Goal: Task Accomplishment & Management: Use online tool/utility

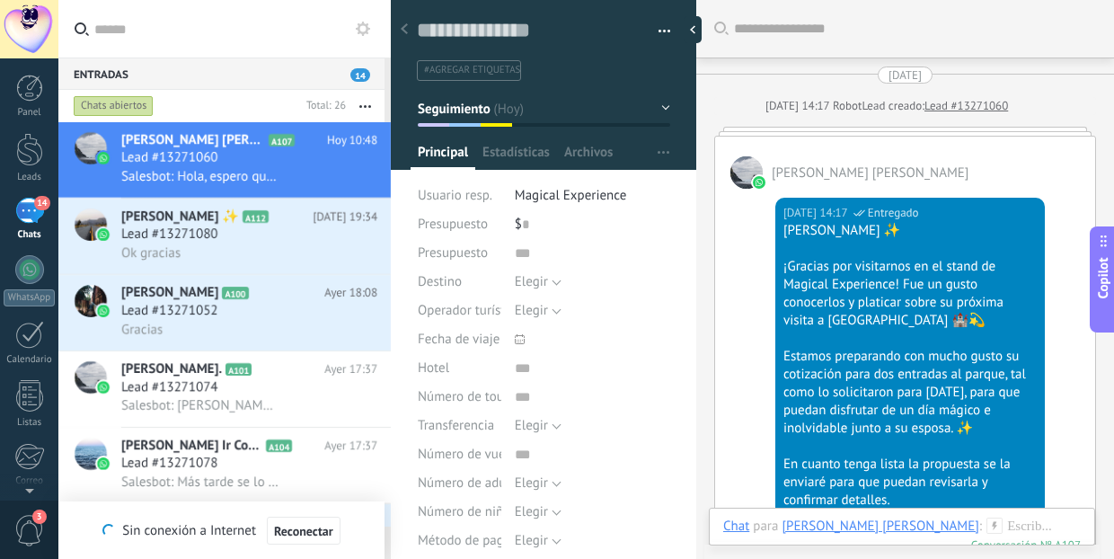
scroll to position [17, 0]
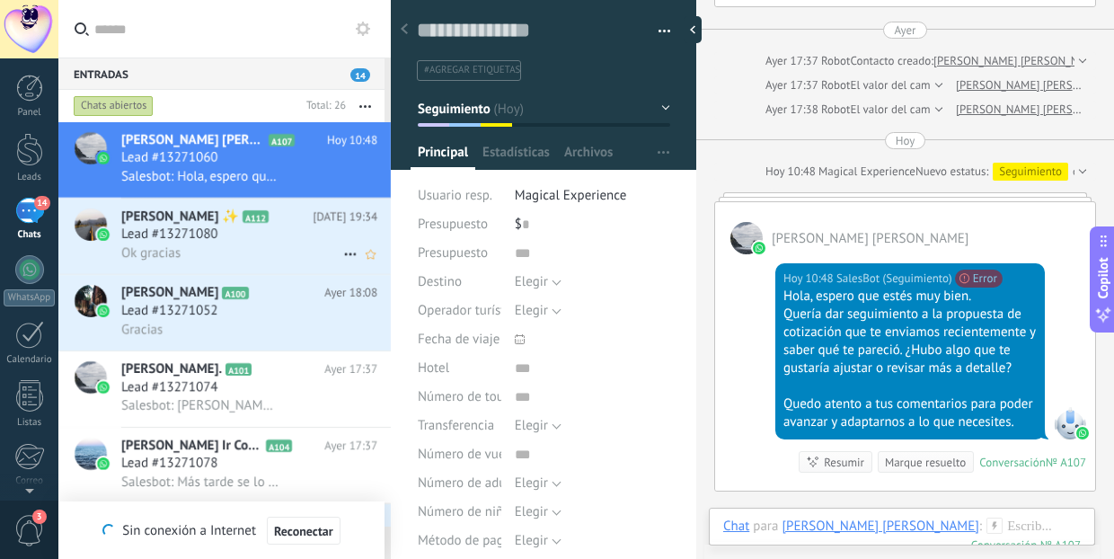
click at [205, 240] on span "Lead #13271080" at bounding box center [169, 234] width 97 height 18
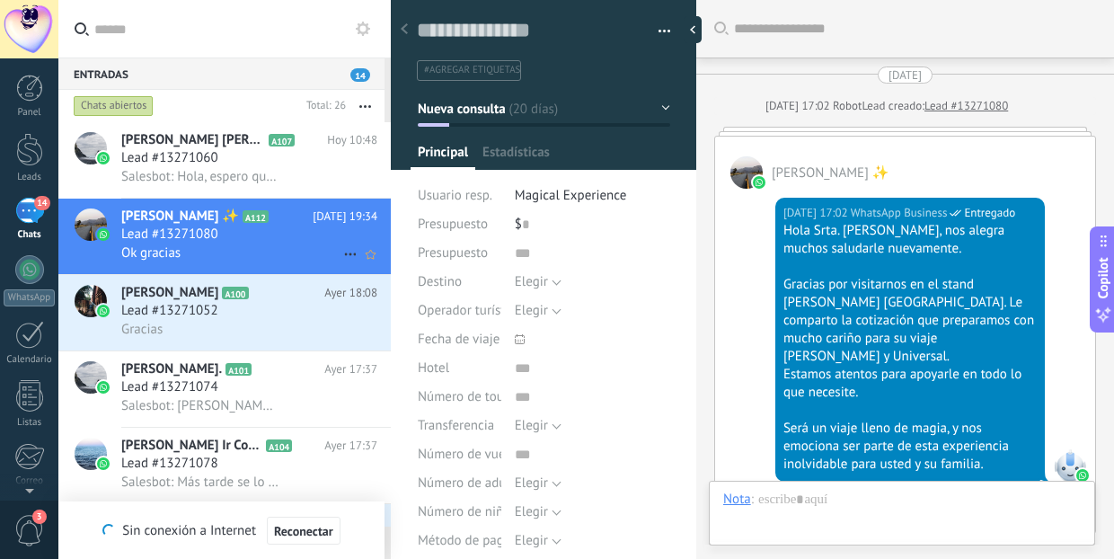
scroll to position [3767, 0]
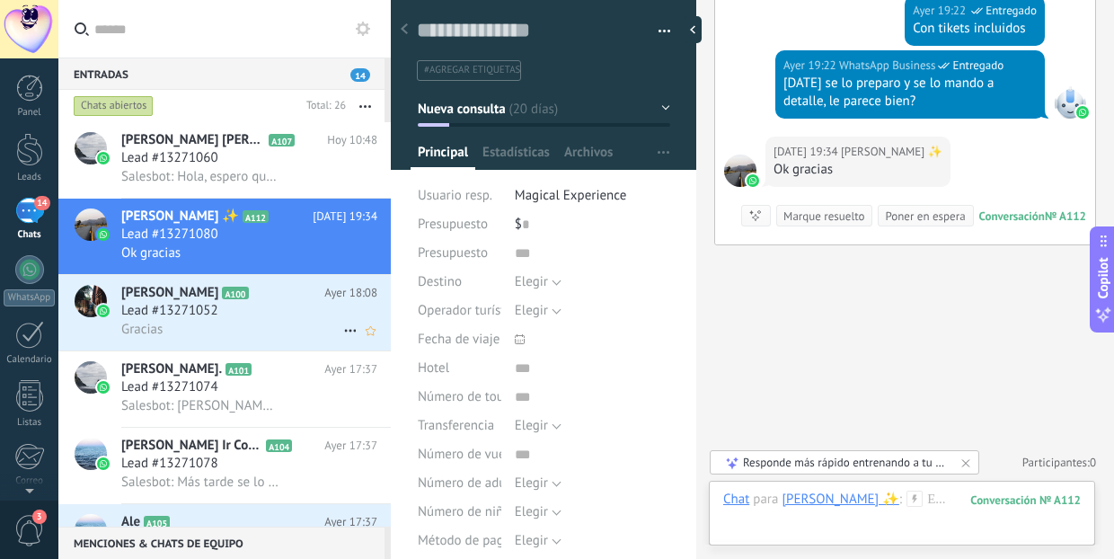
click at [149, 298] on span "[PERSON_NAME]" at bounding box center [169, 293] width 97 height 18
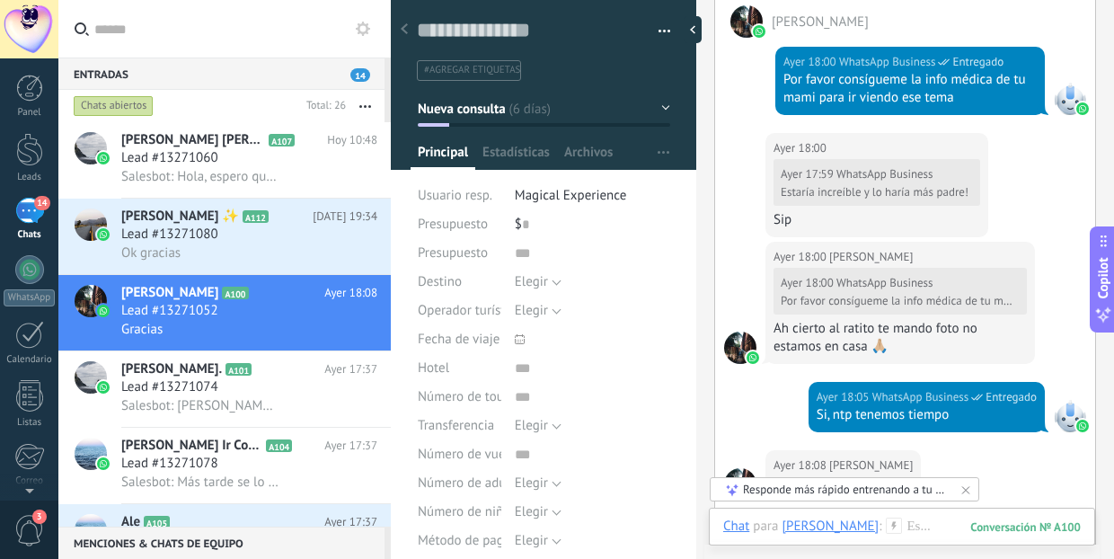
scroll to position [2823, 0]
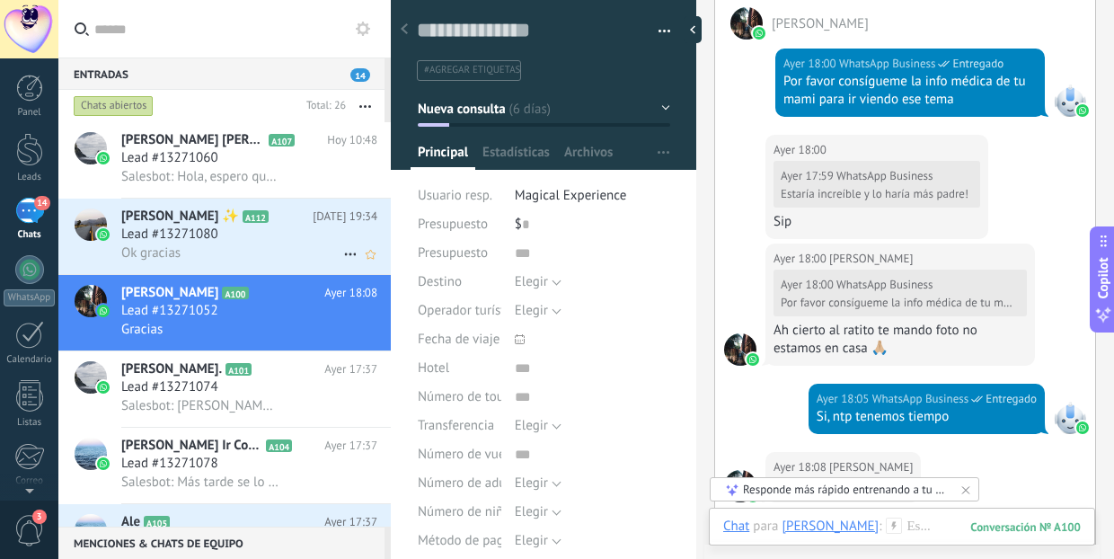
click at [234, 250] on div "Ok gracias" at bounding box center [249, 252] width 256 height 19
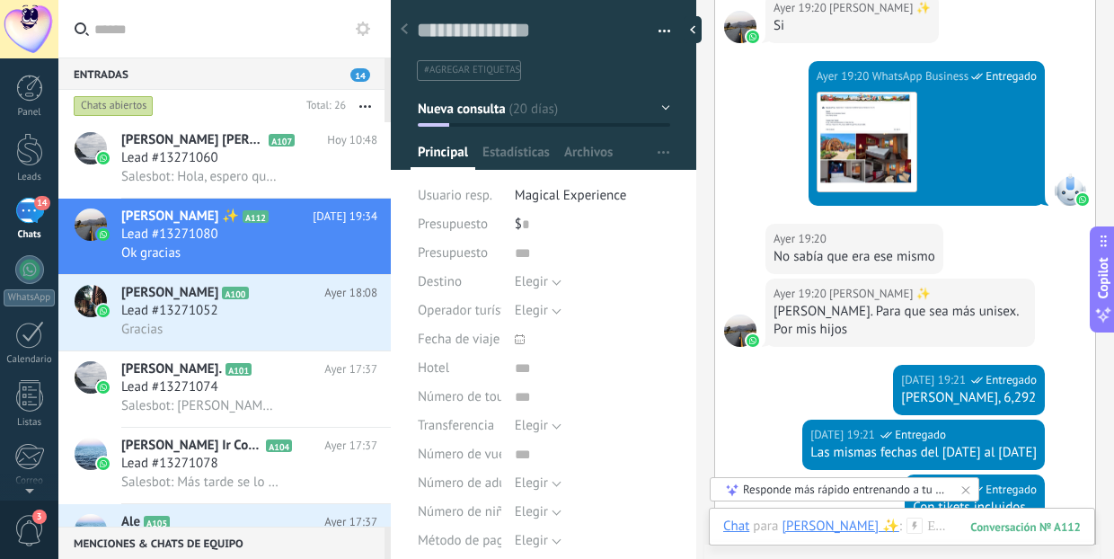
scroll to position [3262, 0]
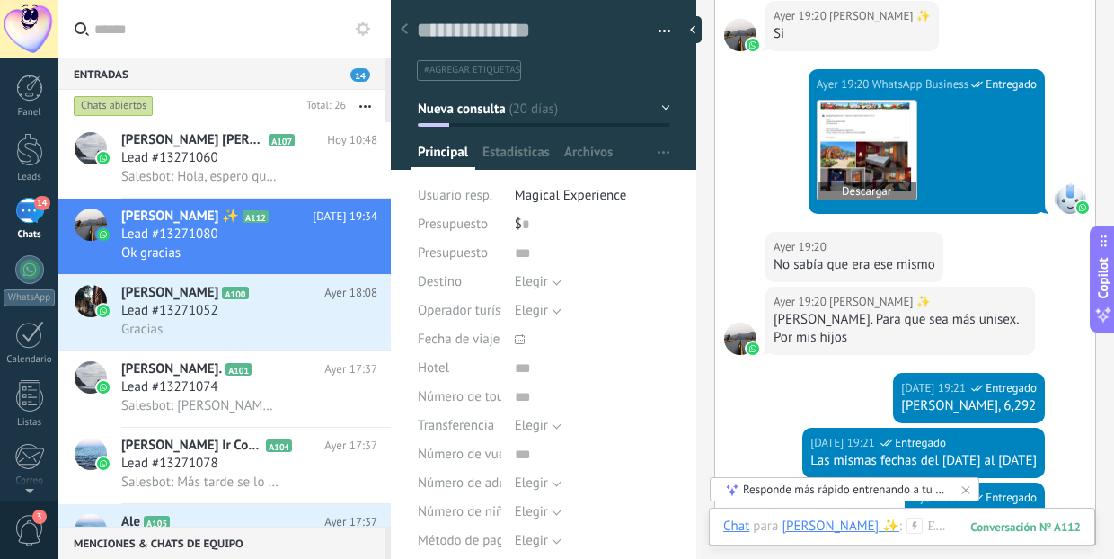
click at [860, 145] on img at bounding box center [866, 150] width 99 height 99
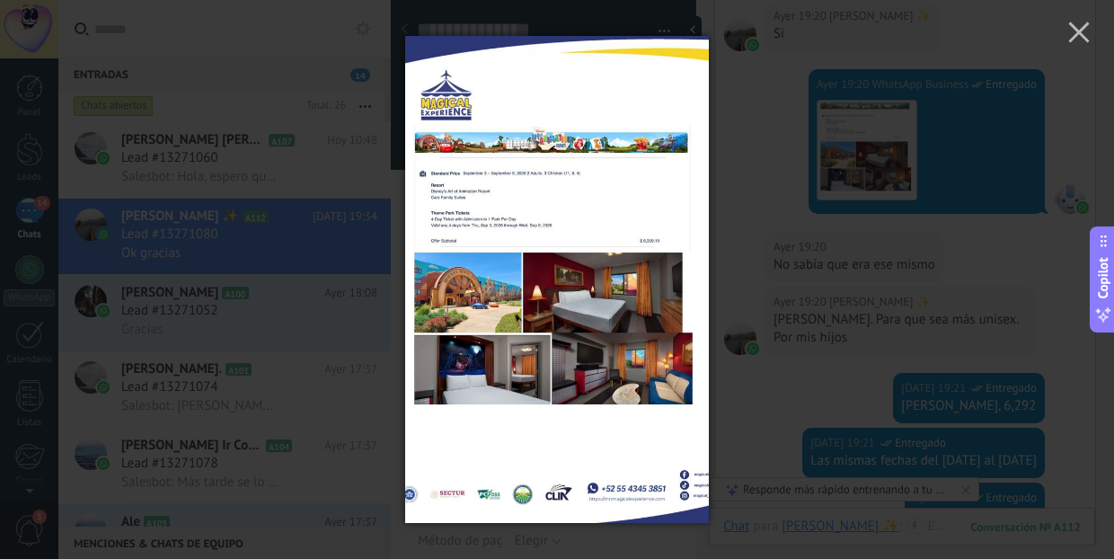
click at [566, 247] on img at bounding box center [557, 279] width 304 height 559
click at [840, 163] on div at bounding box center [557, 279] width 1114 height 559
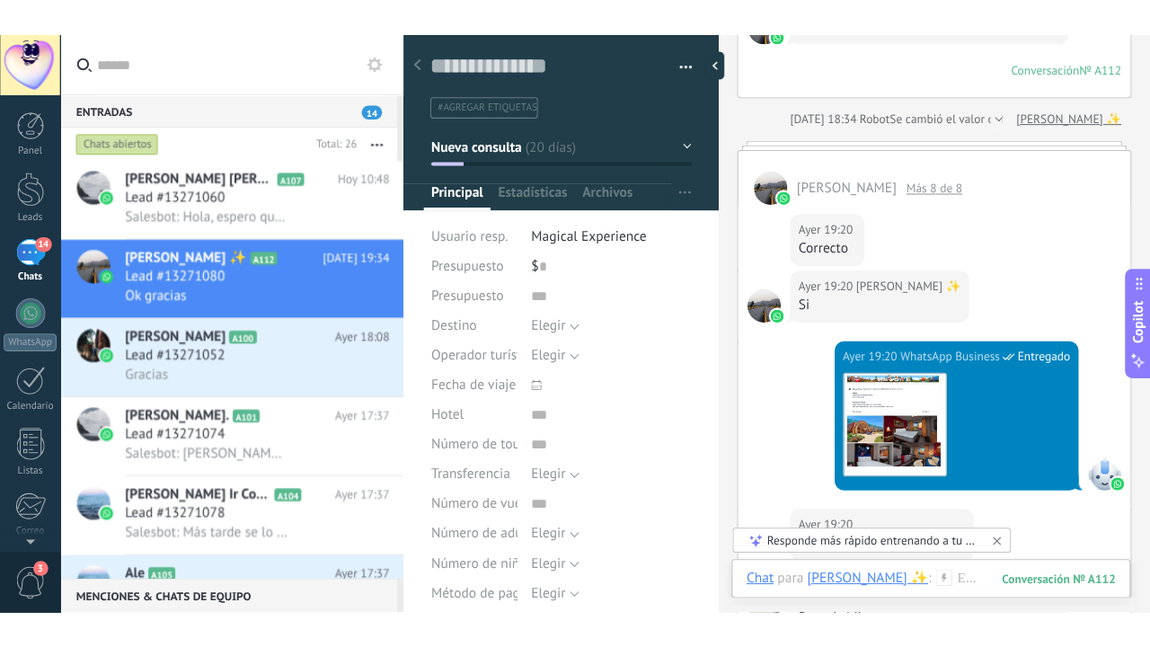
scroll to position [3037, 0]
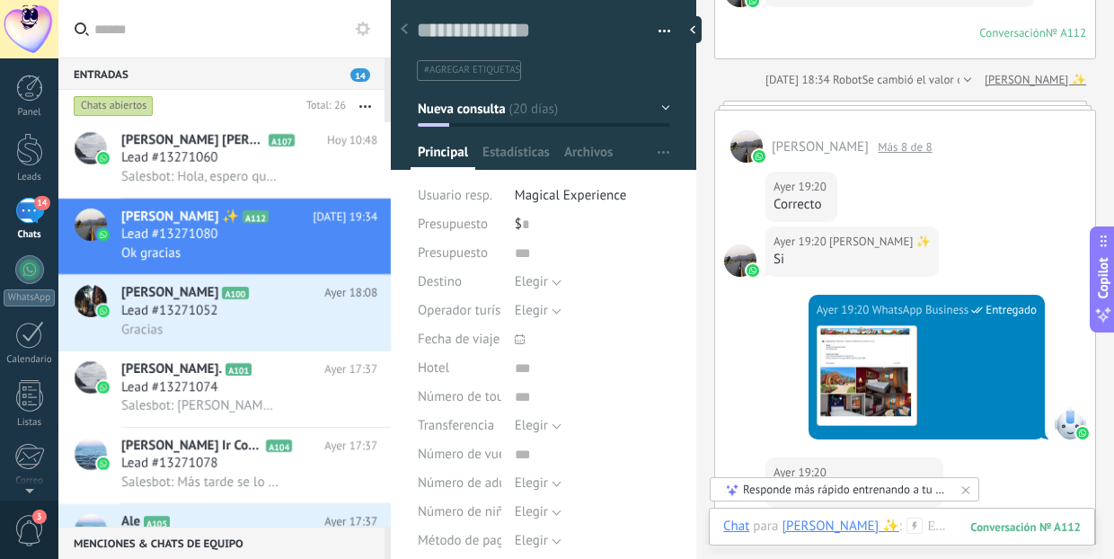
type textarea "**********"
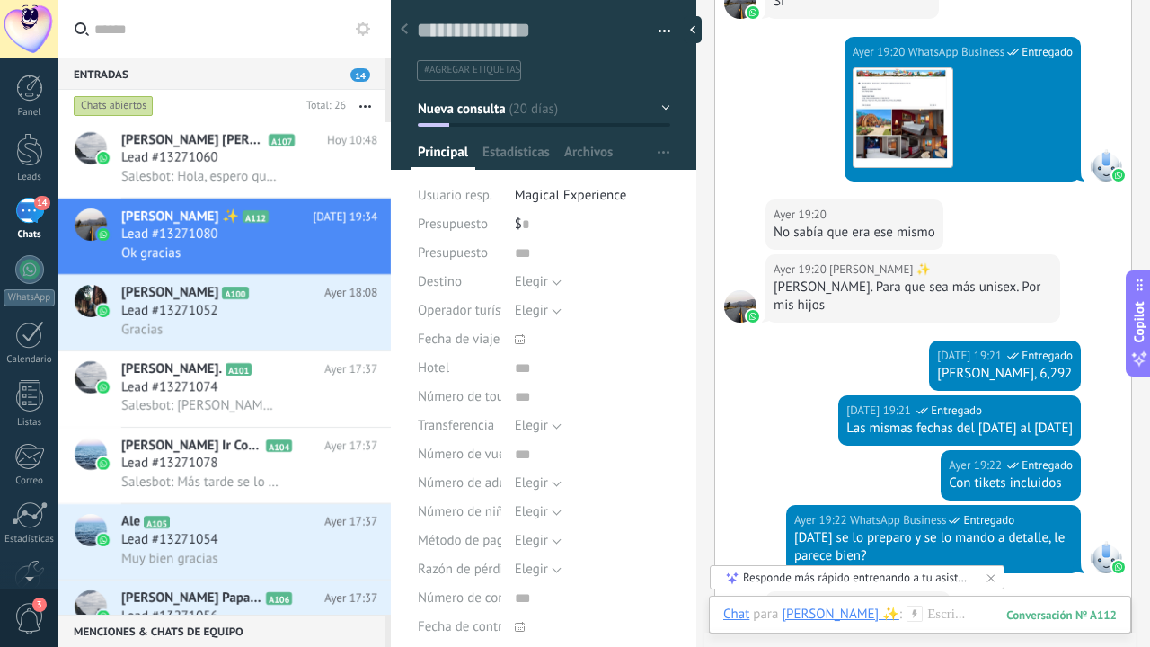
scroll to position [3192, 0]
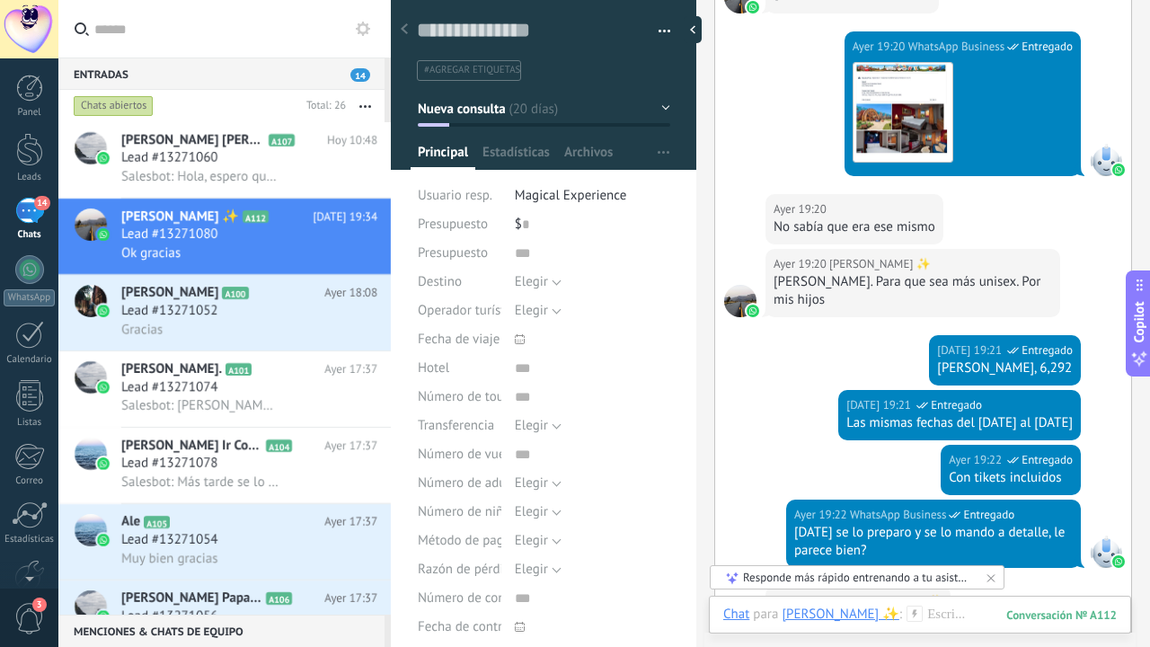
click at [995, 558] on icon at bounding box center [990, 577] width 14 height 14
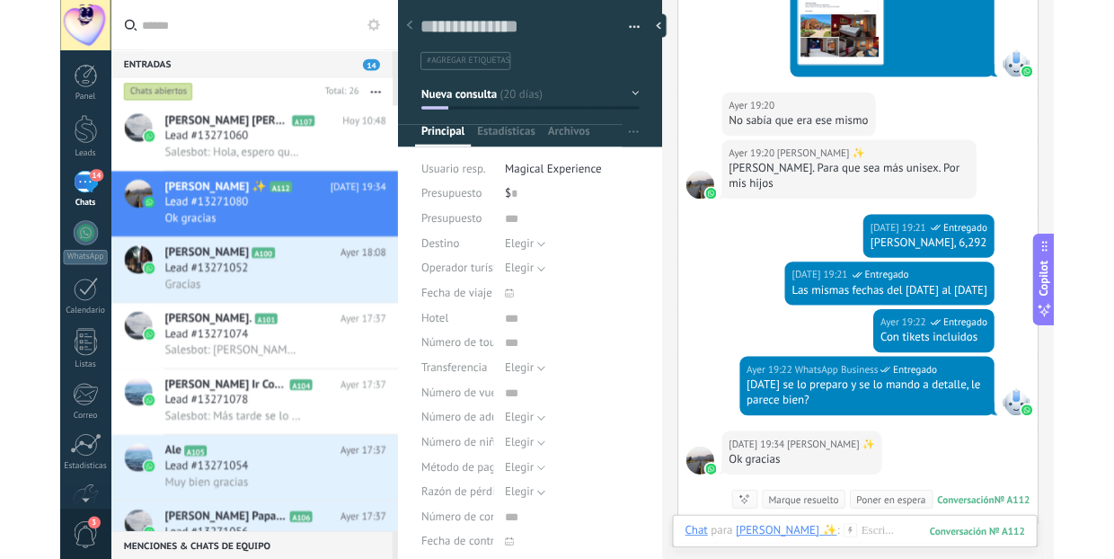
scroll to position [3287, 0]
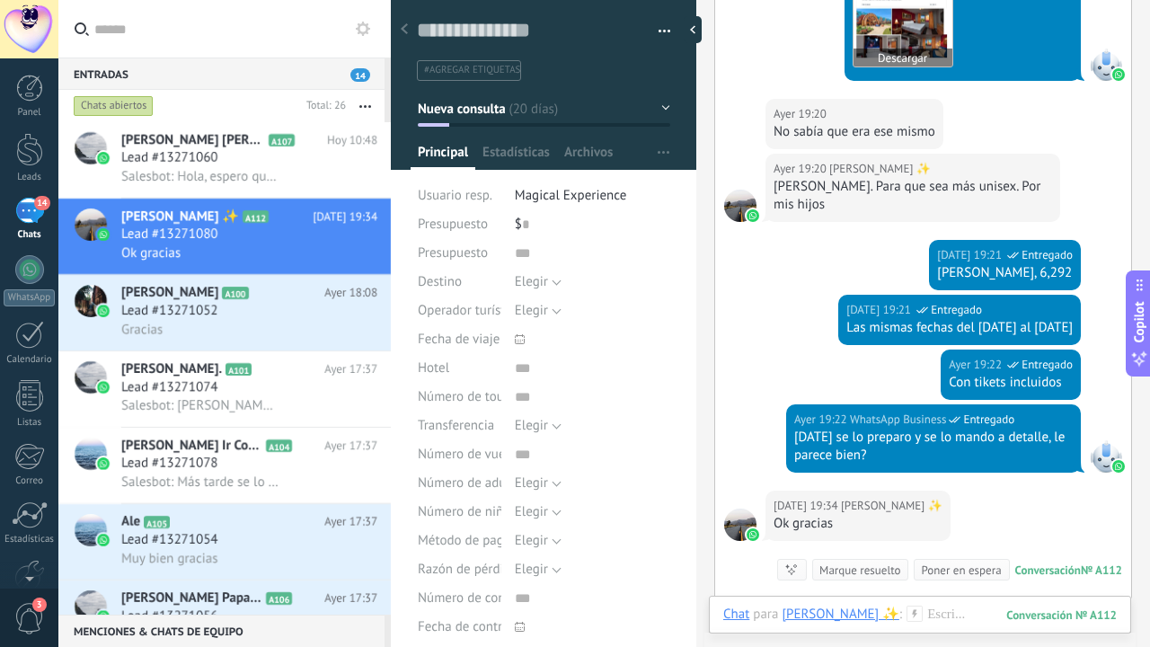
click at [887, 48] on button "Descargar" at bounding box center [902, 57] width 99 height 18
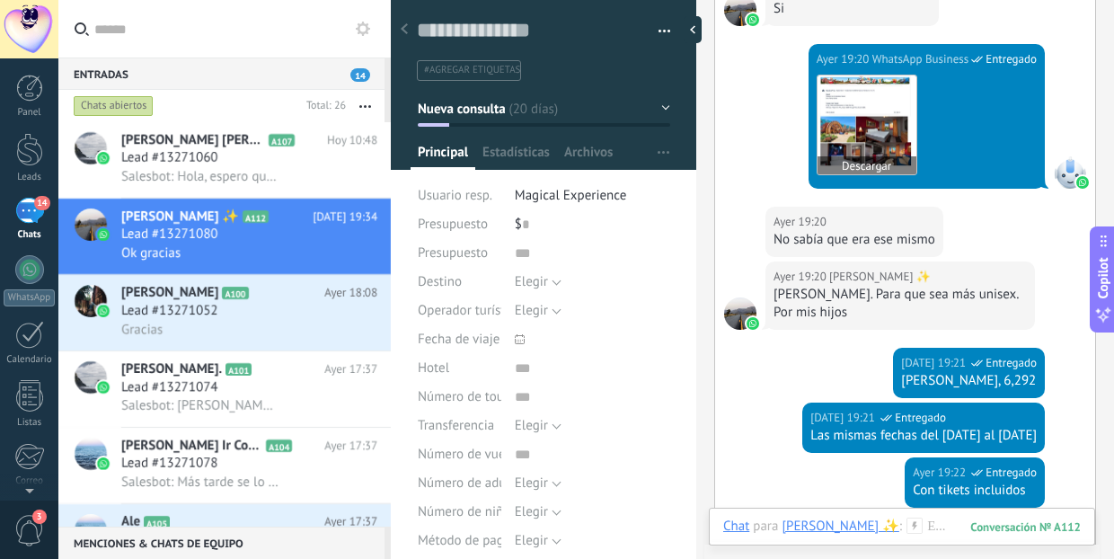
click at [861, 119] on img at bounding box center [866, 124] width 99 height 99
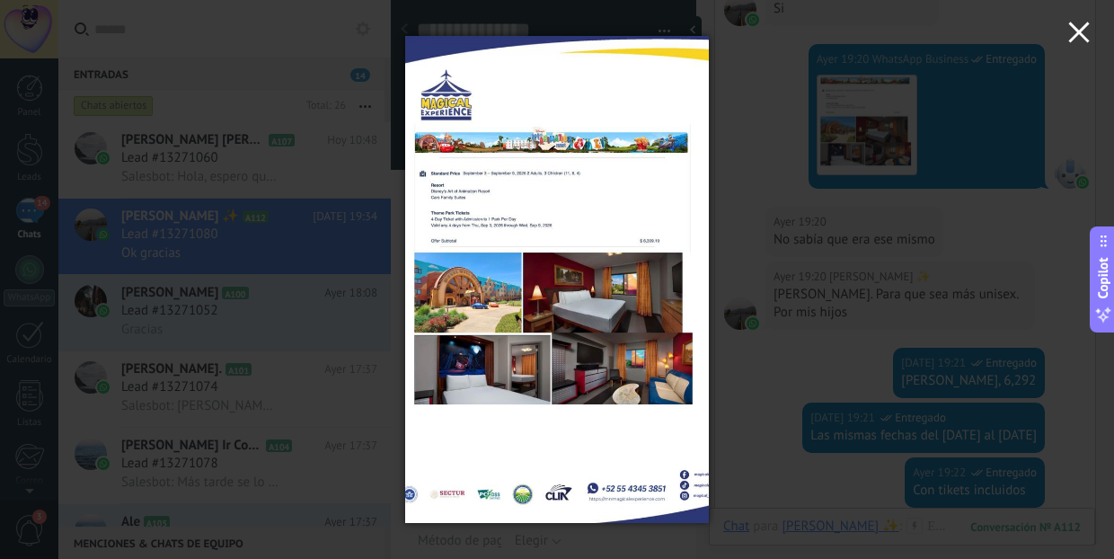
click at [1086, 34] on icon "button" at bounding box center [1079, 33] width 22 height 22
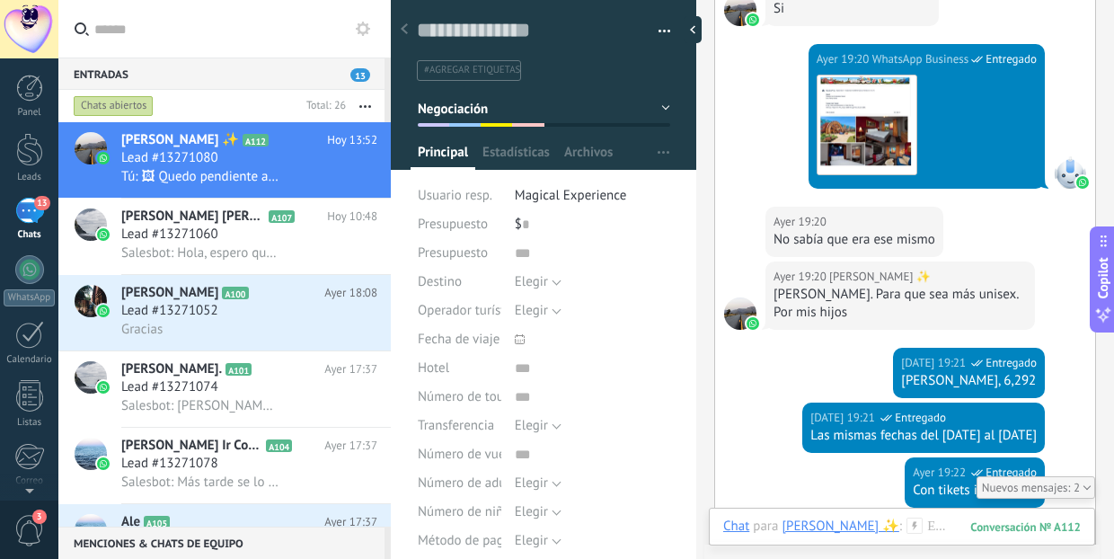
type input "**********"
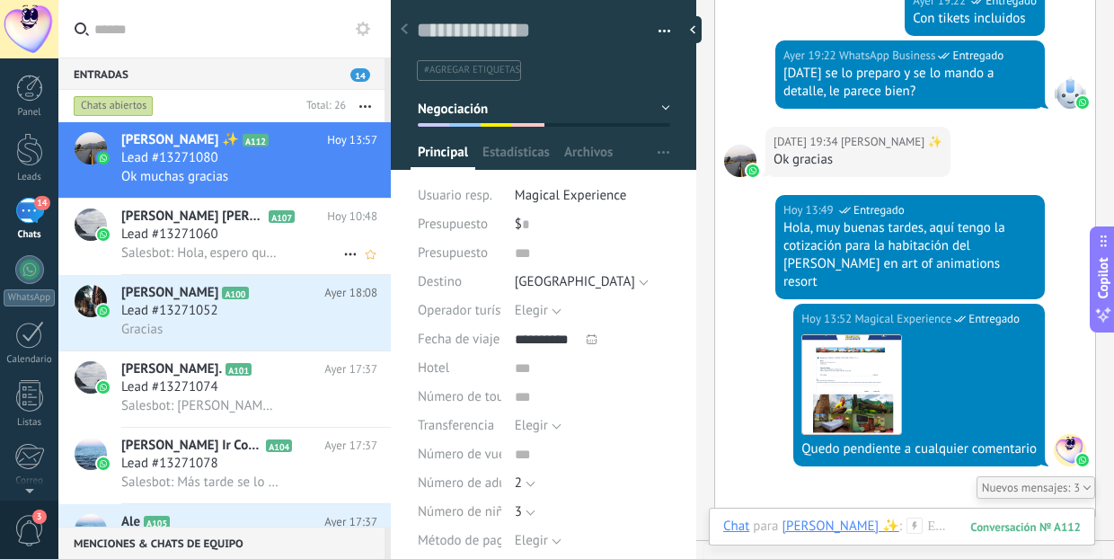
click at [223, 240] on h3 "Lead #13271060" at bounding box center [174, 234] width 106 height 18
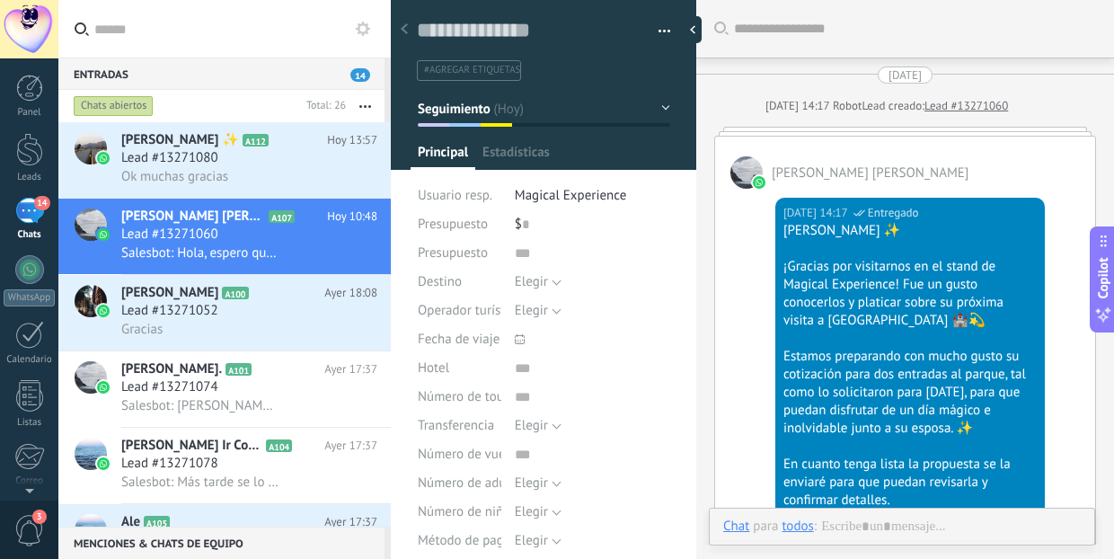
type textarea "**********"
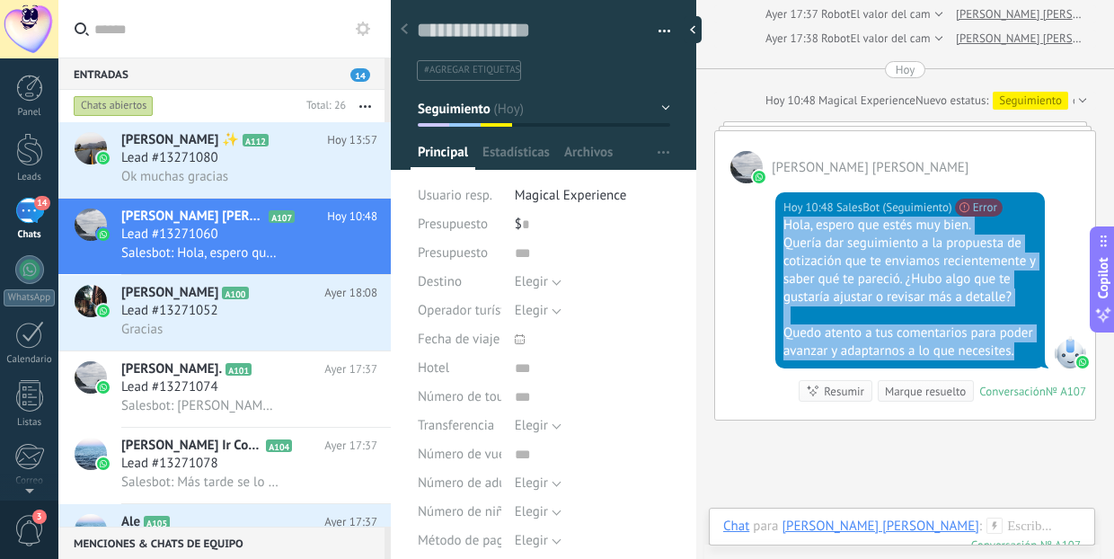
drag, startPoint x: 783, startPoint y: 224, endPoint x: 877, endPoint y: 368, distance: 172.6
click at [877, 360] on div "Hola, espero que estés muy bien. Quería dar seguimiento a la propuesta de cotiz…" at bounding box center [909, 288] width 253 height 144
copy div "Hola, espero que estés muy bien. Quería dar seguimiento a la propuesta de cotiz…"
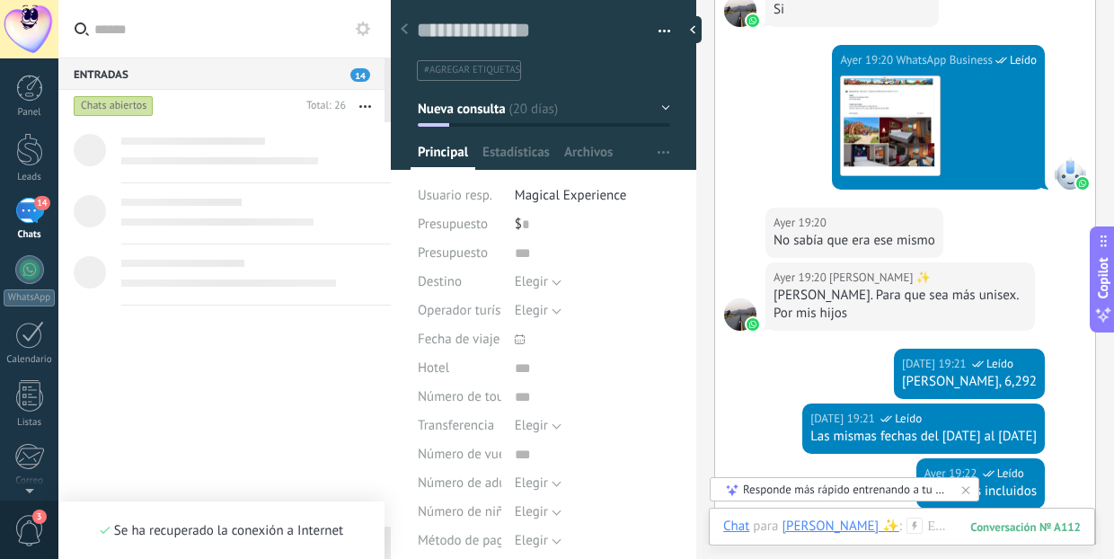
scroll to position [3286, 0]
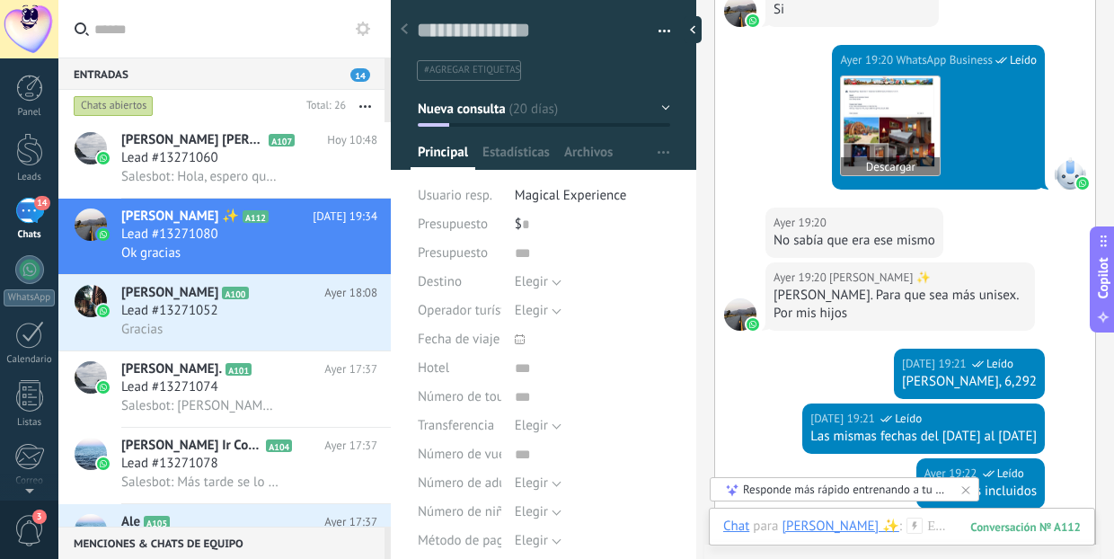
click at [846, 128] on img at bounding box center [890, 125] width 99 height 99
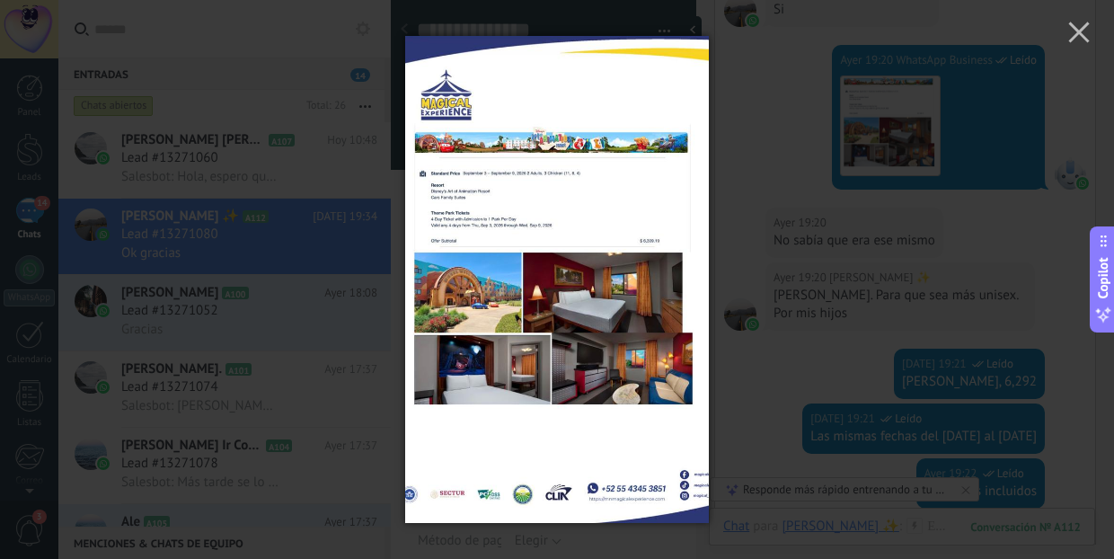
click at [843, 131] on div at bounding box center [557, 279] width 1114 height 559
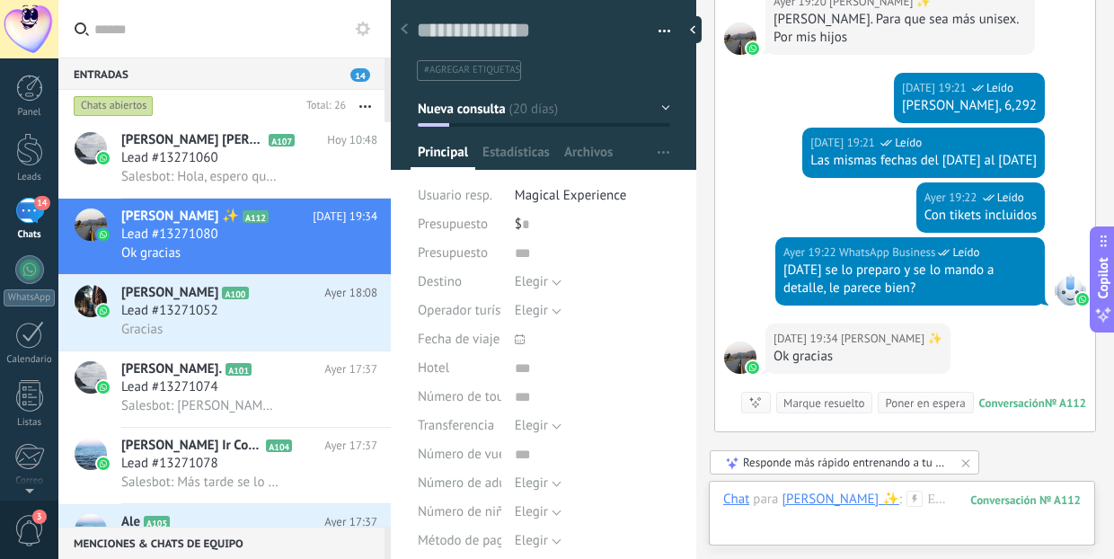
scroll to position [3558, 0]
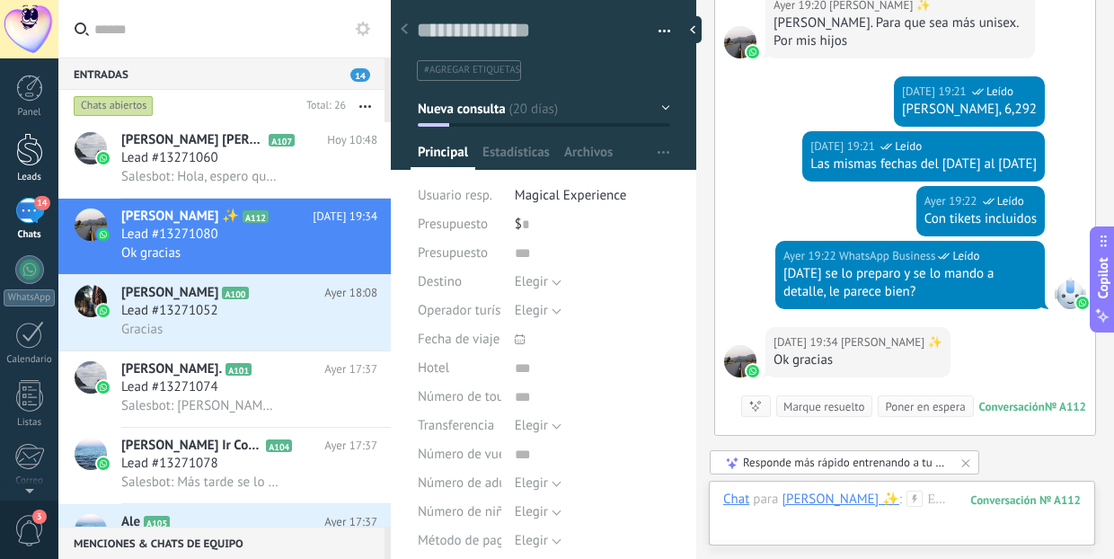
click at [31, 163] on div at bounding box center [29, 149] width 27 height 33
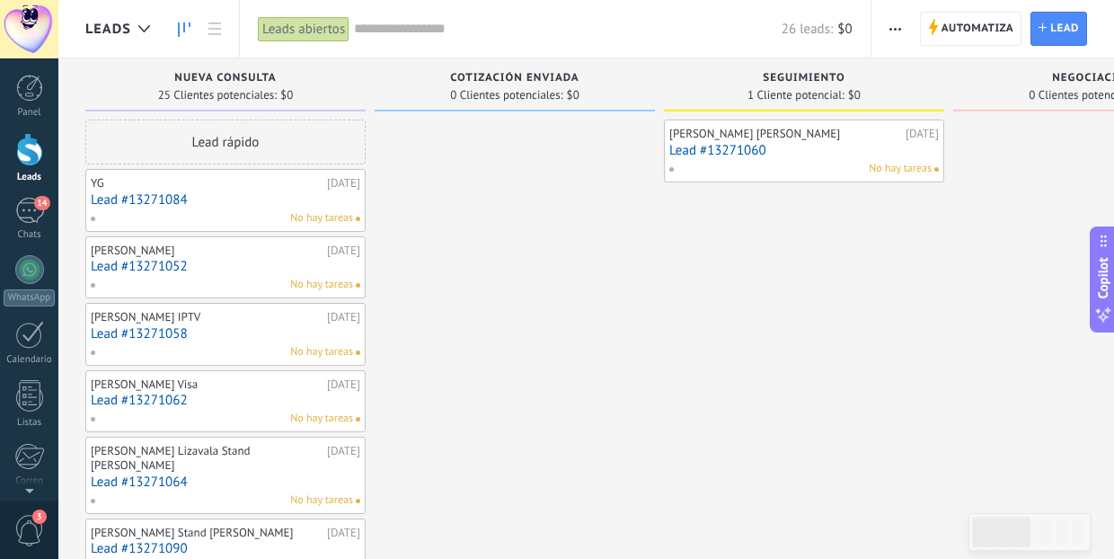
click at [164, 268] on link "Lead #13271052" at bounding box center [225, 266] width 269 height 15
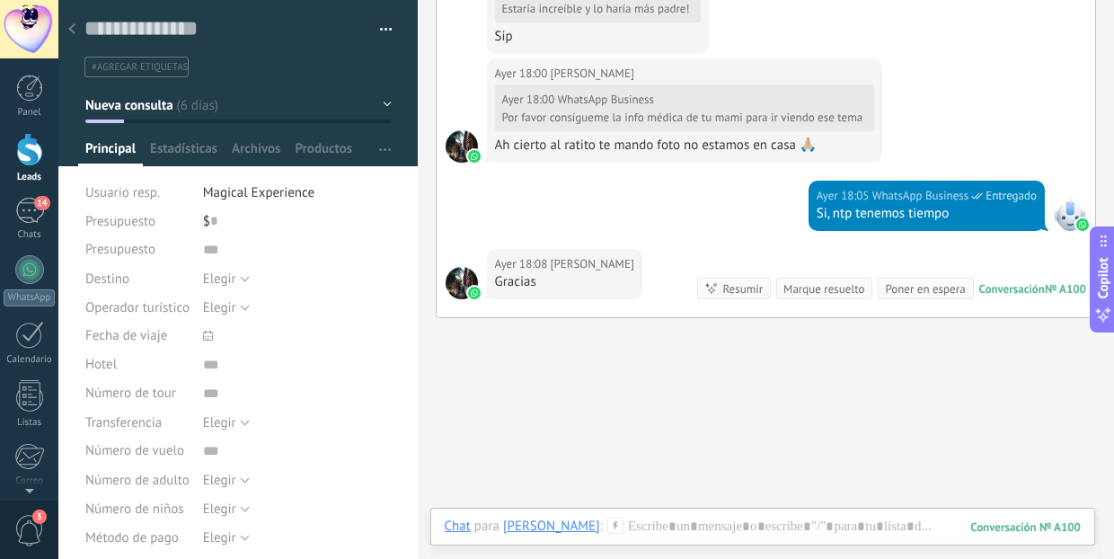
scroll to position [3222, 0]
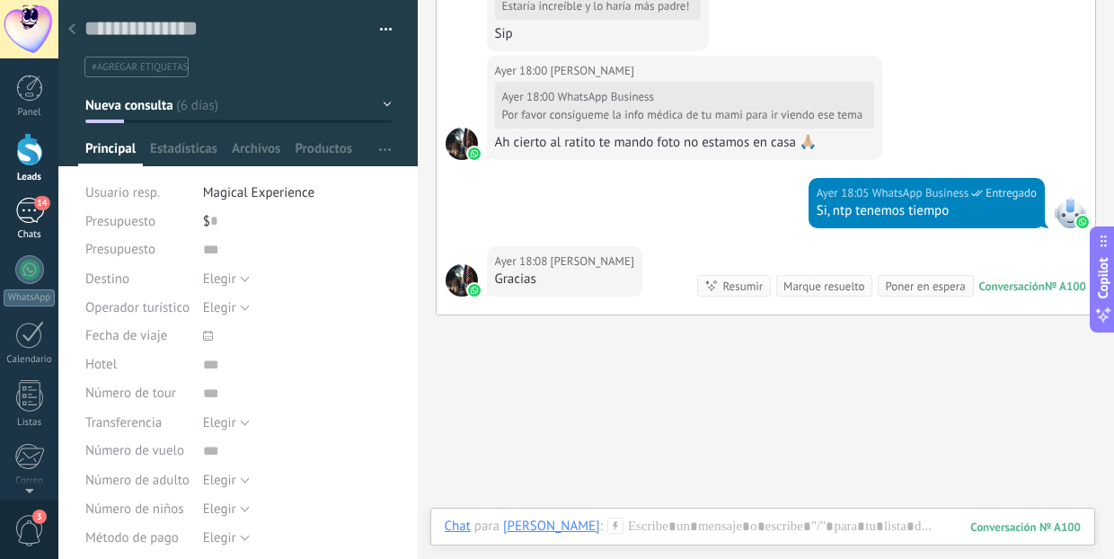
click at [18, 203] on div "14" at bounding box center [29, 211] width 29 height 26
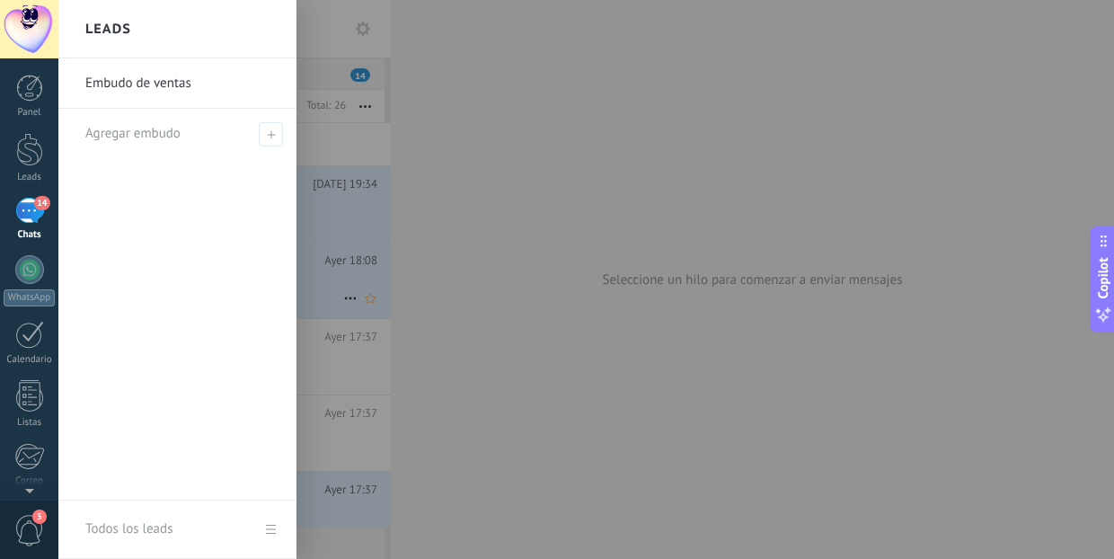
scroll to position [37, 0]
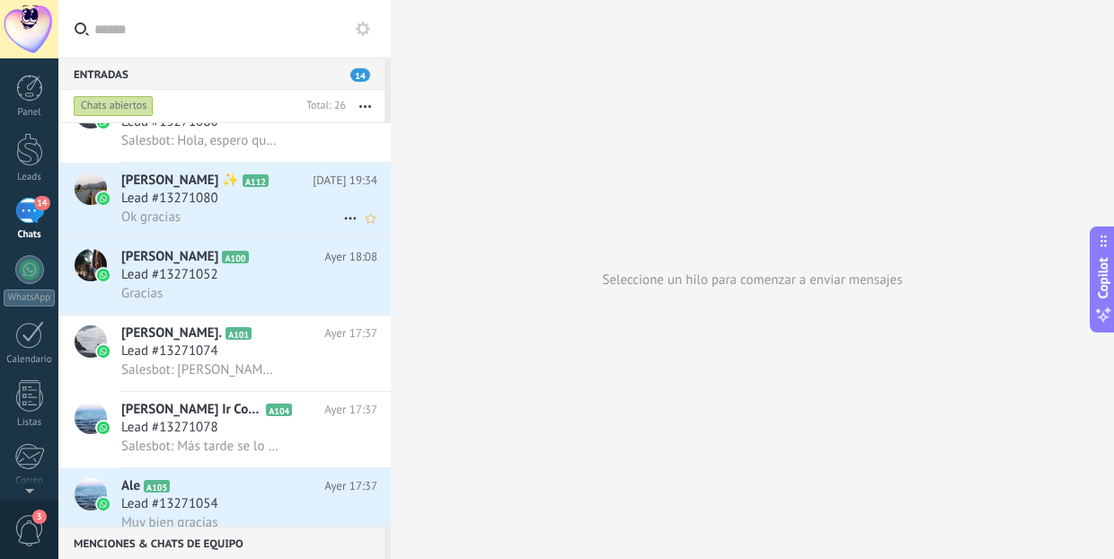
click at [292, 181] on icon at bounding box center [283, 181] width 18 height 18
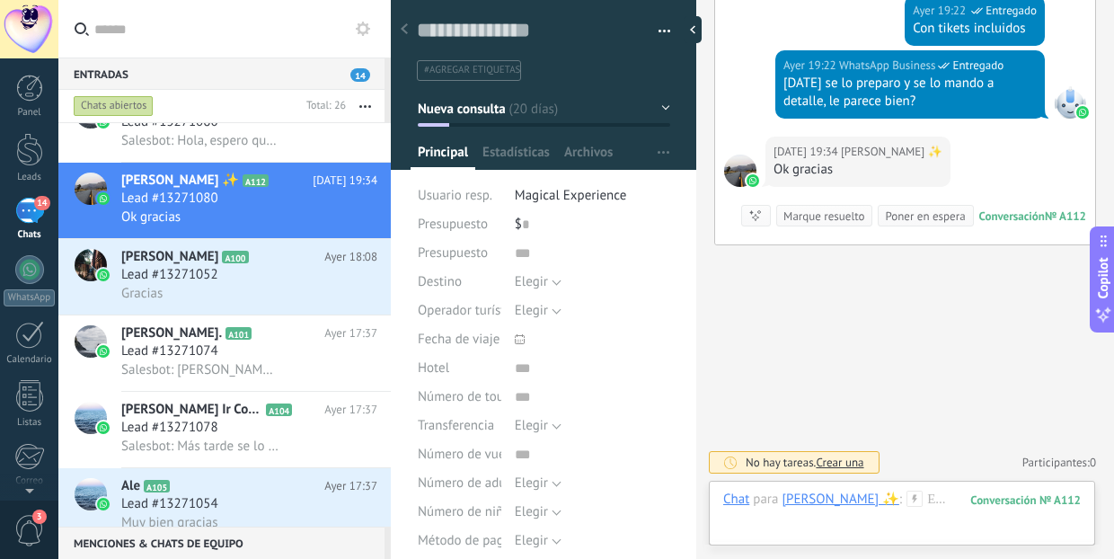
scroll to position [3767, 0]
click at [201, 359] on span "Lead #13271074" at bounding box center [169, 351] width 97 height 18
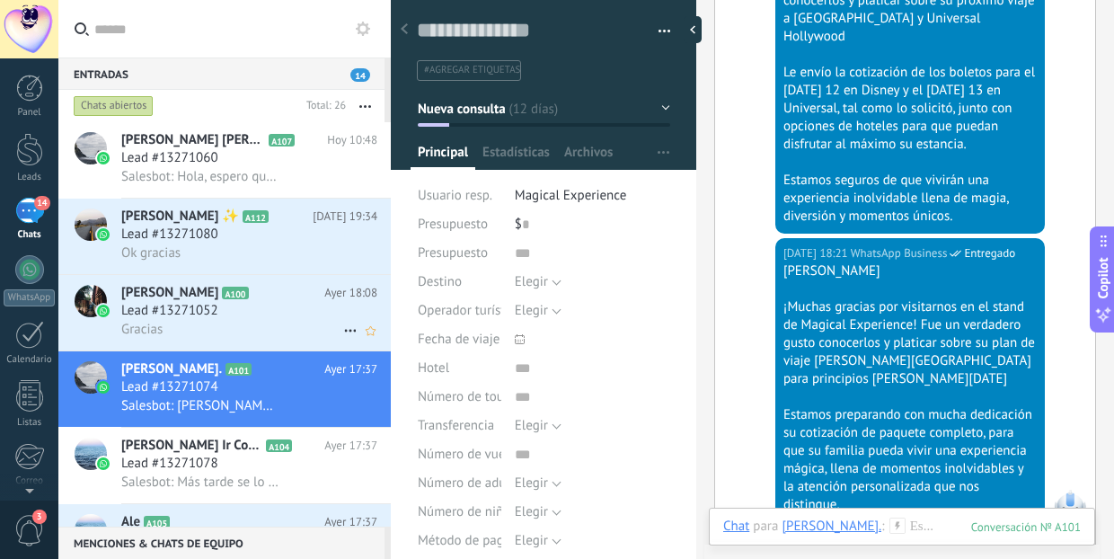
click at [268, 301] on h2 "Mane Mendoza A100" at bounding box center [222, 293] width 203 height 18
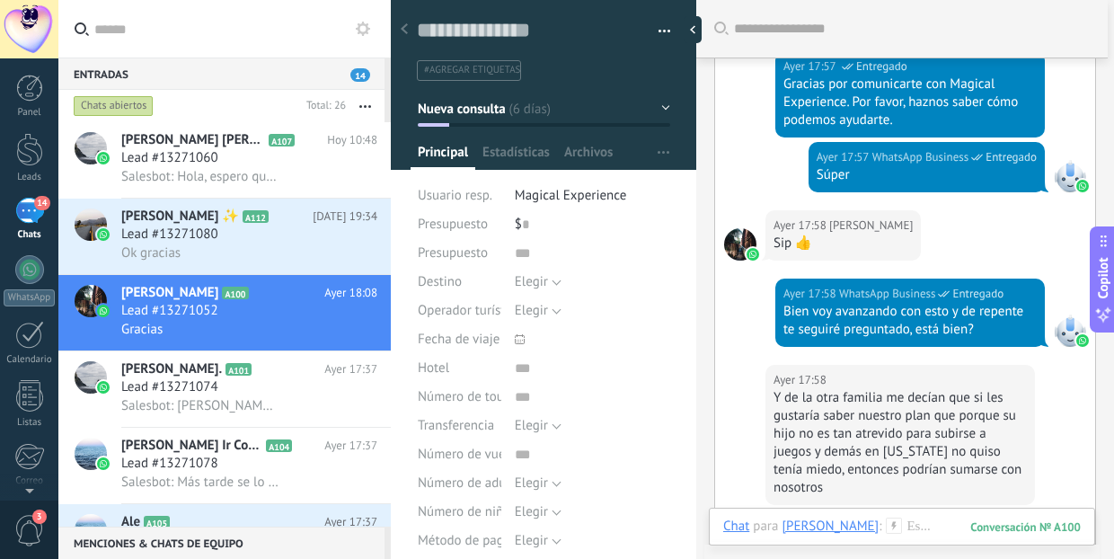
scroll to position [2046, 0]
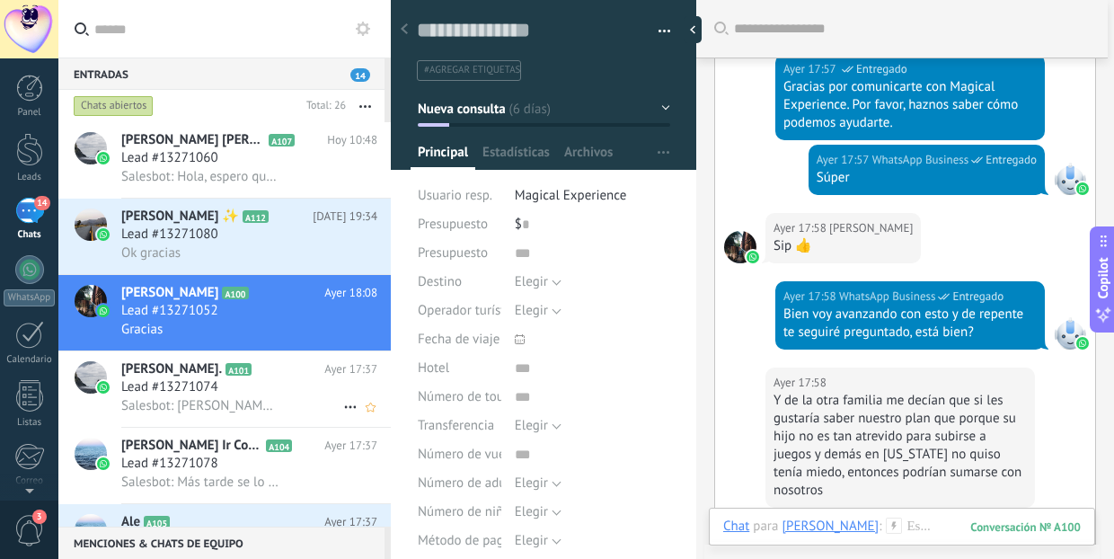
click at [269, 393] on div "Lead #13271074" at bounding box center [249, 387] width 256 height 18
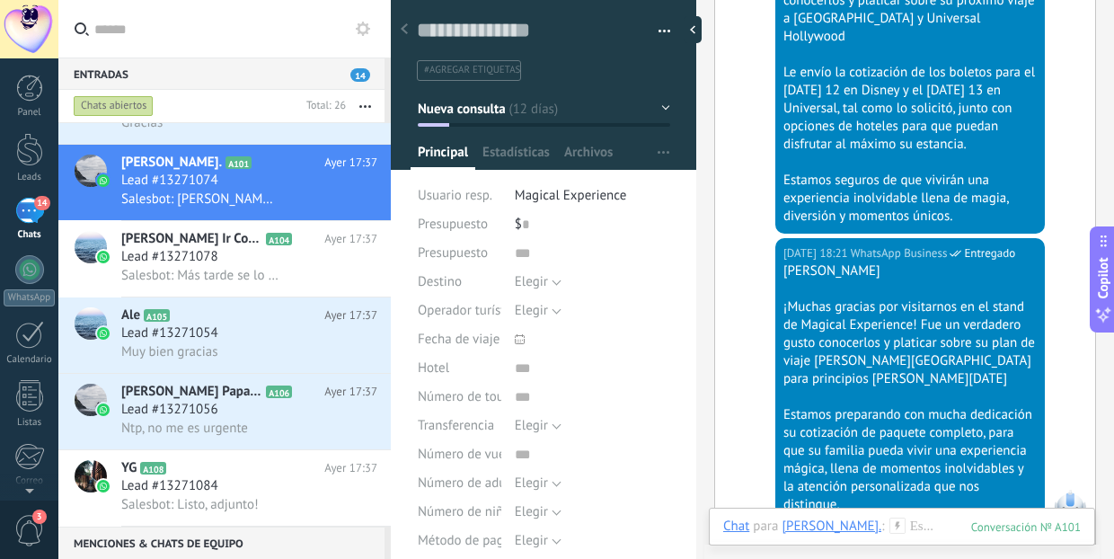
scroll to position [209, 0]
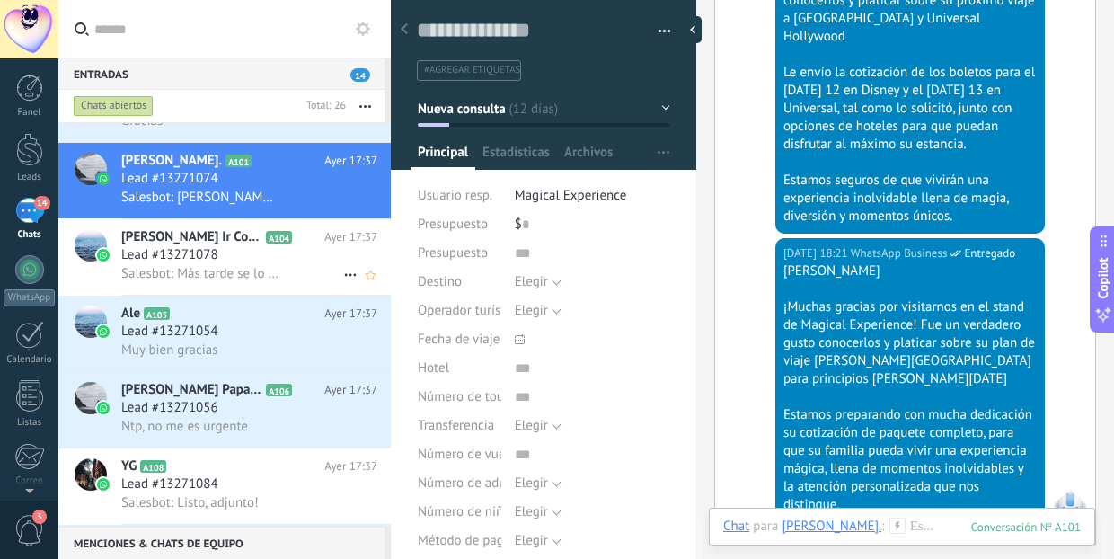
click at [176, 244] on span "[PERSON_NAME] Ir Con [PERSON_NAME]" at bounding box center [191, 237] width 141 height 18
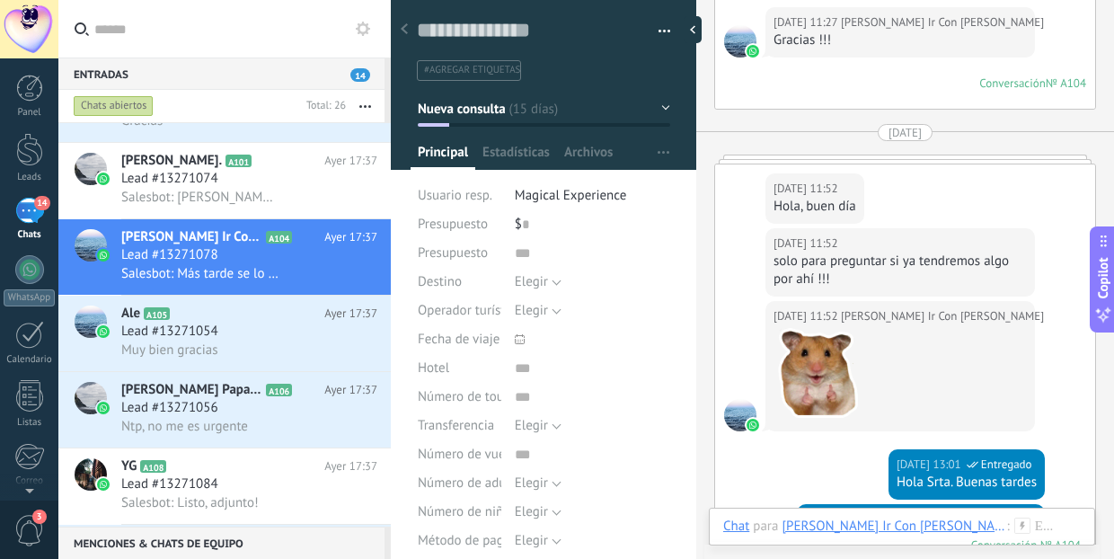
scroll to position [2461, 1]
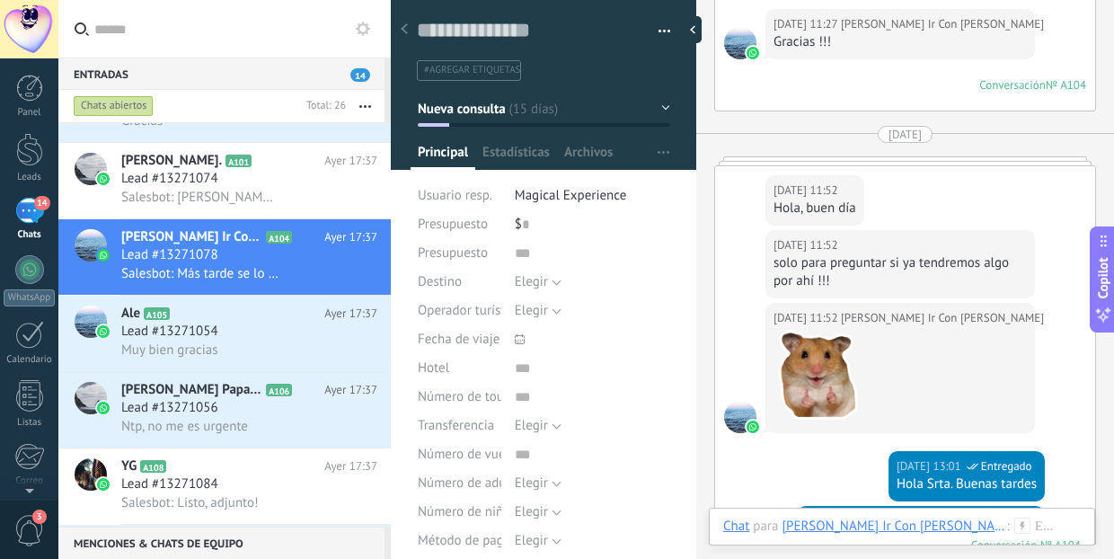
click at [909, 166] on div "09.10.2025 11:52 Maria Jose Juarez Quiere Ir Con Su Abuelita A Disney Hola, bue…" at bounding box center [905, 198] width 380 height 64
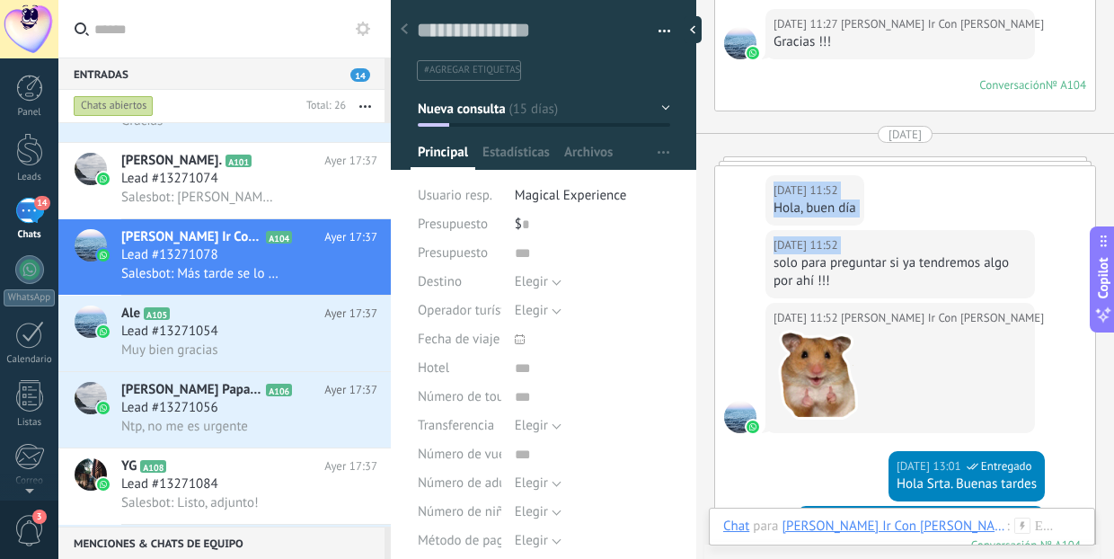
drag, startPoint x: 889, startPoint y: 86, endPoint x: 887, endPoint y: 139, distance: 53.0
click at [887, 166] on div "09.10.2025 11:52 Maria Jose Juarez Quiere Ir Con Su Abuelita A Disney Hola, bue…" at bounding box center [905, 386] width 380 height 441
click at [903, 166] on div "09.10.2025 11:52 Maria Jose Juarez Quiere Ir Con Su Abuelita A Disney Hola, bue…" at bounding box center [905, 198] width 380 height 64
click at [896, 156] on div at bounding box center [905, 160] width 382 height 9
click at [904, 166] on div "09.10.2025 11:52 Maria Jose Juarez Quiere Ir Con Su Abuelita A Disney Hola, bue…" at bounding box center [905, 198] width 380 height 64
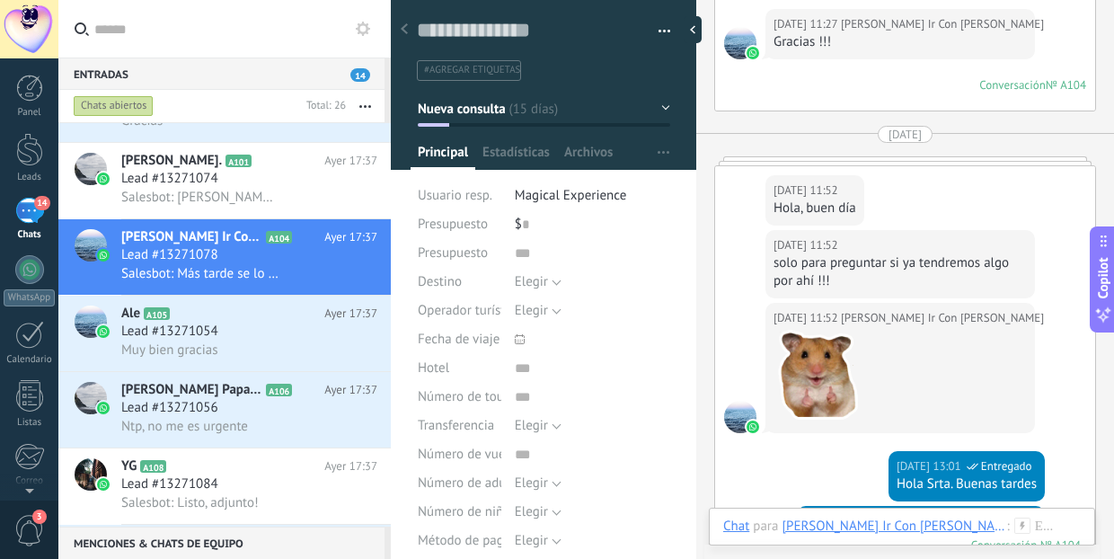
click at [889, 236] on div "09.10.2025 11:52 Maria Jose Juarez Quiere Ir Con Su Abuelita A Disney" at bounding box center [899, 245] width 253 height 18
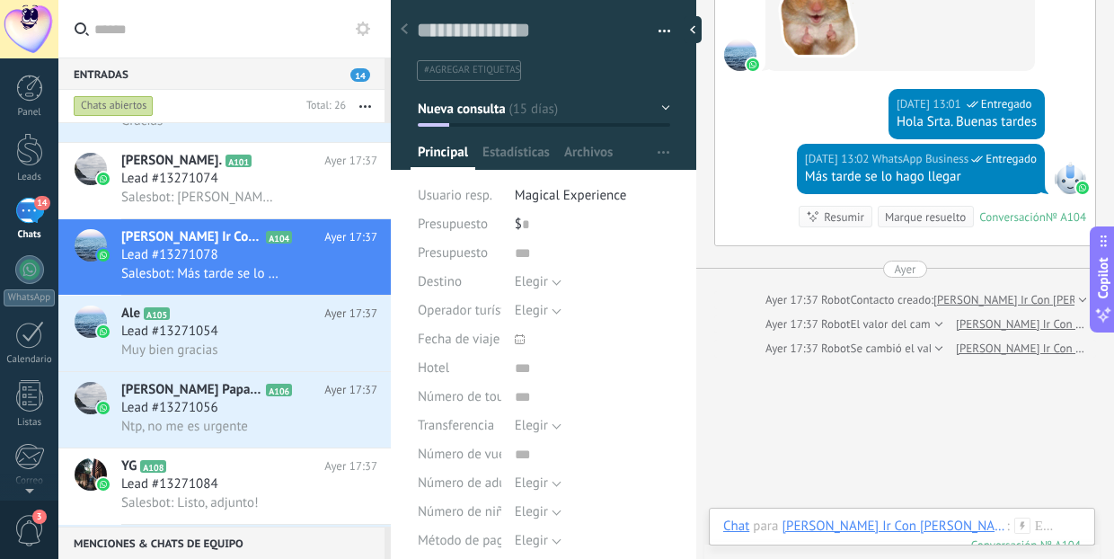
scroll to position [2824, 1]
click at [42, 203] on span "14" at bounding box center [41, 203] width 15 height 14
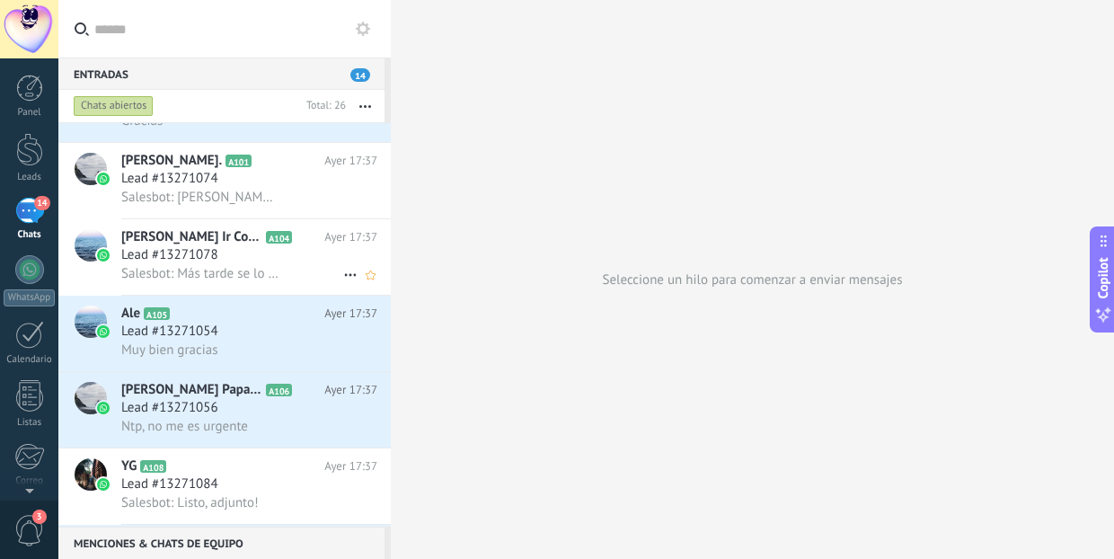
click at [179, 242] on span "[PERSON_NAME] Ir Con [PERSON_NAME]" at bounding box center [191, 237] width 141 height 18
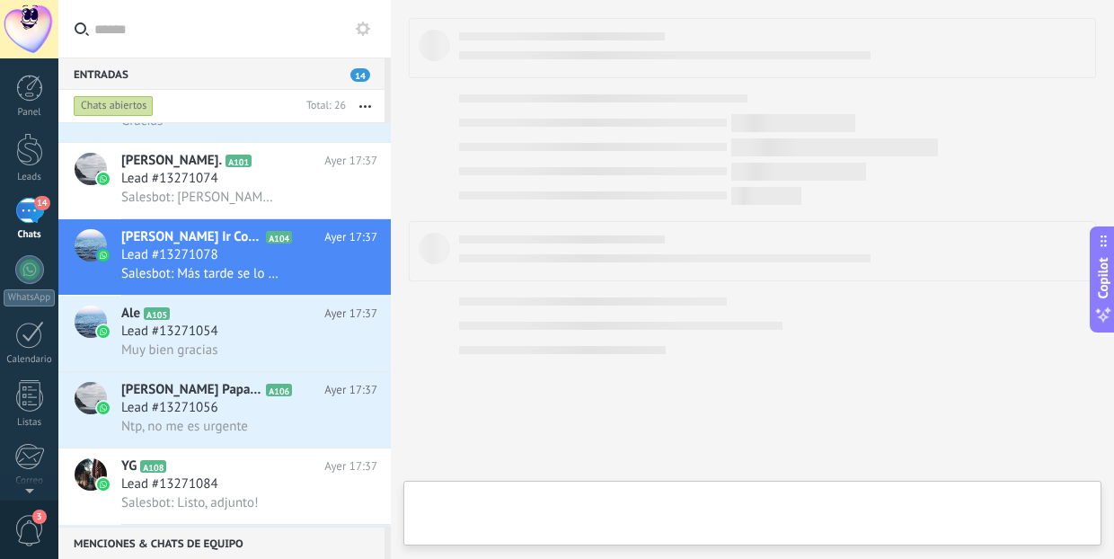
type textarea "**********"
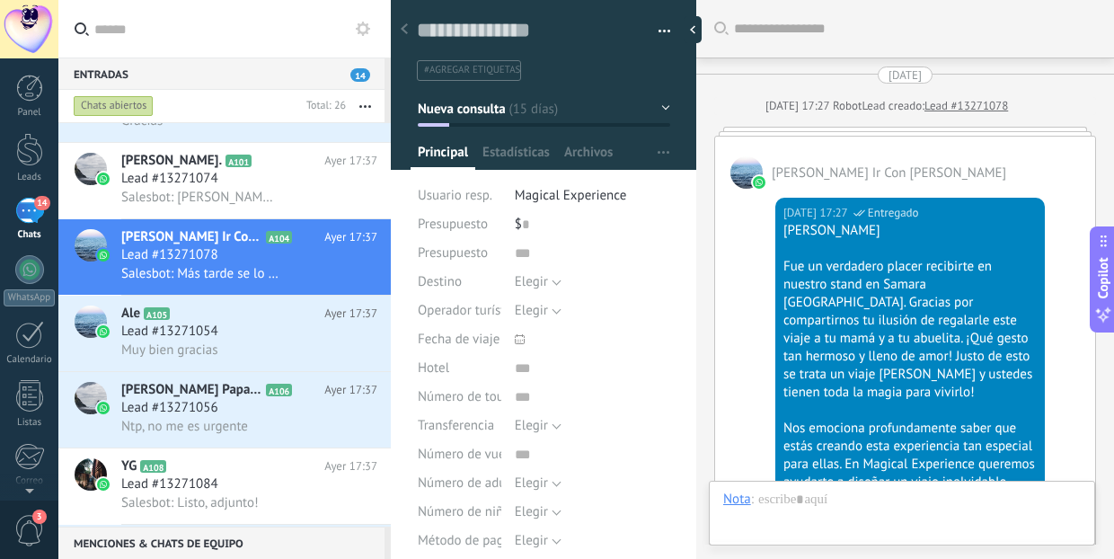
scroll to position [2845, 0]
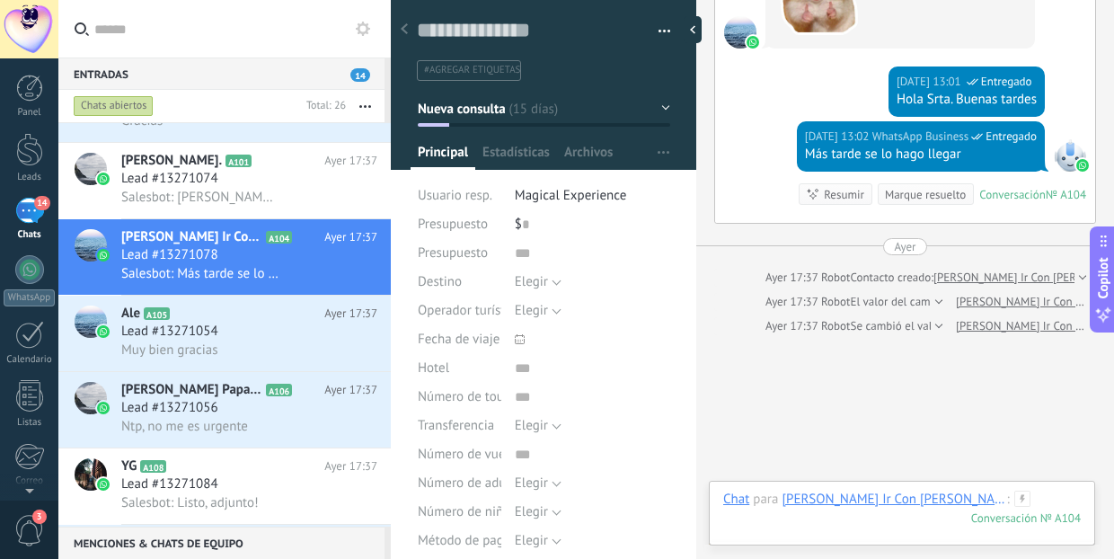
click at [757, 522] on div at bounding box center [923, 517] width 401 height 54
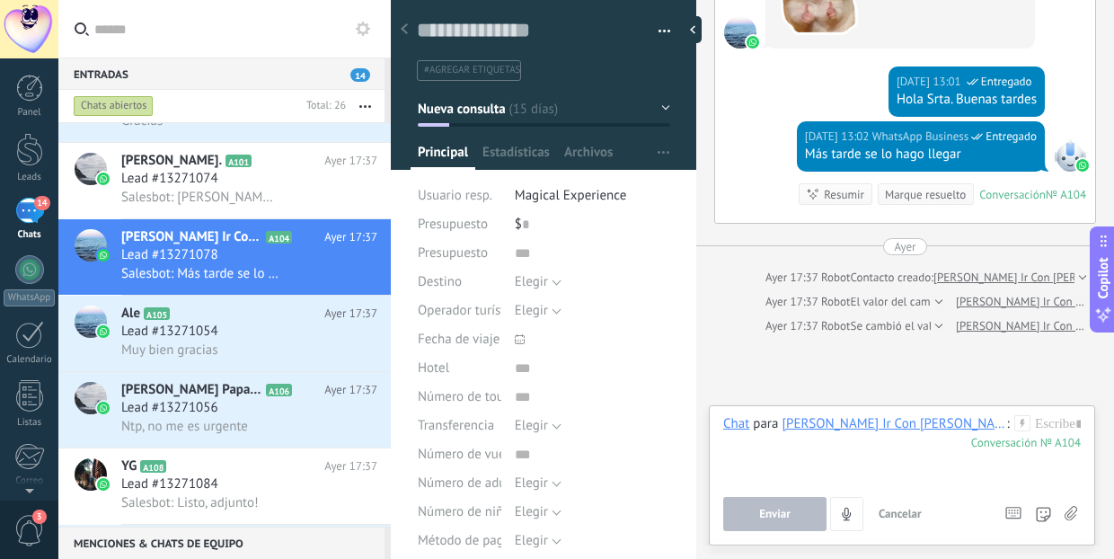
click at [1074, 521] on label at bounding box center [1069, 514] width 13 height 34
click at [0, 0] on input "file" at bounding box center [0, 0] width 0 height 0
click at [784, 452] on div at bounding box center [923, 449] width 401 height 68
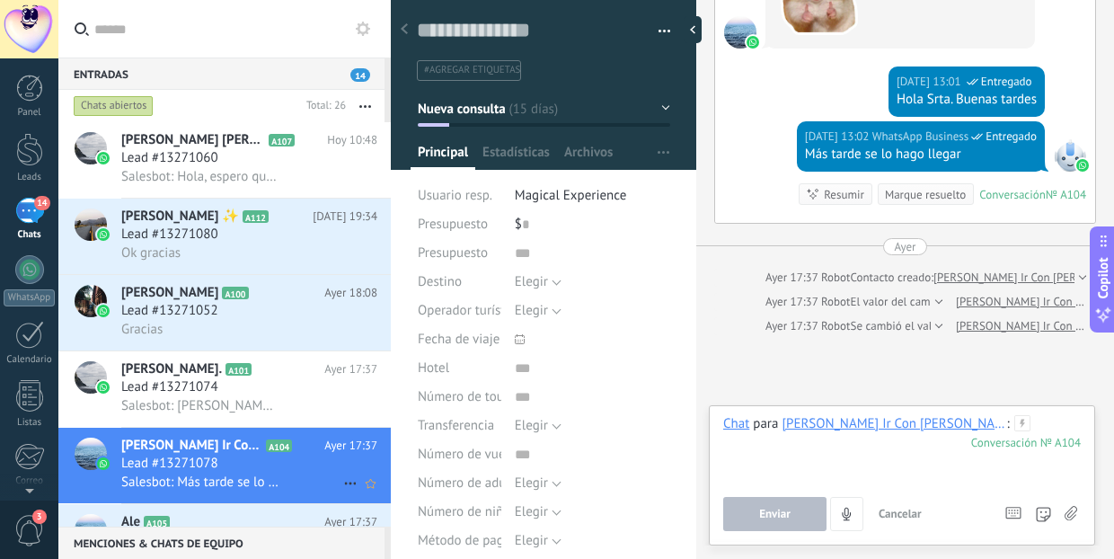
scroll to position [0, 0]
click at [270, 242] on div "Lead #13271080" at bounding box center [249, 235] width 256 height 18
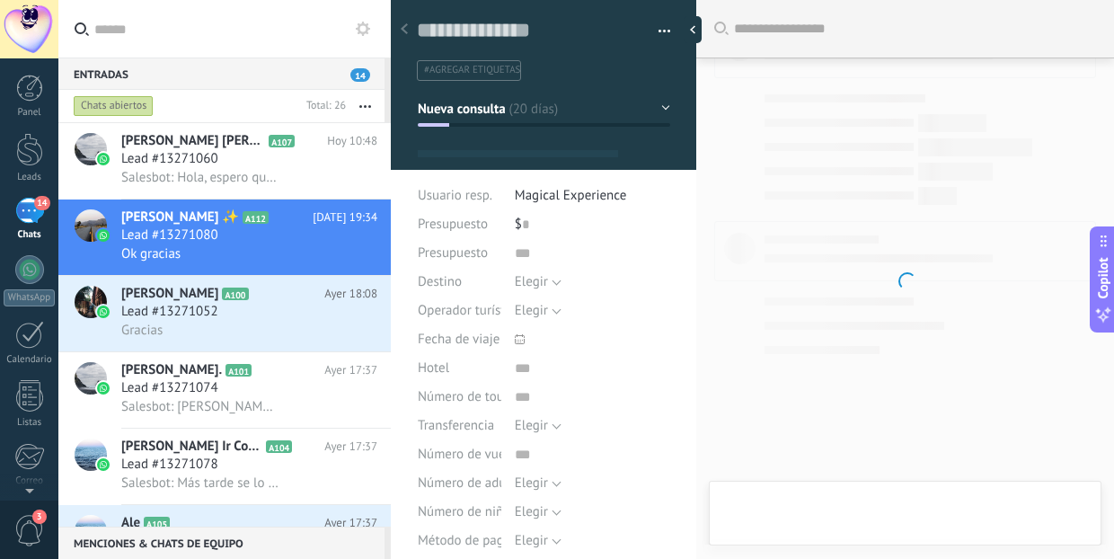
type textarea "**********"
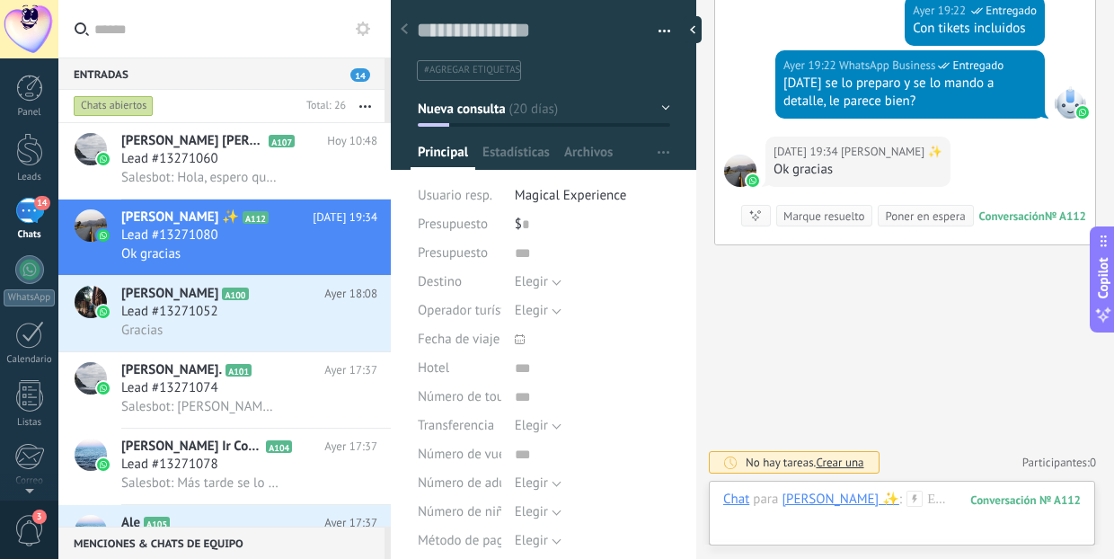
scroll to position [3767, 0]
click at [907, 529] on div at bounding box center [901, 517] width 357 height 54
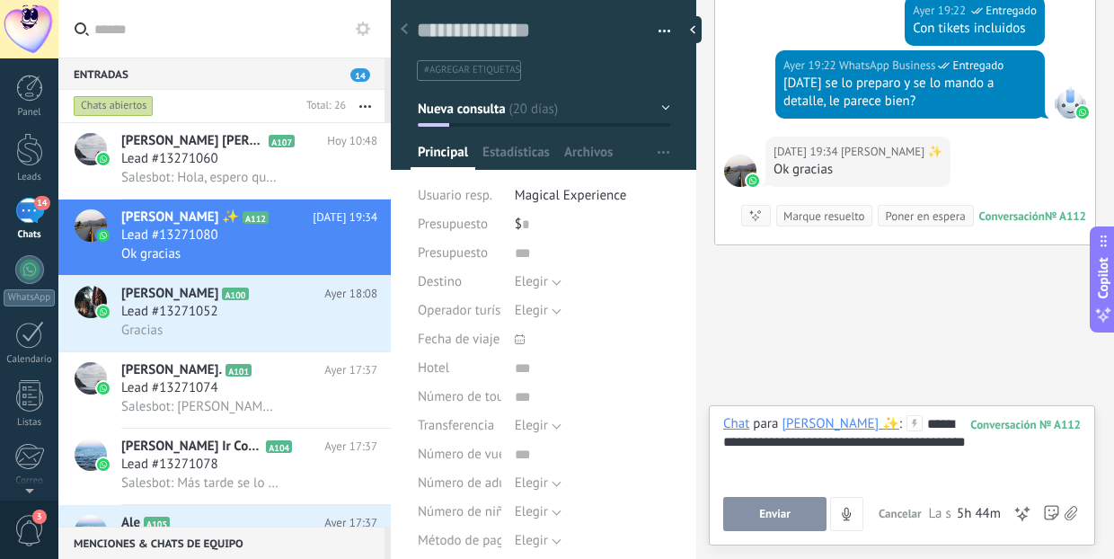
drag, startPoint x: 907, startPoint y: 529, endPoint x: 778, endPoint y: 455, distance: 148.8
click at [778, 455] on div "**********" at bounding box center [901, 449] width 357 height 68
click at [778, 456] on div "**********" at bounding box center [901, 449] width 357 height 68
click at [786, 461] on div "**********" at bounding box center [901, 449] width 357 height 68
click at [913, 463] on div "**********" at bounding box center [901, 449] width 357 height 68
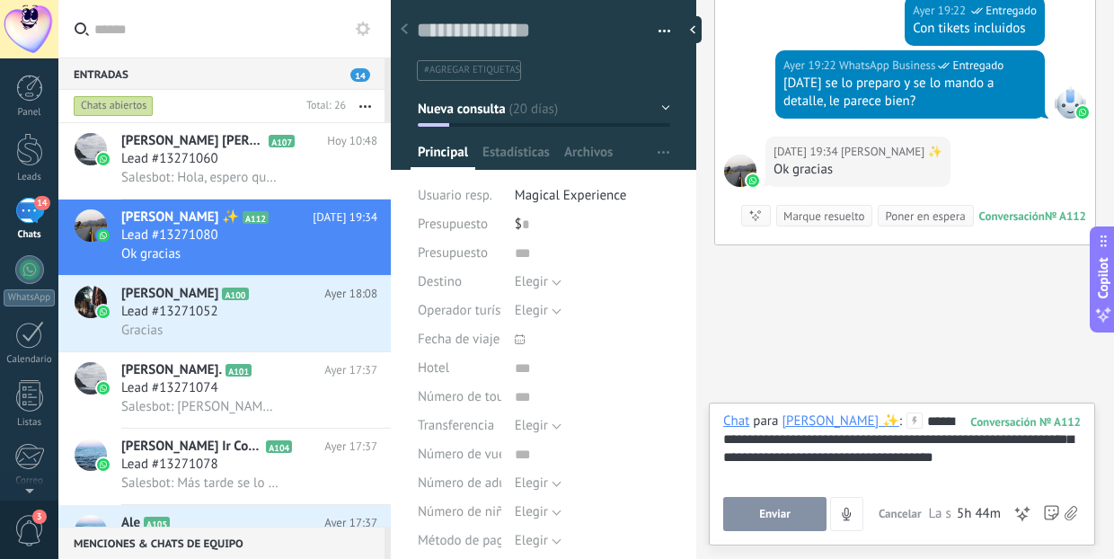
click at [780, 517] on span "Enviar" at bounding box center [774, 513] width 31 height 13
click at [780, 517] on button "4" at bounding box center [789, 514] width 33 height 34
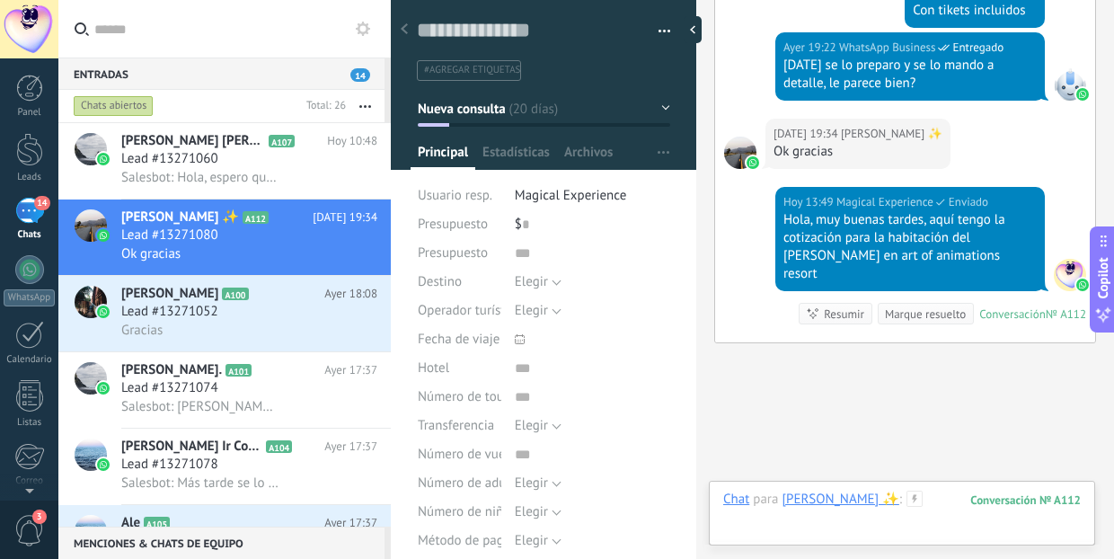
scroll to position [3865, 0]
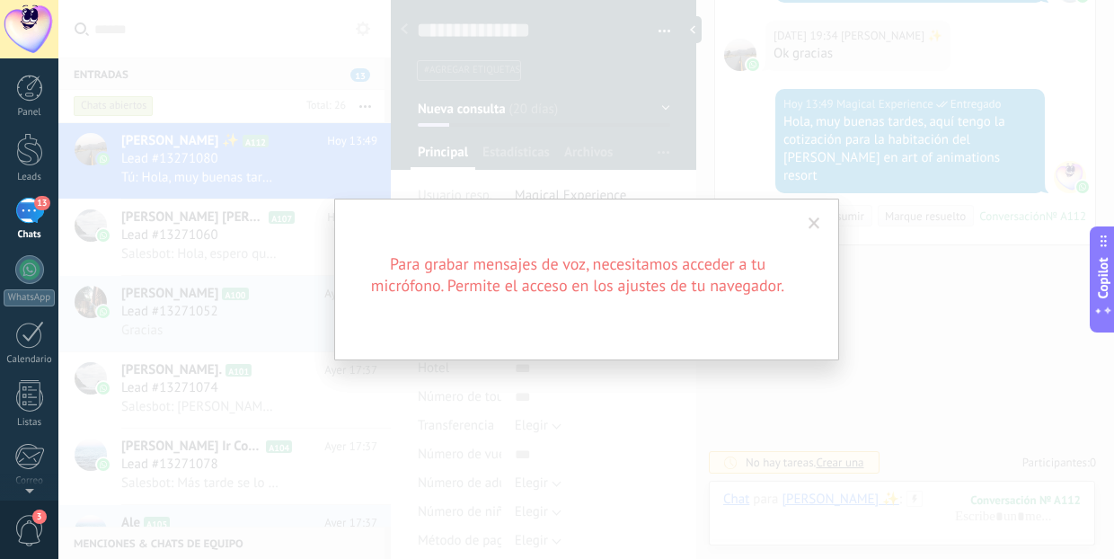
click at [810, 217] on span at bounding box center [814, 223] width 12 height 13
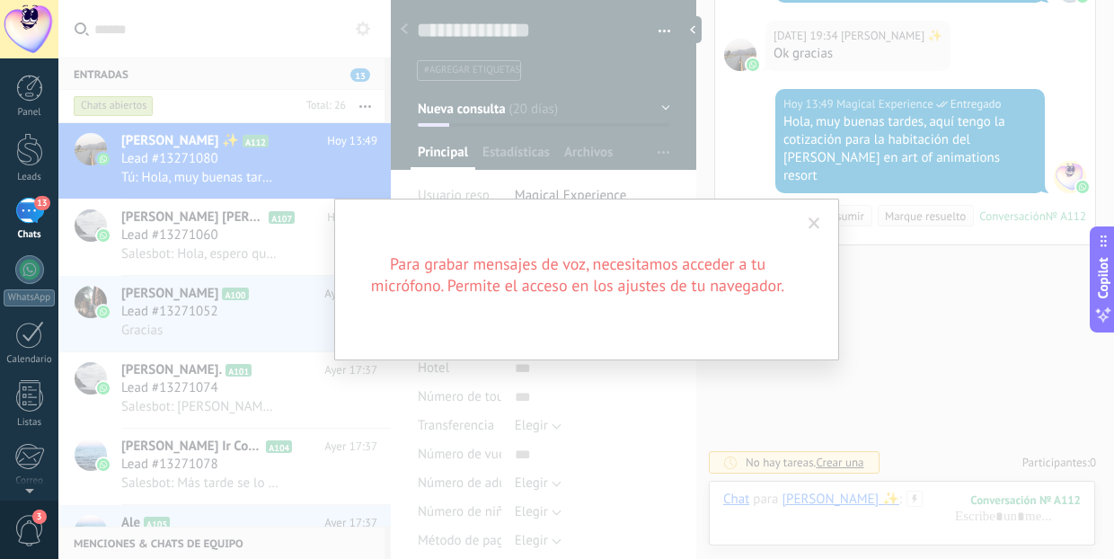
click at [810, 225] on span at bounding box center [814, 223] width 12 height 13
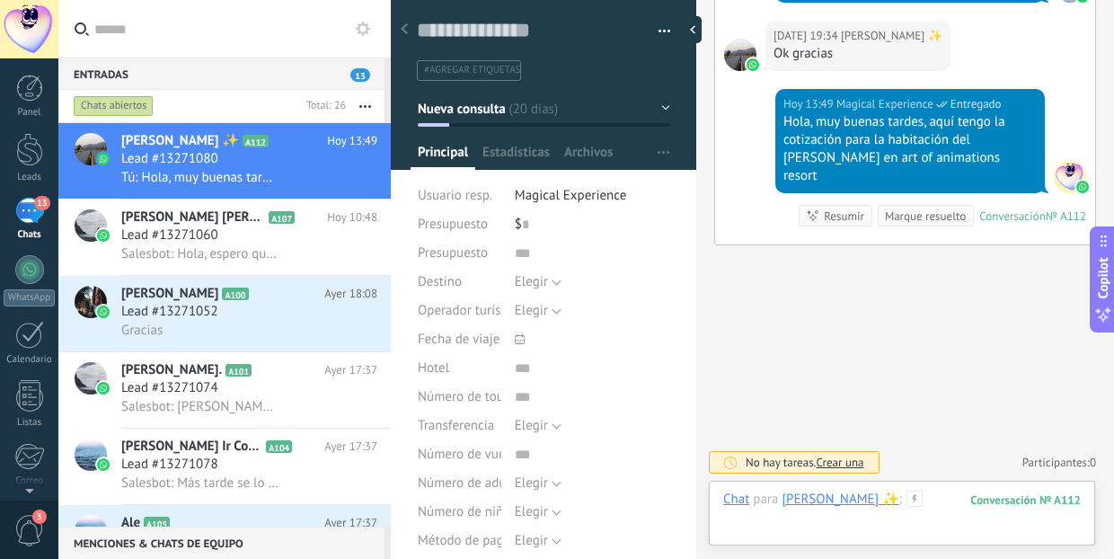
click at [1001, 517] on div at bounding box center [901, 517] width 357 height 54
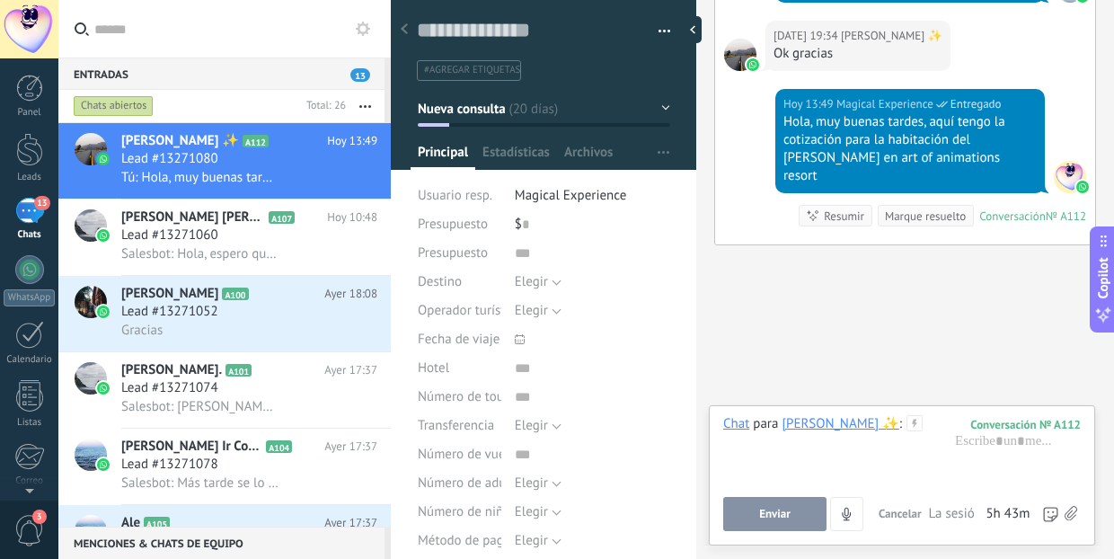
click at [1071, 512] on use at bounding box center [1070, 513] width 13 height 14
click at [0, 0] on input "file" at bounding box center [0, 0] width 0 height 0
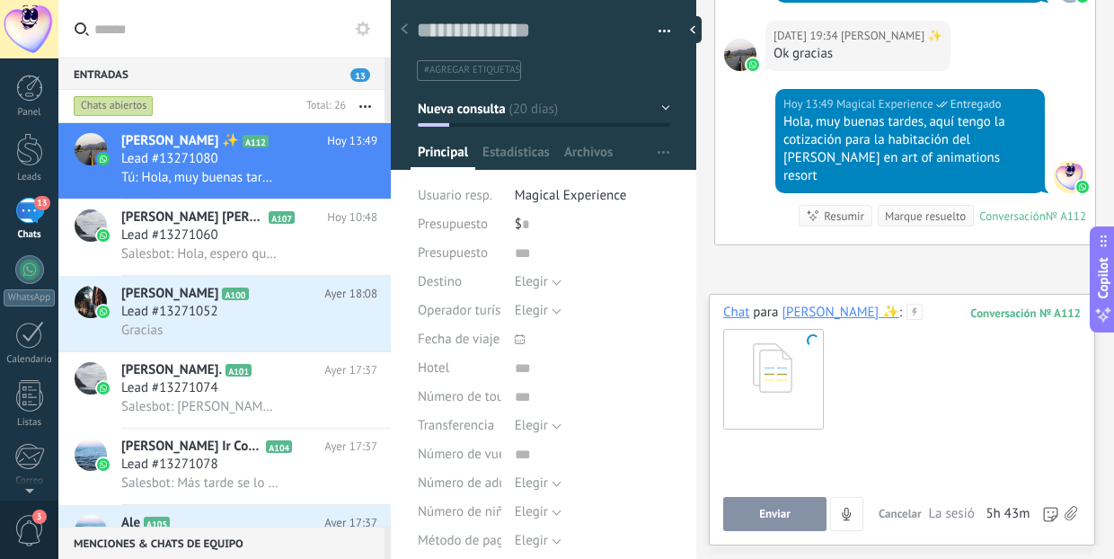
click at [835, 452] on div at bounding box center [898, 469] width 351 height 68
click at [765, 515] on span "Enviar" at bounding box center [774, 513] width 31 height 13
click at [819, 346] on div at bounding box center [772, 378] width 99 height 99
drag, startPoint x: 845, startPoint y: 363, endPoint x: 793, endPoint y: 367, distance: 52.3
click at [792, 367] on div at bounding box center [901, 378] width 357 height 113
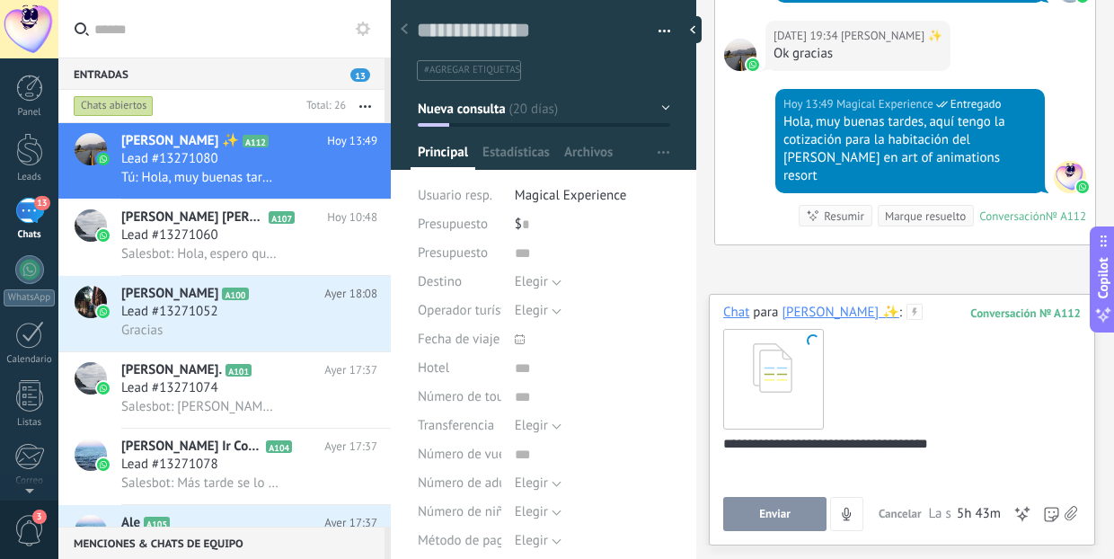
click at [838, 404] on div at bounding box center [901, 378] width 357 height 113
click at [780, 376] on div at bounding box center [772, 378] width 99 height 99
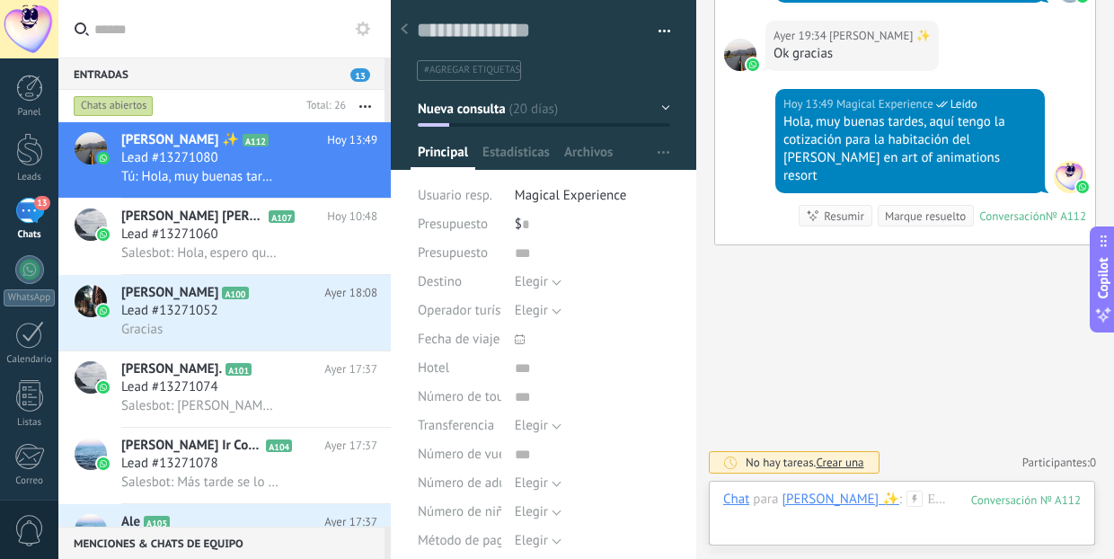
scroll to position [3810, 0]
click at [992, 527] on div at bounding box center [901, 517] width 357 height 54
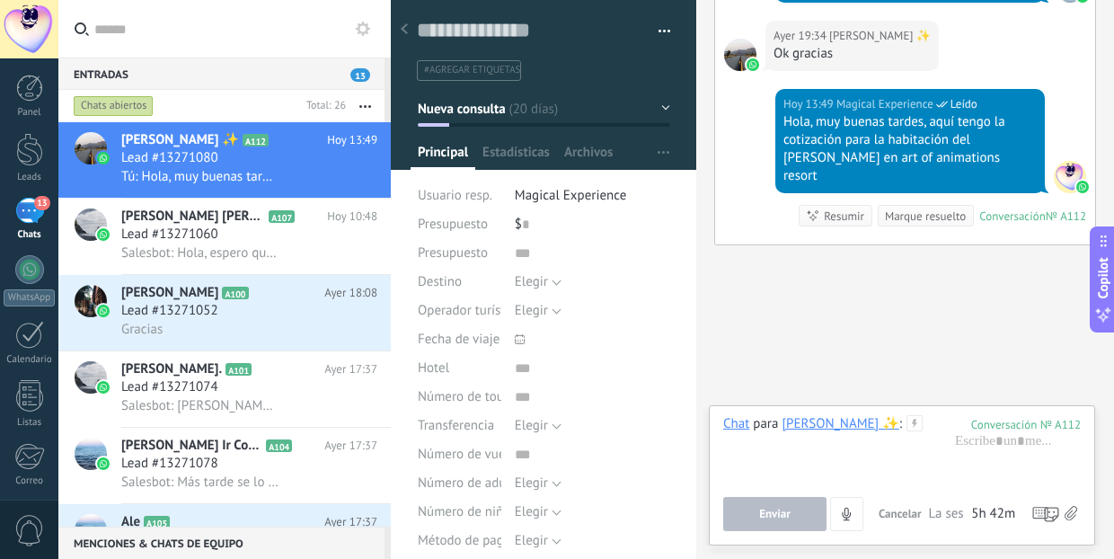
click at [1066, 511] on icon at bounding box center [1070, 513] width 13 height 15
click at [0, 0] on input "file" at bounding box center [0, 0] width 0 height 0
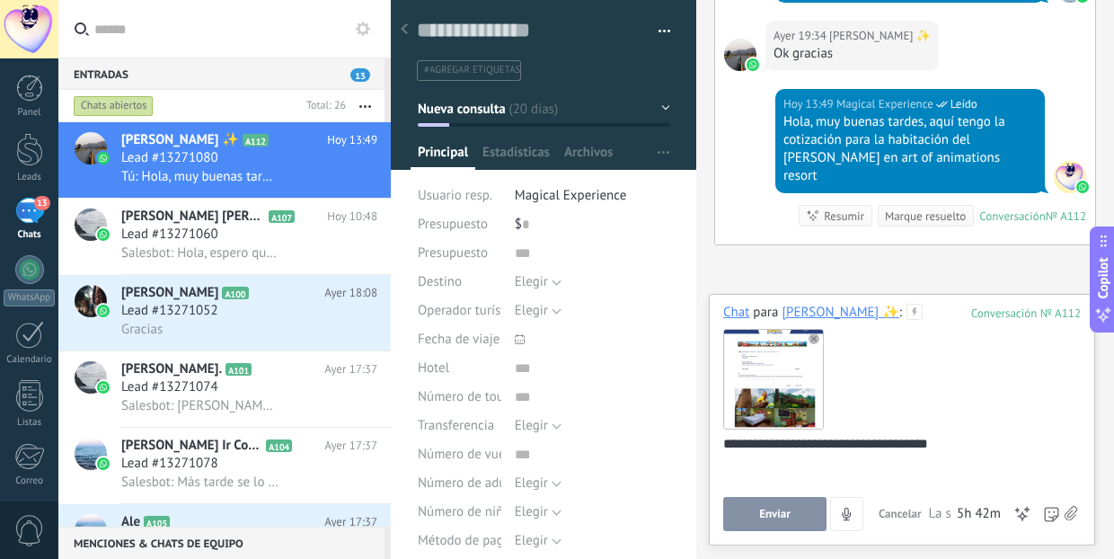
click at [770, 515] on span "Enviar" at bounding box center [774, 513] width 31 height 13
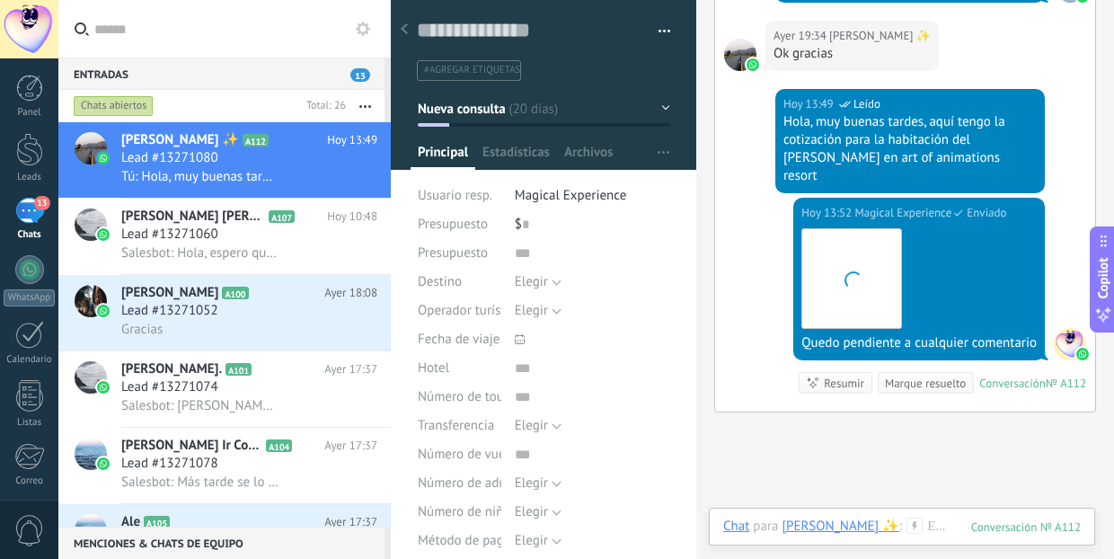
scroll to position [3930, 0]
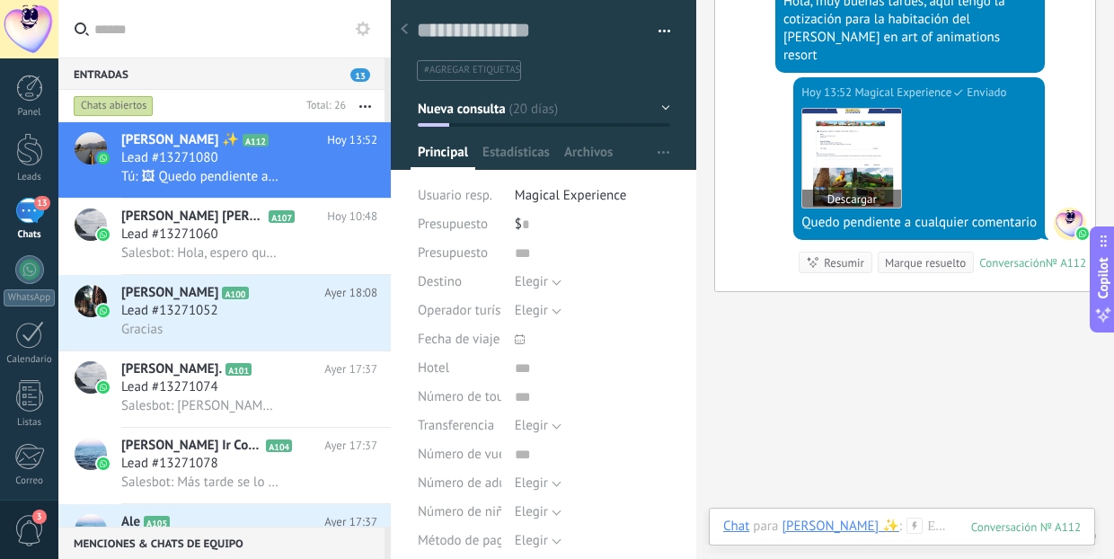
click at [848, 165] on img at bounding box center [851, 158] width 99 height 99
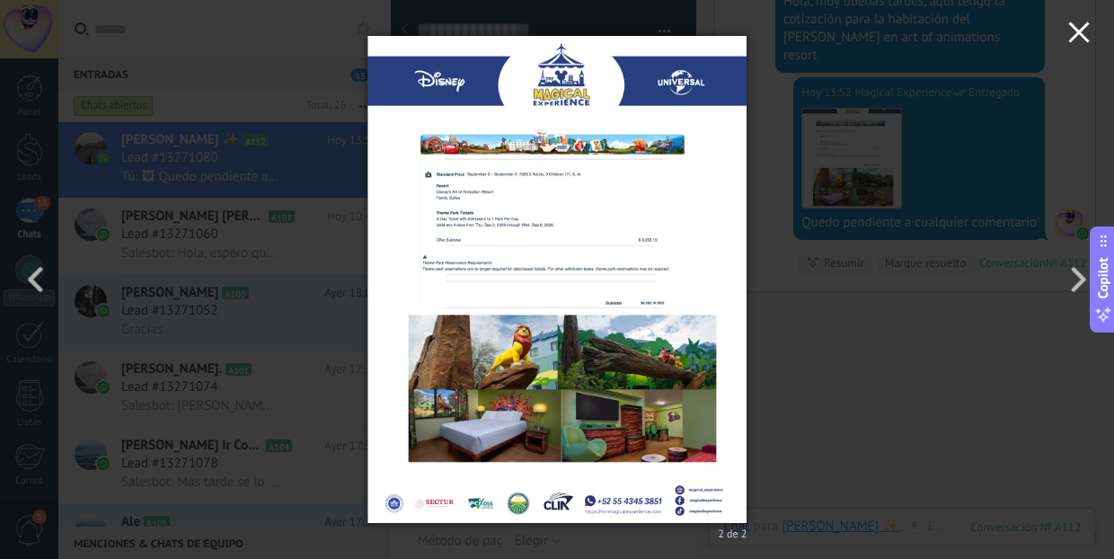
click at [1082, 26] on icon "button" at bounding box center [1079, 33] width 22 height 22
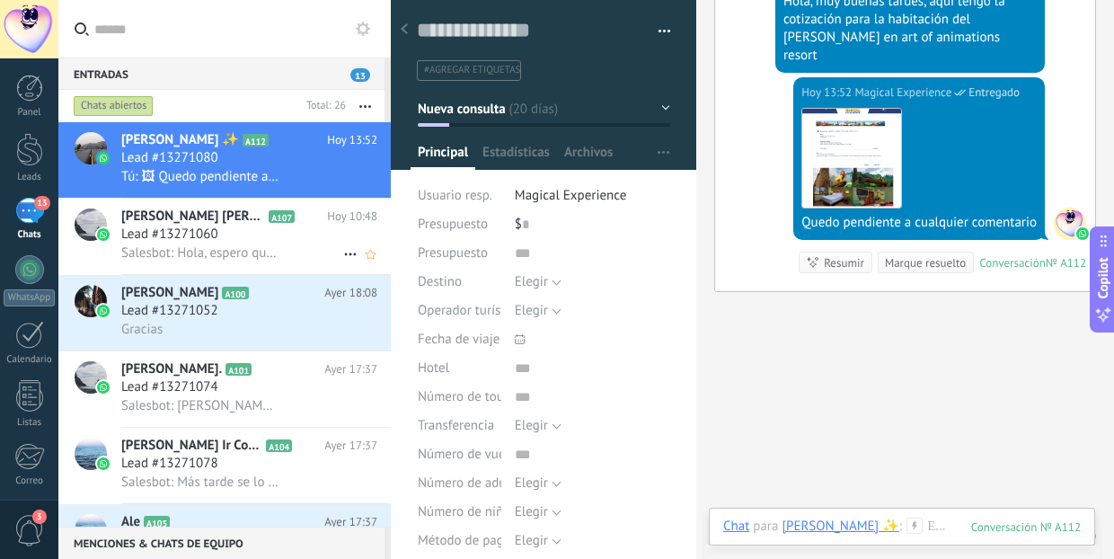
click at [274, 235] on div "Lead #13271060" at bounding box center [249, 234] width 256 height 18
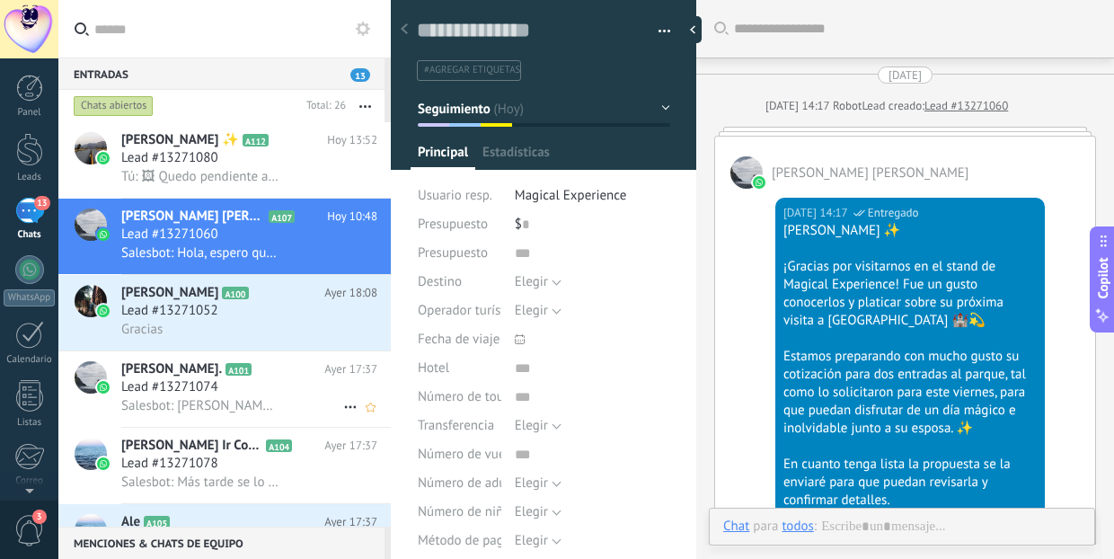
scroll to position [851, 0]
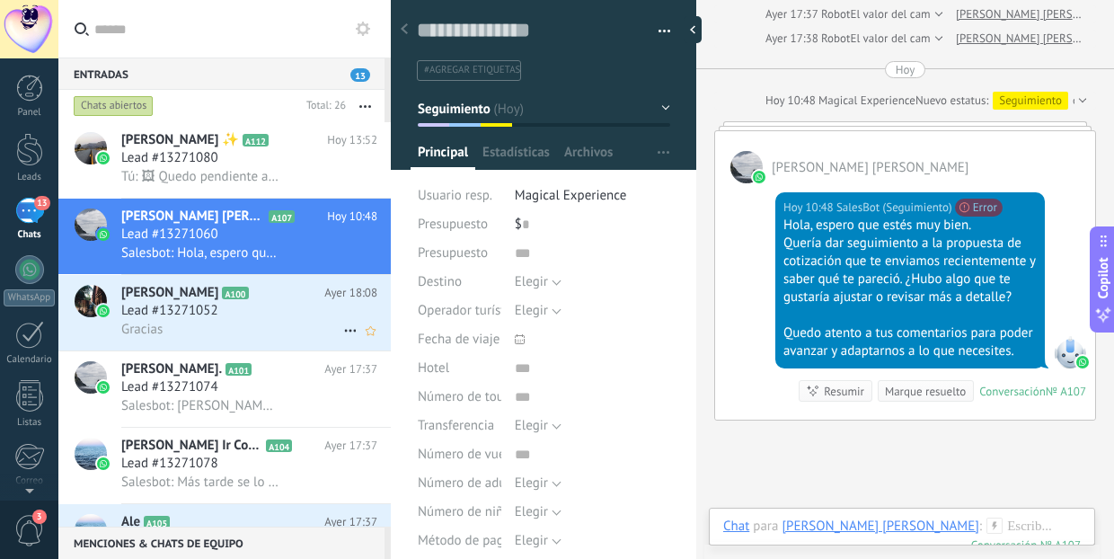
click at [174, 323] on div "Gracias" at bounding box center [249, 329] width 256 height 19
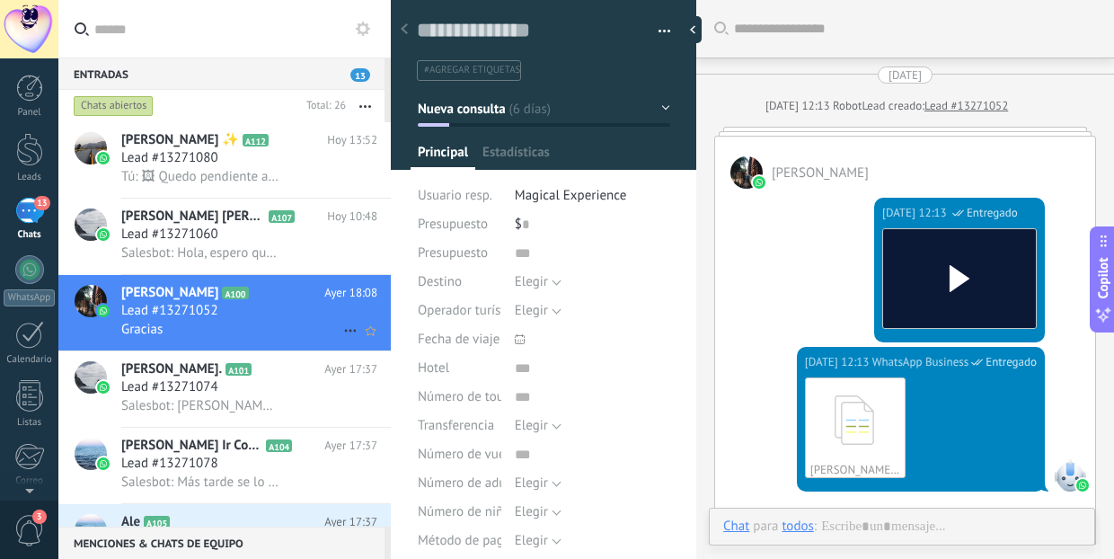
scroll to position [27, 0]
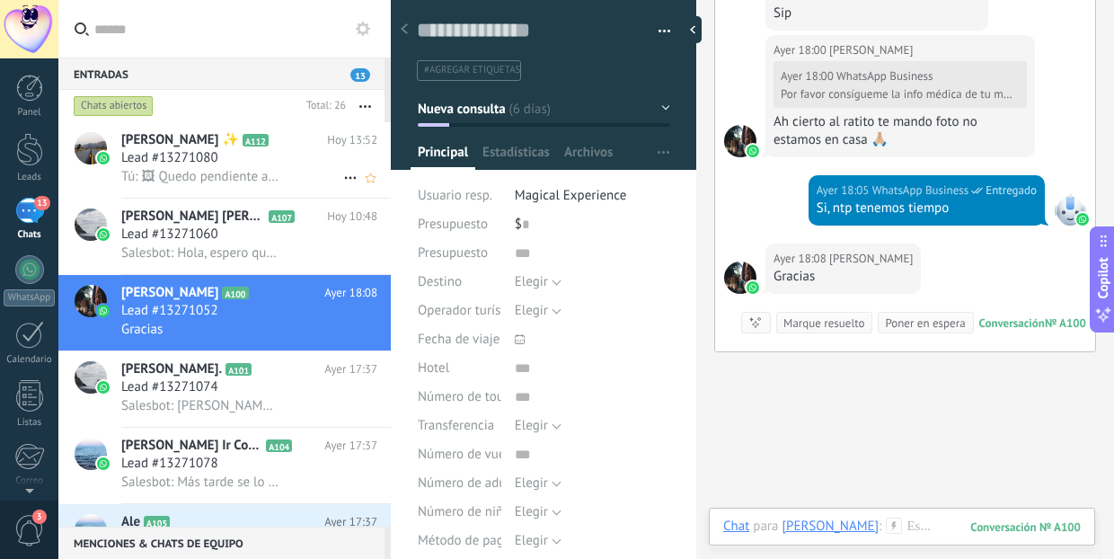
click at [222, 137] on span "[PERSON_NAME] ✨" at bounding box center [180, 140] width 118 height 18
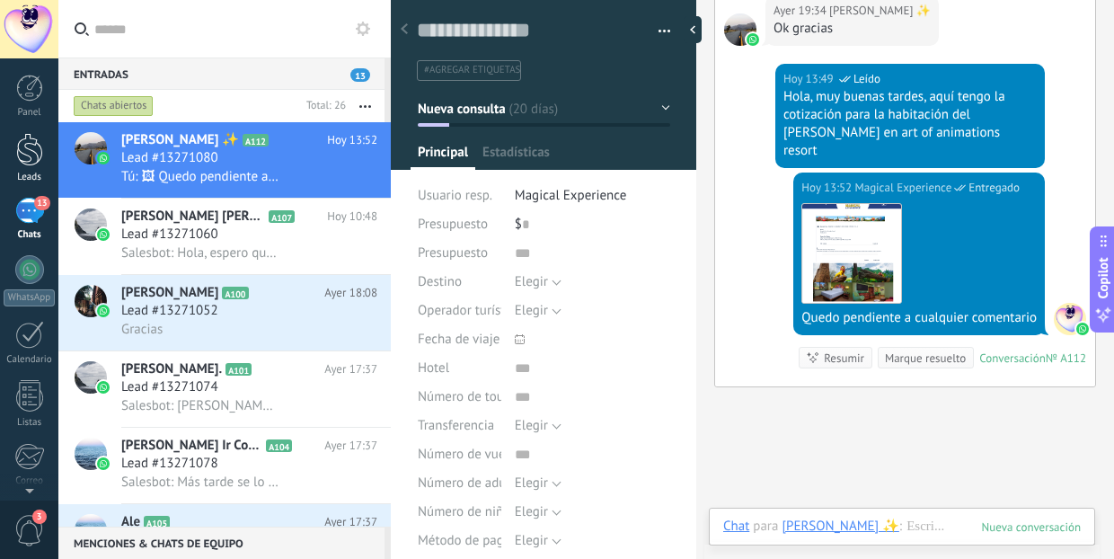
scroll to position [27, 0]
click at [22, 152] on div at bounding box center [29, 149] width 27 height 33
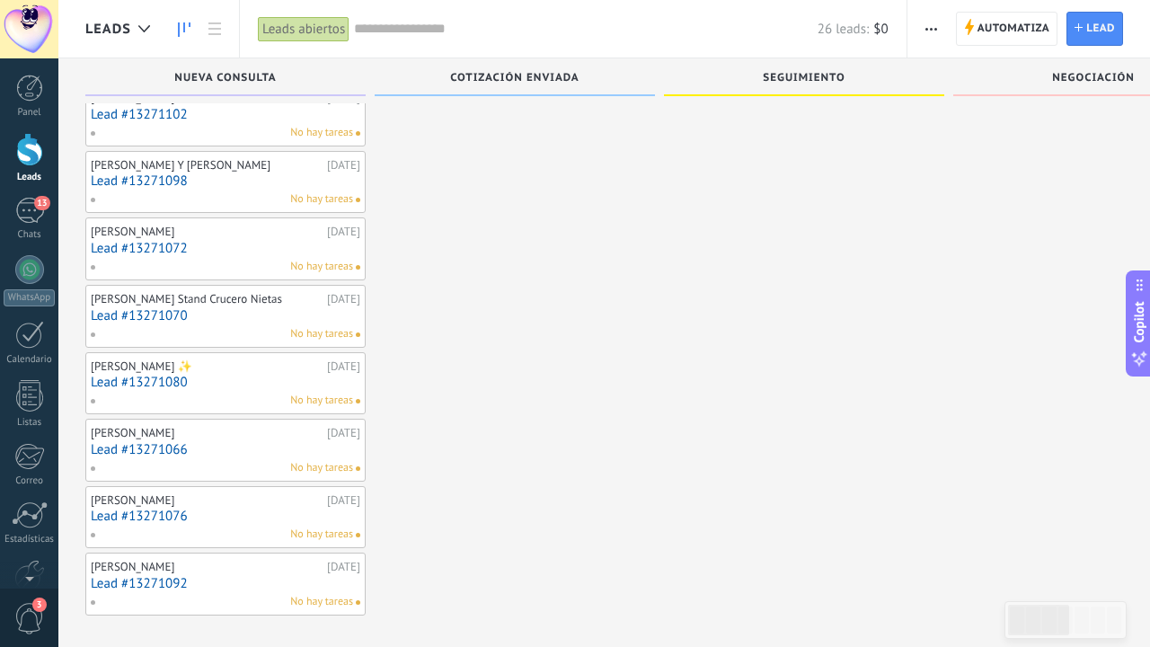
scroll to position [1250, 0]
click at [207, 379] on div "[PERSON_NAME] ✨ [DATE] Lead #13271080 No hay tareas" at bounding box center [225, 385] width 269 height 52
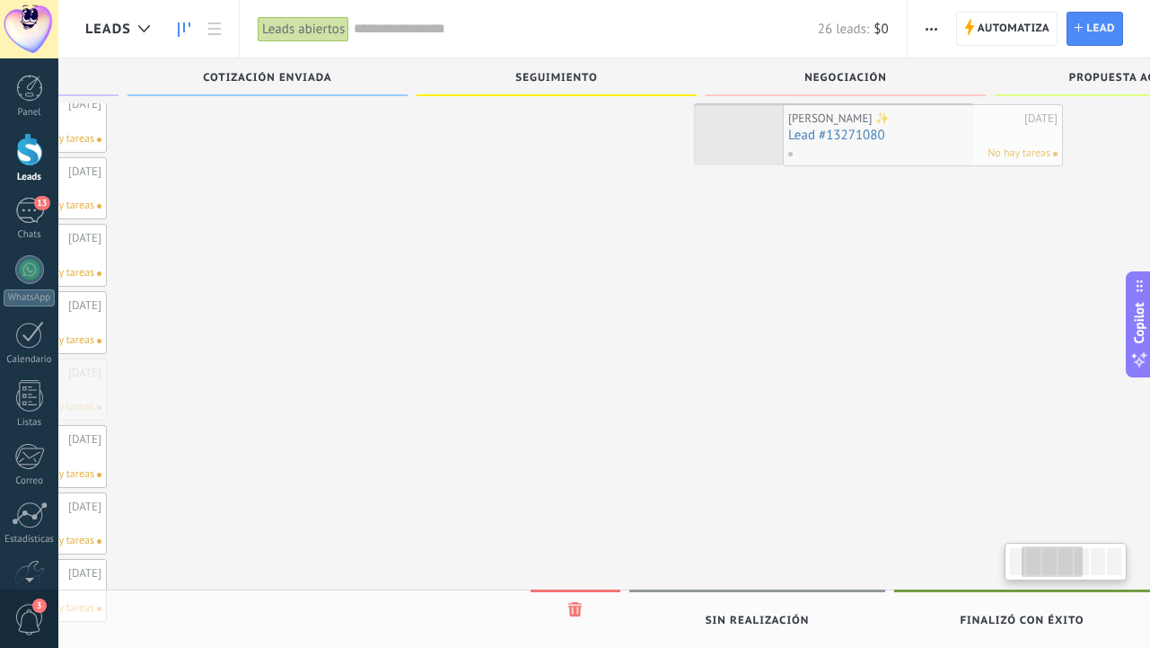
scroll to position [0, 281]
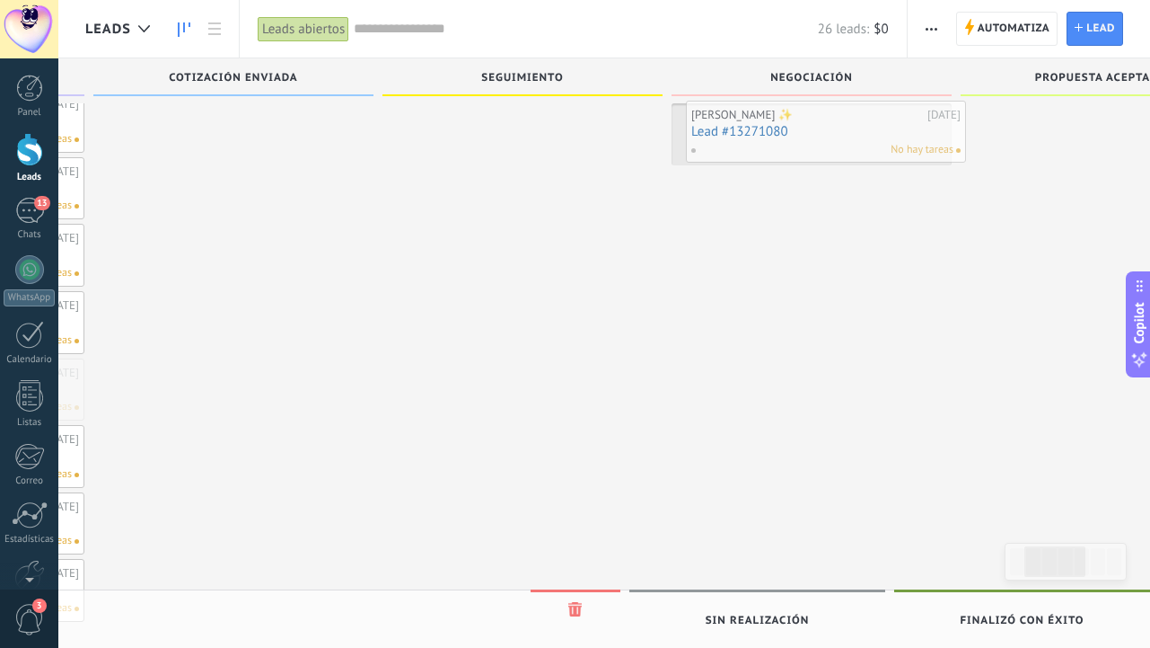
drag, startPoint x: 207, startPoint y: 379, endPoint x: 807, endPoint y: 138, distance: 647.3
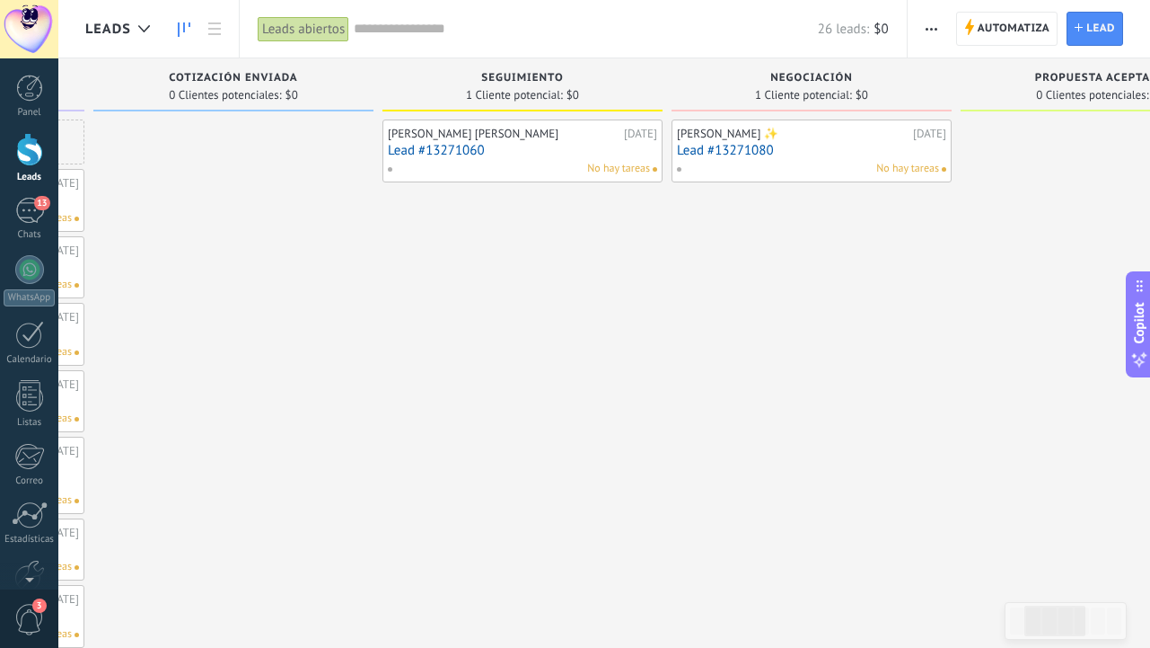
scroll to position [0, 0]
click at [760, 135] on div "[PERSON_NAME] ✨" at bounding box center [793, 134] width 232 height 14
click at [815, 153] on link "Lead #13271080" at bounding box center [811, 150] width 269 height 15
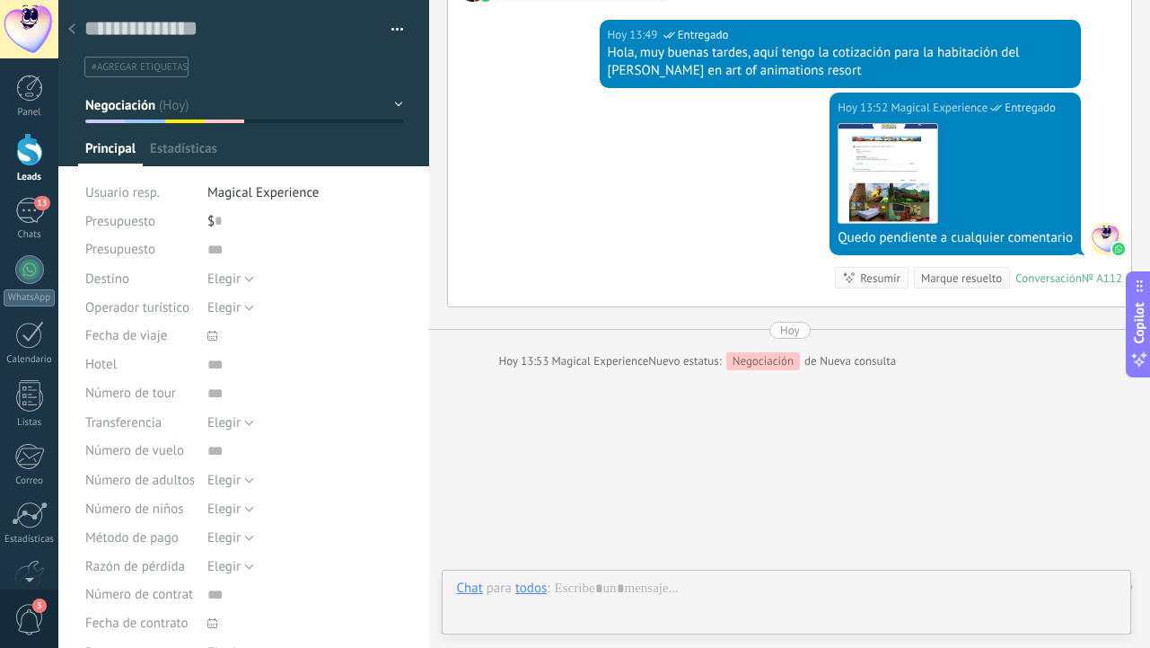
scroll to position [27, 0]
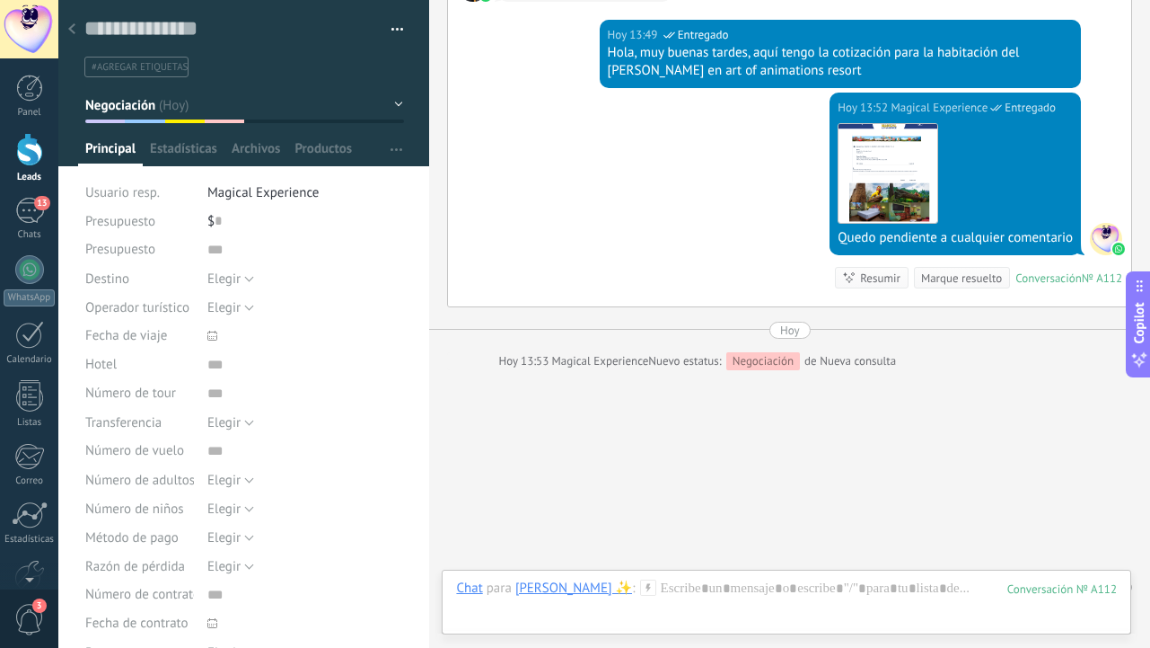
click at [73, 34] on icon at bounding box center [71, 28] width 7 height 11
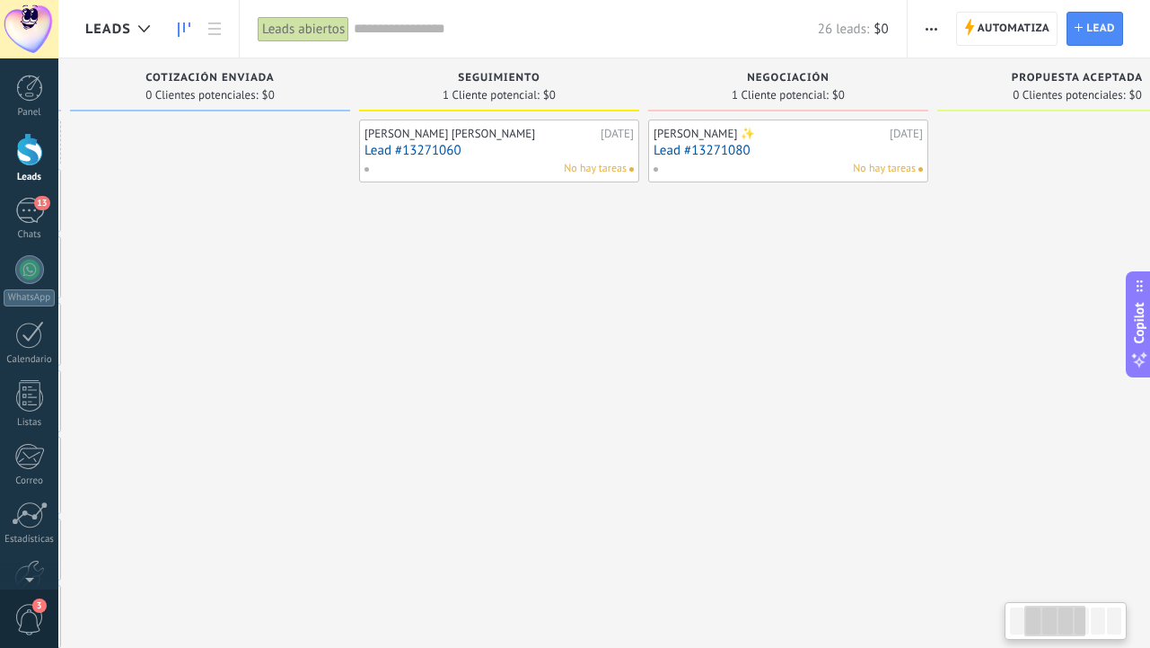
scroll to position [0, 296]
click at [901, 171] on span "No hay tareas" at bounding box center [892, 169] width 63 height 16
click at [873, 161] on span "No hay tareas" at bounding box center [892, 169] width 63 height 16
click at [790, 136] on div "[PERSON_NAME] ✨" at bounding box center [778, 134] width 232 height 14
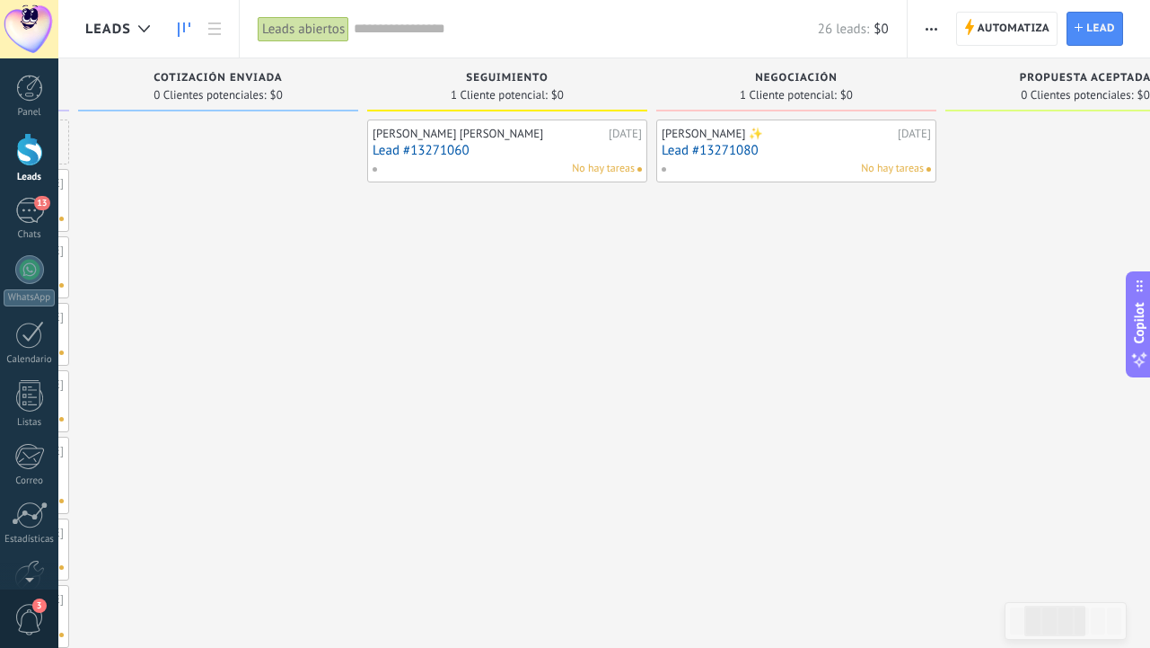
click at [800, 152] on link "Lead #13271080" at bounding box center [796, 150] width 269 height 15
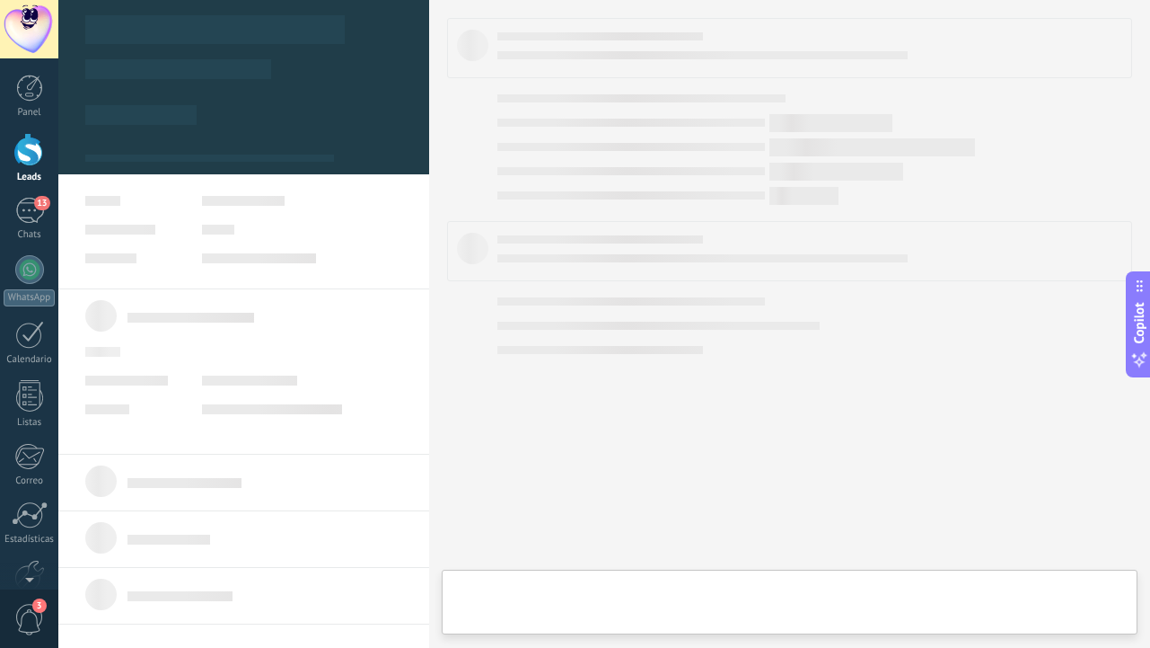
click at [800, 152] on div at bounding box center [604, 324] width 1092 height 648
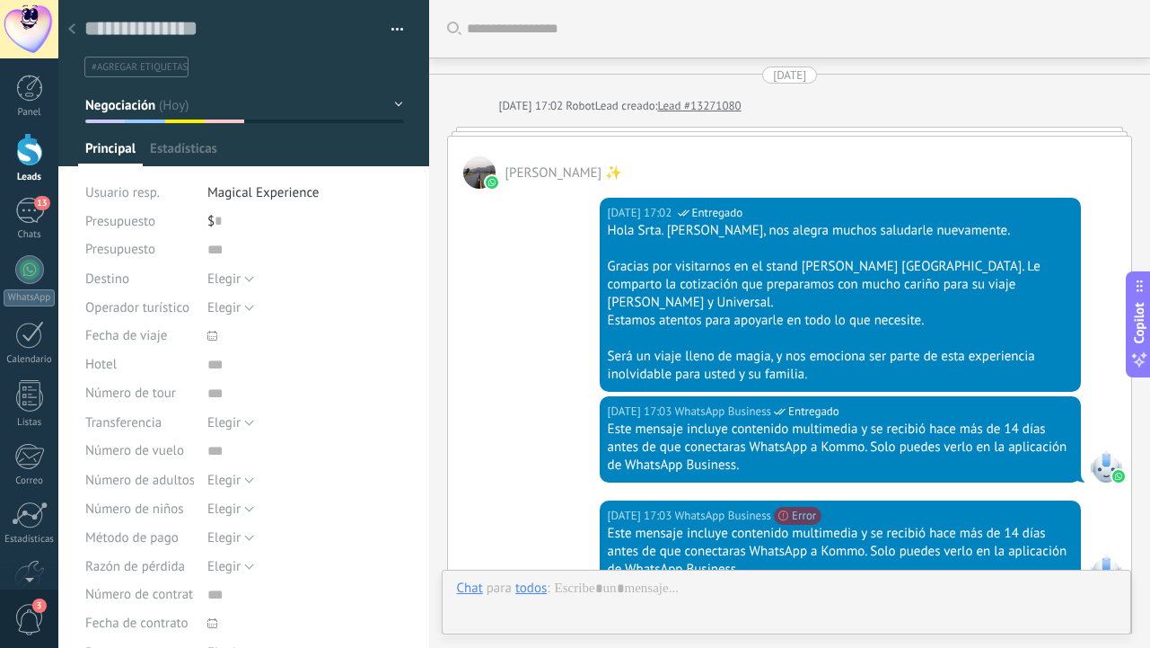
type textarea "**********"
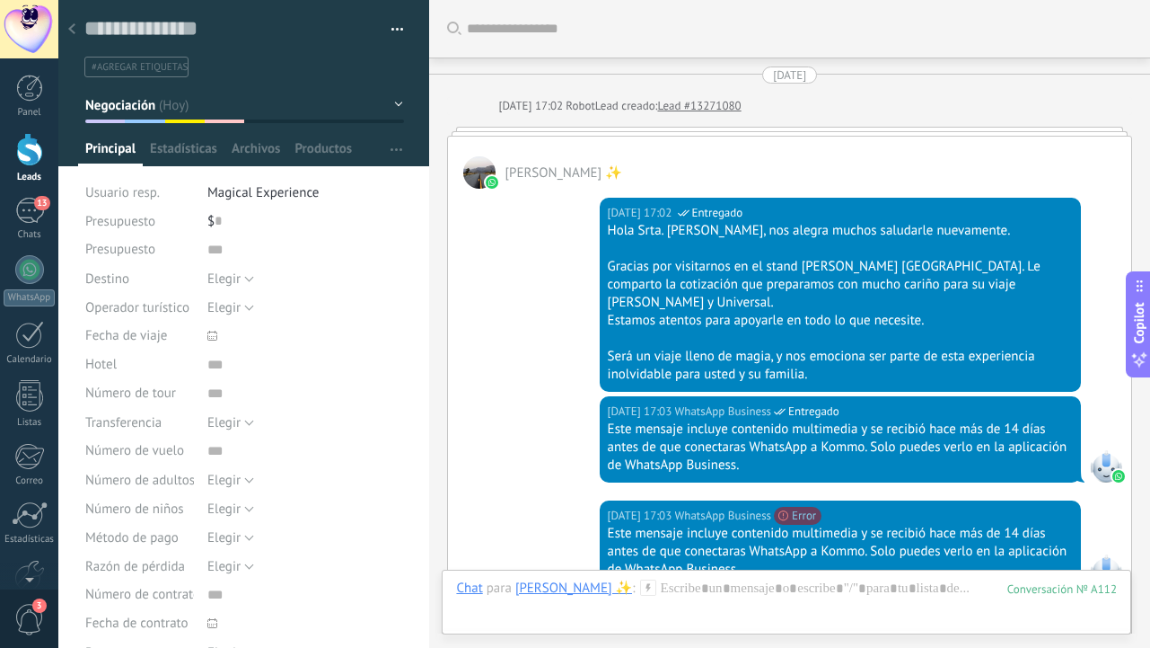
scroll to position [3174, 0]
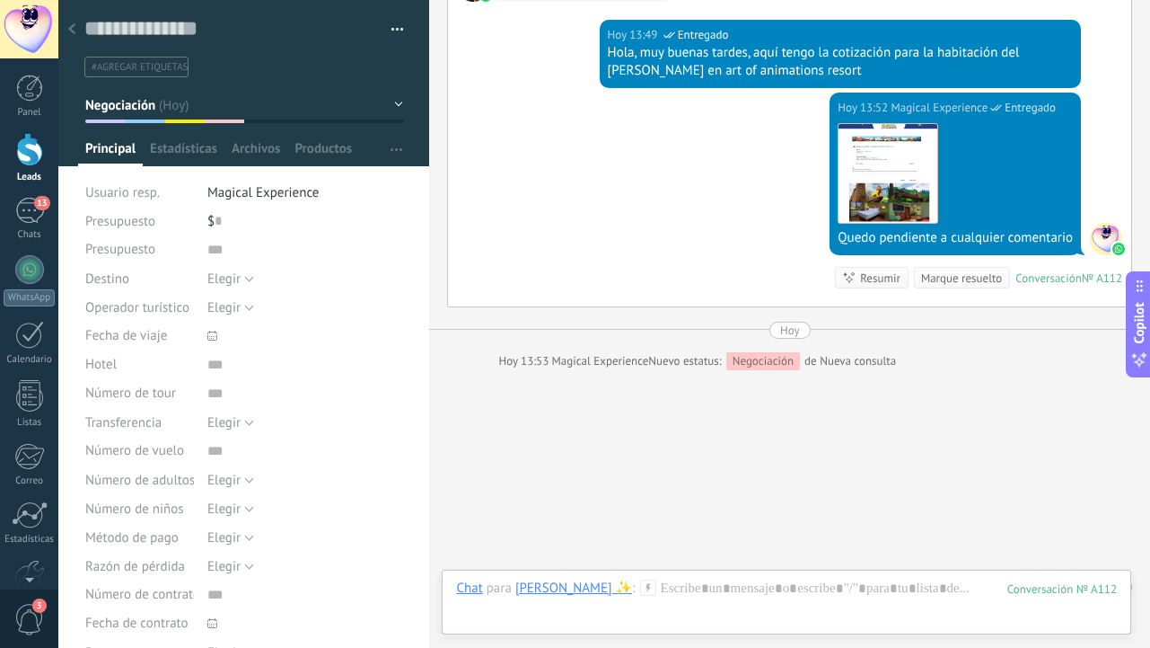
click at [225, 283] on span "Elegir" at bounding box center [223, 278] width 33 height 17
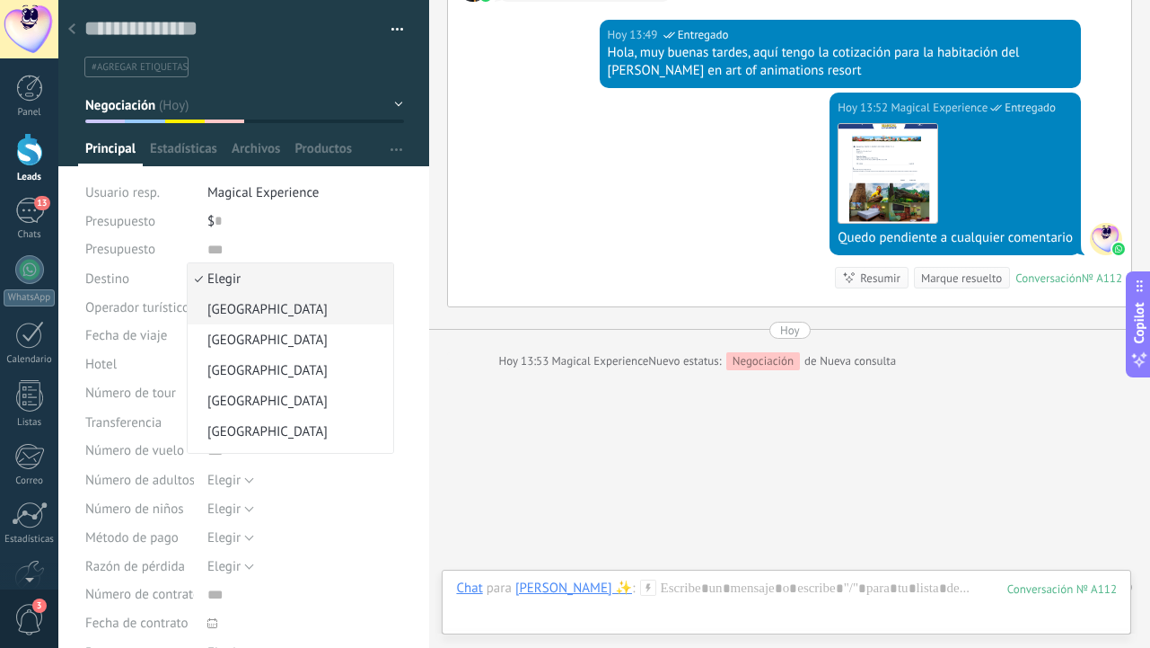
scroll to position [0, 0]
click at [274, 311] on span "[GEOGRAPHIC_DATA]" at bounding box center [288, 309] width 200 height 17
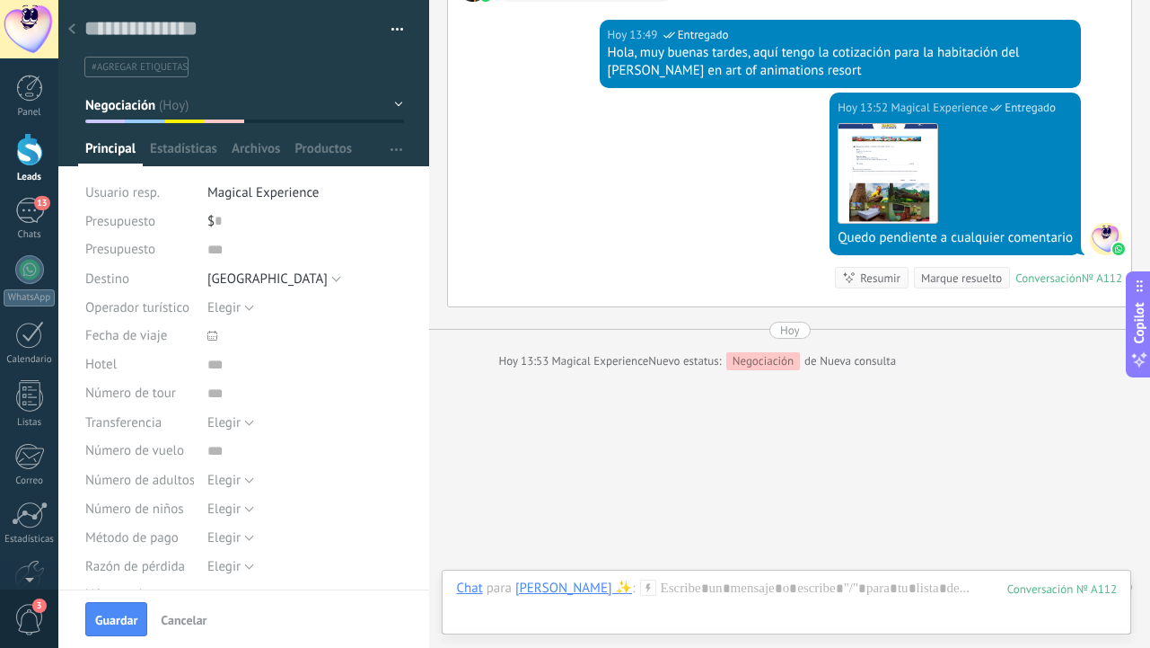
click at [207, 331] on use at bounding box center [212, 336] width 10 height 10
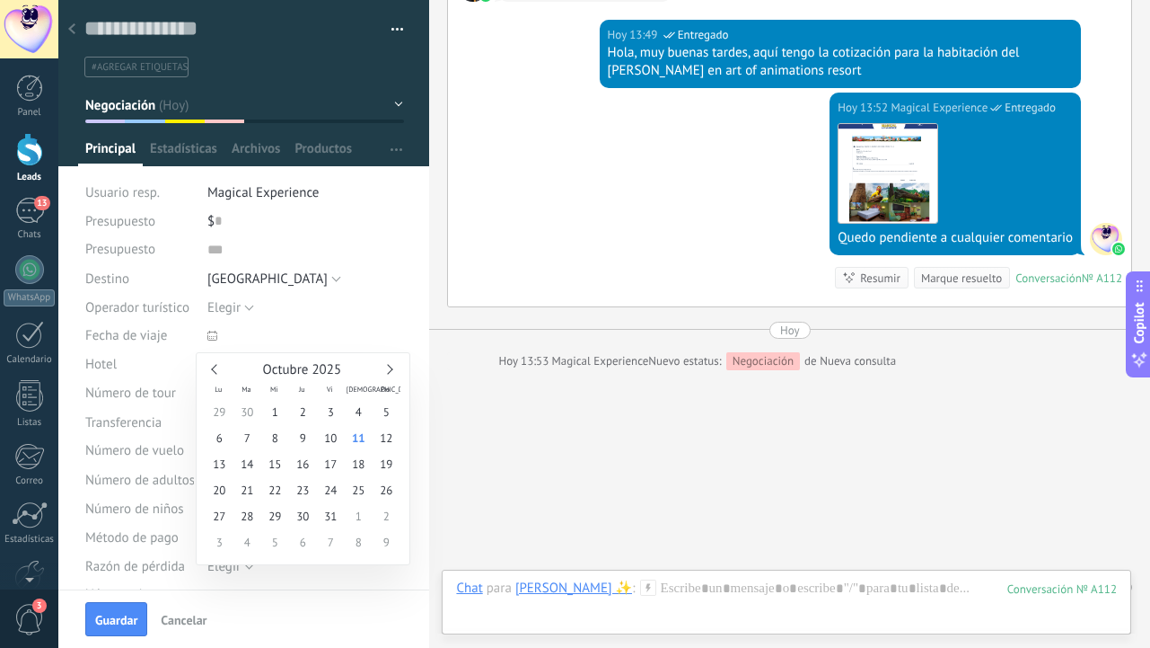
click at [394, 368] on div "Octubre 2025" at bounding box center [303, 370] width 195 height 16
click at [384, 368] on link at bounding box center [388, 369] width 10 height 10
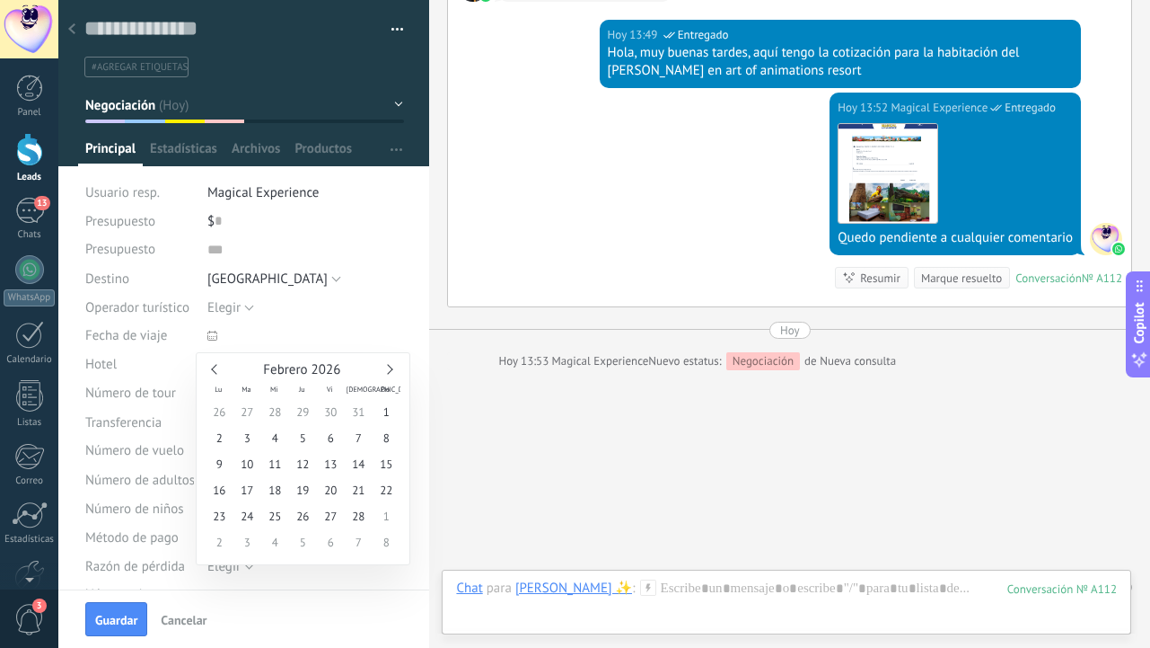
click at [384, 368] on link at bounding box center [388, 369] width 10 height 10
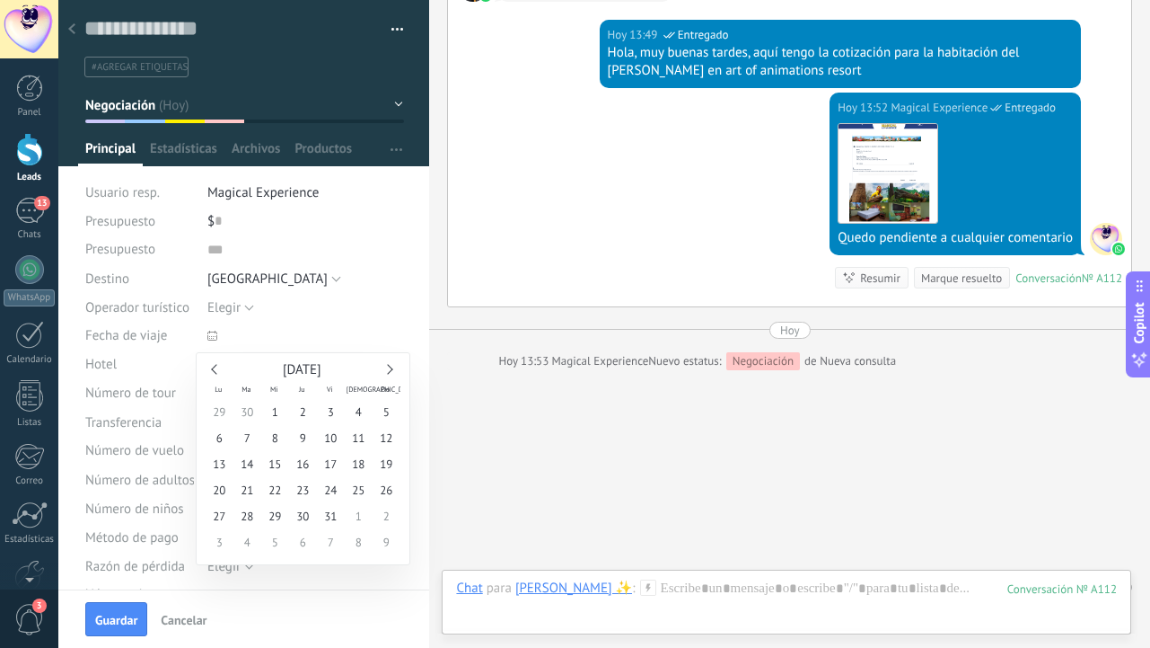
click at [384, 368] on link at bounding box center [388, 369] width 10 height 10
click at [214, 370] on link at bounding box center [216, 369] width 10 height 10
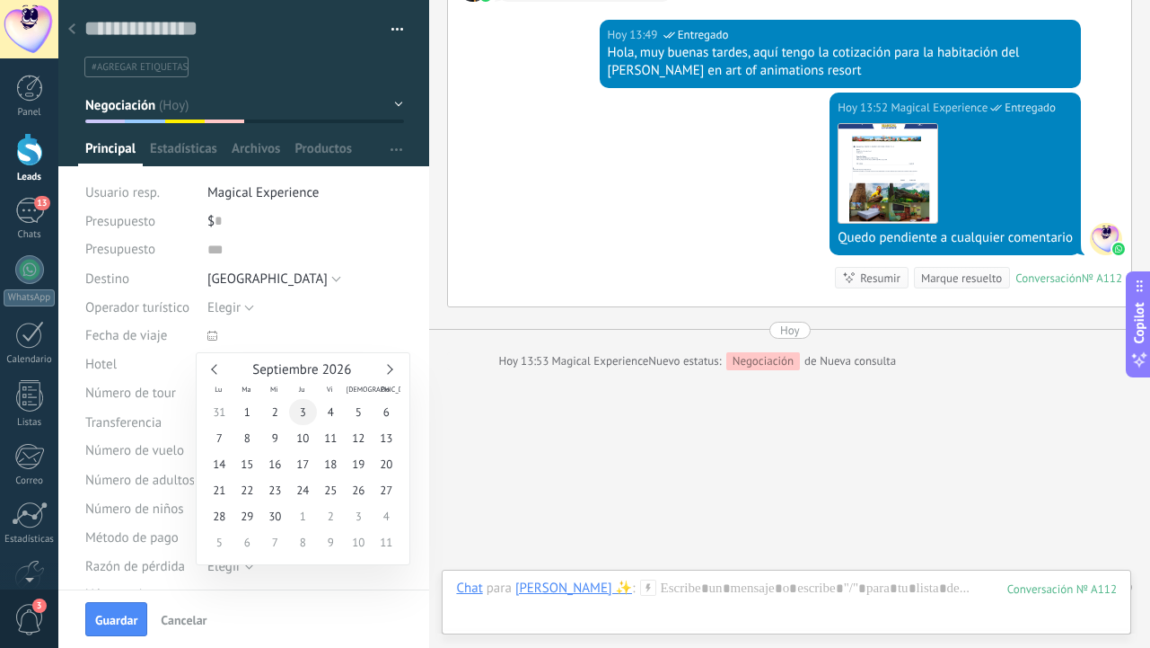
type input "**********"
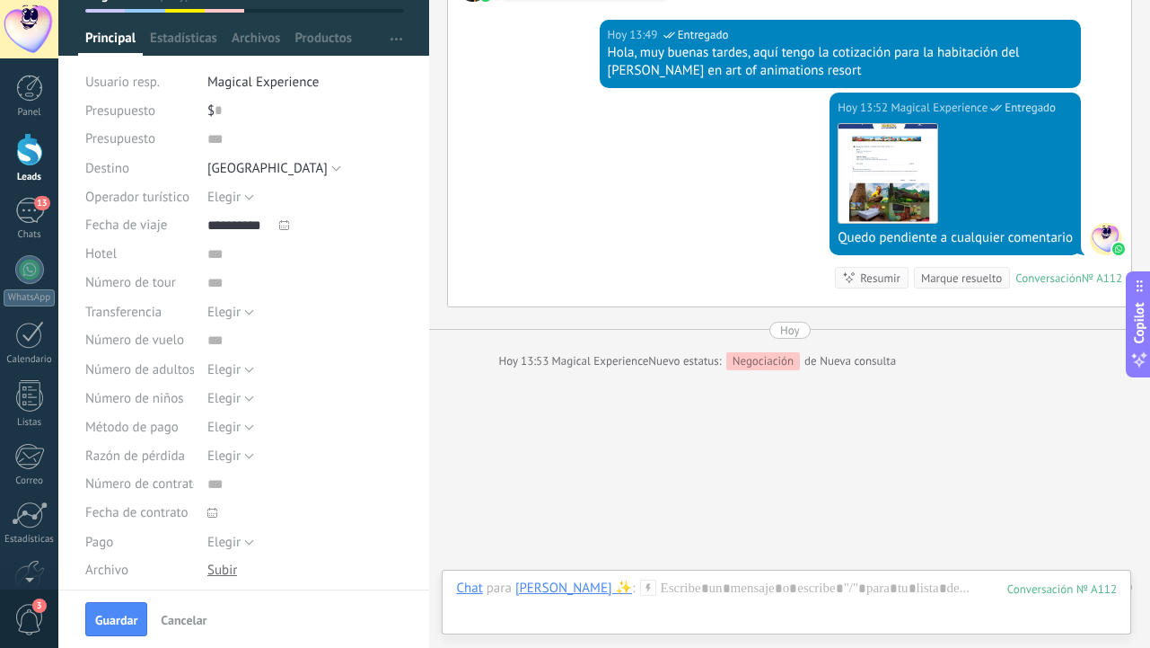
scroll to position [128, 0]
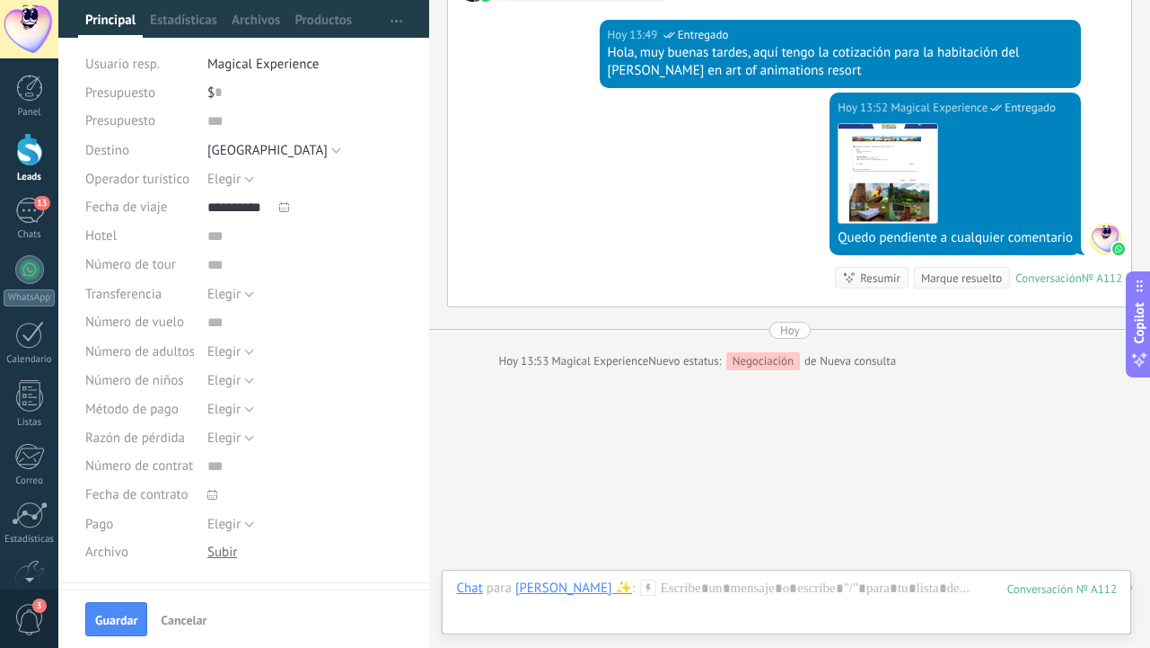
click at [235, 344] on span "Elegir" at bounding box center [223, 351] width 33 height 17
click at [232, 407] on span "2" at bounding box center [288, 412] width 200 height 17
click at [238, 385] on span "Elegir" at bounding box center [223, 380] width 33 height 17
click at [232, 472] on span "3" at bounding box center [288, 471] width 200 height 17
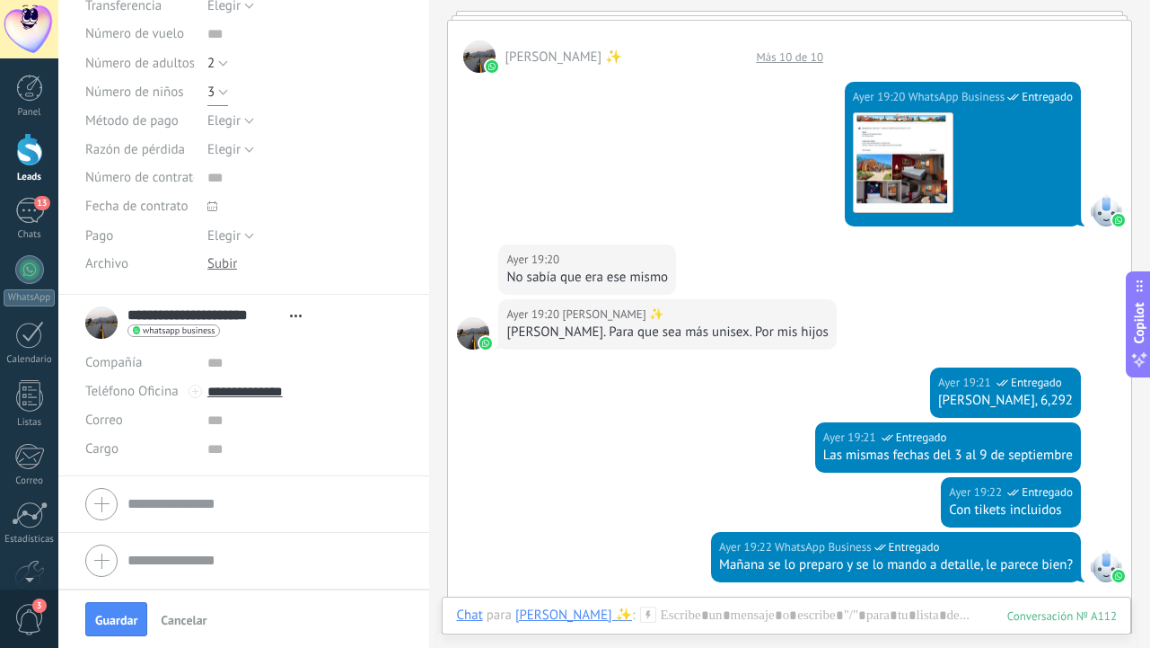
scroll to position [2515, 0]
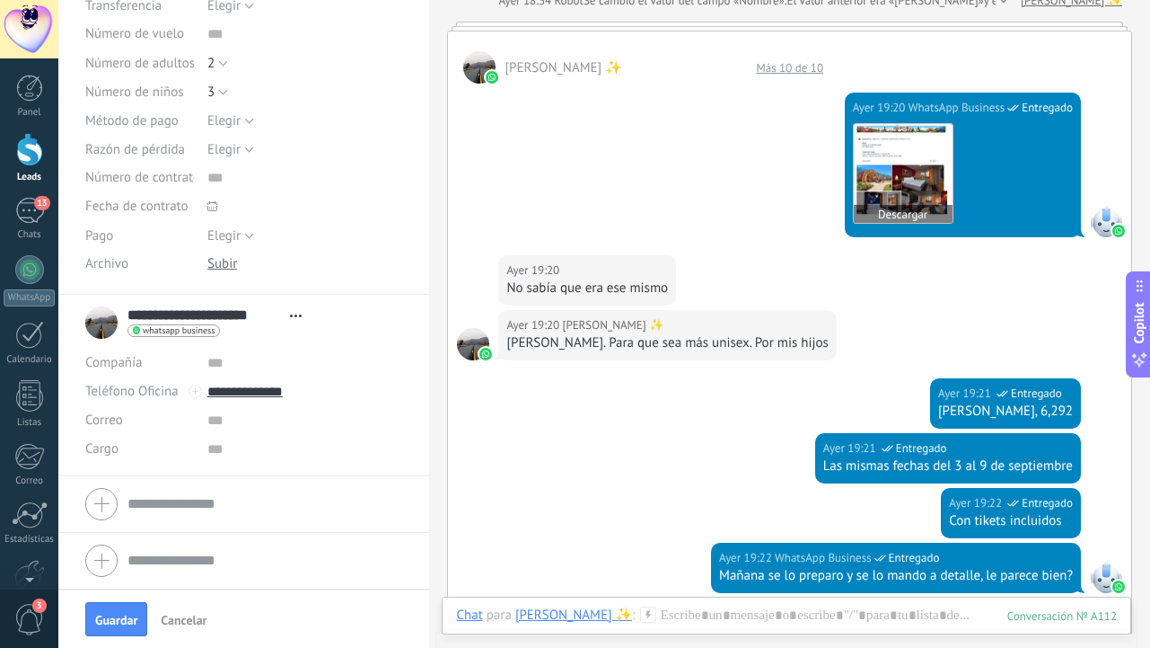
click at [889, 124] on img at bounding box center [903, 173] width 99 height 99
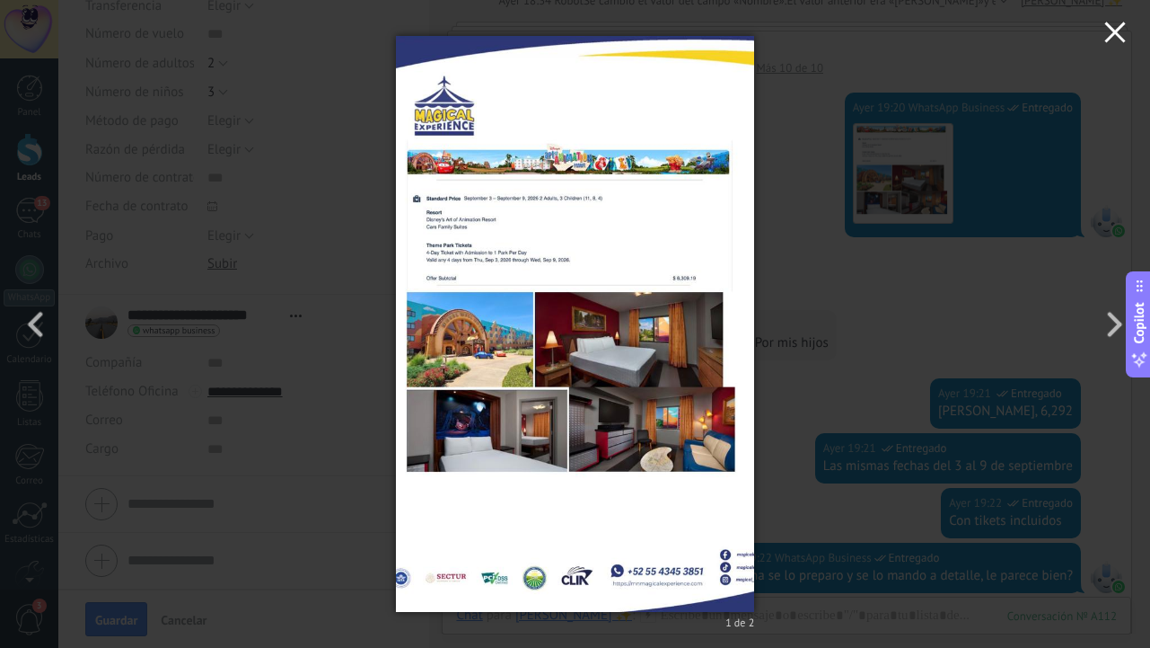
click at [1109, 30] on icon "button" at bounding box center [1116, 33] width 22 height 22
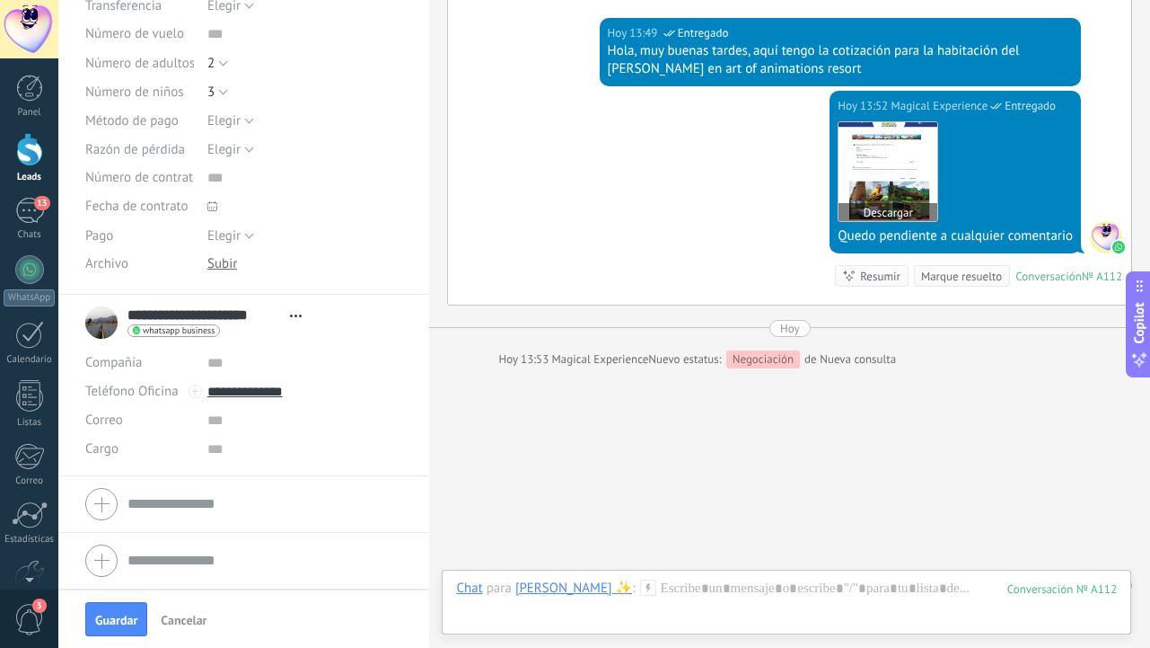
scroll to position [3174, 0]
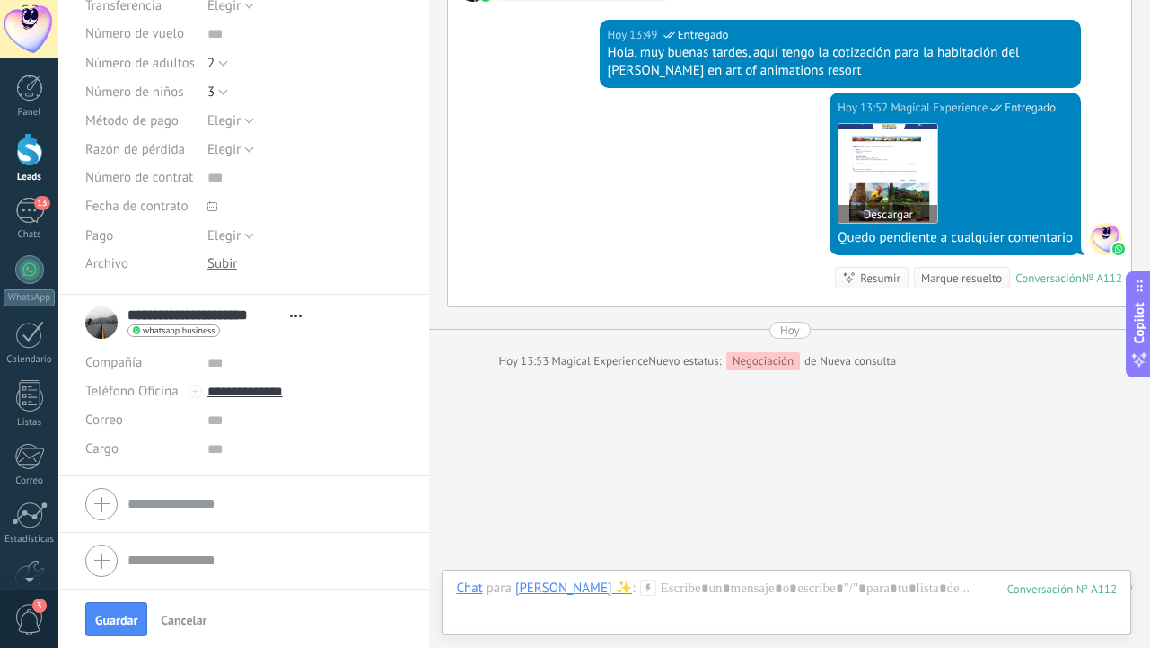
click at [877, 152] on img at bounding box center [888, 173] width 99 height 99
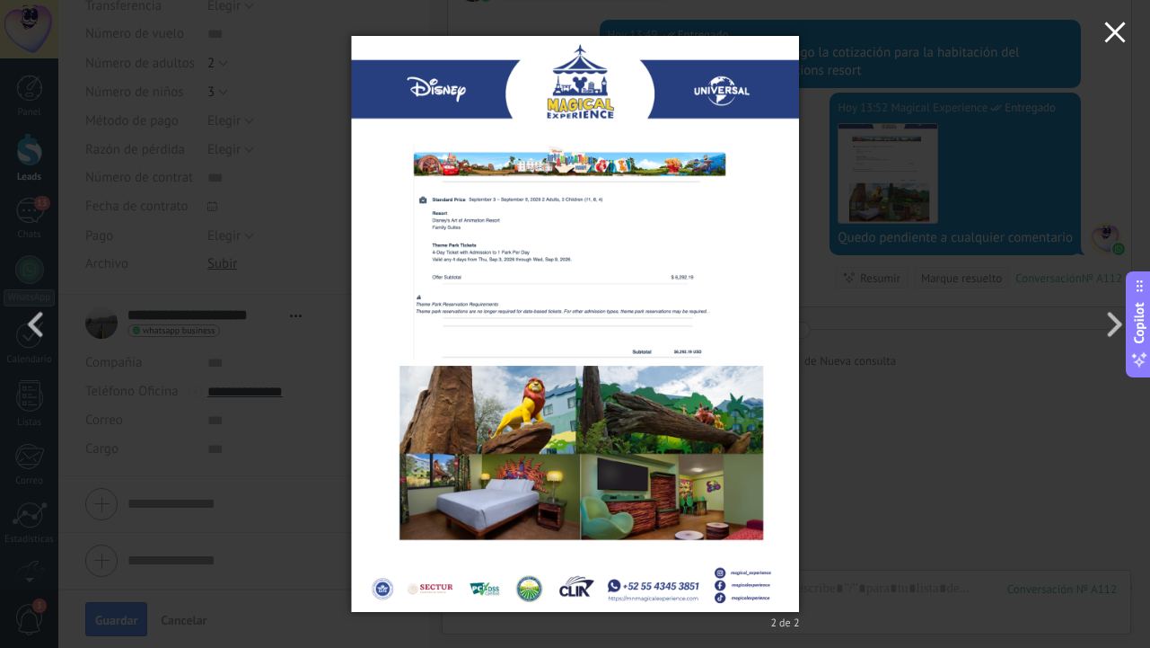
click at [1110, 48] on button "button" at bounding box center [1115, 35] width 70 height 70
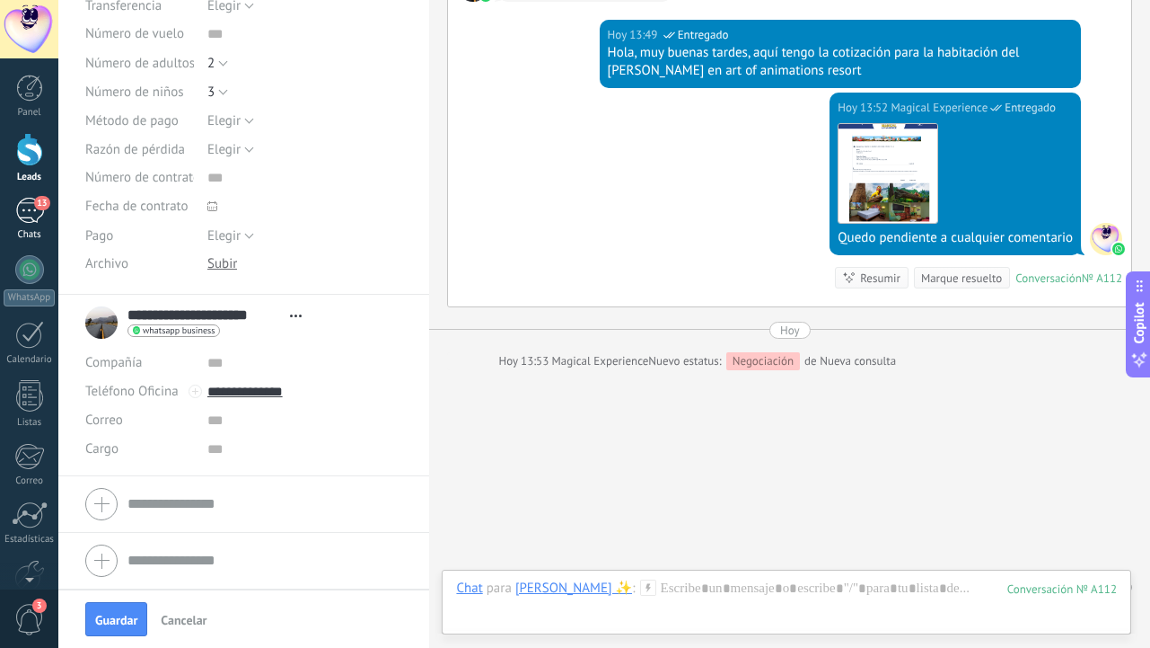
click at [25, 219] on div "13" at bounding box center [29, 211] width 29 height 26
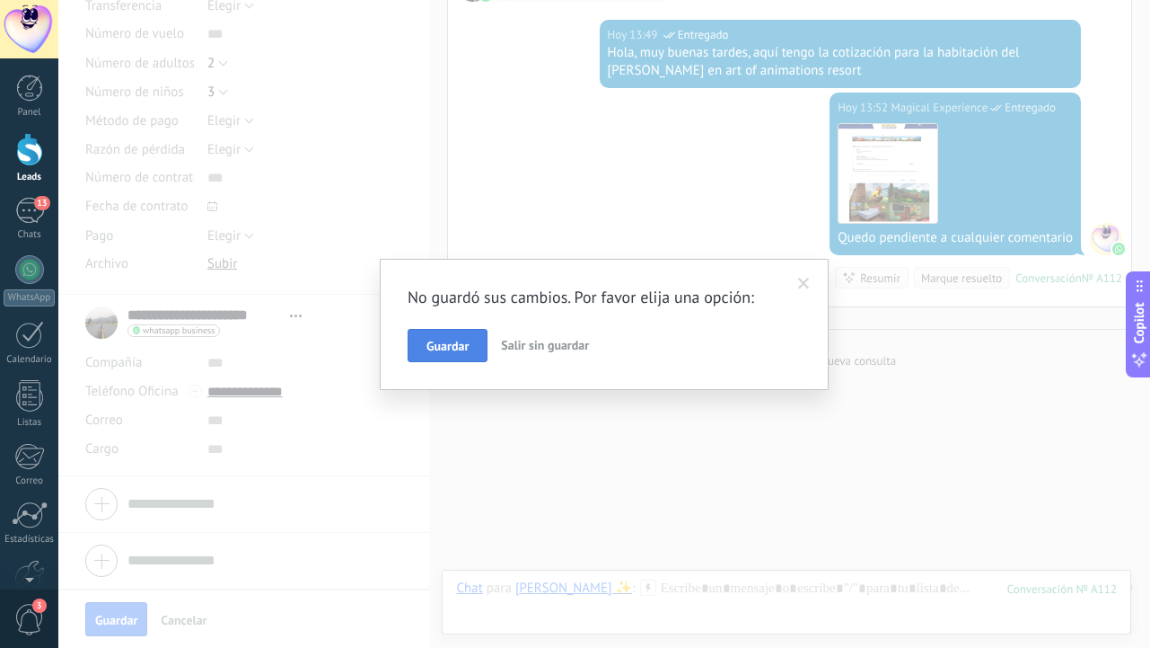
click at [449, 341] on span "Guardar" at bounding box center [448, 345] width 42 height 13
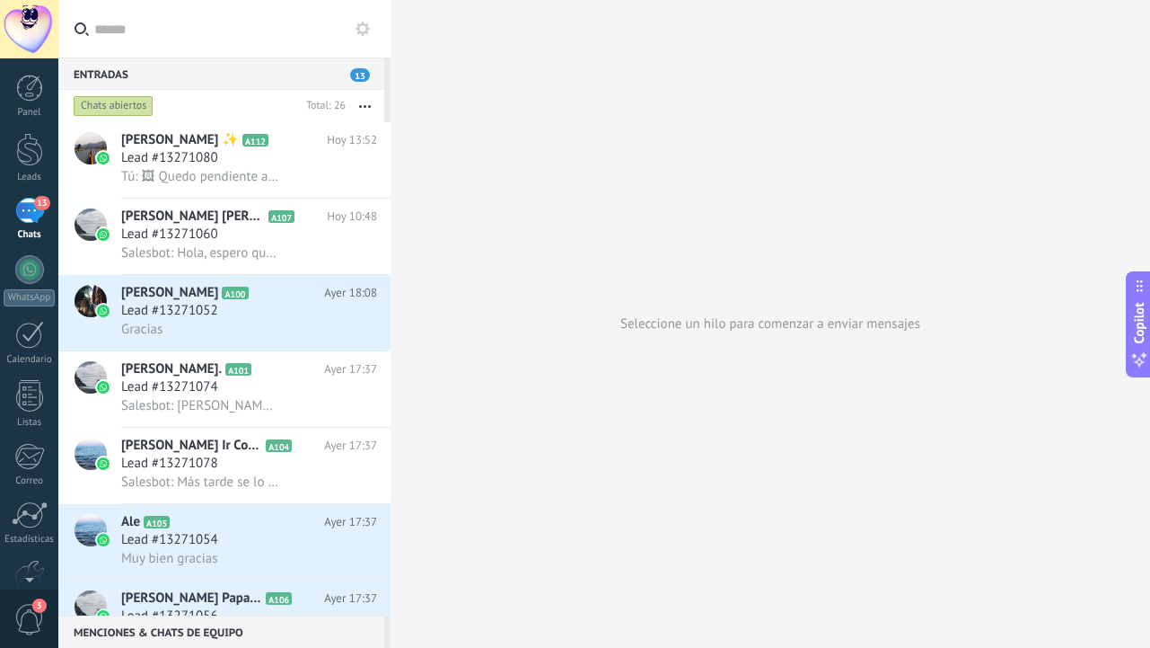
click at [362, 116] on button "button" at bounding box center [365, 106] width 39 height 32
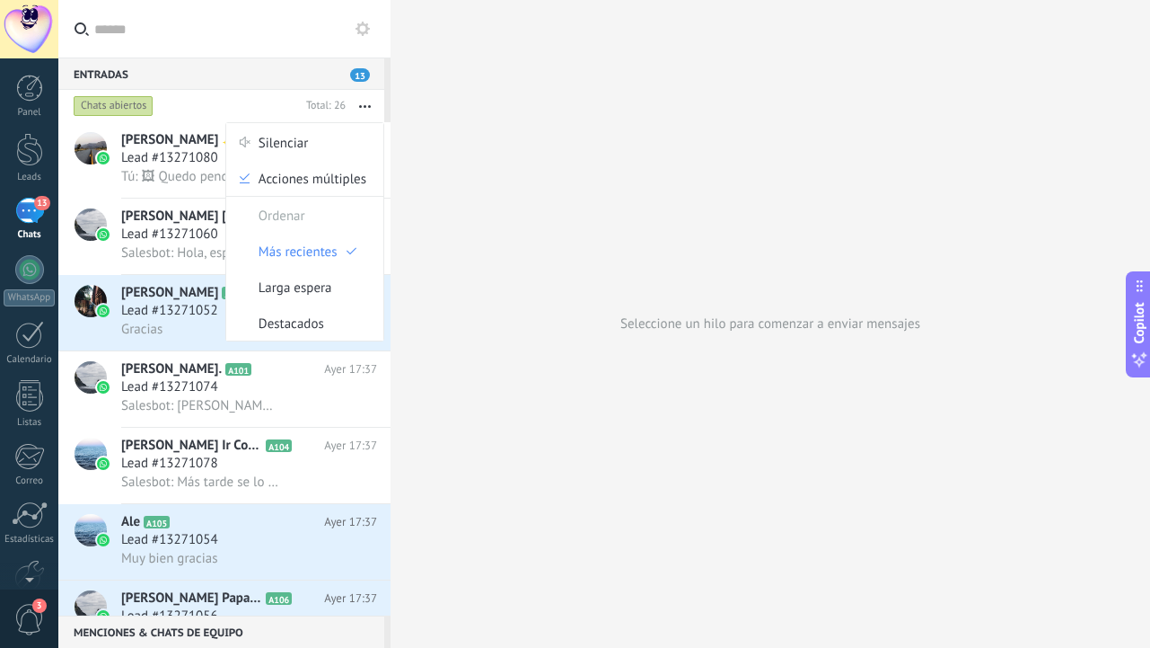
click at [364, 99] on button "button" at bounding box center [365, 106] width 39 height 32
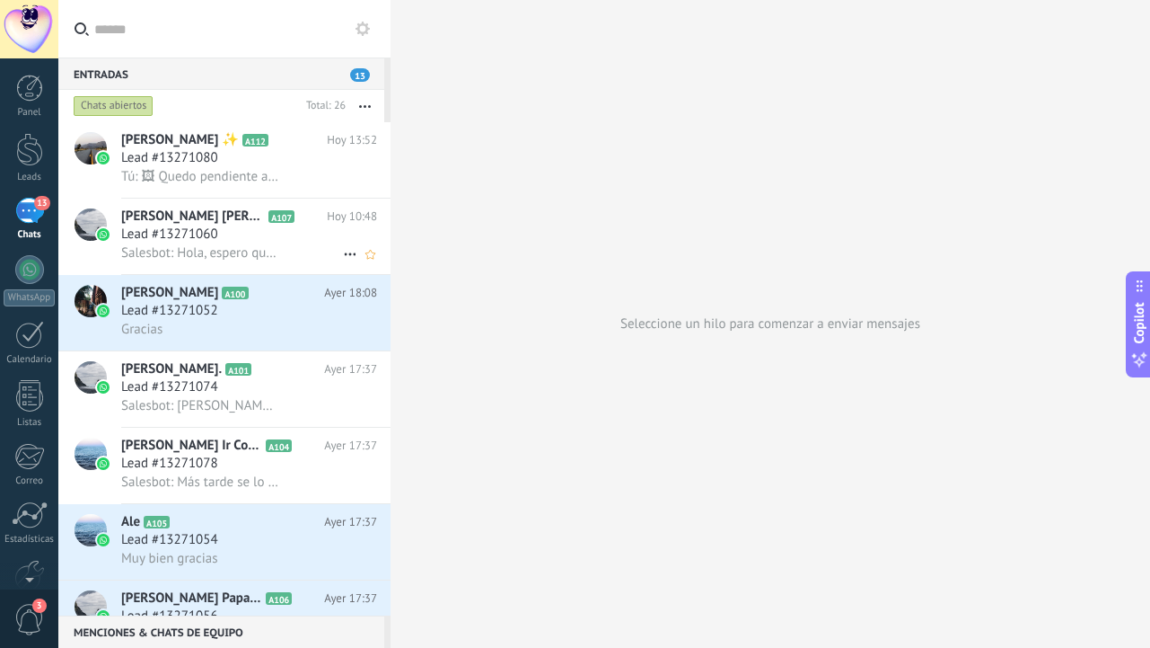
click at [242, 202] on div "[PERSON_NAME] [PERSON_NAME] A107 [DATE] 10:48 Lead #13271060 Salesbot: [PERSON_…" at bounding box center [255, 235] width 269 height 75
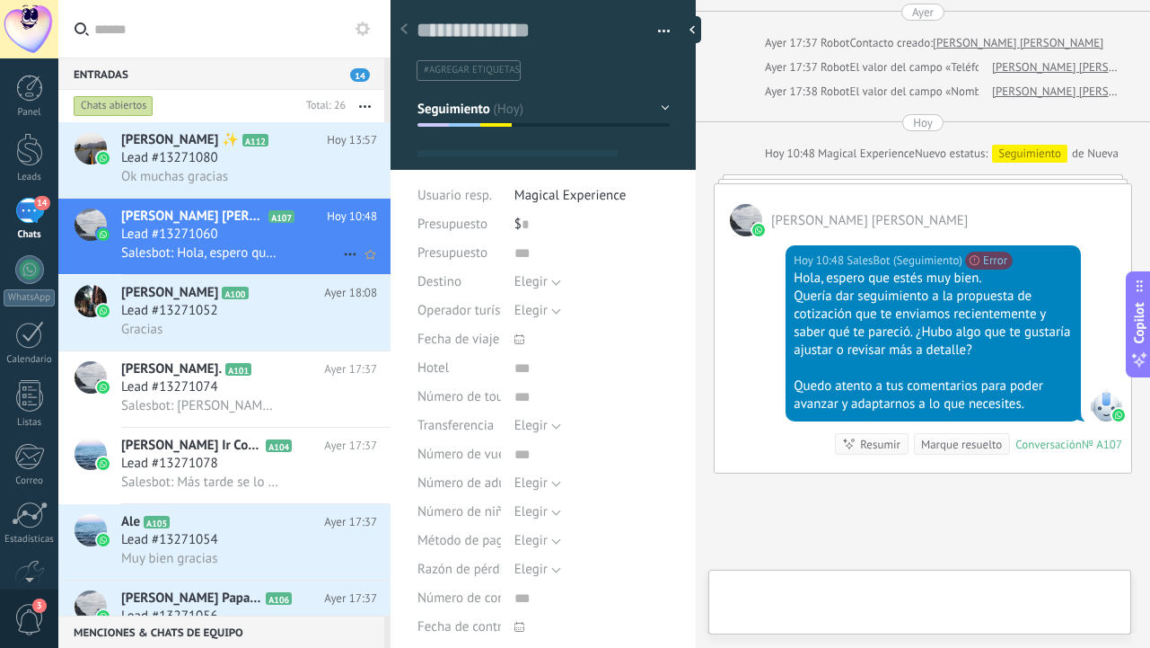
scroll to position [27, 0]
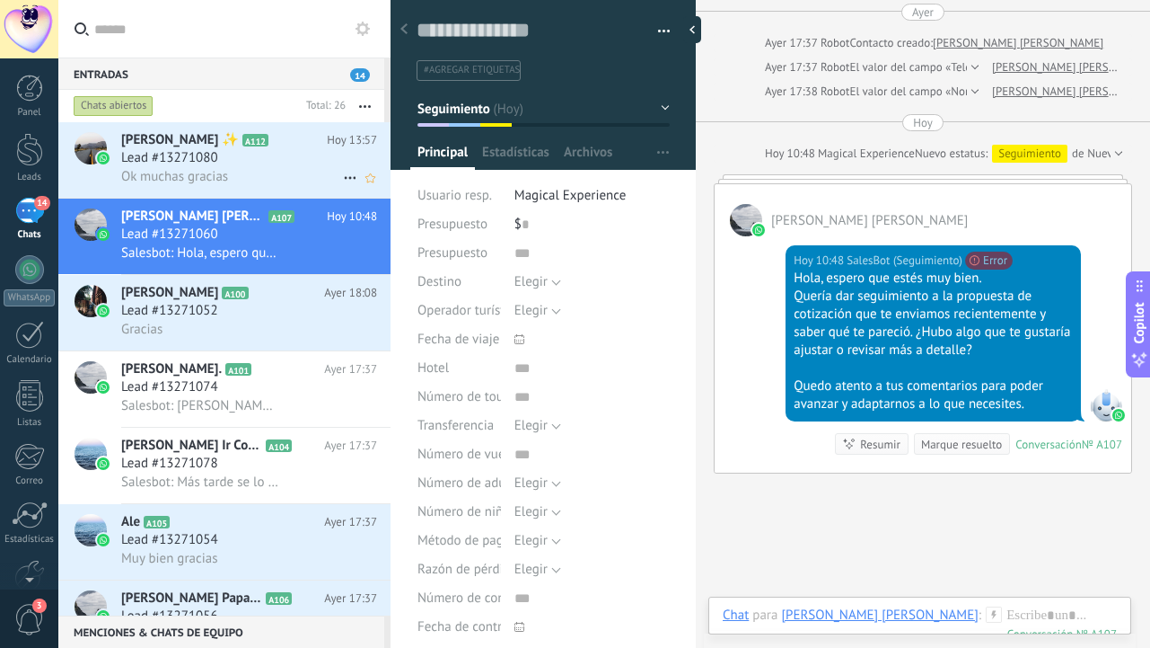
click at [268, 164] on div "Lead #13271080" at bounding box center [249, 158] width 256 height 18
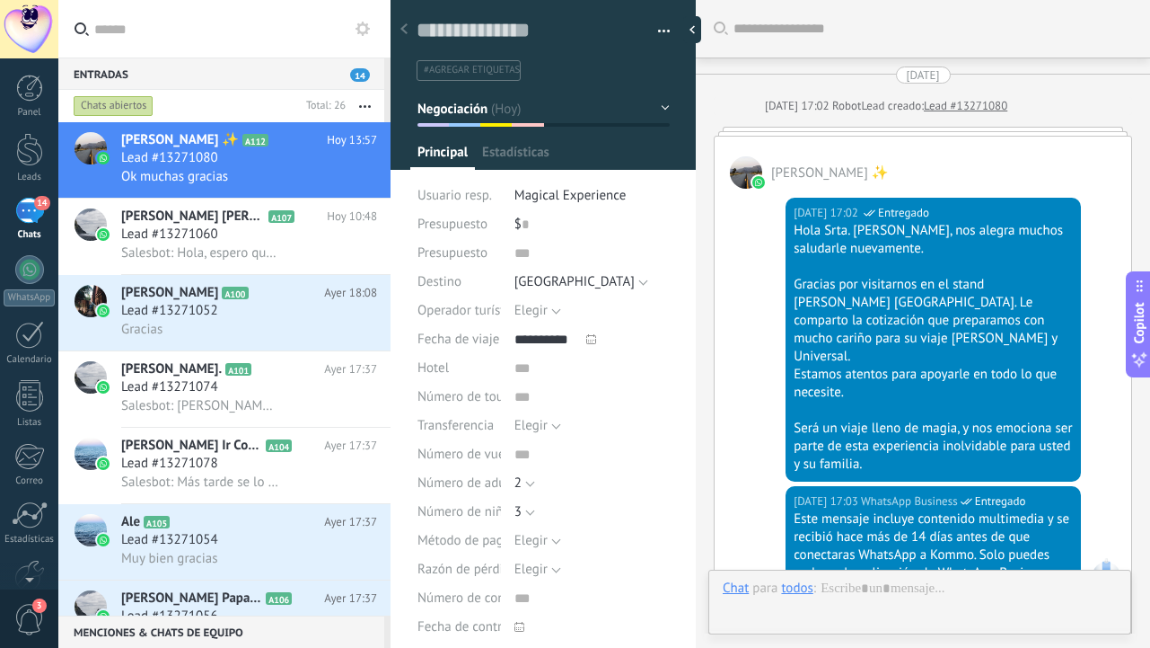
type textarea "**********"
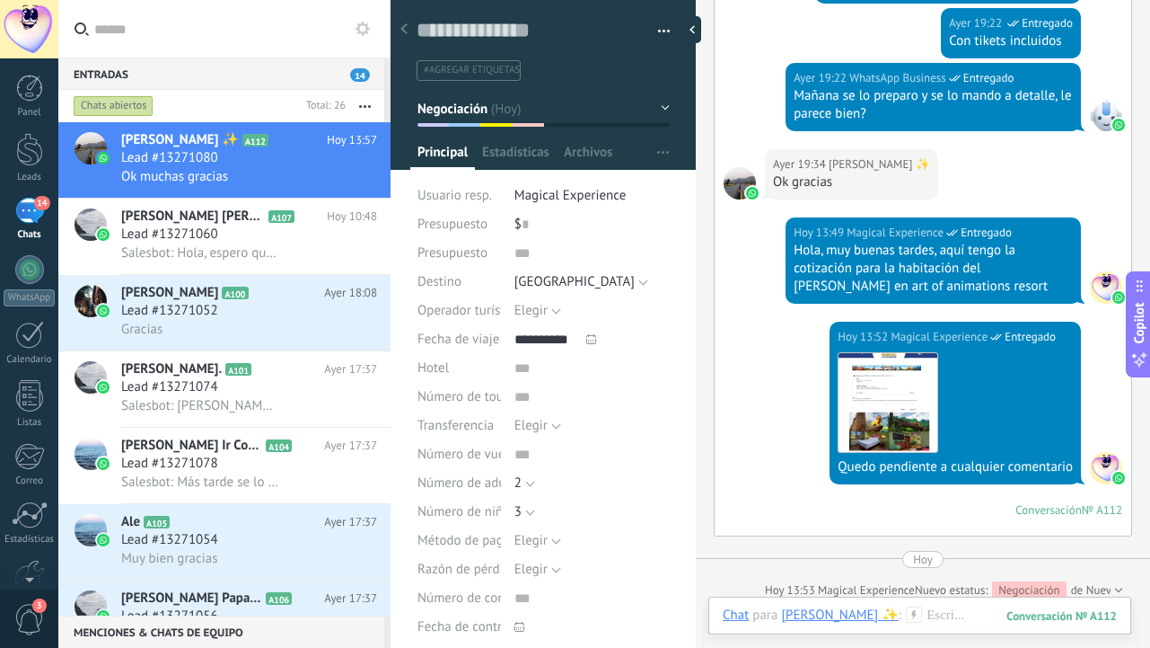
scroll to position [3362, 0]
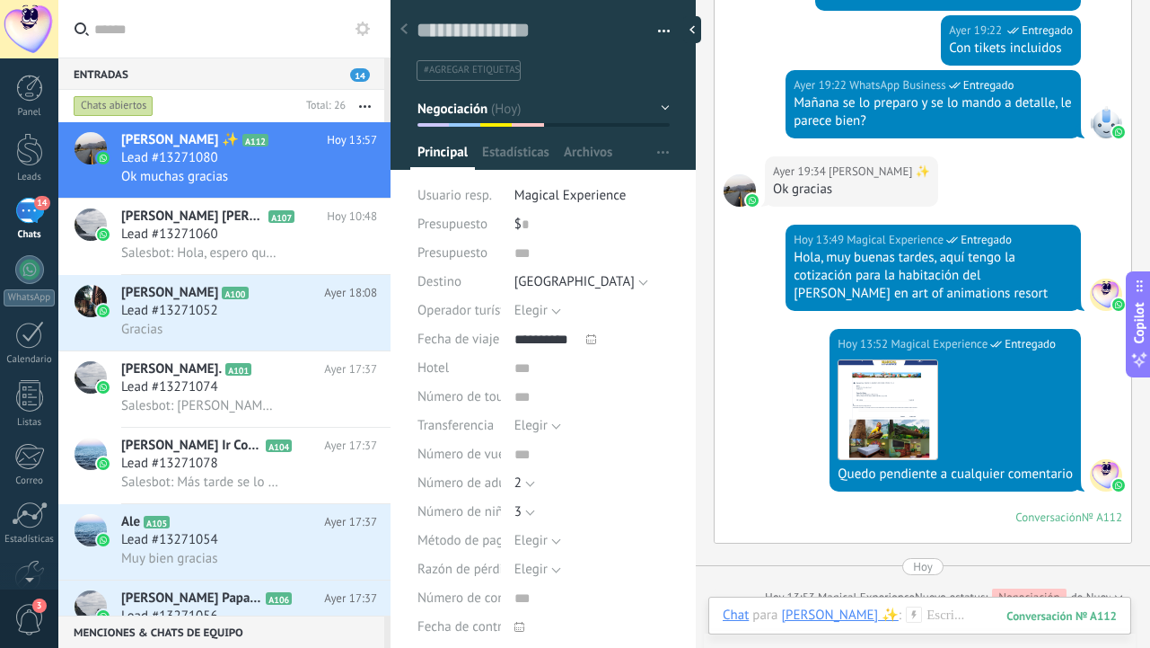
click at [40, 25] on div at bounding box center [29, 29] width 58 height 58
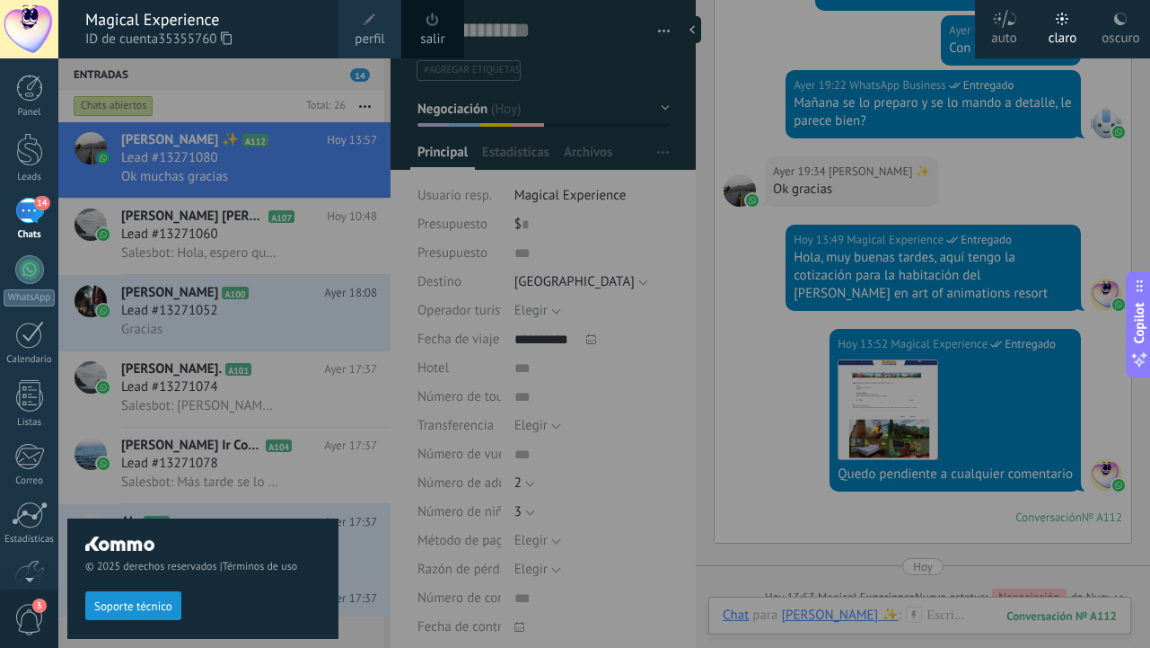
click at [361, 20] on span at bounding box center [370, 20] width 20 height 20
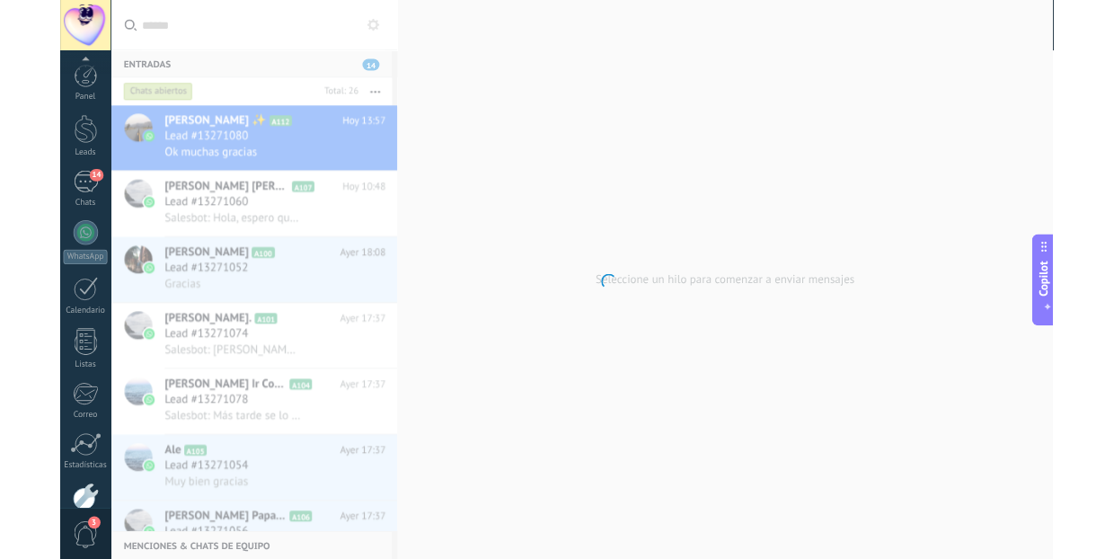
scroll to position [100, 0]
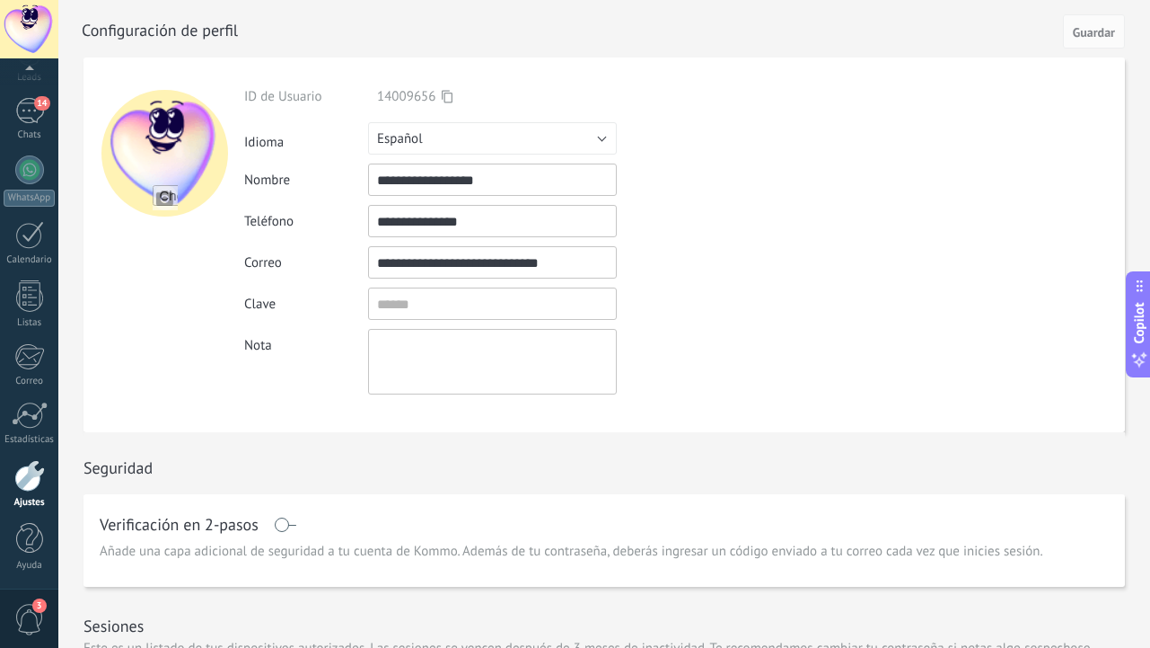
click at [166, 200] on input "file" at bounding box center [165, 197] width 25 height 25
type input "**********"
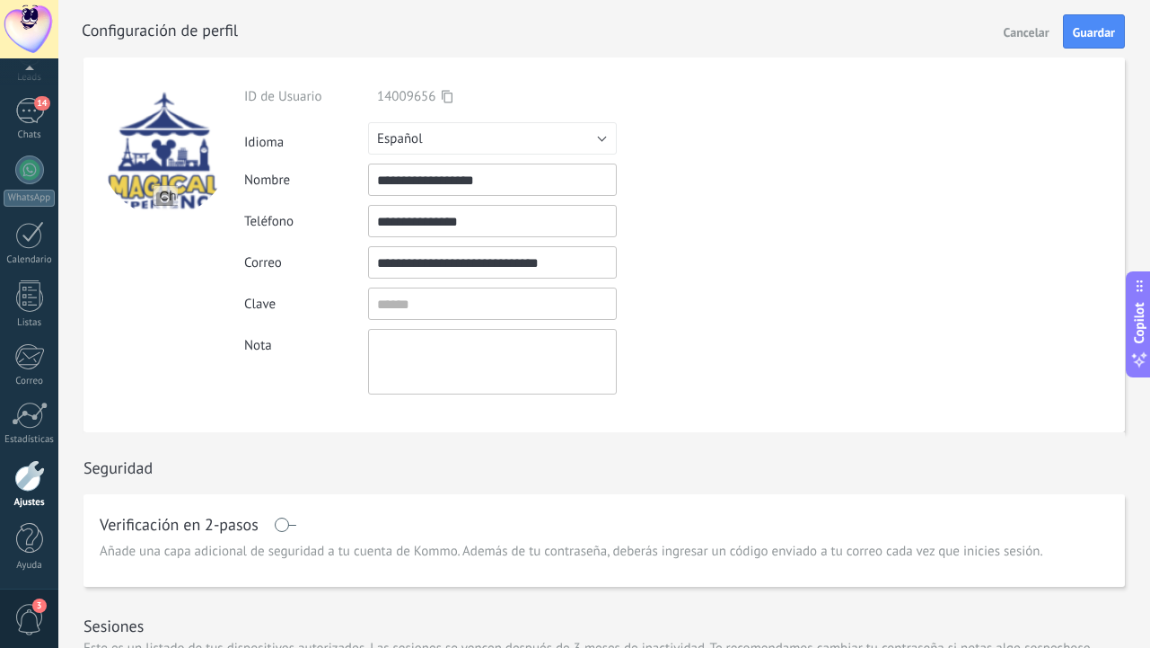
type textarea "**********"
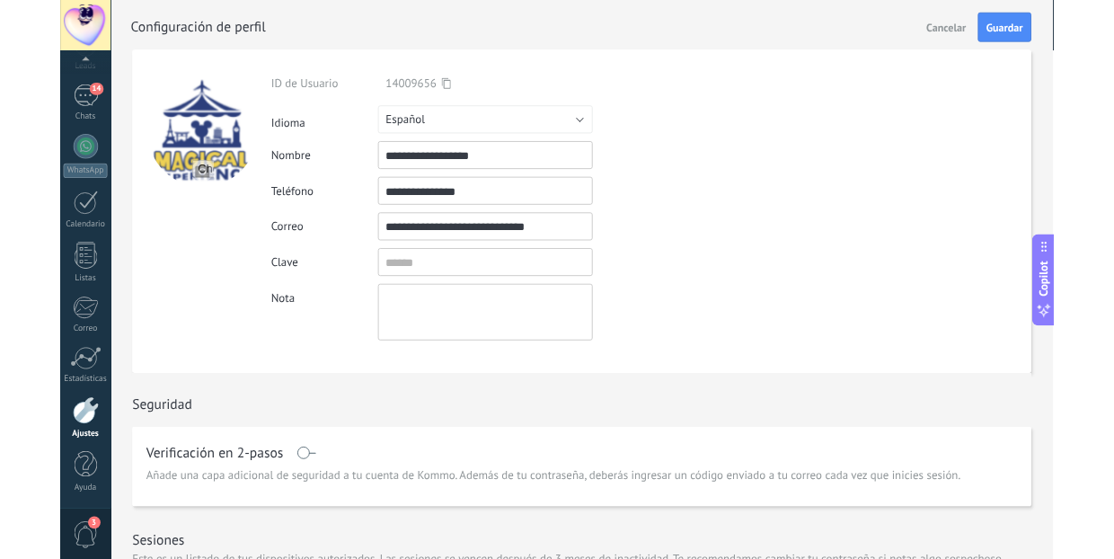
scroll to position [189, 0]
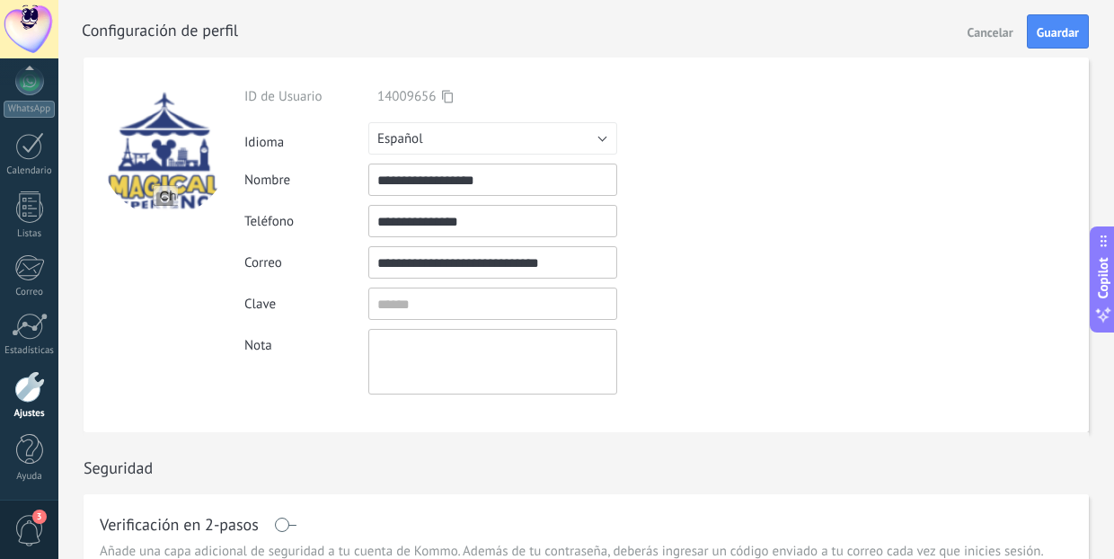
click at [178, 193] on input "file" at bounding box center [165, 197] width 25 height 25
type input "**********"
click at [1060, 31] on span "Guardar" at bounding box center [1057, 32] width 42 height 13
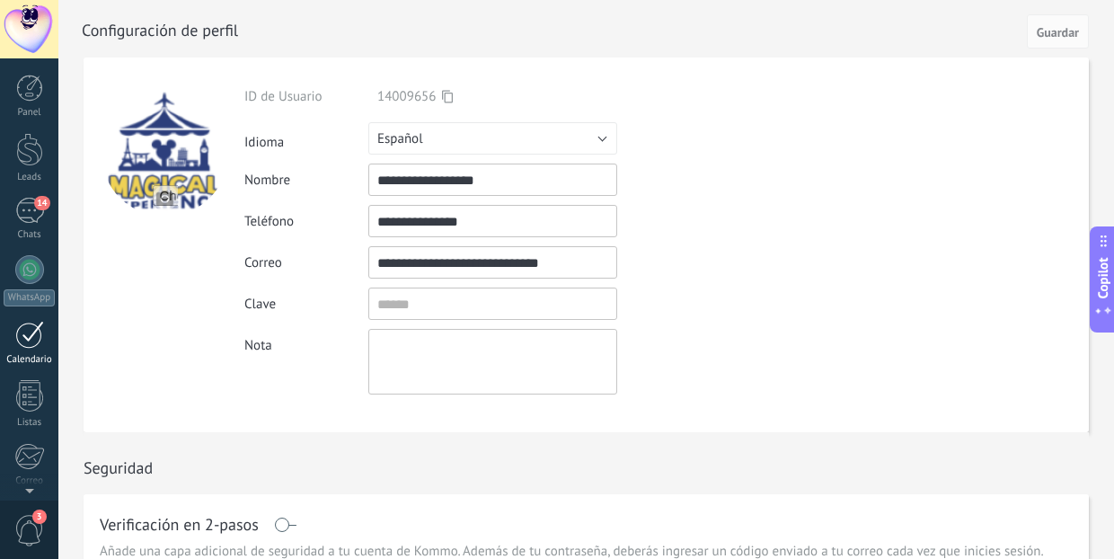
scroll to position [0, 0]
click at [26, 98] on div at bounding box center [29, 88] width 27 height 27
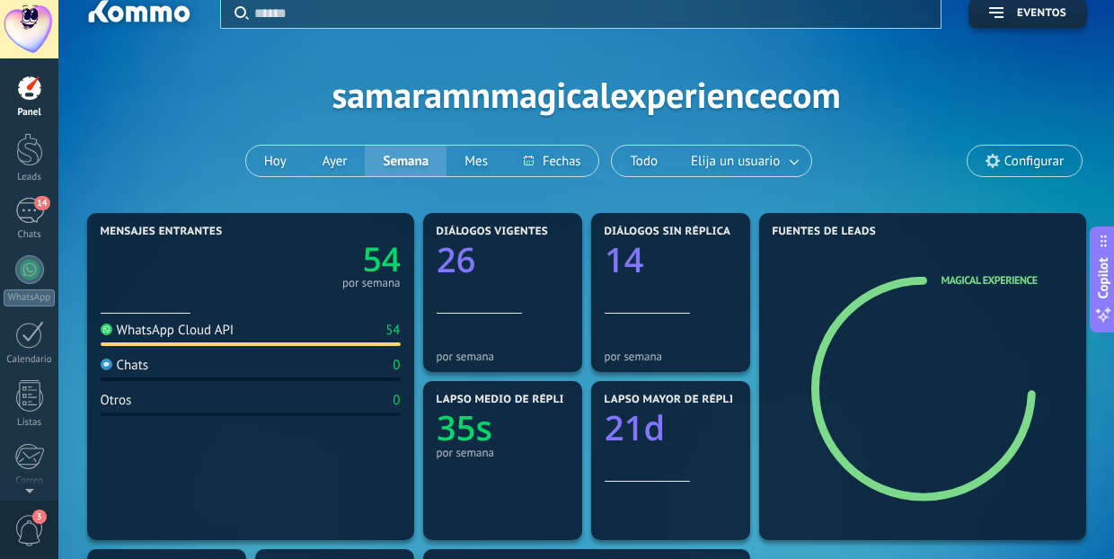
scroll to position [8, 0]
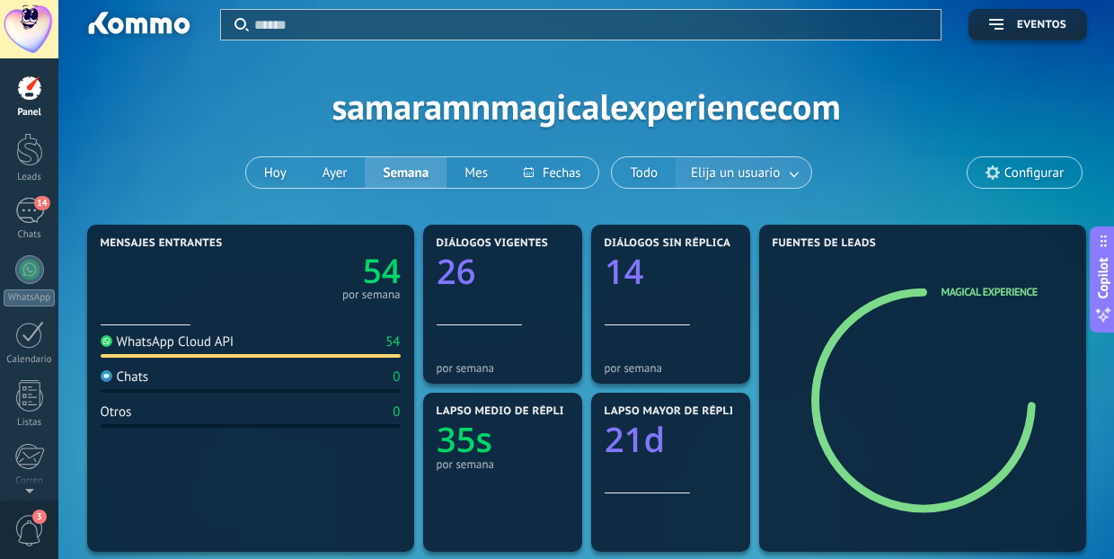
click at [789, 163] on link at bounding box center [795, 173] width 32 height 30
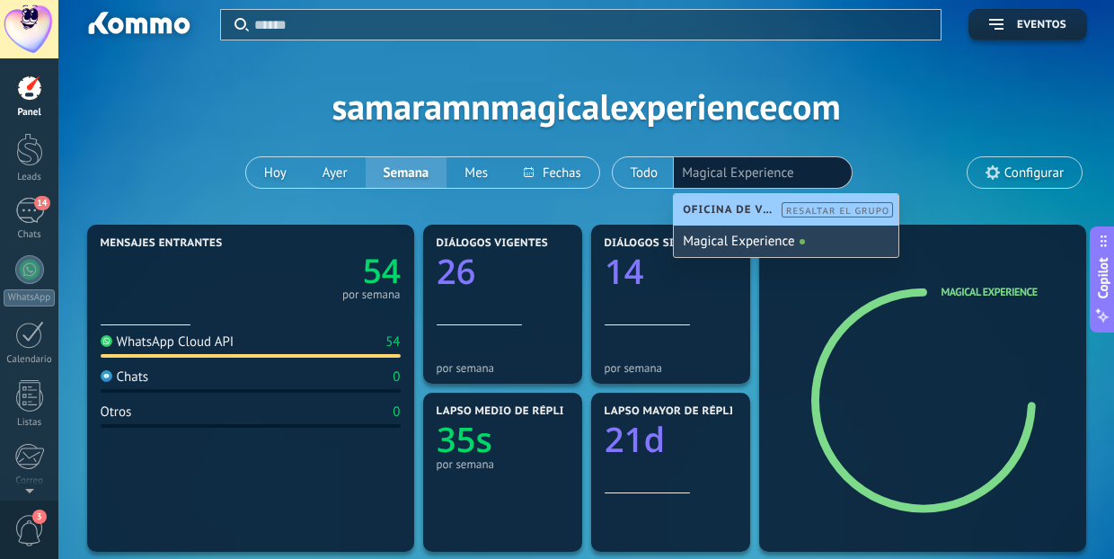
click at [631, 207] on div "Aplicar Eventos samaramnmagicalexperiencecom [DATE] [DATE] Semana Mes Todo Elij…" at bounding box center [585, 106] width 1001 height 228
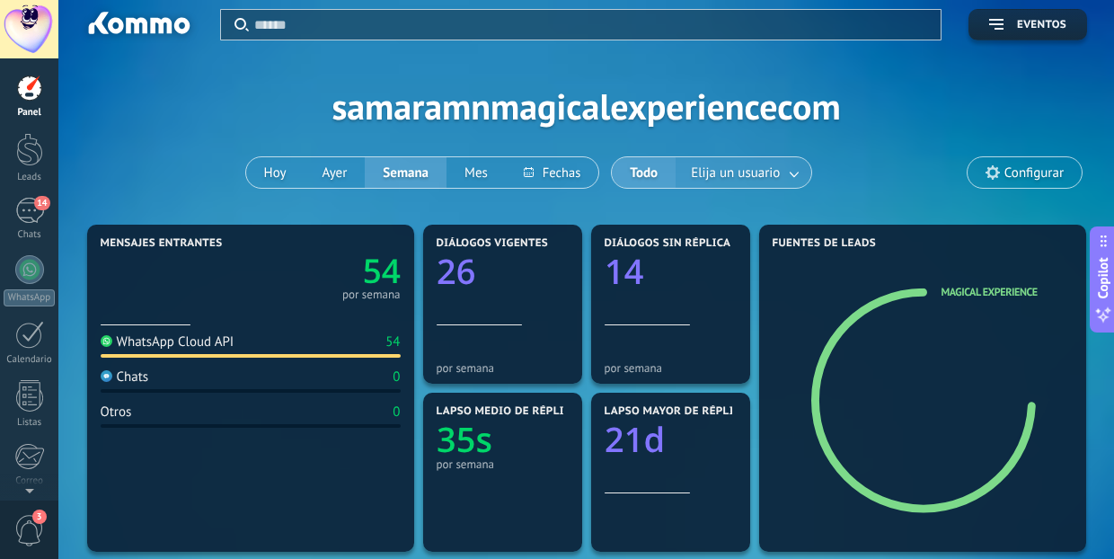
click at [789, 162] on link at bounding box center [795, 173] width 32 height 30
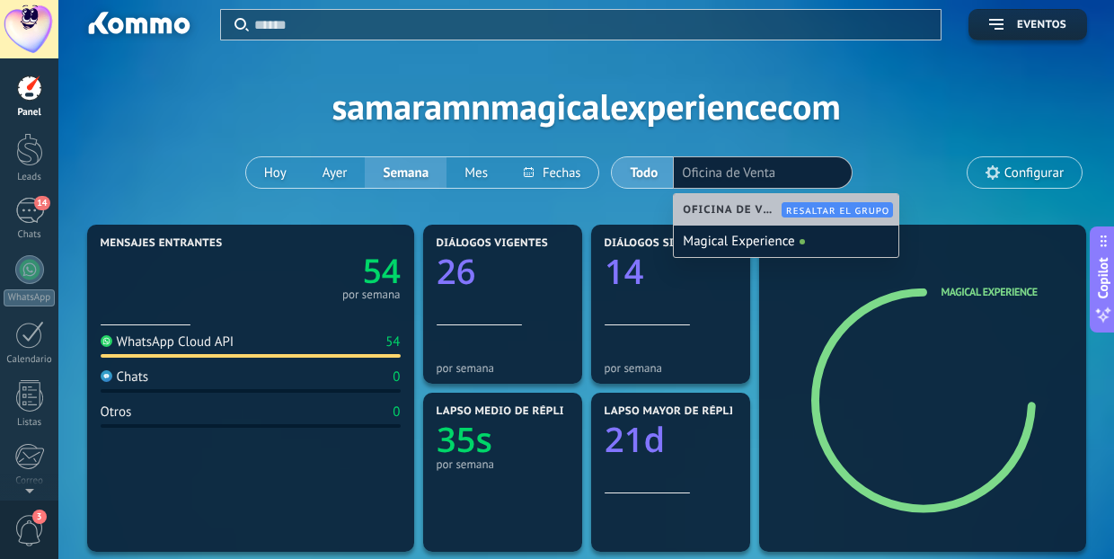
click at [788, 162] on li "Oficina de Venta" at bounding box center [763, 172] width 162 height 25
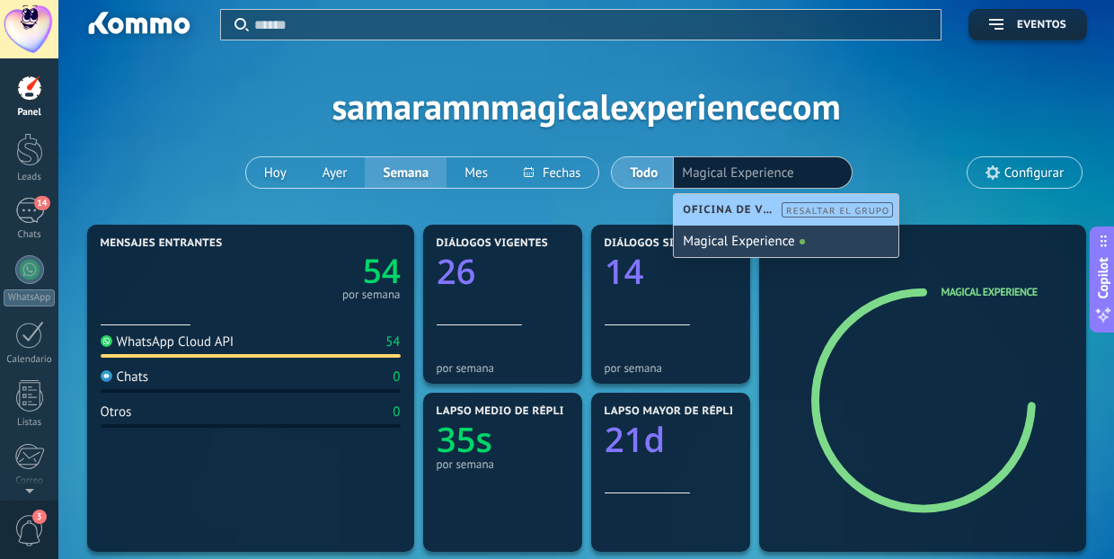
click at [718, 236] on div "Magical Experience" at bounding box center [786, 240] width 225 height 31
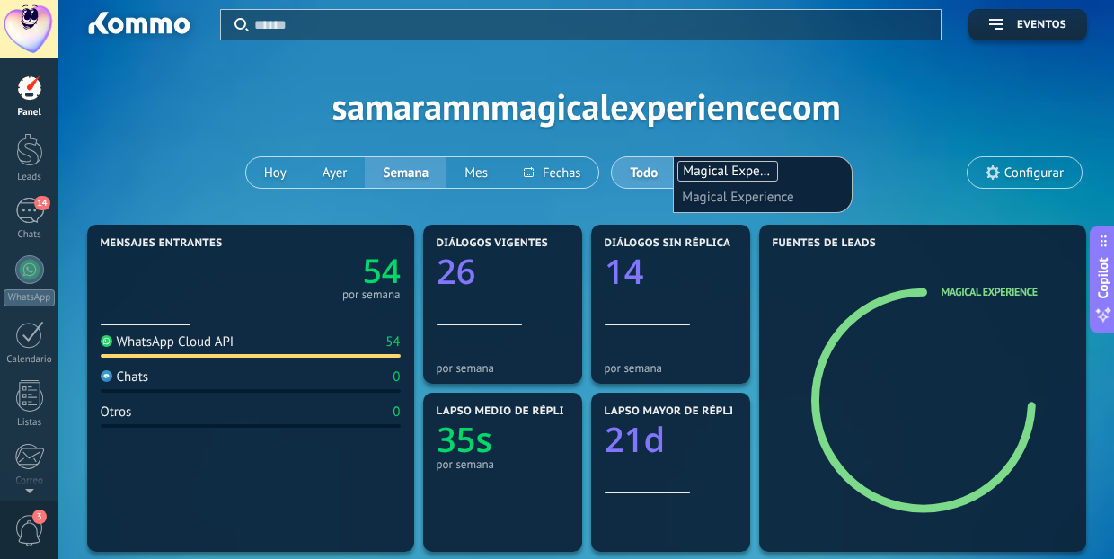
click at [639, 214] on div "Aplicar Eventos samaramnmagicalexperiencecom [DATE] [DATE] Semana Mes Todo Elij…" at bounding box center [585, 106] width 1001 height 228
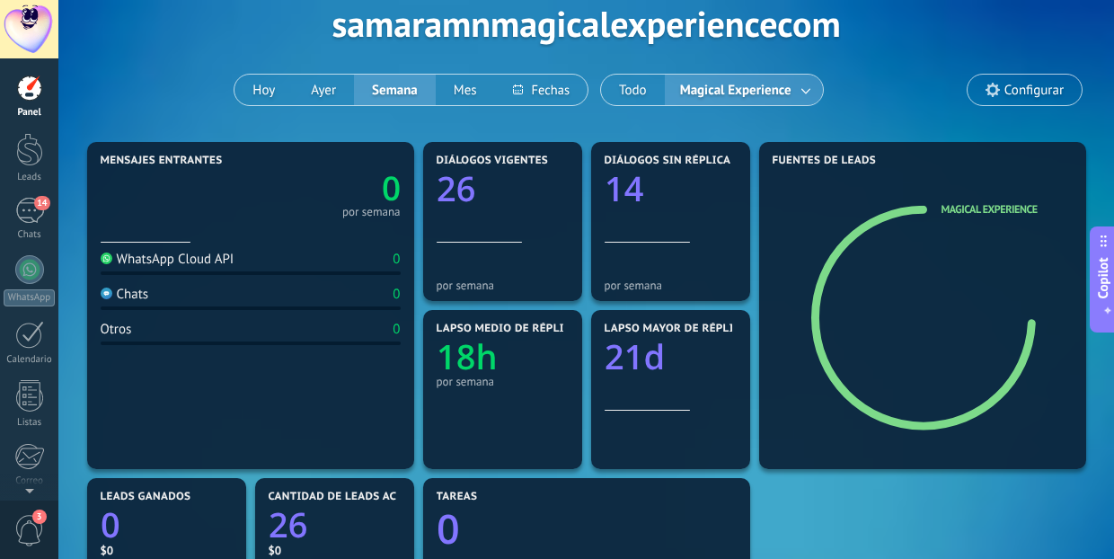
scroll to position [85, 0]
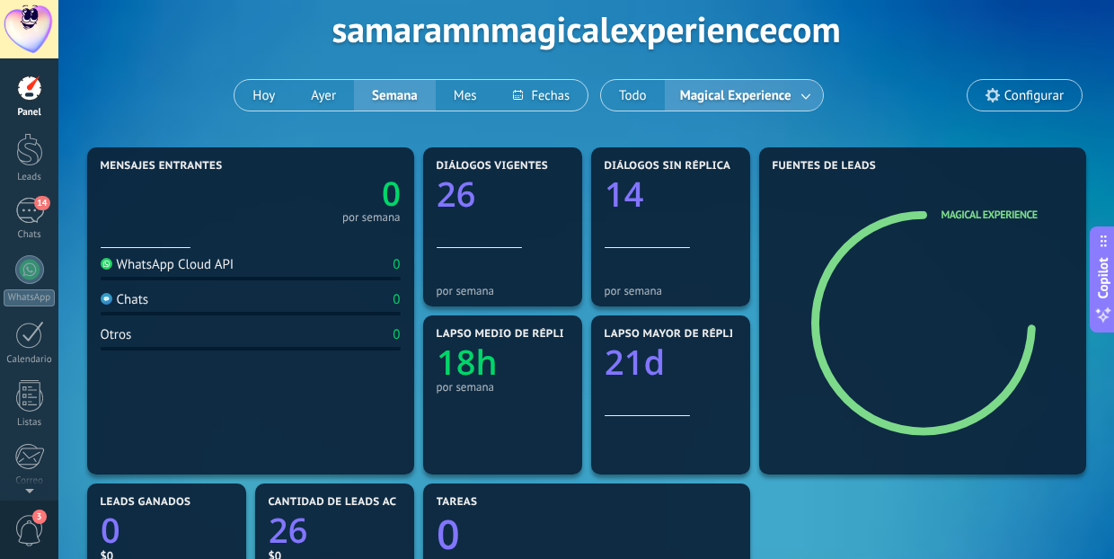
click at [785, 84] on span "Magical Experience" at bounding box center [735, 96] width 119 height 24
click at [782, 98] on span "Magical Experience" at bounding box center [735, 96] width 119 height 24
click at [811, 98] on link at bounding box center [806, 96] width 32 height 30
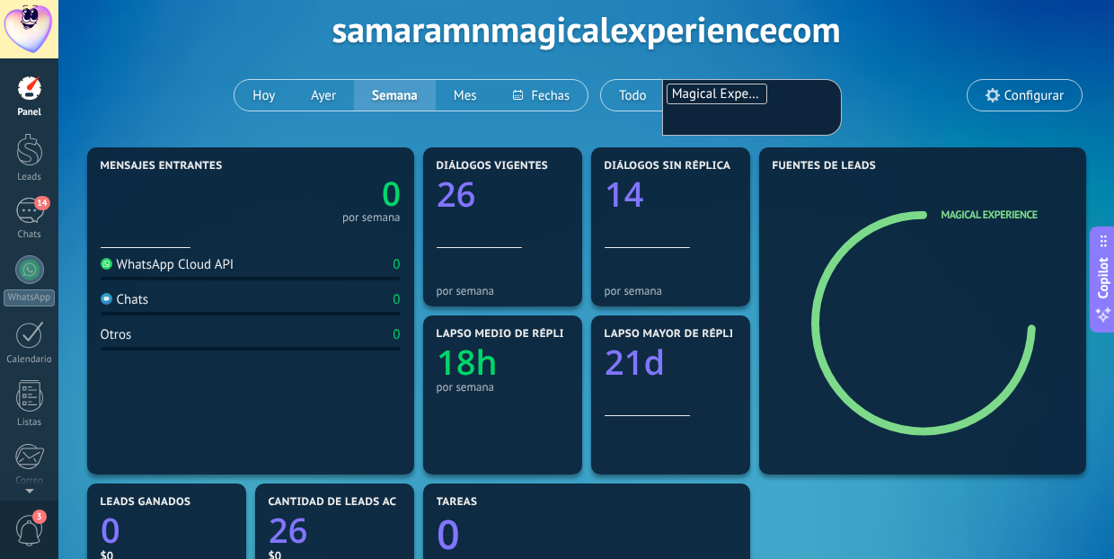
click at [730, 126] on input "text" at bounding box center [716, 119] width 90 height 25
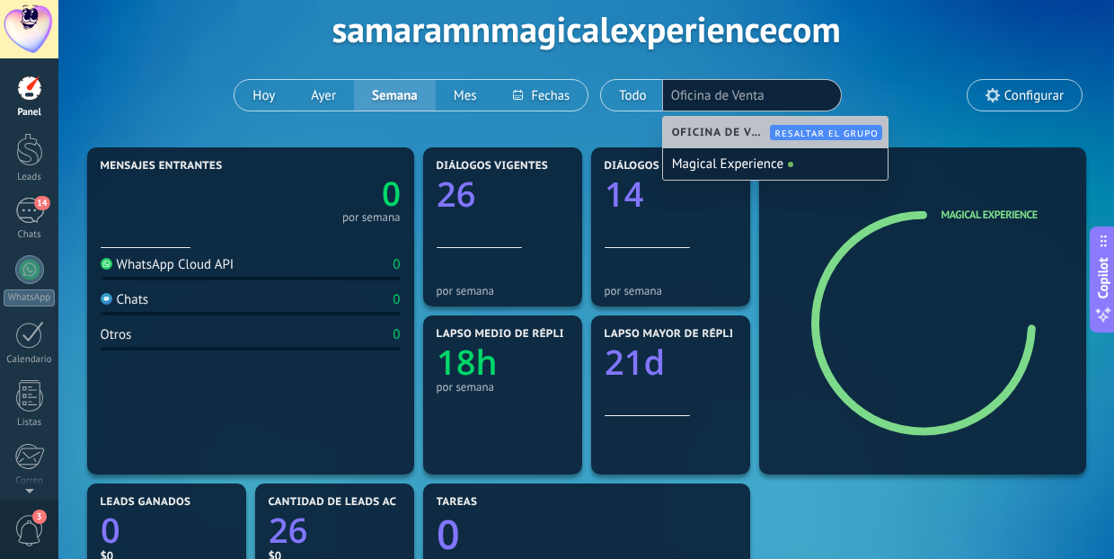
click at [745, 128] on span "Oficina de Venta" at bounding box center [723, 132] width 103 height 13
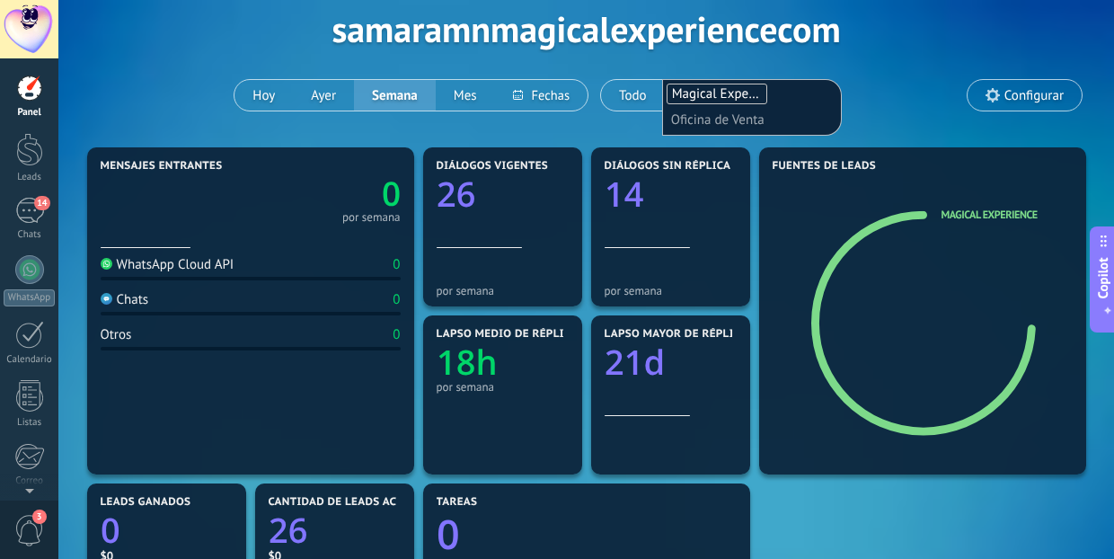
click at [906, 85] on div "Aplicar Eventos samaramnmagicalexperiencecom [DATE] [DATE] Semana Mes Todo Magi…" at bounding box center [585, 29] width 1001 height 228
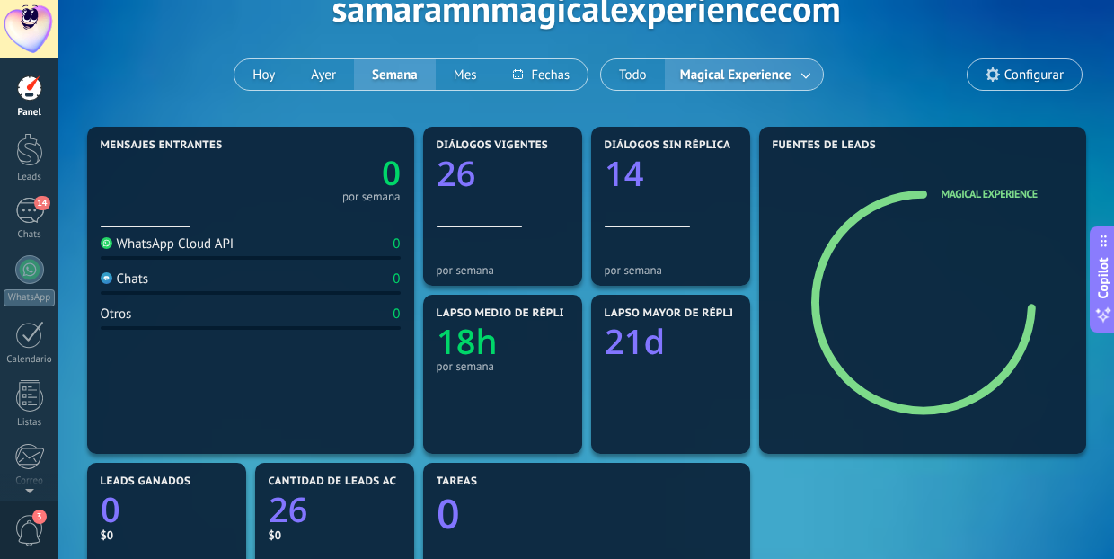
scroll to position [108, 0]
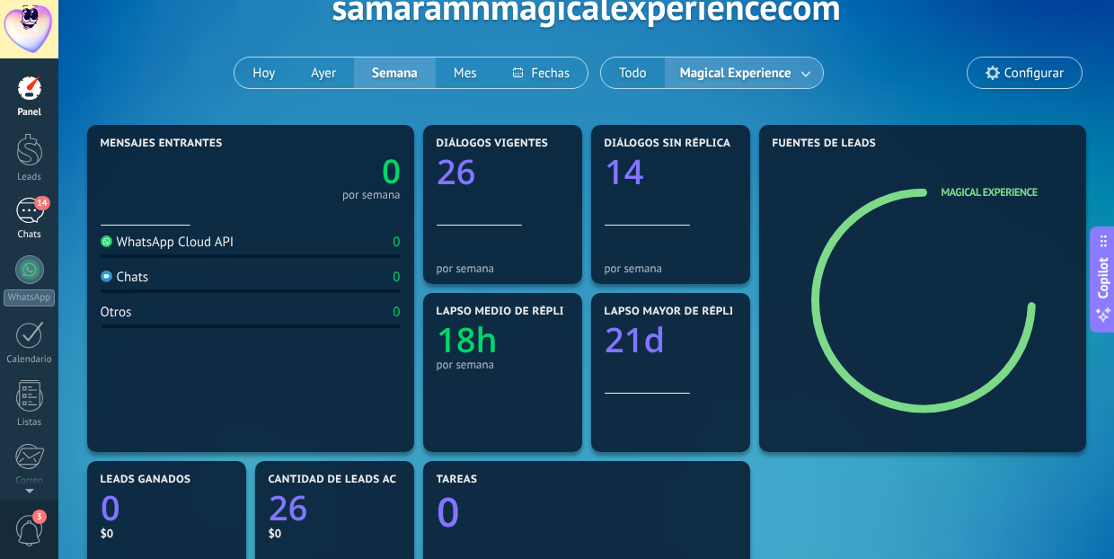
click at [17, 231] on div "Chats" at bounding box center [30, 235] width 52 height 12
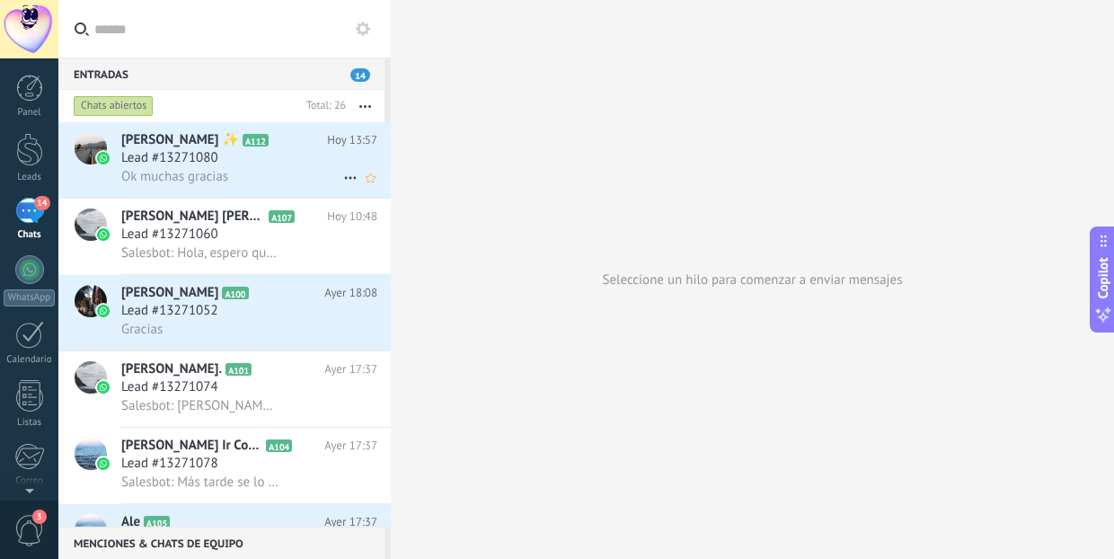
click at [242, 162] on div "Lead #13271080" at bounding box center [249, 158] width 256 height 18
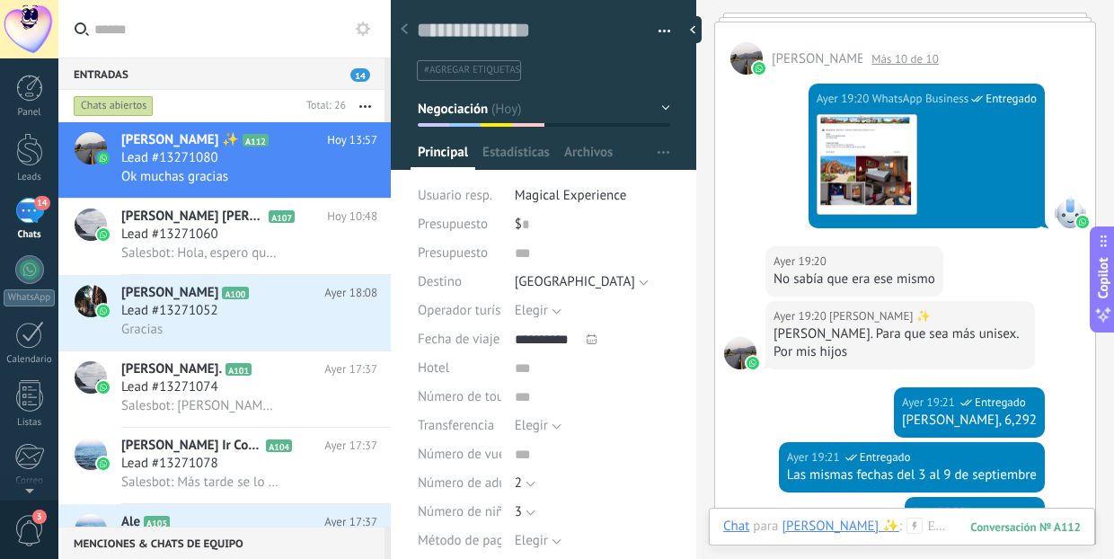
scroll to position [2978, 0]
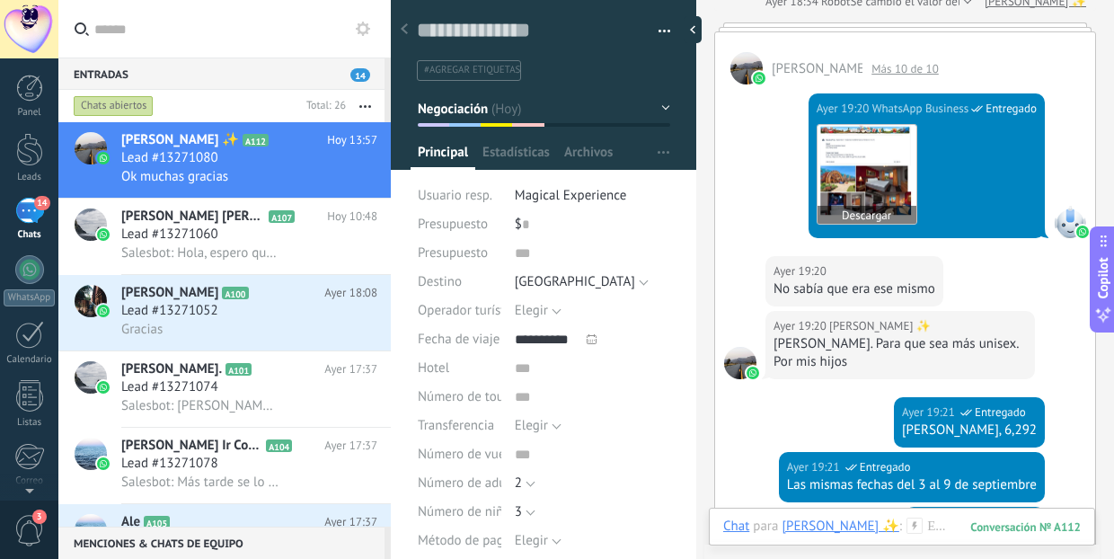
click at [877, 166] on img at bounding box center [866, 174] width 99 height 99
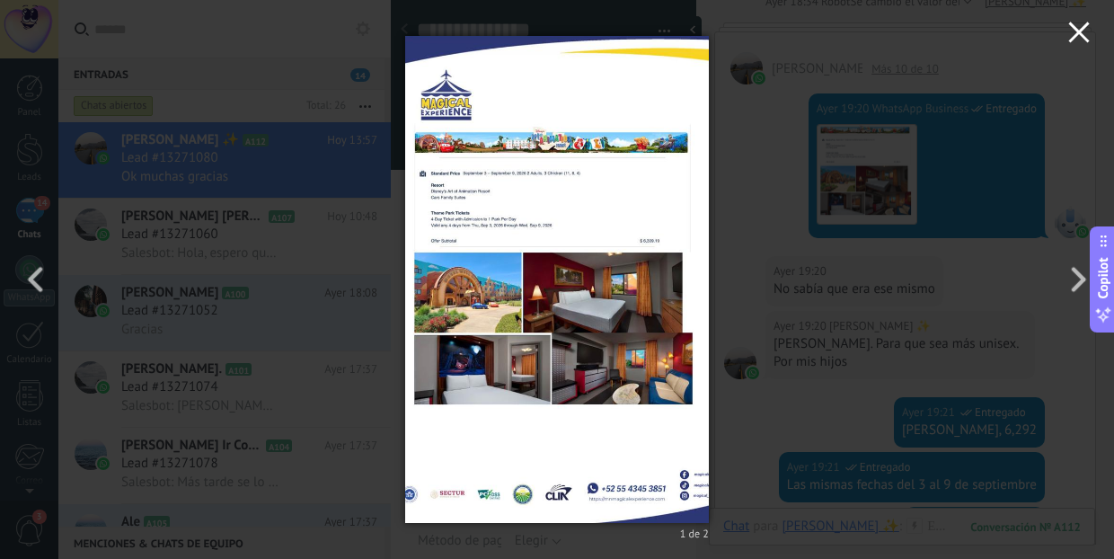
click at [1059, 21] on button "button" at bounding box center [1079, 35] width 70 height 70
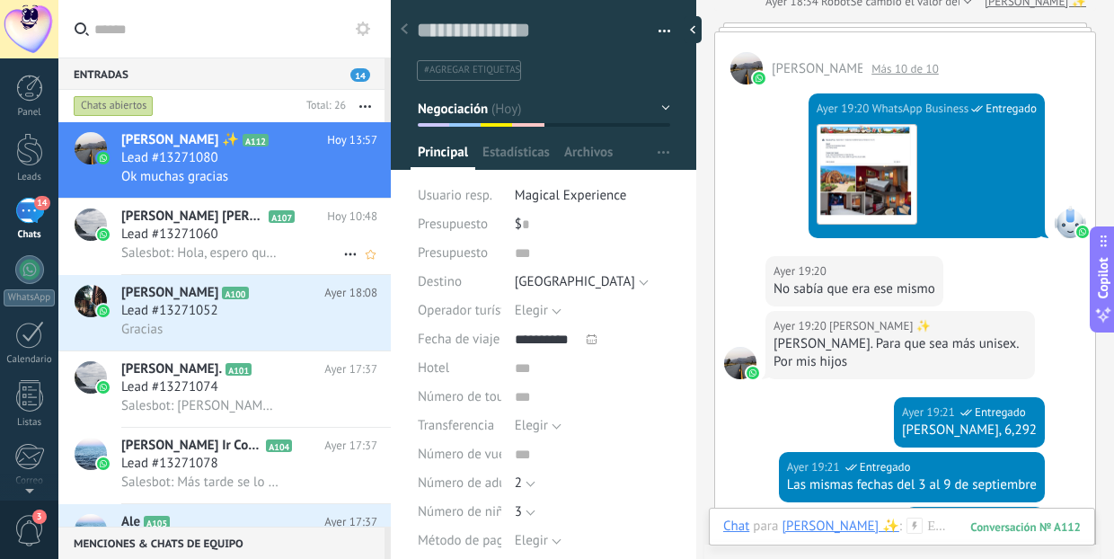
click at [172, 234] on span "Lead #13271060" at bounding box center [169, 234] width 97 height 18
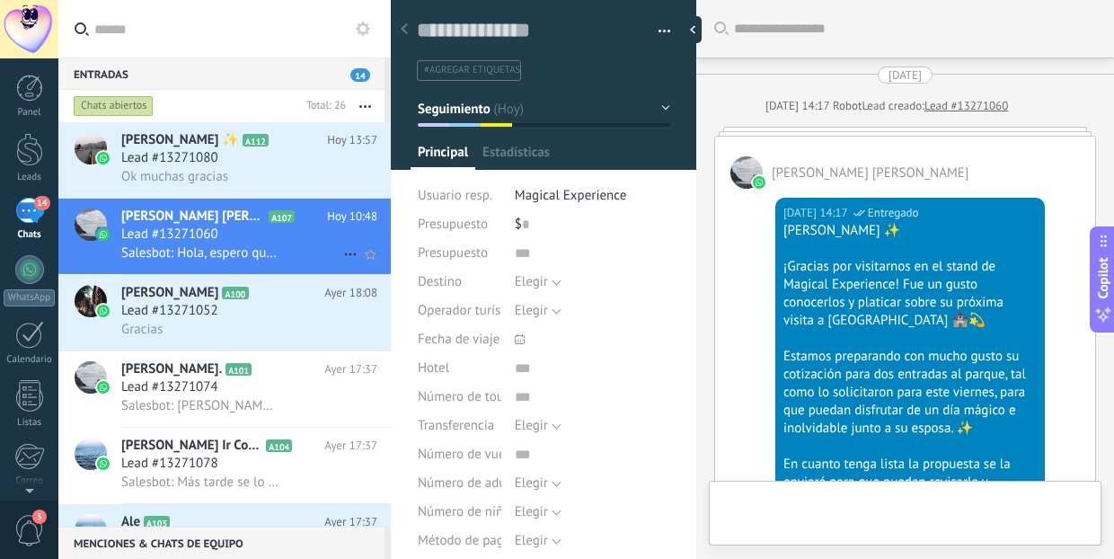
type textarea "**********"
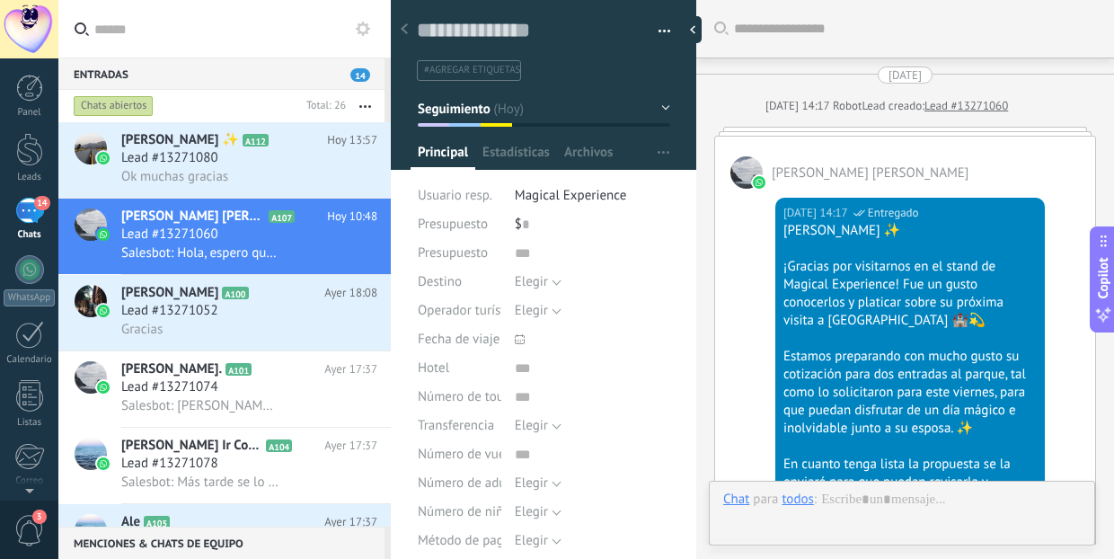
scroll to position [851, 0]
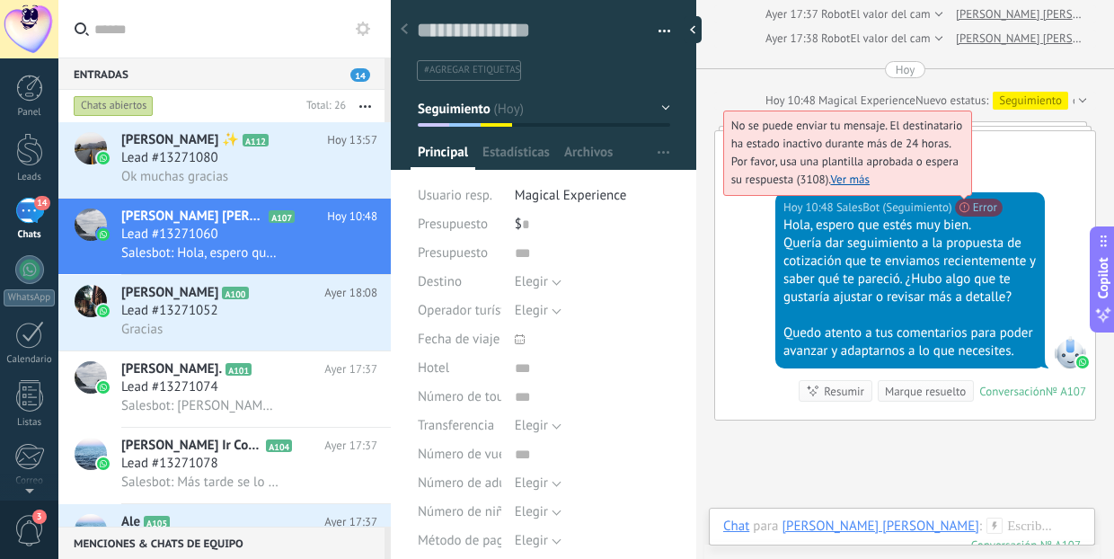
click at [851, 180] on link "Ver más" at bounding box center [850, 179] width 40 height 15
click at [868, 182] on link "Ver más" at bounding box center [850, 179] width 40 height 15
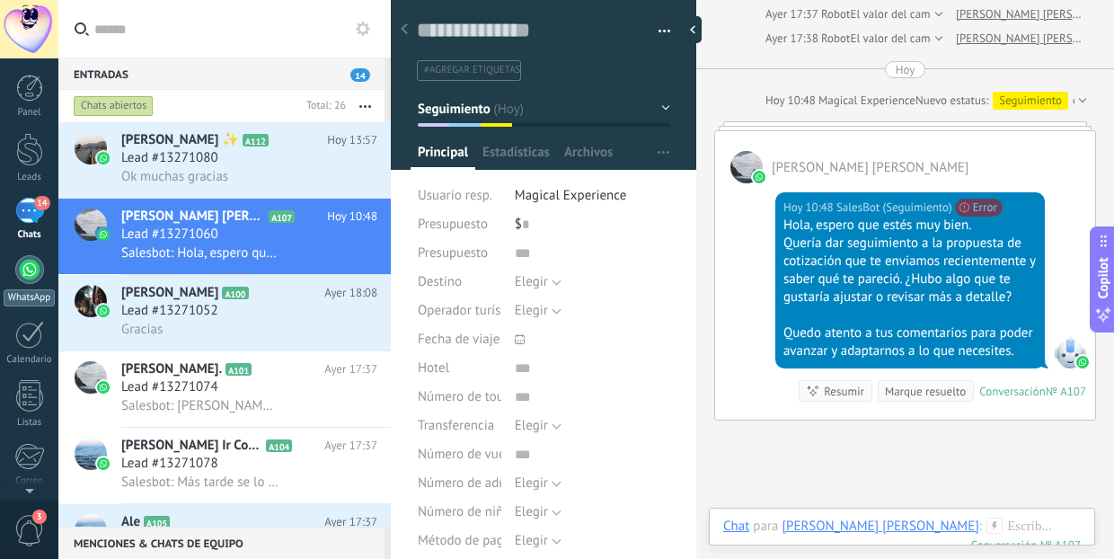
click at [35, 270] on div at bounding box center [29, 269] width 29 height 29
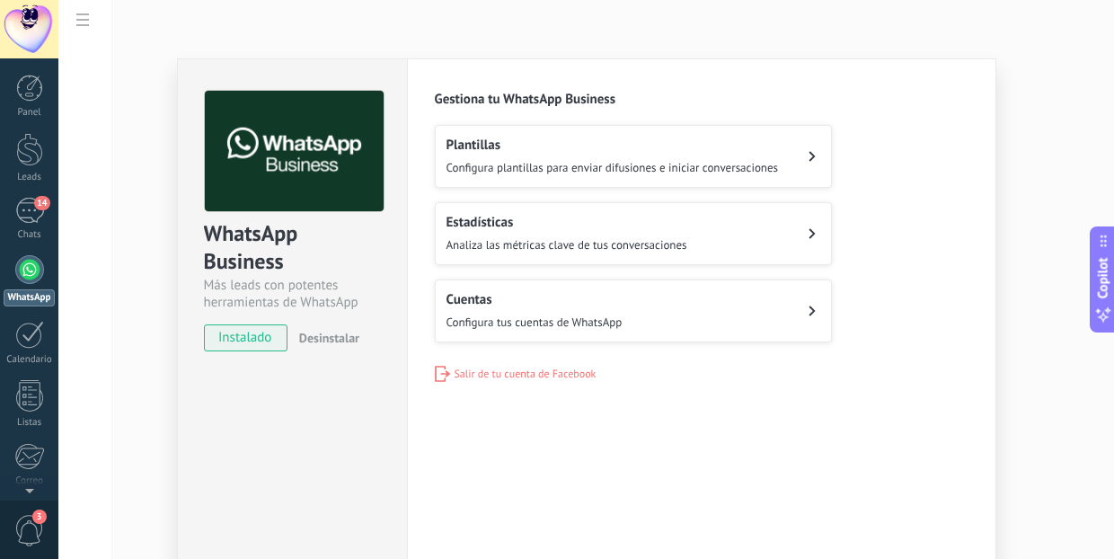
click at [617, 160] on span "Configura plantillas para enviar difusiones e iniciar conversaciones" at bounding box center [612, 167] width 332 height 15
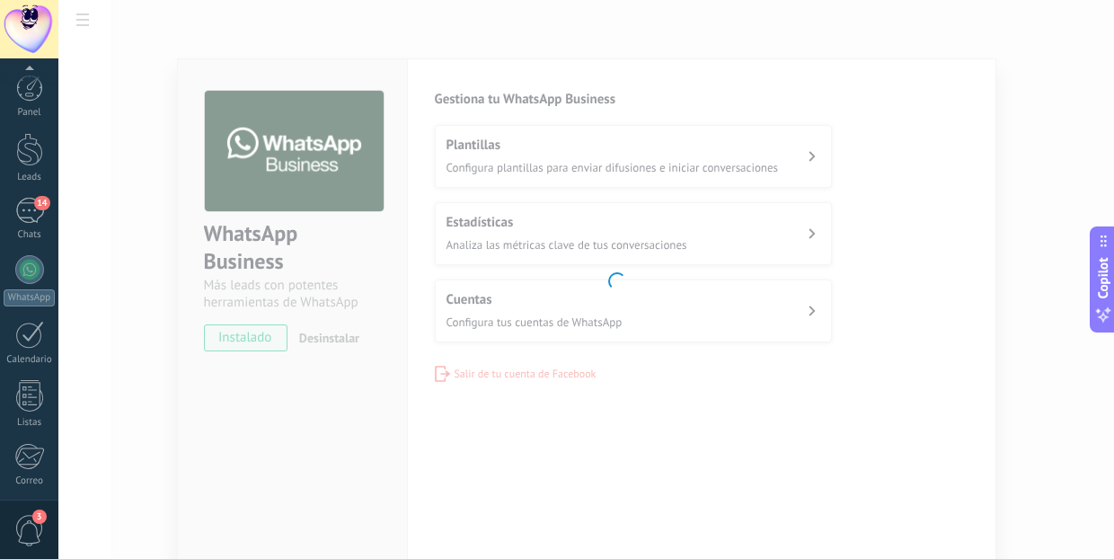
scroll to position [189, 0]
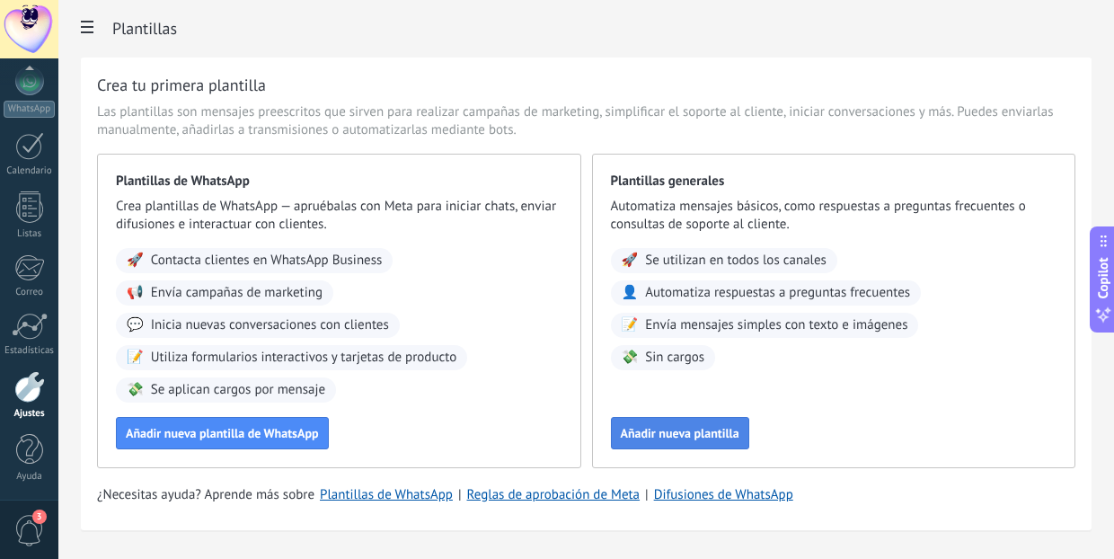
click at [687, 430] on span "Añadir nueva plantilla" at bounding box center [680, 433] width 119 height 13
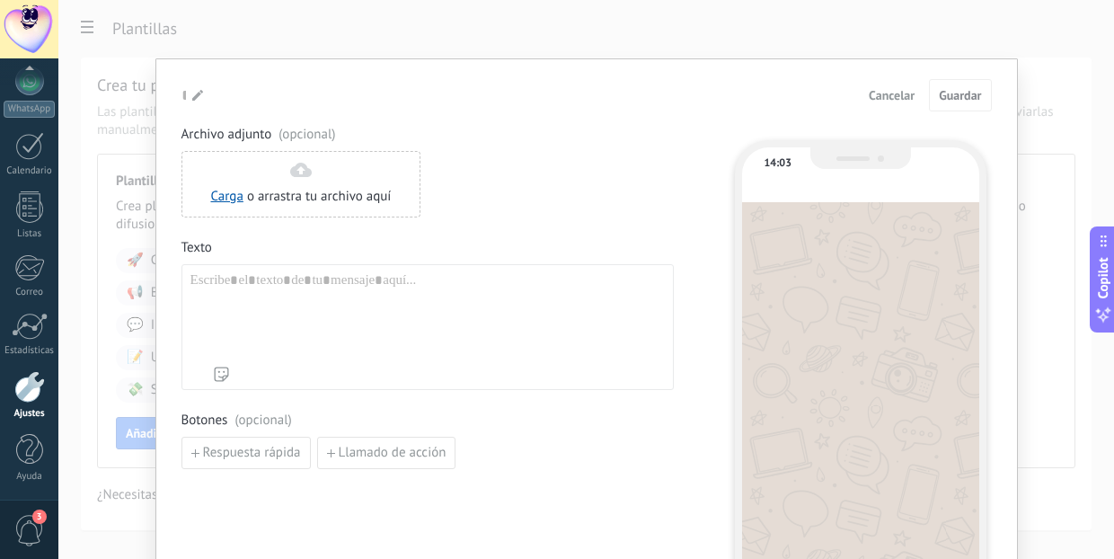
type input "**********"
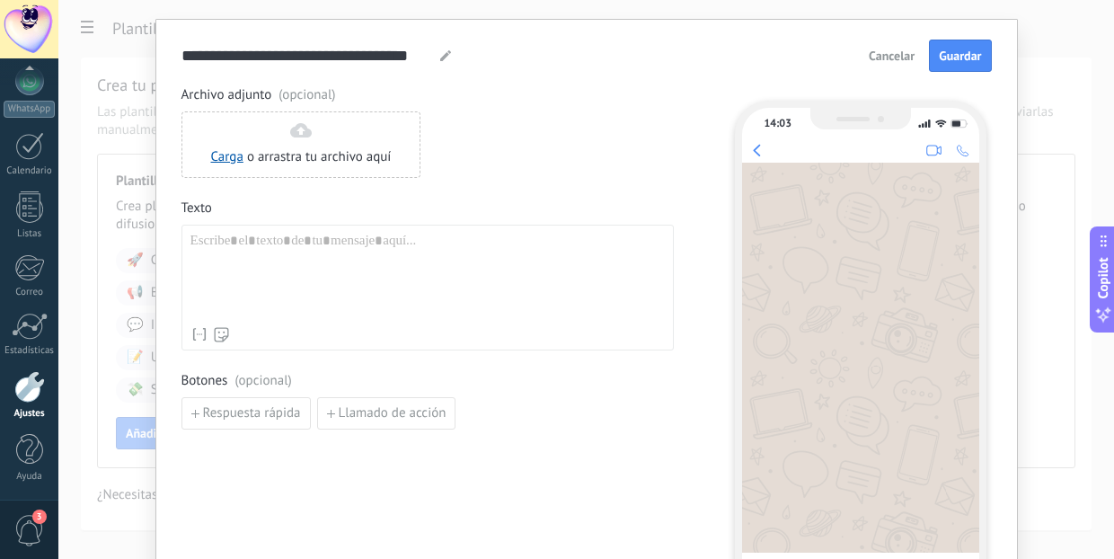
scroll to position [40, 0]
click at [397, 260] on div at bounding box center [427, 275] width 474 height 85
paste div
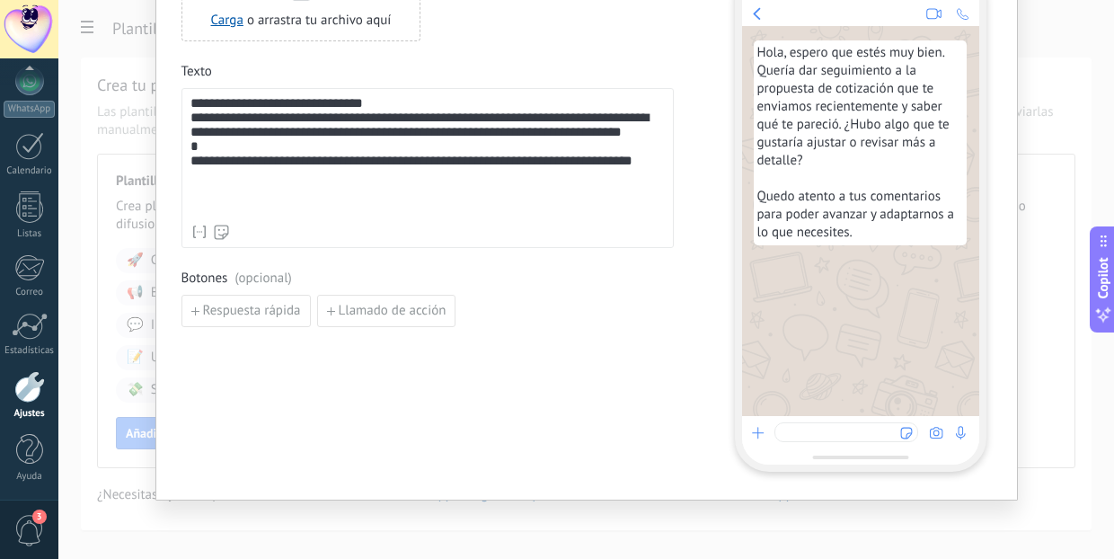
type textarea "**********"
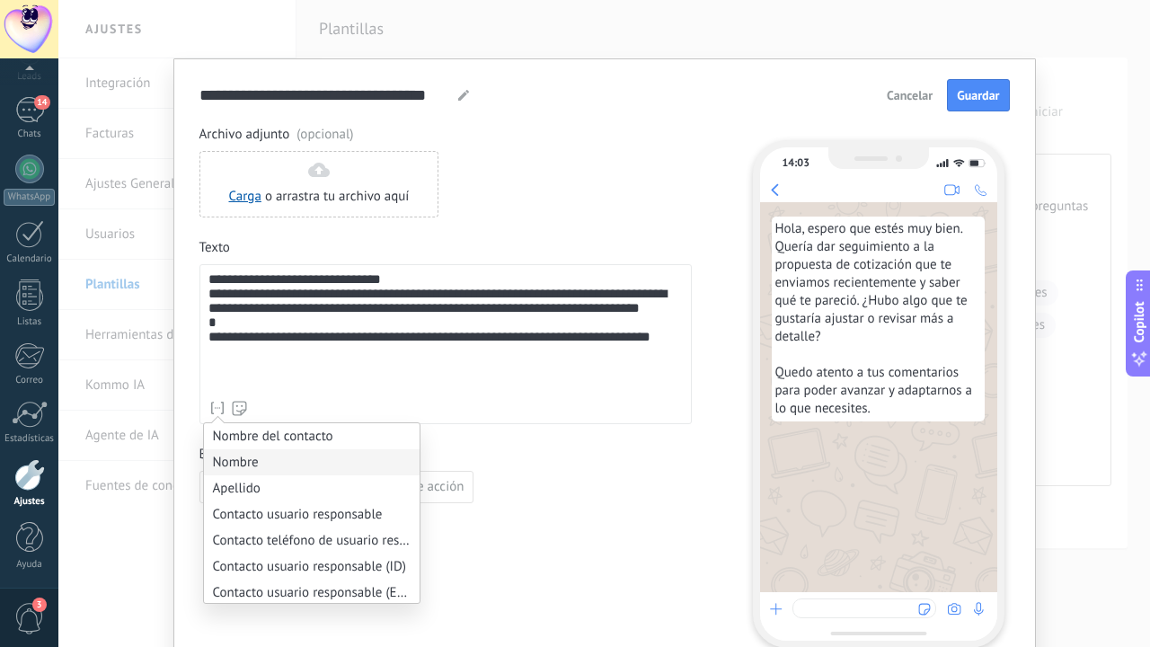
scroll to position [0, 0]
click at [286, 432] on li "Nombre del contacto" at bounding box center [312, 436] width 216 height 26
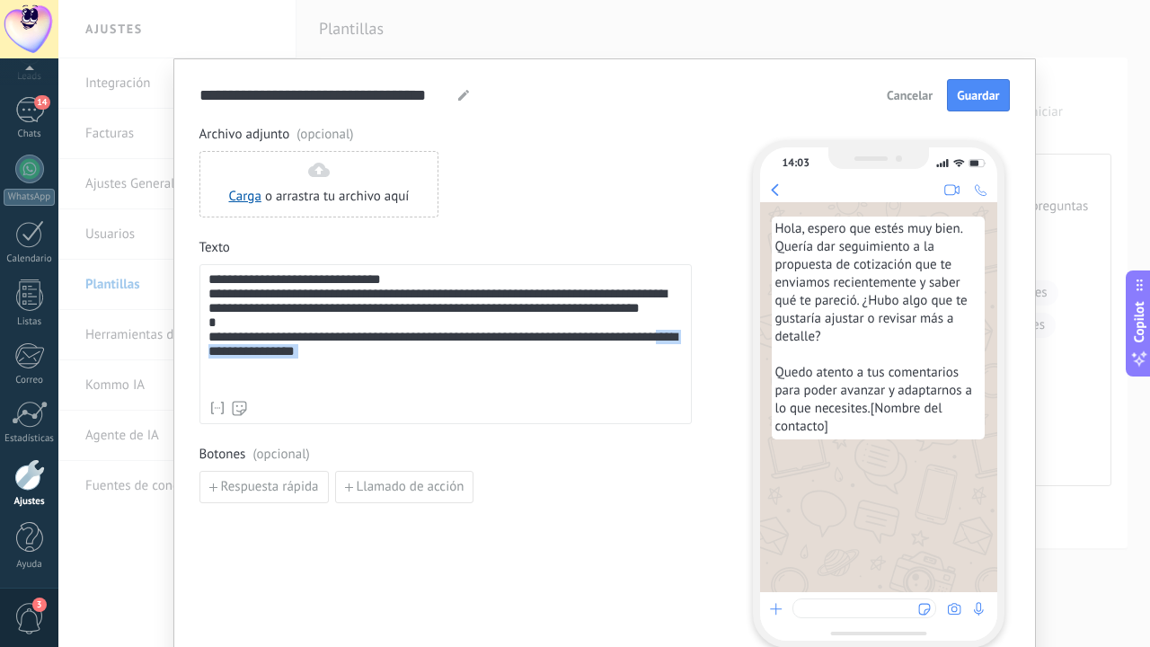
drag, startPoint x: 402, startPoint y: 376, endPoint x: 263, endPoint y: 388, distance: 139.7
click at [263, 388] on div "**********" at bounding box center [445, 331] width 474 height 119
click at [203, 279] on div "**********" at bounding box center [445, 344] width 492 height 160
click at [233, 283] on div "**********" at bounding box center [445, 331] width 474 height 119
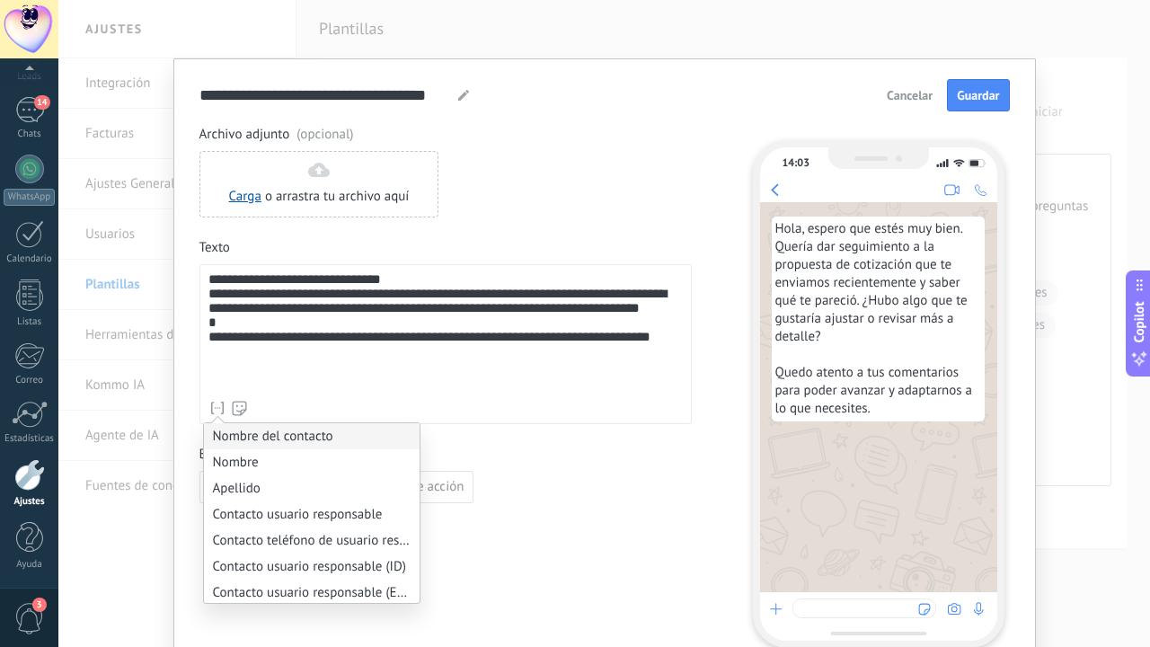
click at [225, 433] on li "Nombre del contacto" at bounding box center [312, 436] width 216 height 26
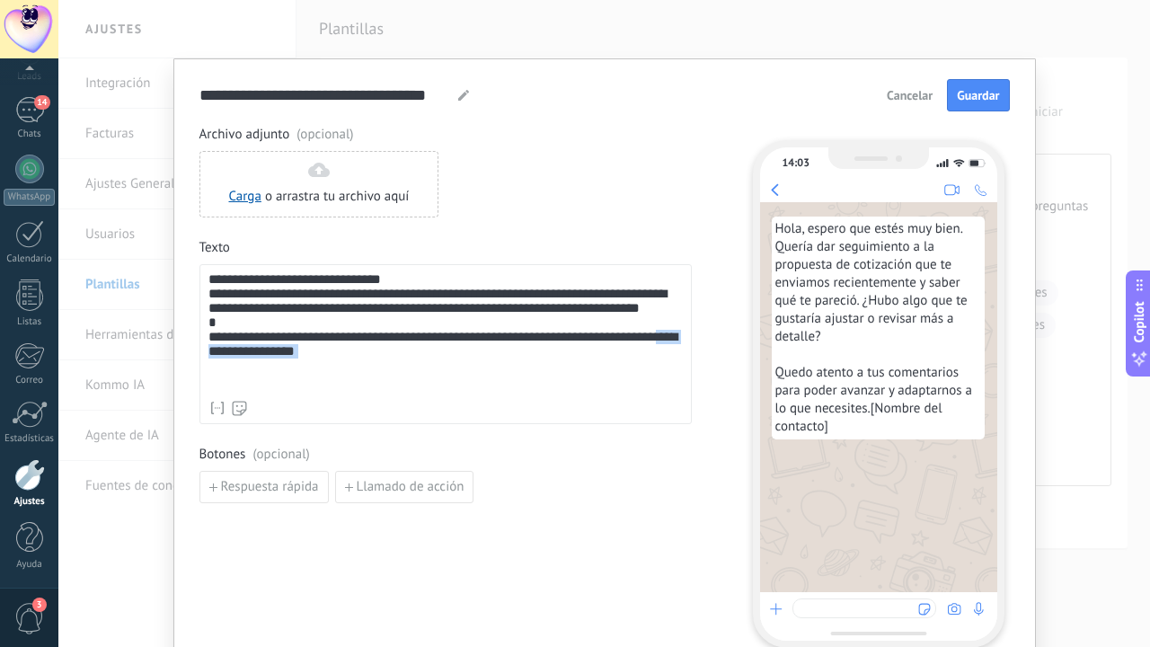
drag, startPoint x: 392, startPoint y: 388, endPoint x: 263, endPoint y: 385, distance: 128.5
click at [263, 384] on div "**********" at bounding box center [445, 331] width 474 height 119
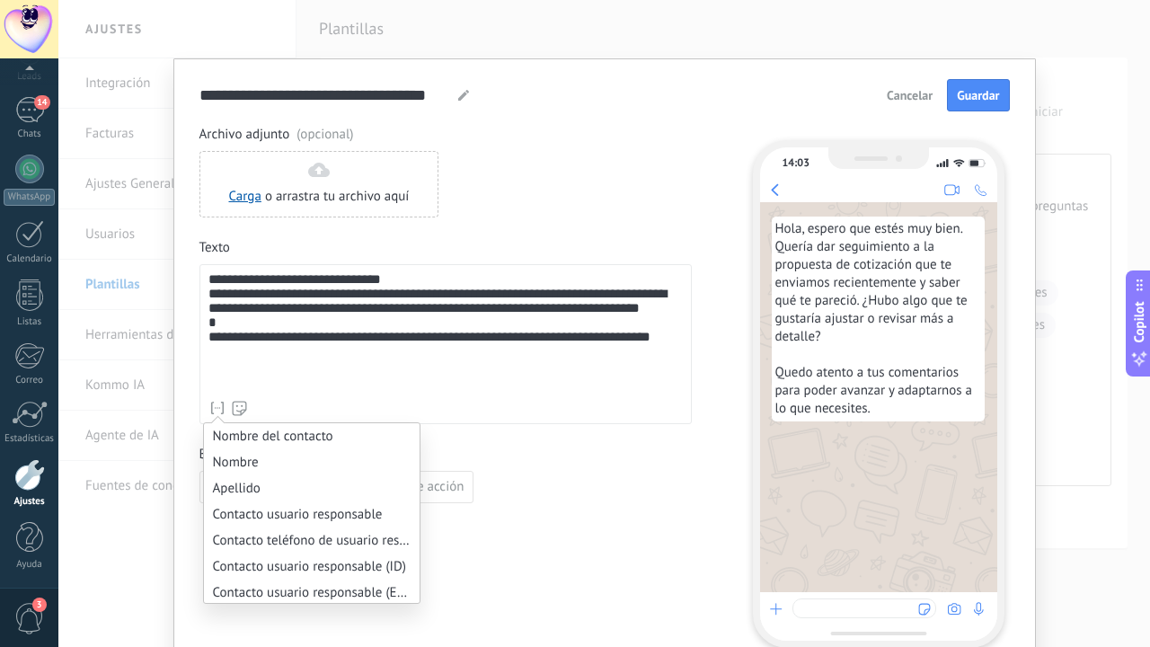
click at [214, 409] on icon at bounding box center [217, 408] width 18 height 18
click at [261, 524] on li "Contacto usuario responsable" at bounding box center [312, 514] width 216 height 26
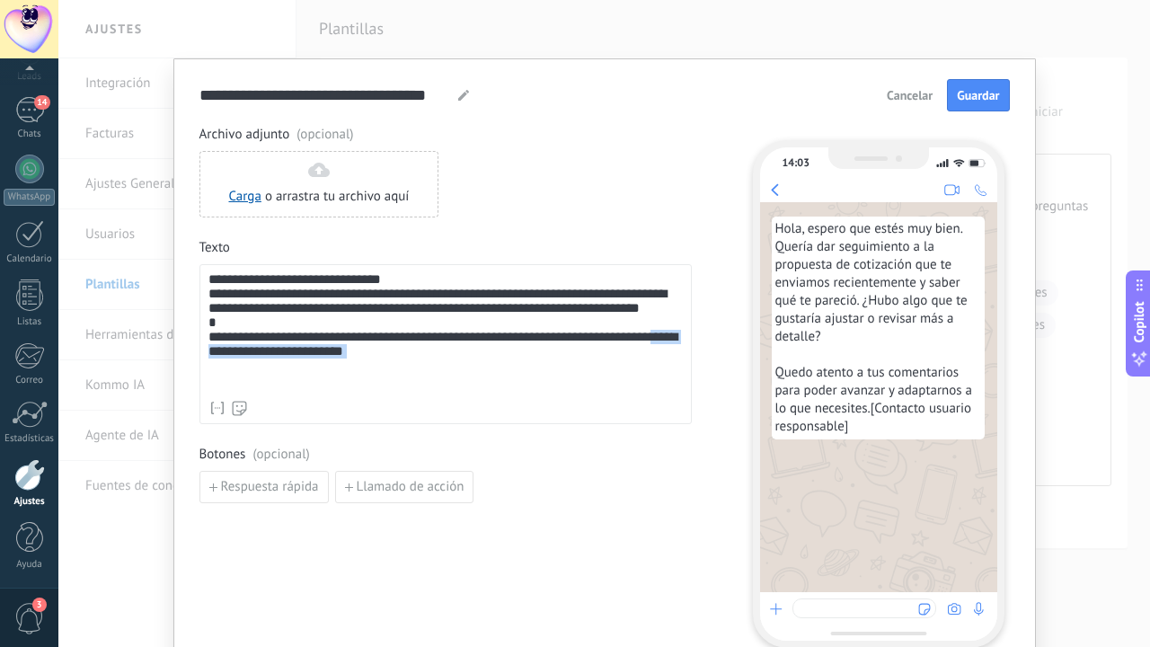
drag, startPoint x: 449, startPoint y: 383, endPoint x: 261, endPoint y: 386, distance: 187.7
click at [261, 386] on div "**********" at bounding box center [445, 331] width 474 height 119
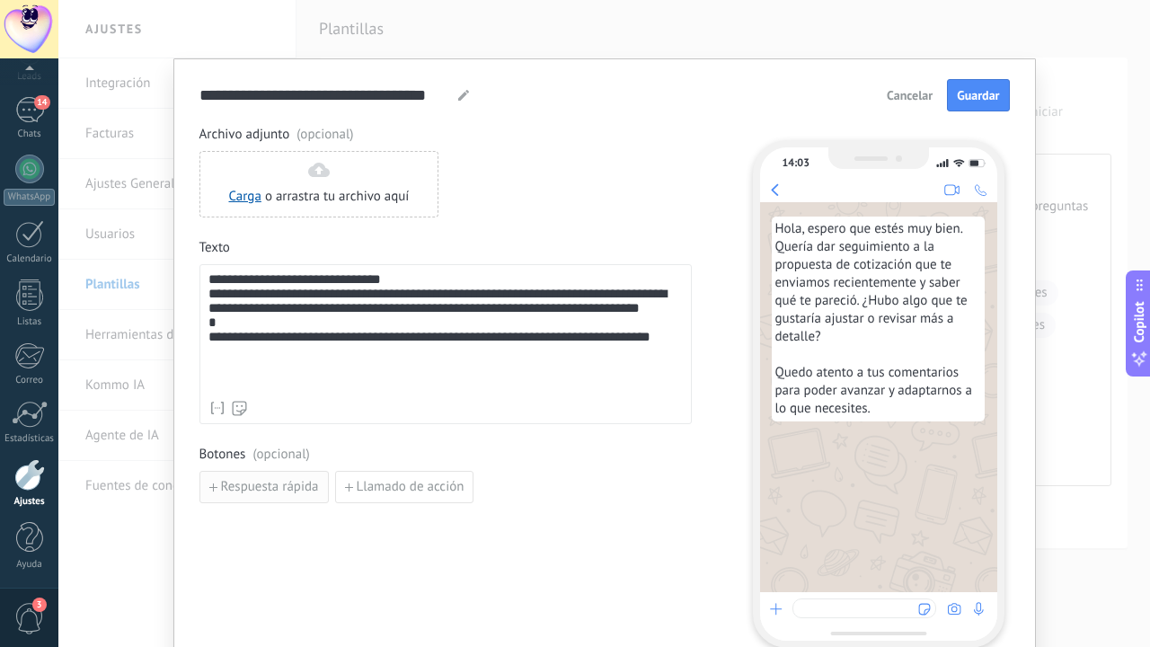
click at [262, 476] on button "Respuesta rápida" at bounding box center [263, 487] width 129 height 32
click at [291, 488] on input at bounding box center [295, 486] width 191 height 29
click at [268, 480] on input at bounding box center [295, 486] width 191 height 29
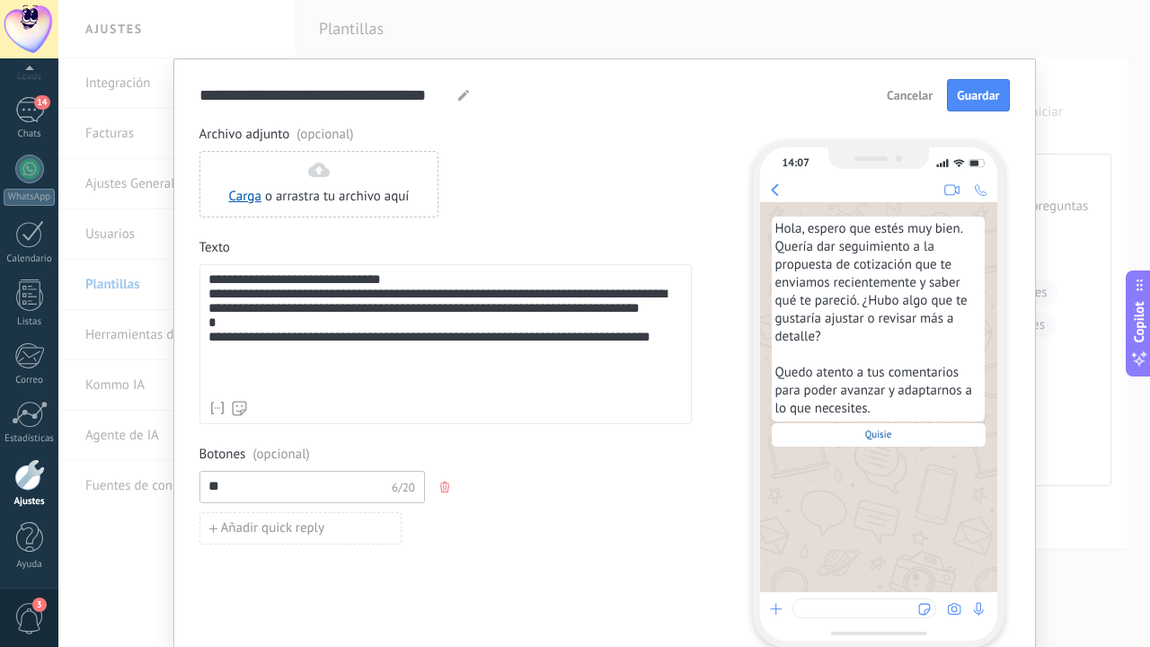
type input "*"
type input "**********"
click at [237, 530] on span "Añadir quick reply" at bounding box center [273, 528] width 104 height 13
click at [237, 530] on input at bounding box center [295, 527] width 191 height 29
click at [249, 528] on input "**********" at bounding box center [295, 527] width 191 height 29
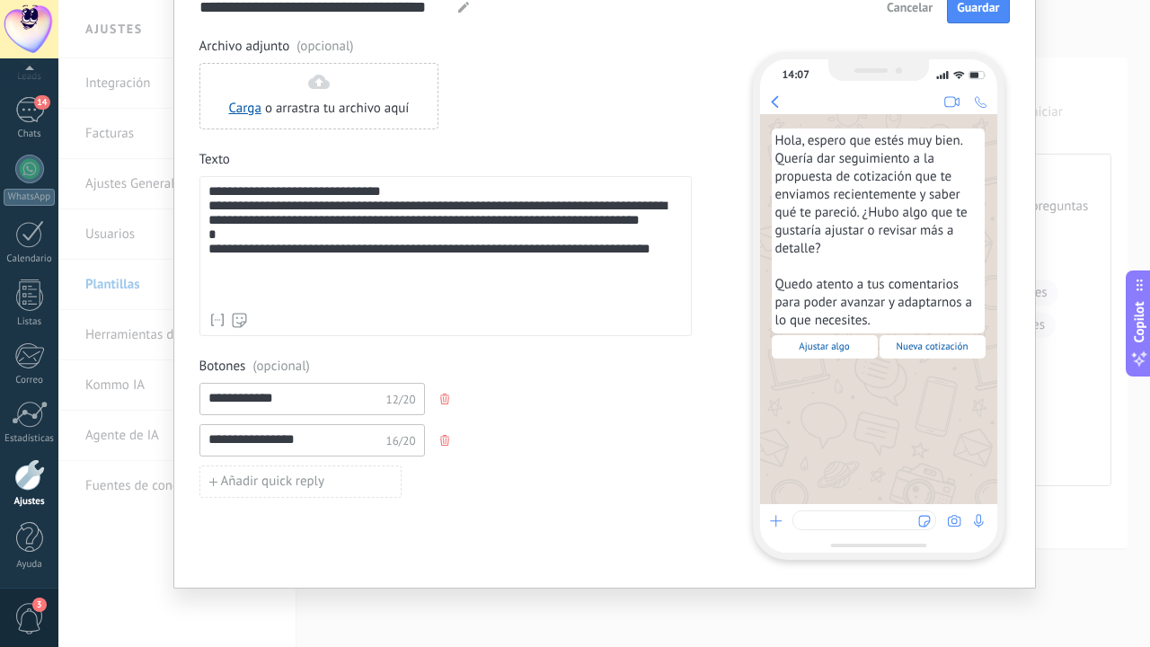
type input "**********"
click at [477, 481] on div "Añadir quick reply" at bounding box center [445, 481] width 492 height 32
click at [320, 396] on input "**********" at bounding box center [295, 397] width 191 height 29
click at [534, 311] on div "Nombre del contacto Nombre Apellido Contacto usuario responsable Contacto teléf…" at bounding box center [445, 320] width 474 height 18
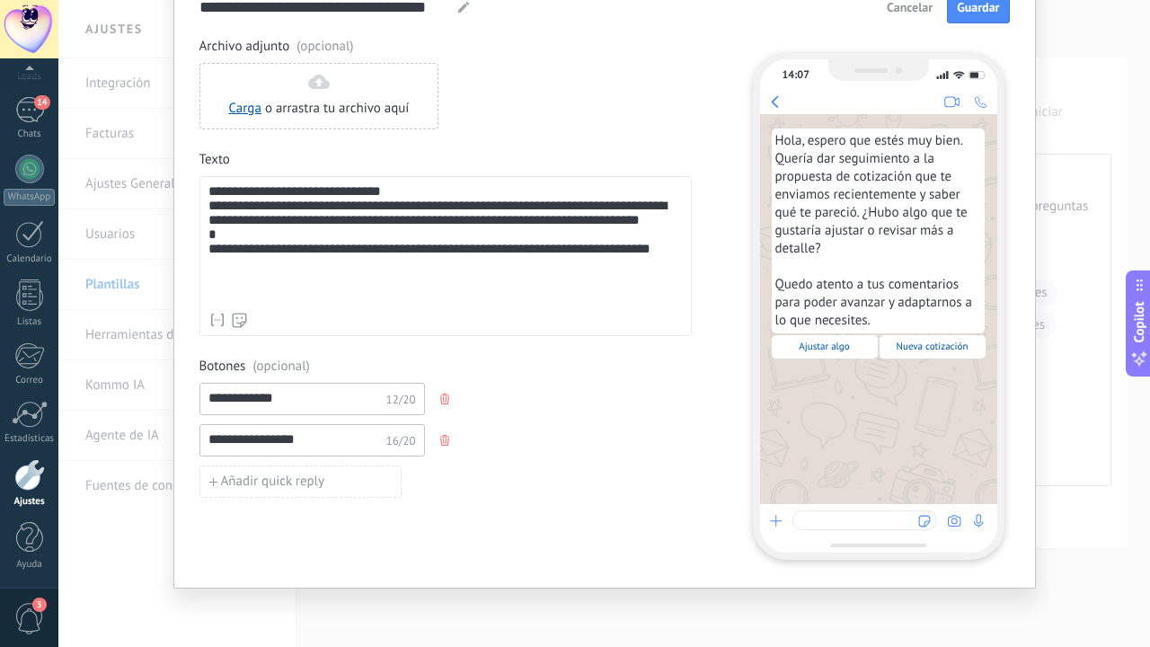
click at [522, 224] on div "**********" at bounding box center [445, 243] width 474 height 119
click at [976, 18] on button "Guardar" at bounding box center [978, 7] width 62 height 32
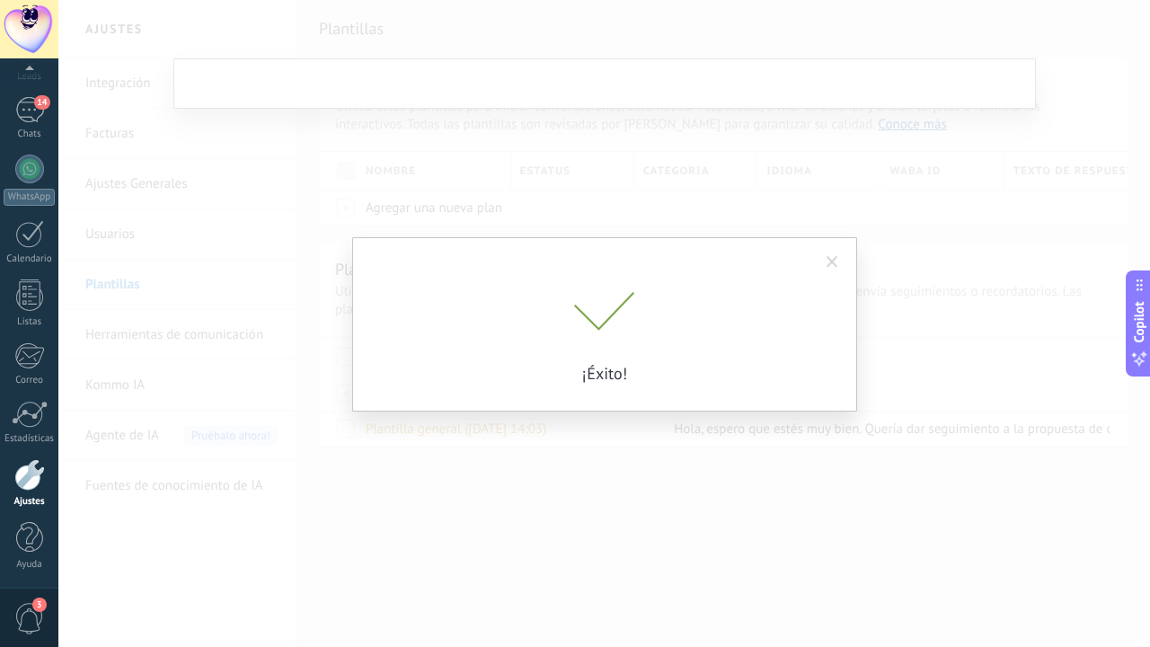
scroll to position [0, 0]
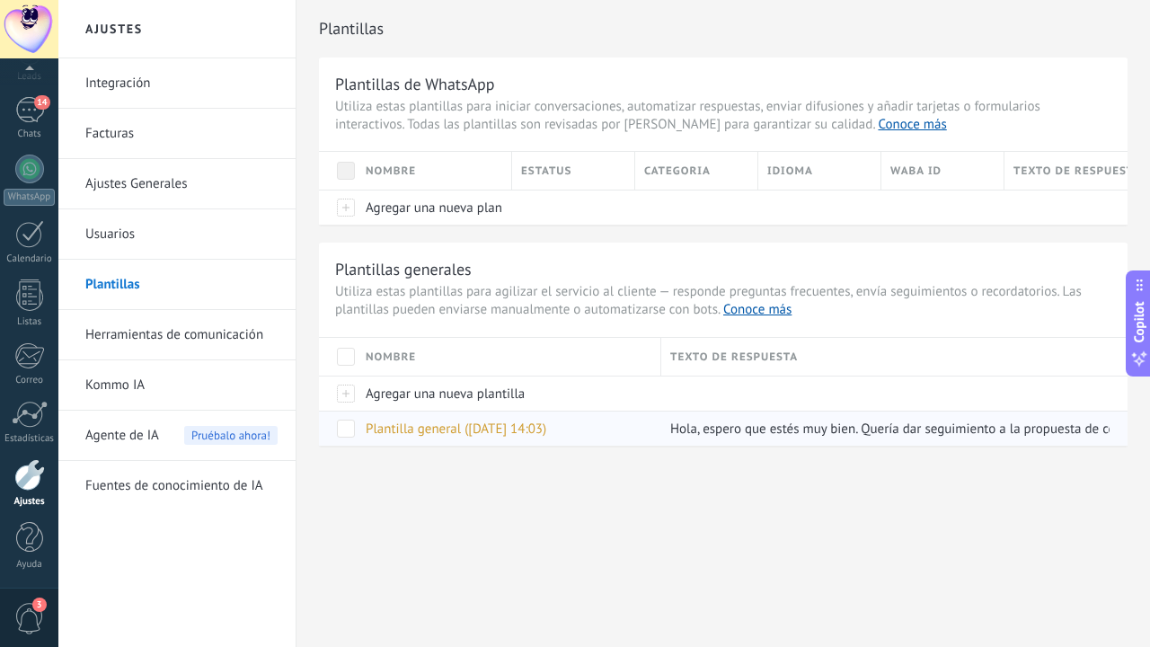
click at [494, 433] on span "Plantilla general ([DATE] 14:03)" at bounding box center [456, 428] width 181 height 17
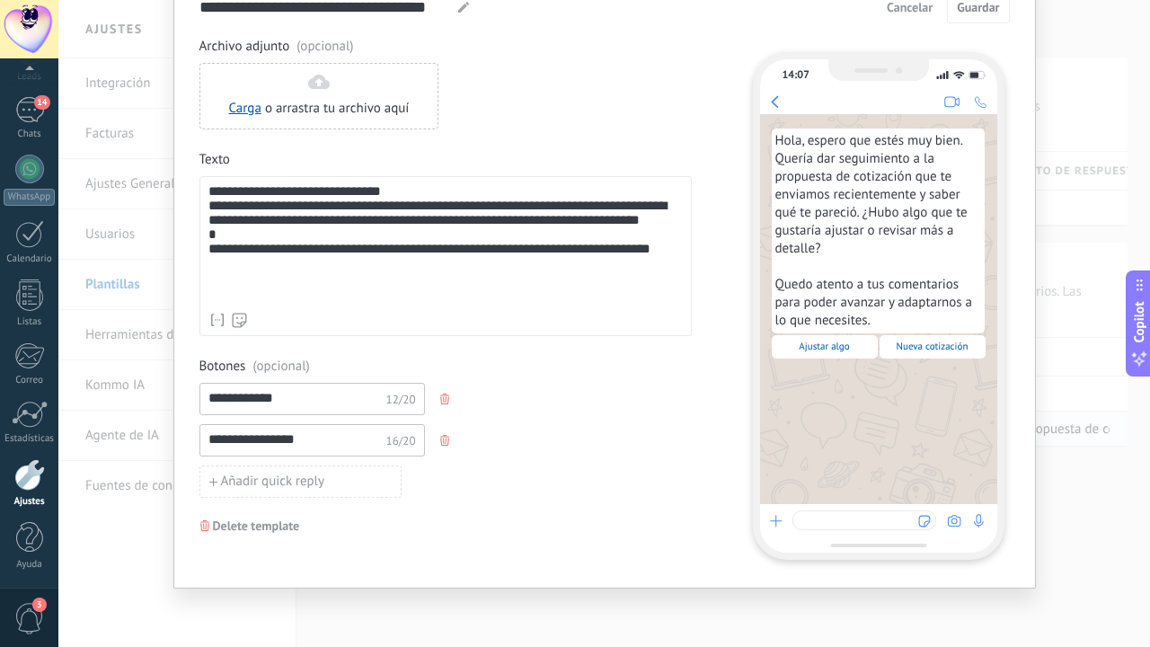
scroll to position [88, 0]
click at [314, 401] on input "**********" at bounding box center [295, 397] width 191 height 29
click at [453, 327] on div "Nombre del contacto Nombre Apellido Contacto usuario responsable Contacto teléf…" at bounding box center [445, 320] width 474 height 18
click at [307, 239] on div "**********" at bounding box center [445, 243] width 474 height 119
click at [305, 470] on button "Añadir quick reply" at bounding box center [300, 481] width 202 height 32
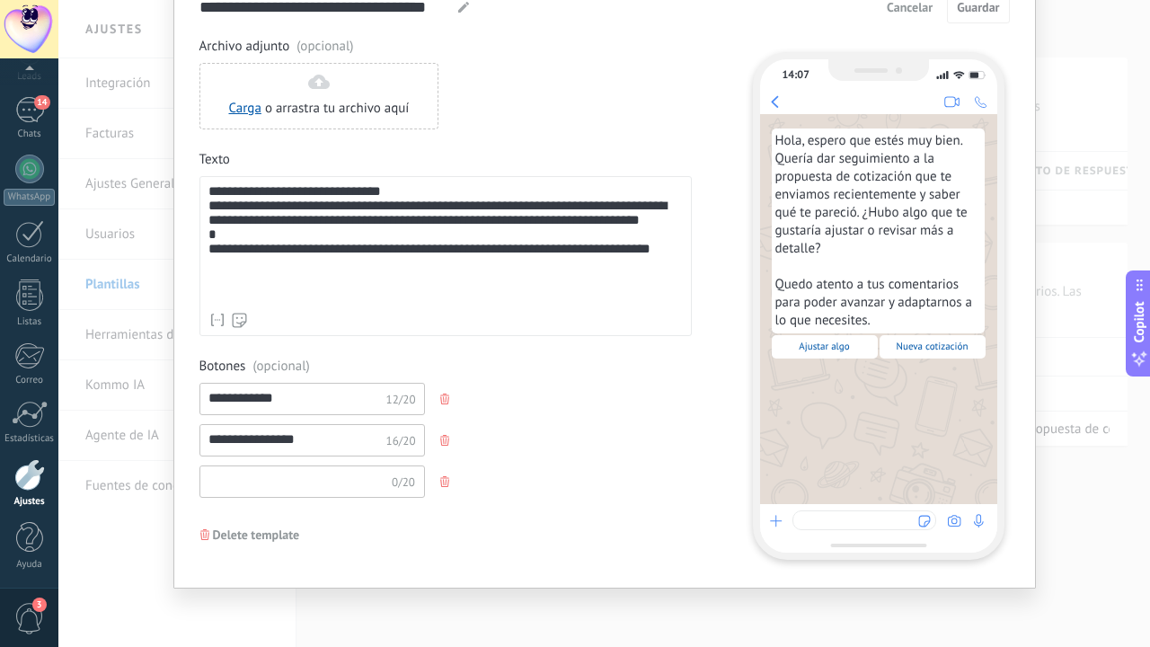
click at [297, 480] on input at bounding box center [295, 480] width 191 height 29
type input "**********"
click at [329, 412] on div "**********" at bounding box center [311, 399] width 225 height 32
click at [327, 439] on input "**********" at bounding box center [295, 439] width 191 height 29
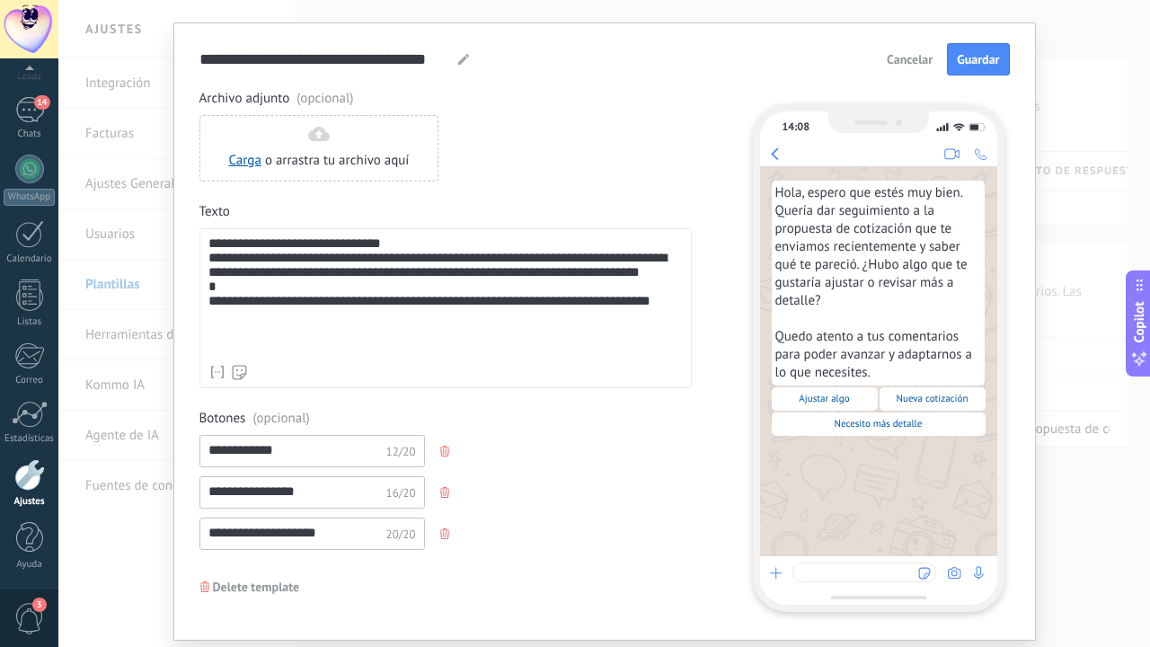
scroll to position [22, 0]
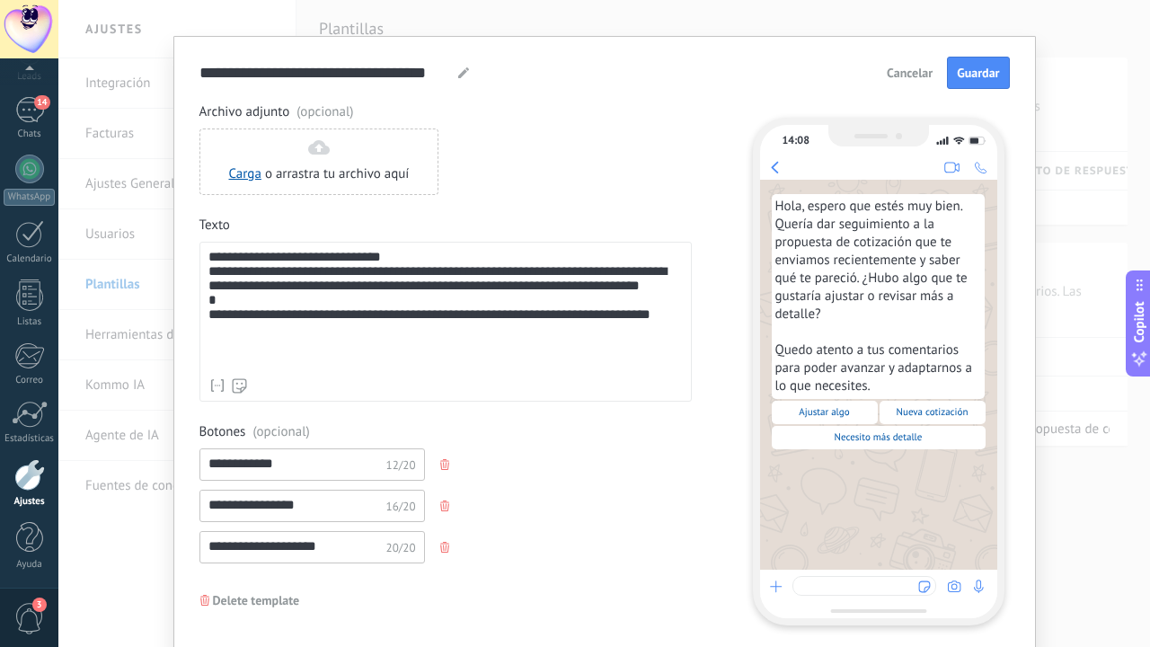
click at [523, 416] on div "**********" at bounding box center [445, 337] width 492 height 469
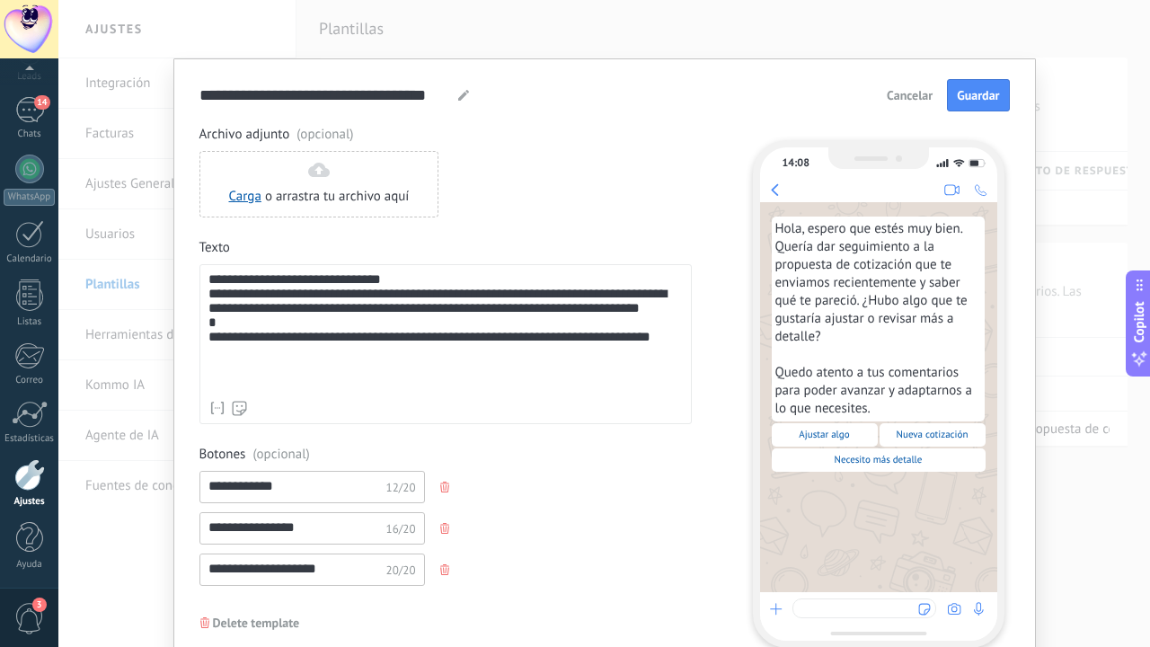
scroll to position [0, 0]
click at [978, 106] on button "Guardar" at bounding box center [978, 95] width 62 height 32
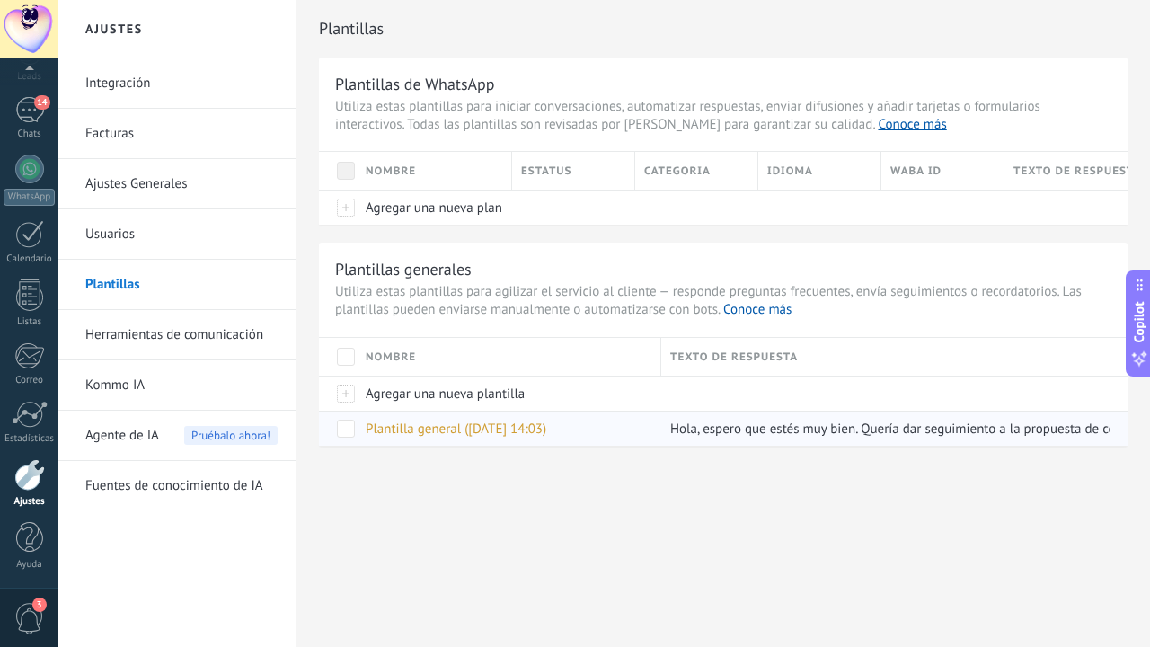
click at [496, 426] on span "Plantilla general ([DATE] 14:03)" at bounding box center [456, 428] width 181 height 17
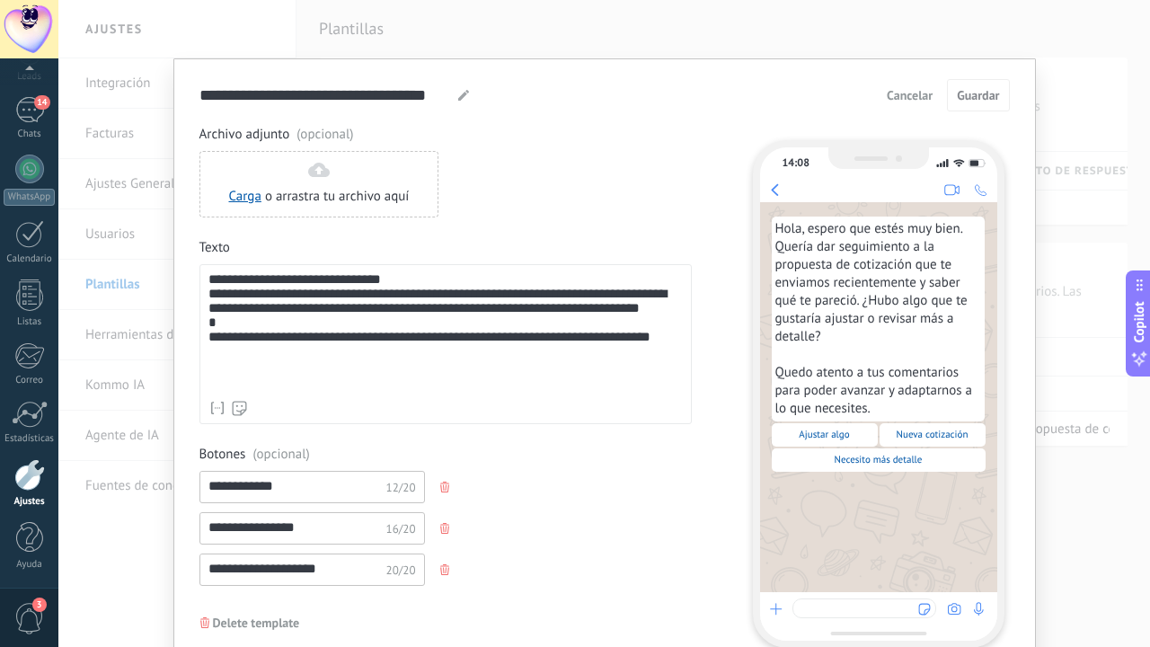
click at [458, 94] on icon at bounding box center [463, 95] width 11 height 11
type input "*"
type input "**********"
click at [977, 93] on span "Guardar" at bounding box center [977, 95] width 42 height 13
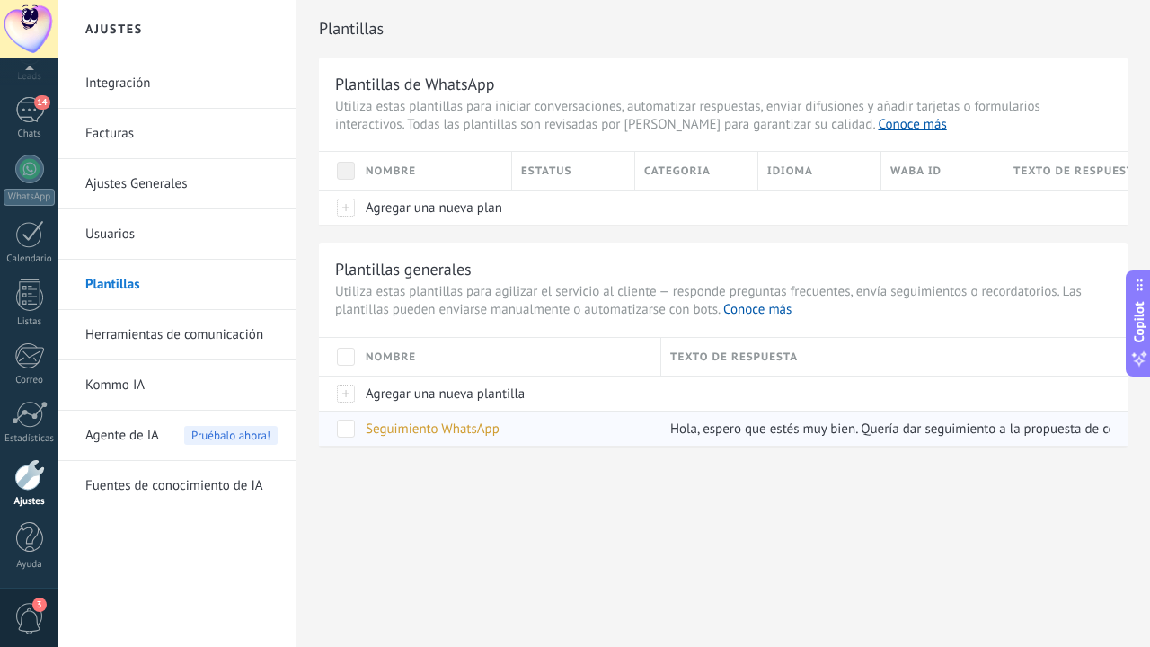
click at [351, 432] on span at bounding box center [346, 428] width 18 height 18
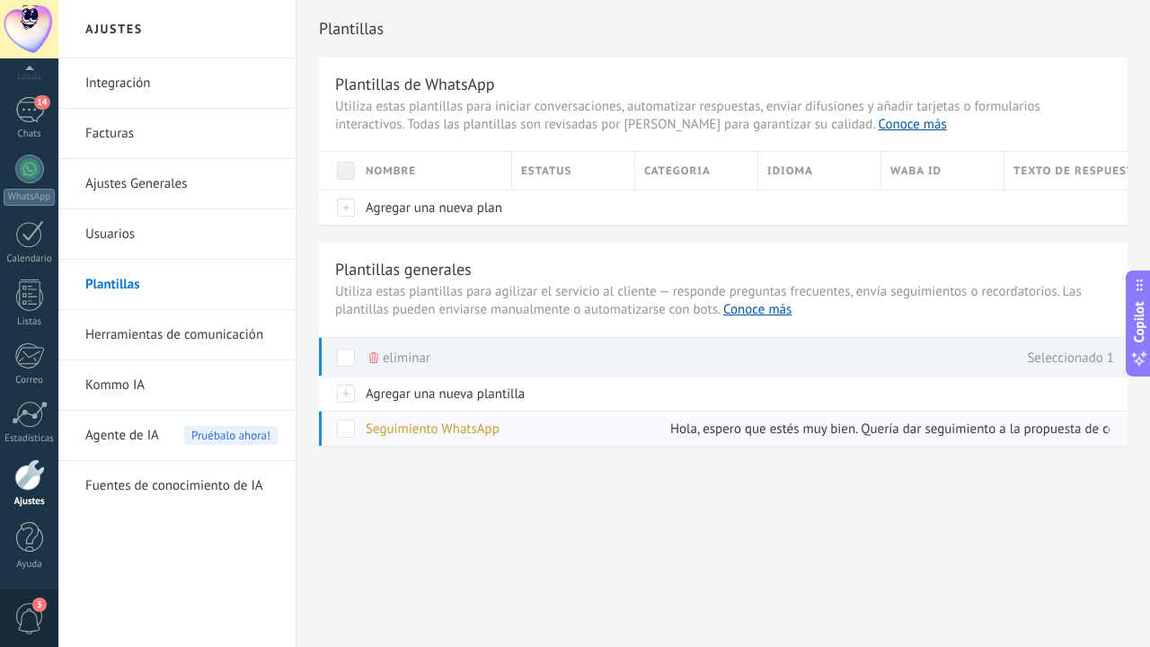
click at [351, 432] on span at bounding box center [346, 428] width 18 height 18
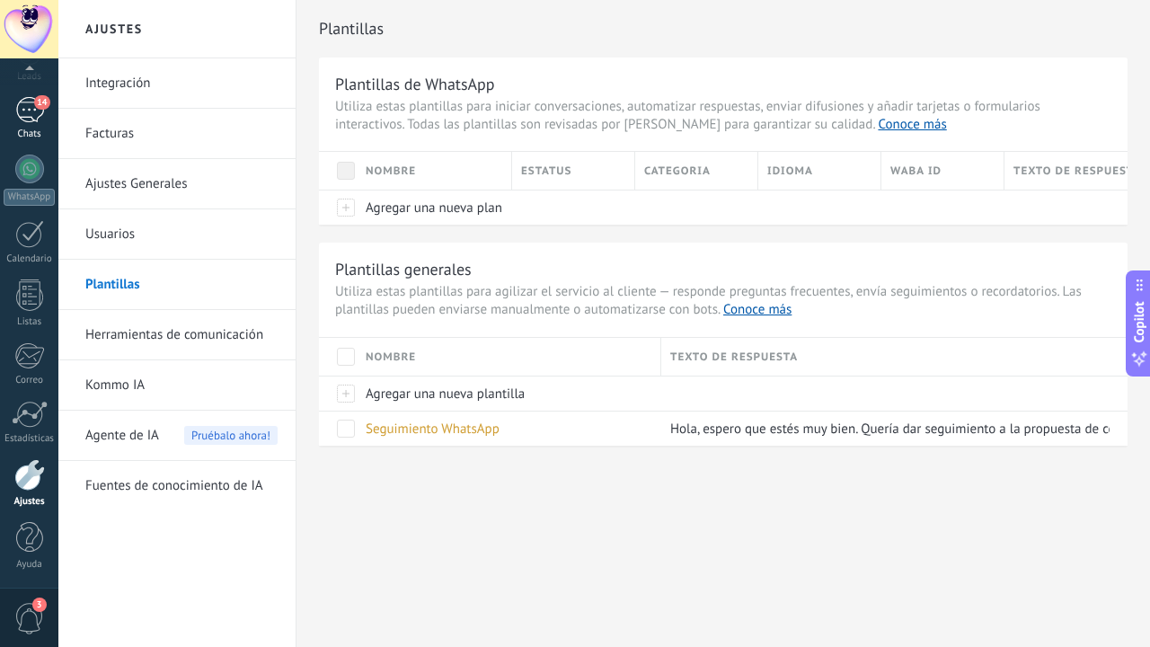
click at [55, 110] on link "14 Chats" at bounding box center [29, 118] width 58 height 43
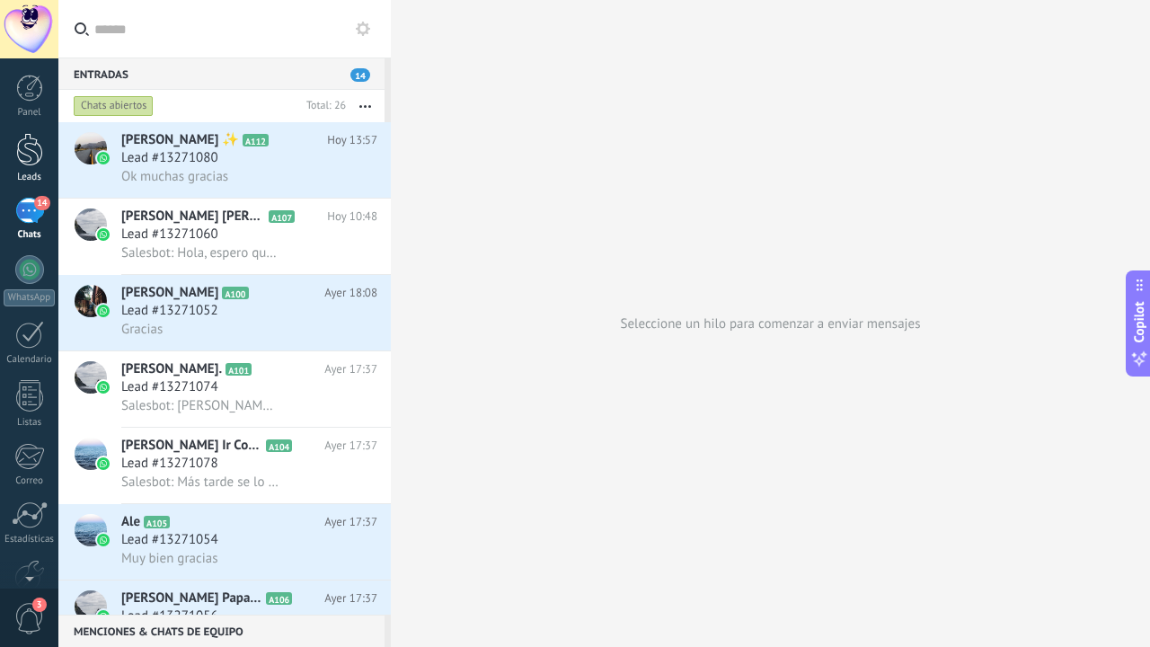
click at [35, 149] on div at bounding box center [29, 149] width 27 height 33
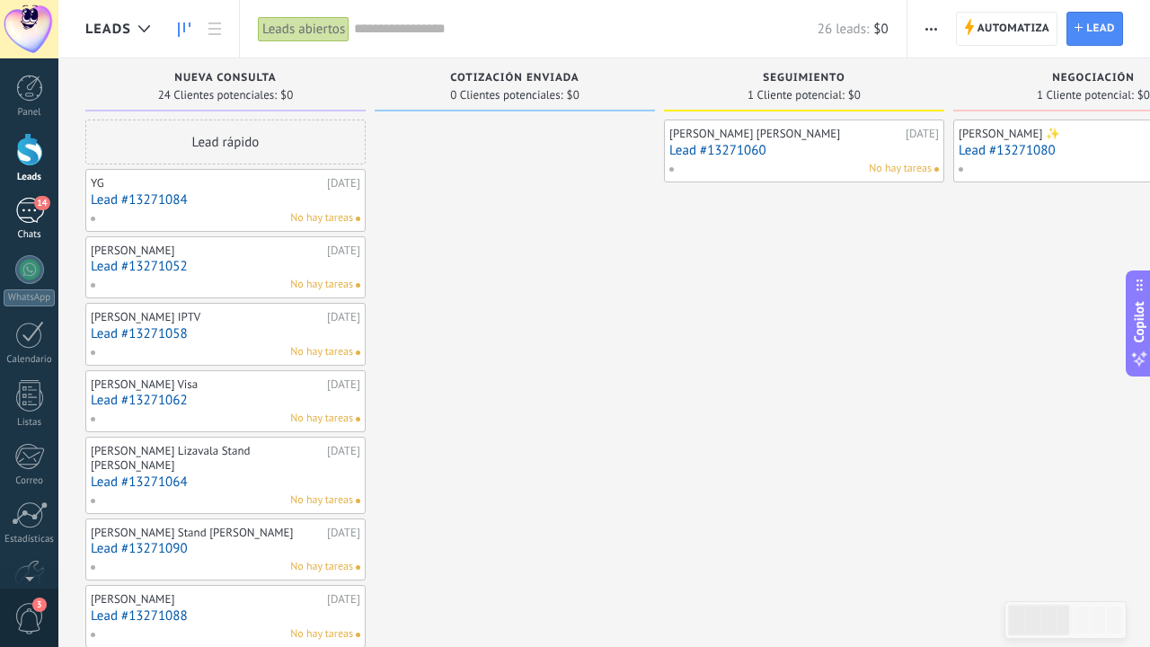
click at [27, 210] on div "14" at bounding box center [29, 211] width 29 height 26
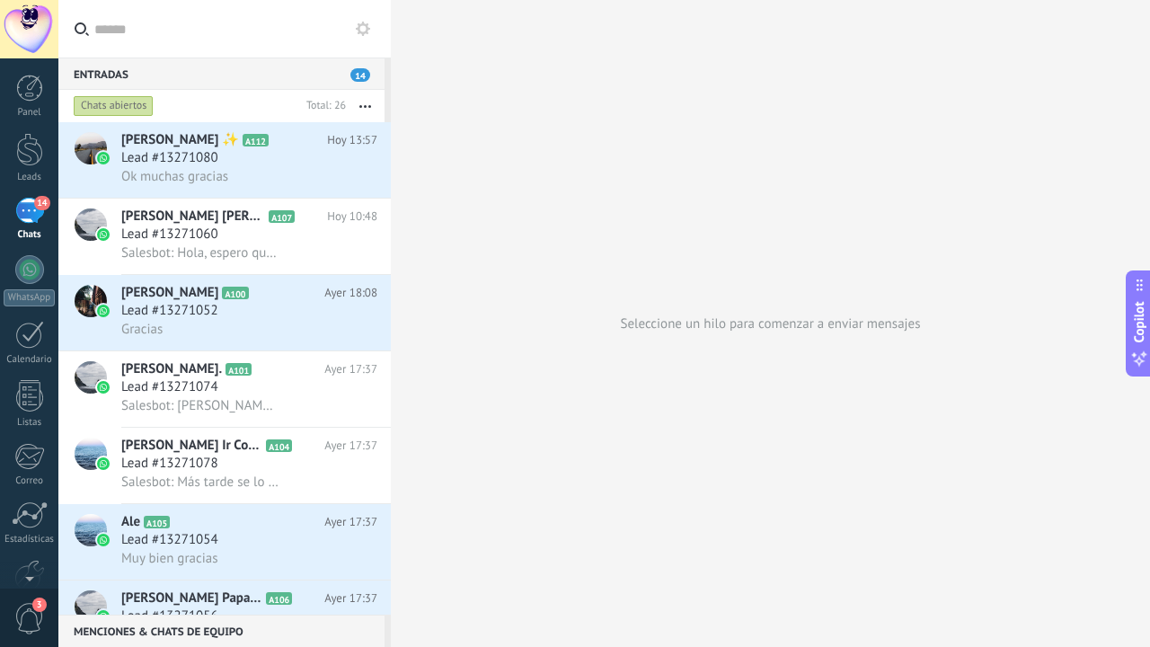
click at [354, 32] on button at bounding box center [363, 29] width 22 height 22
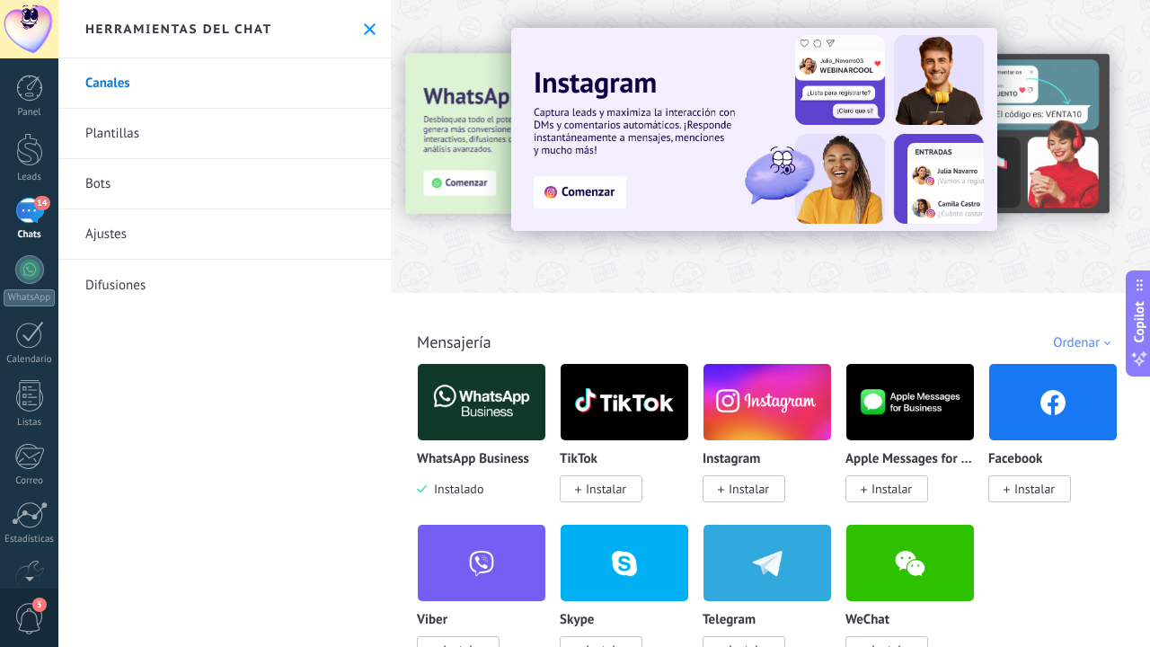
click at [148, 184] on link "Bots" at bounding box center [224, 184] width 332 height 50
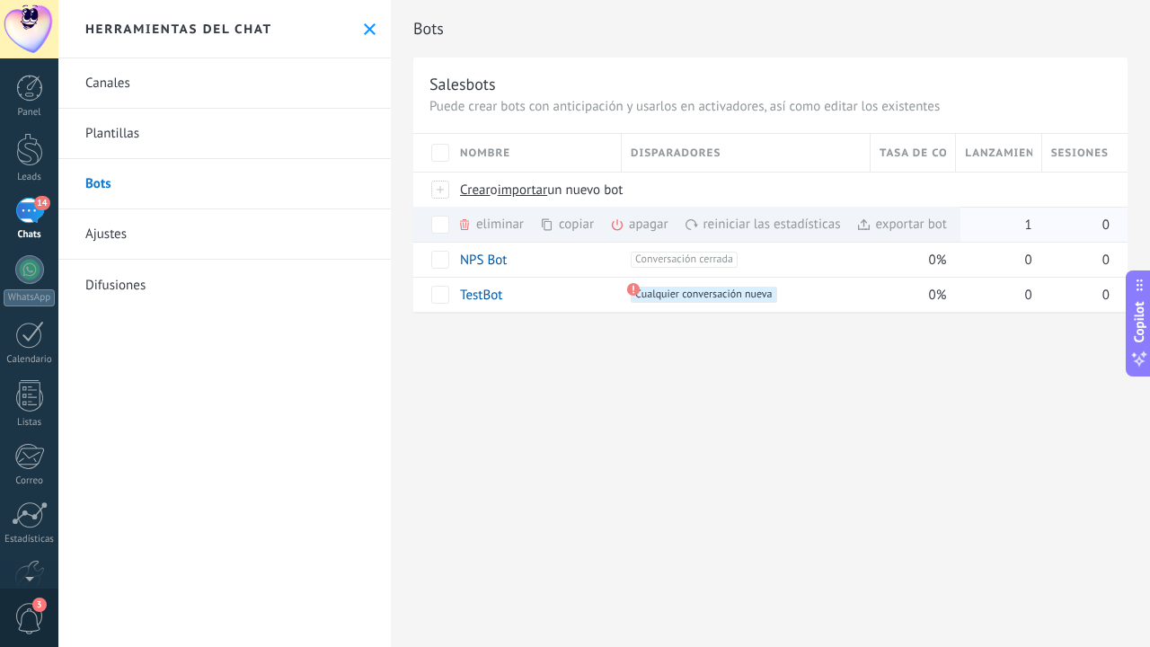
click at [485, 215] on div "eliminar màs" at bounding box center [521, 224] width 128 height 35
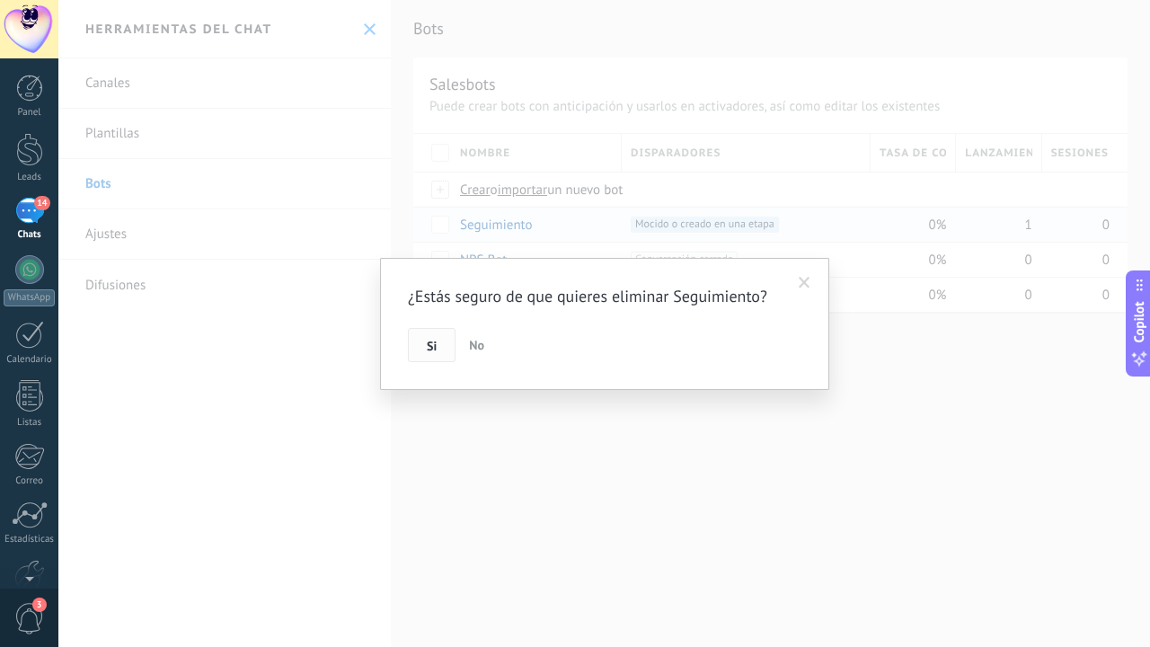
click at [429, 348] on span "Si" at bounding box center [432, 345] width 10 height 13
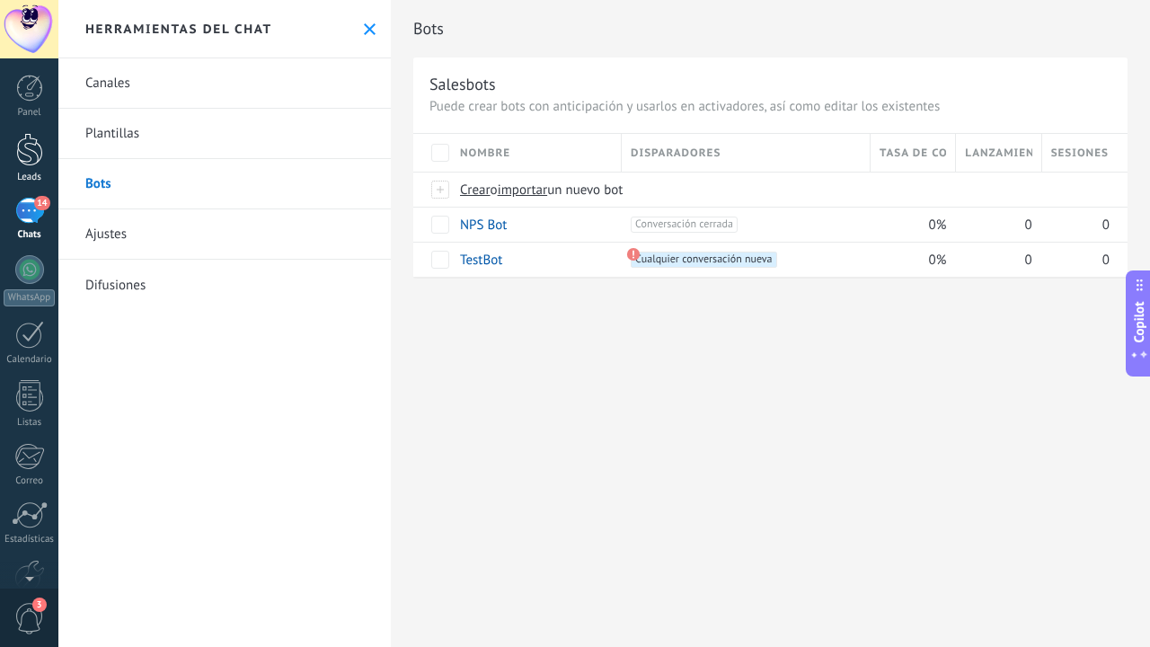
click at [11, 153] on link "Leads" at bounding box center [29, 158] width 58 height 50
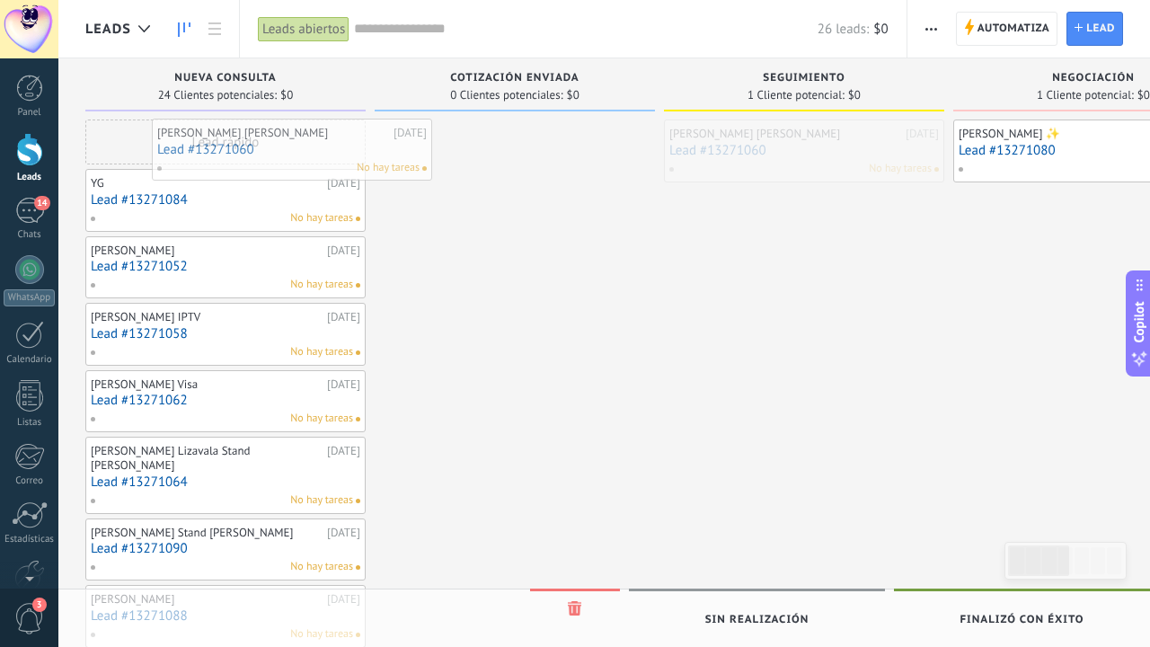
drag, startPoint x: 783, startPoint y: 144, endPoint x: 256, endPoint y: 140, distance: 527.2
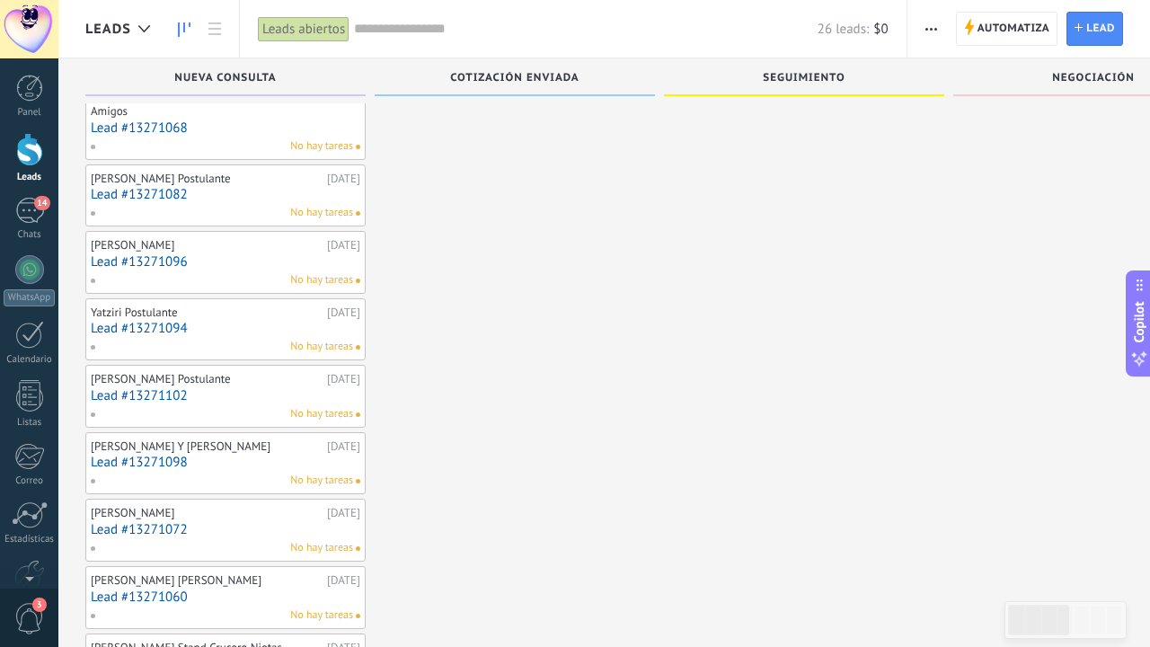
scroll to position [971, 0]
click at [991, 33] on span "Automatiza" at bounding box center [1013, 29] width 73 height 32
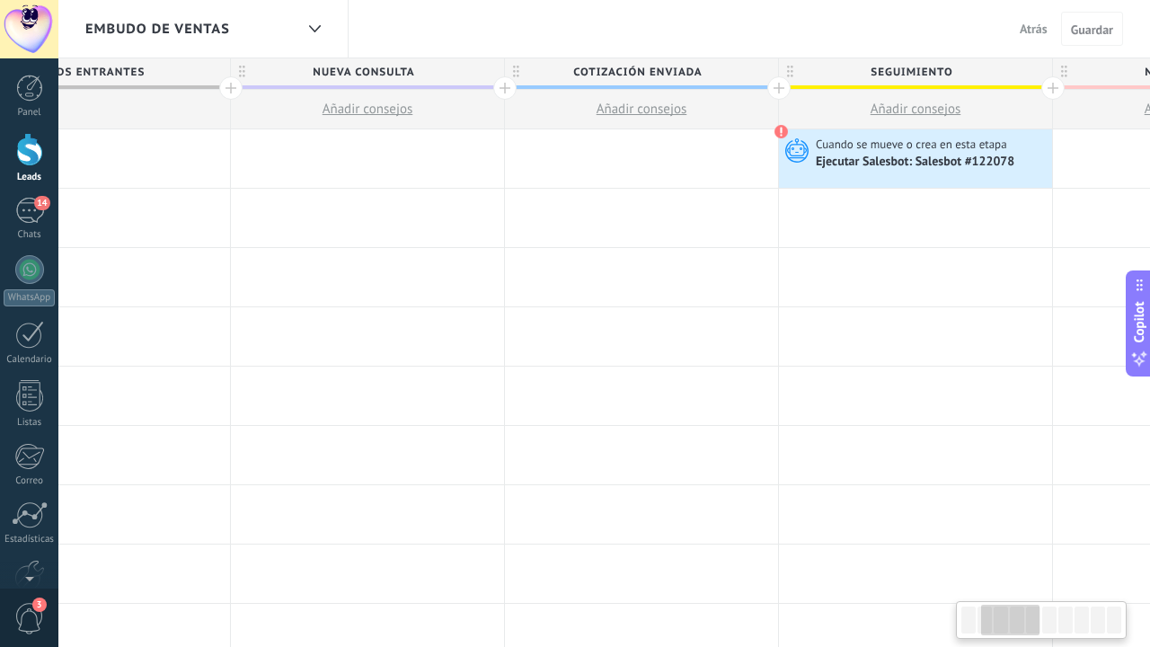
scroll to position [0, 399]
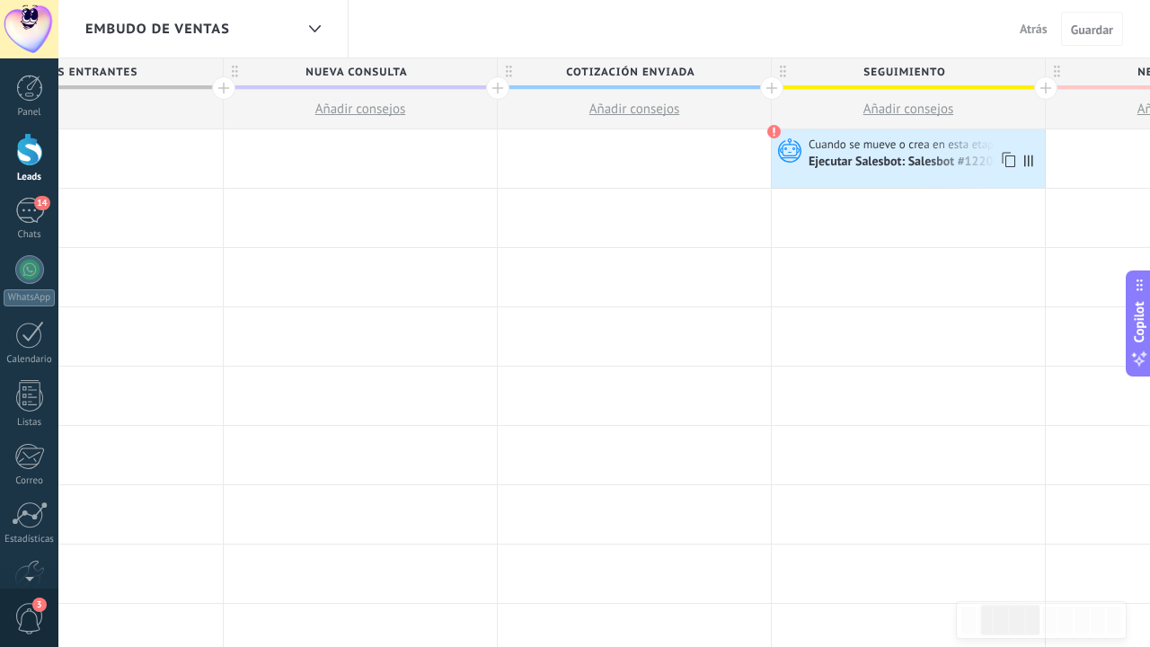
click at [1027, 158] on icon at bounding box center [1028, 160] width 9 height 12
click at [859, 144] on span "Cuando se mueve o crea en esta etapa" at bounding box center [905, 145] width 194 height 16
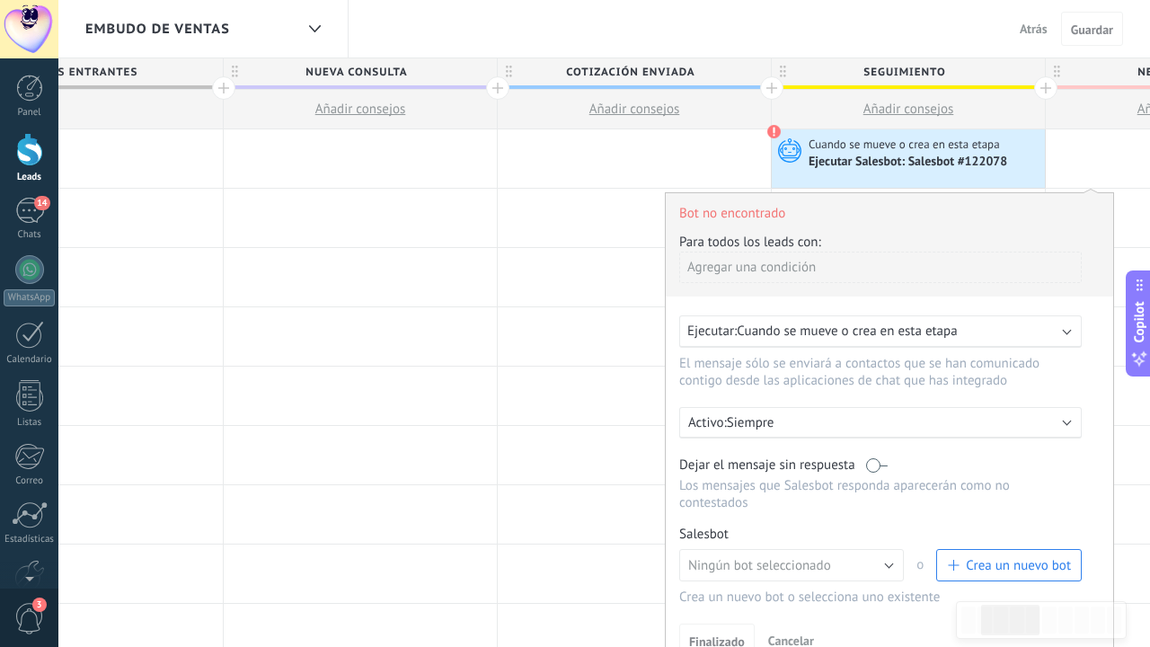
click at [859, 144] on span "Cuando se mueve o crea en esta etapa" at bounding box center [905, 145] width 194 height 16
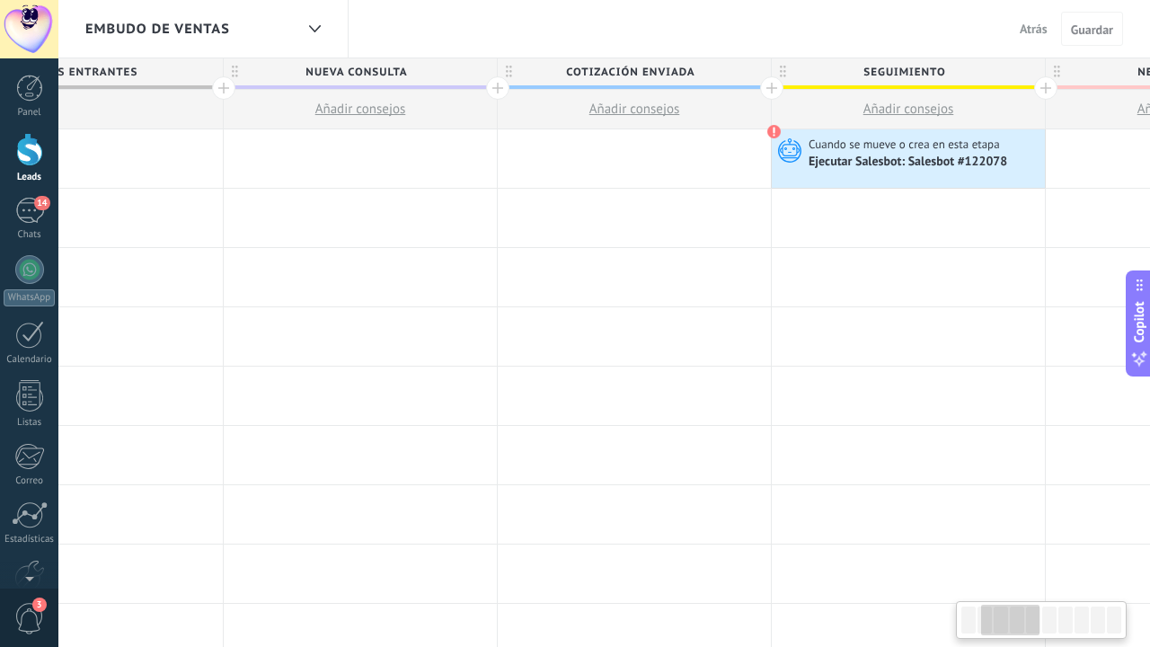
click at [859, 144] on span "Cuando se mueve o crea en esta etapa" at bounding box center [905, 145] width 194 height 16
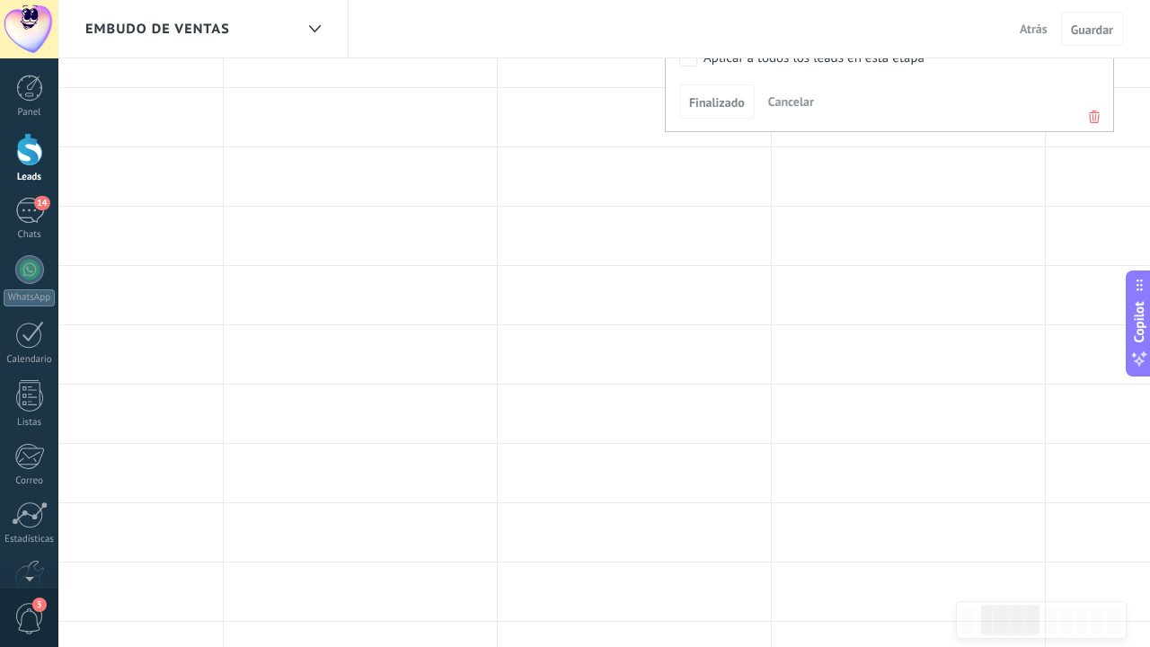
scroll to position [502, 0]
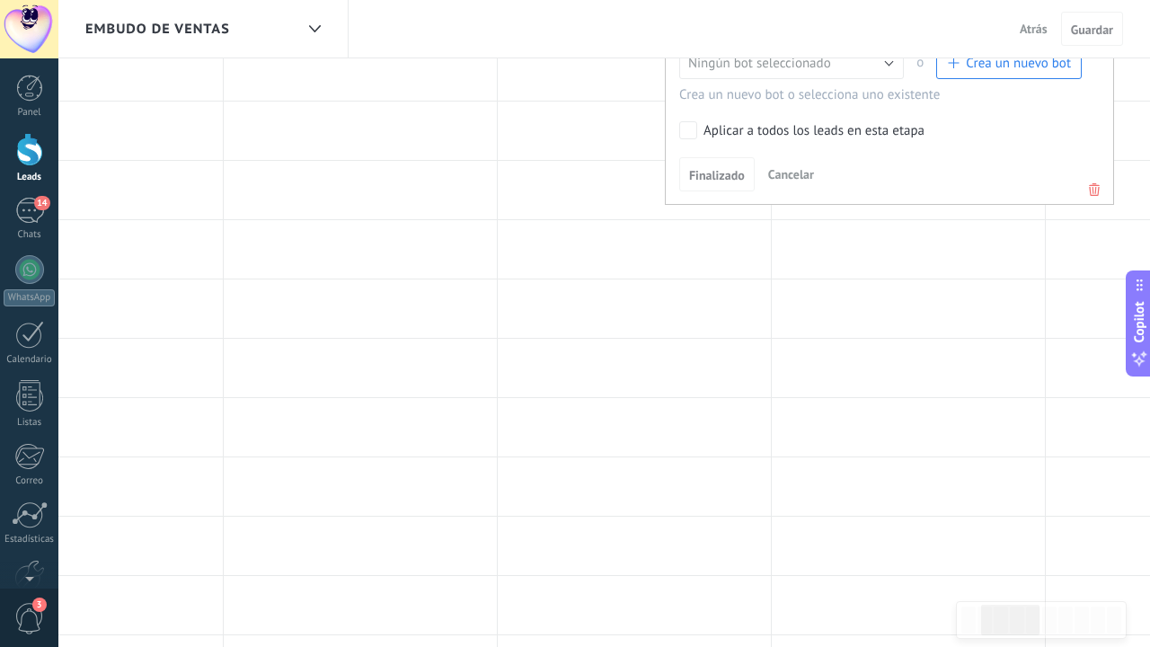
click at [1087, 184] on icon at bounding box center [1094, 190] width 20 height 22
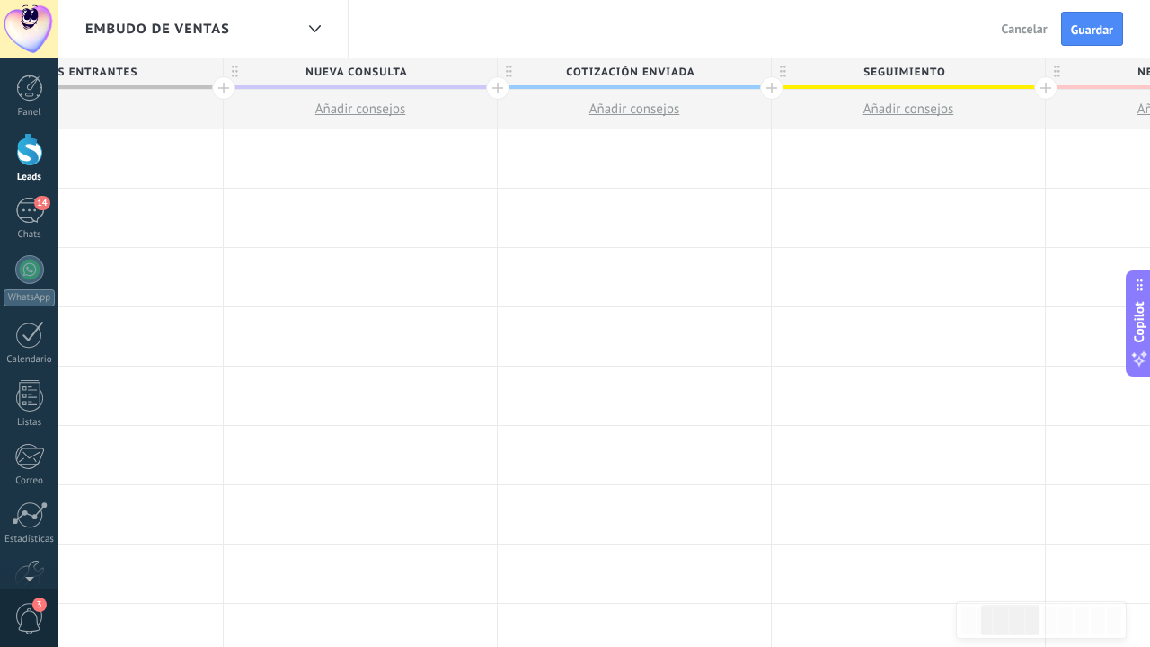
scroll to position [-1, 0]
click at [877, 160] on div at bounding box center [907, 158] width 273 height 58
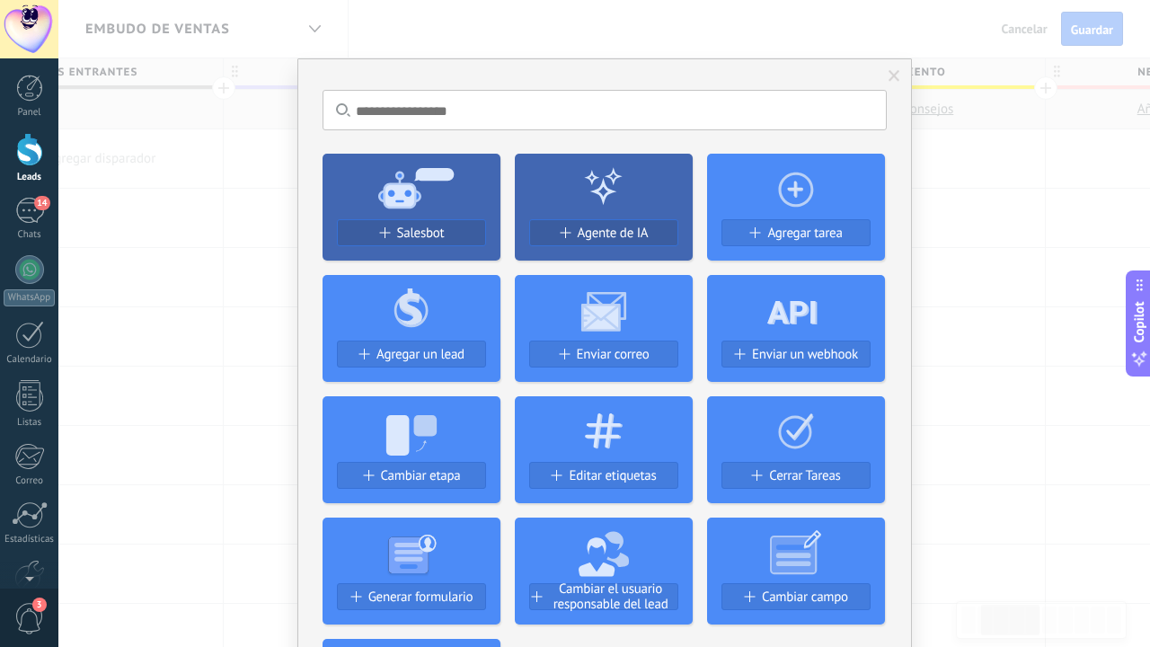
scroll to position [0, 0]
click at [476, 110] on input "text" at bounding box center [604, 110] width 564 height 40
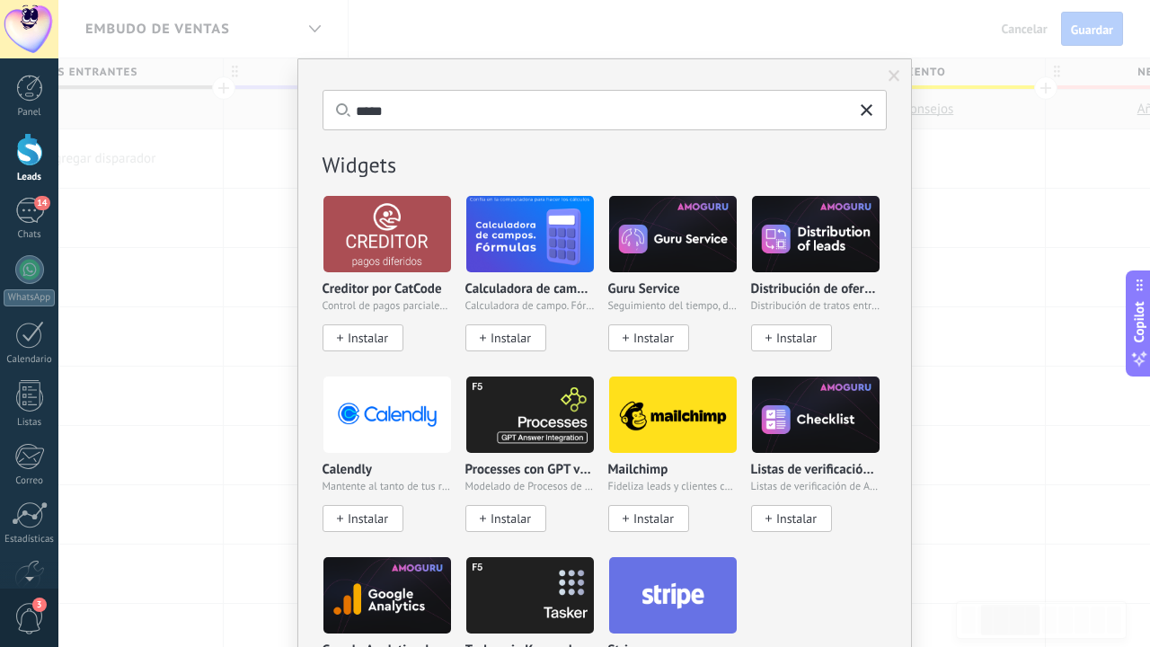
type input "*****"
click at [867, 112] on icon at bounding box center [866, 110] width 12 height 12
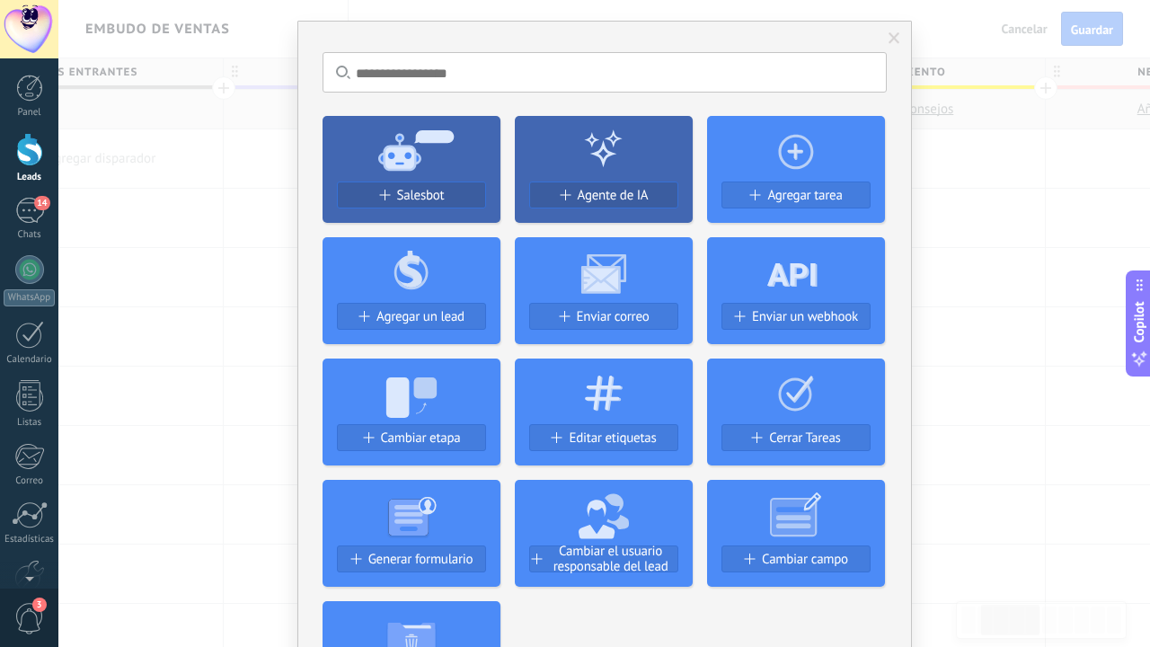
scroll to position [19, 0]
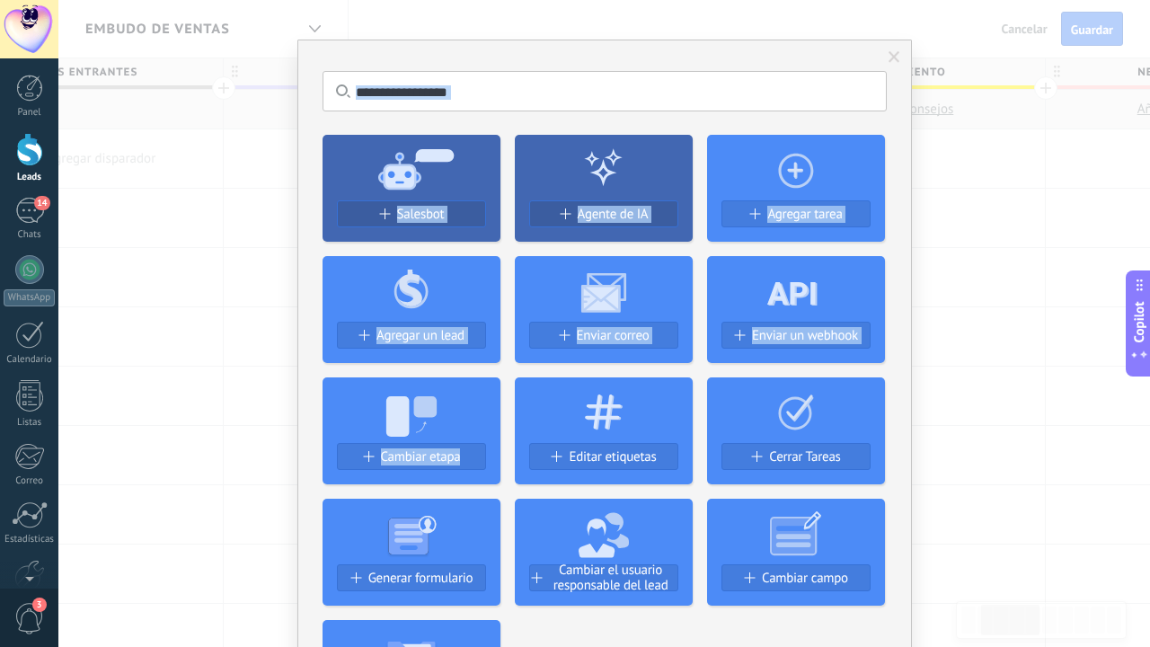
drag, startPoint x: 895, startPoint y: 58, endPoint x: 622, endPoint y: 433, distance: 462.9
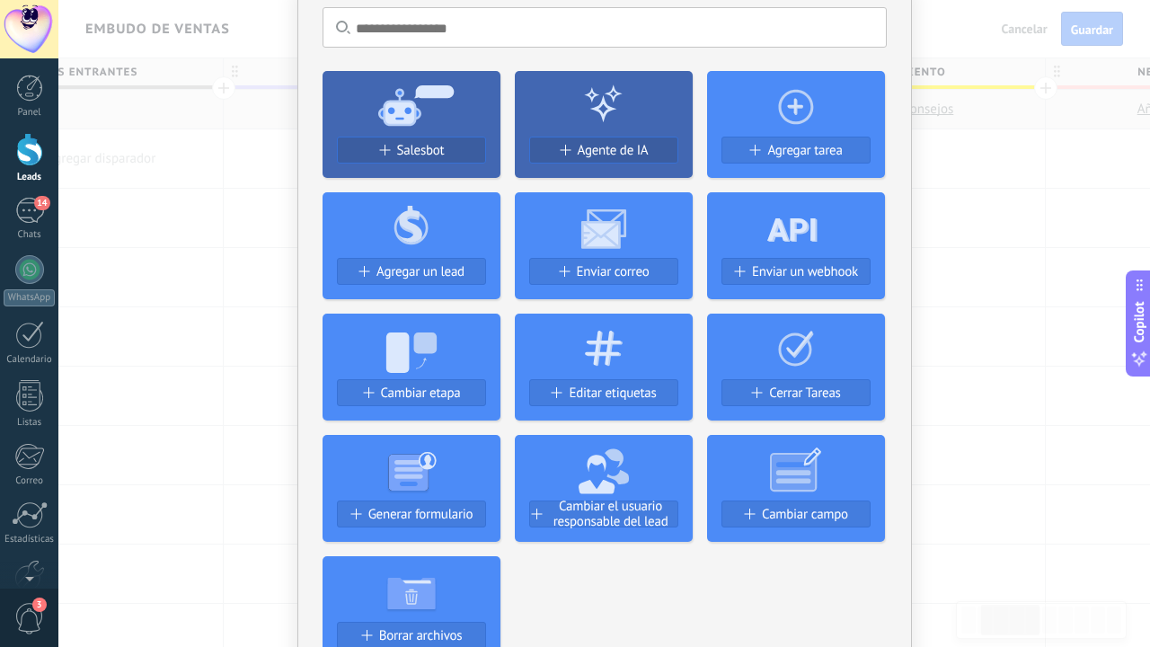
scroll to position [93, 0]
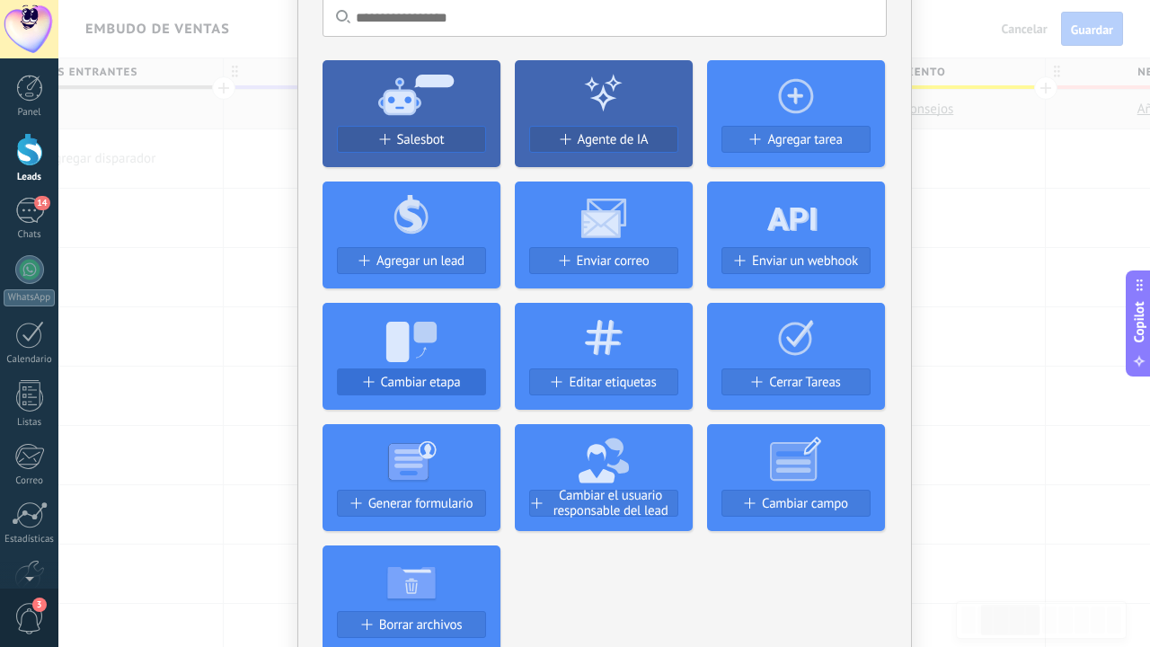
click at [407, 386] on span "Cambiar etapa" at bounding box center [421, 382] width 80 height 15
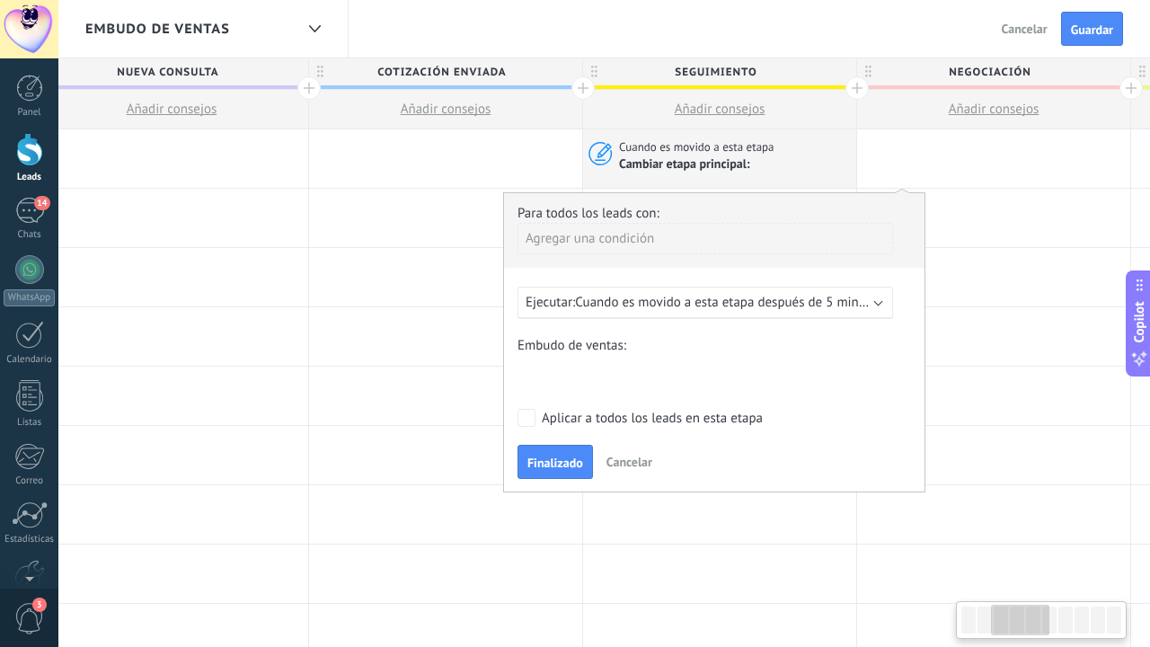
scroll to position [0, 565]
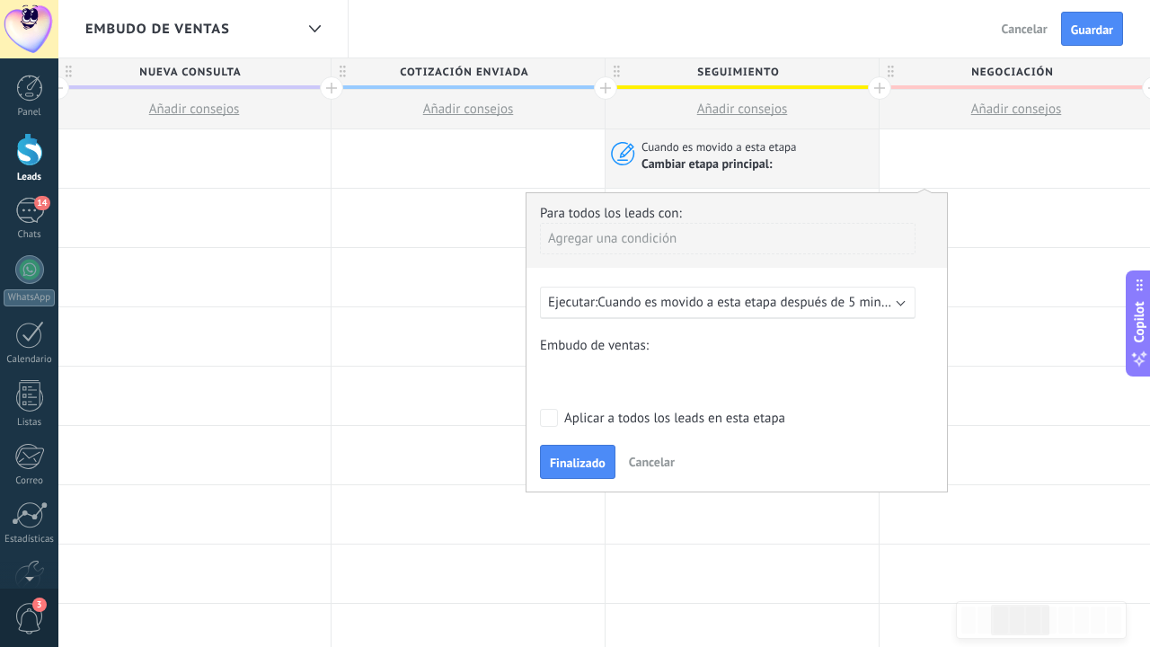
click at [650, 464] on span "Cancelar" at bounding box center [652, 462] width 46 height 16
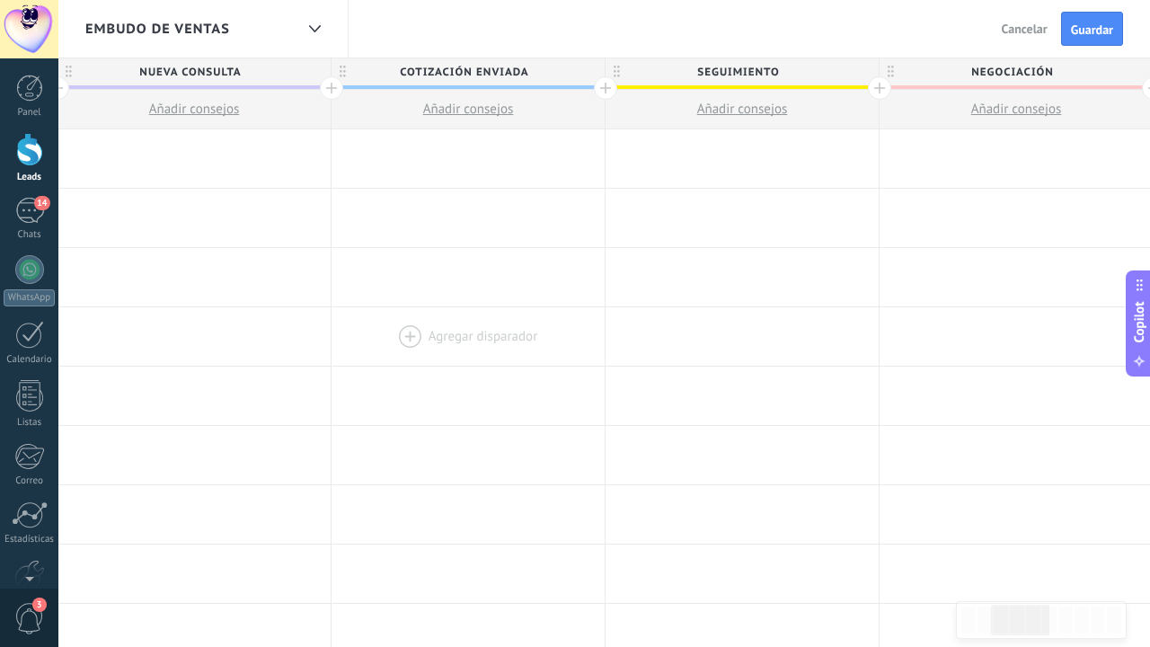
scroll to position [0, 0]
click at [665, 168] on div at bounding box center [741, 158] width 273 height 58
click at [1093, 39] on button "Guardar" at bounding box center [1092, 29] width 62 height 34
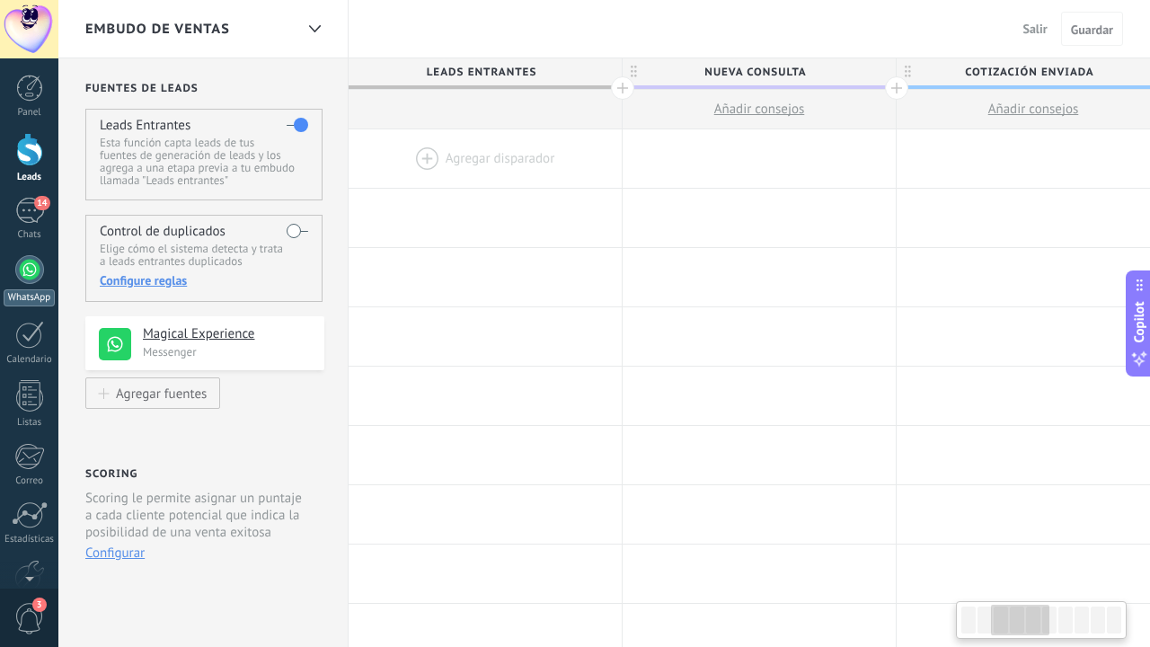
scroll to position [0, 565]
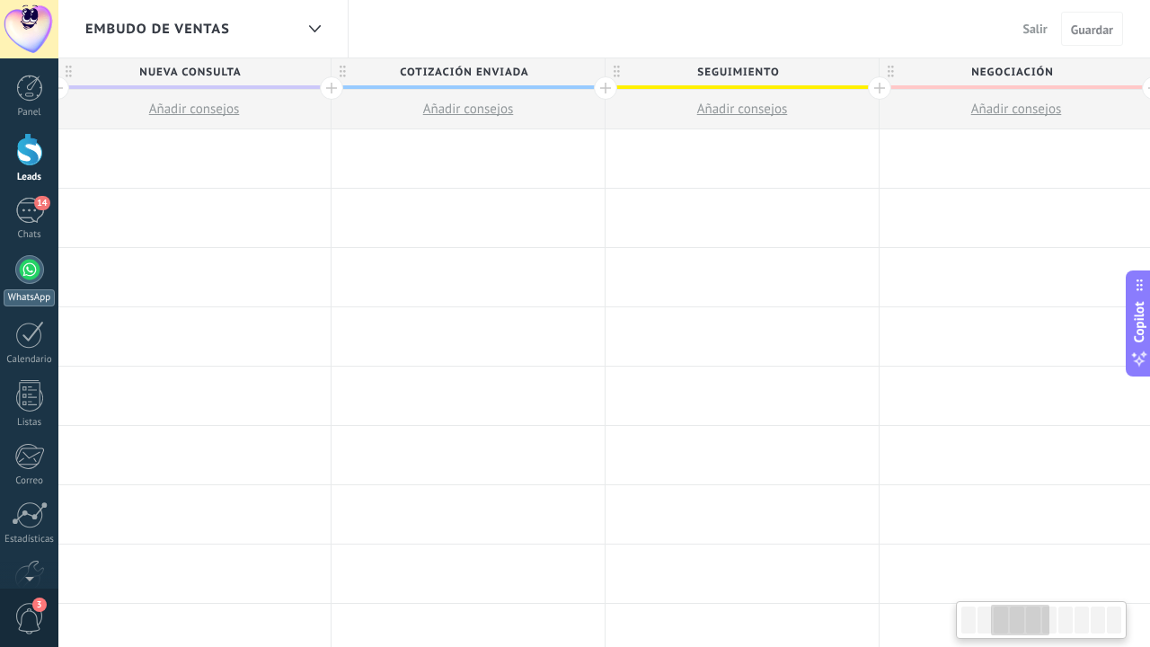
click at [21, 281] on div at bounding box center [29, 269] width 29 height 29
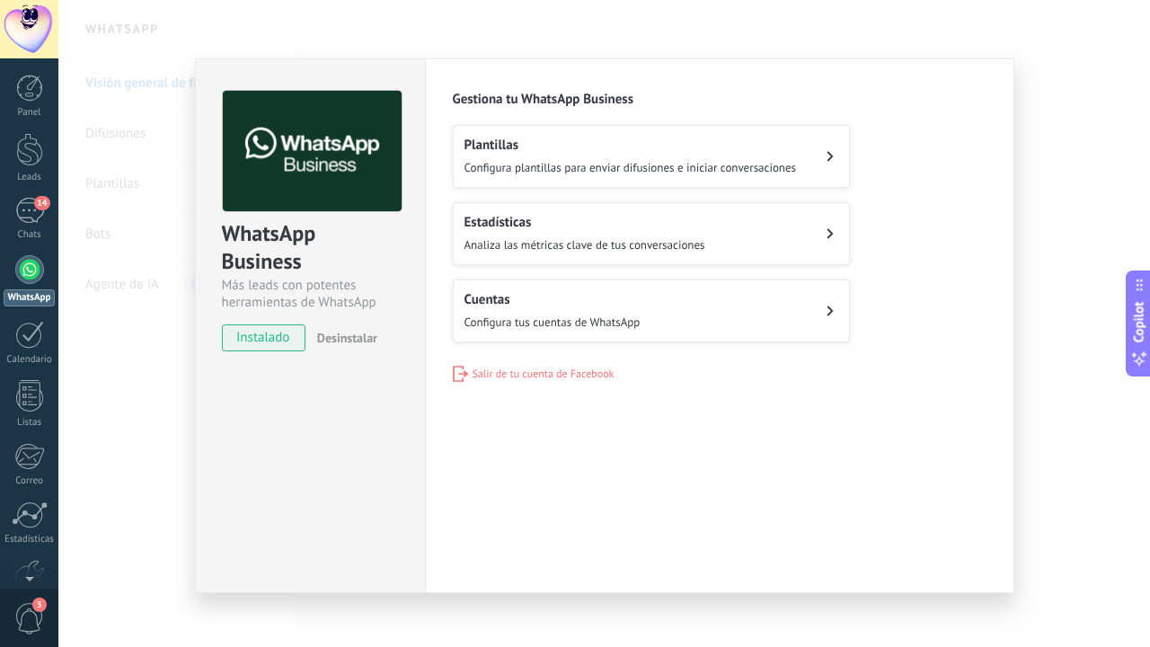
click at [628, 170] on span "Configura plantillas para enviar difusiones e iniciar conversaciones" at bounding box center [630, 167] width 332 height 15
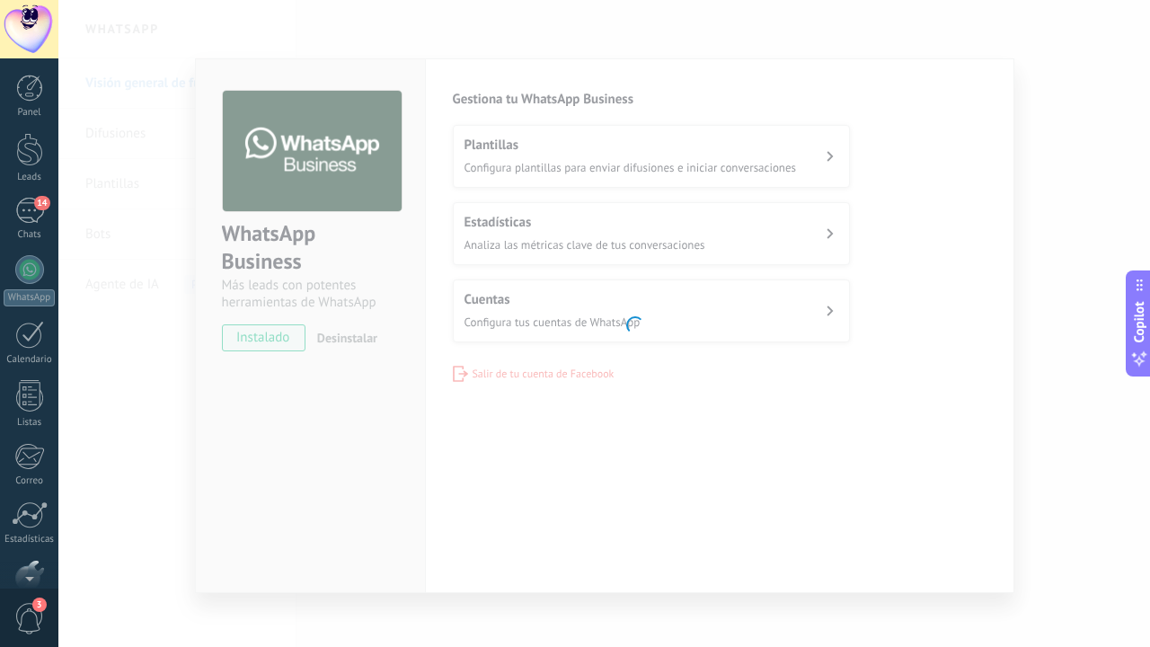
scroll to position [101, 0]
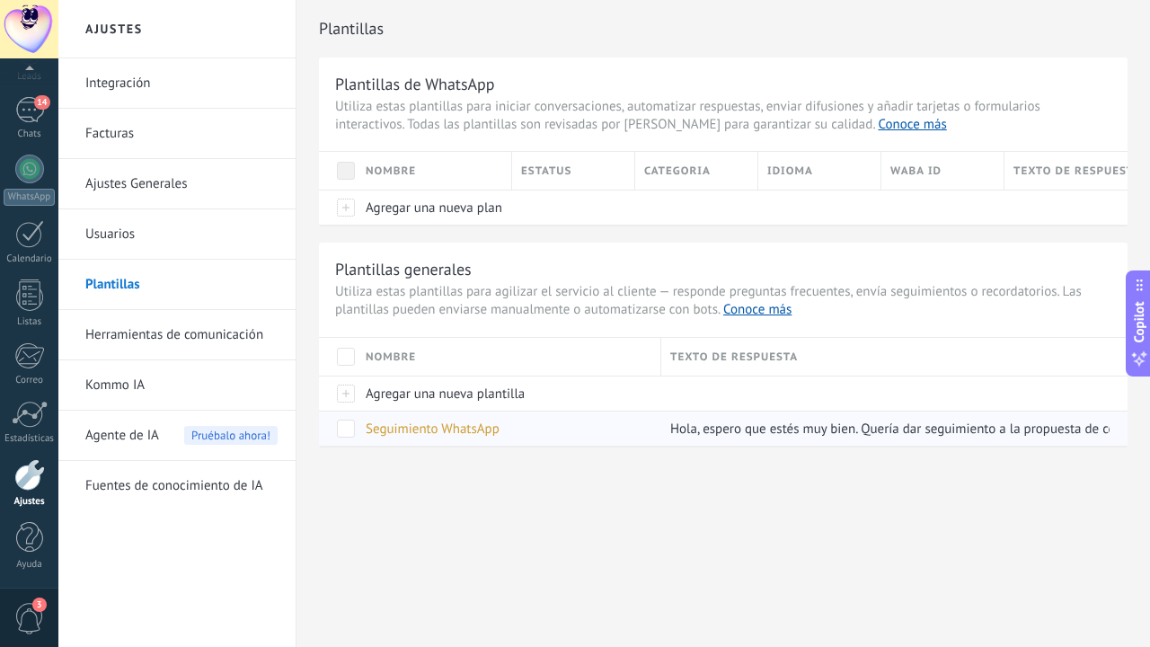
click at [339, 435] on span at bounding box center [346, 428] width 18 height 18
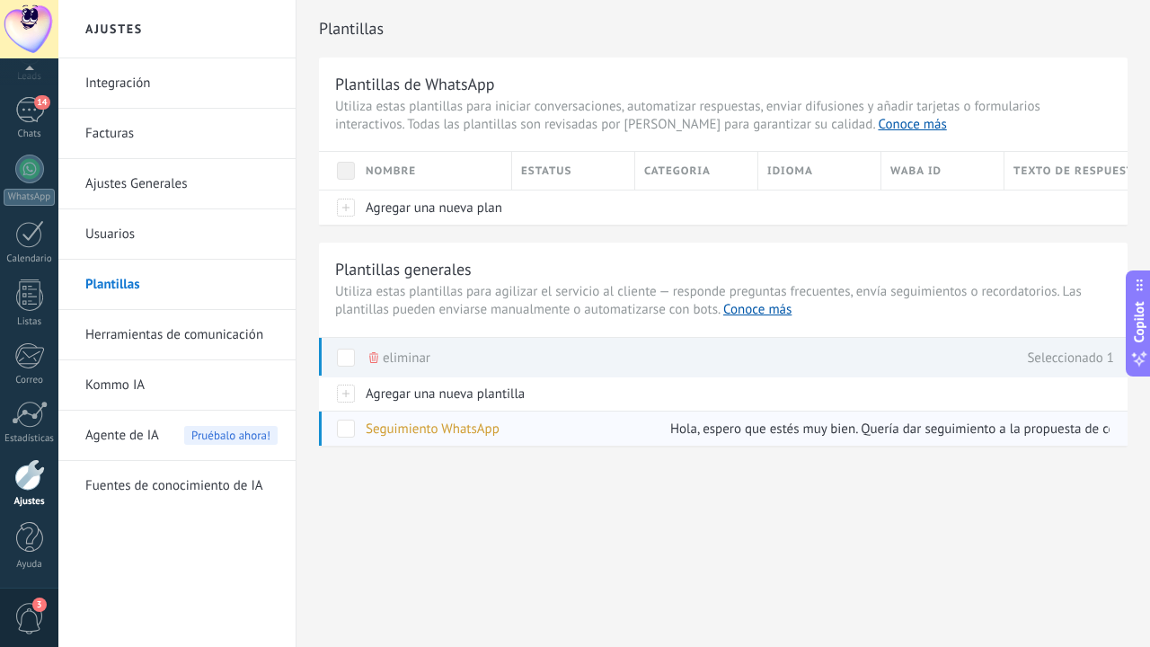
click at [345, 433] on span at bounding box center [346, 428] width 18 height 18
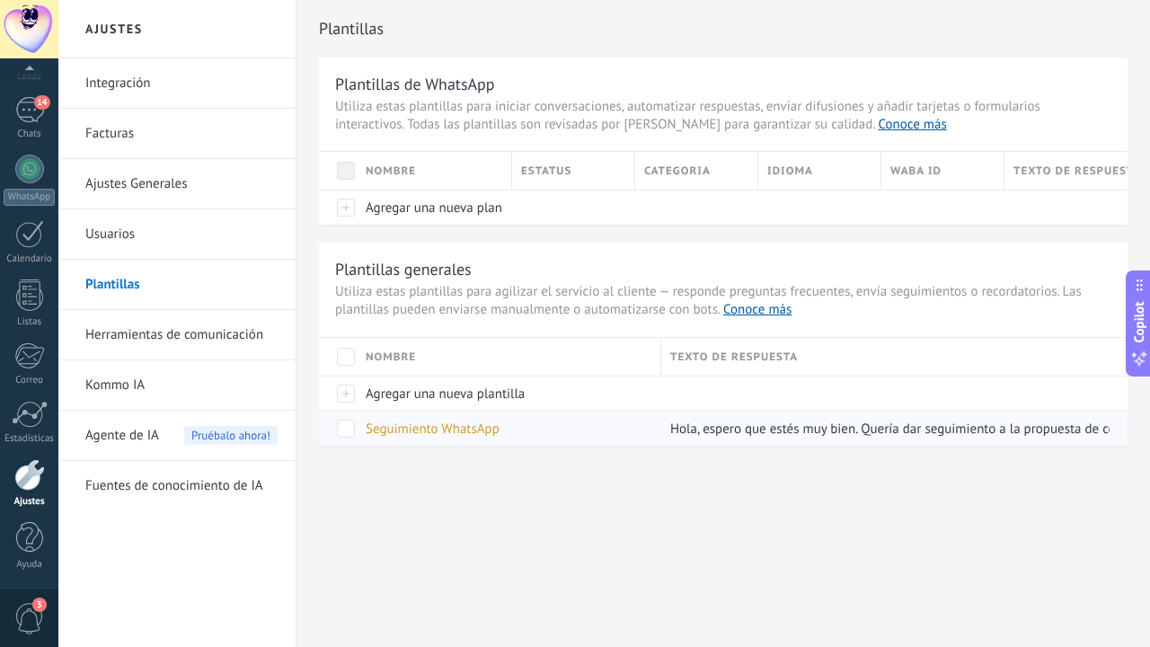
click at [345, 433] on span at bounding box center [346, 428] width 18 height 18
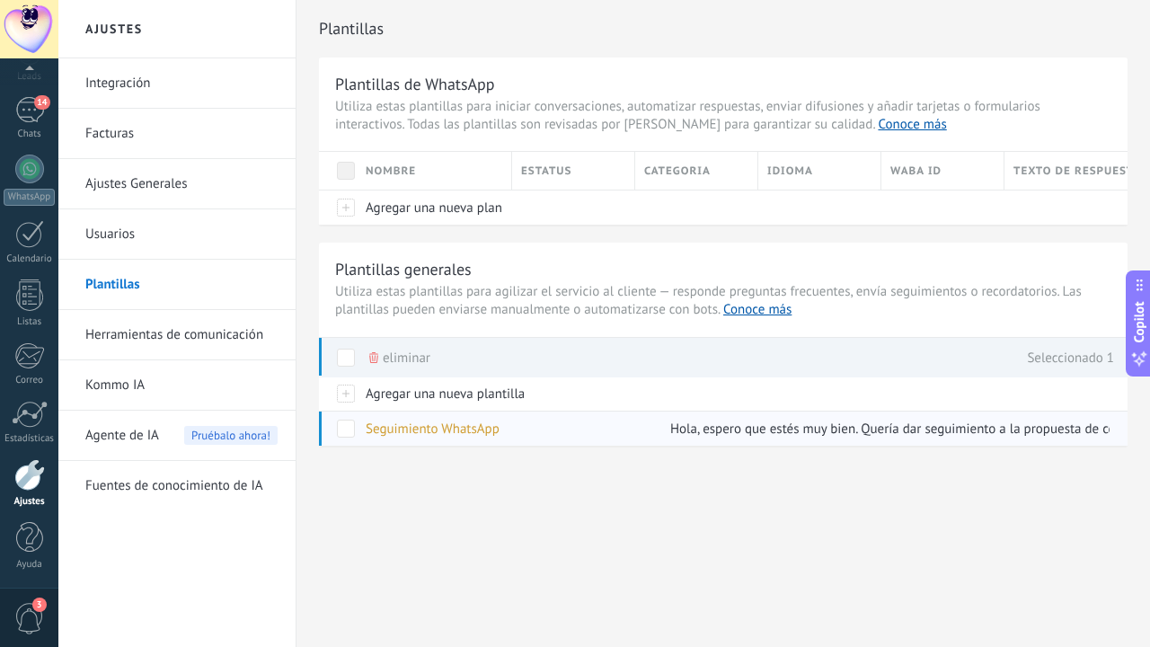
click at [577, 421] on div "Seguimiento WhatsApp" at bounding box center [504, 428] width 295 height 34
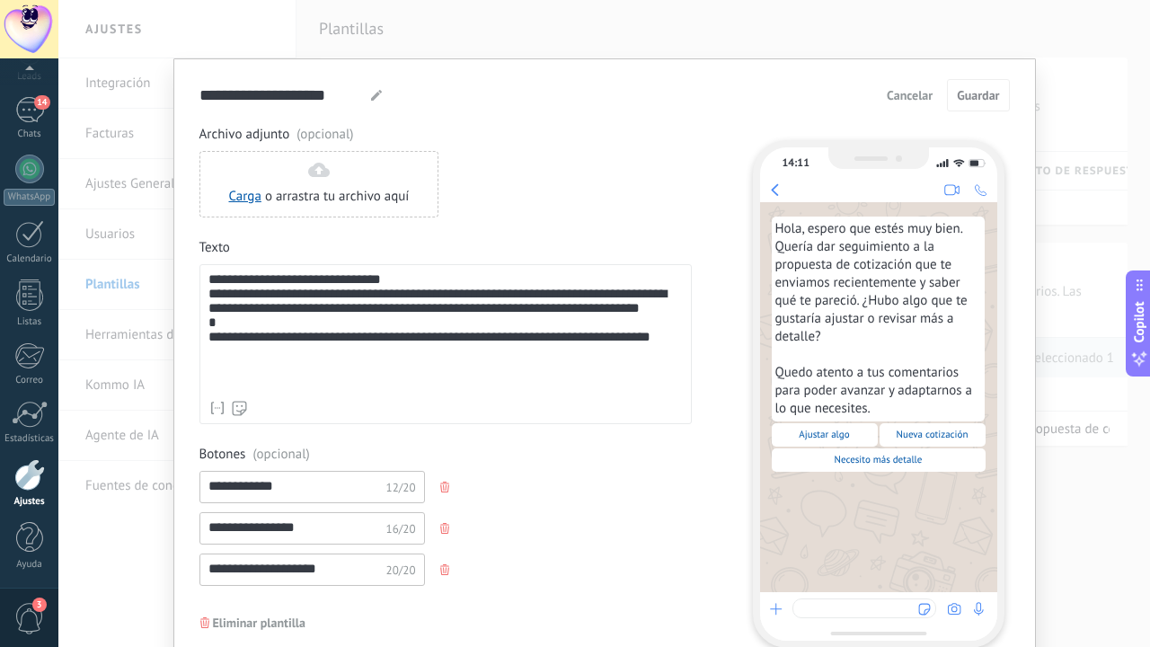
scroll to position [0, 0]
click at [912, 92] on span "Cancelar" at bounding box center [909, 95] width 46 height 13
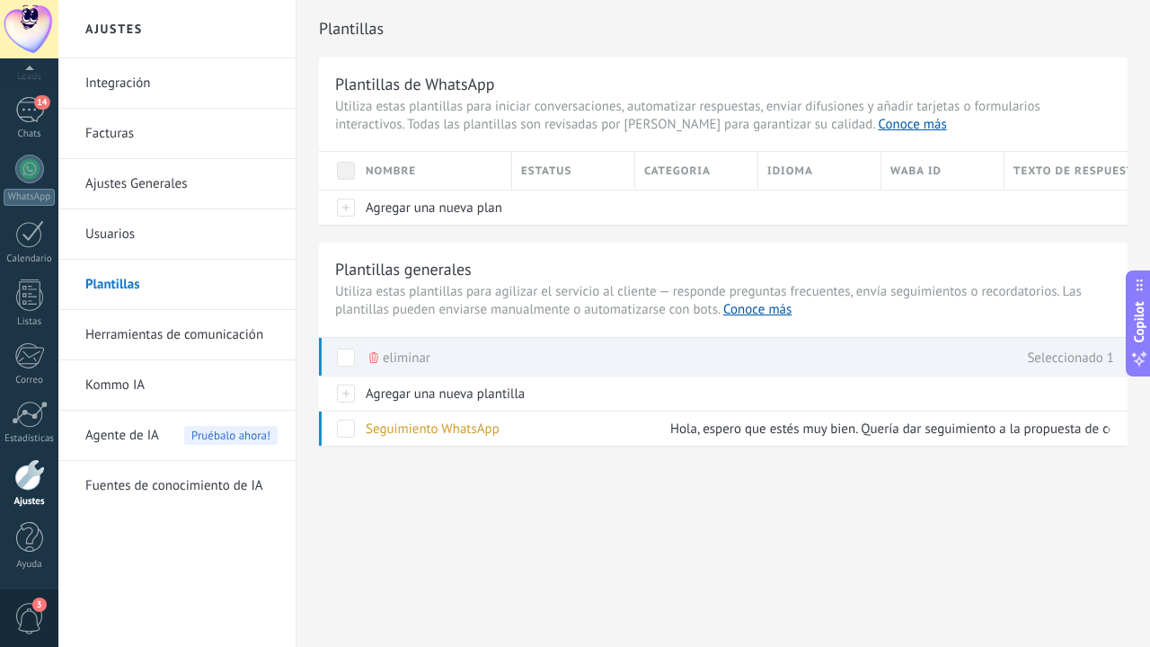
click at [389, 501] on div "Plantillas Plantillas de WhatsApp Utiliza estas plantillas para iniciar convers…" at bounding box center [722, 261] width 853 height 522
click at [341, 357] on span at bounding box center [346, 357] width 18 height 18
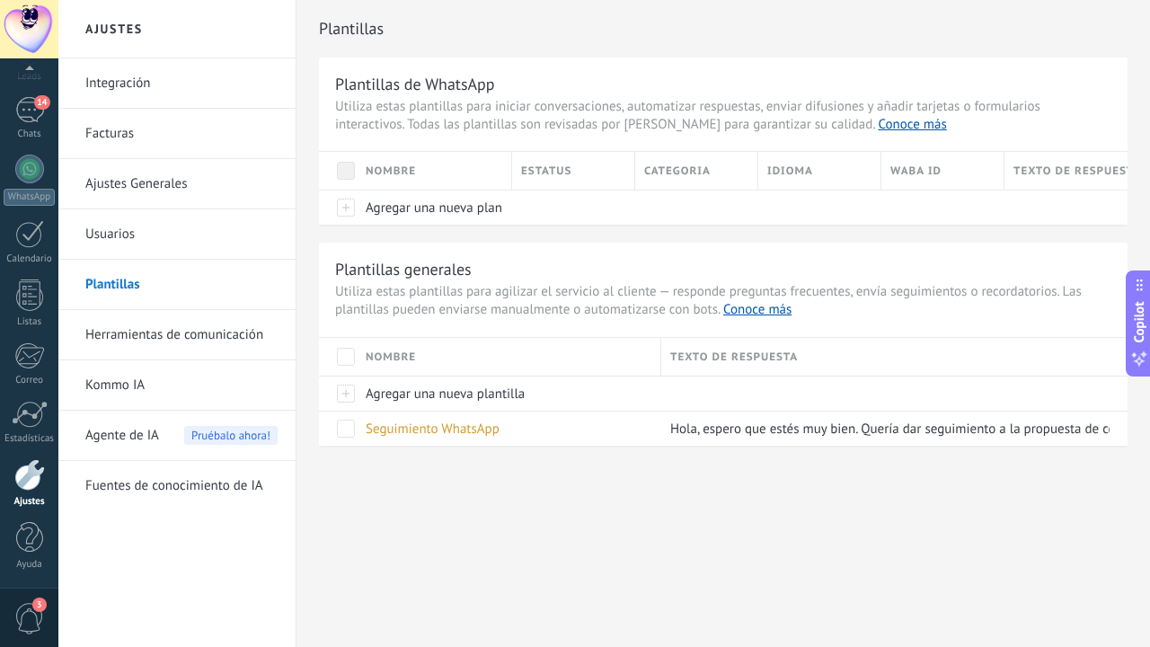
click at [136, 426] on span "Agente de IA" at bounding box center [122, 435] width 74 height 50
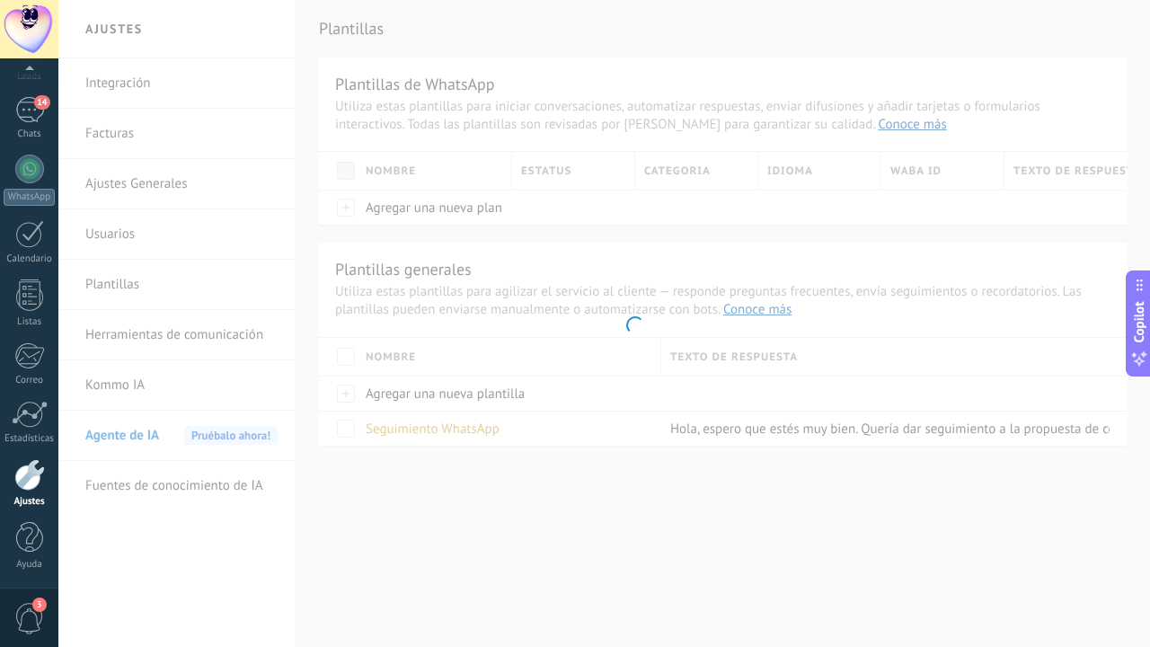
click at [150, 365] on body ".abecls-1,.abecls-2{fill-rule:evenodd}.abecls-2{fill:#fff} .abhcls-1{fill:none}…" at bounding box center [575, 323] width 1150 height 647
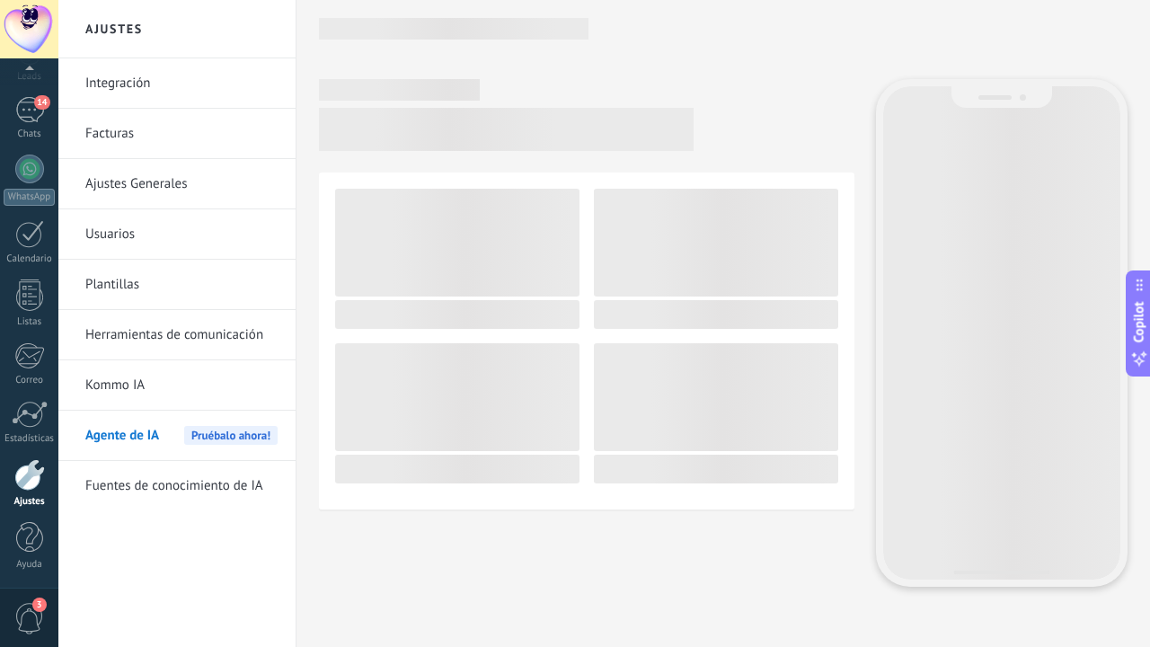
click at [113, 475] on link "Fuentes de conocimiento de IA" at bounding box center [181, 486] width 192 height 50
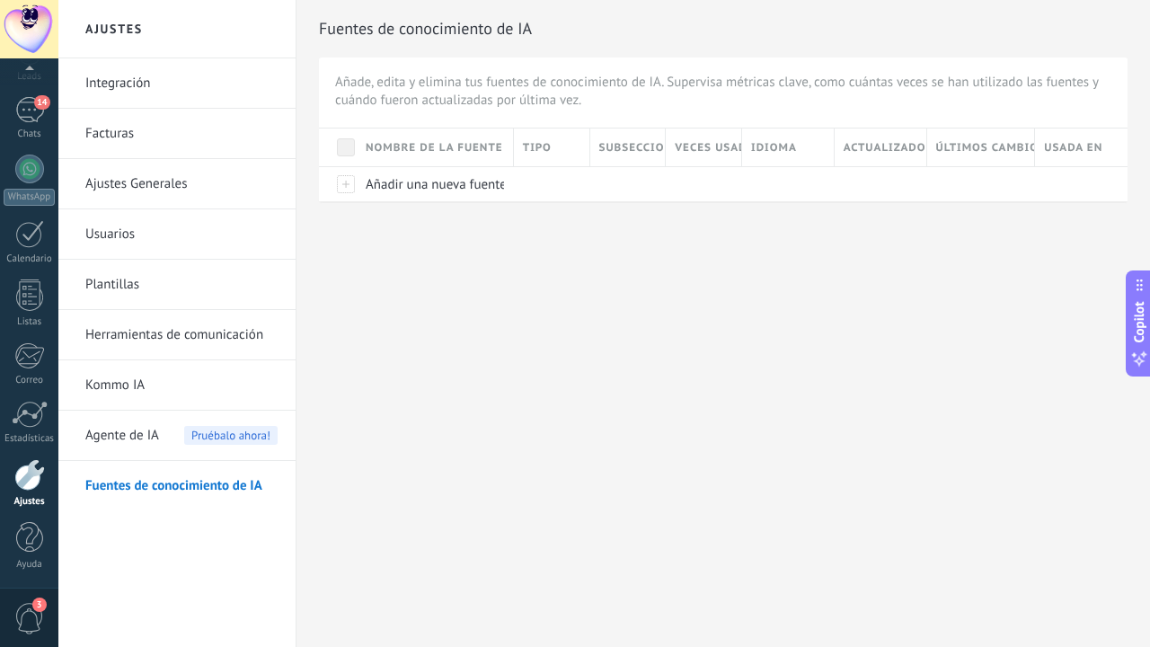
click at [119, 278] on link "Plantillas" at bounding box center [181, 285] width 192 height 50
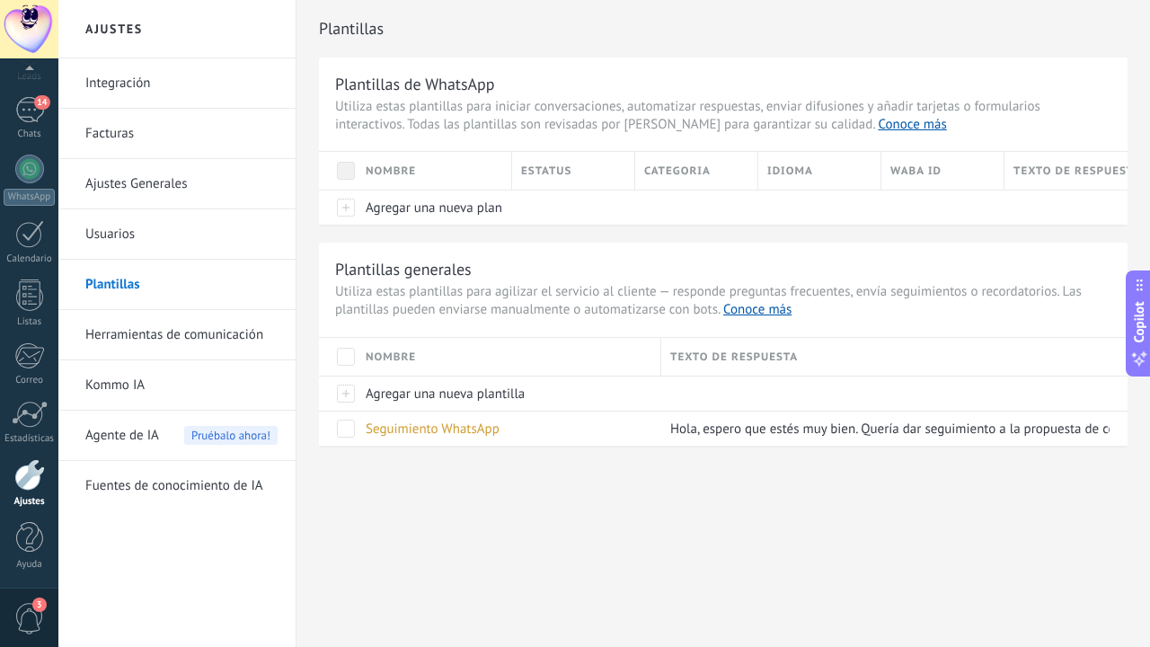
click at [349, 366] on div at bounding box center [338, 357] width 38 height 38
click at [349, 357] on span at bounding box center [346, 357] width 18 height 18
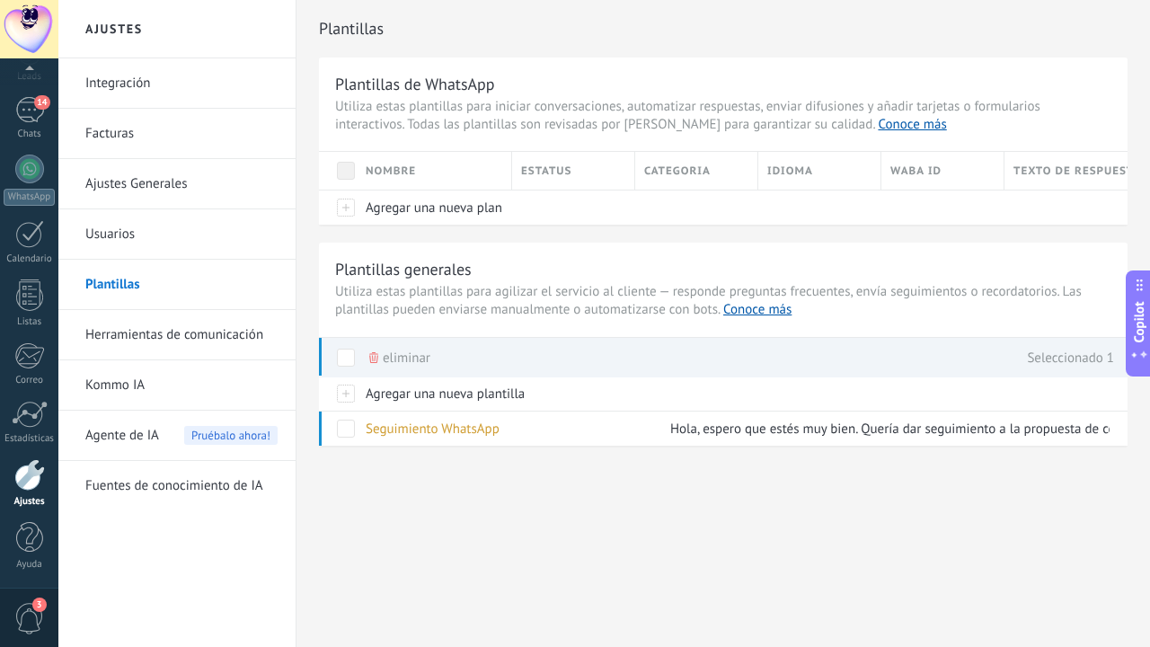
click at [376, 354] on use at bounding box center [373, 357] width 9 height 11
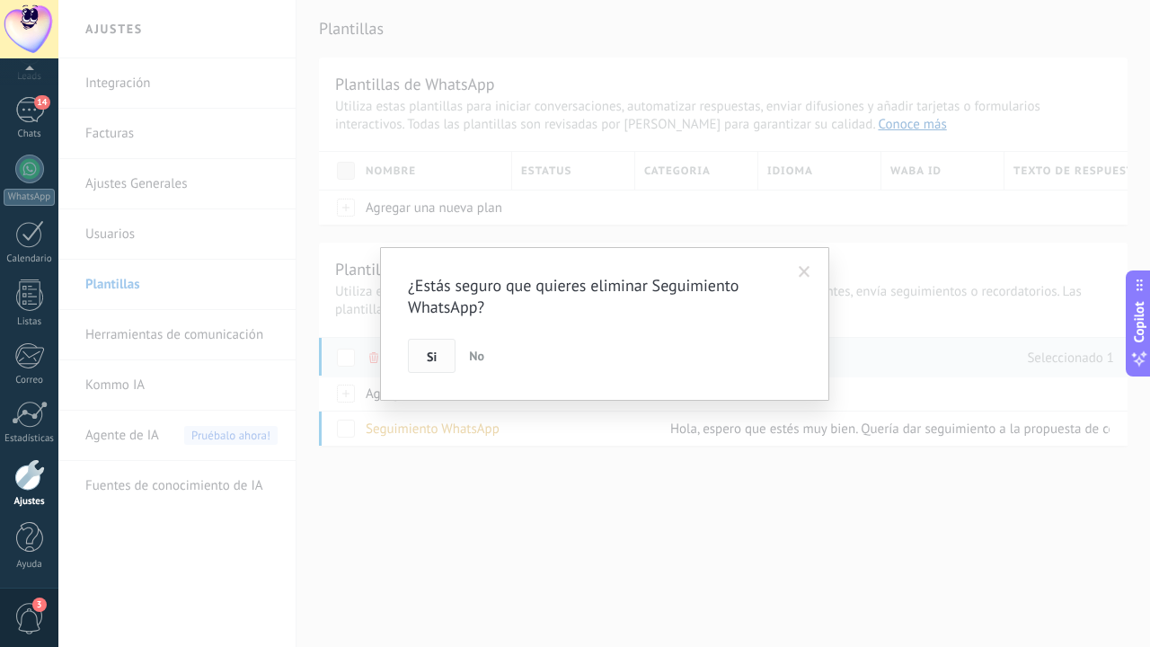
click at [430, 351] on span "Si" at bounding box center [432, 356] width 10 height 13
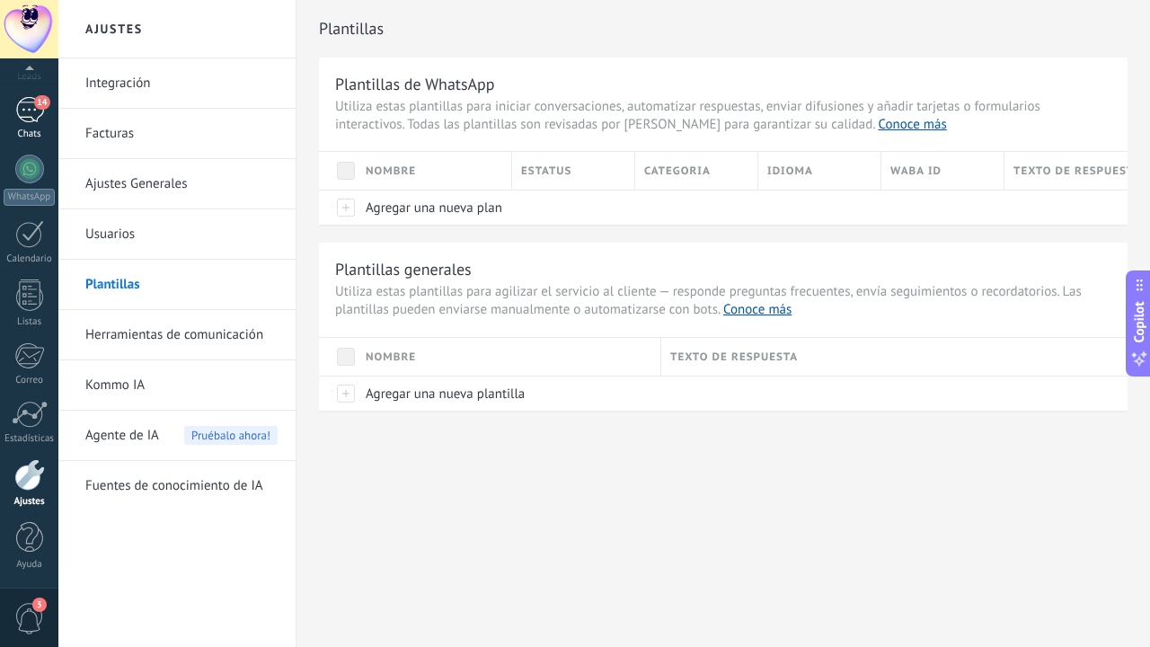
click at [20, 103] on div "14" at bounding box center [29, 110] width 29 height 26
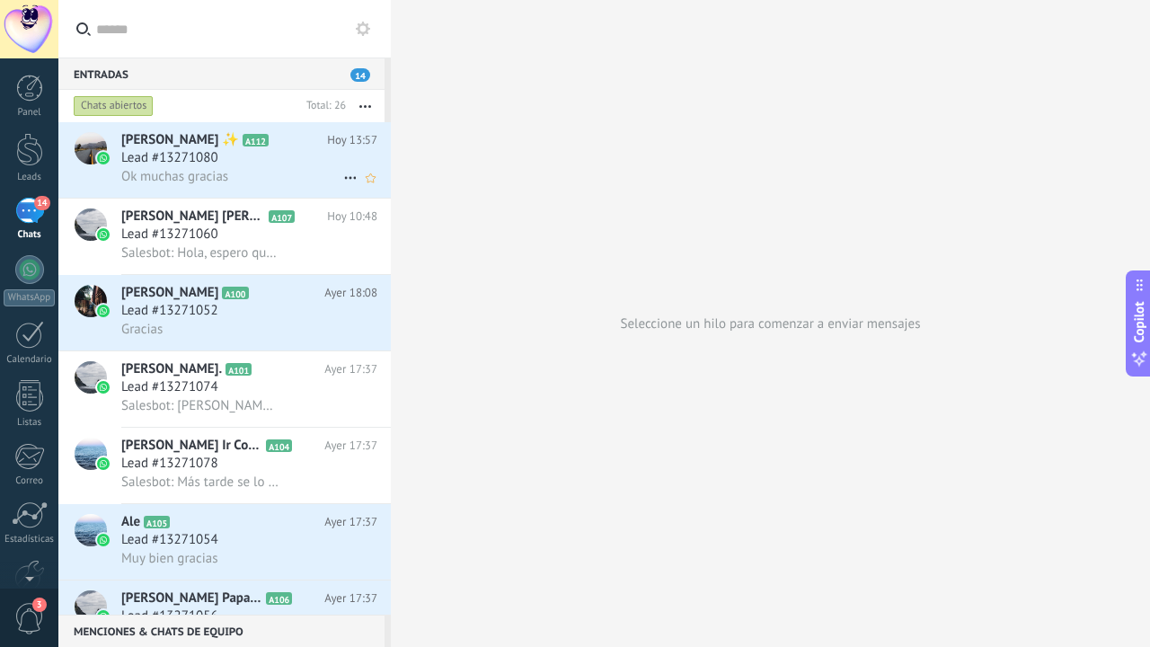
click at [175, 180] on span "Ok muchas gracias" at bounding box center [174, 176] width 107 height 17
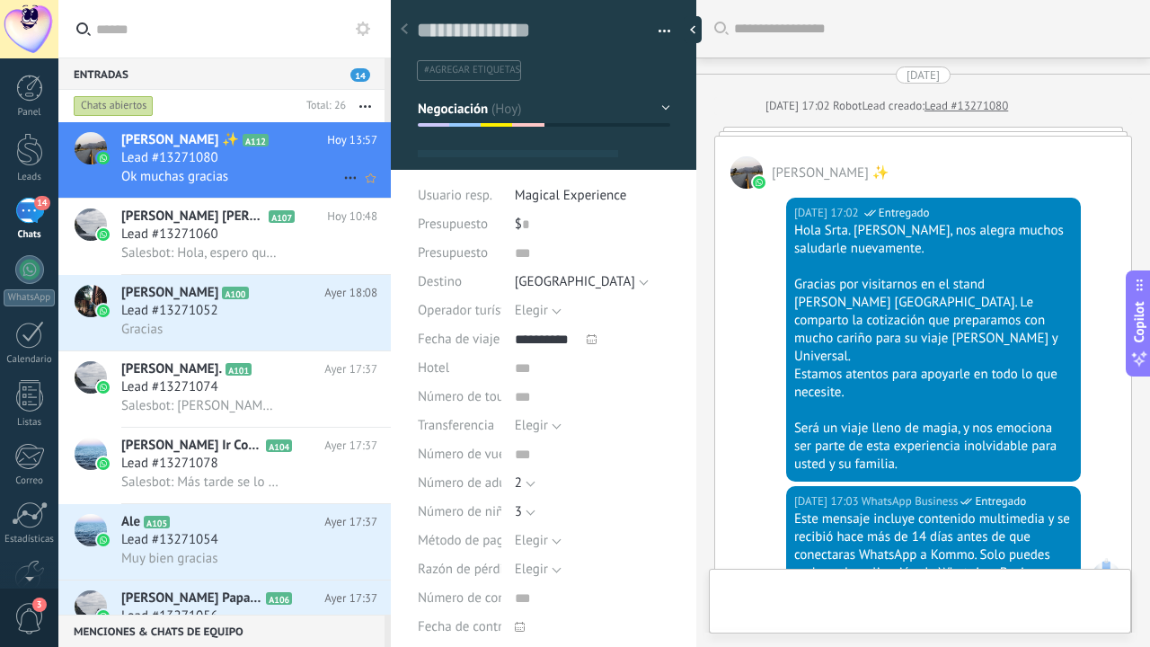
type textarea "**********"
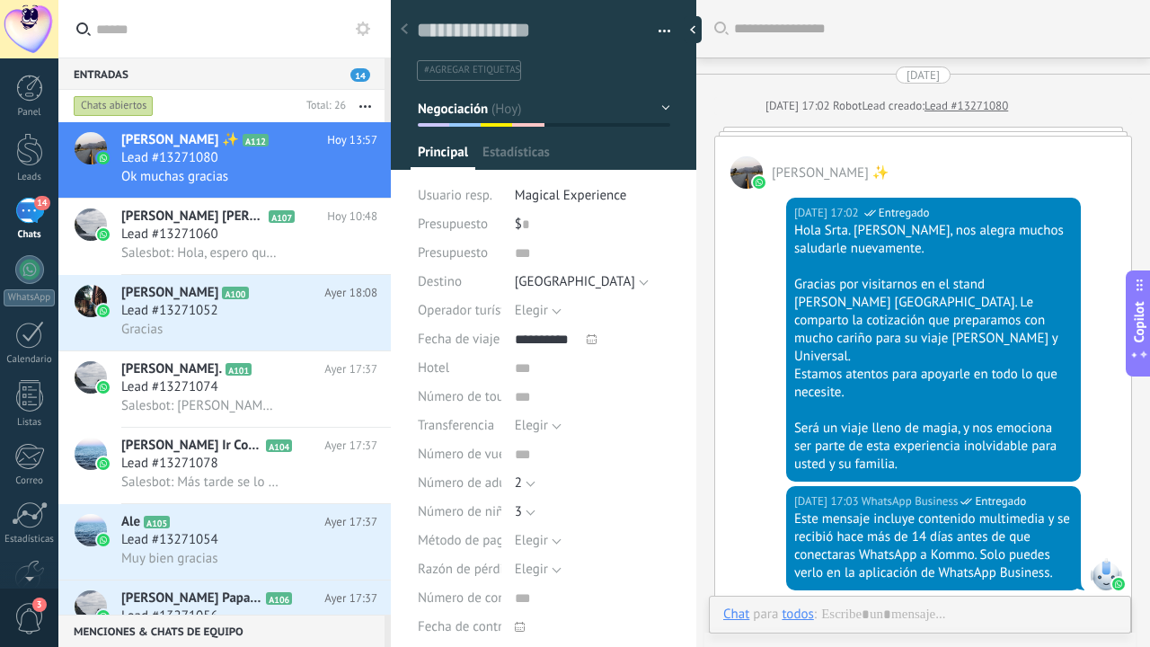
scroll to position [3708, 0]
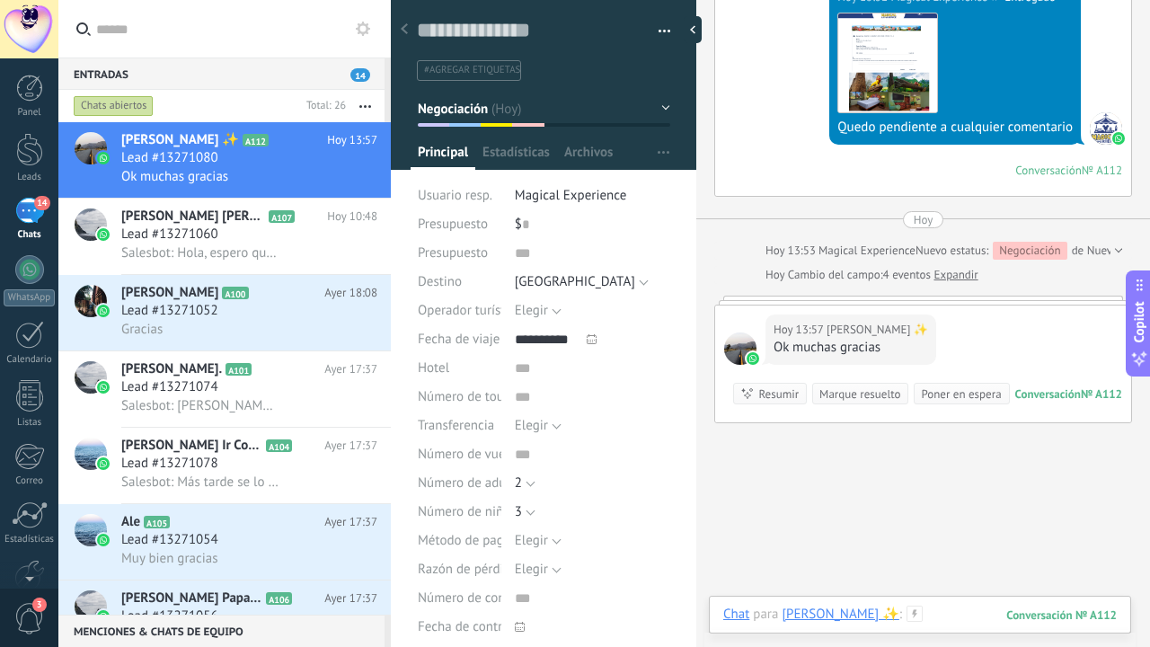
click at [987, 558] on div at bounding box center [919, 632] width 393 height 54
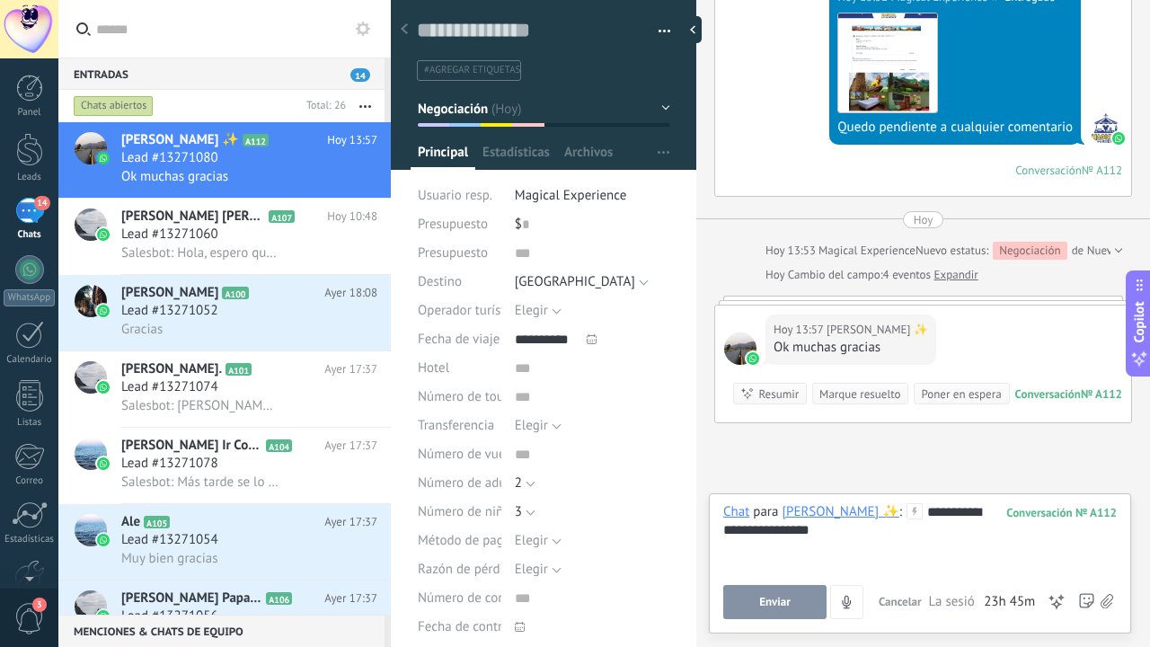
click at [766, 558] on span "Enviar" at bounding box center [774, 601] width 31 height 13
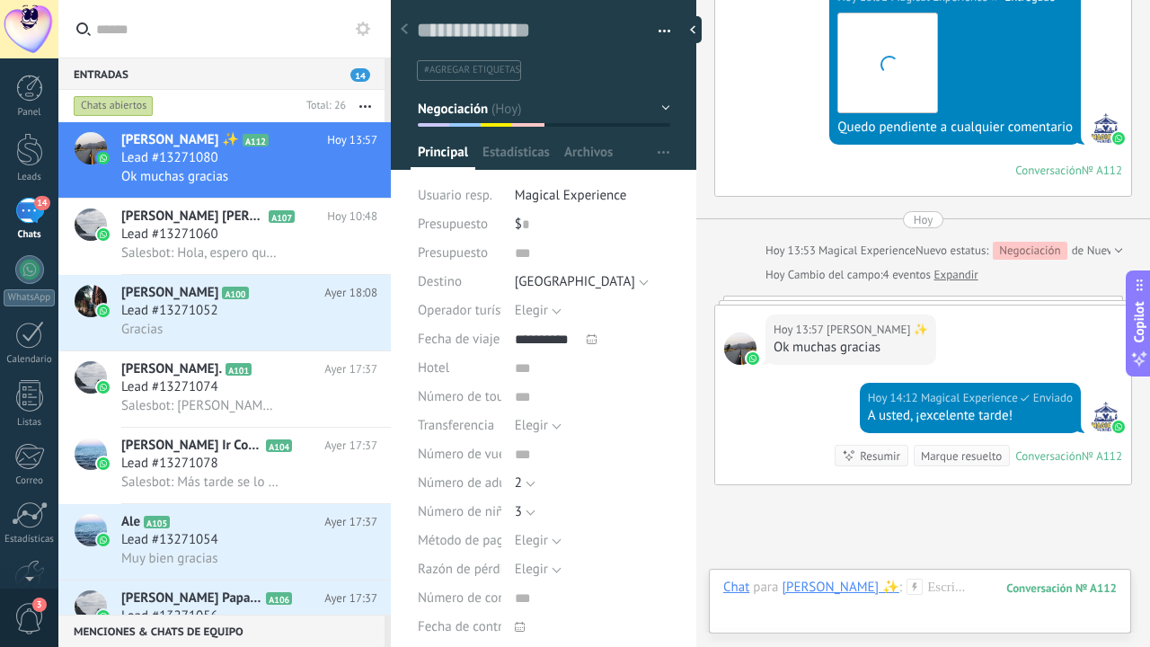
scroll to position [3824, 0]
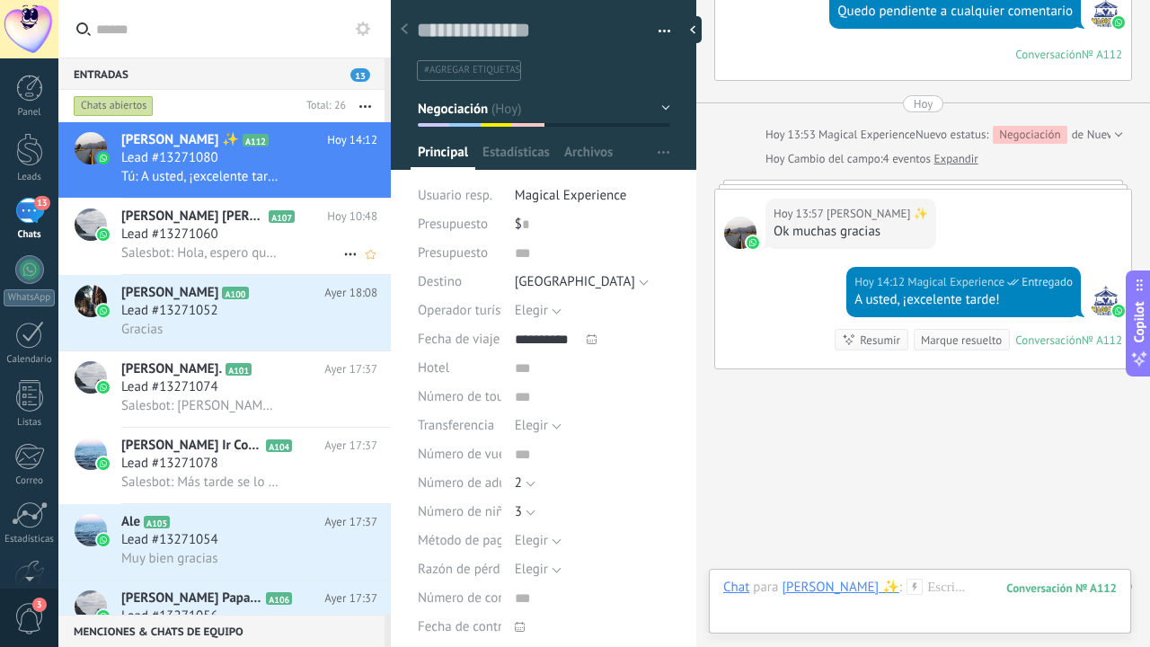
click at [171, 242] on span "Lead #13271060" at bounding box center [169, 234] width 97 height 18
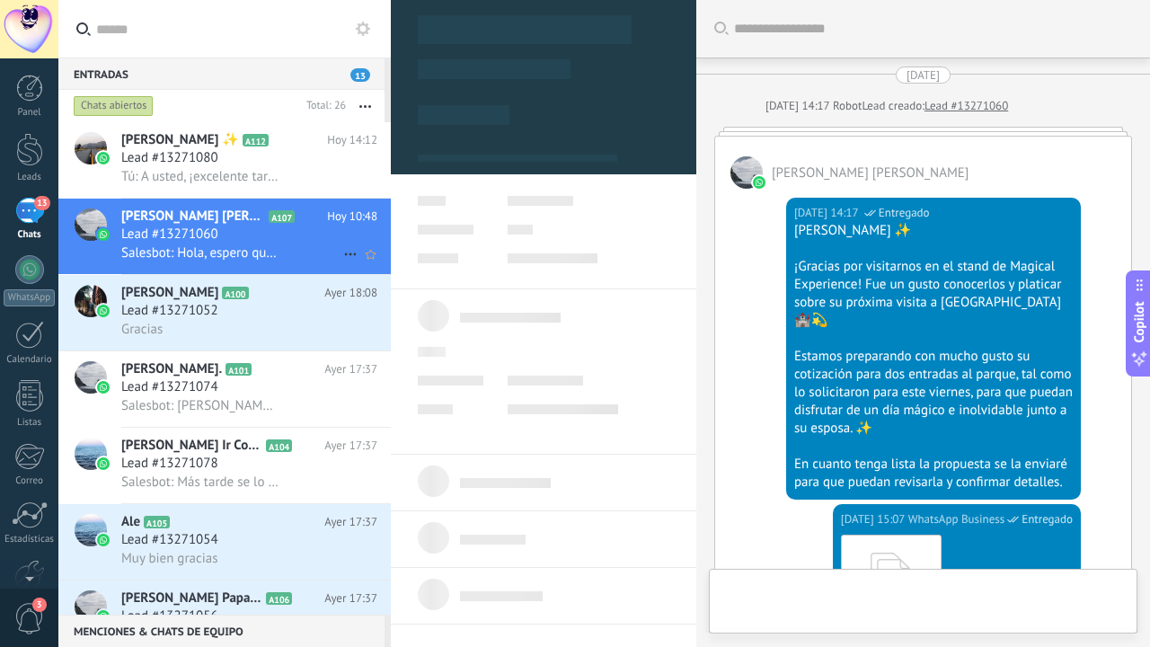
type textarea "**********"
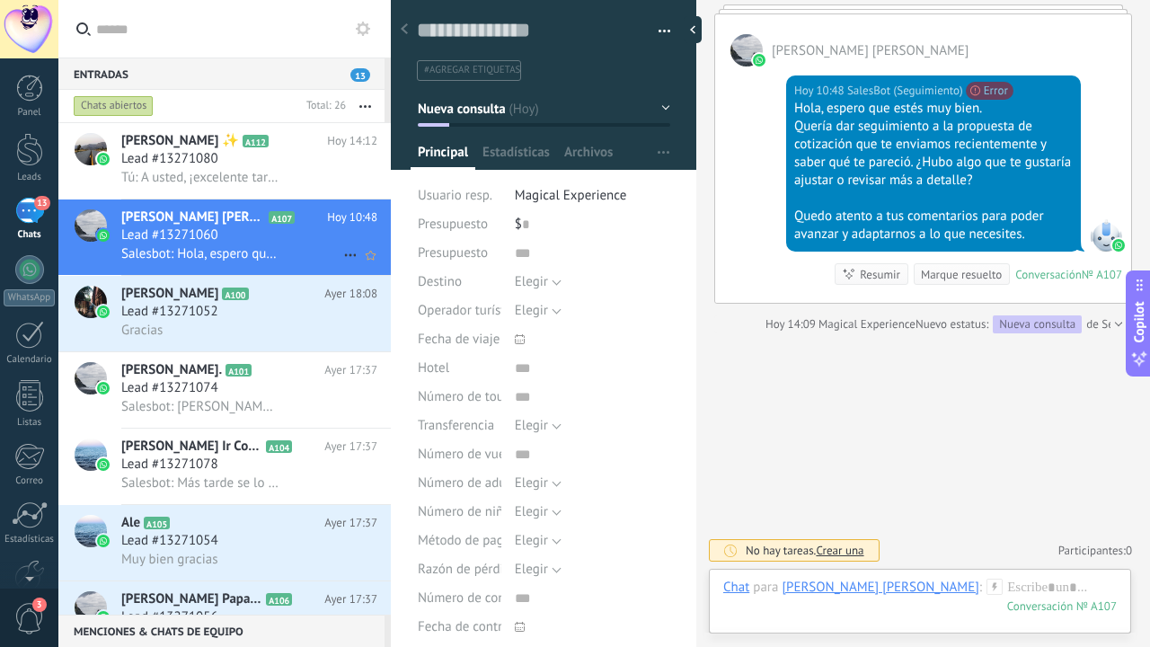
scroll to position [7, 0]
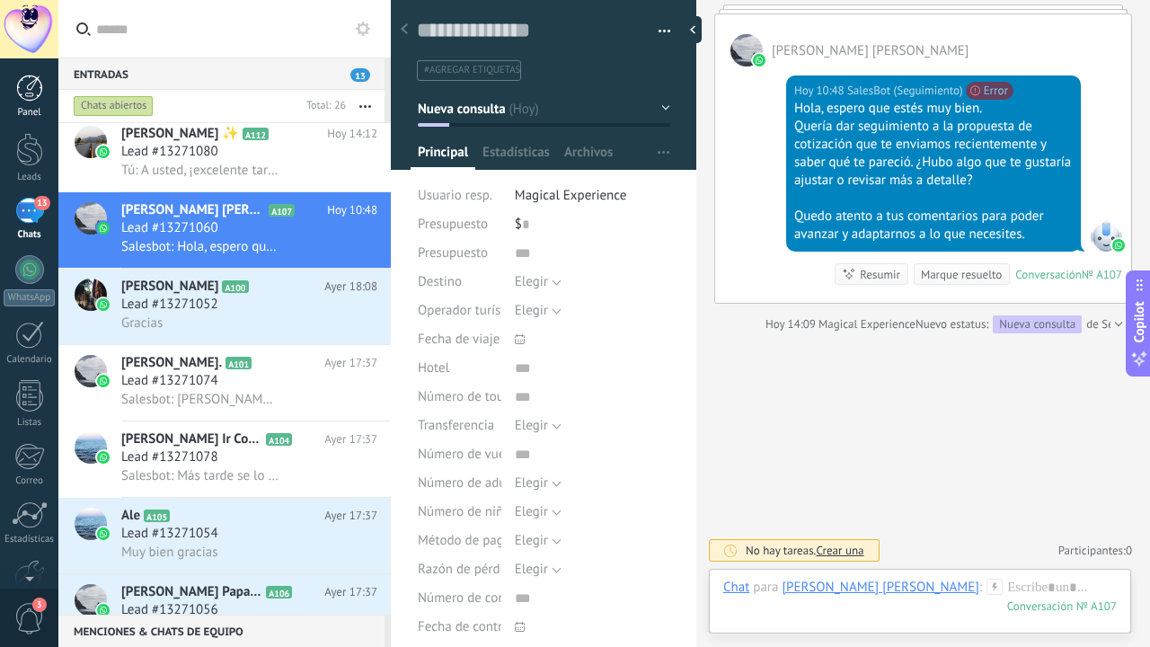
click at [22, 94] on div at bounding box center [29, 88] width 27 height 27
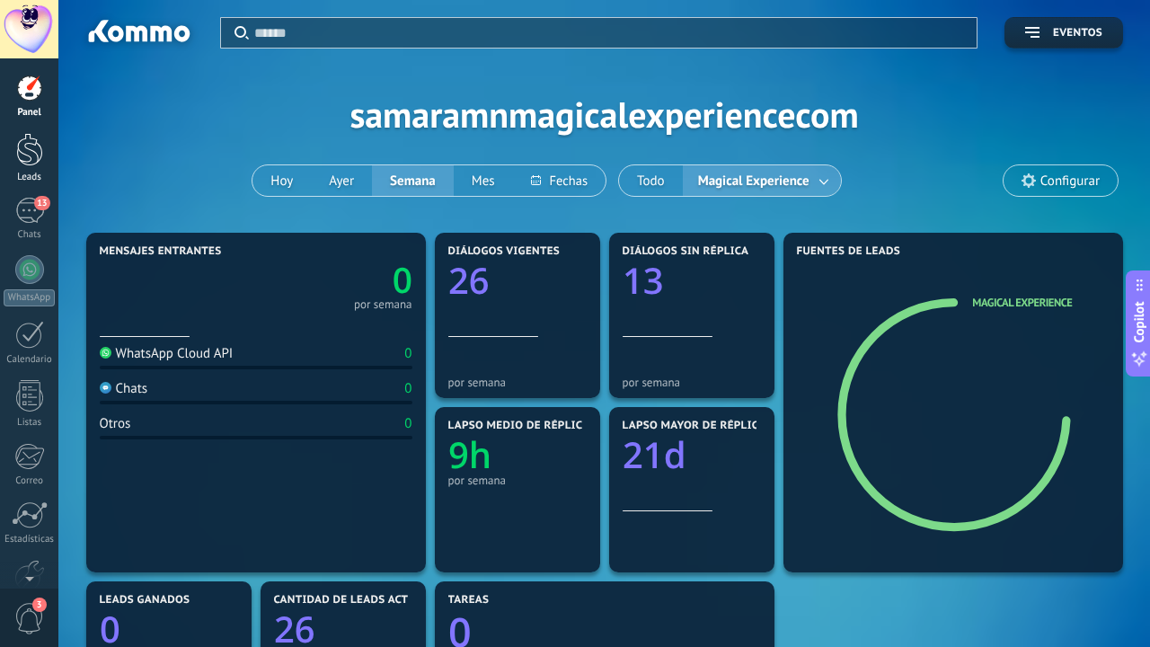
click at [26, 149] on div at bounding box center [29, 149] width 27 height 33
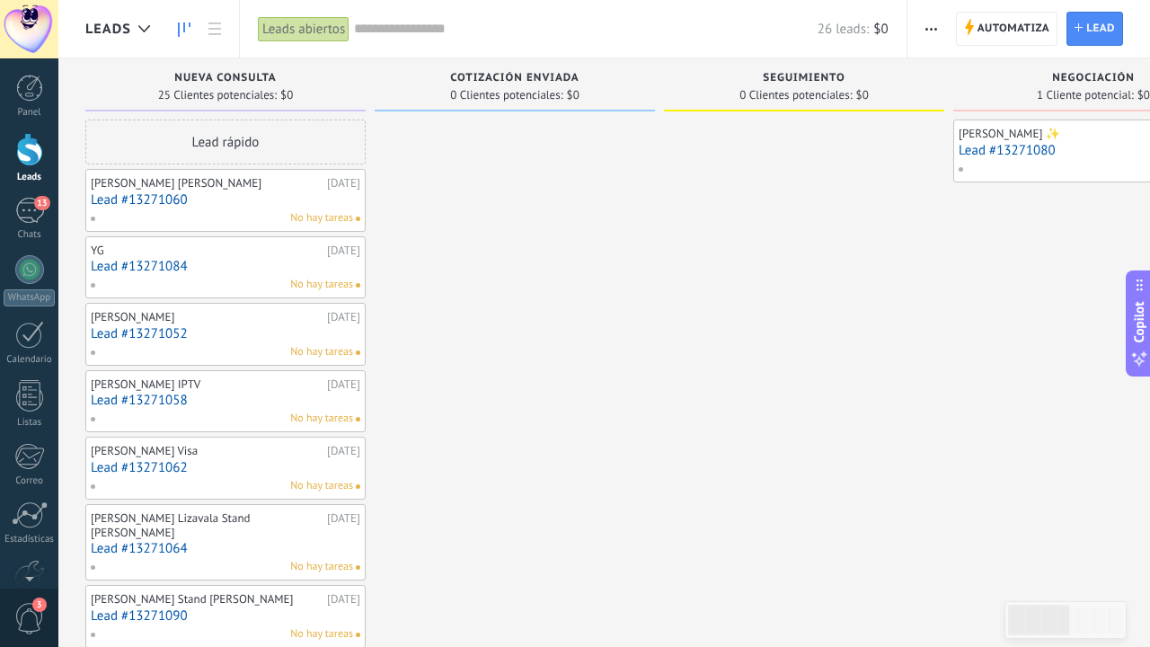
click at [28, 192] on div "Panel Leads 13 Chats WhatsApp Clientes" at bounding box center [29, 382] width 58 height 614
click at [30, 208] on div "13" at bounding box center [29, 211] width 29 height 26
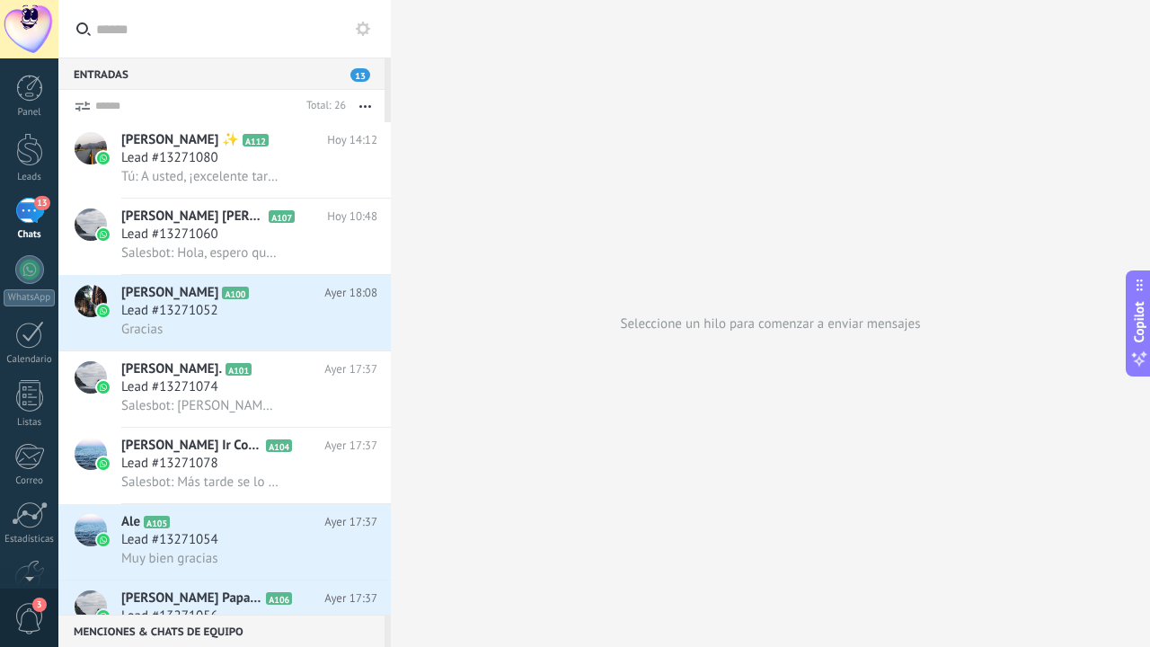
click at [29, 208] on div "13" at bounding box center [29, 211] width 29 height 26
click at [355, 34] on button at bounding box center [363, 29] width 22 height 22
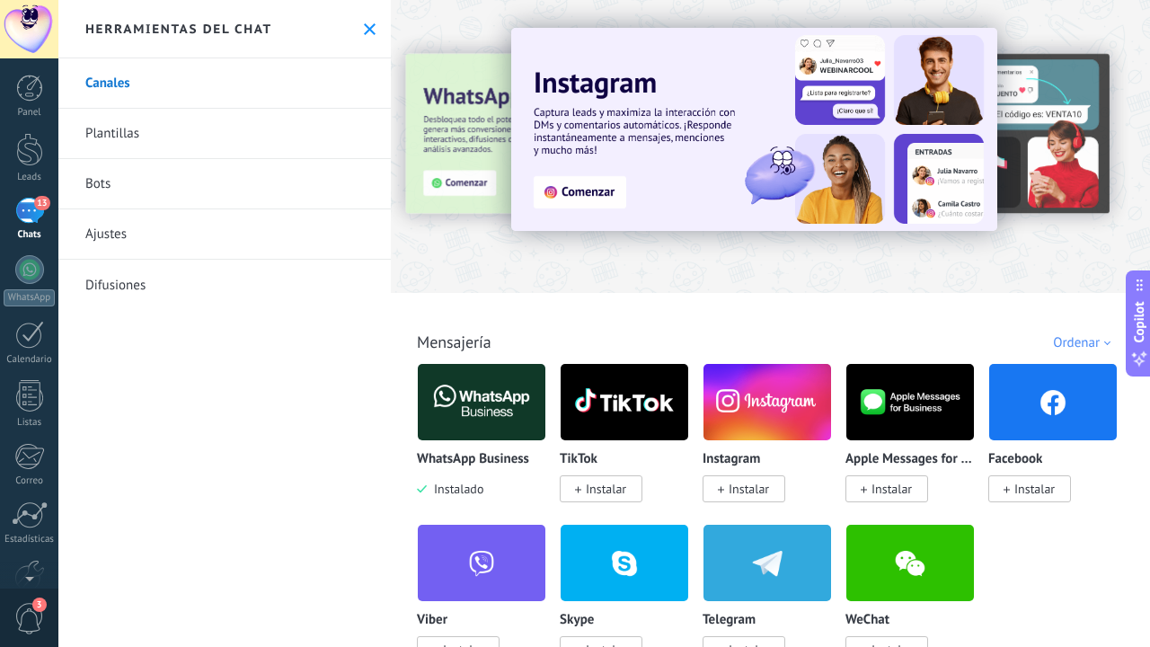
click at [142, 130] on link "Plantillas" at bounding box center [224, 134] width 332 height 50
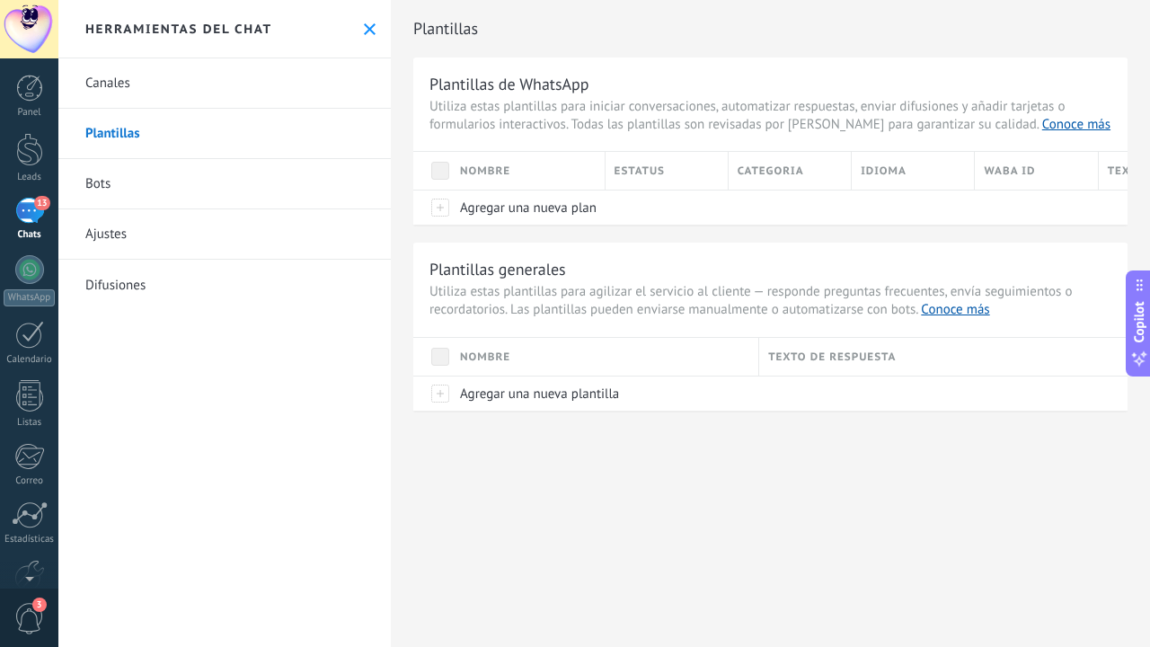
click at [128, 185] on link "Bots" at bounding box center [224, 184] width 332 height 50
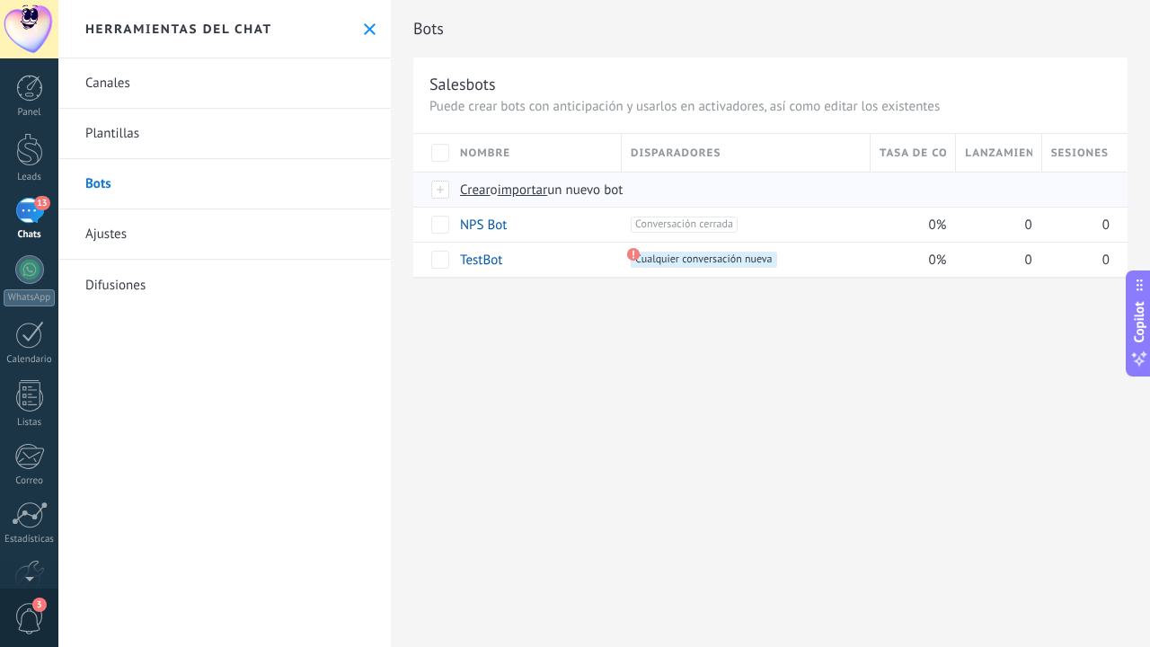
click at [471, 188] on span "Crear" at bounding box center [475, 189] width 31 height 17
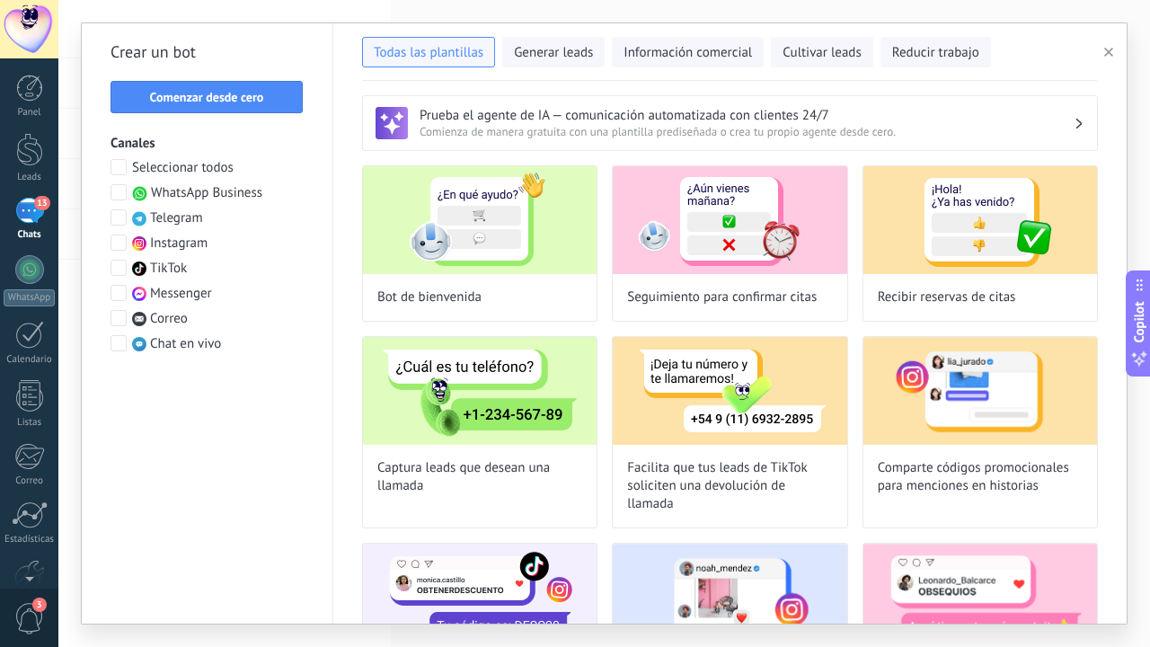
click at [198, 190] on span "WhatsApp Business" at bounding box center [206, 193] width 111 height 18
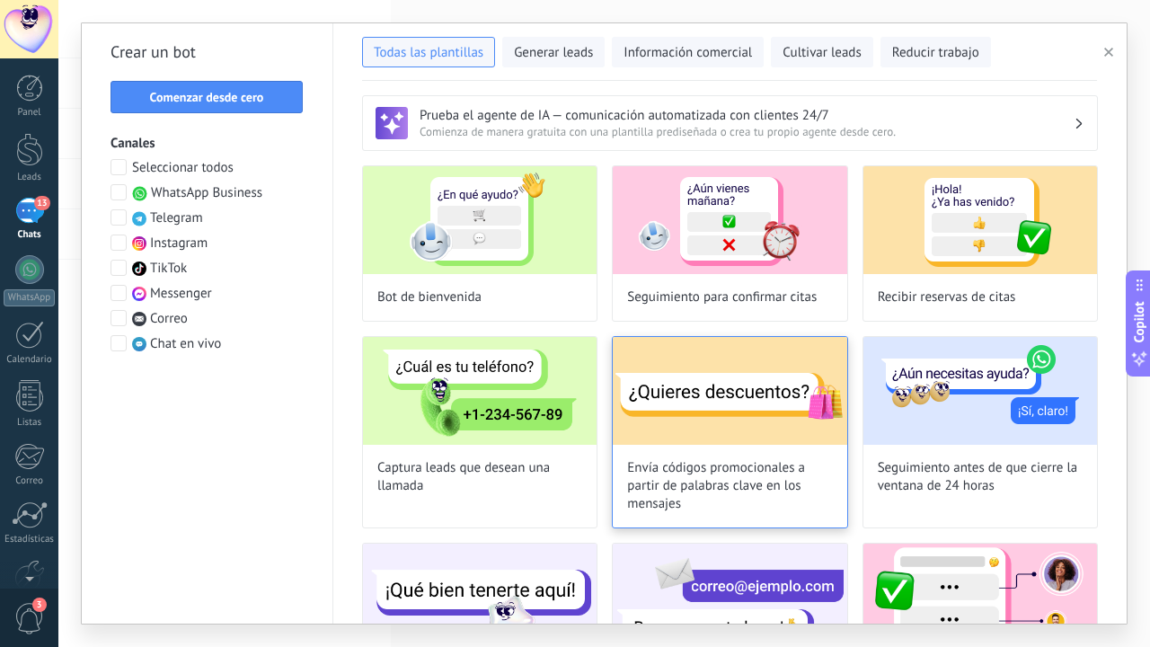
click at [706, 207] on img at bounding box center [730, 220] width 234 height 108
type input "**********"
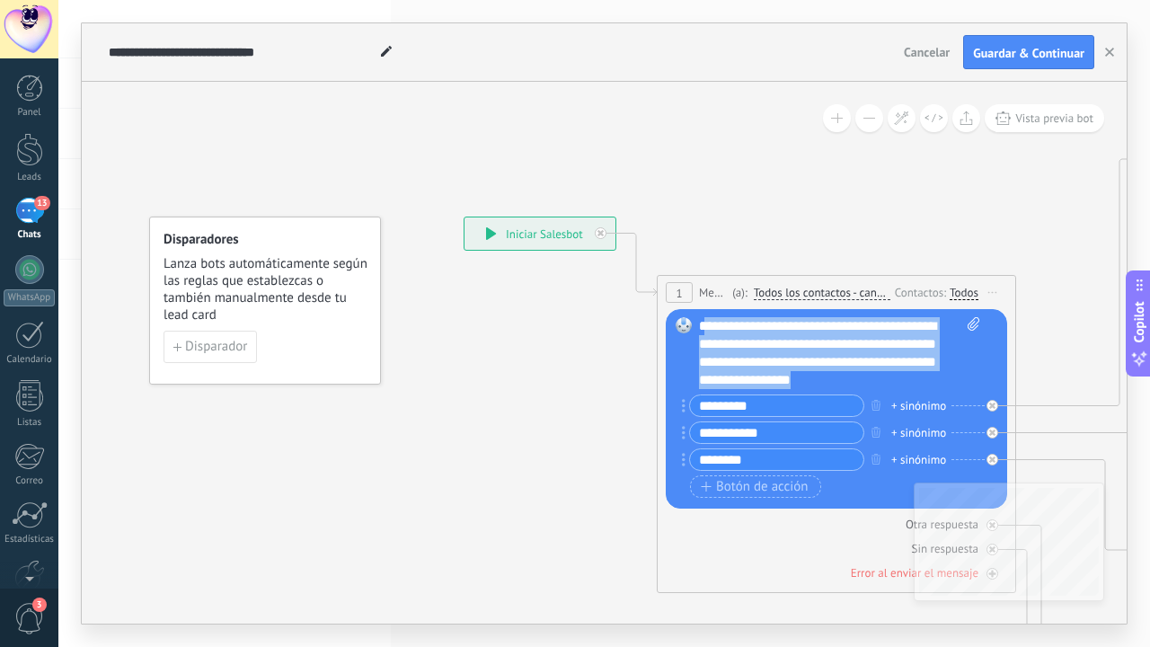
drag, startPoint x: 847, startPoint y: 385, endPoint x: 701, endPoint y: 327, distance: 157.6
click at [701, 327] on div "**********" at bounding box center [839, 353] width 281 height 72
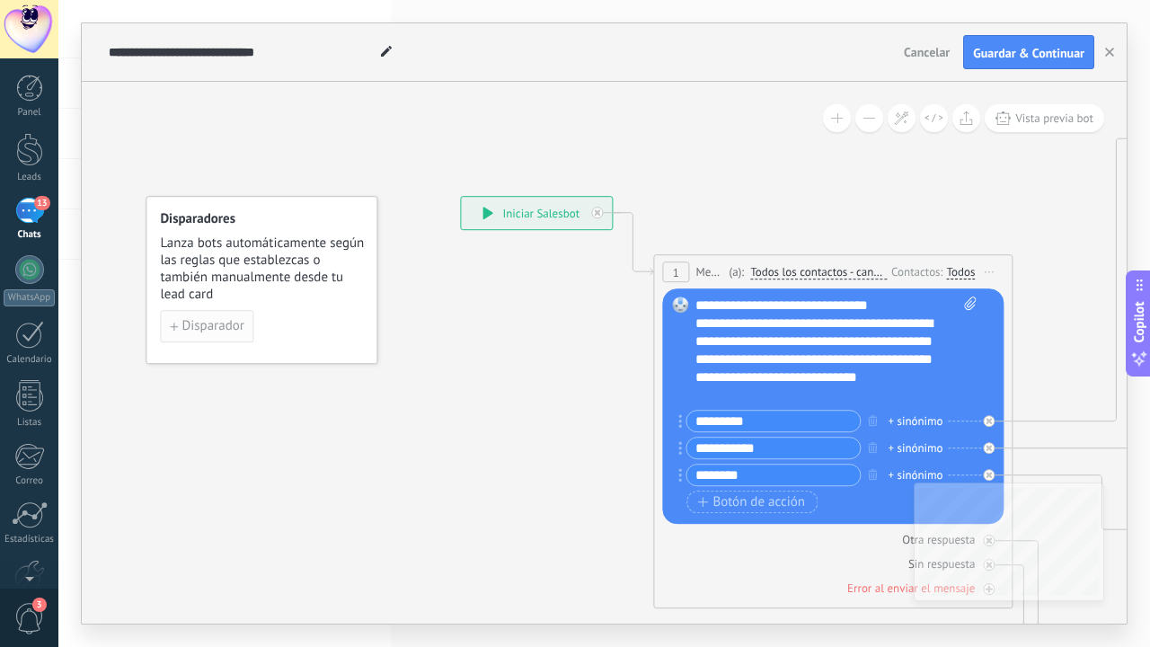
click at [201, 325] on span "Disparador" at bounding box center [212, 326] width 62 height 13
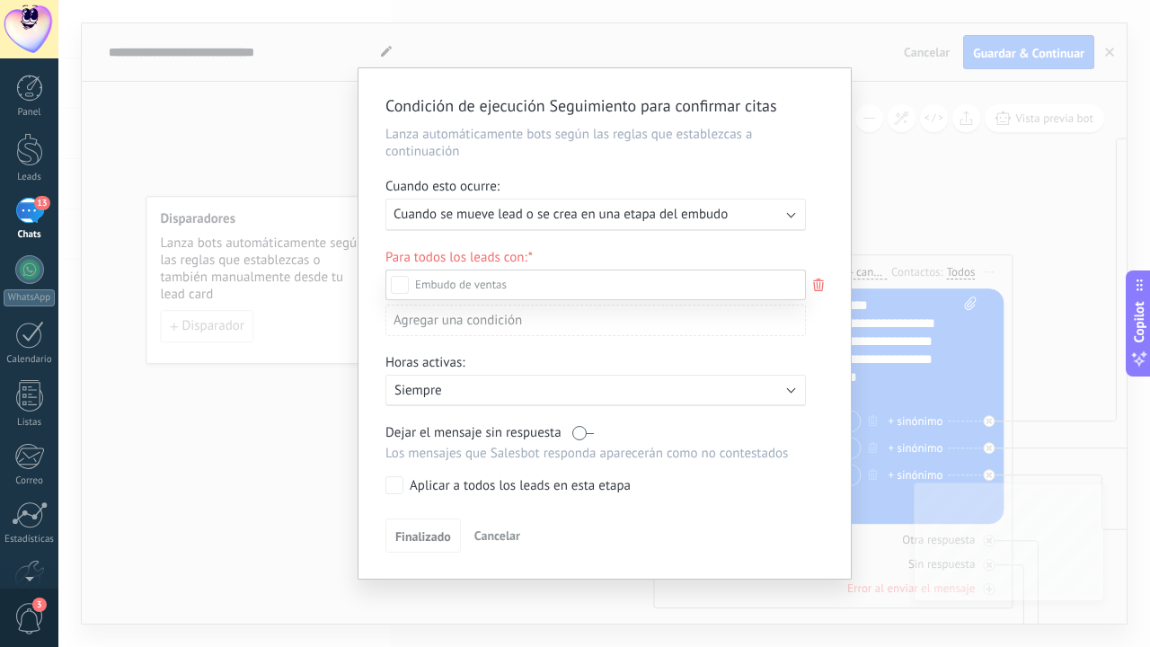
scroll to position [272, 0]
click at [427, 537] on div "Leads Entrantes Nueva consulta Cotización enviada Seguimiento Negociación Propu…" at bounding box center [595, 456] width 420 height 375
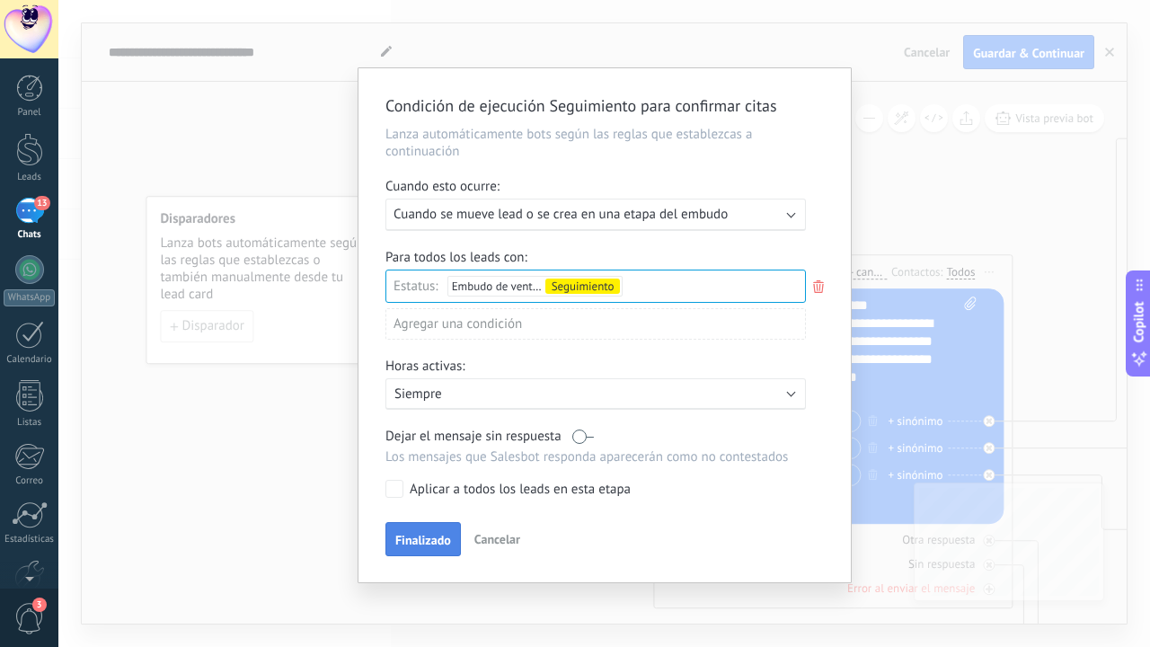
click at [423, 544] on span "Finalizado" at bounding box center [423, 539] width 56 height 13
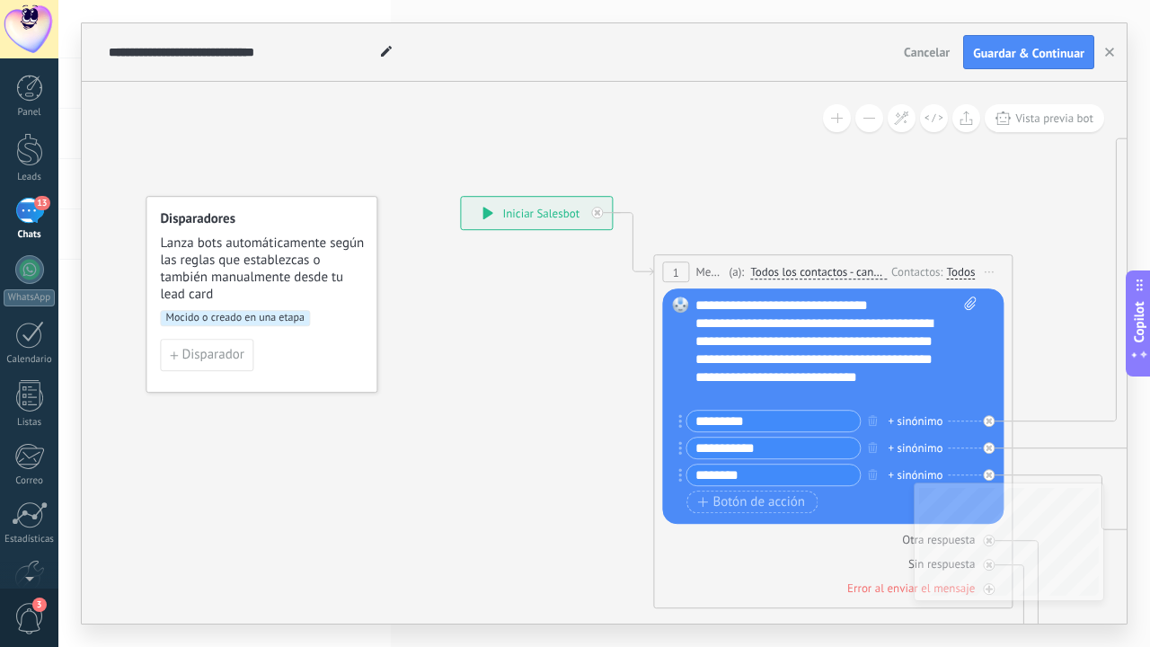
drag, startPoint x: 790, startPoint y: 414, endPoint x: 663, endPoint y: 426, distance: 128.1
click at [663, 426] on div "Reemplazar Quitar Convertir a mensaje de voz Arrastre la imagen aquí para adjun…" at bounding box center [832, 405] width 341 height 235
type input "**********"
click at [760, 442] on input "**********" at bounding box center [772, 447] width 173 height 21
drag, startPoint x: 780, startPoint y: 450, endPoint x: 680, endPoint y: 451, distance: 99.7
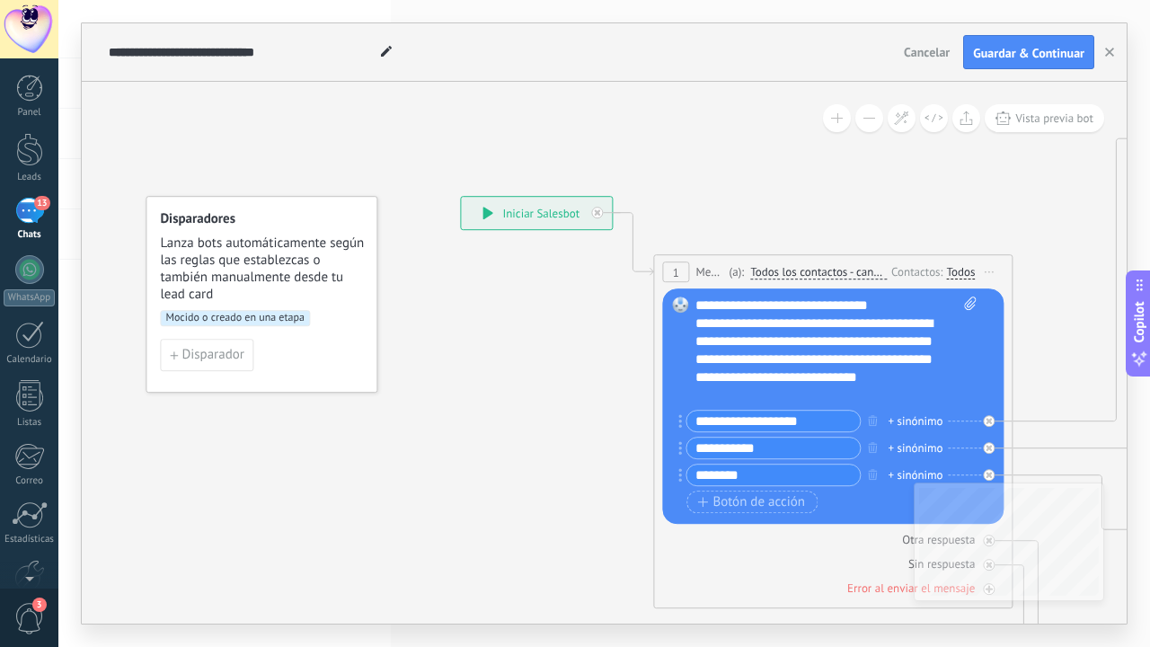
click at [680, 451] on div "**********" at bounding box center [769, 447] width 182 height 22
click at [707, 453] on input "**********" at bounding box center [772, 447] width 173 height 21
type input "**********"
drag, startPoint x: 788, startPoint y: 470, endPoint x: 655, endPoint y: 460, distance: 133.3
click at [655, 460] on div "1 Message ******* (a): Todos los contactos - canales seleccionados Todos los co…" at bounding box center [832, 431] width 359 height 354
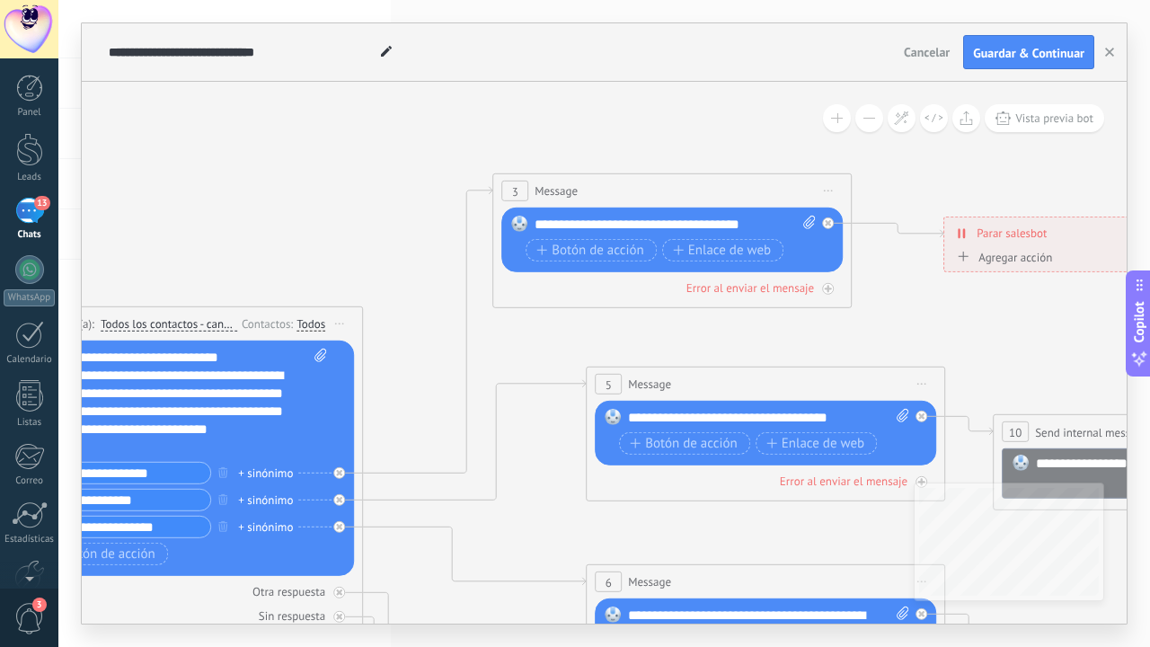
type input "**********"
click at [776, 217] on div "**********" at bounding box center [674, 225] width 281 height 18
click at [715, 218] on div "**********" at bounding box center [674, 225] width 281 height 18
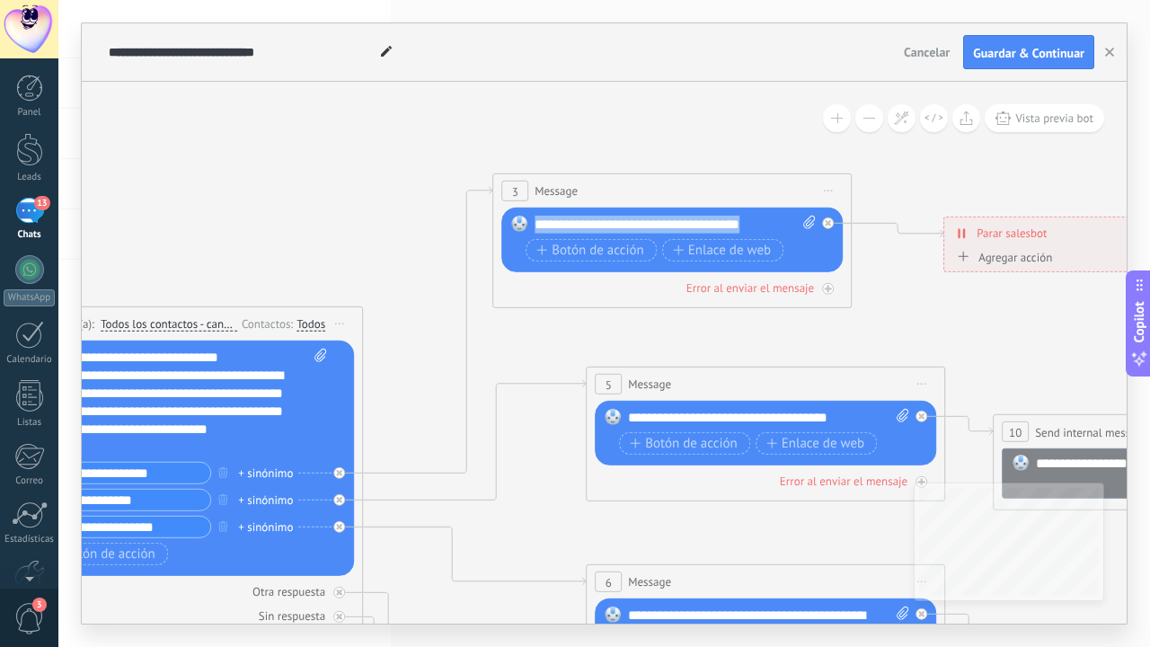
paste div
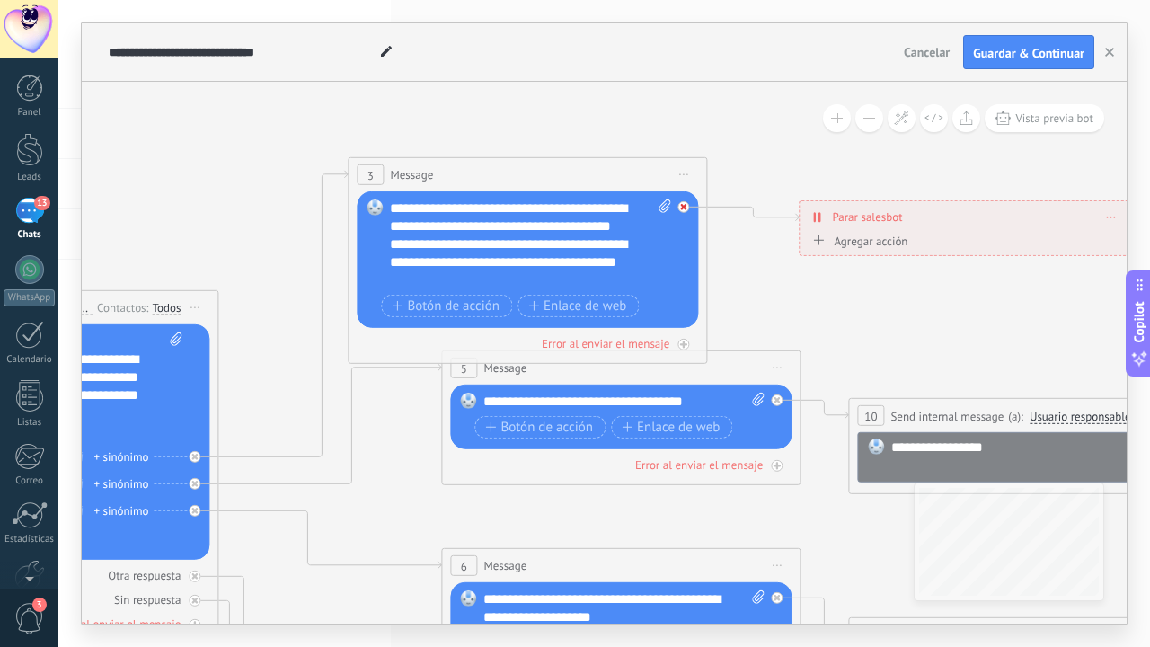
click at [681, 204] on icon at bounding box center [683, 207] width 6 height 6
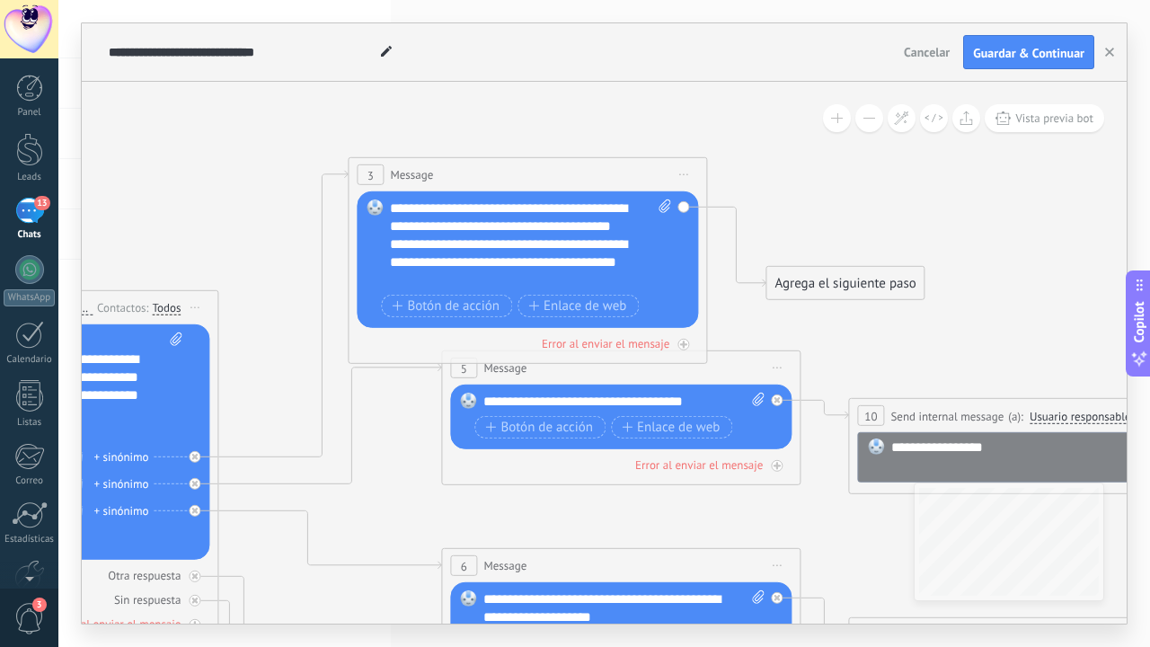
click at [681, 204] on div "Reemplazar Quitar Convertir a mensaje de voz Arrastre la imagen aquí para adjun…" at bounding box center [527, 259] width 341 height 137
click at [838, 282] on div "Agrega el siguiente paso" at bounding box center [844, 284] width 157 height 30
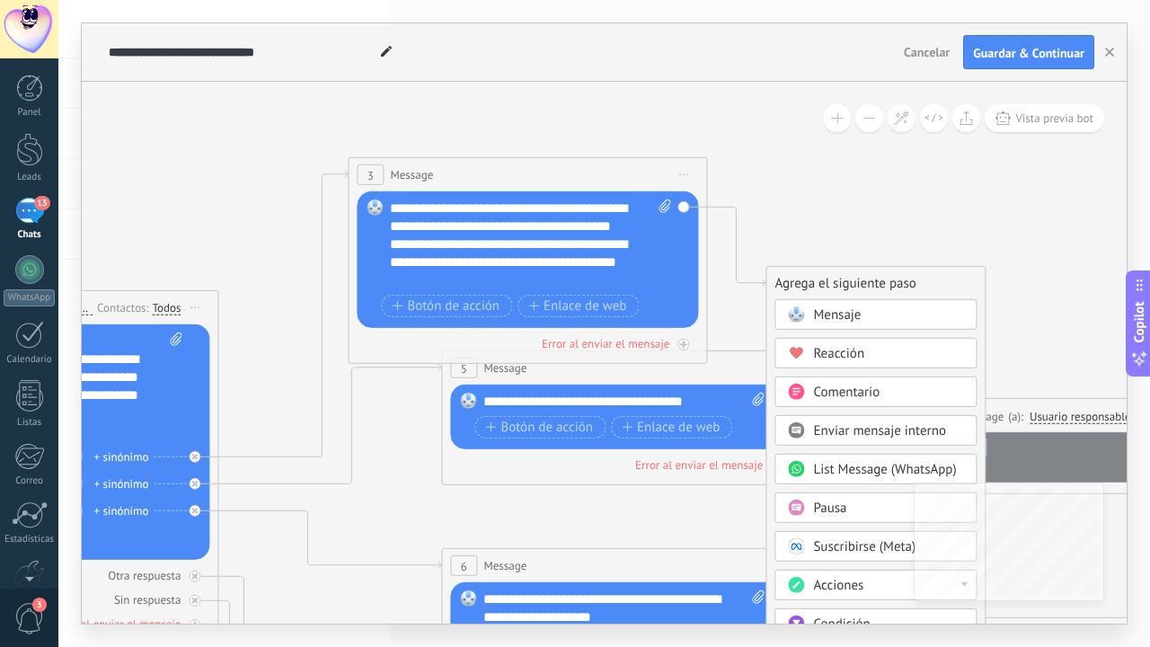
drag, startPoint x: 831, startPoint y: 444, endPoint x: 624, endPoint y: 265, distance: 273.2
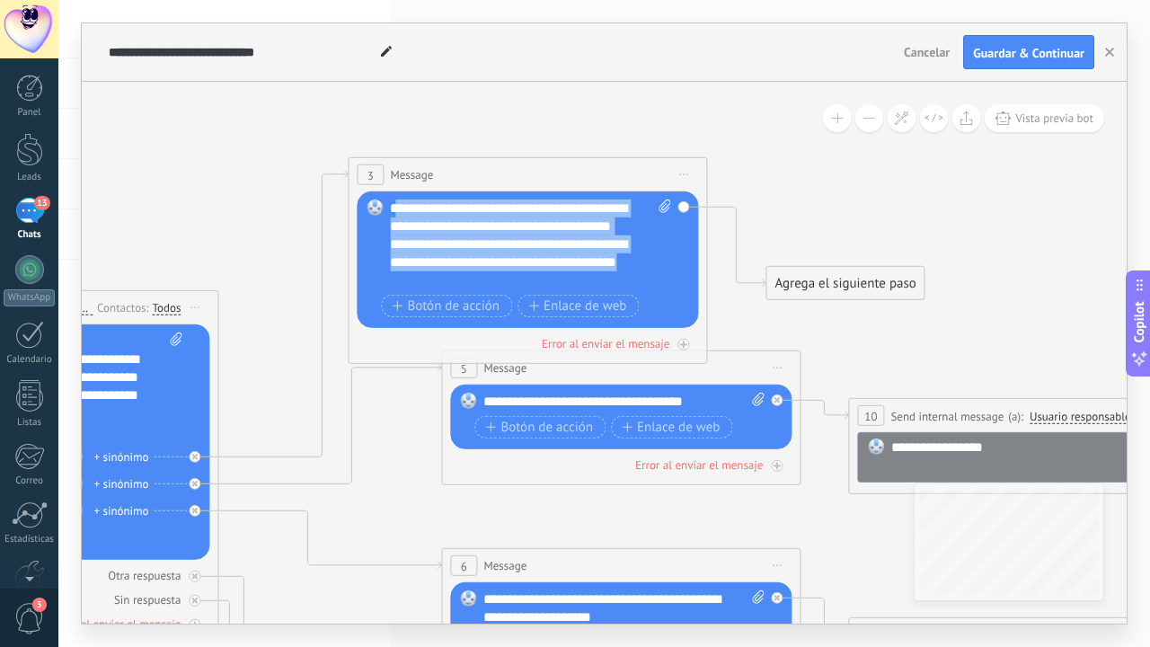
drag, startPoint x: 637, startPoint y: 285, endPoint x: 392, endPoint y: 200, distance: 259.3
click at [392, 201] on div "**********" at bounding box center [530, 244] width 281 height 90
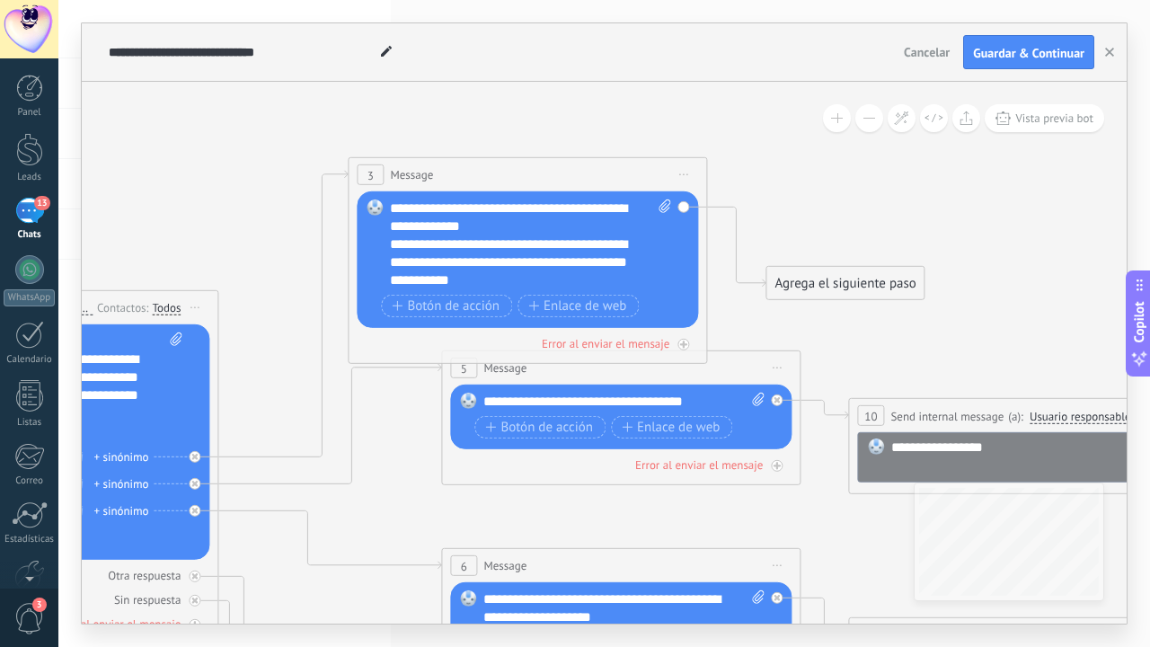
click at [785, 280] on div "Agrega el siguiente paso" at bounding box center [844, 284] width 157 height 30
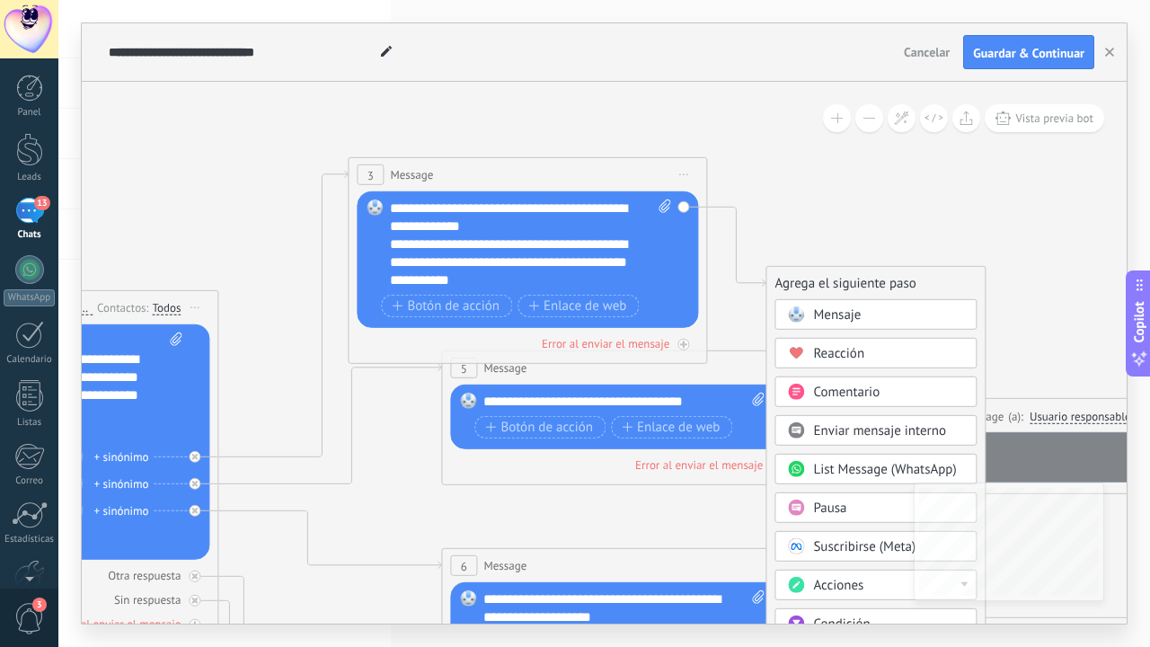
click at [820, 467] on span "List Message (WhatsApp)" at bounding box center [884, 469] width 143 height 17
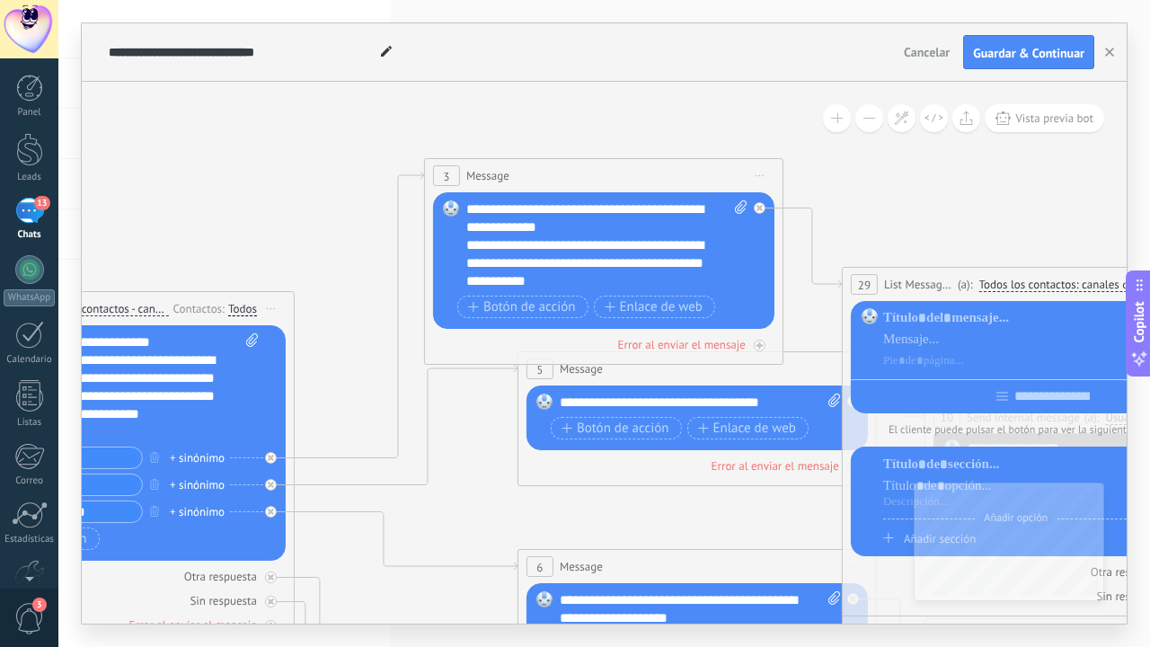
click at [762, 182] on span "Iniciar vista previa aquí Cambiar nombre Duplicar [GEOGRAPHIC_DATA]" at bounding box center [759, 176] width 29 height 26
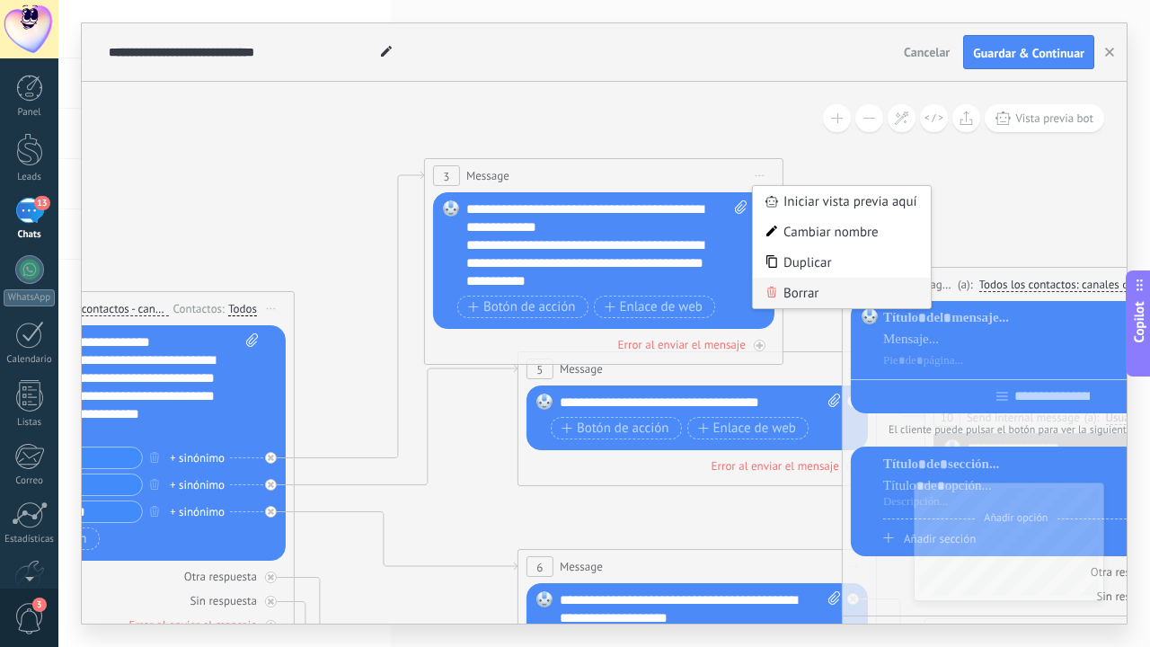
click at [783, 294] on div "Borrar" at bounding box center [842, 293] width 178 height 31
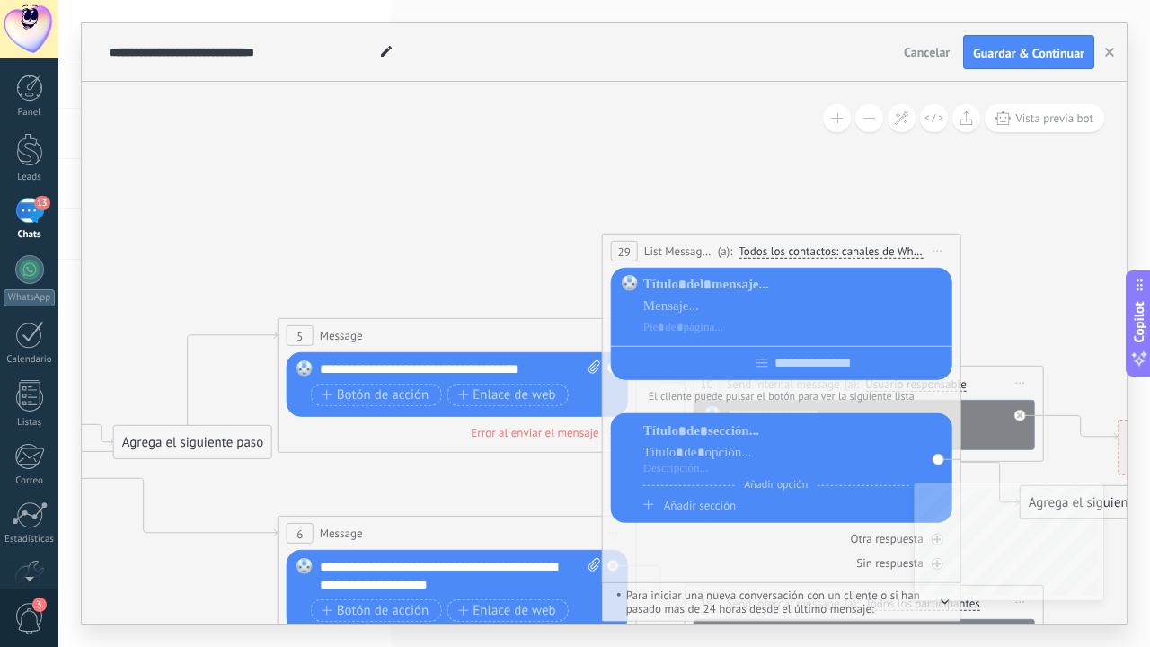
click at [953, 244] on div "**********" at bounding box center [781, 250] width 357 height 33
click at [944, 251] on span "Iniciar vista previa aquí Cambiar nombre Duplicar [GEOGRAPHIC_DATA]" at bounding box center [937, 251] width 29 height 26
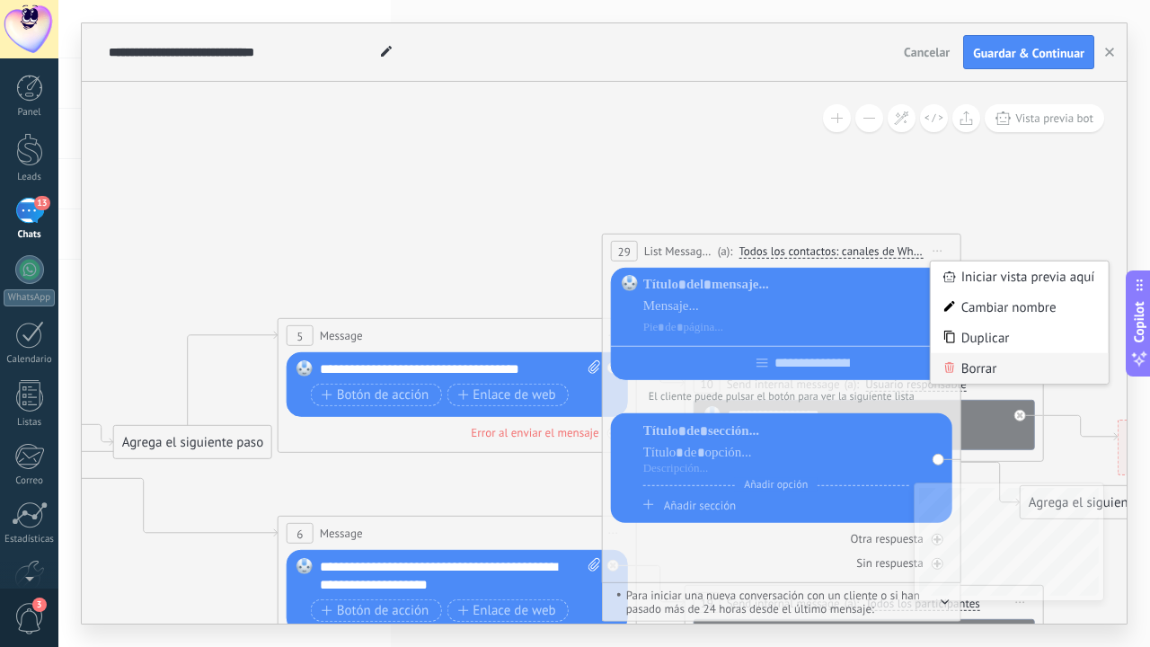
click at [972, 367] on div "Borrar" at bounding box center [1019, 368] width 178 height 31
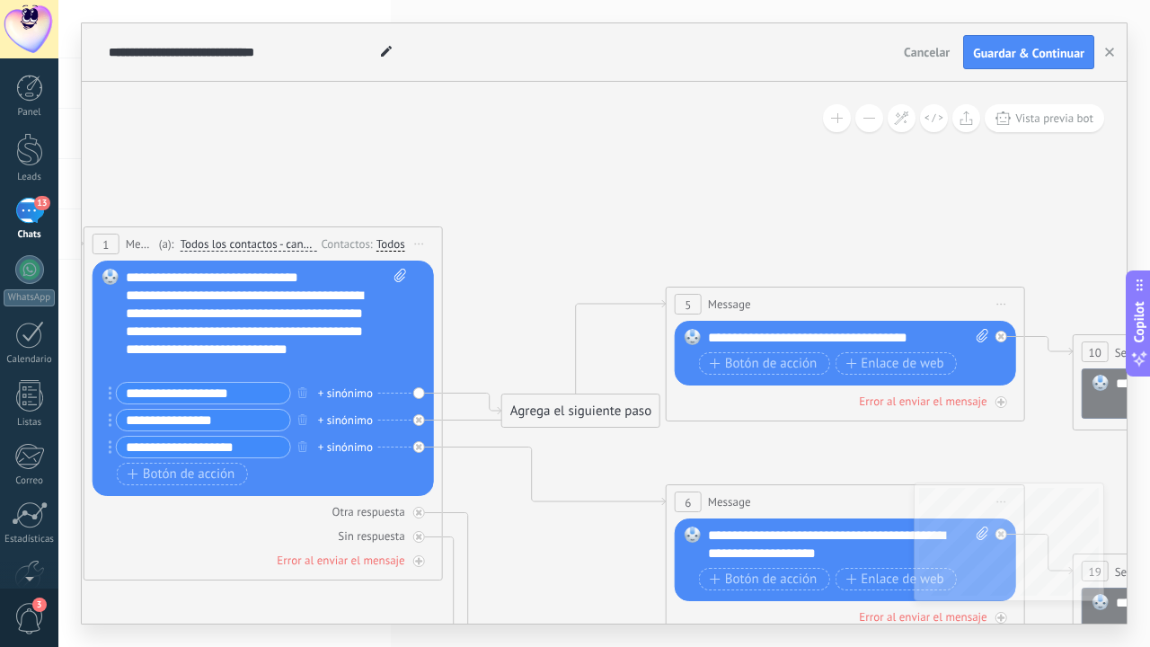
click at [413, 286] on div "Reemplazar Quitar Convertir a mensaje de voz Arrastre la imagen aquí para adjun…" at bounding box center [263, 377] width 341 height 235
click at [419, 394] on div "Reemplazar Quitar Convertir a mensaje de voz Arrastre la imagen aquí para adjun…" at bounding box center [263, 377] width 341 height 235
click at [357, 391] on div "+ sinónimo" at bounding box center [345, 393] width 55 height 18
click at [552, 404] on div "Agrega el siguiente paso" at bounding box center [580, 411] width 157 height 30
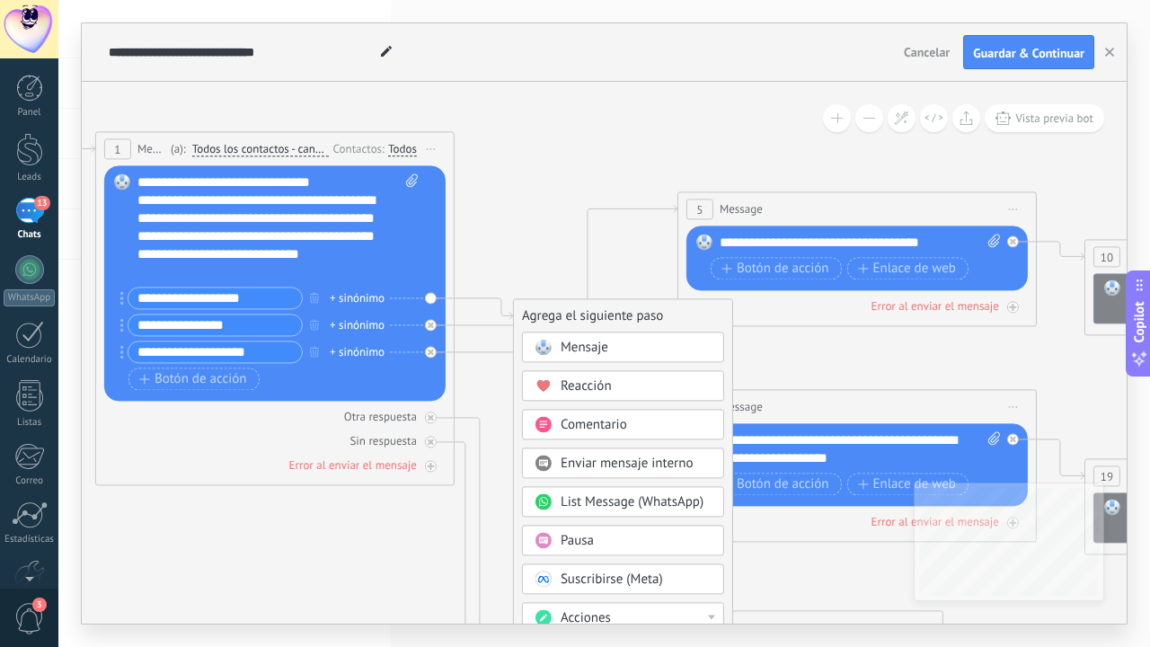
click at [575, 496] on span "List Message (WhatsApp)" at bounding box center [631, 501] width 143 height 17
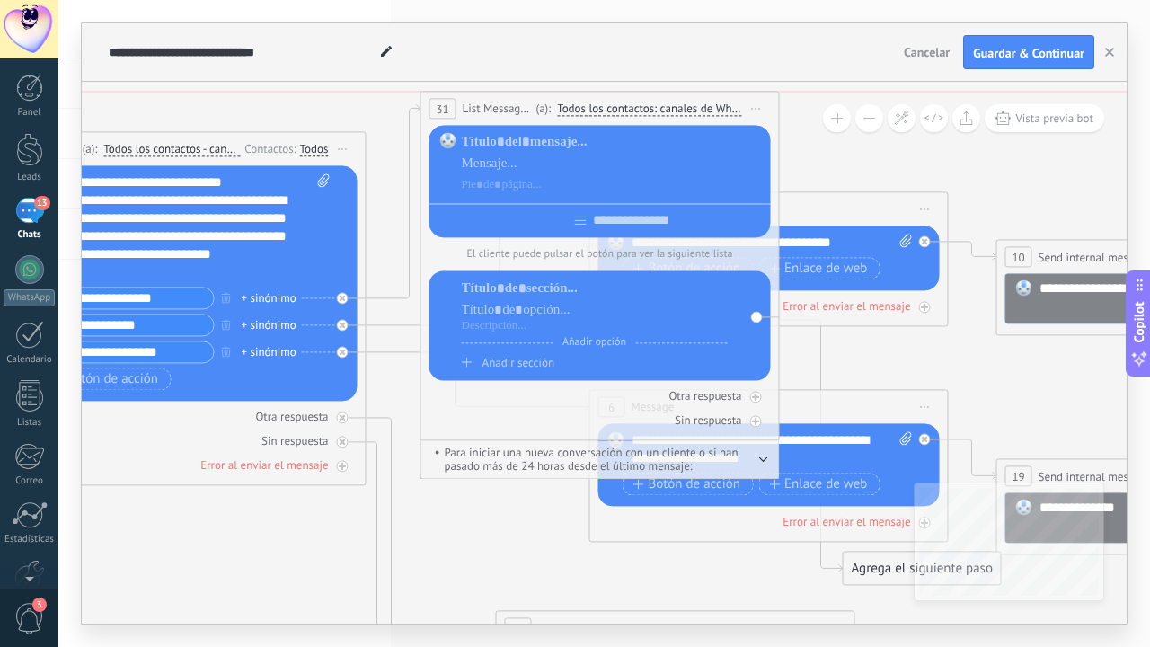
drag, startPoint x: 761, startPoint y: 312, endPoint x: 755, endPoint y: 103, distance: 208.4
click at [755, 103] on span "Iniciar vista previa aquí Cambiar nombre Duplicar [GEOGRAPHIC_DATA]" at bounding box center [756, 108] width 29 height 26
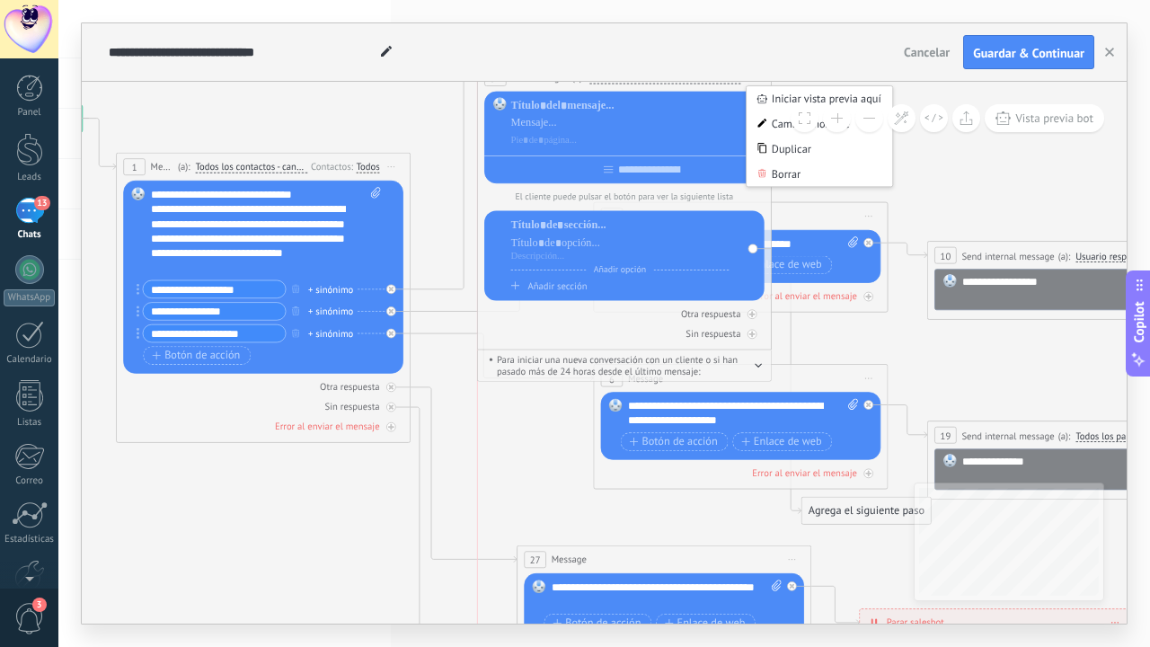
drag, startPoint x: 534, startPoint y: 127, endPoint x: 560, endPoint y: 70, distance: 62.3
click at [560, 70] on div "**********" at bounding box center [604, 323] width 1045 height 600
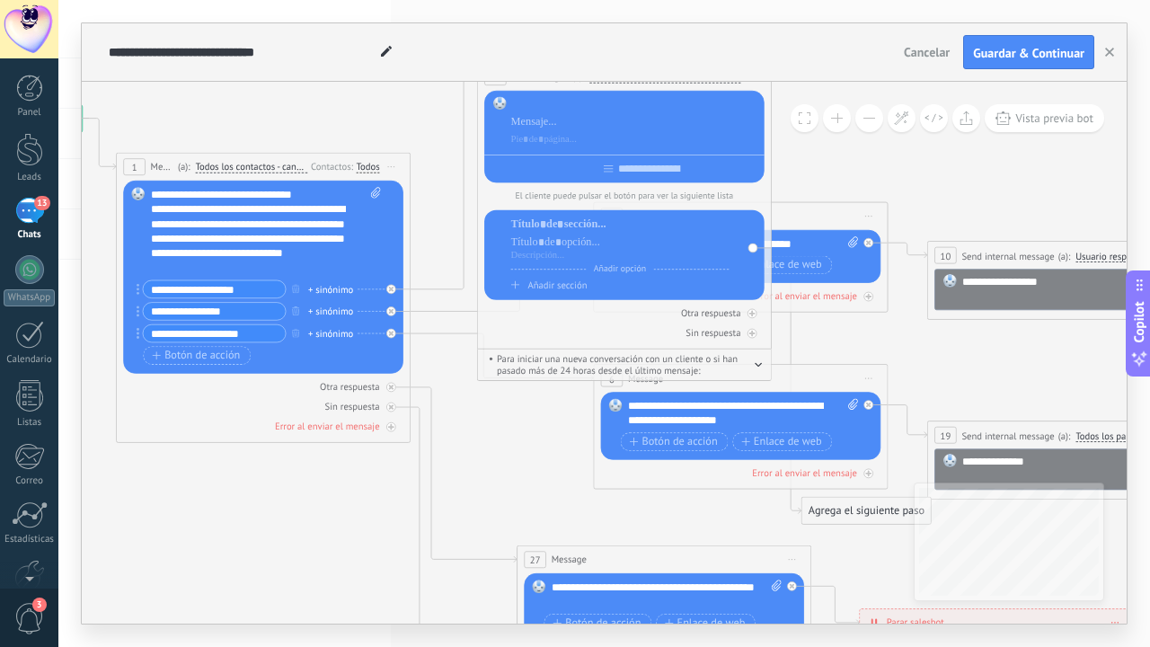
click at [620, 107] on div at bounding box center [635, 104] width 248 height 14
paste div
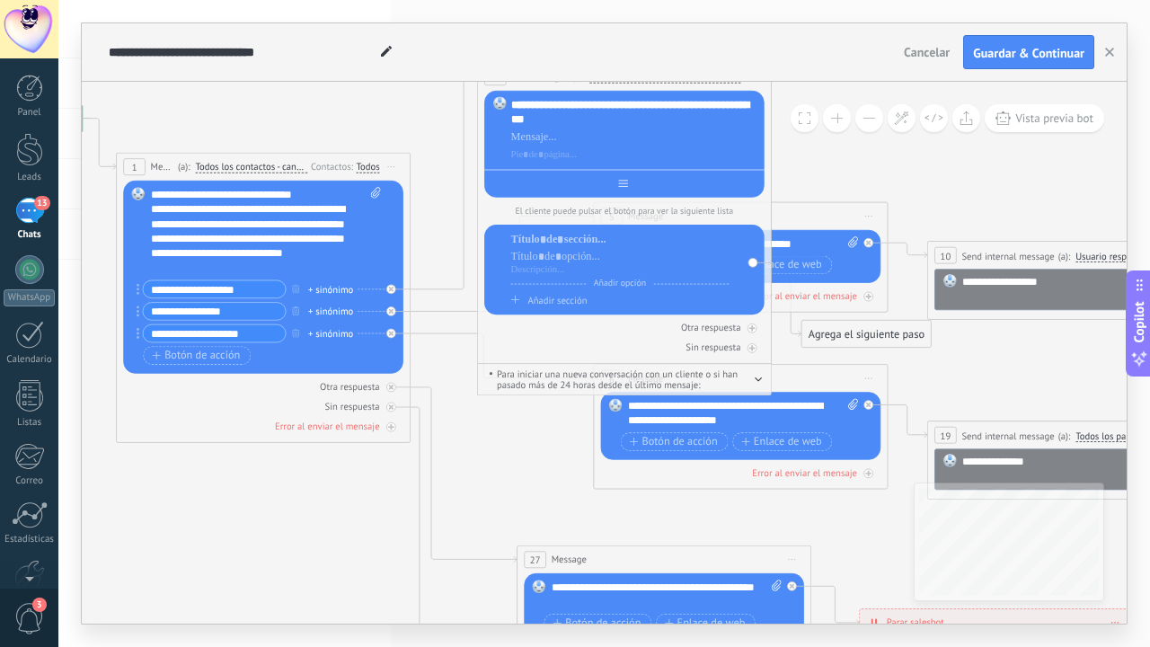
click at [623, 187] on div at bounding box center [624, 181] width 280 height 22
click at [591, 119] on div "**********" at bounding box center [635, 112] width 248 height 30
click at [558, 138] on div at bounding box center [635, 136] width 248 height 14
click at [567, 148] on div at bounding box center [635, 154] width 248 height 14
drag, startPoint x: 576, startPoint y: 119, endPoint x: 501, endPoint y: 92, distance: 79.6
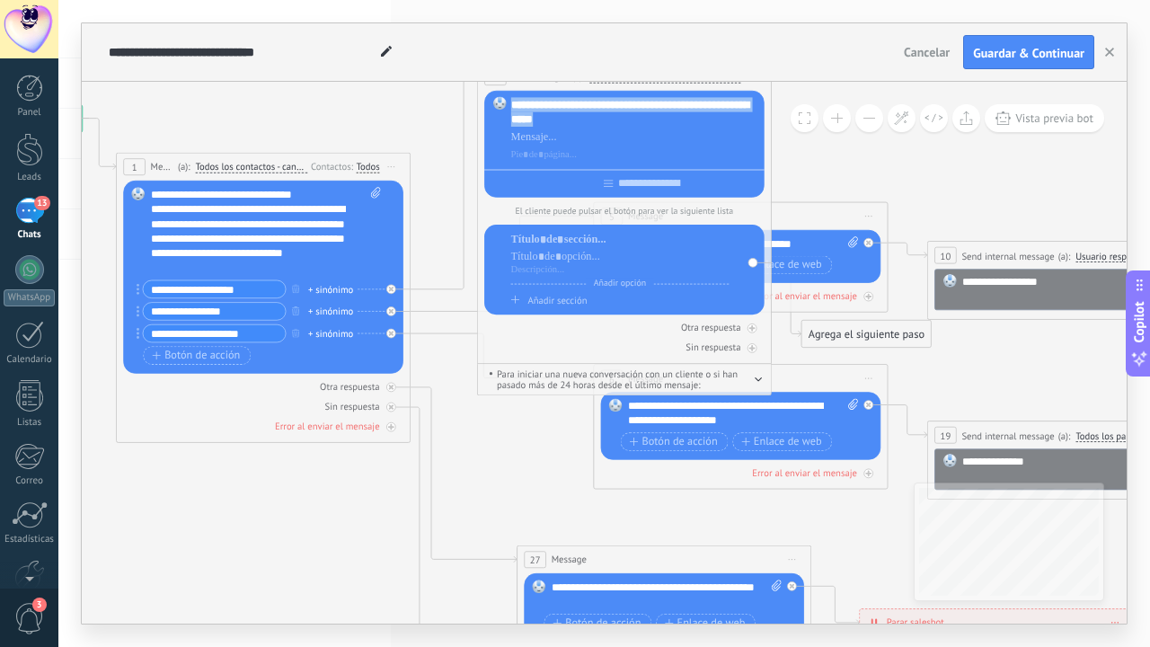
click at [501, 92] on div "**********" at bounding box center [624, 144] width 280 height 107
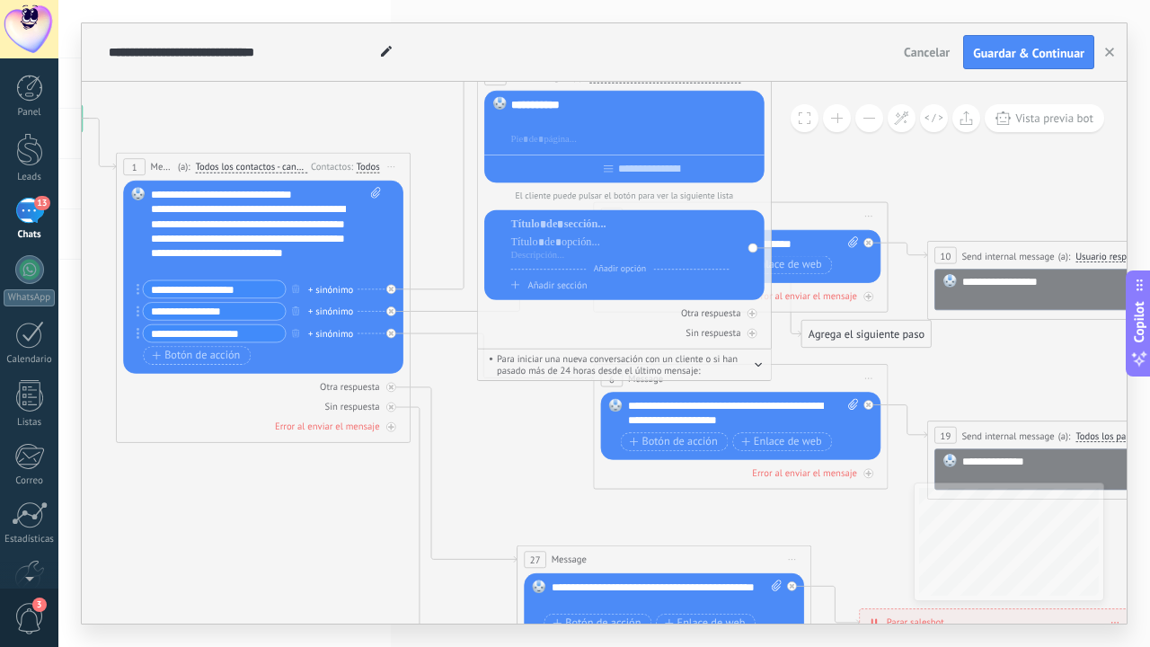
click at [567, 119] on div at bounding box center [635, 122] width 248 height 14
paste div
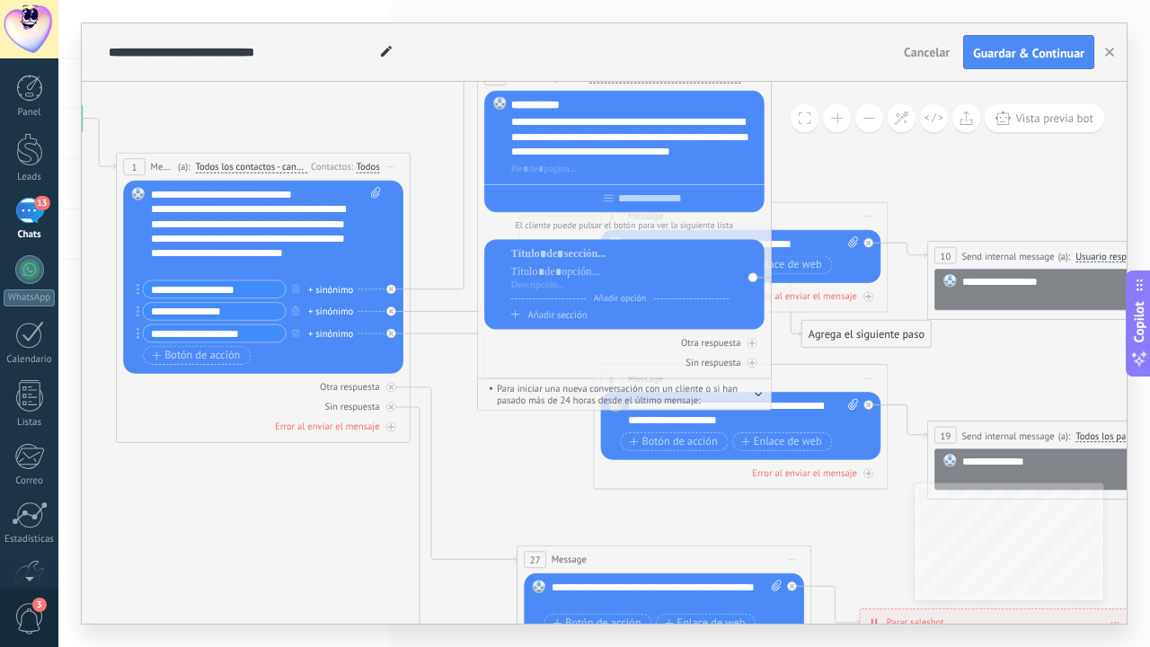
drag, startPoint x: 569, startPoint y: 104, endPoint x: 496, endPoint y: 101, distance: 73.7
click at [496, 101] on div "**********" at bounding box center [624, 151] width 280 height 121
click at [538, 109] on div "**********" at bounding box center [635, 104] width 248 height 14
click at [596, 202] on div at bounding box center [624, 195] width 280 height 22
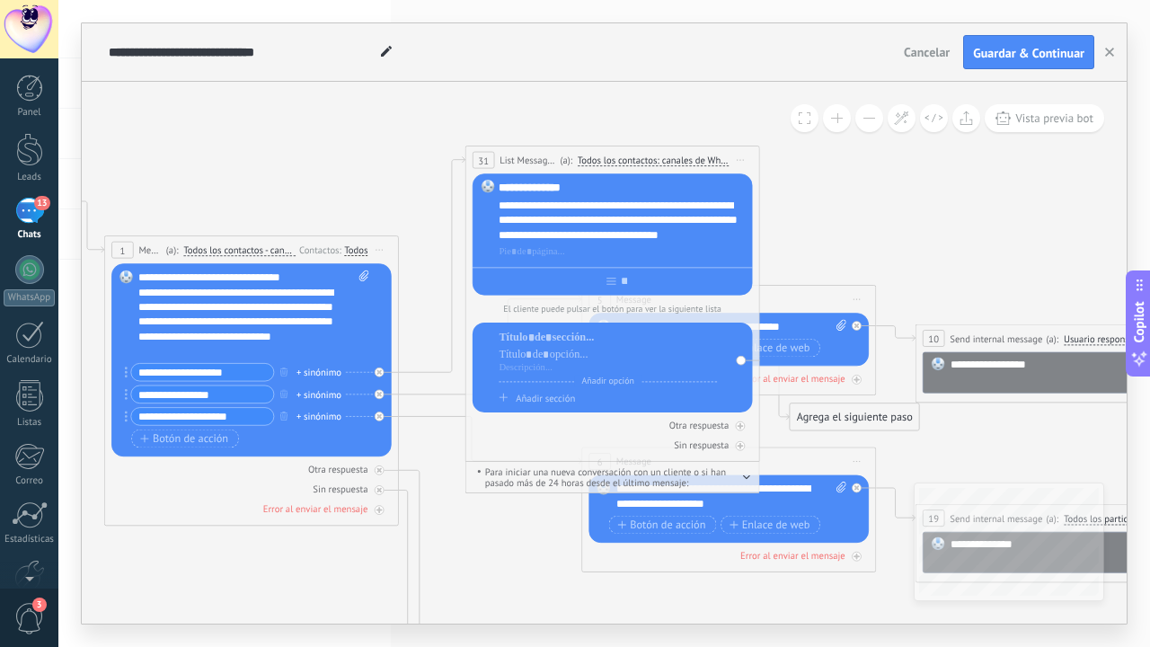
click at [743, 157] on span "Iniciar vista previa aquí Cambiar nombre Duplicar [GEOGRAPHIC_DATA]" at bounding box center [739, 160] width 23 height 22
click at [762, 248] on div "Borrar" at bounding box center [807, 255] width 145 height 25
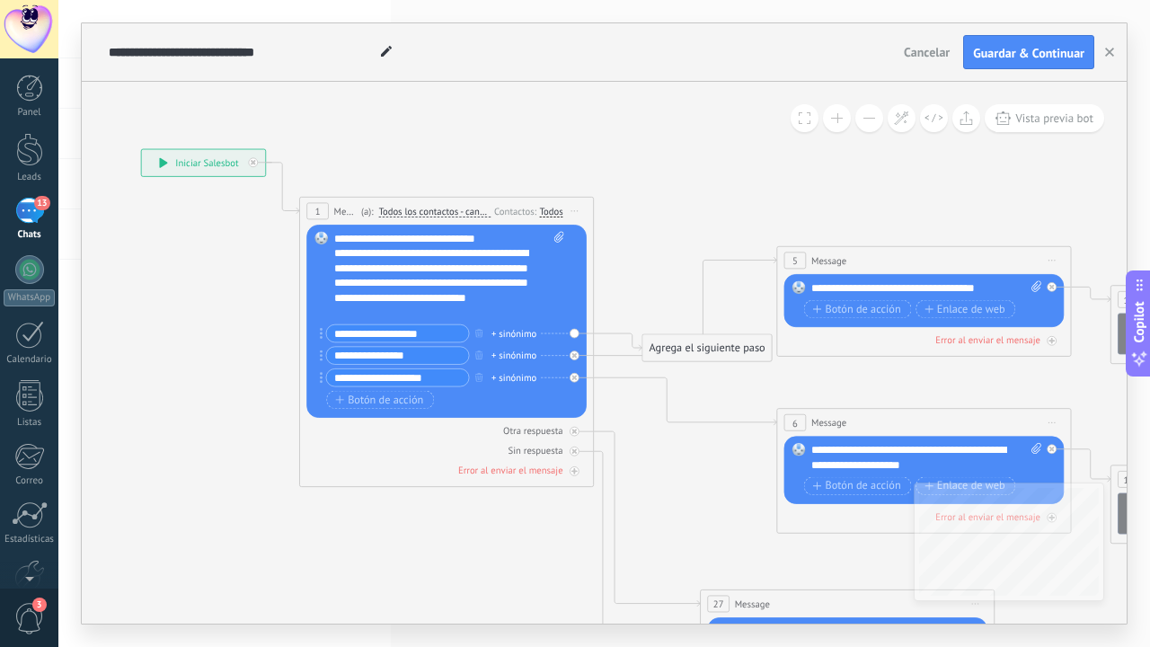
click at [566, 205] on span "Iniciar vista previa aquí Cambiar nombre Duplicar [GEOGRAPHIC_DATA]" at bounding box center [574, 211] width 23 height 22
click at [612, 307] on div "Borrar" at bounding box center [641, 307] width 145 height 25
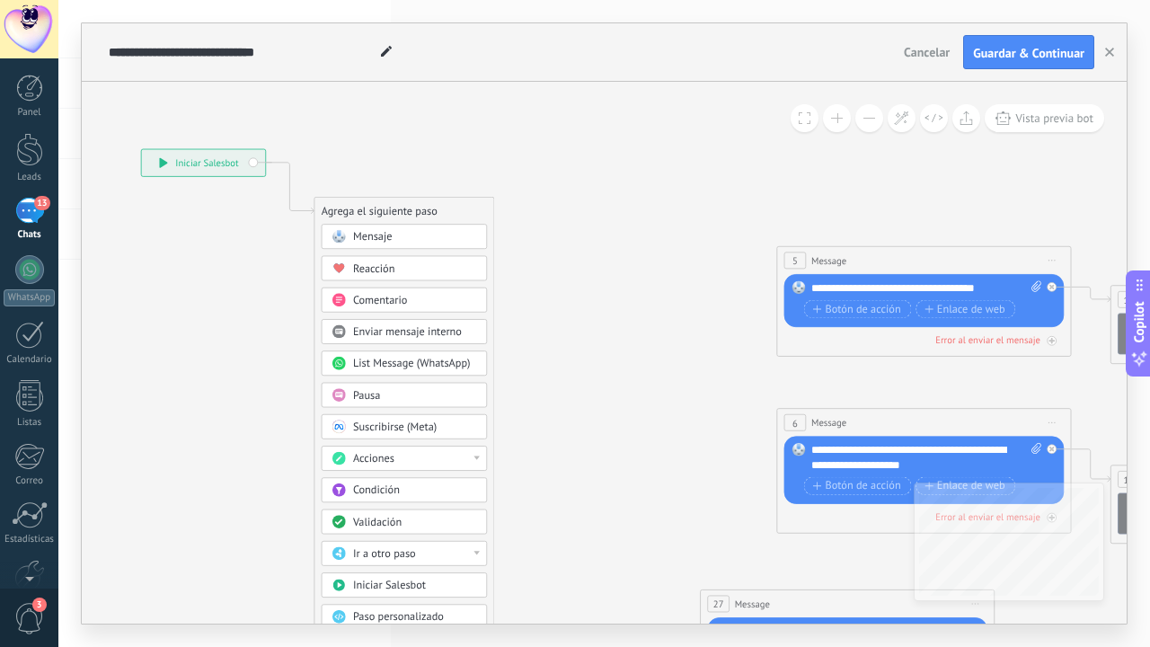
click at [1062, 264] on span "Iniciar vista previa aquí Cambiar nombre Duplicar [GEOGRAPHIC_DATA]" at bounding box center [1051, 261] width 23 height 22
click at [1056, 366] on div "Borrar" at bounding box center [1118, 356] width 145 height 25
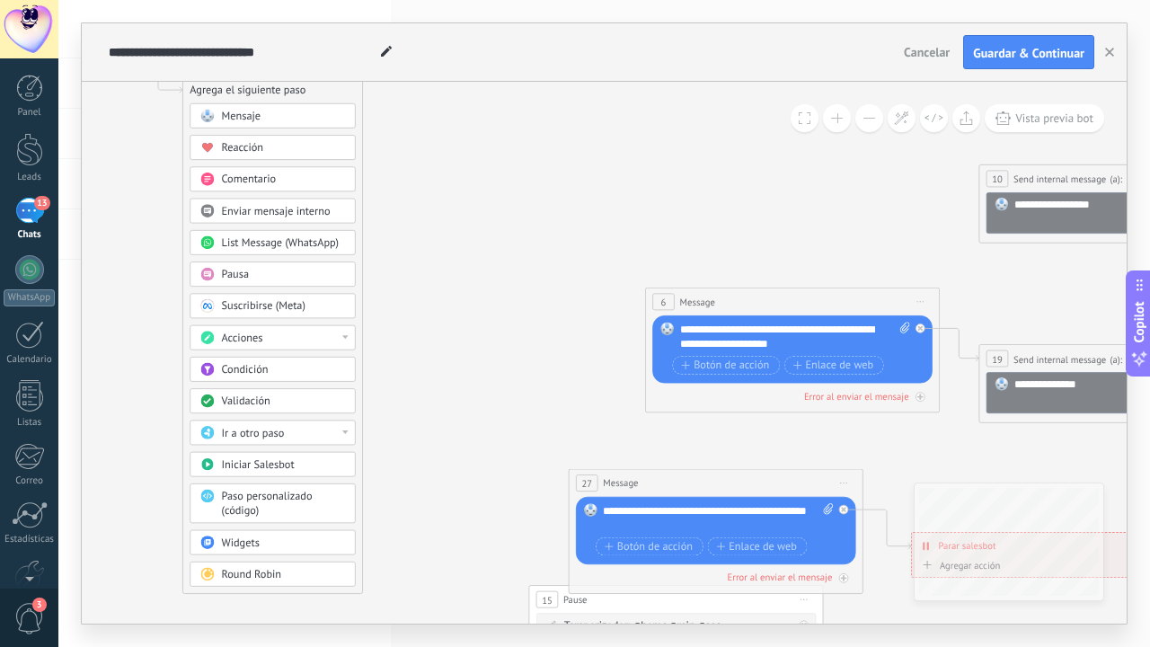
click at [910, 295] on span "Iniciar vista previa aquí Cambiar nombre Duplicar [GEOGRAPHIC_DATA]" at bounding box center [920, 302] width 23 height 22
click at [938, 405] on div "Borrar" at bounding box center [986, 397] width 145 height 25
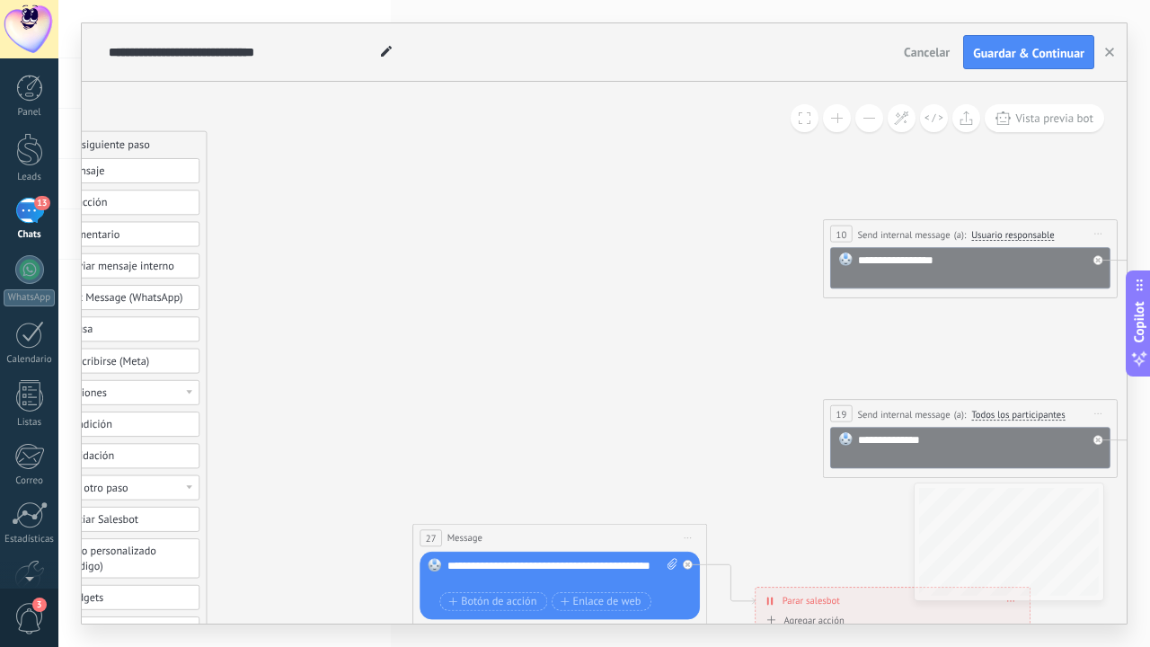
click at [1096, 232] on span "Iniciar vista previa aquí Cambiar nombre Duplicar [GEOGRAPHIC_DATA]" at bounding box center [1097, 234] width 23 height 22
click at [1098, 326] on div "Borrar" at bounding box center [1164, 329] width 145 height 25
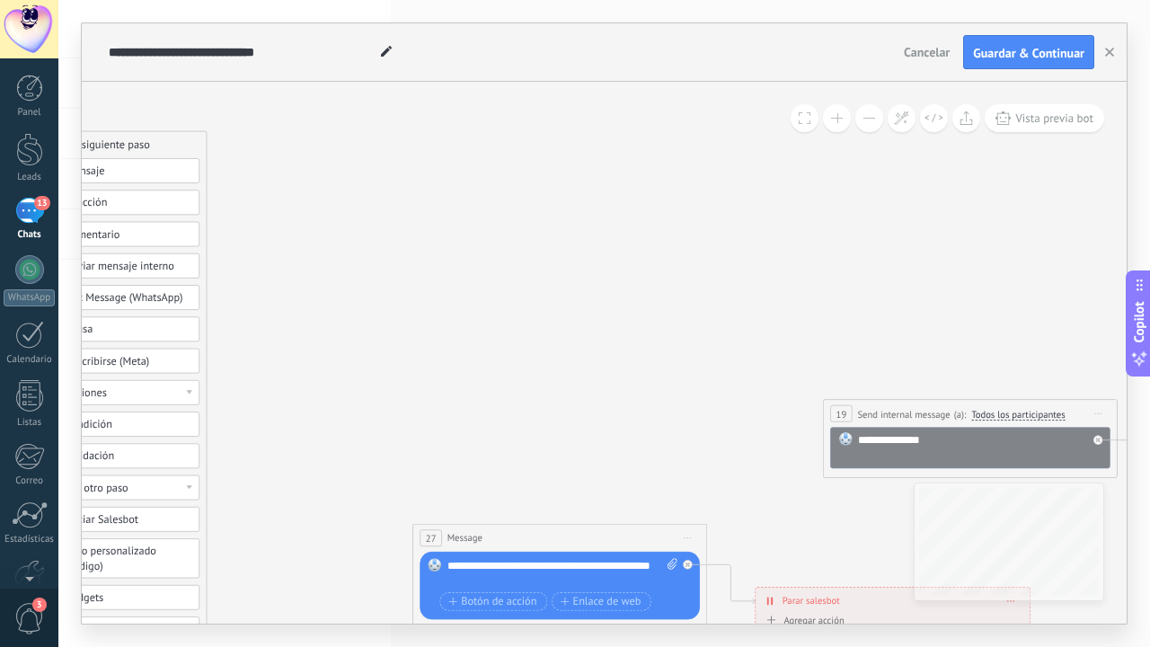
click at [1099, 411] on span "Iniciar vista previa aquí Cambiar nombre Duplicar [GEOGRAPHIC_DATA]" at bounding box center [1097, 413] width 23 height 22
click at [1111, 511] on icon at bounding box center [1107, 508] width 9 height 9
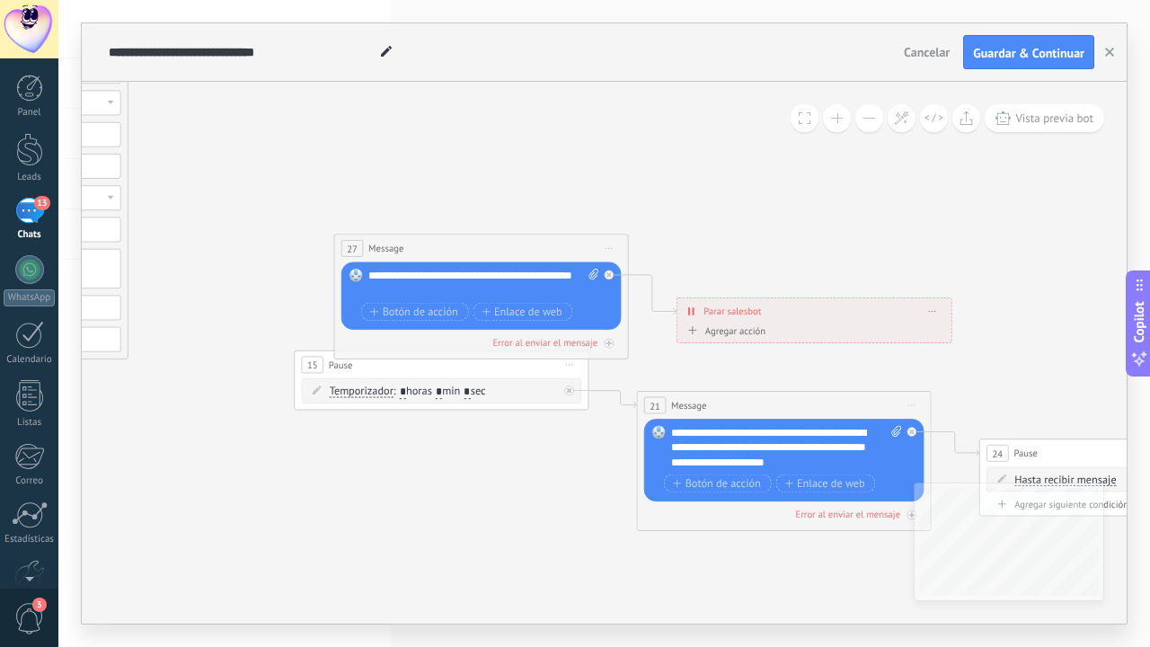
click at [932, 309] on span at bounding box center [932, 311] width 6 height 8
click at [939, 334] on icon at bounding box center [942, 331] width 9 height 9
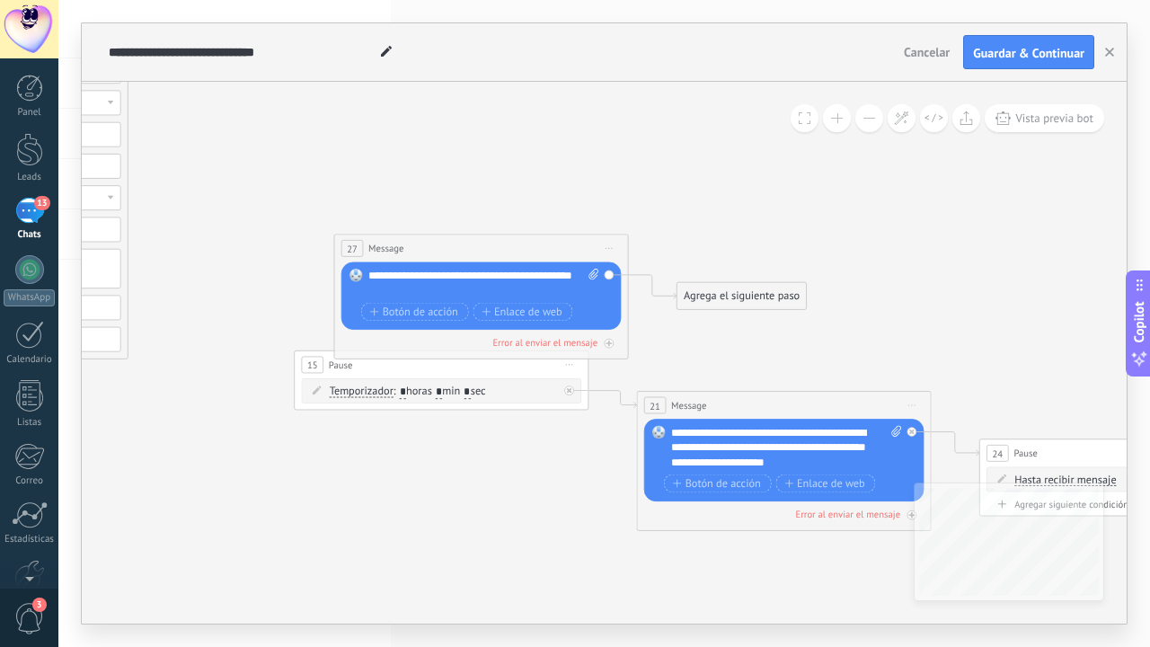
click at [611, 251] on span "Iniciar vista previa aquí Cambiar nombre Duplicar [GEOGRAPHIC_DATA]" at bounding box center [608, 248] width 23 height 22
click at [640, 346] on div "Borrar" at bounding box center [676, 343] width 145 height 25
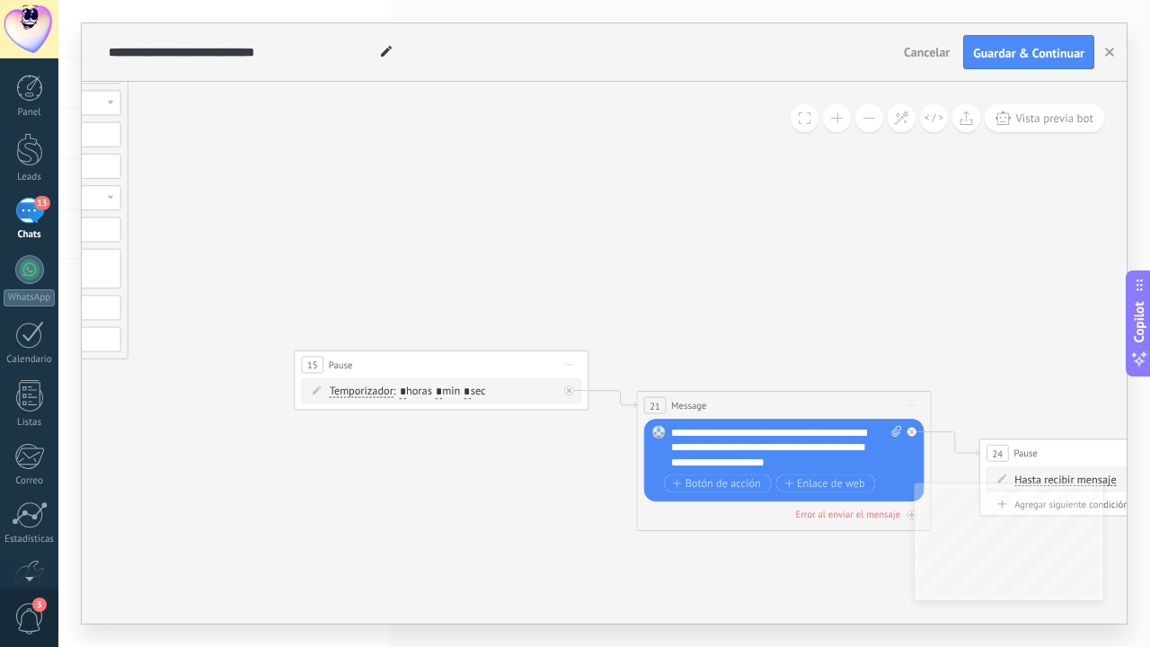
click at [569, 364] on span "Iniciar vista previa aquí Cambiar nombre Duplicar [GEOGRAPHIC_DATA]" at bounding box center [569, 365] width 23 height 22
click at [606, 461] on div "Borrar" at bounding box center [635, 460] width 145 height 25
click at [914, 400] on span "Iniciar vista previa aquí Cambiar nombre Duplicar [GEOGRAPHIC_DATA]" at bounding box center [911, 405] width 23 height 22
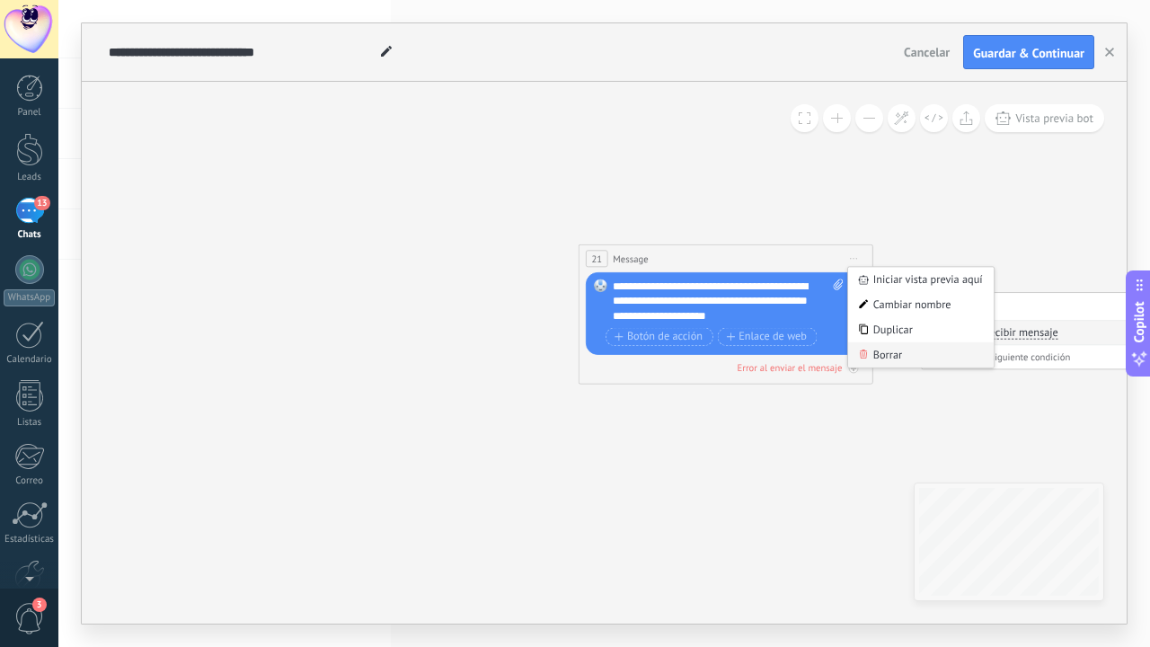
click at [880, 355] on div "Borrar" at bounding box center [920, 354] width 145 height 25
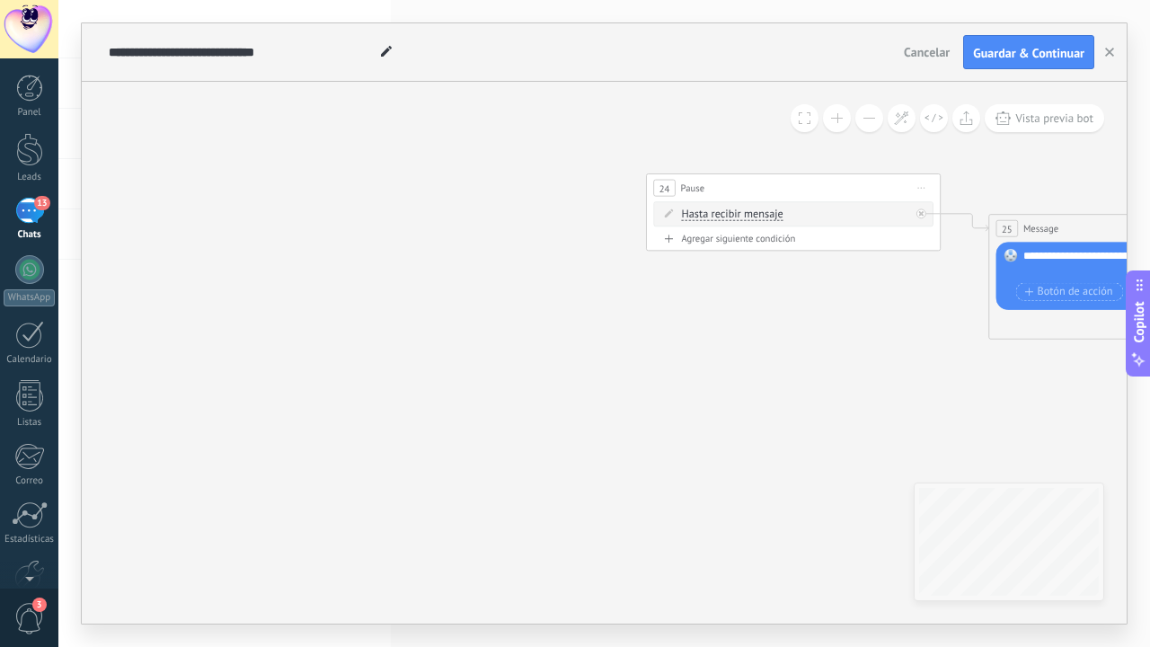
click at [921, 185] on span "Iniciar vista previa aquí Cambiar nombre Duplicar [GEOGRAPHIC_DATA]" at bounding box center [921, 188] width 23 height 22
click at [954, 285] on div "Borrar" at bounding box center [987, 283] width 145 height 25
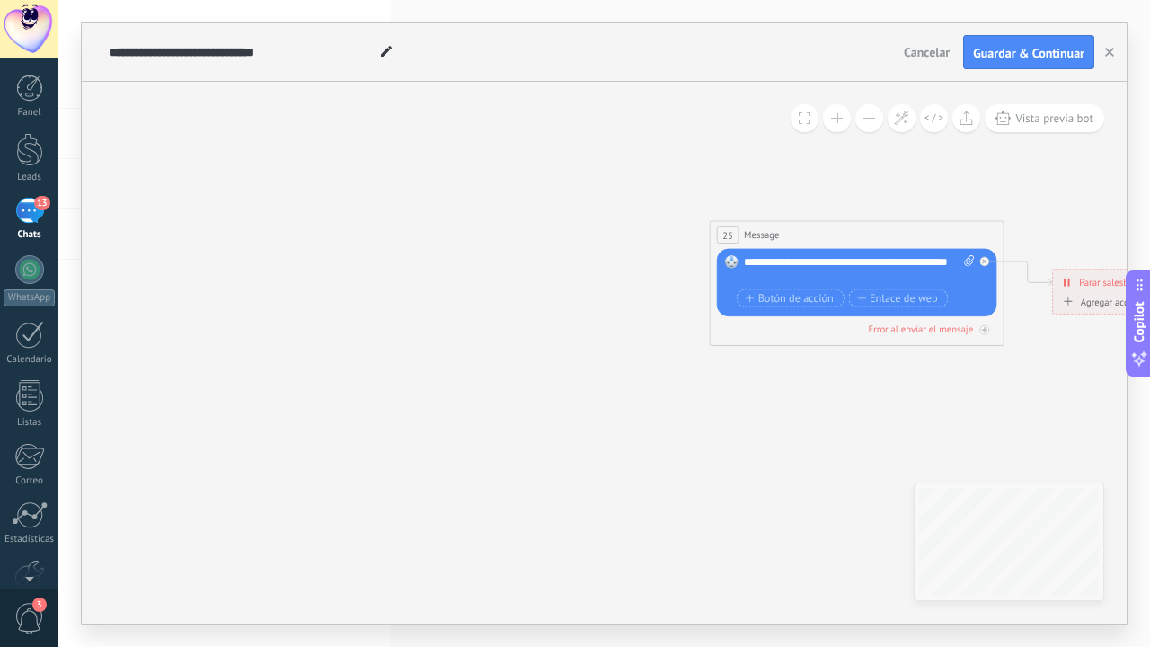
click at [985, 225] on span "Iniciar vista previa aquí Cambiar nombre Duplicar [GEOGRAPHIC_DATA]" at bounding box center [984, 236] width 23 height 22
click at [994, 329] on icon at bounding box center [994, 330] width 9 height 9
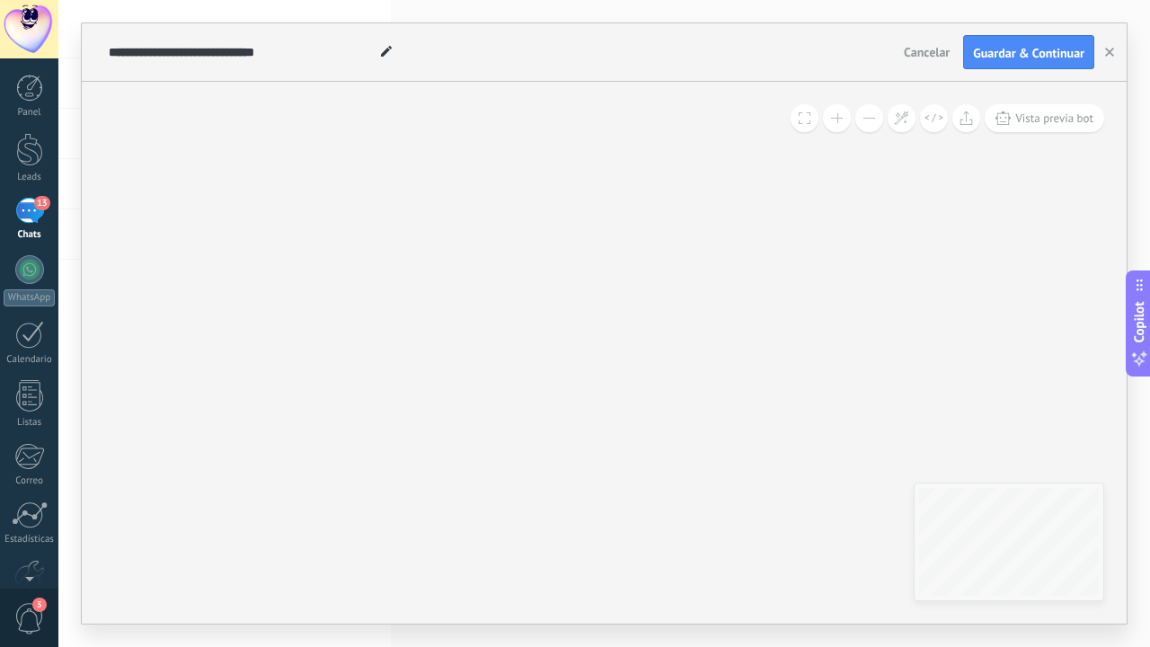
click at [994, 329] on icon at bounding box center [34, 1] width 2122 height 1133
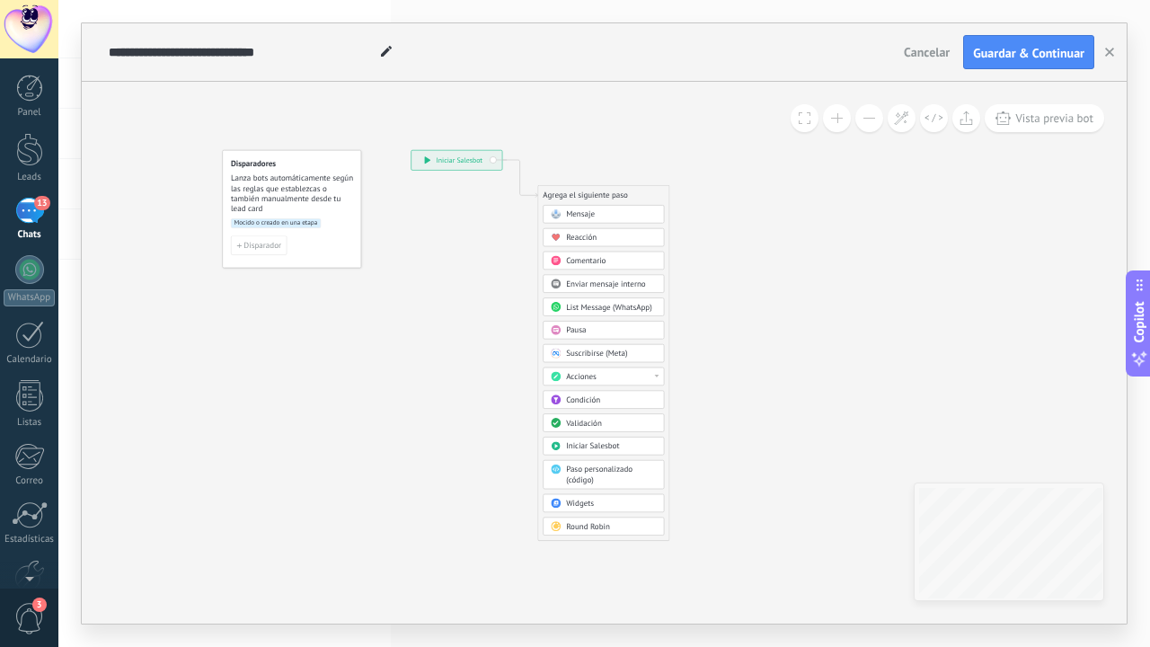
click at [605, 309] on span "List Message (WhatsApp)" at bounding box center [609, 307] width 86 height 10
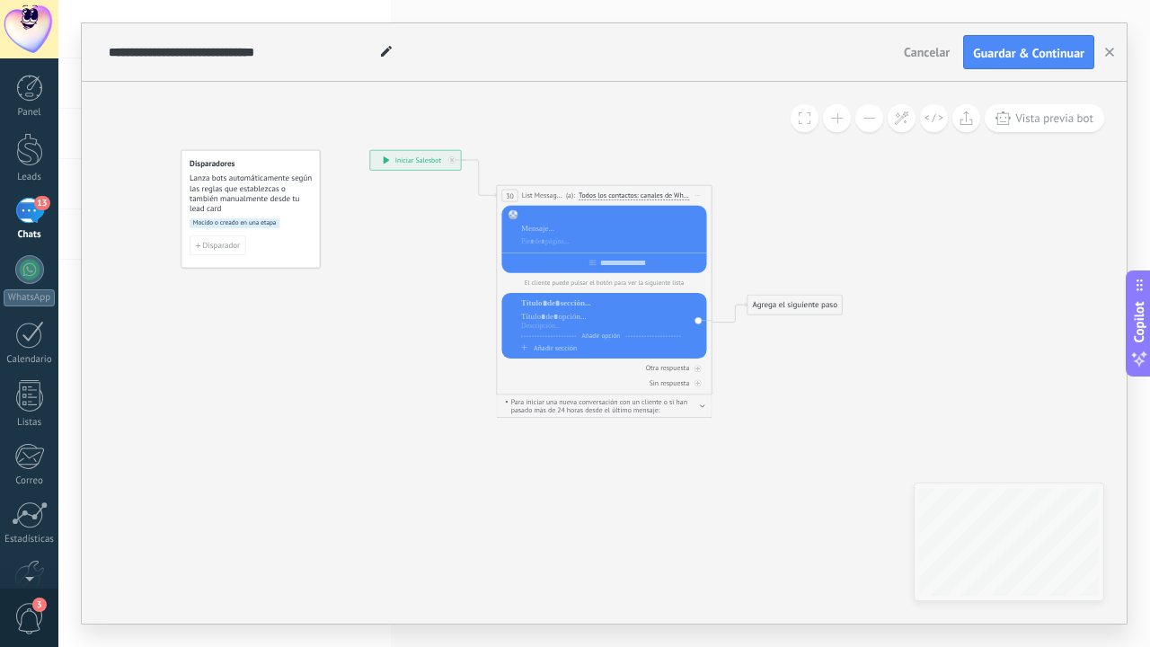
click at [592, 215] on div at bounding box center [611, 215] width 181 height 11
paste div
click at [592, 216] on div at bounding box center [611, 215] width 181 height 11
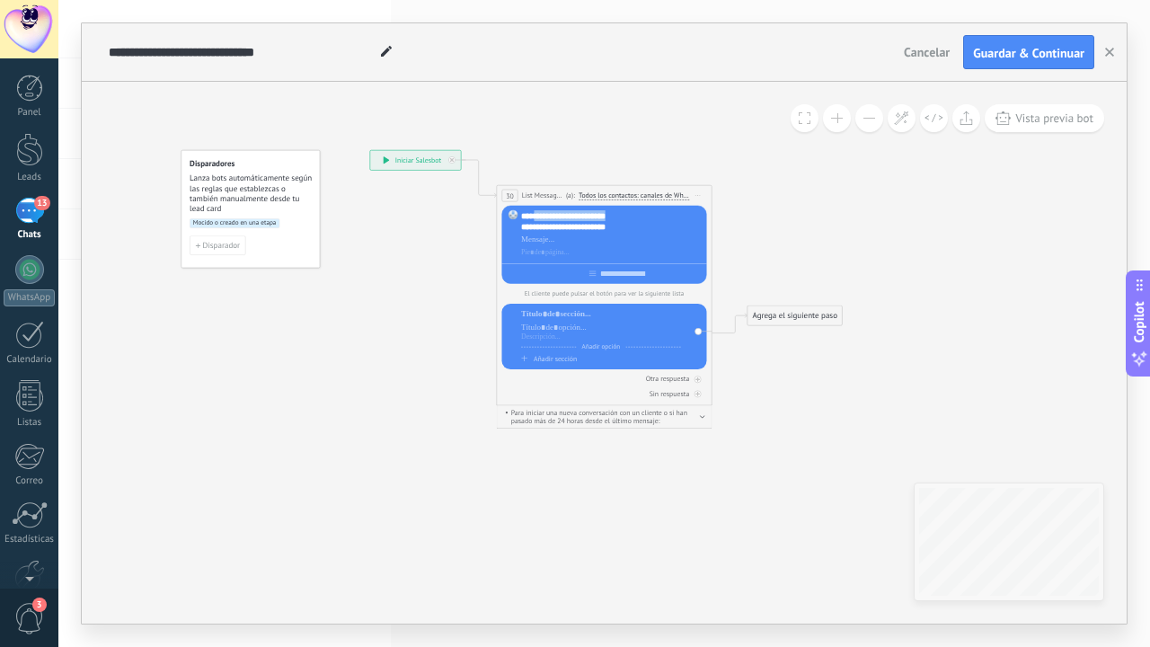
drag, startPoint x: 623, startPoint y: 214, endPoint x: 540, endPoint y: 213, distance: 83.5
click at [540, 213] on div "**********" at bounding box center [611, 221] width 181 height 22
click at [522, 225] on div "**********" at bounding box center [611, 226] width 181 height 11
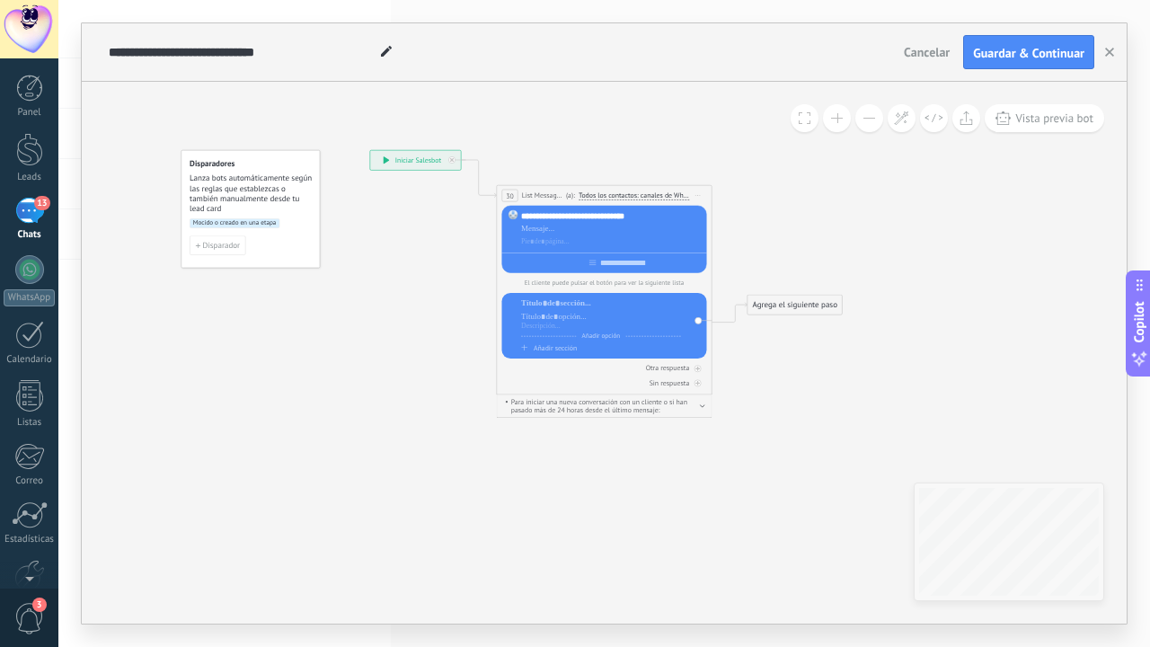
click at [637, 221] on div "**********" at bounding box center [611, 215] width 181 height 11
click at [603, 232] on div at bounding box center [611, 229] width 181 height 11
paste div
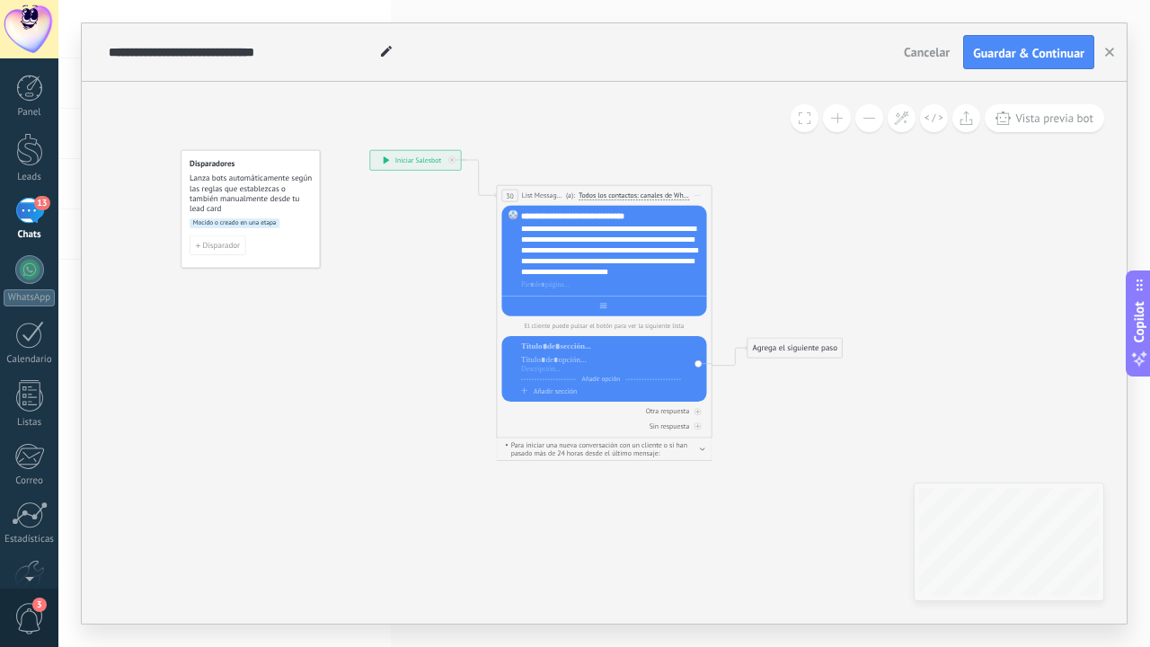
click at [622, 305] on div at bounding box center [604, 303] width 205 height 17
click at [700, 190] on span "Iniciar vista previa aquí Cambiar nombre Duplicar [GEOGRAPHIC_DATA]" at bounding box center [697, 195] width 17 height 15
click at [609, 308] on input "text" at bounding box center [622, 306] width 53 height 9
type input "**********"
drag, startPoint x: 523, startPoint y: 213, endPoint x: 672, endPoint y: 277, distance: 162.2
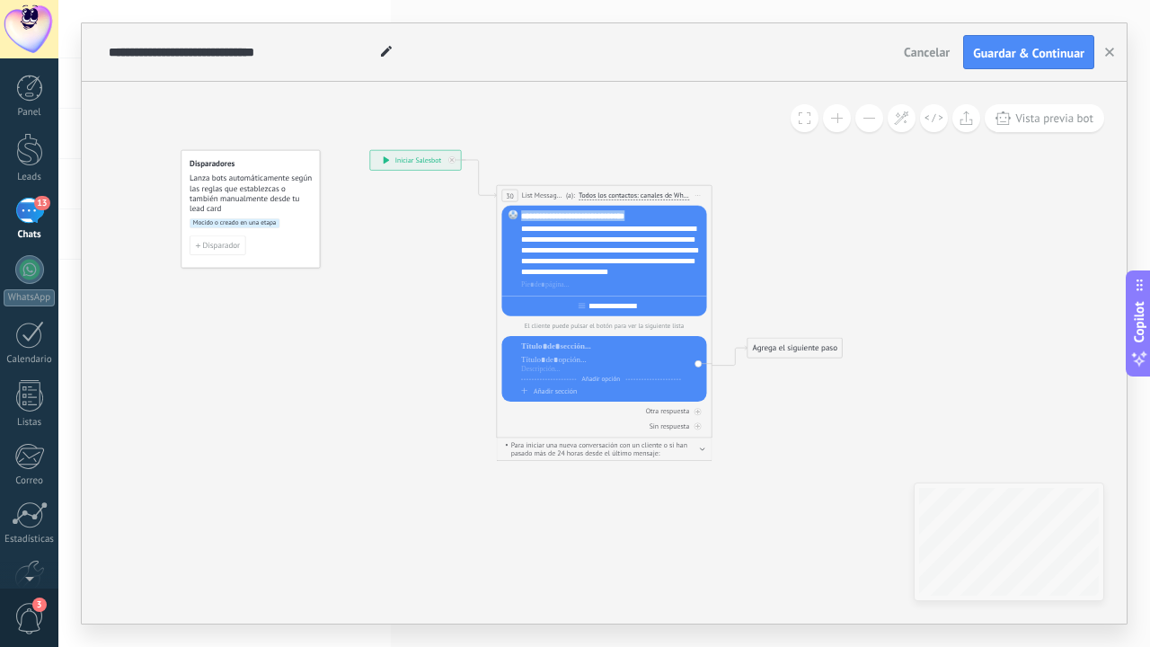
click at [672, 277] on div "**********" at bounding box center [611, 250] width 181 height 80
click at [696, 195] on icon at bounding box center [697, 195] width 5 height 1
click at [710, 269] on div "Borrar" at bounding box center [746, 266] width 107 height 18
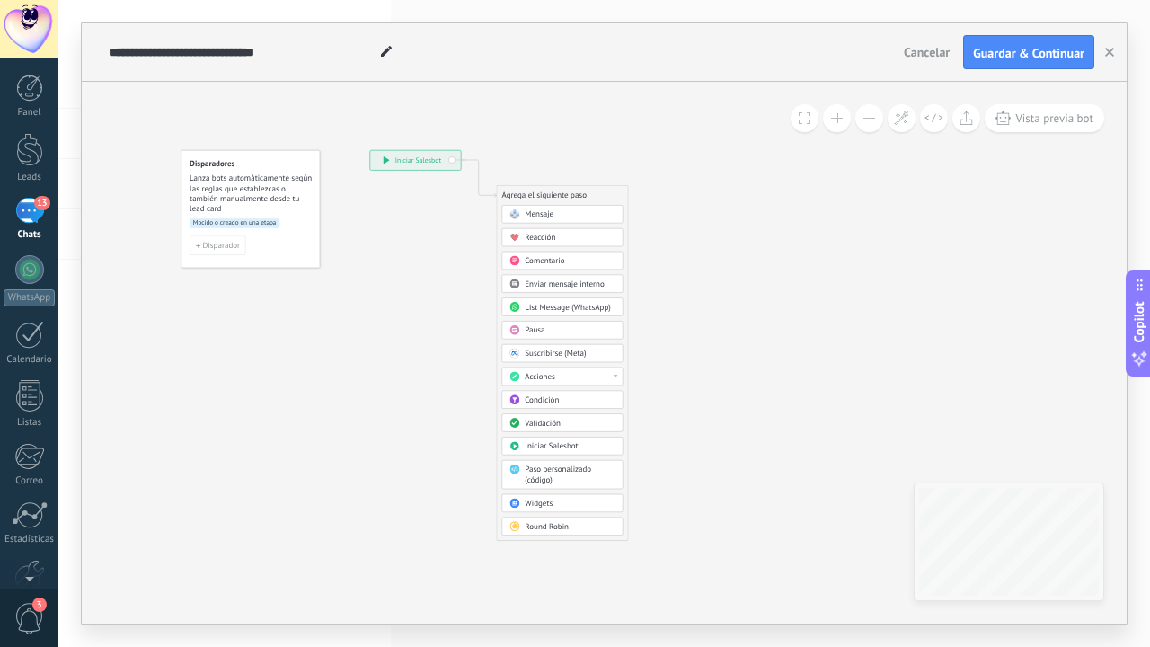
click at [538, 214] on span "Mensaje" at bounding box center [538, 214] width 29 height 10
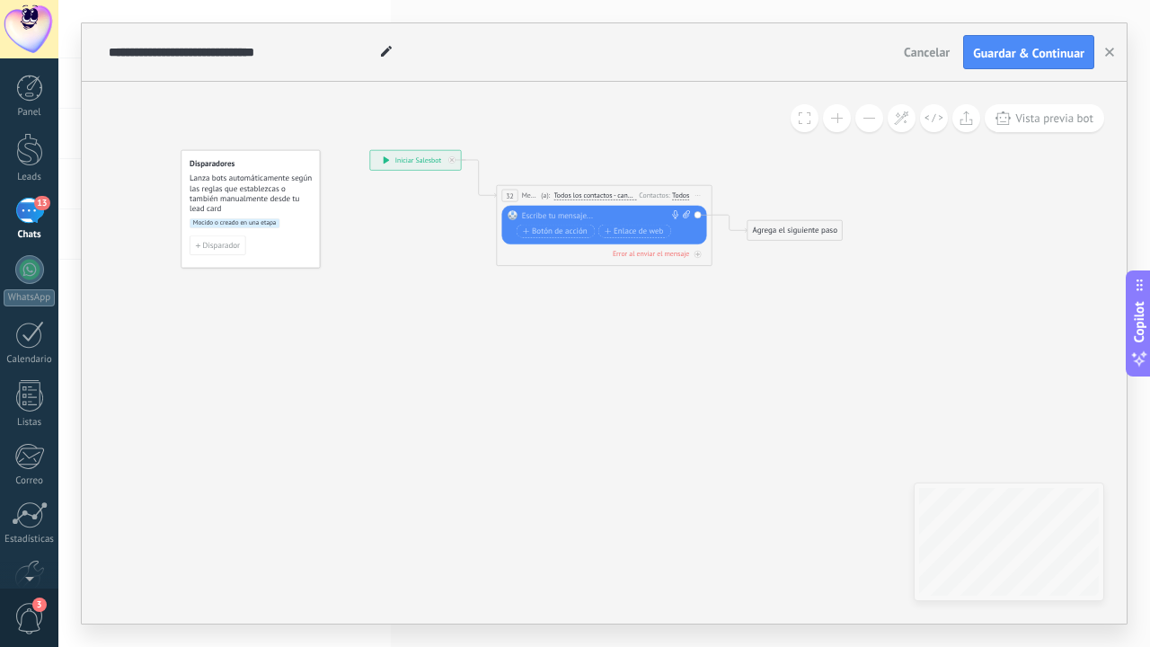
click at [550, 212] on div at bounding box center [602, 215] width 160 height 11
click at [549, 211] on div at bounding box center [602, 215] width 160 height 11
paste div
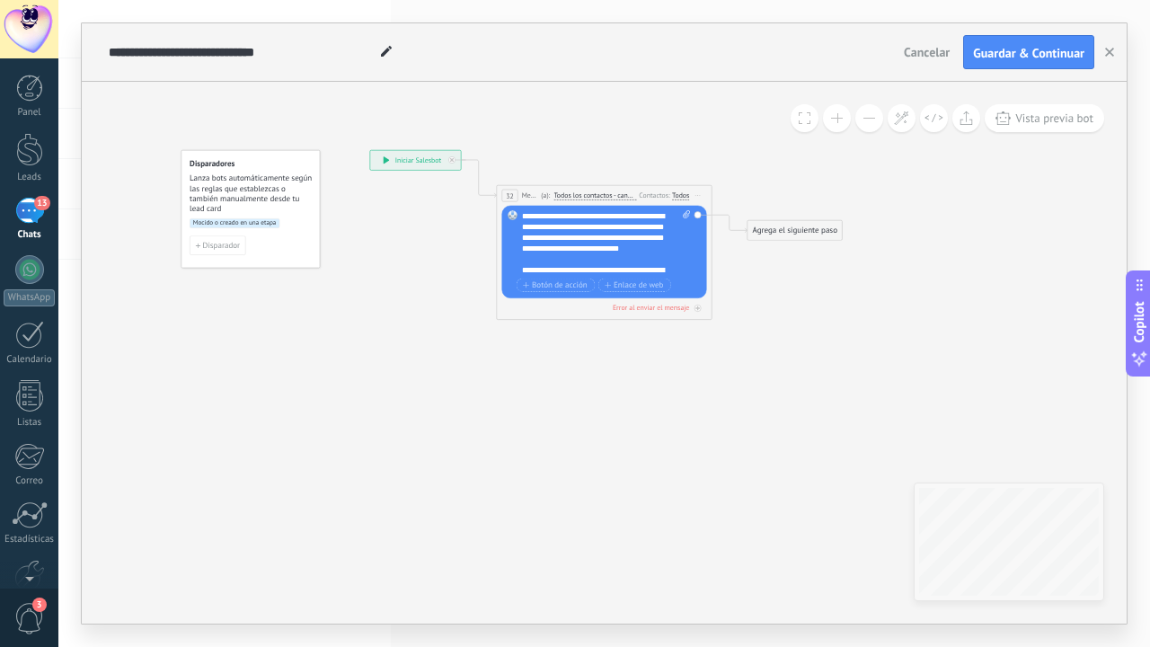
click at [522, 216] on div "**********" at bounding box center [606, 242] width 169 height 65
click at [646, 214] on div "**********" at bounding box center [606, 242] width 169 height 65
click at [524, 214] on div "**********" at bounding box center [606, 242] width 169 height 65
click at [669, 259] on div "**********" at bounding box center [601, 258] width 158 height 75
click at [799, 231] on div "Agrega el siguiente paso" at bounding box center [794, 231] width 94 height 18
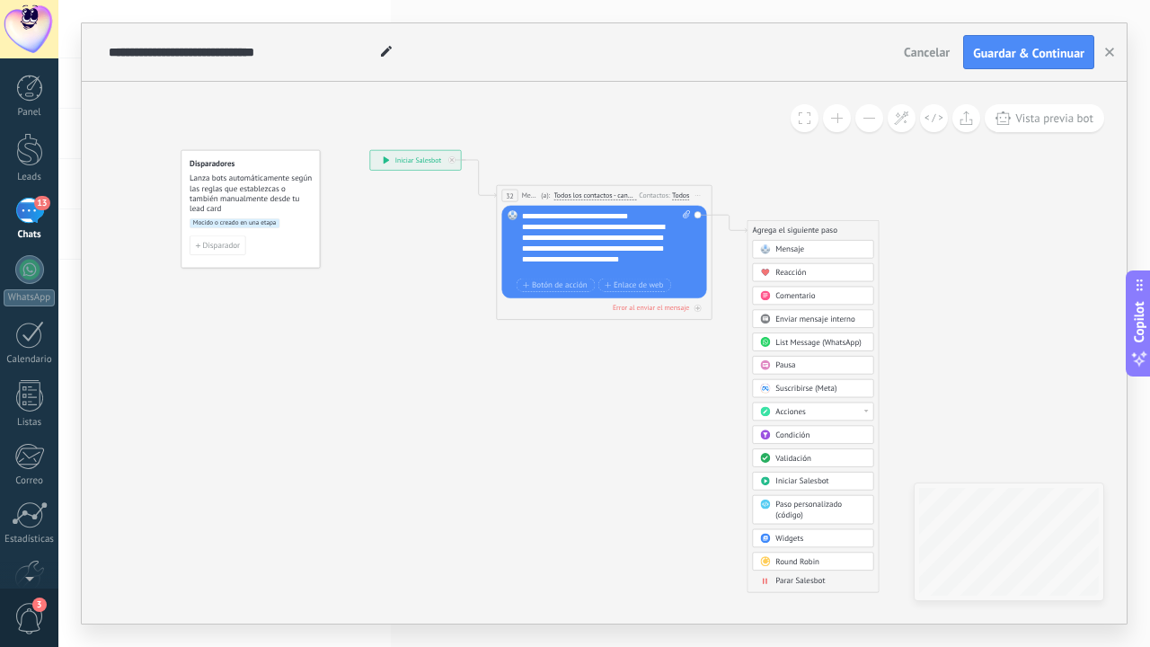
click at [790, 340] on span "List Message (WhatsApp)" at bounding box center [818, 342] width 86 height 10
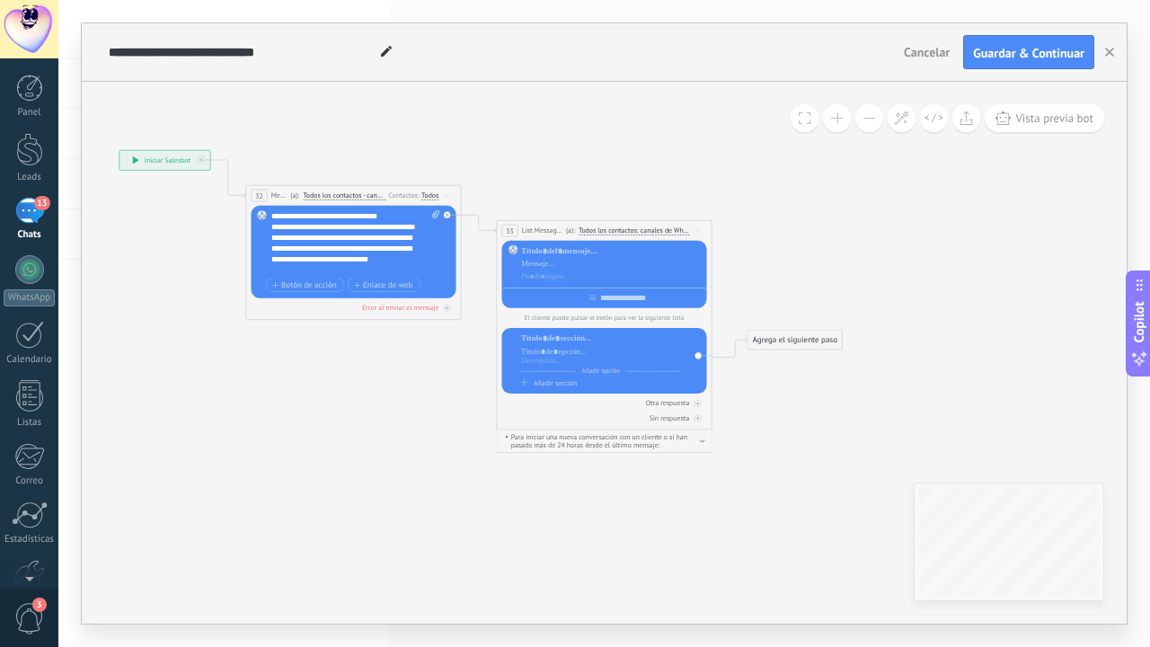
click at [540, 385] on span "Añadir sección" at bounding box center [554, 382] width 43 height 9
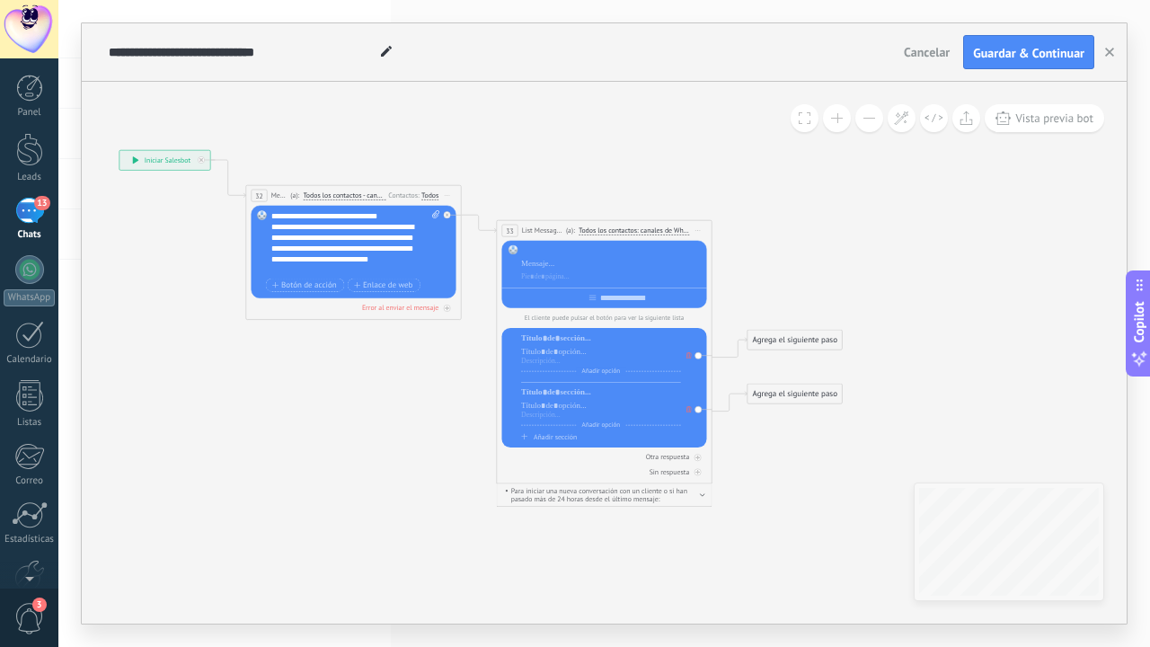
click at [588, 253] on div at bounding box center [611, 250] width 181 height 11
click at [563, 268] on div at bounding box center [611, 264] width 181 height 11
click at [577, 257] on div at bounding box center [611, 263] width 181 height 37
click at [704, 234] on span "Iniciar vista previa aquí Cambiar nombre Duplicar [GEOGRAPHIC_DATA]" at bounding box center [697, 230] width 17 height 15
click at [712, 297] on div "Borrar" at bounding box center [746, 301] width 107 height 18
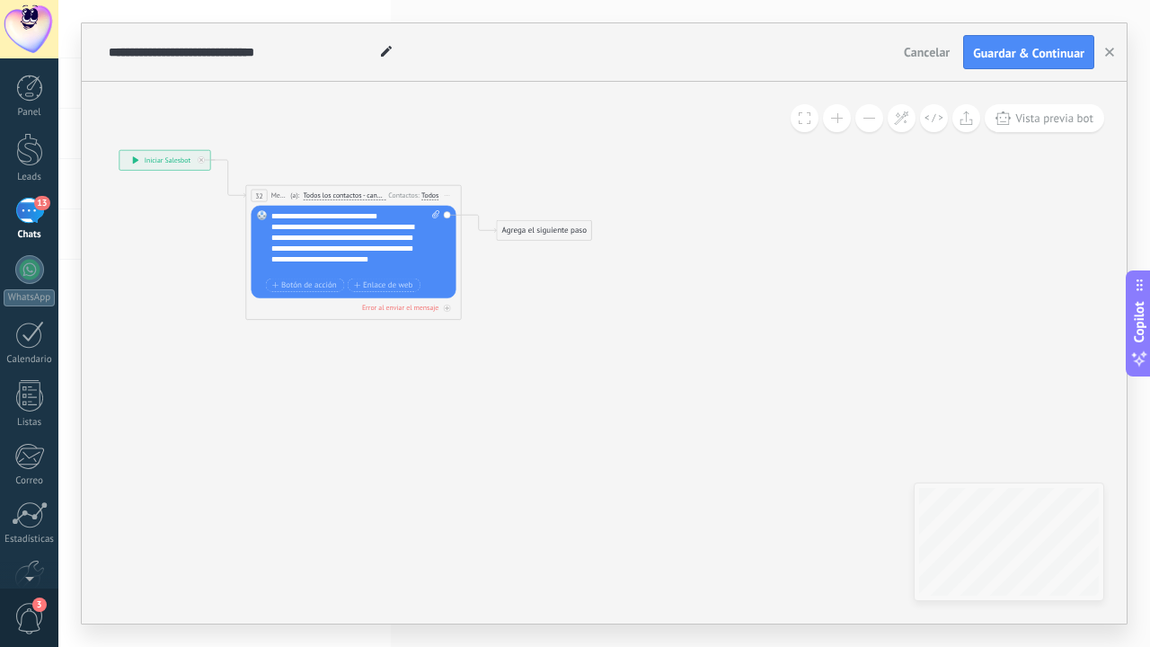
click at [442, 196] on span "Iniciar vista previa aquí Cambiar nombre Duplicar [GEOGRAPHIC_DATA]" at bounding box center [446, 195] width 17 height 15
click at [460, 264] on div "Borrar" at bounding box center [496, 266] width 107 height 18
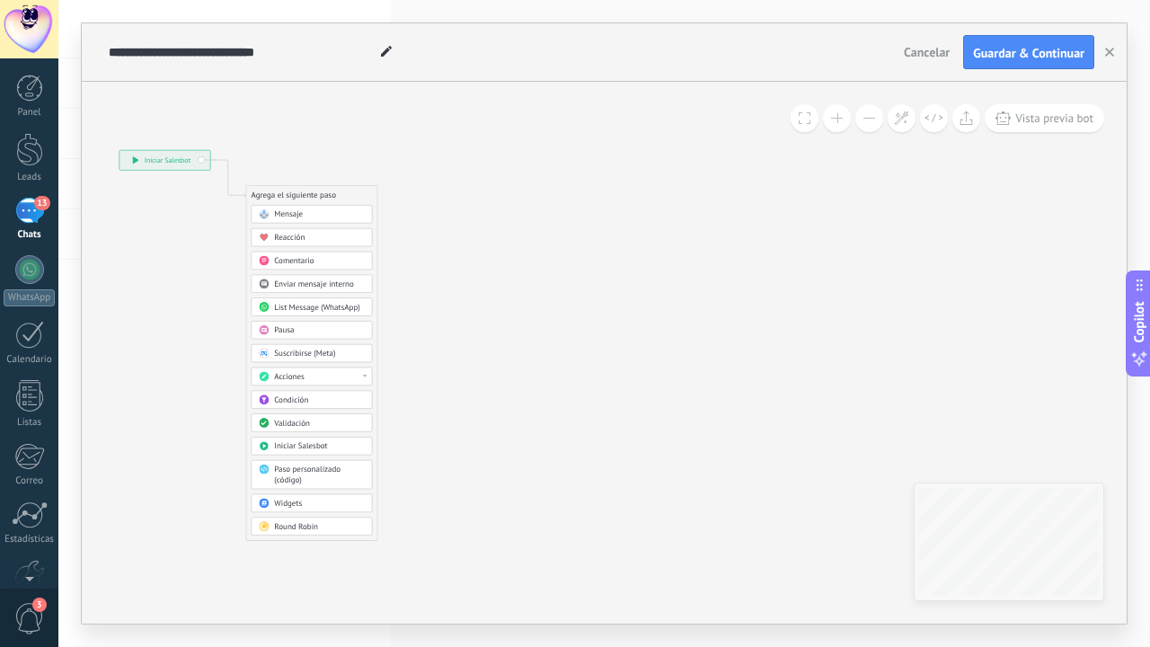
click at [310, 302] on div "List Message (WhatsApp)" at bounding box center [311, 306] width 121 height 18
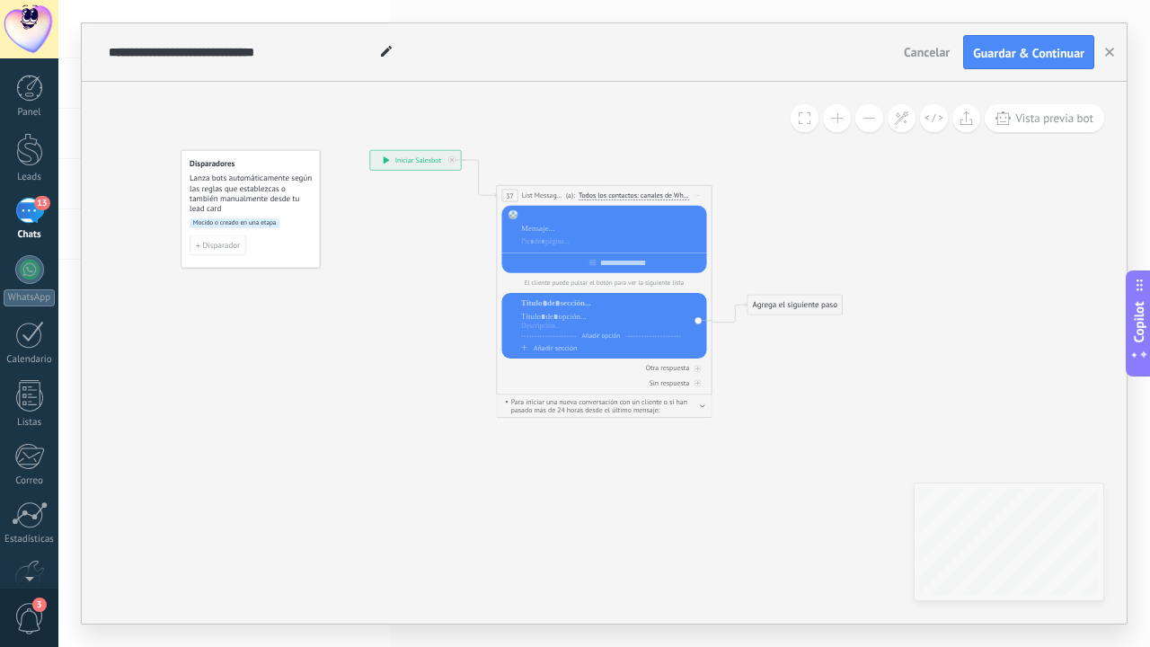
click at [551, 211] on div at bounding box center [611, 215] width 181 height 11
click at [522, 215] on div "**********" at bounding box center [611, 215] width 181 height 11
click at [588, 237] on div at bounding box center [611, 241] width 181 height 11
click at [583, 226] on div at bounding box center [611, 229] width 181 height 11
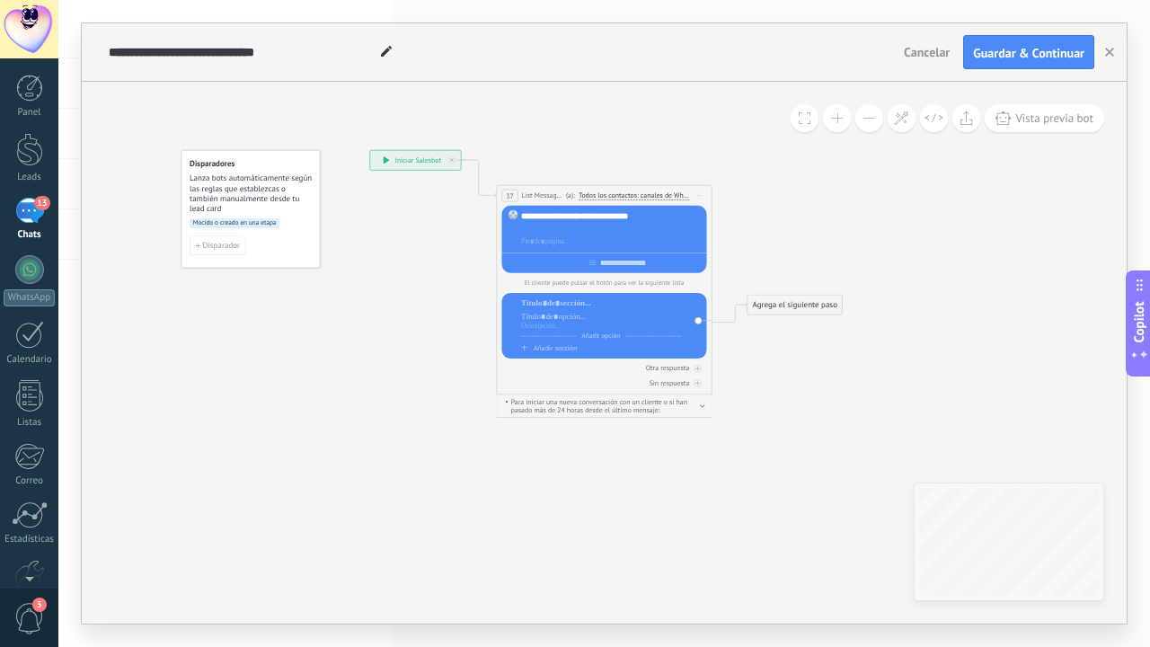
paste div
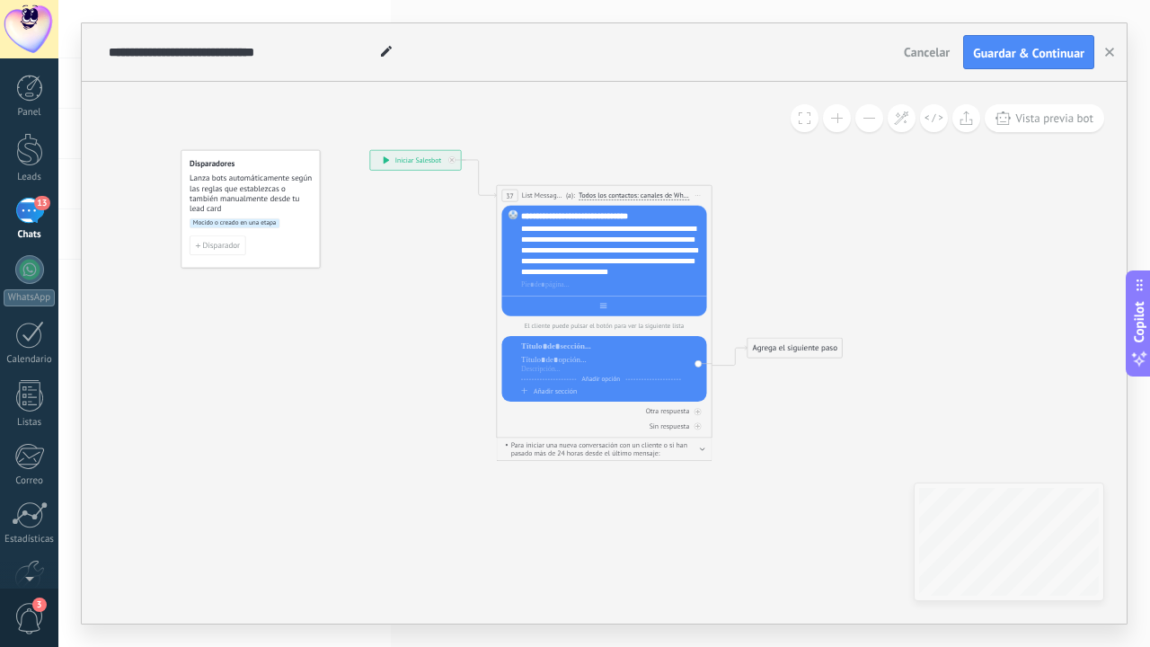
click at [637, 308] on div at bounding box center [604, 303] width 205 height 17
type input "*"
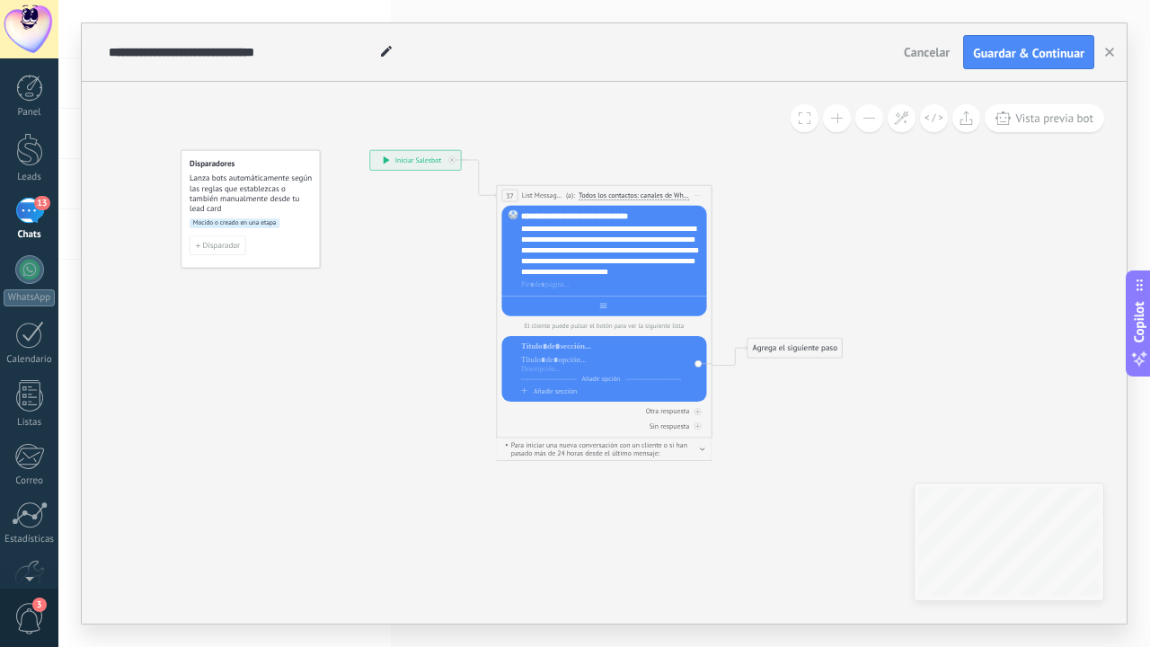
type input "*"
type input "**********"
click at [601, 285] on div at bounding box center [611, 284] width 181 height 11
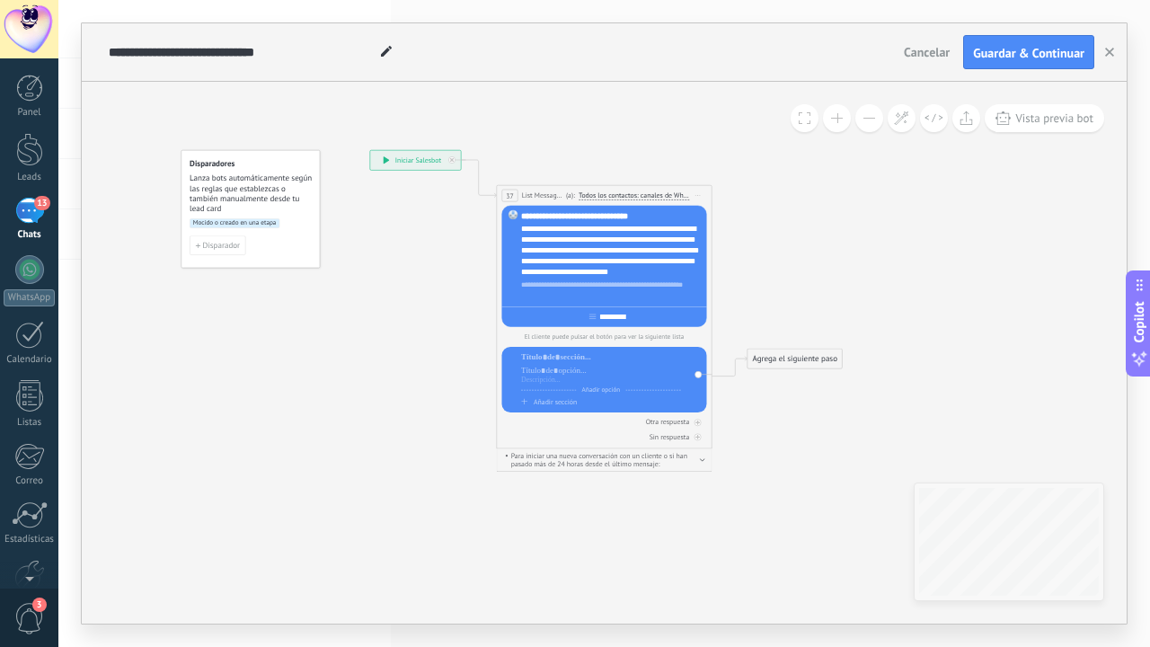
click at [553, 296] on div "**********" at bounding box center [611, 290] width 181 height 22
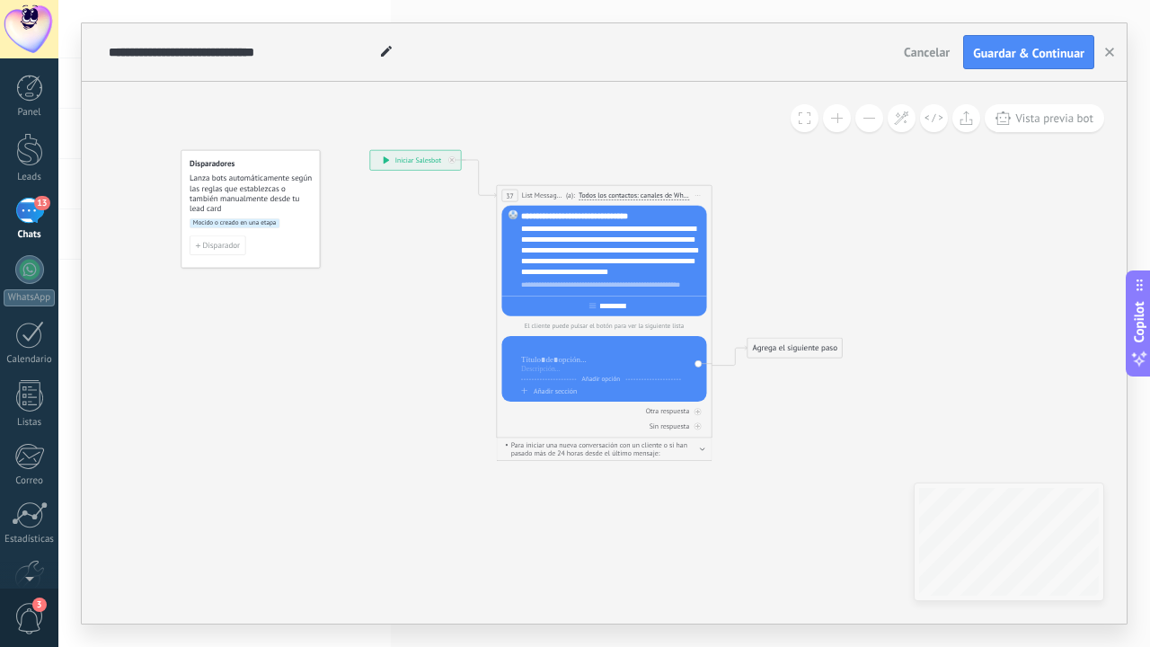
click at [601, 352] on div at bounding box center [601, 346] width 160 height 11
click at [591, 368] on div at bounding box center [601, 369] width 160 height 9
click at [612, 364] on div at bounding box center [601, 359] width 160 height 11
click at [570, 379] on div "Añadir opción" at bounding box center [601, 381] width 160 height 4
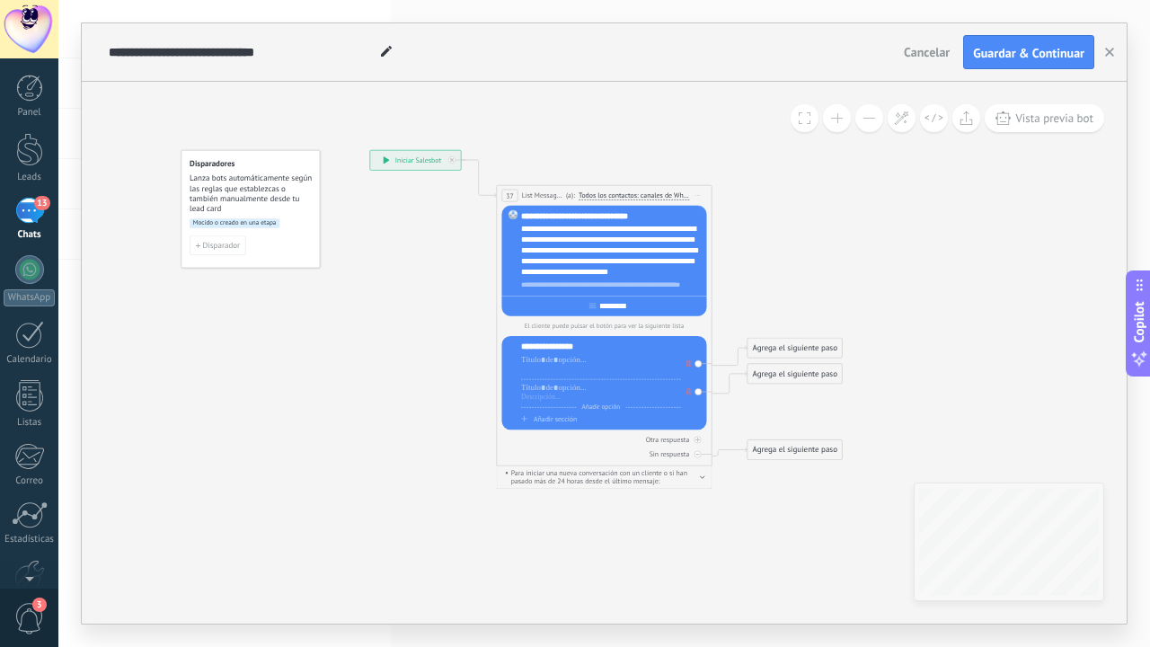
click at [580, 370] on div at bounding box center [601, 369] width 160 height 9
drag, startPoint x: 629, startPoint y: 342, endPoint x: 816, endPoint y: 348, distance: 187.8
click at [816, 348] on div "Agrega el siguiente paso" at bounding box center [794, 348] width 94 height 18
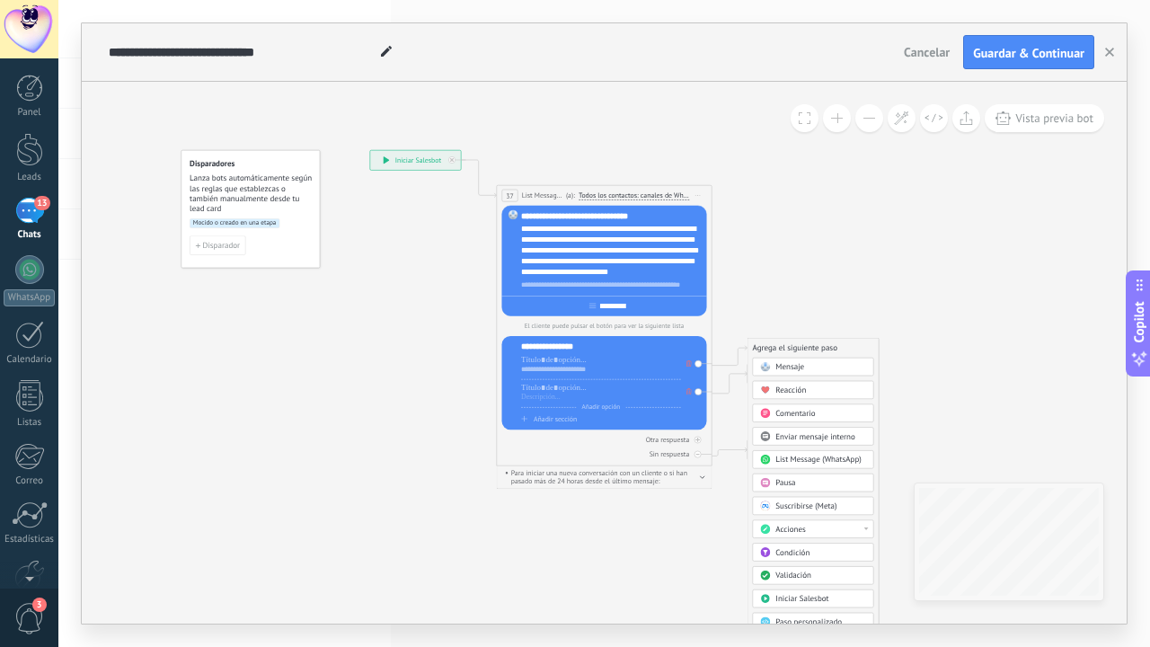
click at [802, 361] on div "Mensaje" at bounding box center [813, 366] width 121 height 18
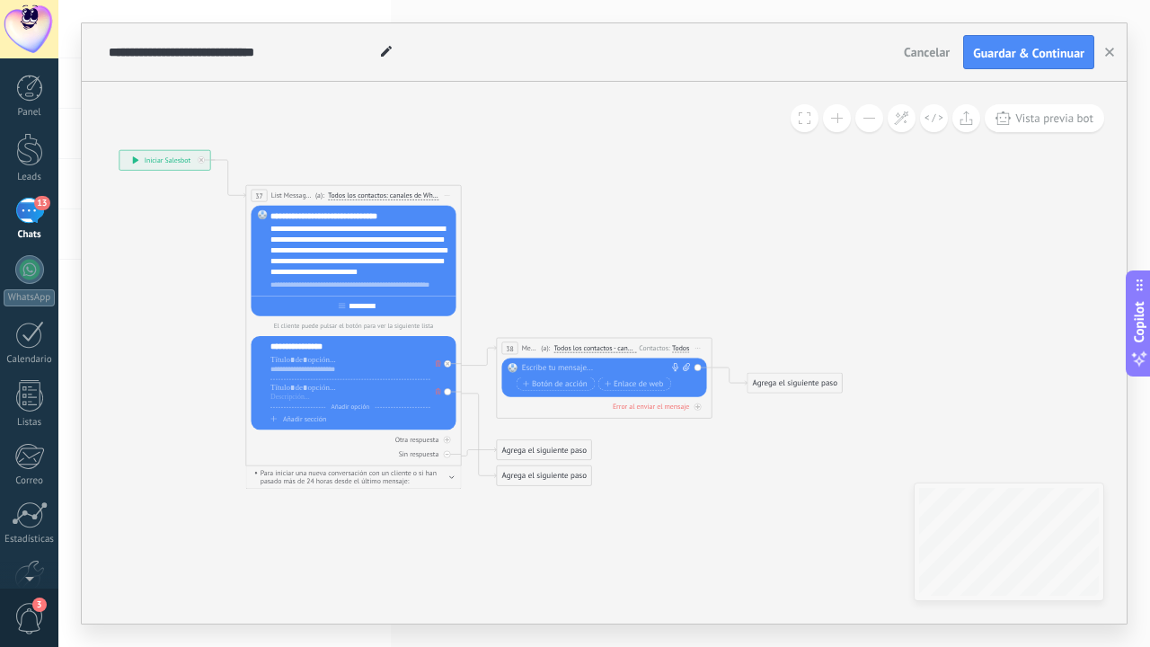
click at [614, 366] on div at bounding box center [602, 368] width 160 height 11
paste div
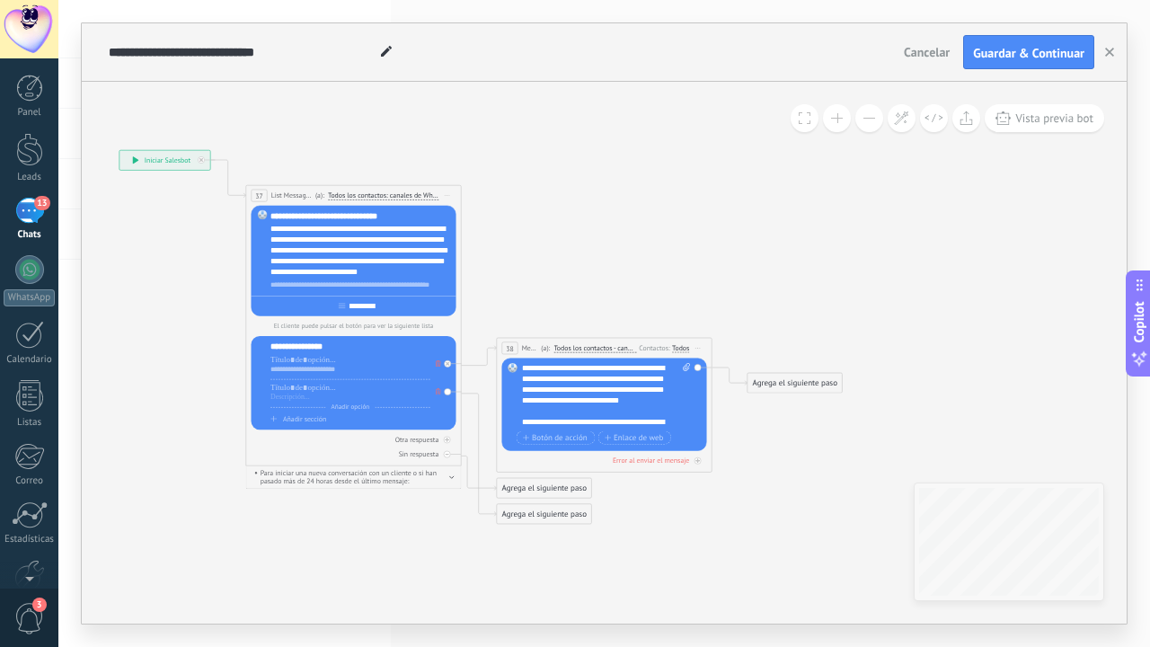
click at [556, 373] on div "**********" at bounding box center [606, 395] width 169 height 65
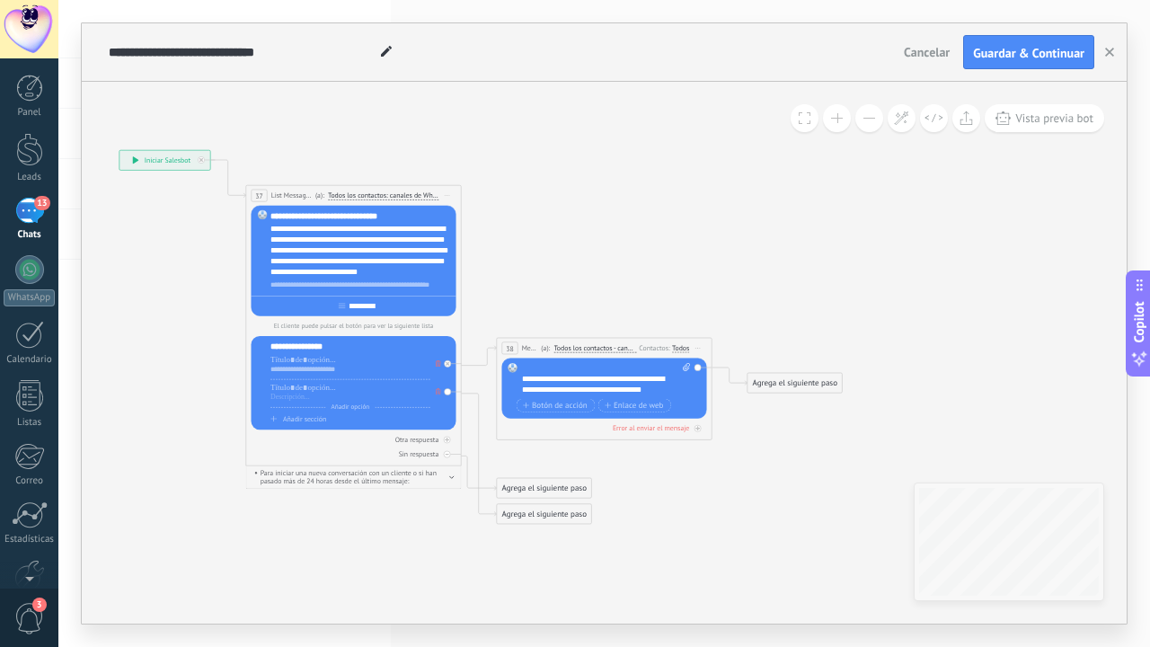
click at [581, 385] on div "**********" at bounding box center [601, 385] width 158 height 22
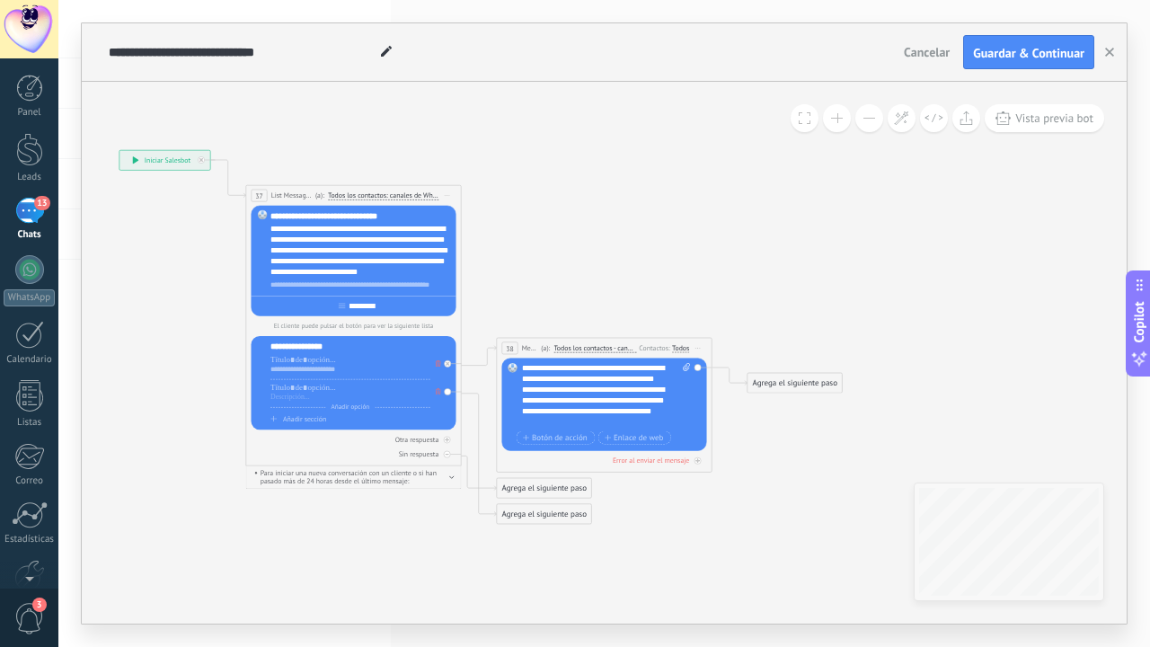
click at [807, 389] on div "Agrega el siguiente paso" at bounding box center [794, 384] width 94 height 18
click at [816, 473] on span "Enviar mensaje interno" at bounding box center [815, 471] width 80 height 10
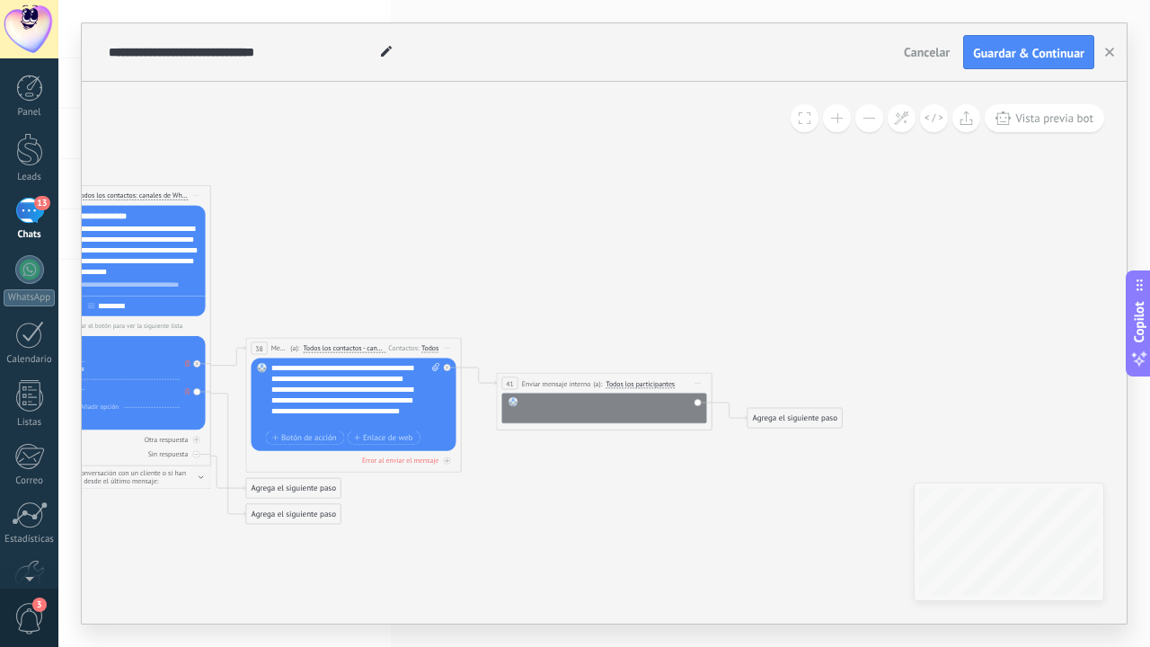
click at [545, 406] on div at bounding box center [611, 408] width 179 height 22
click at [798, 419] on div "Agrega el siguiente paso" at bounding box center [794, 419] width 94 height 18
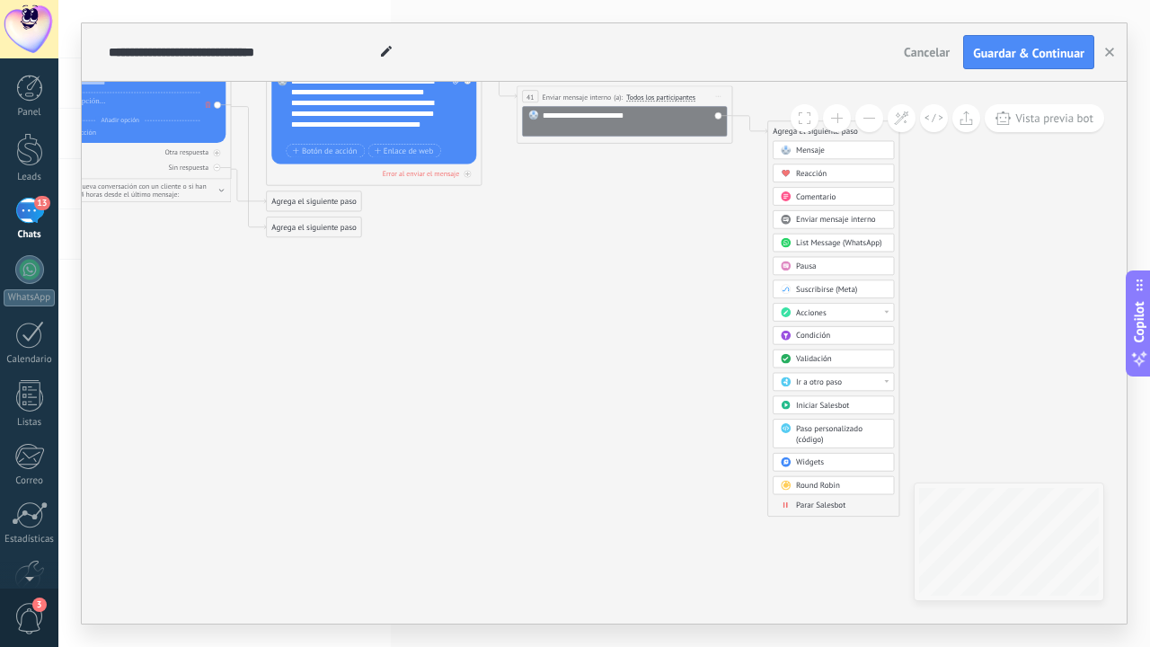
click at [820, 502] on span "Parar Salesbot" at bounding box center [820, 504] width 49 height 10
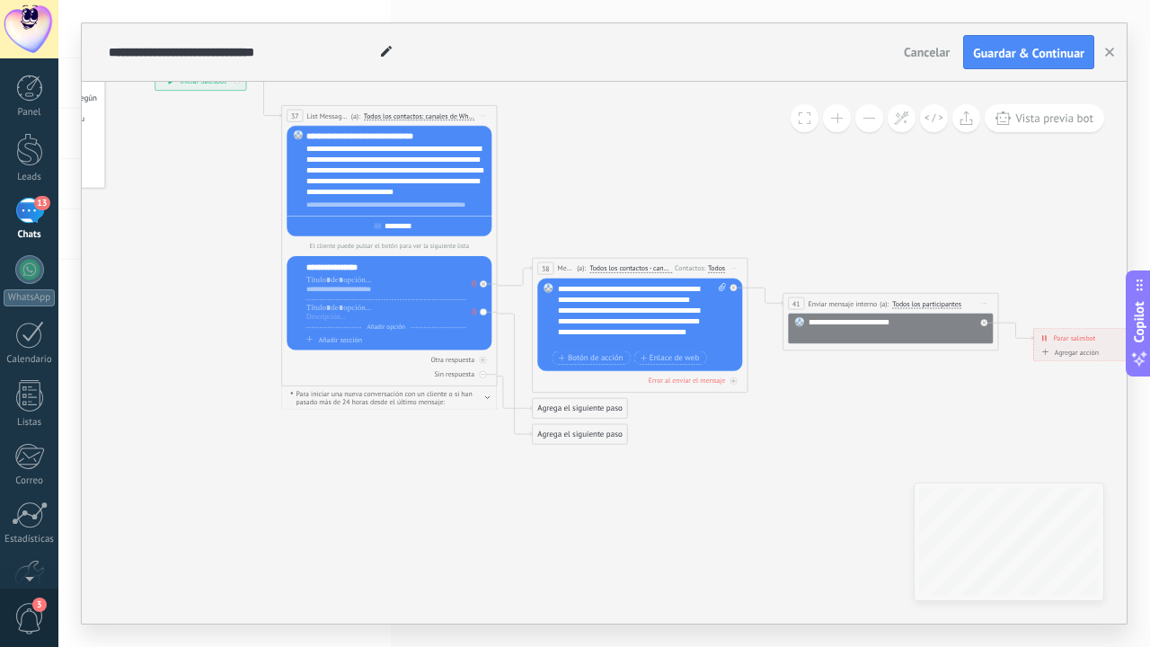
click at [322, 343] on span "Añadir sección" at bounding box center [340, 339] width 43 height 9
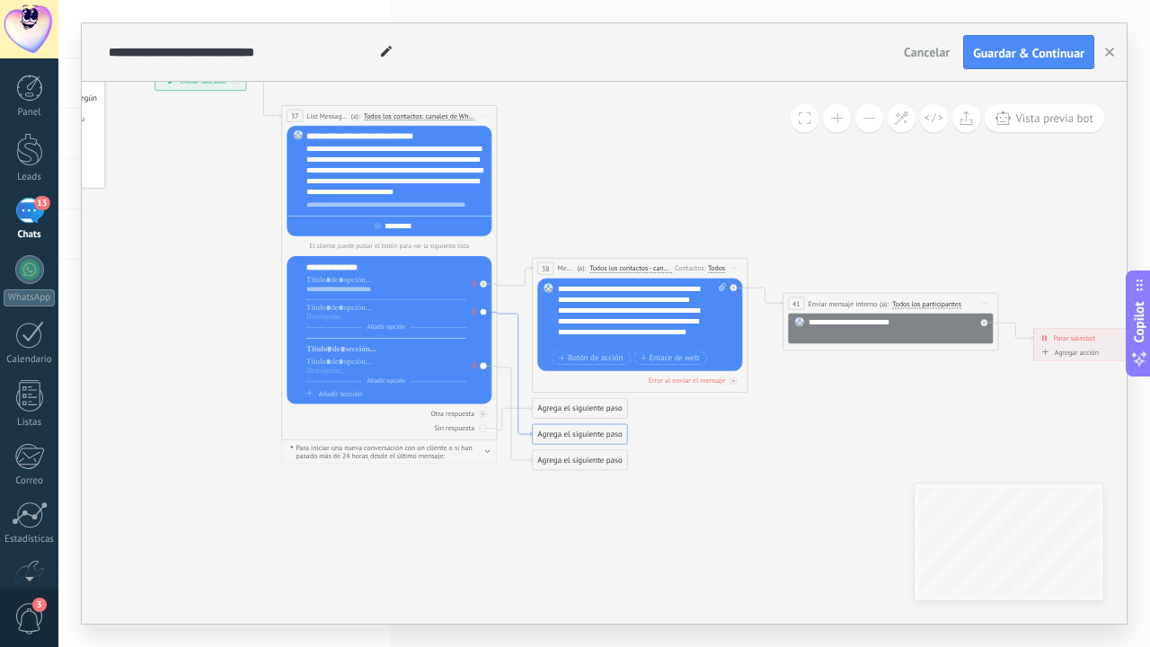
click at [521, 427] on icon at bounding box center [514, 374] width 35 height 123
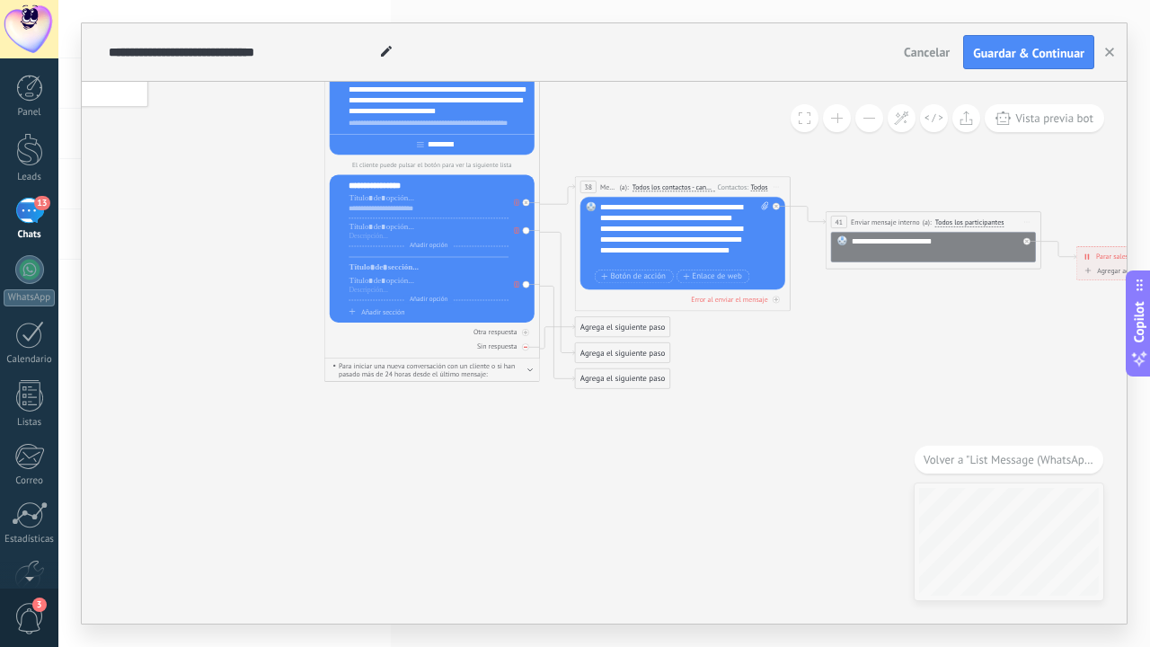
click at [529, 351] on div "Sin respuesta" at bounding box center [432, 346] width 205 height 10
click at [452, 235] on div at bounding box center [428, 236] width 160 height 9
click at [445, 227] on div at bounding box center [428, 226] width 160 height 11
click at [383, 235] on div at bounding box center [428, 236] width 160 height 9
click at [516, 230] on icon at bounding box center [516, 230] width 5 height 6
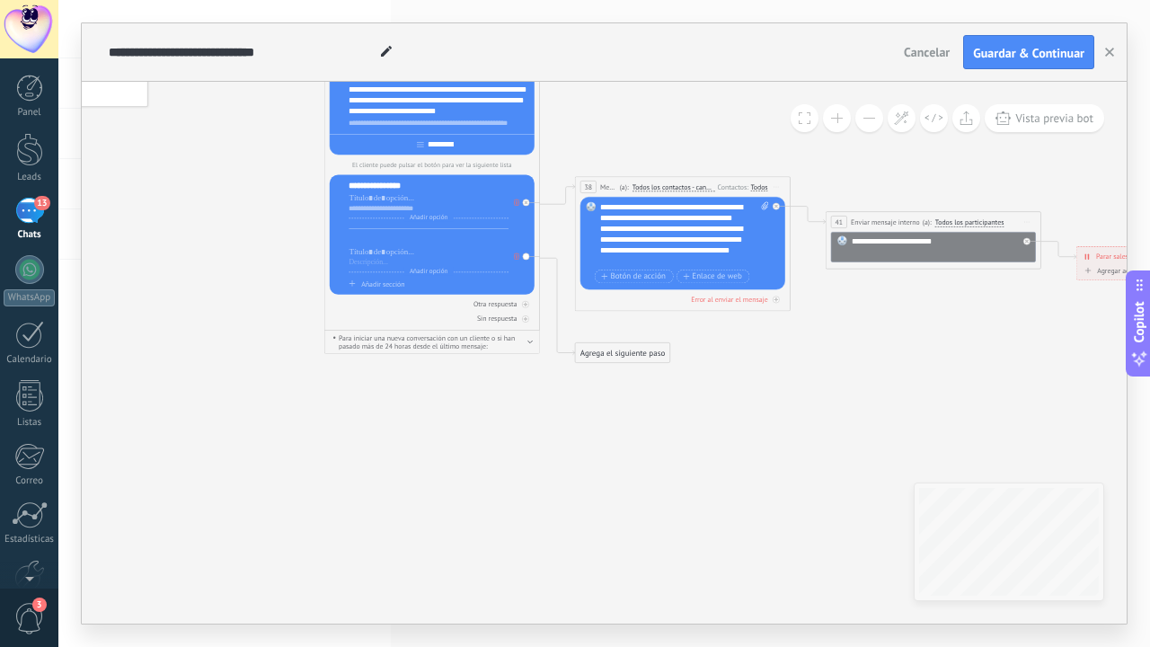
click at [439, 240] on div at bounding box center [428, 239] width 160 height 11
click at [374, 260] on div at bounding box center [428, 262] width 160 height 9
click at [384, 285] on span "Añadir sección" at bounding box center [382, 283] width 43 height 9
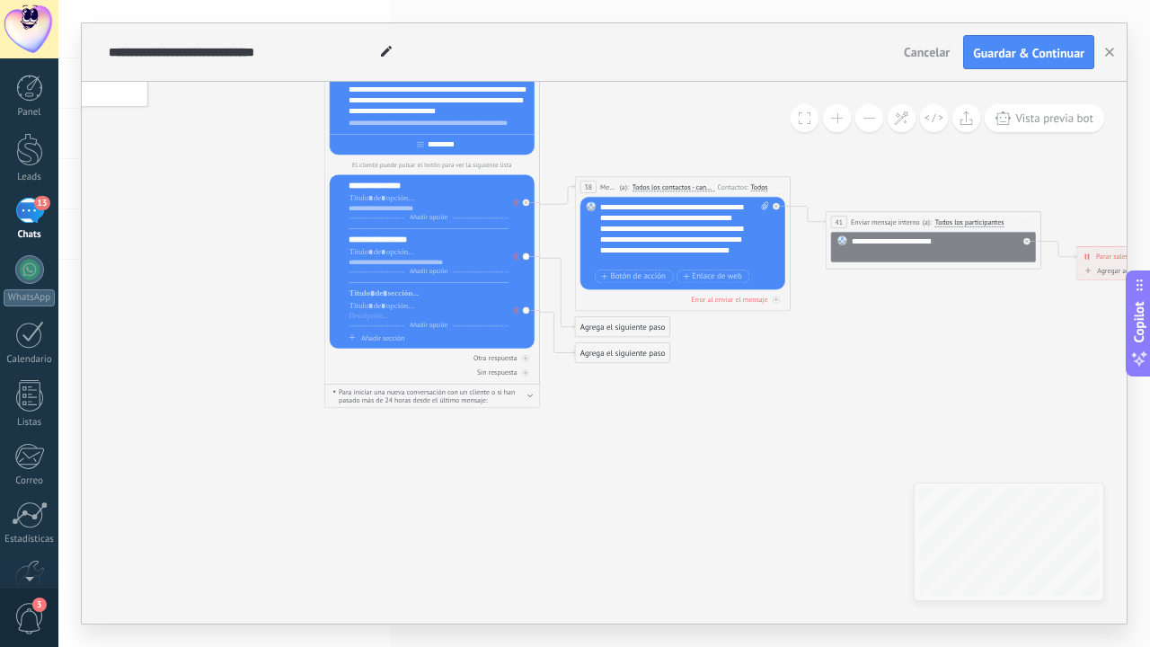
click at [603, 323] on div "Agrega el siguiente paso" at bounding box center [622, 327] width 94 height 18
click at [602, 346] on span at bounding box center [592, 345] width 21 height 9
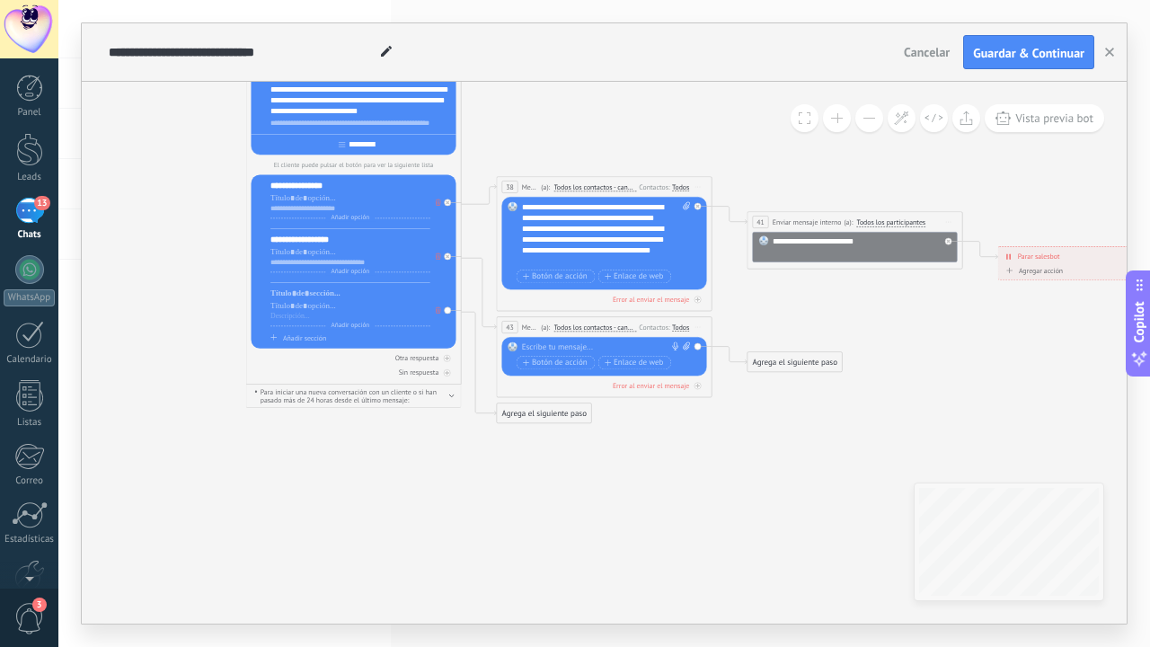
click at [604, 349] on div at bounding box center [602, 347] width 160 height 11
paste div
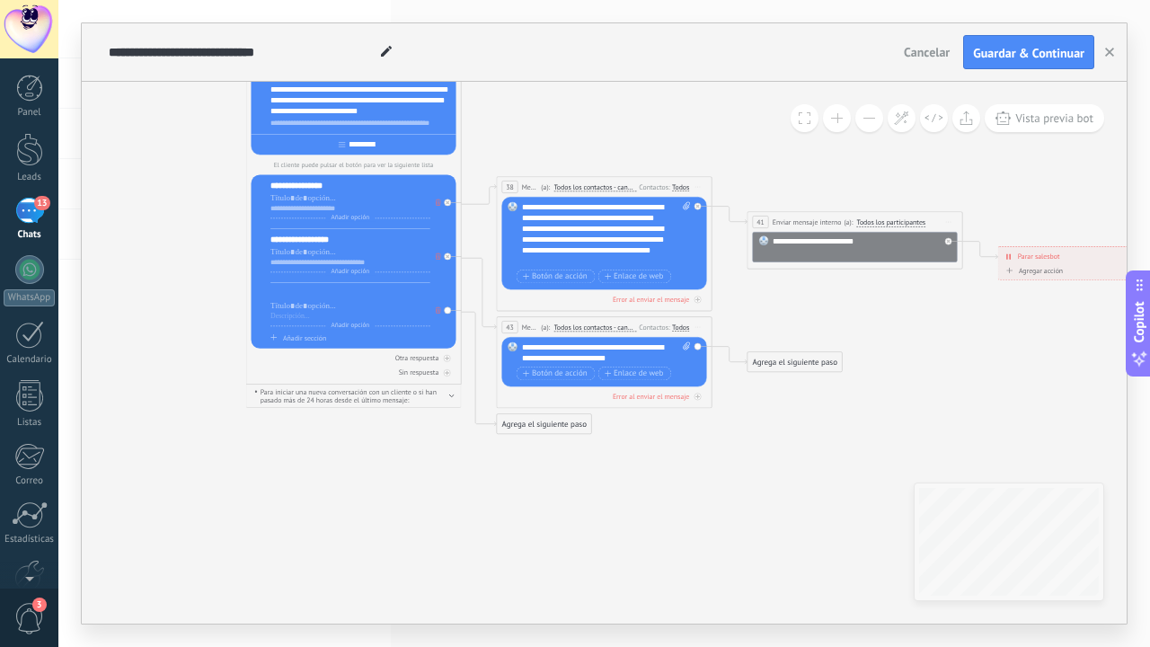
click at [335, 292] on div at bounding box center [350, 293] width 160 height 11
click at [292, 314] on div at bounding box center [350, 316] width 160 height 9
click at [358, 294] on div "**********" at bounding box center [350, 293] width 160 height 11
drag, startPoint x: 341, startPoint y: 294, endPoint x: 331, endPoint y: 294, distance: 10.8
click at [331, 294] on div "**********" at bounding box center [350, 293] width 160 height 11
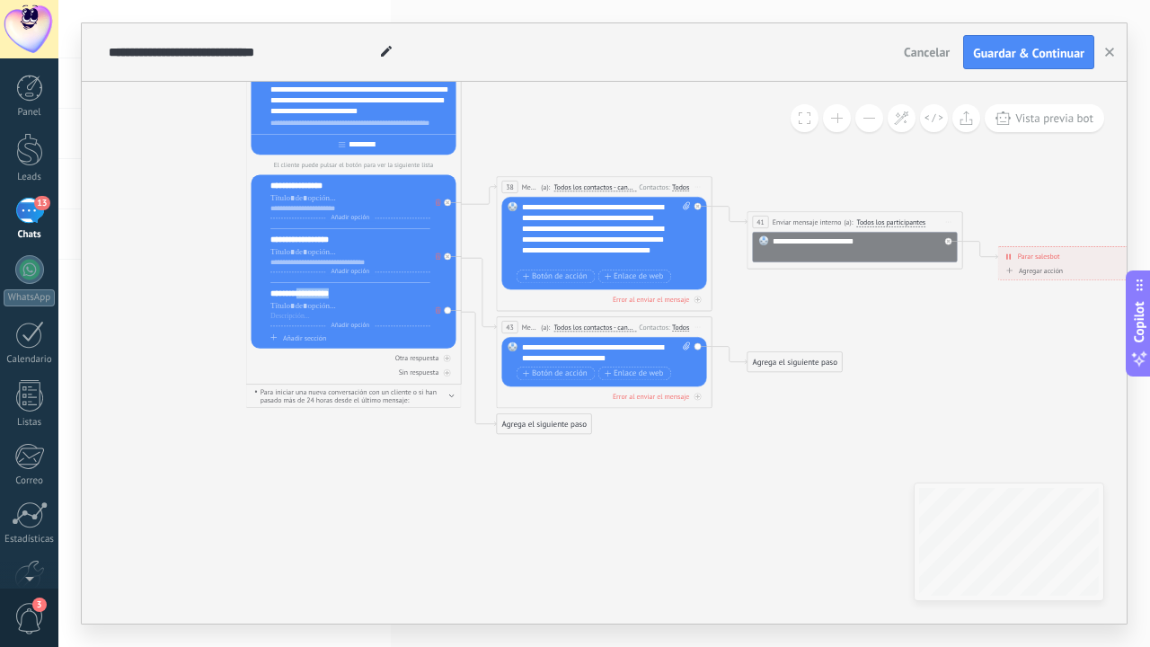
click at [331, 294] on div "**********" at bounding box center [350, 293] width 160 height 11
click at [334, 301] on div "**********" at bounding box center [350, 315] width 160 height 55
click at [338, 299] on div "**********" at bounding box center [350, 293] width 160 height 11
click at [331, 313] on div at bounding box center [350, 316] width 160 height 9
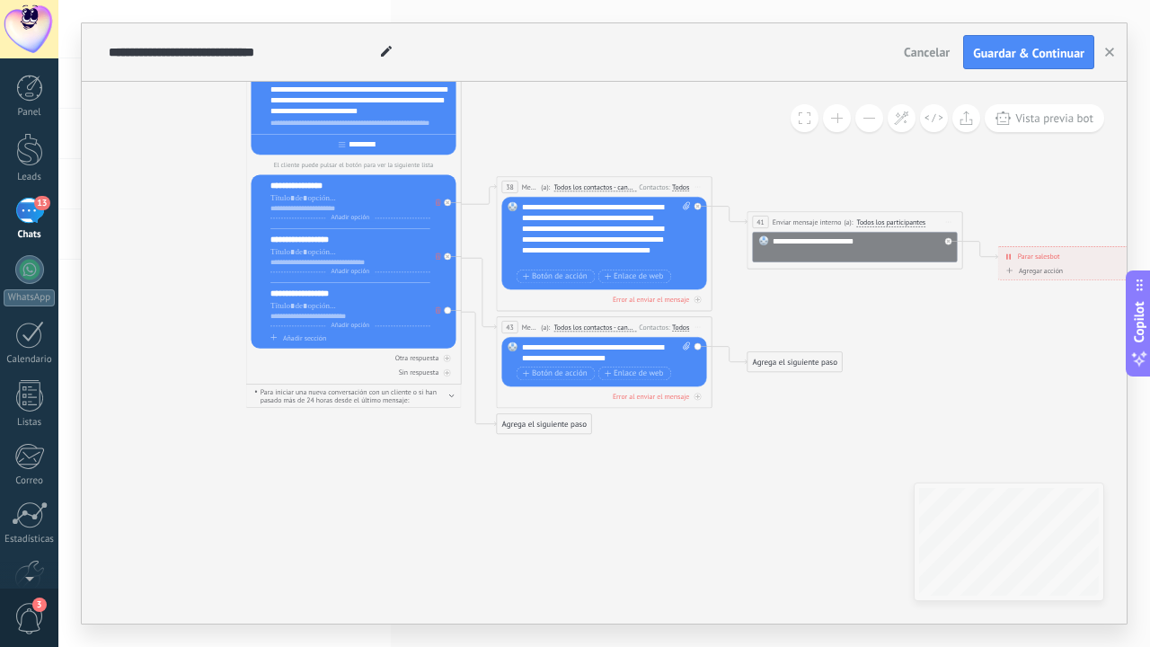
click at [524, 422] on div "Agrega el siguiente paso" at bounding box center [544, 424] width 94 height 18
click at [544, 445] on span "Mensaje" at bounding box center [538, 442] width 29 height 10
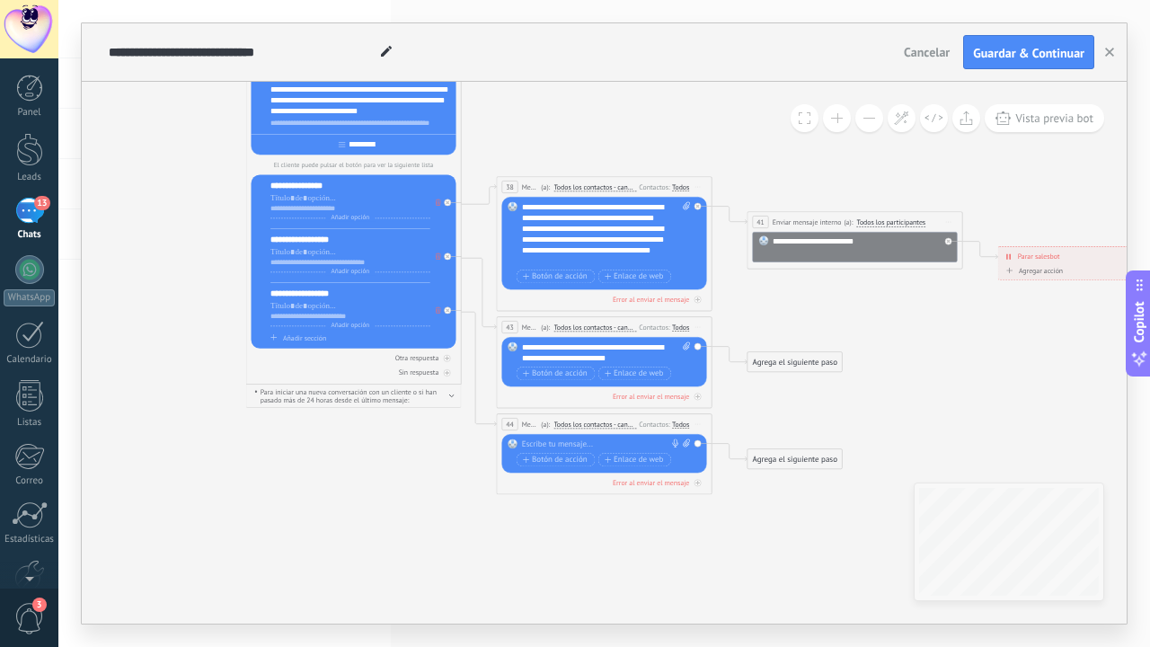
click at [544, 445] on div at bounding box center [602, 444] width 160 height 11
paste div
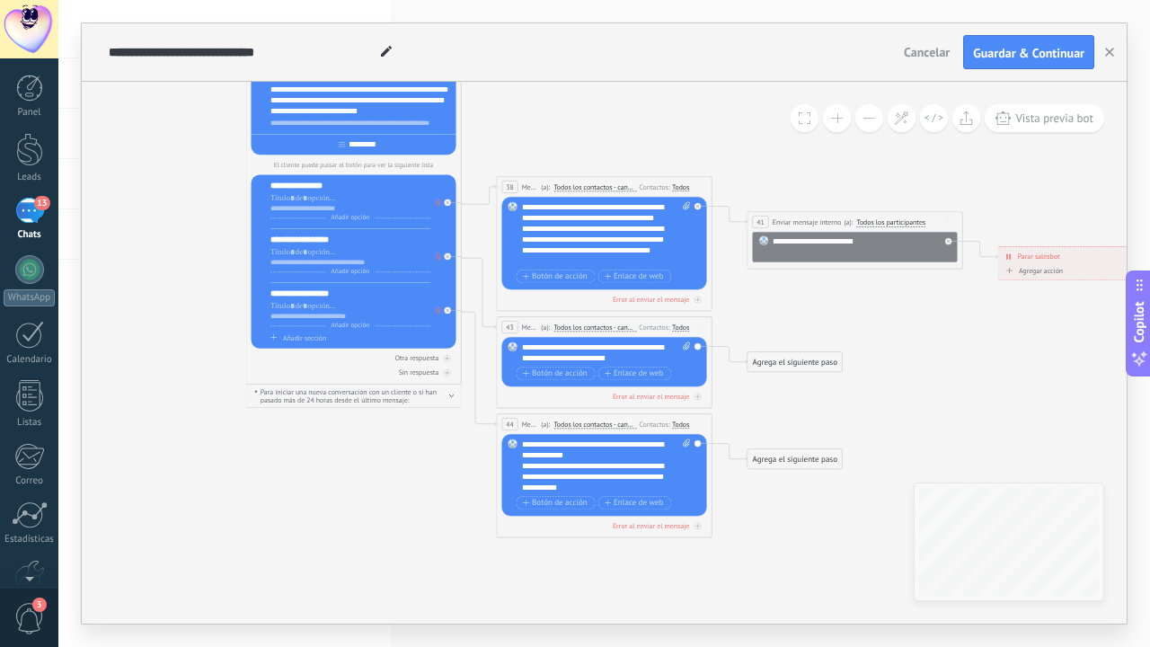
click at [791, 365] on div "Agrega el siguiente paso" at bounding box center [794, 362] width 94 height 18
click at [806, 444] on div "Enviar mensaje interno" at bounding box center [813, 450] width 121 height 18
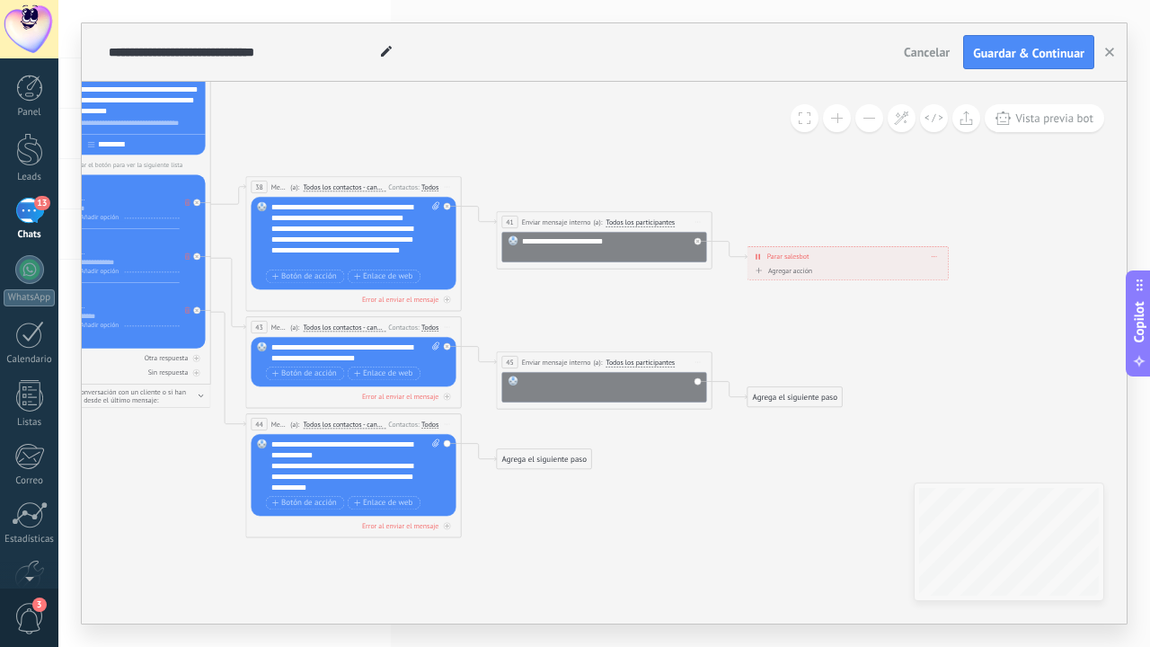
click at [631, 392] on div at bounding box center [611, 386] width 179 height 22
click at [816, 405] on div "Agrega el siguiente paso" at bounding box center [794, 397] width 94 height 18
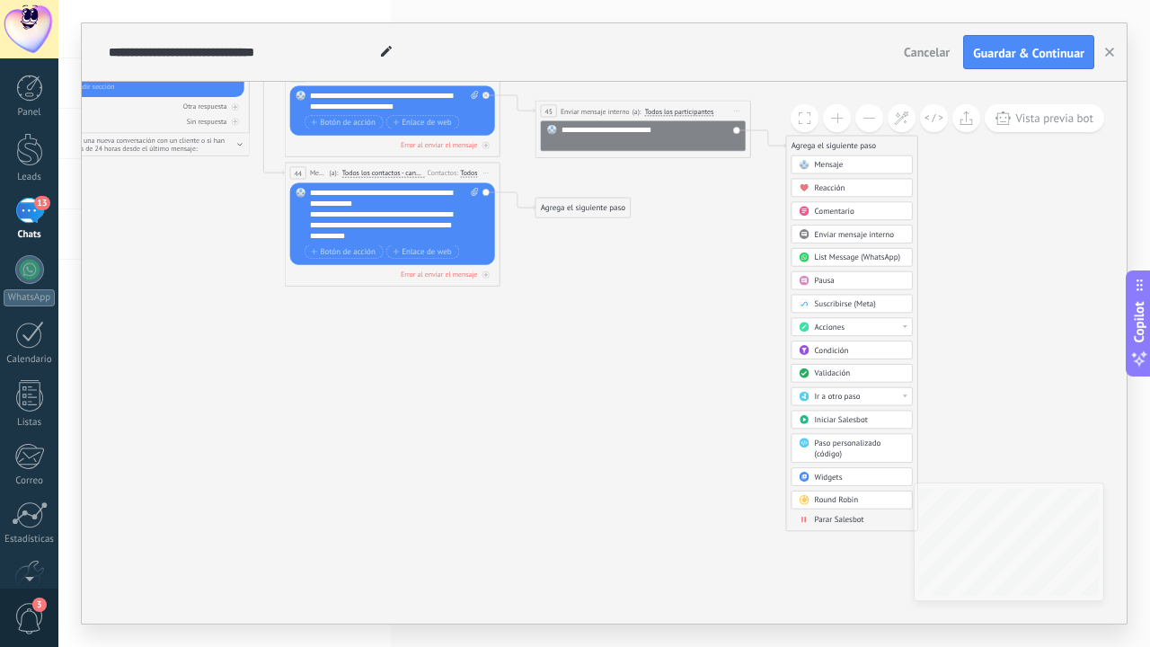
click at [809, 518] on span at bounding box center [803, 519] width 21 height 9
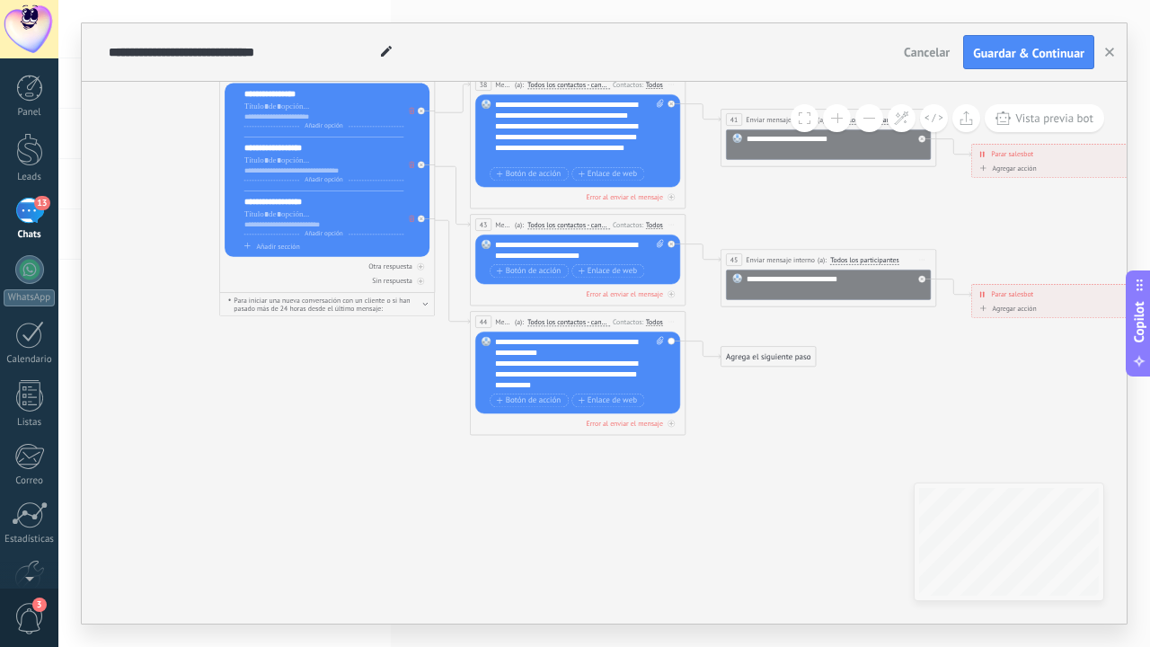
click at [771, 352] on div "Agrega el siguiente paso" at bounding box center [768, 357] width 94 height 18
click at [771, 368] on div "Mensaje" at bounding box center [786, 375] width 121 height 18
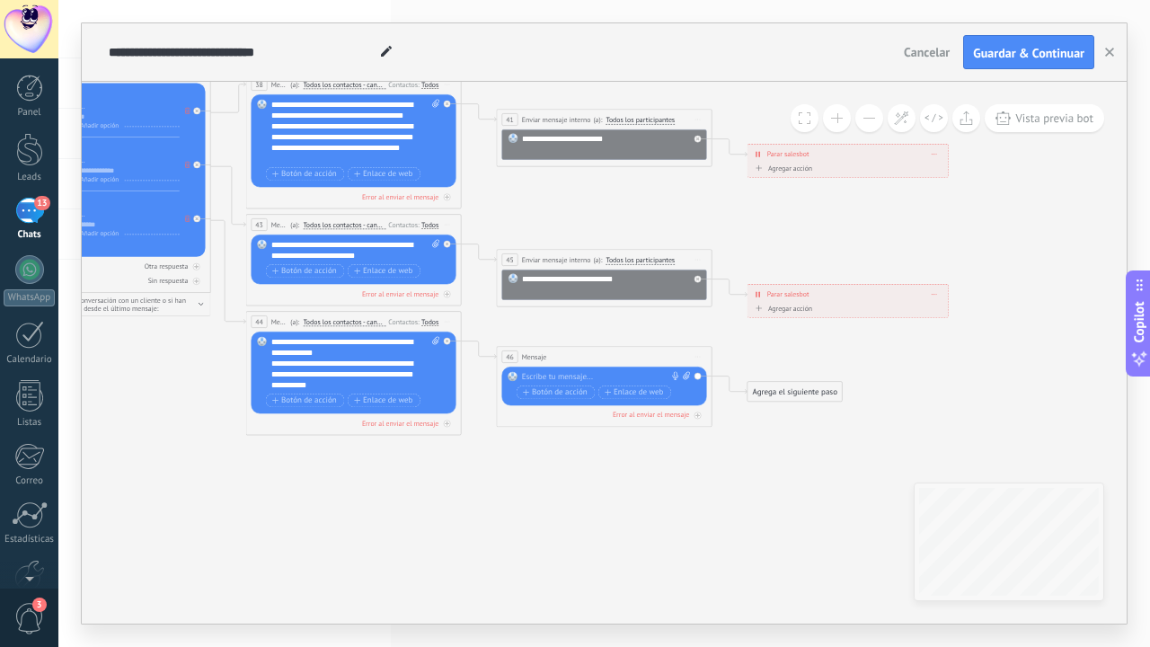
click at [696, 355] on span "Iniciar vista previa aquí Cambiar nombre Duplicar [GEOGRAPHIC_DATA]" at bounding box center [697, 355] width 17 height 15
click at [713, 431] on div "Borrar" at bounding box center [746, 427] width 107 height 18
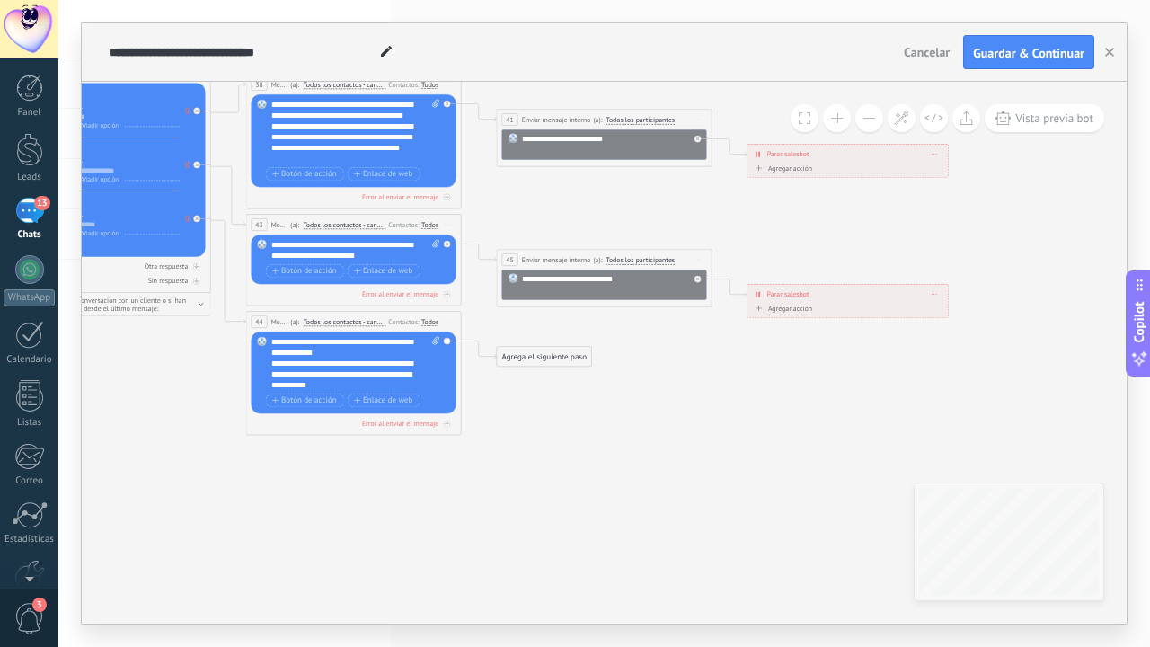
click at [545, 356] on div "Agrega el siguiente paso" at bounding box center [544, 357] width 94 height 18
click at [551, 442] on span "Enviar mensaje interno" at bounding box center [564, 445] width 80 height 10
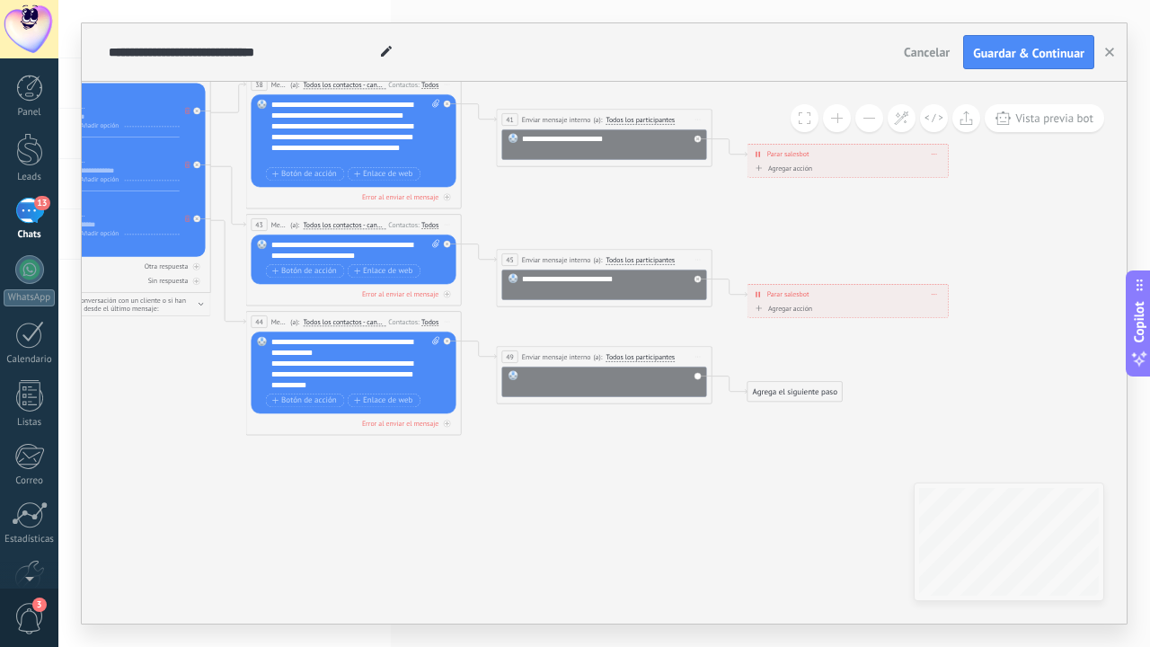
click at [592, 383] on div at bounding box center [611, 381] width 179 height 22
click at [815, 402] on icon at bounding box center [408, 161] width 1618 height 1088
click at [813, 395] on div "Agrega el siguiente paso" at bounding box center [794, 392] width 94 height 18
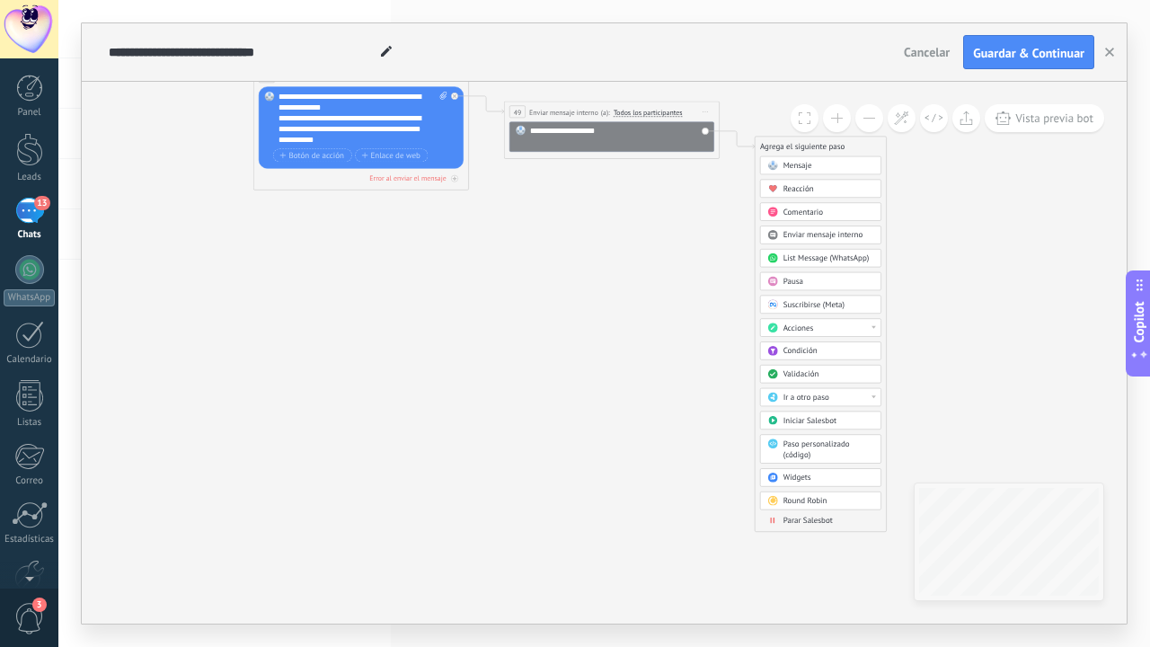
click at [806, 524] on span "Parar Salesbot" at bounding box center [807, 520] width 49 height 10
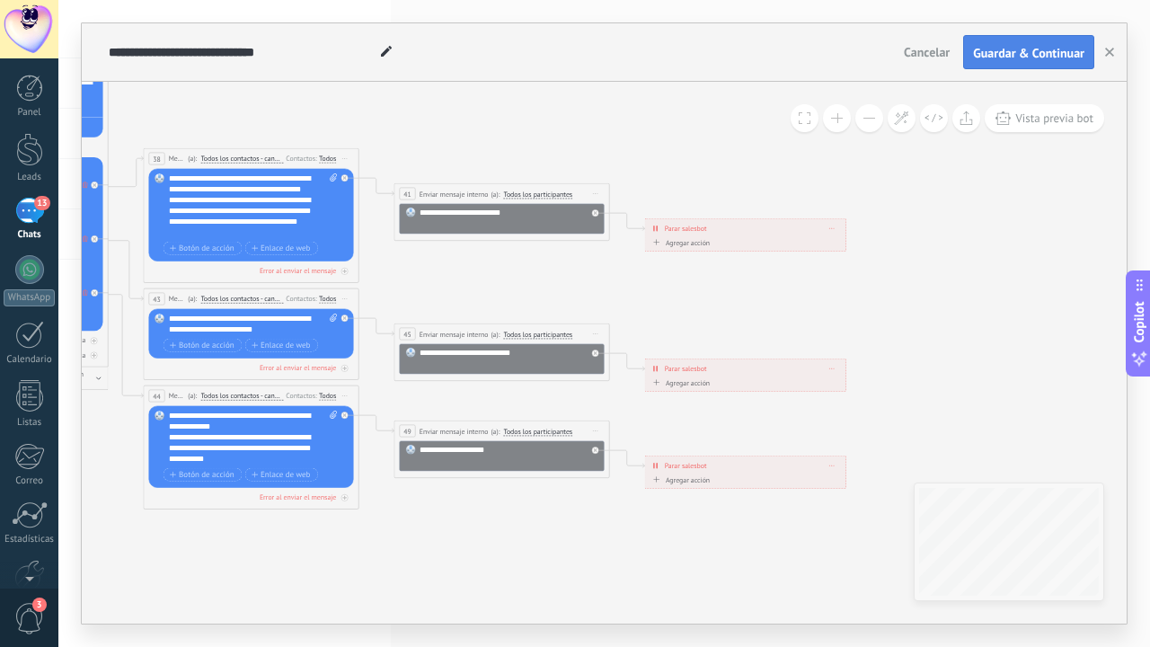
click at [1028, 49] on span "Guardar & Continuar" at bounding box center [1028, 53] width 111 height 13
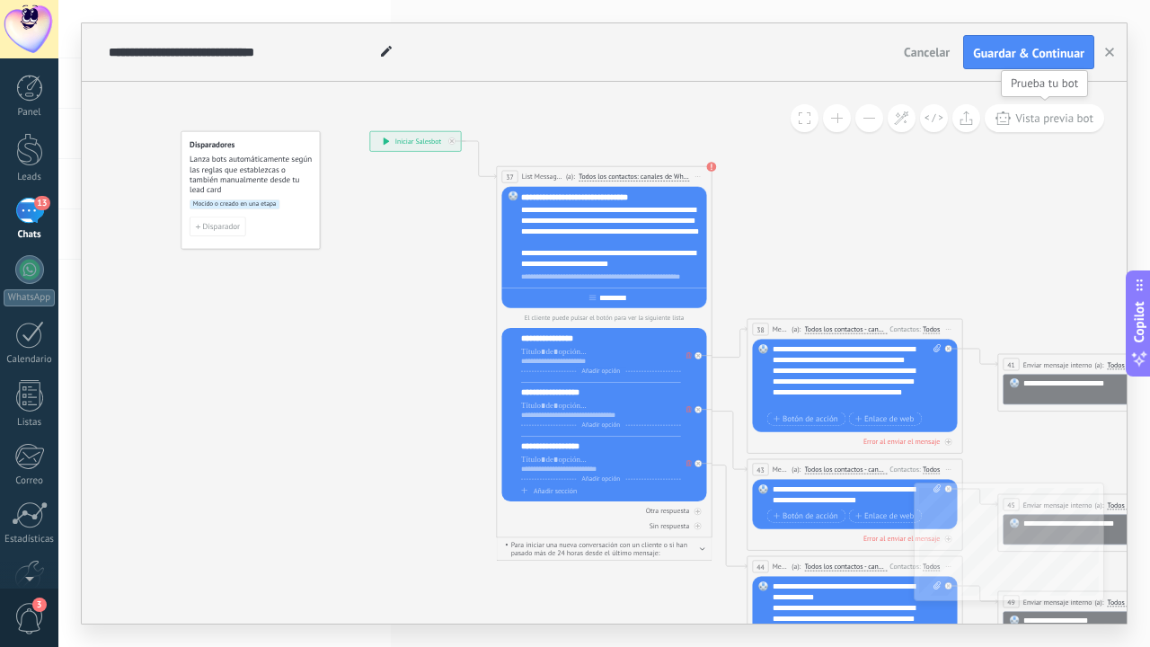
click at [1047, 110] on button "Vista previa bot" at bounding box center [1043, 118] width 119 height 28
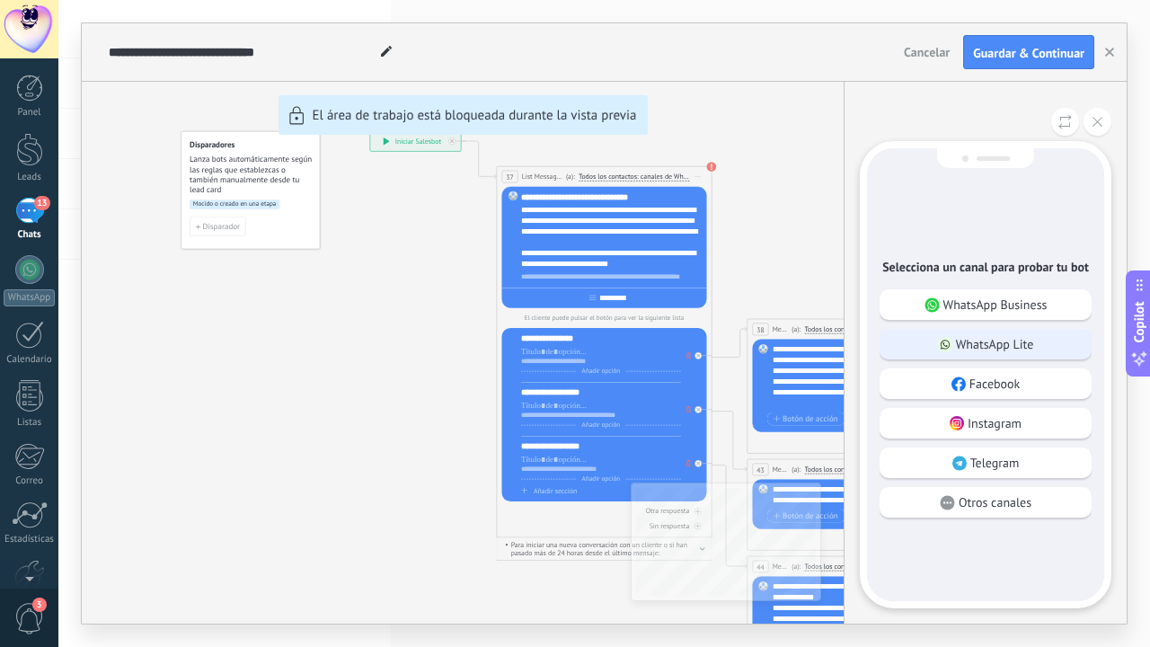
click at [948, 339] on use at bounding box center [945, 344] width 14 height 14
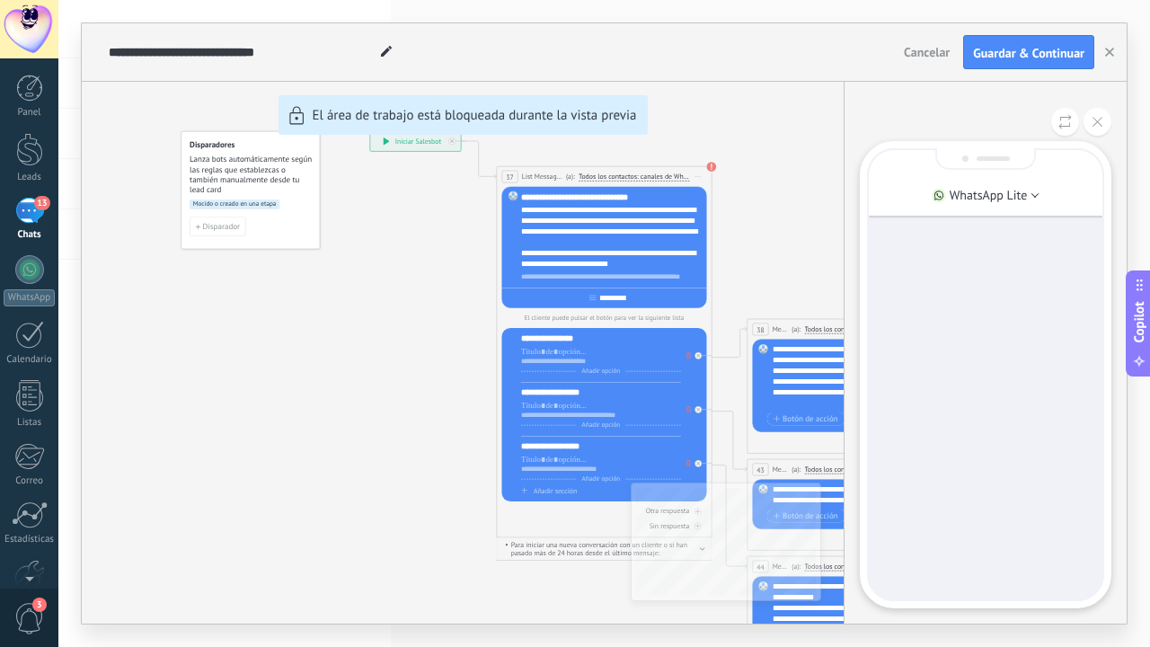
click at [948, 339] on div at bounding box center [985, 374] width 234 height 449
click at [1031, 194] on icon at bounding box center [1034, 195] width 9 height 4
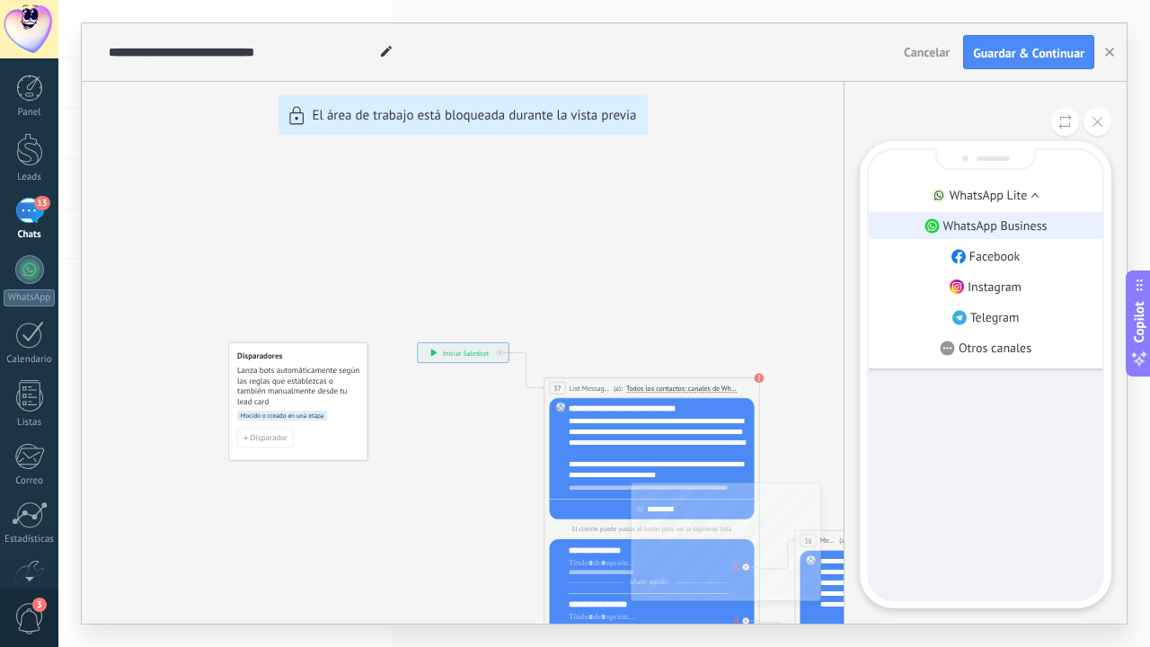
click at [1009, 227] on p "WhatsApp Business" at bounding box center [995, 225] width 104 height 16
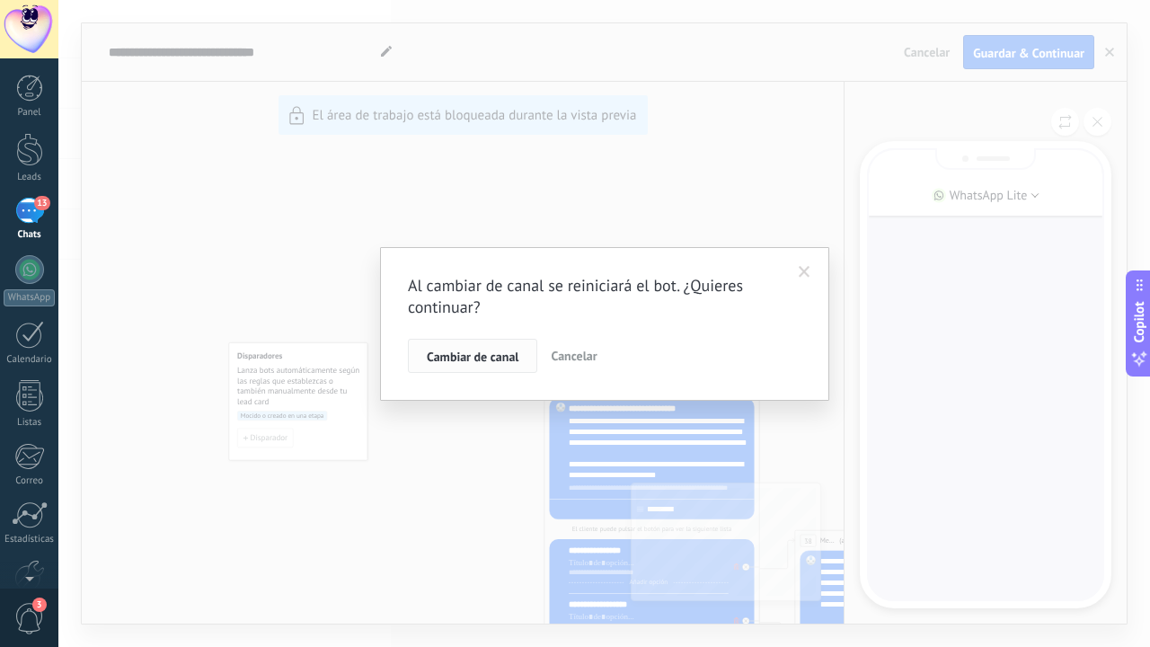
click at [515, 351] on span "Cambiar de canal" at bounding box center [473, 356] width 92 height 13
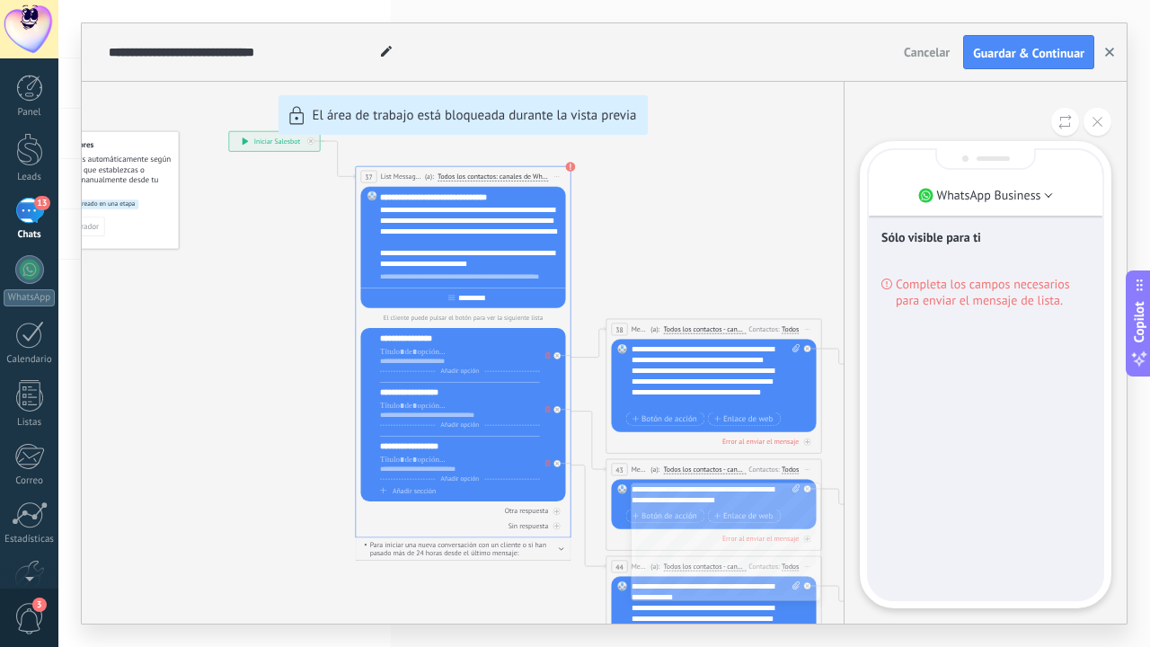
click at [1107, 51] on use "button" at bounding box center [1109, 52] width 9 height 9
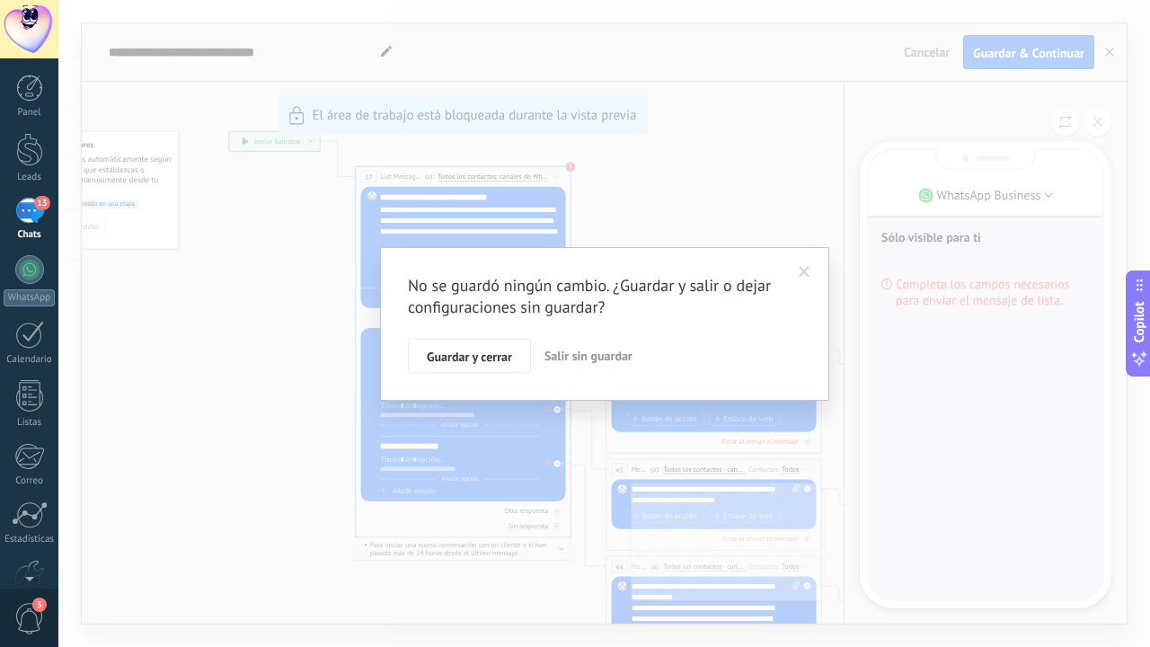
click at [582, 364] on button "Salir sin guardar" at bounding box center [588, 356] width 102 height 34
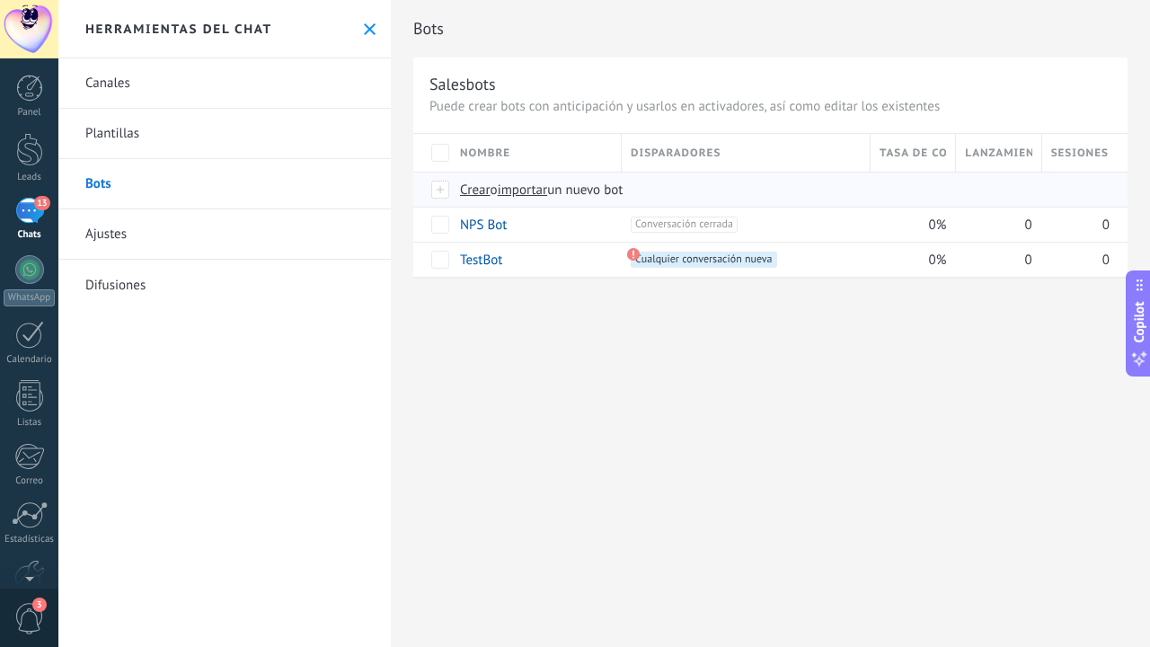
click at [477, 193] on span "Crear" at bounding box center [475, 189] width 31 height 17
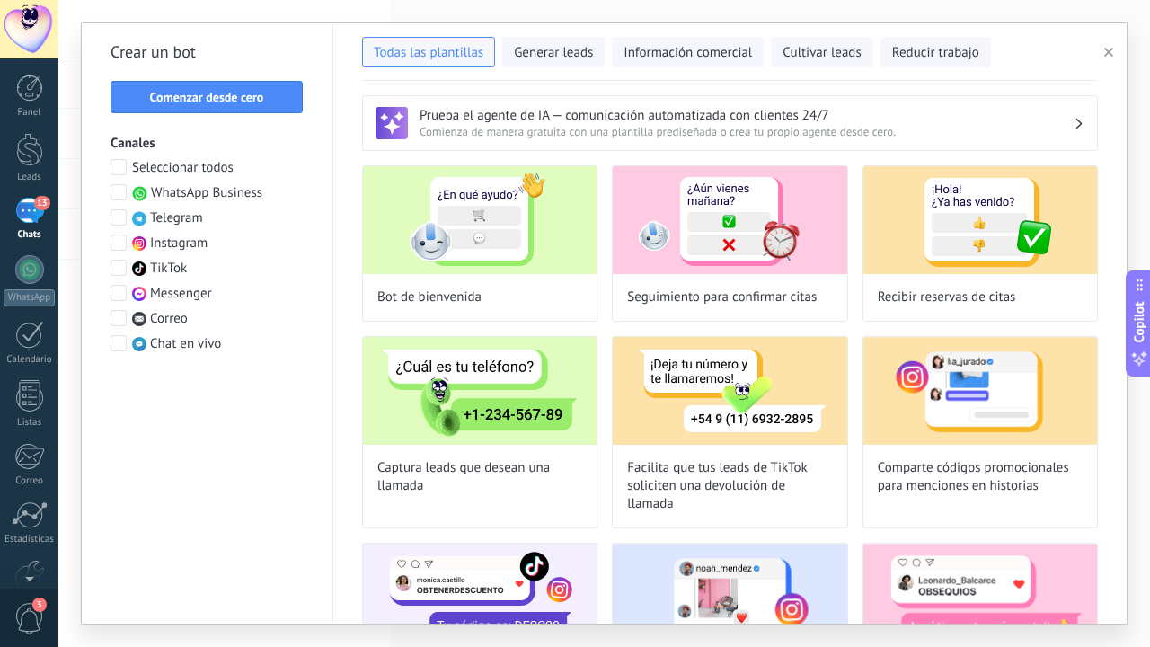
click at [228, 201] on span "WhatsApp Business" at bounding box center [206, 193] width 111 height 18
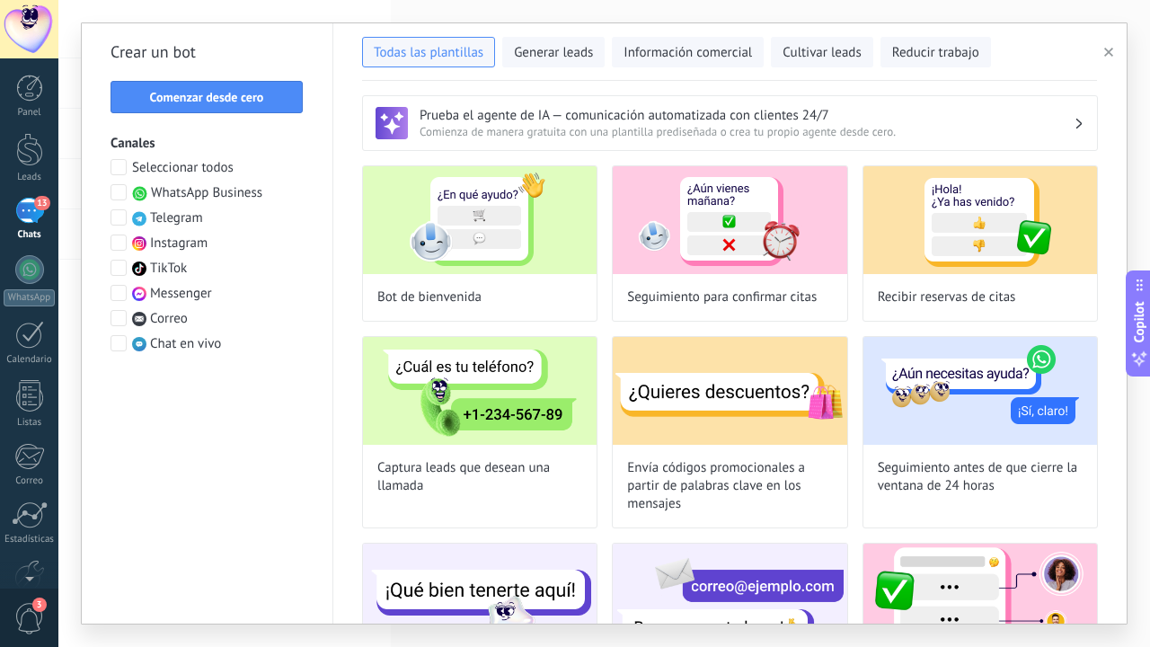
click at [228, 201] on span "WhatsApp Business" at bounding box center [206, 193] width 111 height 18
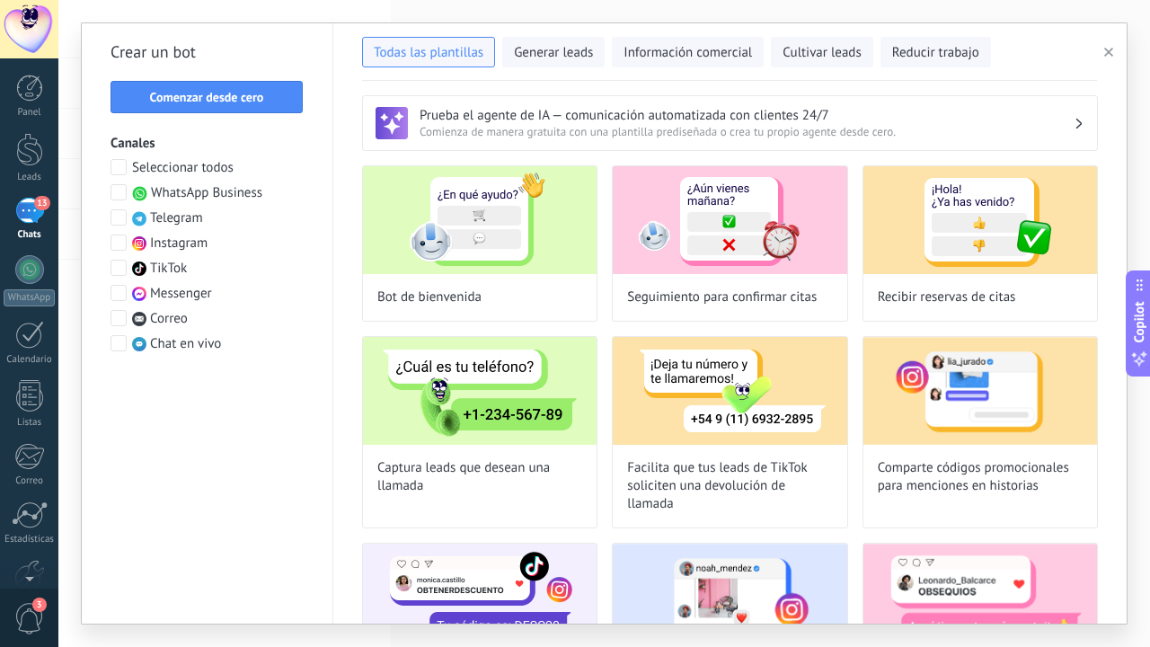
click at [228, 201] on span "WhatsApp Business" at bounding box center [206, 193] width 111 height 18
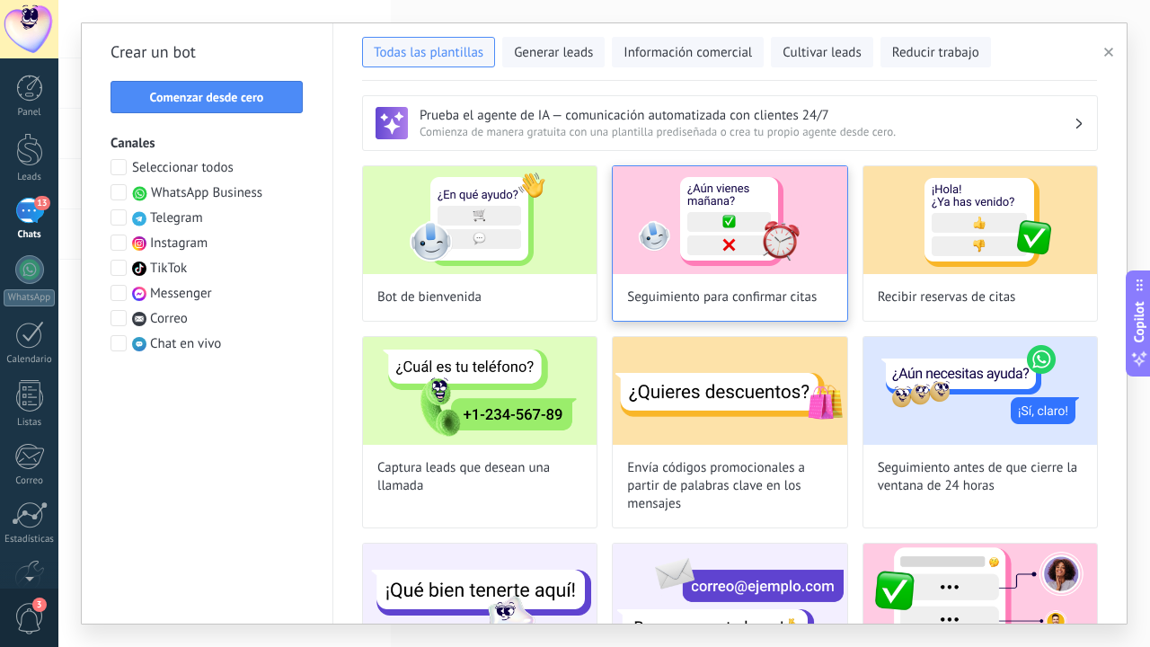
click at [770, 199] on img at bounding box center [730, 220] width 234 height 108
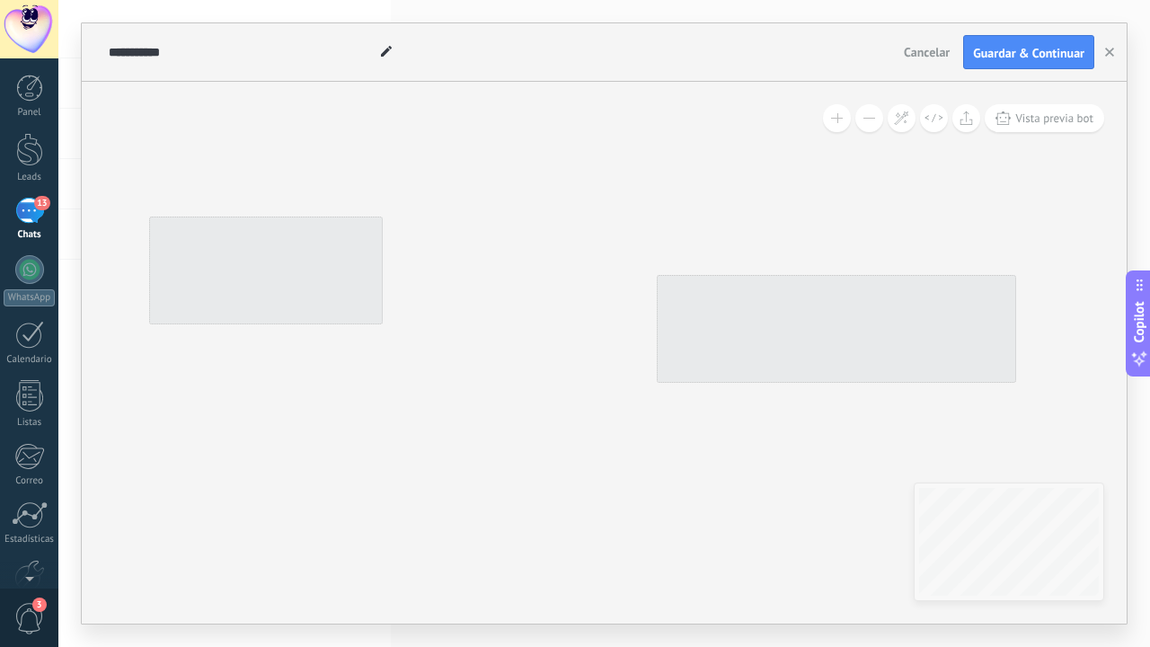
type input "**********"
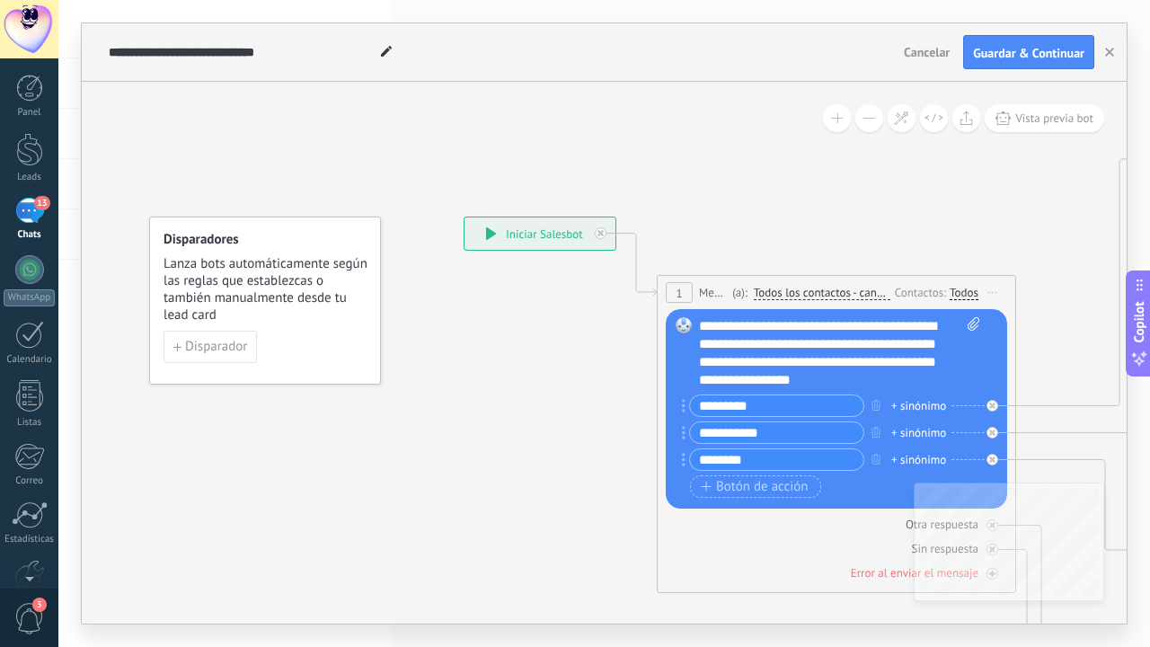
click at [994, 286] on span "Iniciar vista previa aquí Cambiar nombre Duplicar [GEOGRAPHIC_DATA]" at bounding box center [992, 292] width 29 height 26
click at [1036, 402] on div "Borrar" at bounding box center [1074, 409] width 178 height 31
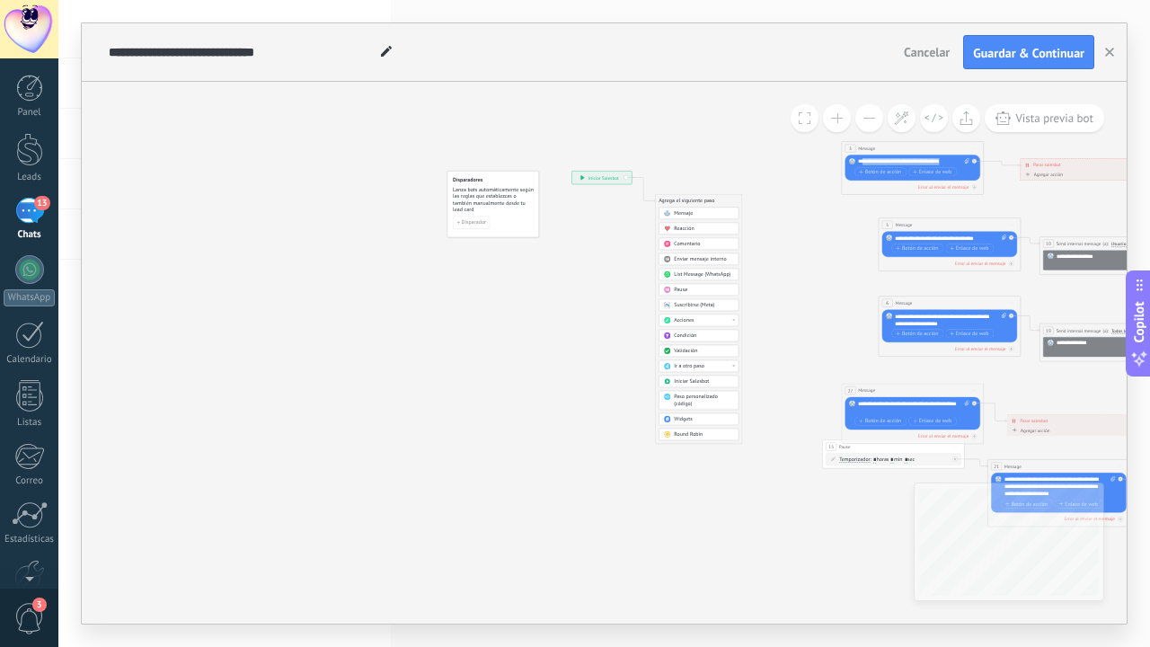
drag, startPoint x: 863, startPoint y: 158, endPoint x: 983, endPoint y: 457, distance: 322.0
click at [571, 171] on div "**********" at bounding box center [571, 171] width 0 height 0
click at [977, 389] on span "Iniciar vista previa aquí Cambiar nombre Duplicar [GEOGRAPHIC_DATA]" at bounding box center [974, 390] width 12 height 10
click at [995, 438] on div "Borrar" at bounding box center [1006, 436] width 70 height 12
click at [977, 149] on span "Iniciar vista previa aquí Cambiar nombre Duplicar [GEOGRAPHIC_DATA]" at bounding box center [974, 148] width 12 height 10
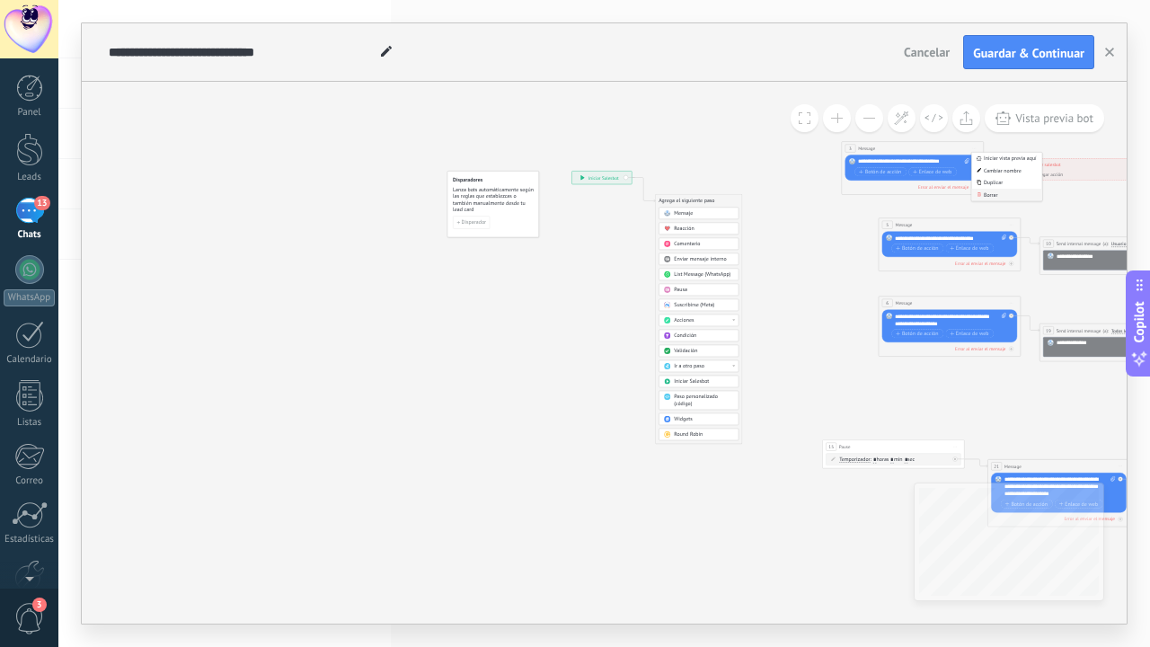
click at [989, 196] on div "Borrar" at bounding box center [1006, 195] width 70 height 12
click at [1011, 225] on span "Iniciar vista previa aquí Cambiar nombre Duplicar [GEOGRAPHIC_DATA]" at bounding box center [1011, 224] width 12 height 10
click at [1016, 271] on icon at bounding box center [1016, 271] width 4 height 4
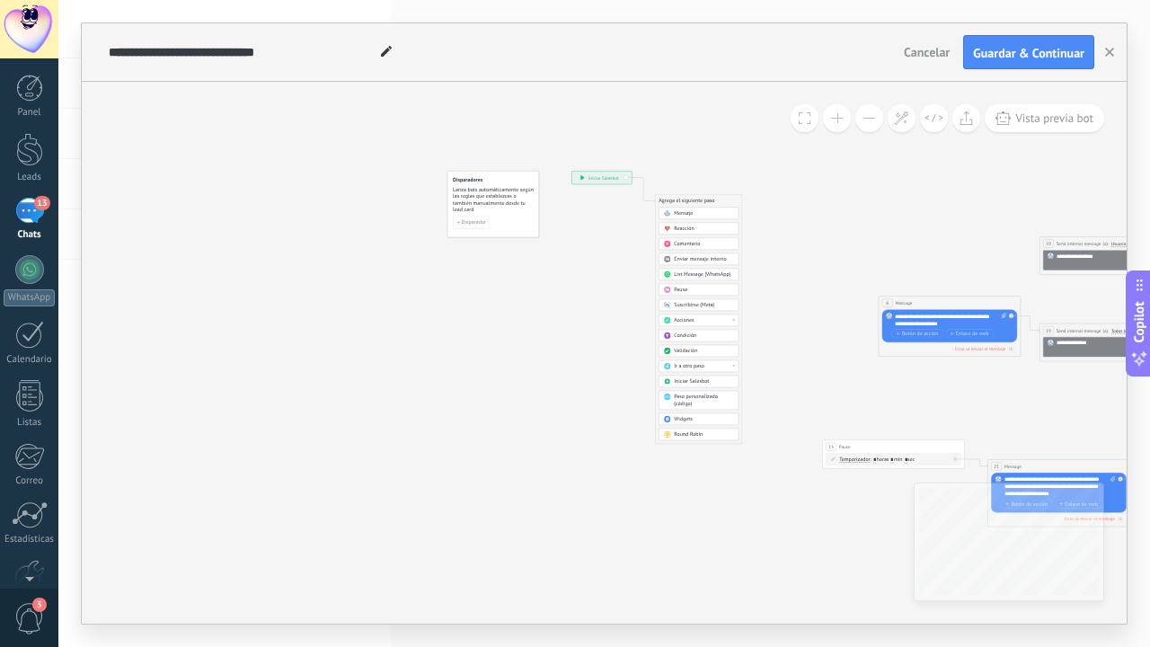
drag, startPoint x: 1027, startPoint y: 236, endPoint x: 570, endPoint y: 370, distance: 475.5
click at [570, 370] on icon at bounding box center [1093, 347] width 1400 height 769
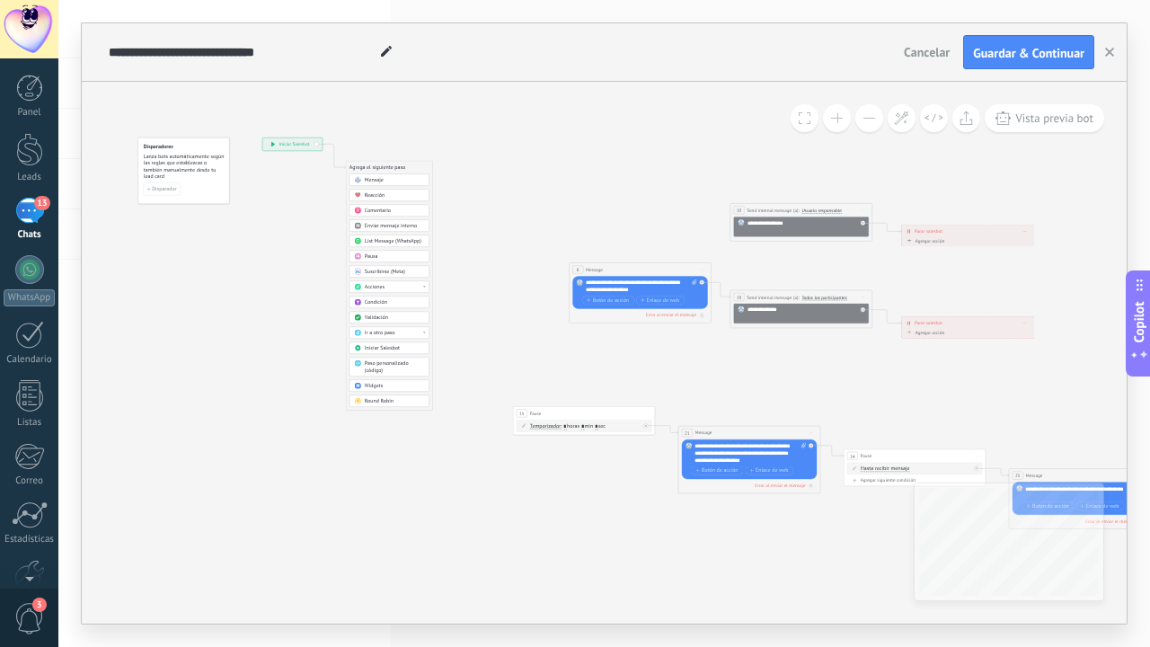
click at [862, 210] on icon at bounding box center [863, 210] width 4 height 1
click at [874, 260] on div "Borrar" at bounding box center [894, 257] width 70 height 12
click at [705, 270] on span "Iniciar vista previa aquí Cambiar nombre Duplicar [GEOGRAPHIC_DATA]" at bounding box center [702, 269] width 12 height 10
click at [712, 315] on div "Borrar" at bounding box center [734, 316] width 70 height 12
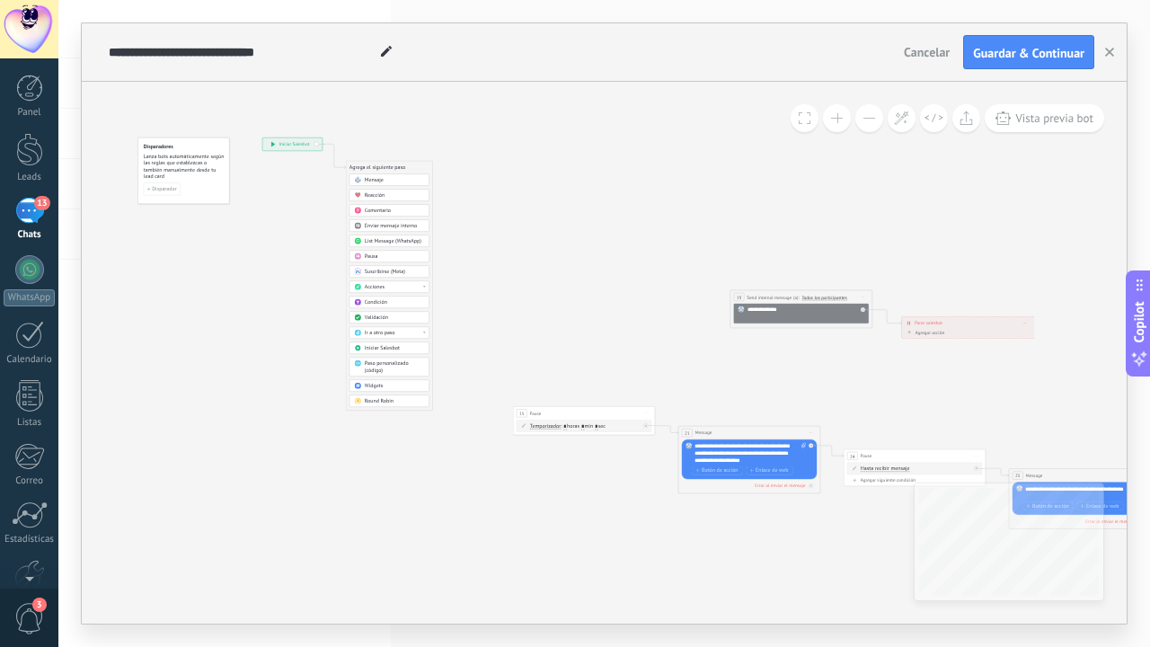
click at [22, 212] on div "13" at bounding box center [29, 211] width 29 height 26
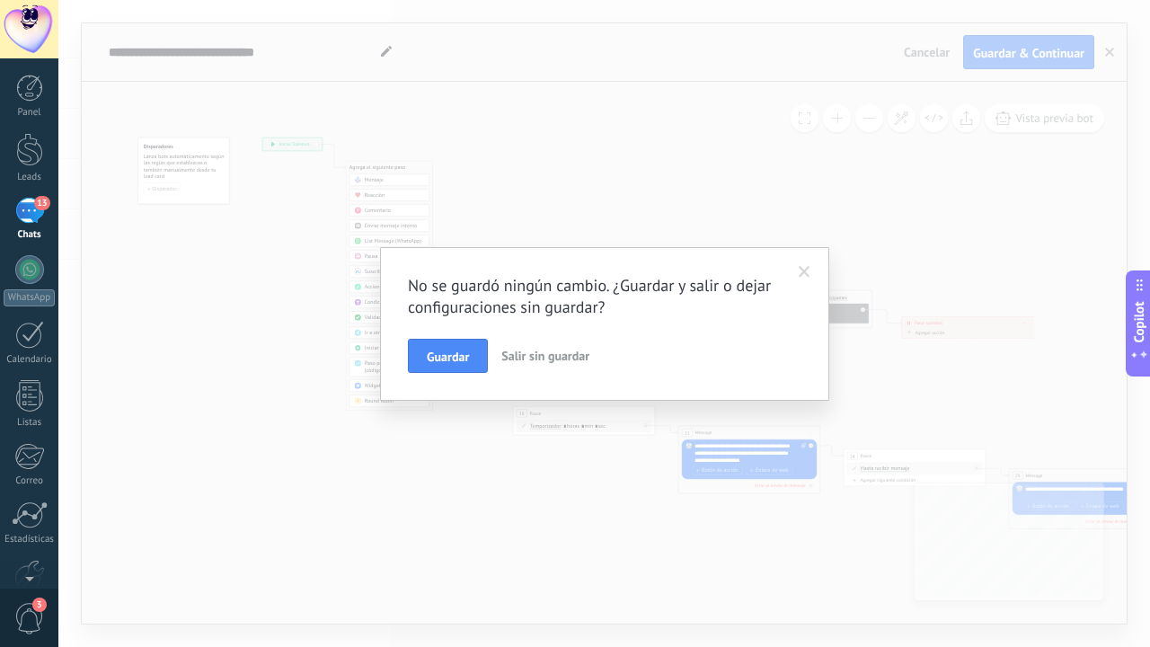
click at [800, 271] on span at bounding box center [804, 272] width 12 height 13
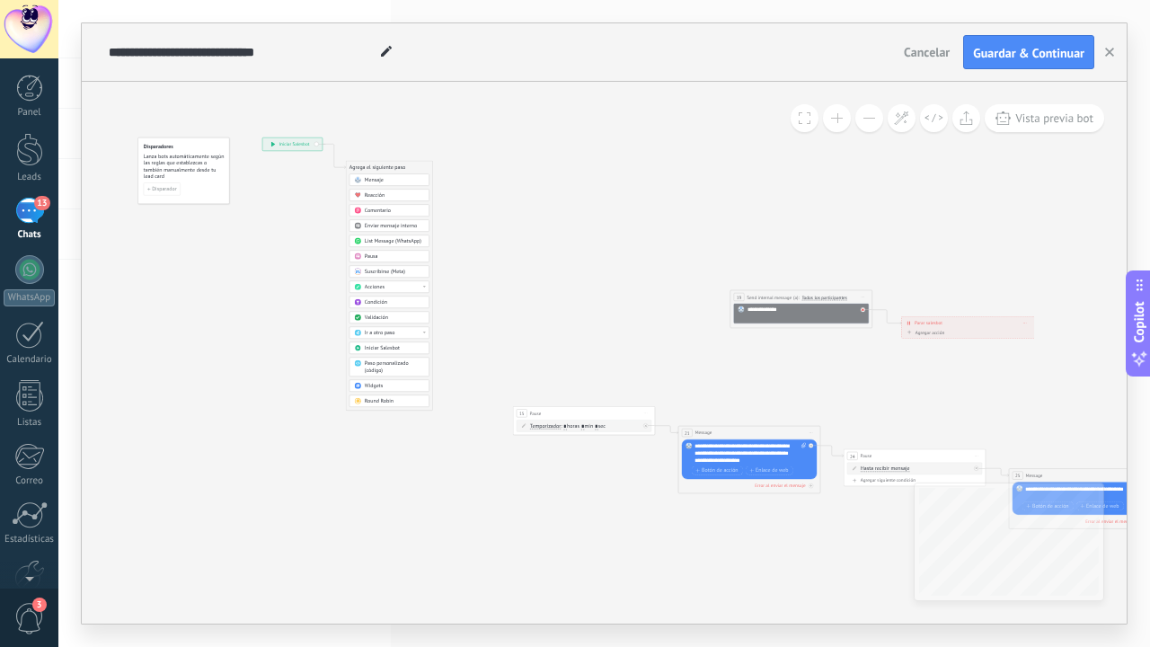
click at [865, 304] on div at bounding box center [864, 308] width 8 height 8
click at [867, 295] on span "Iniciar vista previa aquí Cambiar nombre Duplicar [GEOGRAPHIC_DATA]" at bounding box center [863, 297] width 12 height 10
click at [882, 339] on div "Borrar" at bounding box center [894, 343] width 70 height 12
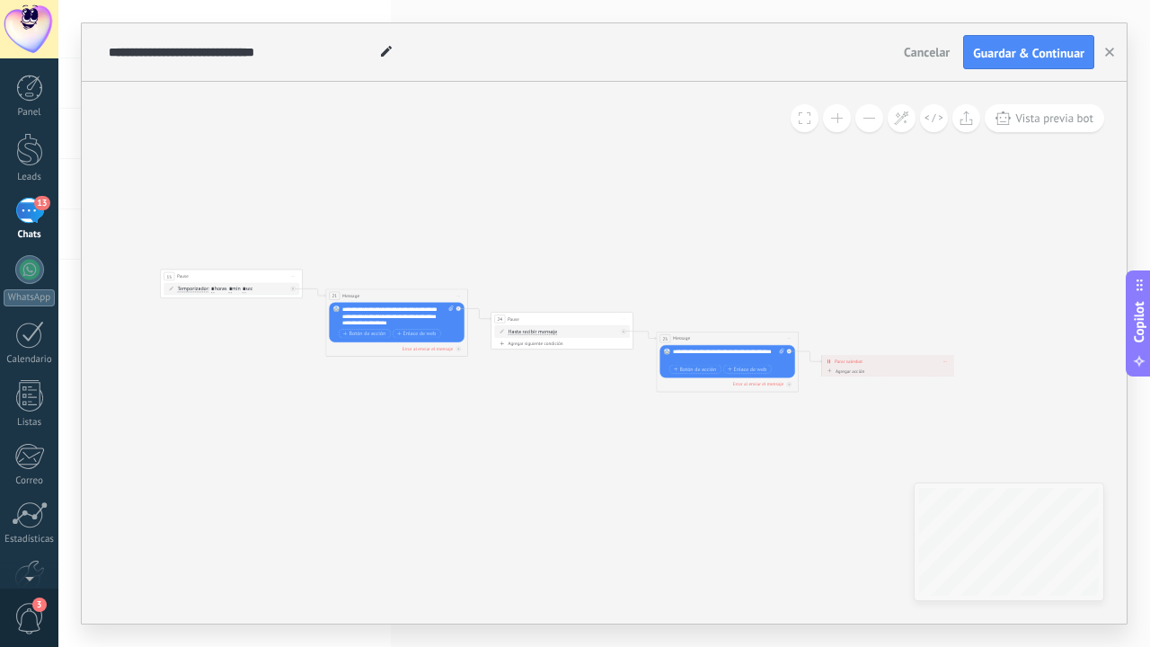
click at [763, 341] on div "25 Message ******* (a): Todos los contactos - canales seleccionados Todos los c…" at bounding box center [727, 337] width 141 height 13
click at [791, 331] on icon at bounding box center [432, 196] width 1400 height 746
click at [789, 337] on span "Iniciar vista previa aquí Cambiar nombre Duplicar [GEOGRAPHIC_DATA]" at bounding box center [789, 338] width 12 height 10
click at [798, 381] on div "Borrar" at bounding box center [821, 385] width 70 height 12
click at [628, 314] on span "Iniciar vista previa aquí Cambiar nombre Duplicar [GEOGRAPHIC_DATA]" at bounding box center [624, 318] width 12 height 10
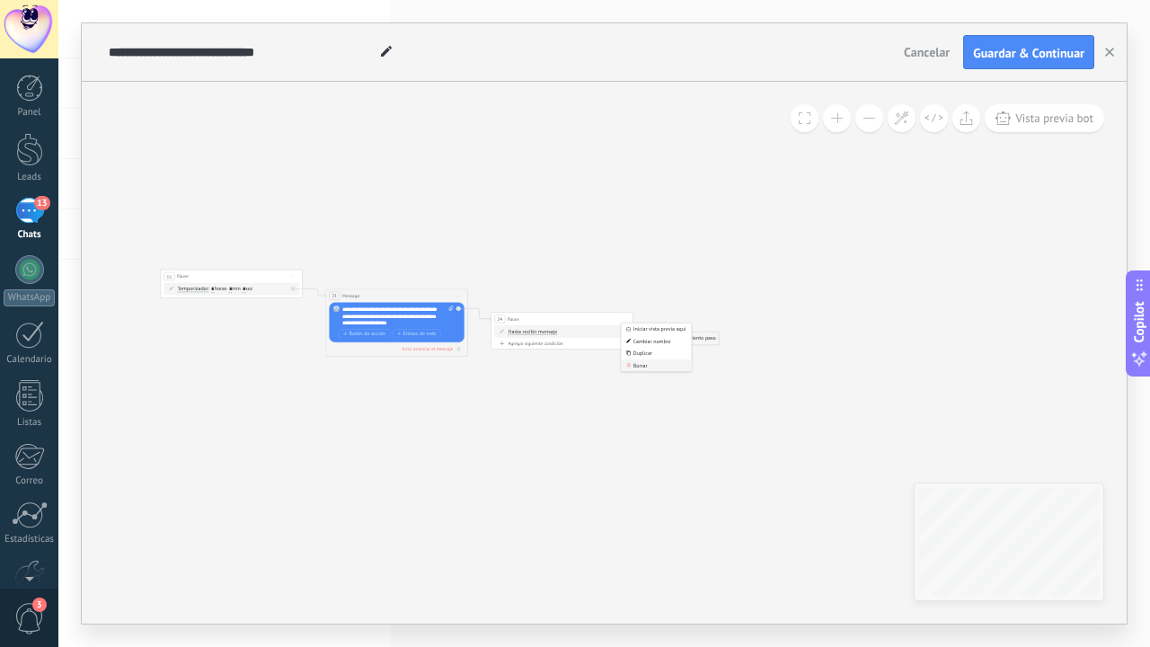
click at [624, 361] on div "Borrar" at bounding box center [656, 365] width 70 height 12
click at [471, 295] on icon at bounding box center [219, 178] width 975 height 711
click at [458, 294] on span "Iniciar vista previa aquí Cambiar nombre Duplicar [GEOGRAPHIC_DATA]" at bounding box center [459, 295] width 12 height 10
click at [465, 339] on div "Borrar" at bounding box center [490, 342] width 70 height 12
click at [292, 274] on span "Iniciar vista previa aquí Cambiar nombre Duplicar [GEOGRAPHIC_DATA]" at bounding box center [293, 276] width 12 height 10
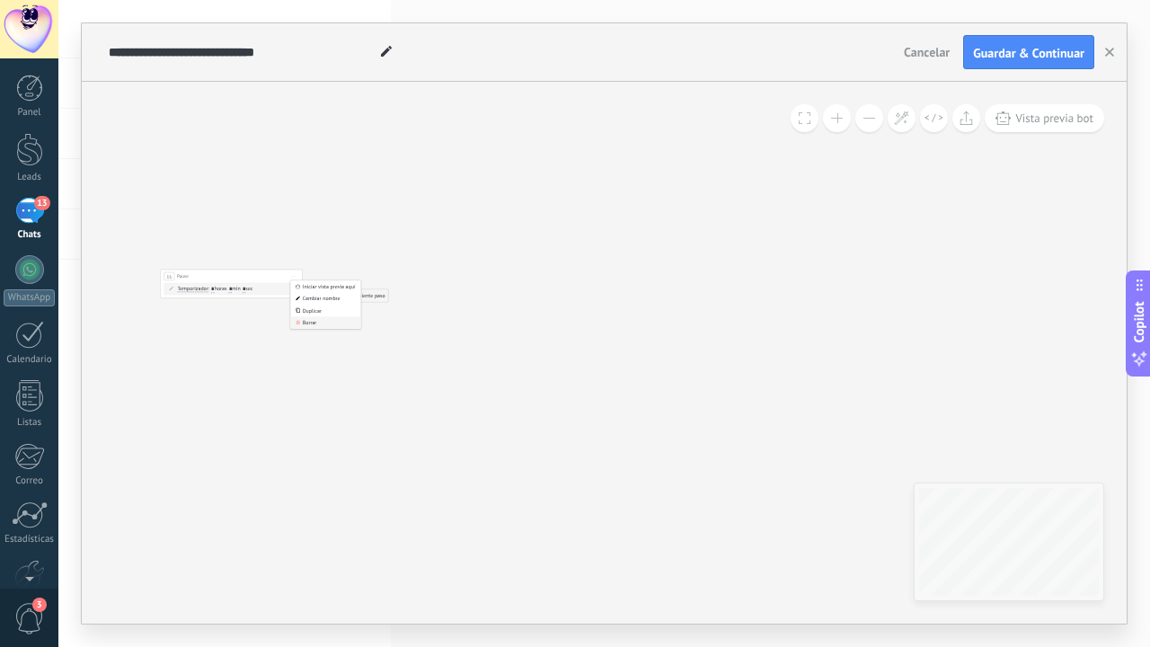
click at [316, 317] on div "Borrar" at bounding box center [325, 322] width 70 height 12
click at [654, 370] on div "**********" at bounding box center [604, 353] width 1045 height 542
click at [451, 328] on span "List Message (WhatsApp)" at bounding box center [453, 330] width 57 height 7
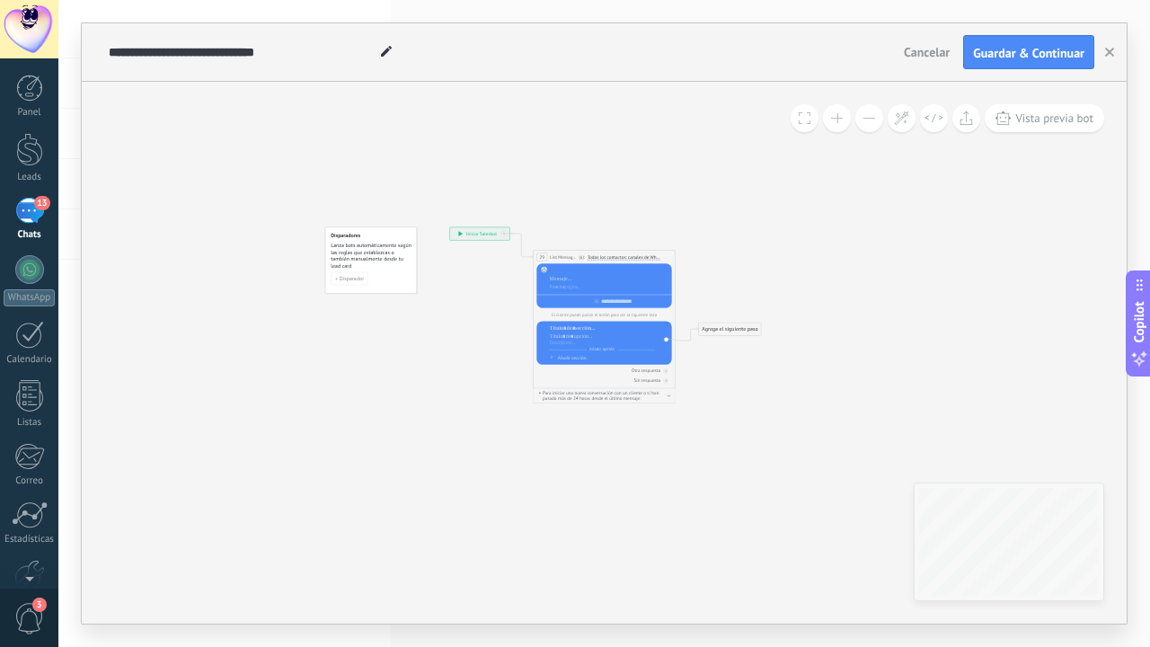
click at [585, 270] on div at bounding box center [609, 270] width 119 height 7
click at [629, 290] on div at bounding box center [609, 287] width 119 height 7
click at [628, 282] on div at bounding box center [609, 278] width 119 height 7
click at [603, 269] on div "**********" at bounding box center [609, 270] width 119 height 7
click at [622, 278] on div at bounding box center [609, 278] width 119 height 7
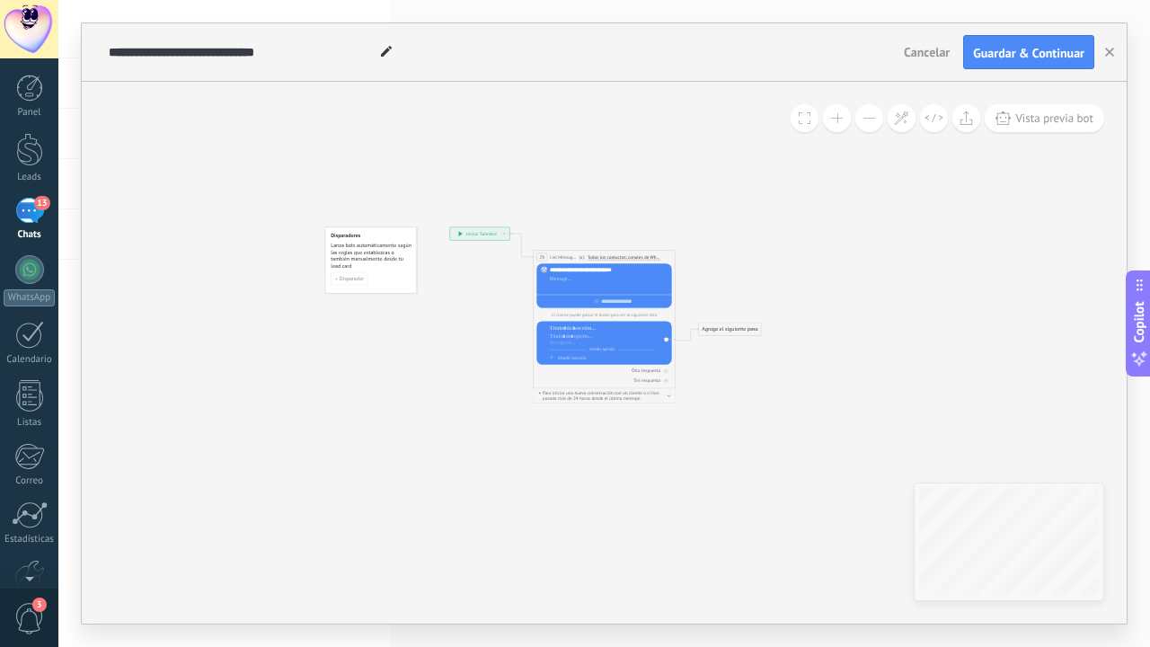
click at [605, 286] on div at bounding box center [609, 287] width 119 height 7
click at [605, 282] on div at bounding box center [609, 278] width 119 height 7
paste div
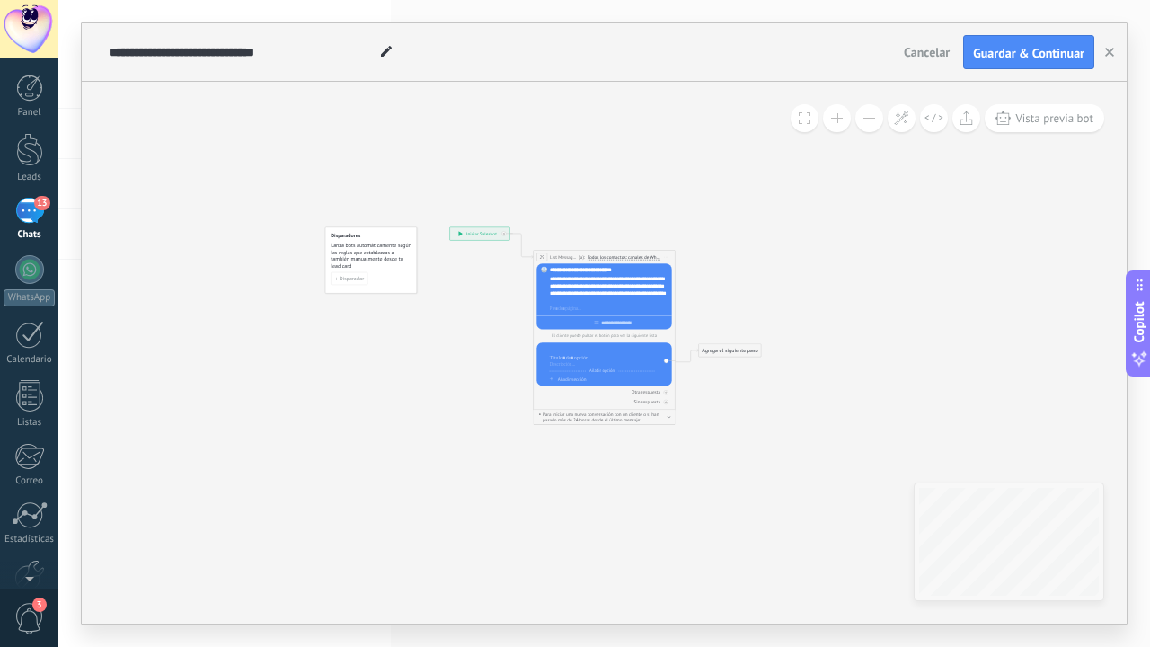
click at [590, 351] on div at bounding box center [602, 349] width 105 height 7
click at [610, 310] on div at bounding box center [609, 308] width 119 height 7
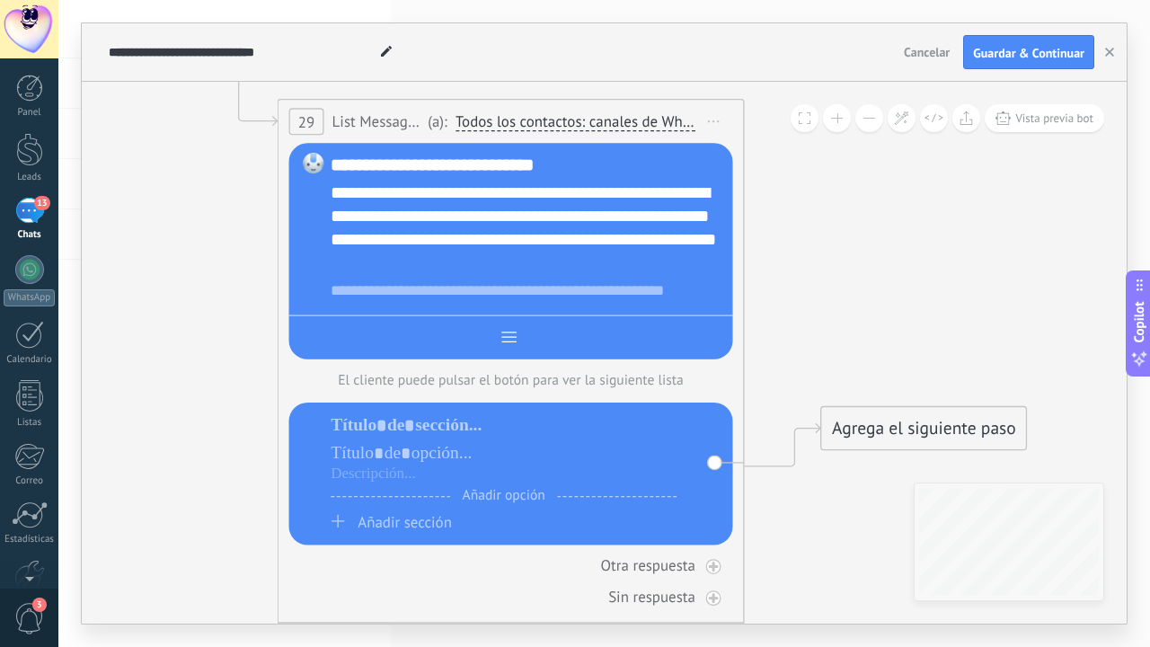
click at [549, 343] on div at bounding box center [511, 332] width 444 height 36
type input "*"
type input "**********"
drag, startPoint x: 713, startPoint y: 282, endPoint x: 604, endPoint y: 301, distance: 110.3
click at [604, 301] on div "**********" at bounding box center [527, 290] width 393 height 23
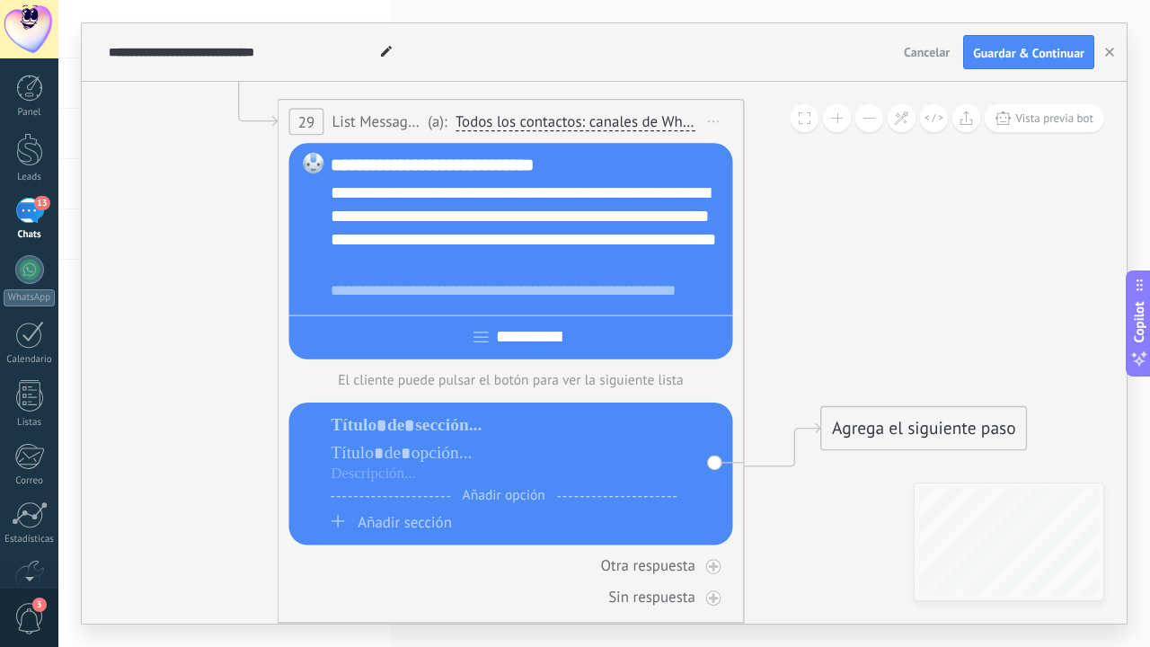
scroll to position [0, 1]
drag, startPoint x: 718, startPoint y: 292, endPoint x: 473, endPoint y: 294, distance: 245.2
click at [469, 298] on div "**********" at bounding box center [527, 290] width 393 height 23
click at [481, 427] on div at bounding box center [504, 425] width 346 height 23
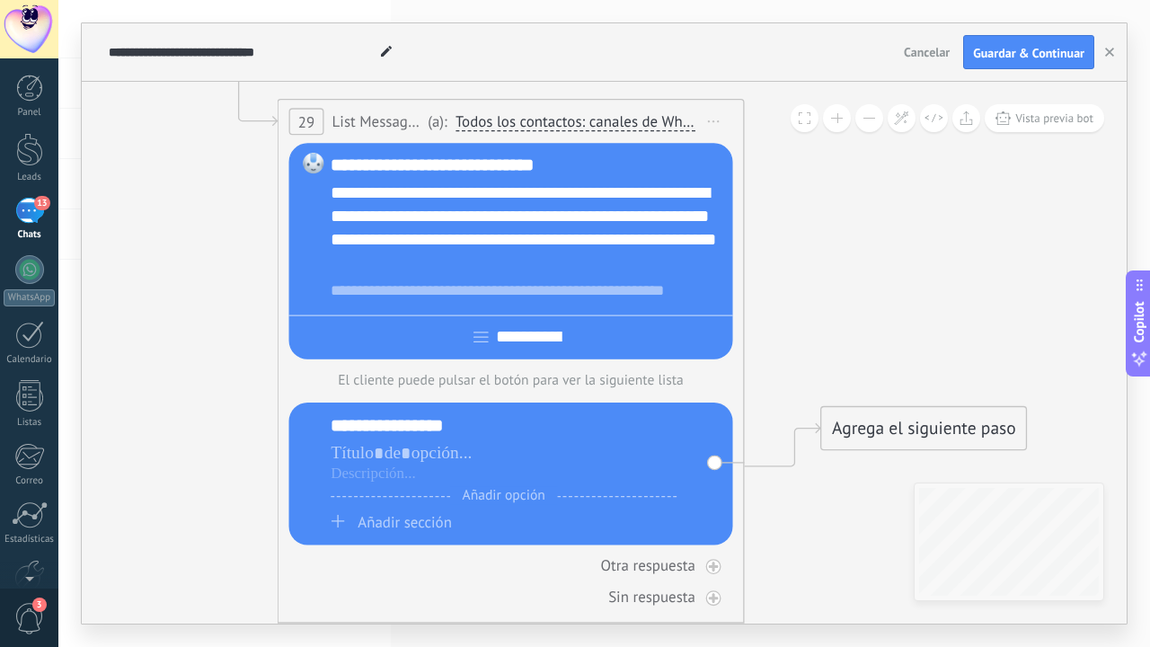
drag, startPoint x: 439, startPoint y: 462, endPoint x: 419, endPoint y: 488, distance: 33.2
click at [419, 488] on div "Añadir opción" at bounding box center [504, 473] width 346 height 62
click at [435, 463] on div at bounding box center [504, 453] width 346 height 23
click at [461, 432] on div "**********" at bounding box center [504, 425] width 346 height 23
drag, startPoint x: 464, startPoint y: 432, endPoint x: 337, endPoint y: 427, distance: 127.6
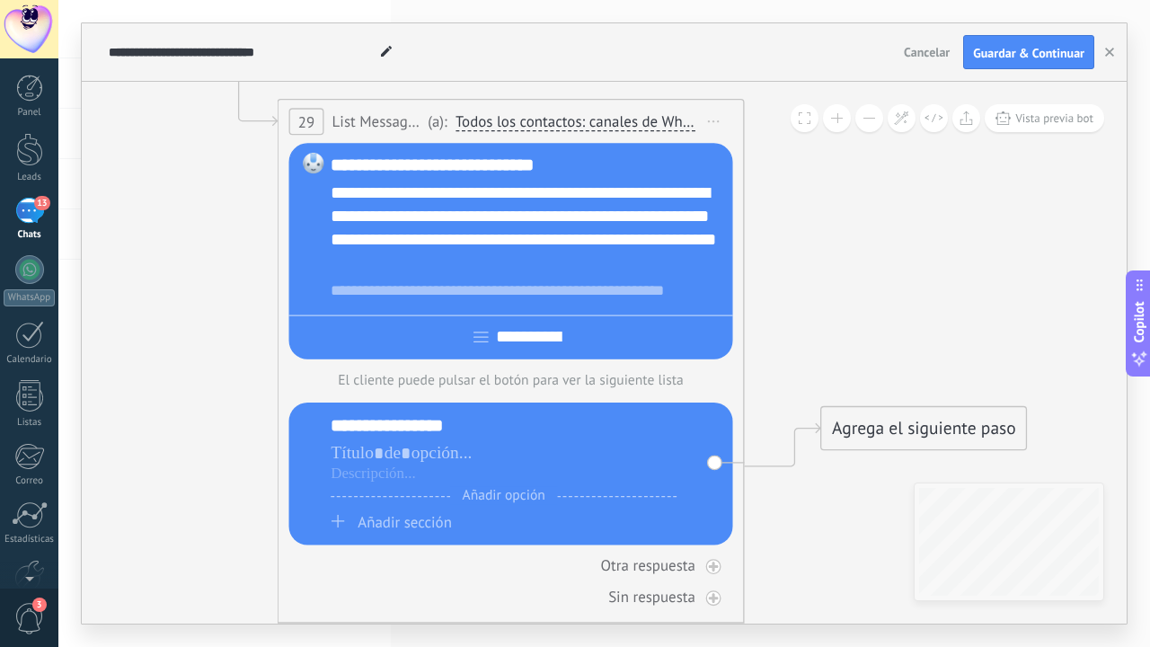
click at [333, 427] on div "**********" at bounding box center [504, 425] width 346 height 23
click at [339, 427] on div "**********" at bounding box center [504, 425] width 346 height 23
click at [415, 432] on div "**********" at bounding box center [504, 425] width 346 height 23
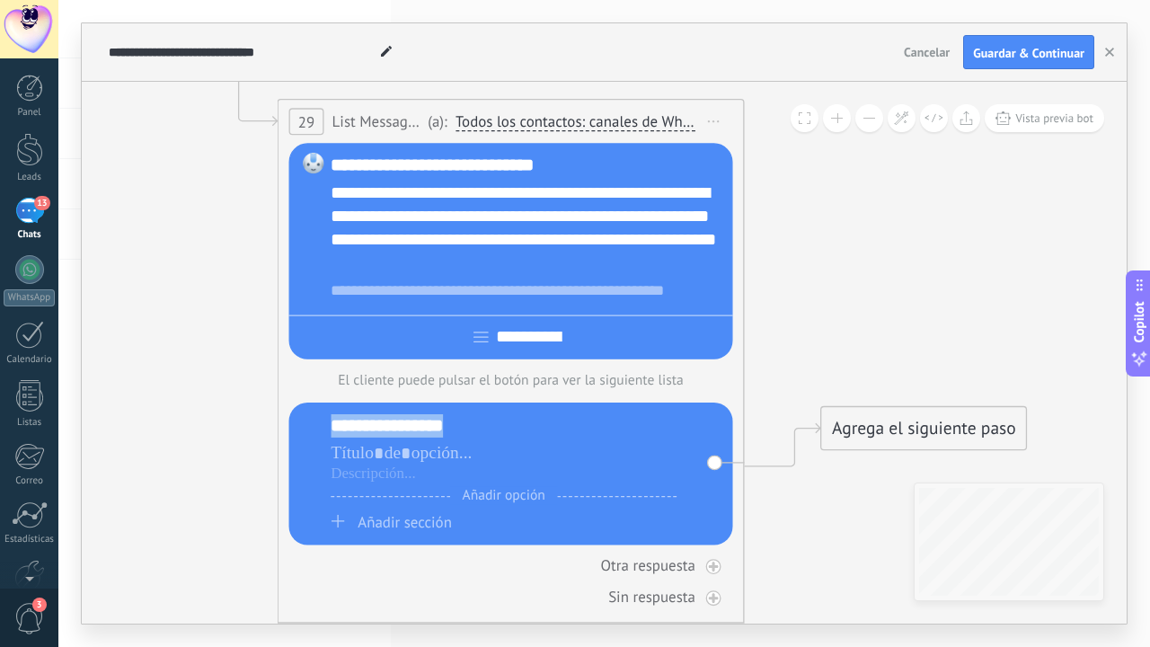
click at [415, 432] on div "**********" at bounding box center [504, 425] width 346 height 23
click at [410, 454] on div at bounding box center [504, 453] width 346 height 23
click at [401, 500] on div "Añadir opción" at bounding box center [504, 500] width 346 height 8
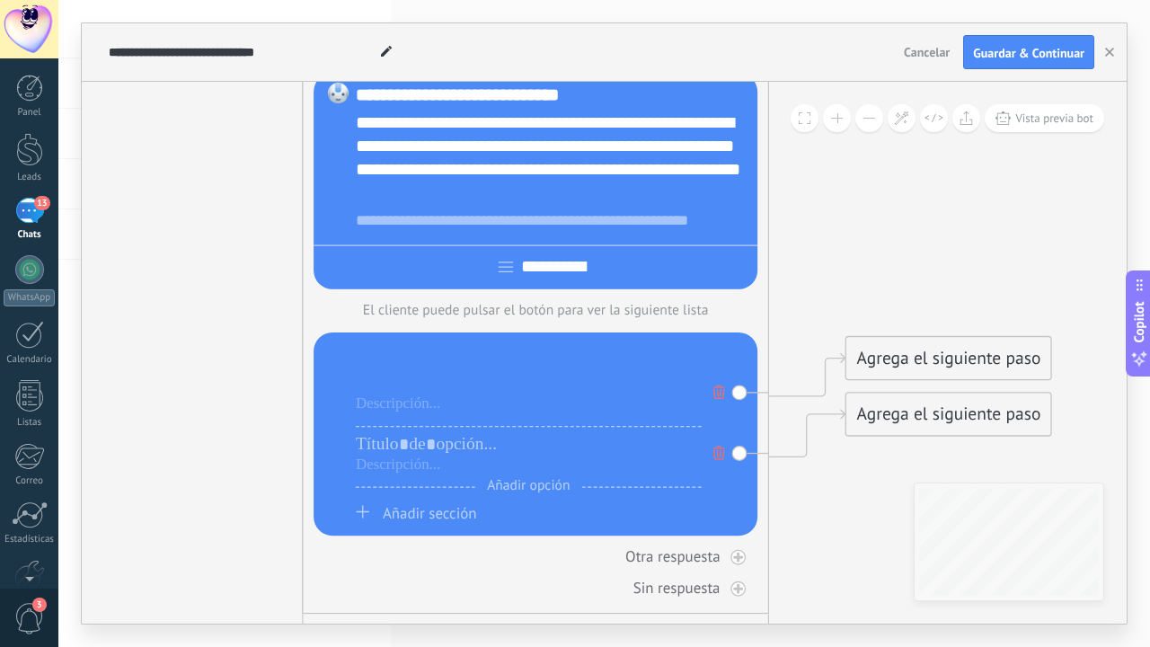
click at [501, 389] on div at bounding box center [529, 383] width 346 height 23
click at [506, 358] on div at bounding box center [529, 355] width 346 height 23
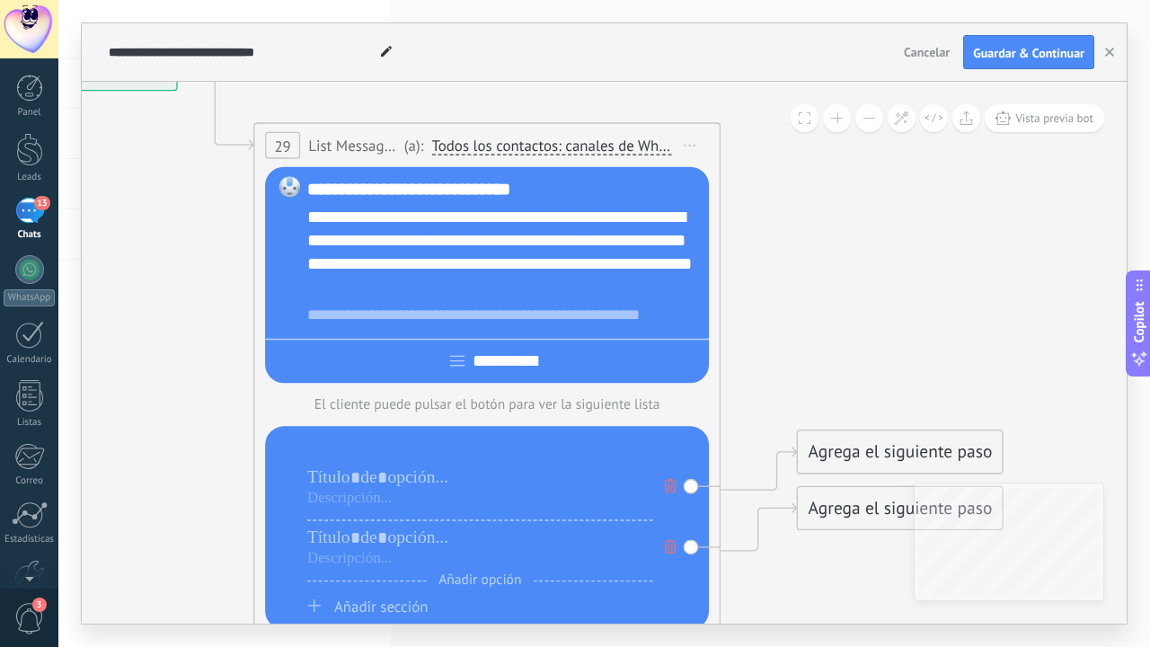
click at [670, 482] on icon at bounding box center [671, 486] width 12 height 14
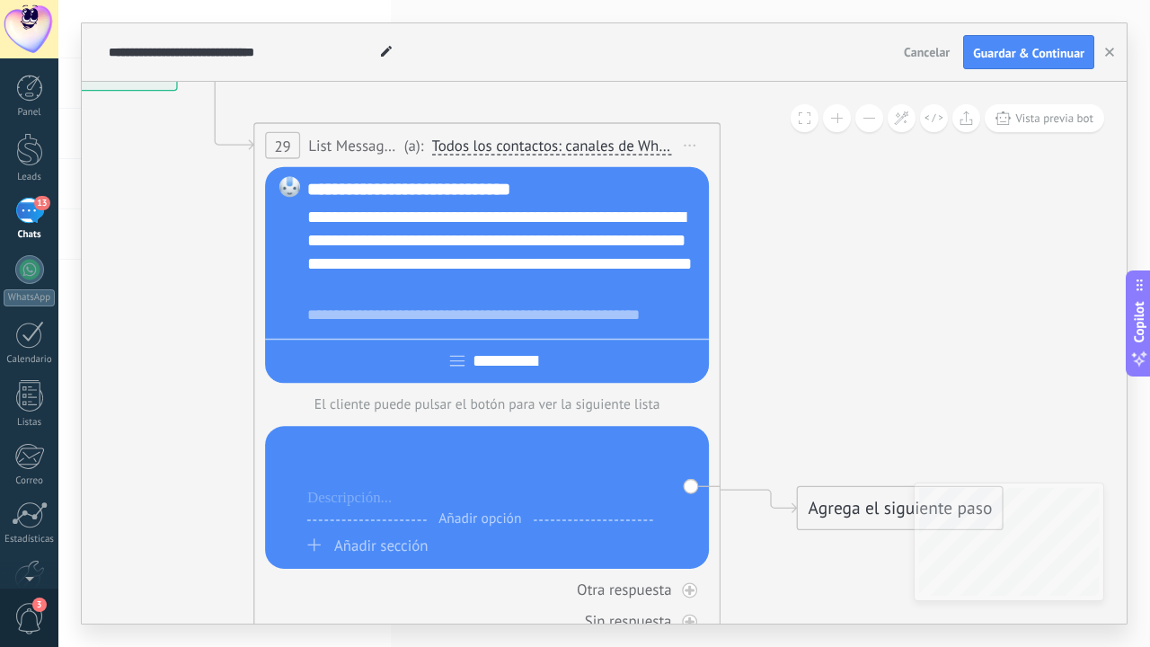
click at [463, 474] on div at bounding box center [480, 477] width 346 height 23
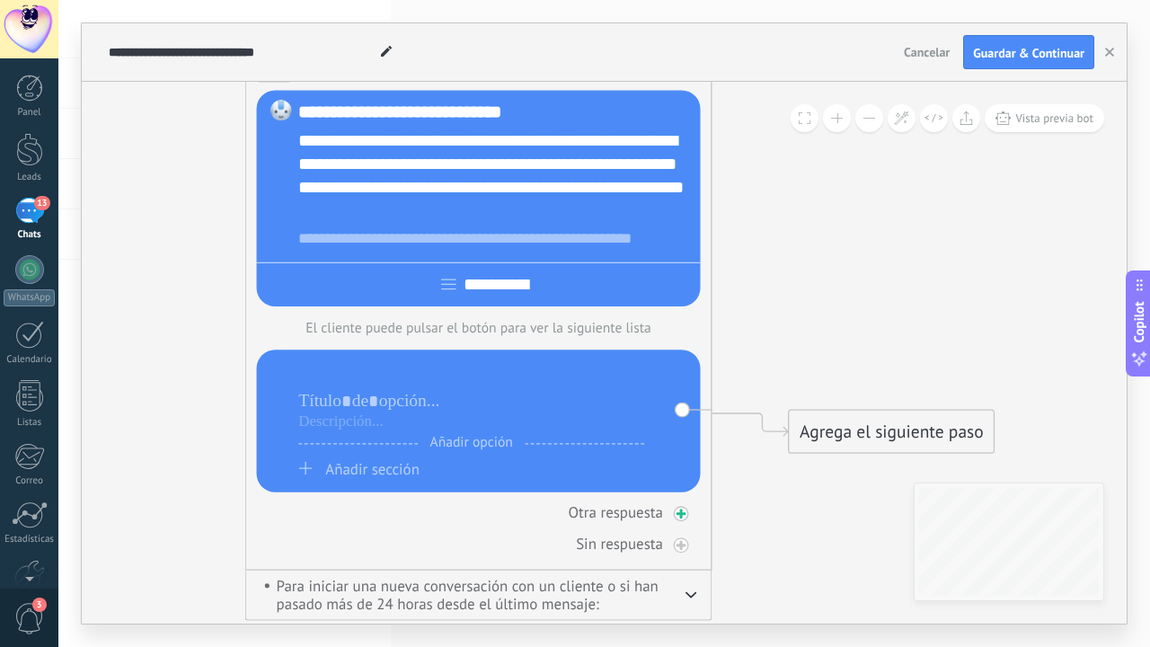
click at [657, 522] on div "Otra respuesta" at bounding box center [615, 512] width 94 height 20
click at [682, 517] on icon at bounding box center [681, 513] width 8 height 8
click at [396, 468] on span "Añadir sección" at bounding box center [372, 469] width 94 height 20
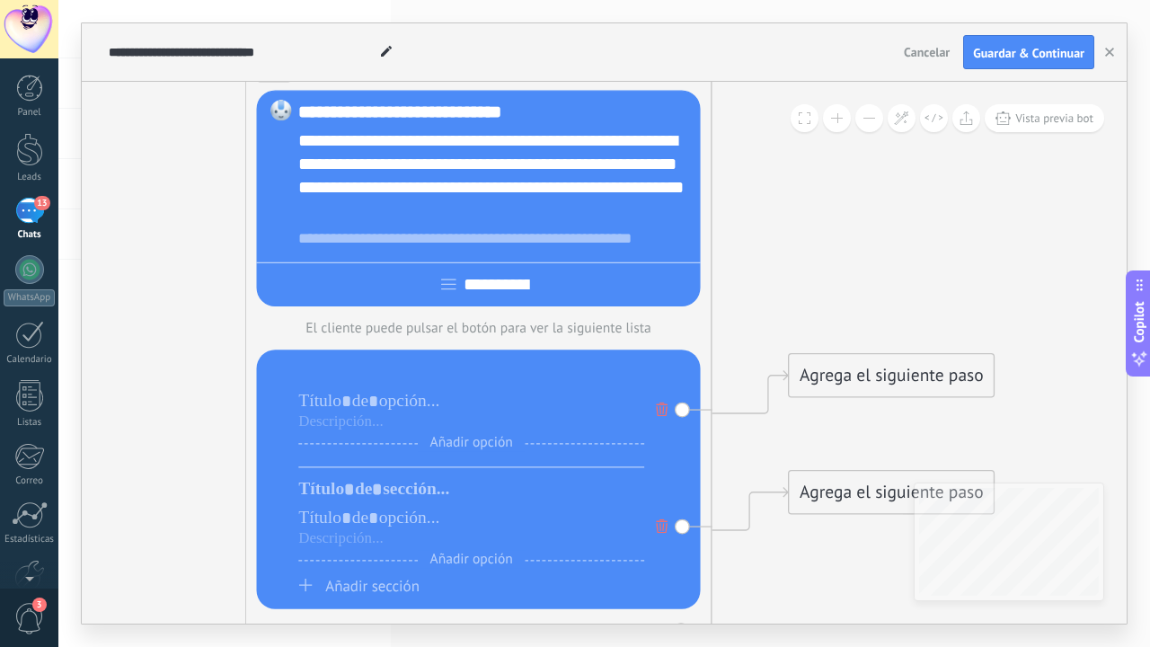
click at [489, 380] on div at bounding box center [471, 372] width 346 height 23
click at [439, 404] on div at bounding box center [471, 400] width 346 height 23
click at [401, 382] on div at bounding box center [471, 372] width 346 height 23
click at [371, 429] on div at bounding box center [471, 421] width 346 height 19
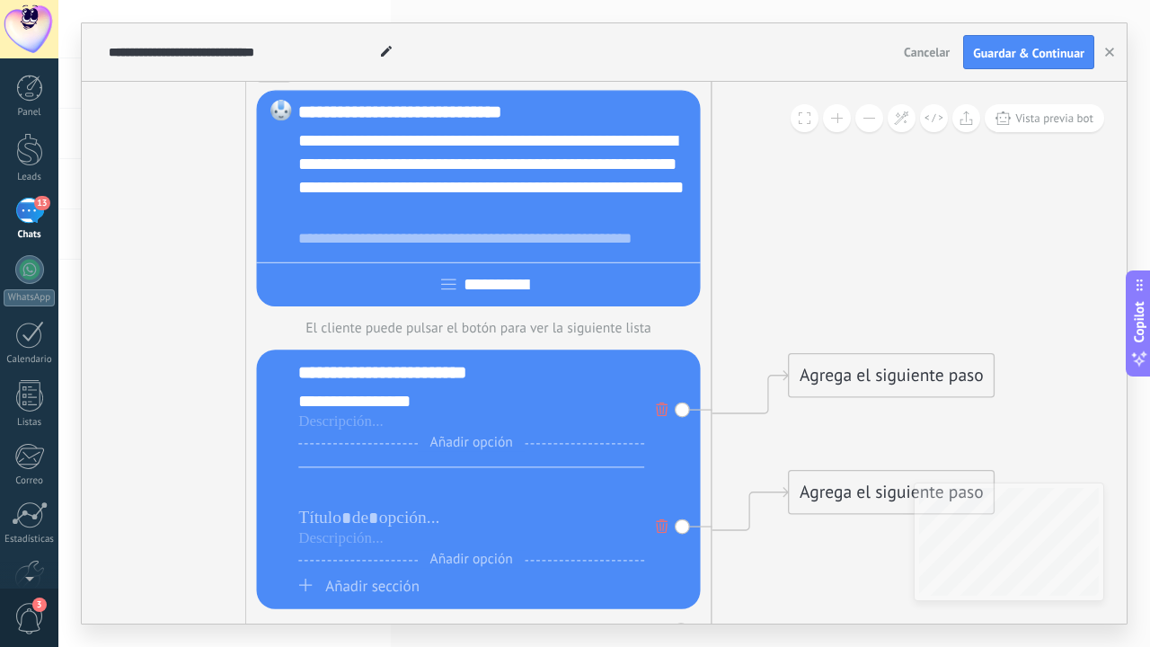
click at [368, 494] on div at bounding box center [471, 489] width 346 height 23
click at [806, 377] on div "Agrega el siguiente paso" at bounding box center [891, 376] width 205 height 39
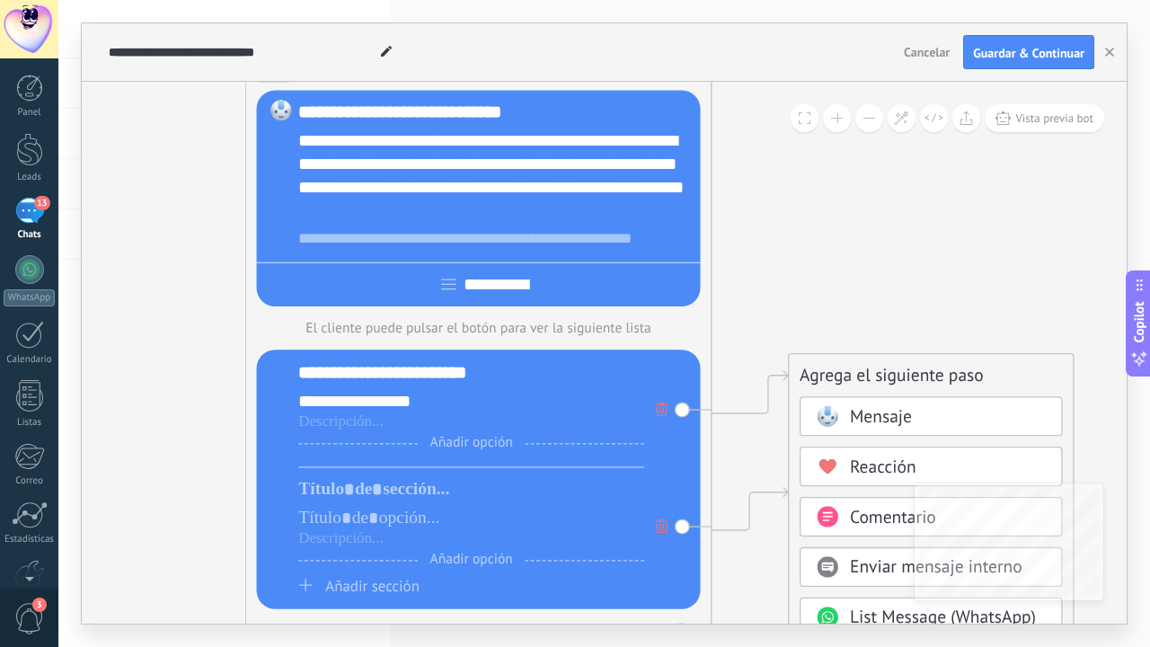
click at [842, 433] on div "Mensaje" at bounding box center [930, 416] width 262 height 40
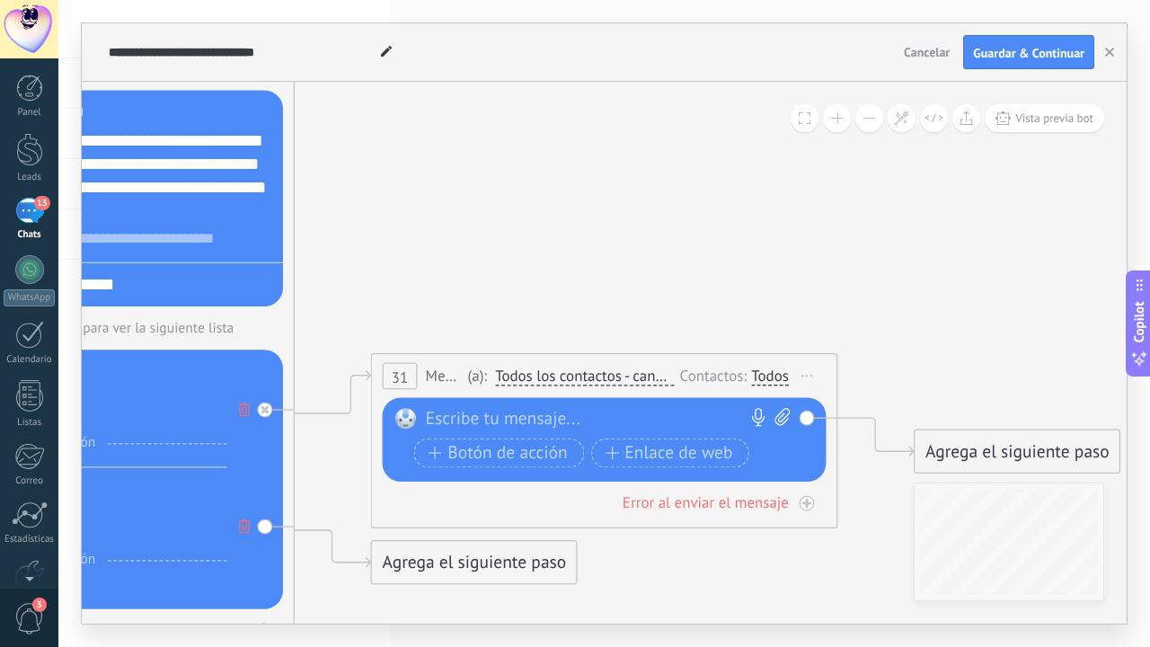
click at [580, 410] on div at bounding box center [599, 419] width 347 height 23
paste div
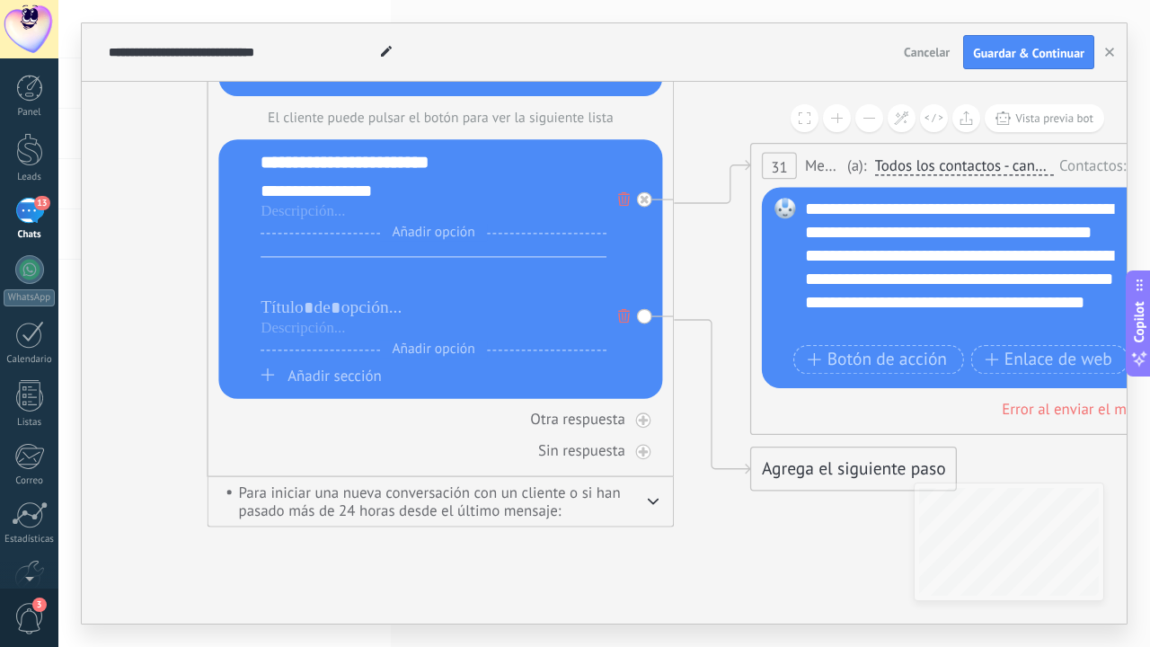
click at [325, 286] on div at bounding box center [433, 279] width 346 height 23
click at [292, 305] on div at bounding box center [433, 306] width 346 height 23
click at [457, 309] on div "**********" at bounding box center [433, 306] width 346 height 23
drag, startPoint x: 457, startPoint y: 309, endPoint x: 252, endPoint y: 308, distance: 204.8
click at [252, 308] on div "**********" at bounding box center [440, 269] width 444 height 260
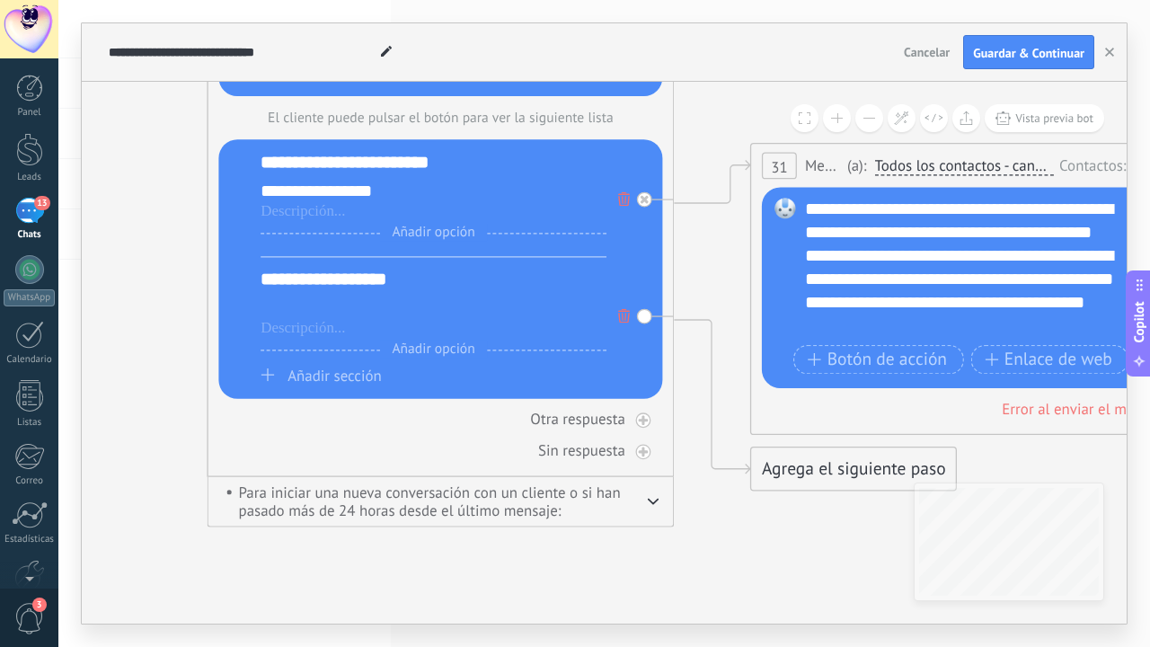
click at [281, 319] on div at bounding box center [433, 306] width 346 height 23
click at [282, 331] on div at bounding box center [433, 328] width 346 height 19
drag, startPoint x: 282, startPoint y: 331, endPoint x: 775, endPoint y: 472, distance: 512.8
click at [810, 467] on div "Agrega el siguiente paso" at bounding box center [853, 469] width 205 height 39
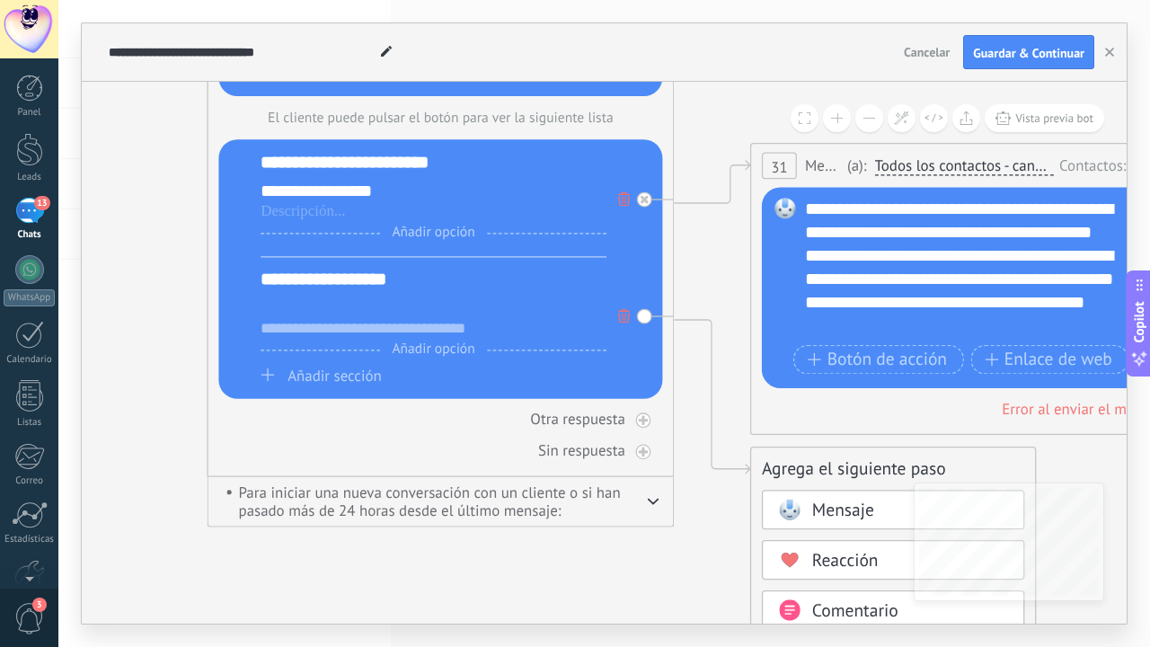
click at [815, 497] on div "Mensaje" at bounding box center [893, 509] width 263 height 40
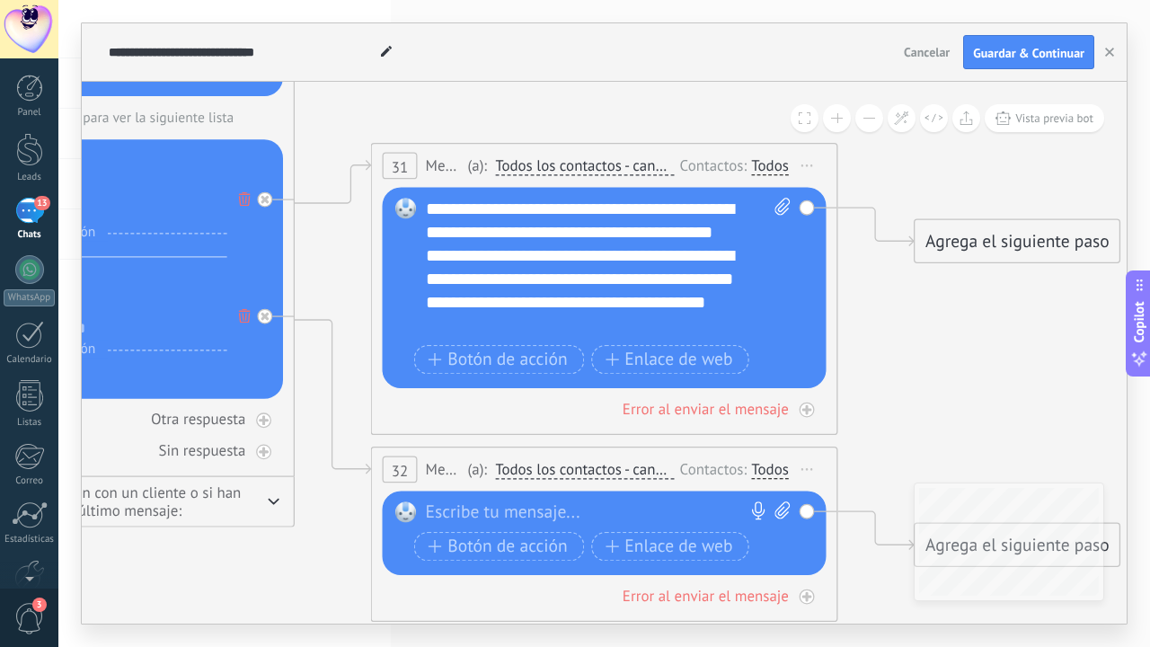
click at [639, 501] on div "Reemplazar Quitar Convertir a mensaje de voz Arrastre la imagen aquí para adjun…" at bounding box center [605, 532] width 444 height 84
click at [626, 512] on div at bounding box center [599, 512] width 347 height 23
paste div
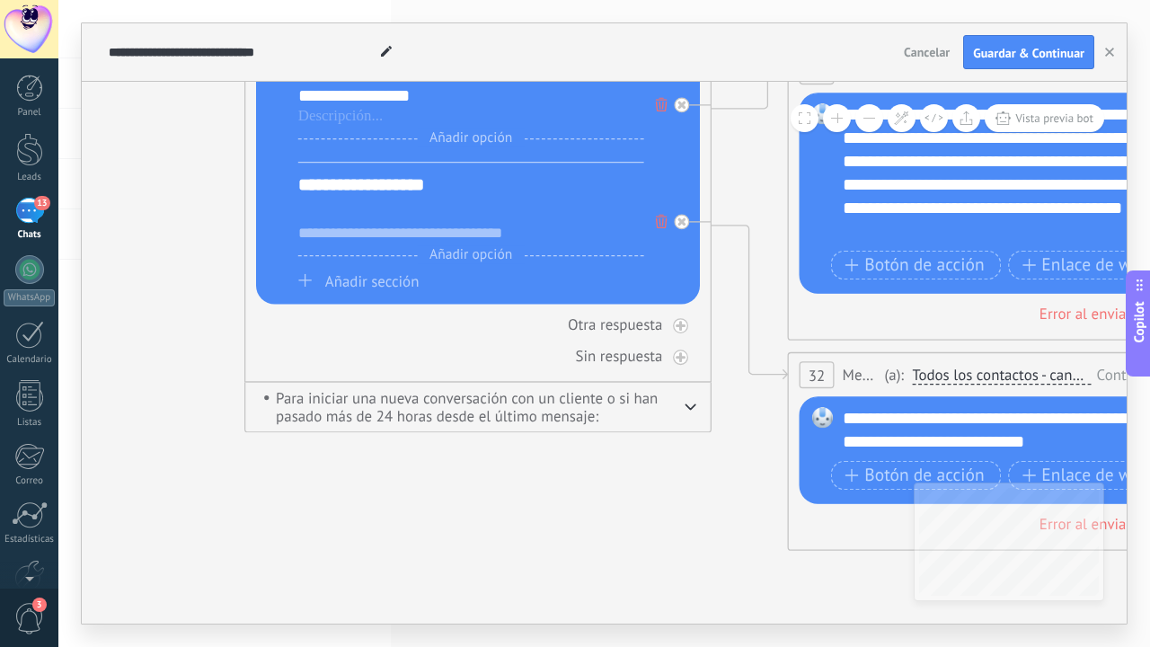
click at [392, 291] on span "Añadir sección" at bounding box center [372, 281] width 94 height 20
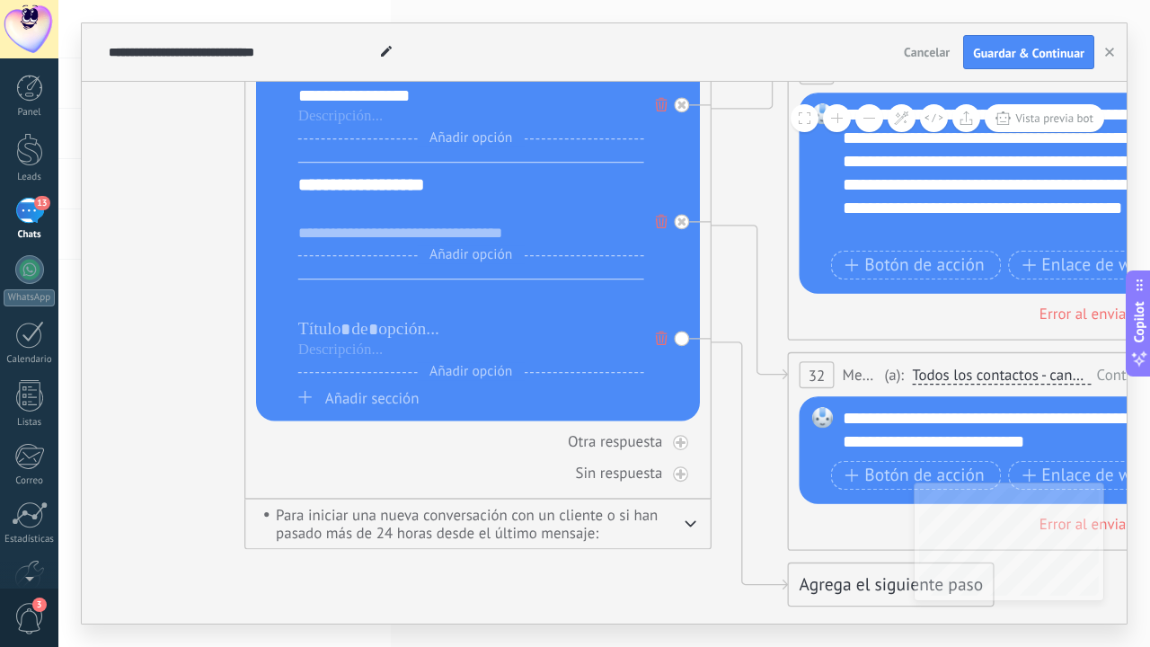
click at [389, 303] on div at bounding box center [471, 301] width 346 height 23
click at [349, 338] on div at bounding box center [471, 329] width 346 height 23
click at [346, 348] on div at bounding box center [471, 350] width 346 height 19
click at [369, 340] on div at bounding box center [471, 329] width 346 height 23
click at [383, 215] on div at bounding box center [471, 212] width 346 height 23
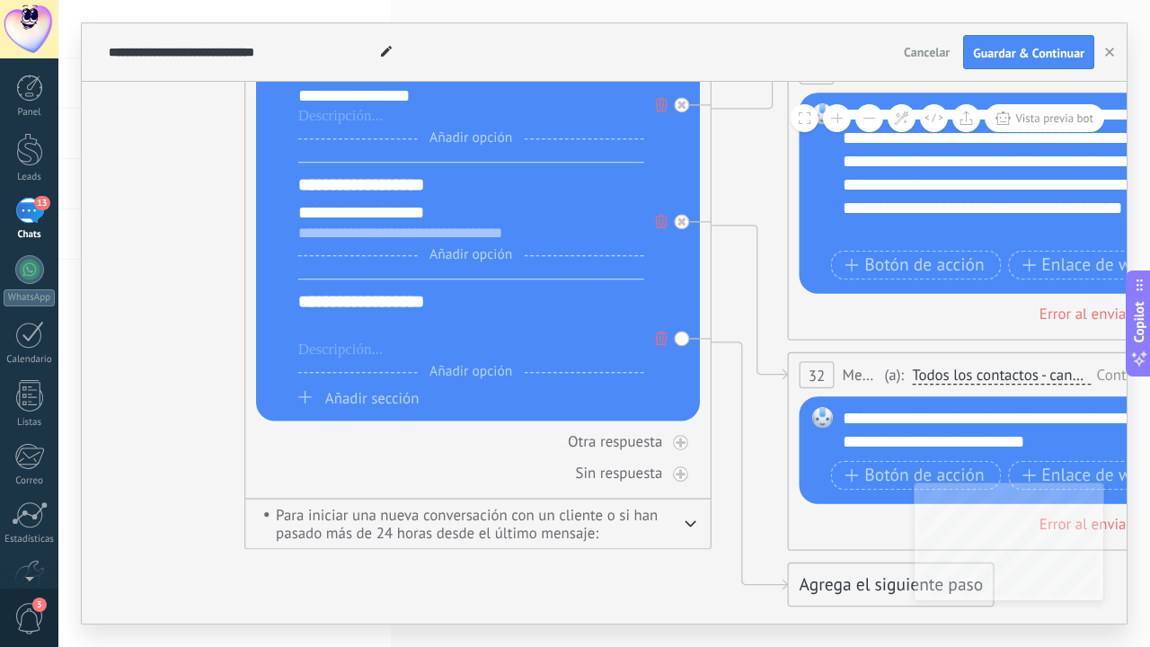
click at [365, 341] on div at bounding box center [471, 329] width 346 height 23
click at [331, 347] on div at bounding box center [471, 350] width 346 height 19
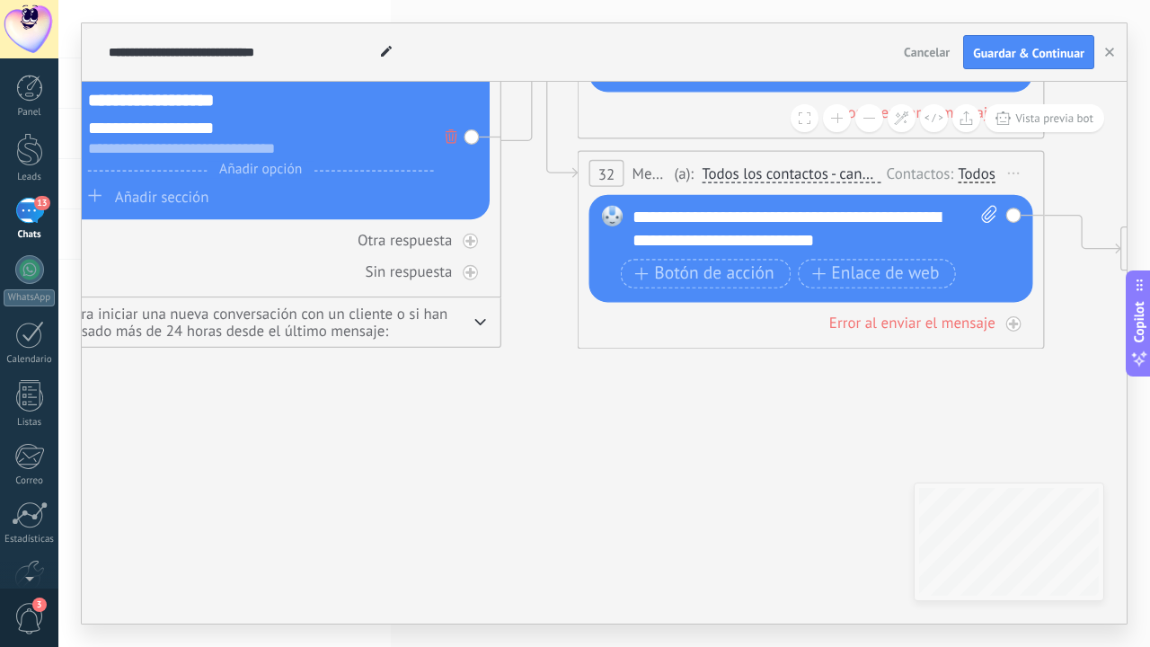
click at [648, 375] on div "Agrega el siguiente paso" at bounding box center [680, 383] width 205 height 39
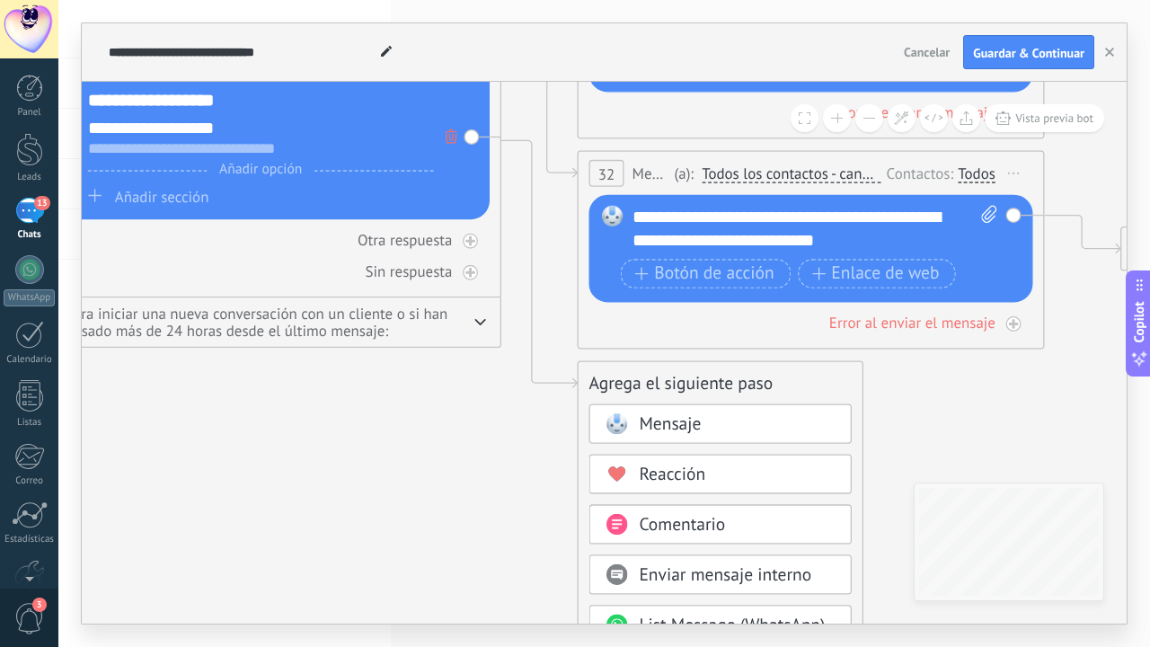
click at [655, 419] on span "Mensaje" at bounding box center [670, 424] width 62 height 22
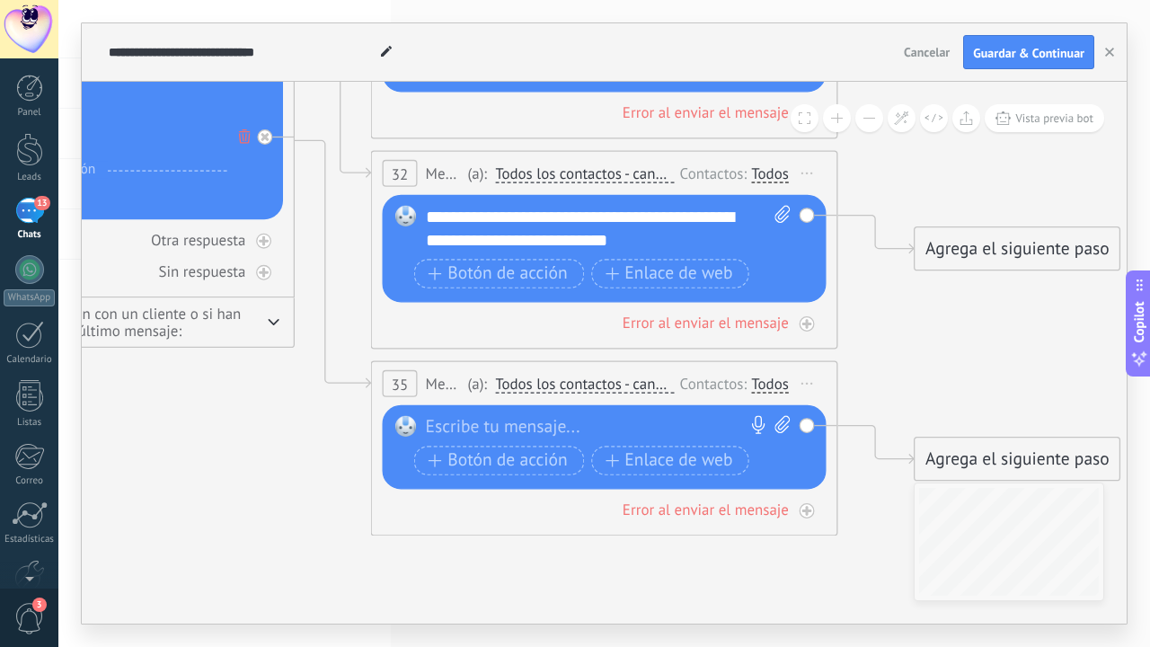
click at [652, 423] on div at bounding box center [599, 427] width 347 height 23
paste div
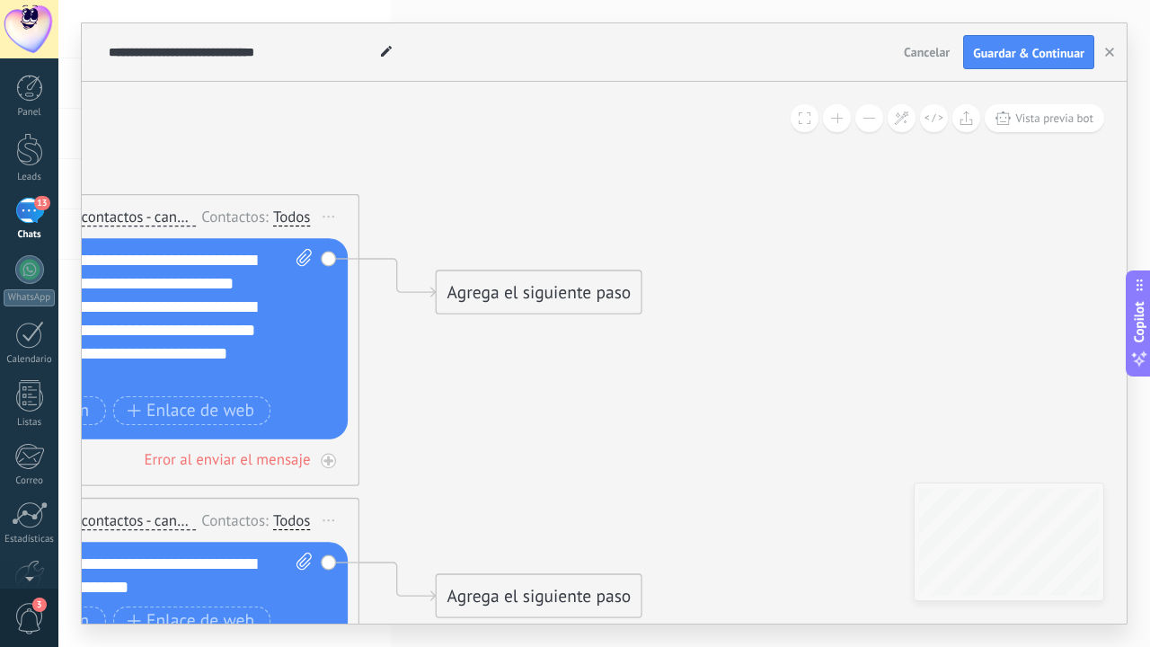
click at [569, 297] on div "Agrega el siguiente paso" at bounding box center [538, 292] width 205 height 39
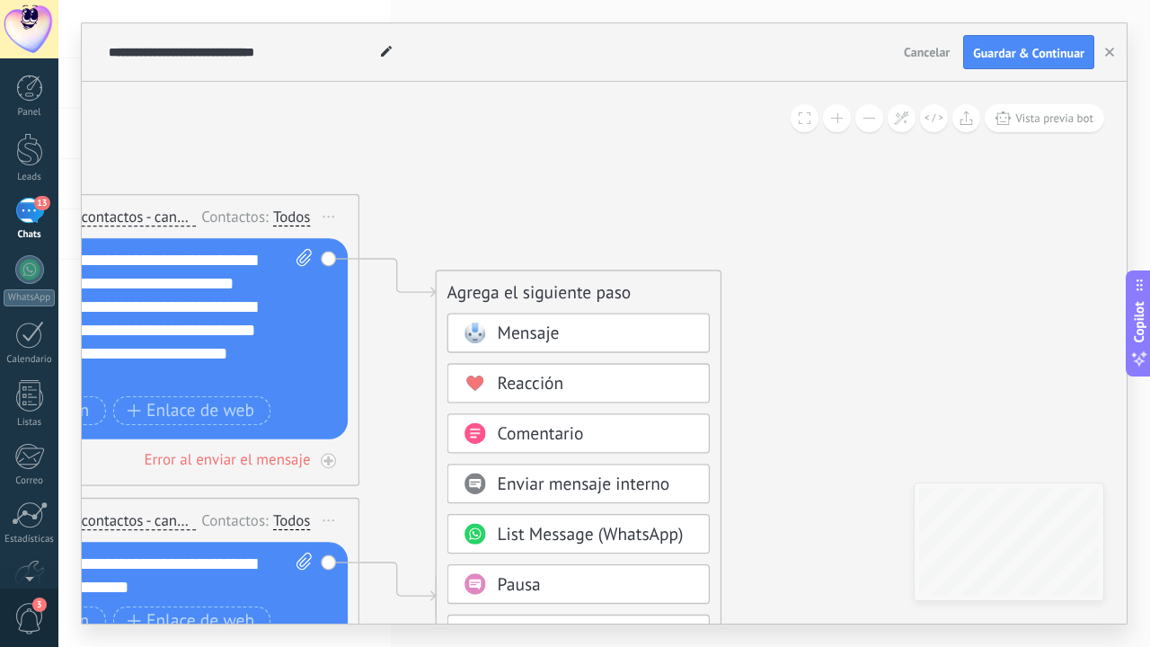
click at [529, 476] on span "Enviar mensaje interno" at bounding box center [584, 484] width 172 height 22
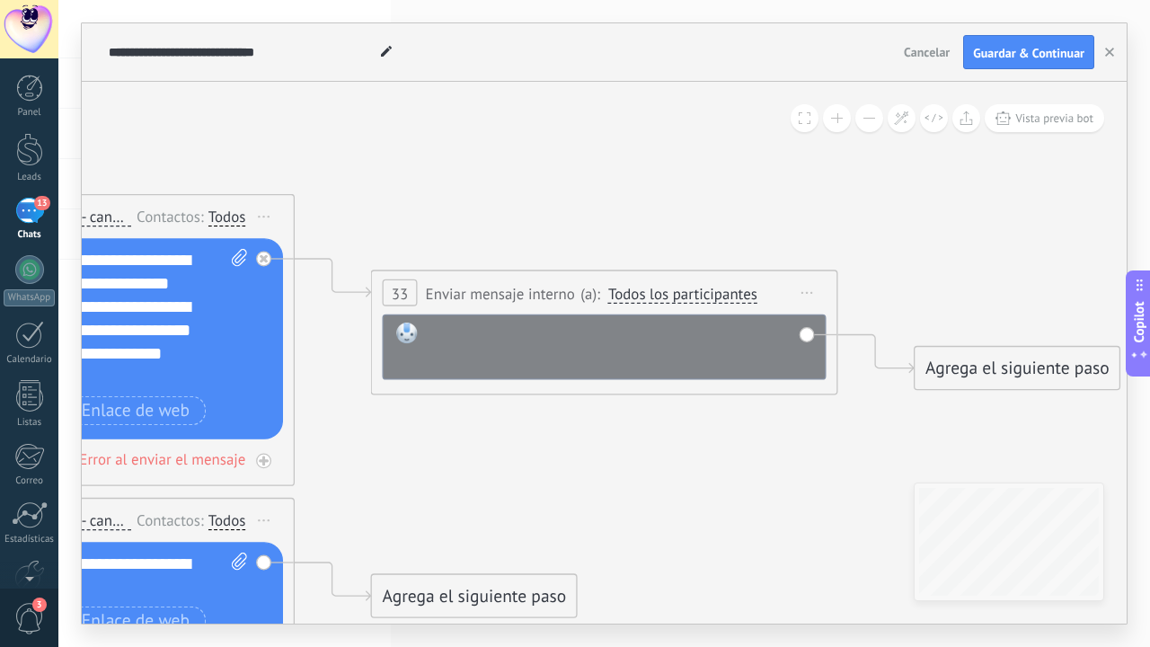
click at [543, 350] on div at bounding box center [620, 345] width 386 height 47
click at [961, 353] on div "Agrega el siguiente paso" at bounding box center [1016, 368] width 205 height 39
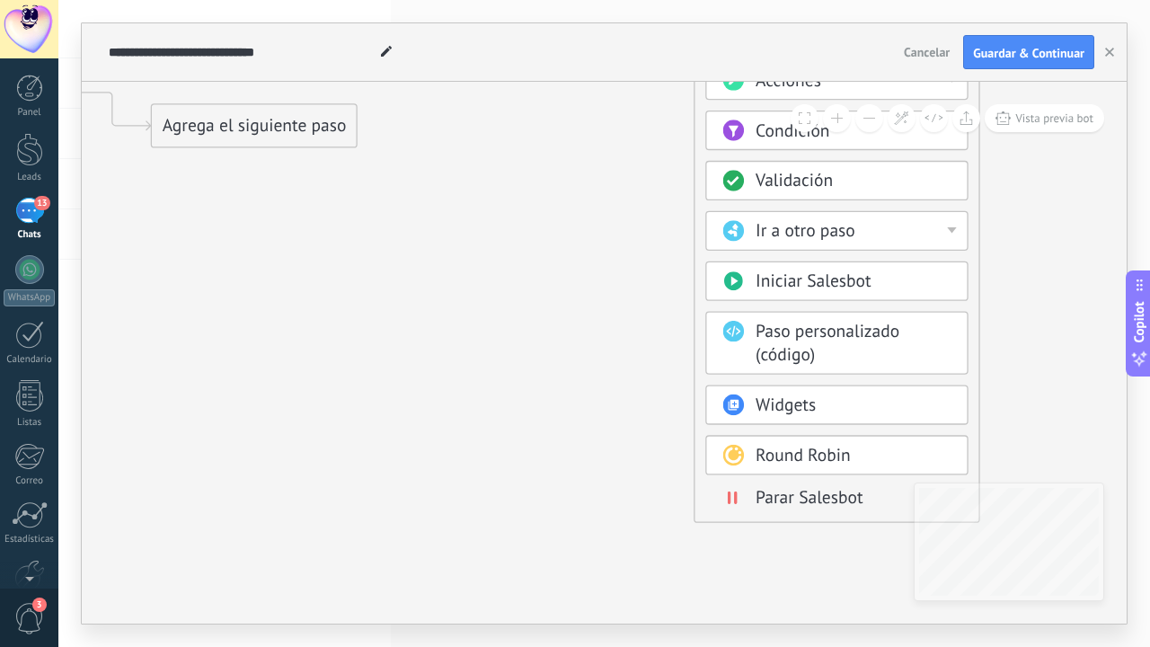
click at [754, 492] on span at bounding box center [733, 497] width 46 height 19
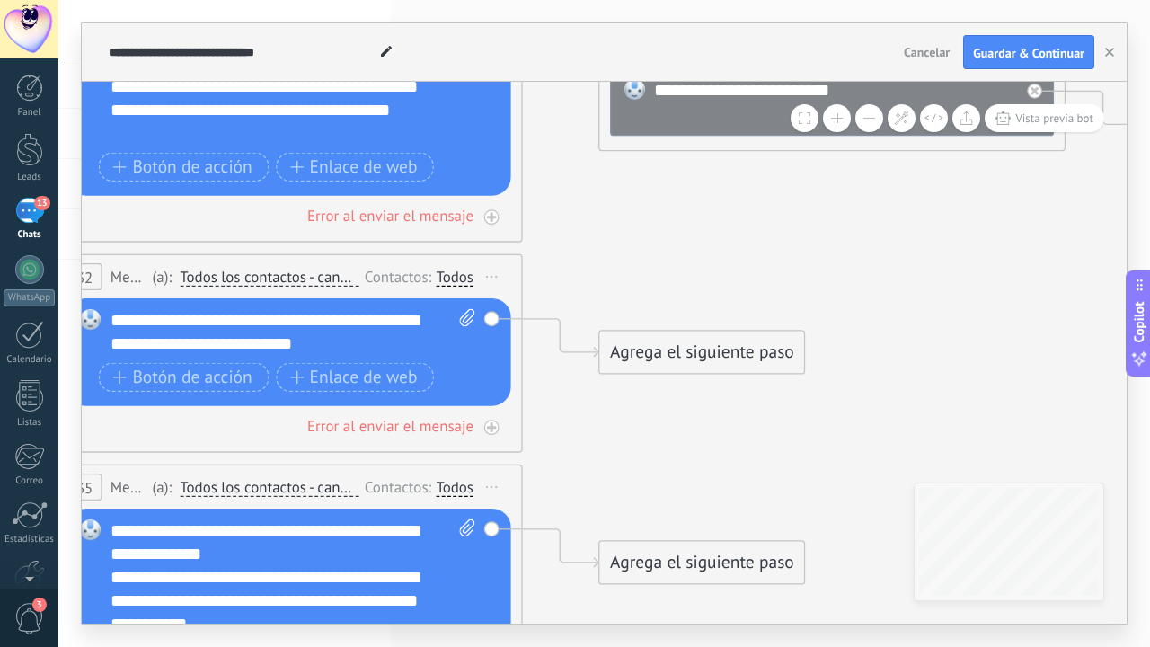
click at [652, 348] on div "Agrega el siguiente paso" at bounding box center [701, 352] width 205 height 39
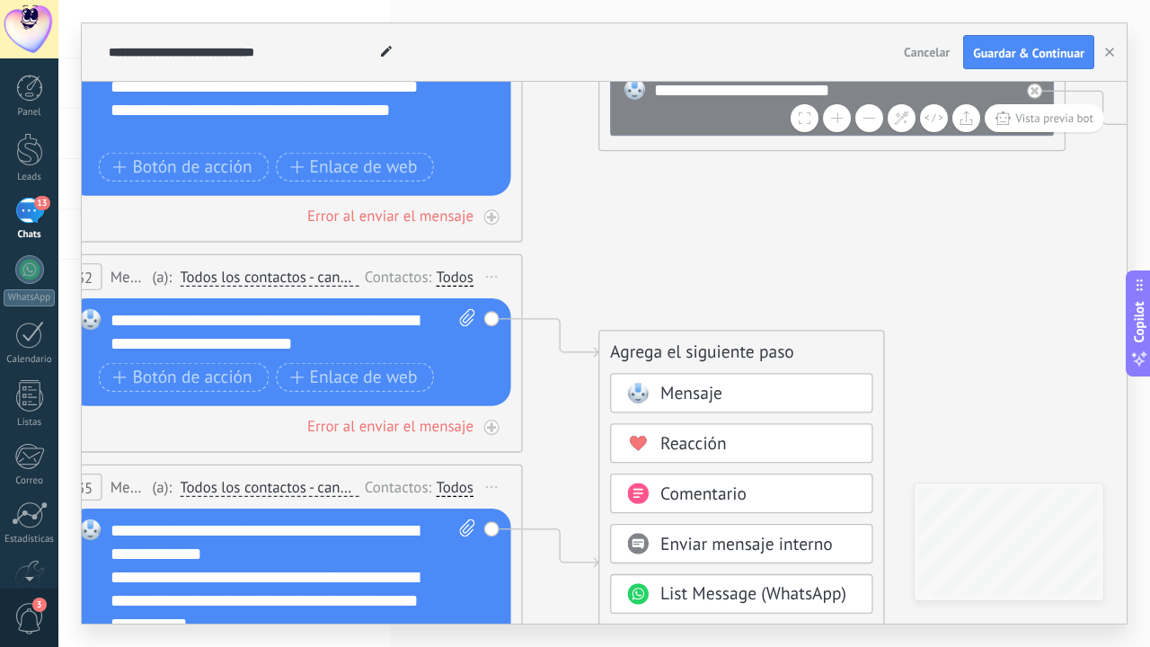
click at [639, 383] on rect at bounding box center [637, 393] width 21 height 21
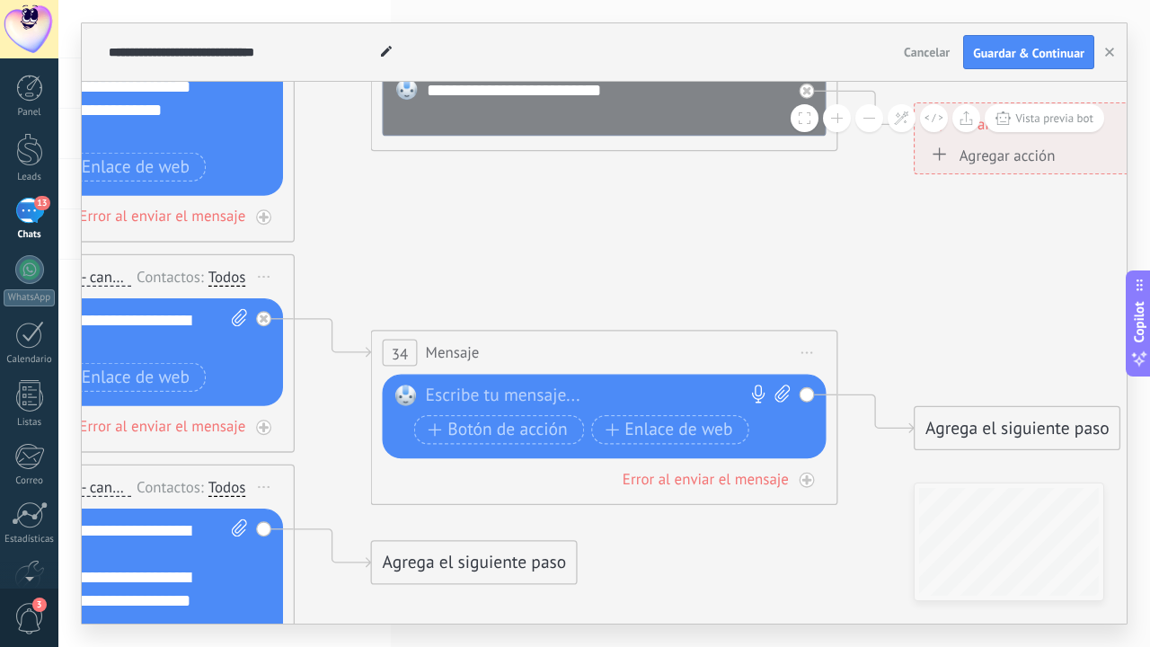
click at [809, 347] on span "Iniciar vista previa aquí Cambiar nombre Duplicar [GEOGRAPHIC_DATA]" at bounding box center [808, 353] width 38 height 34
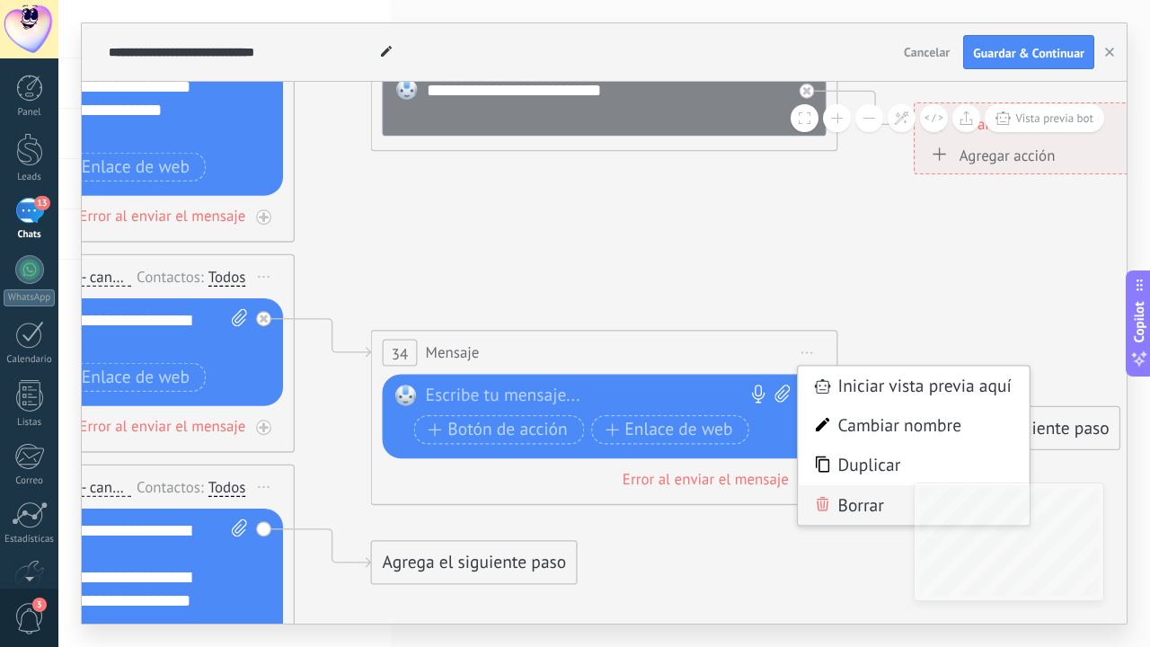
click at [822, 500] on icon at bounding box center [822, 504] width 14 height 14
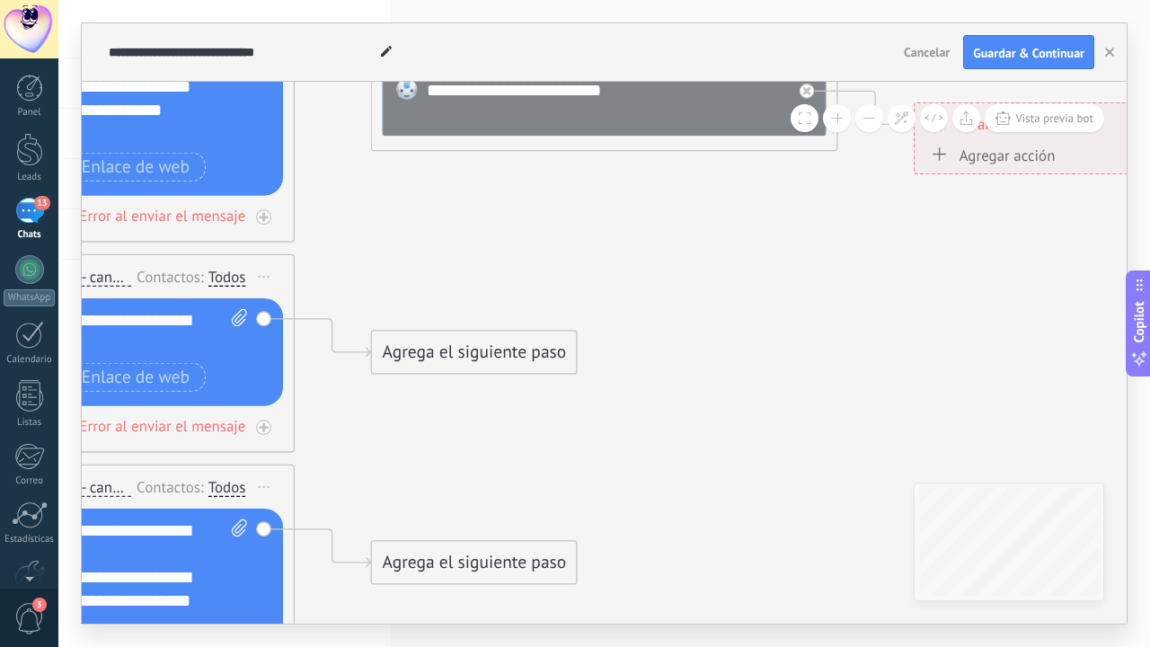
click at [429, 362] on div "Agrega el siguiente paso" at bounding box center [474, 352] width 205 height 39
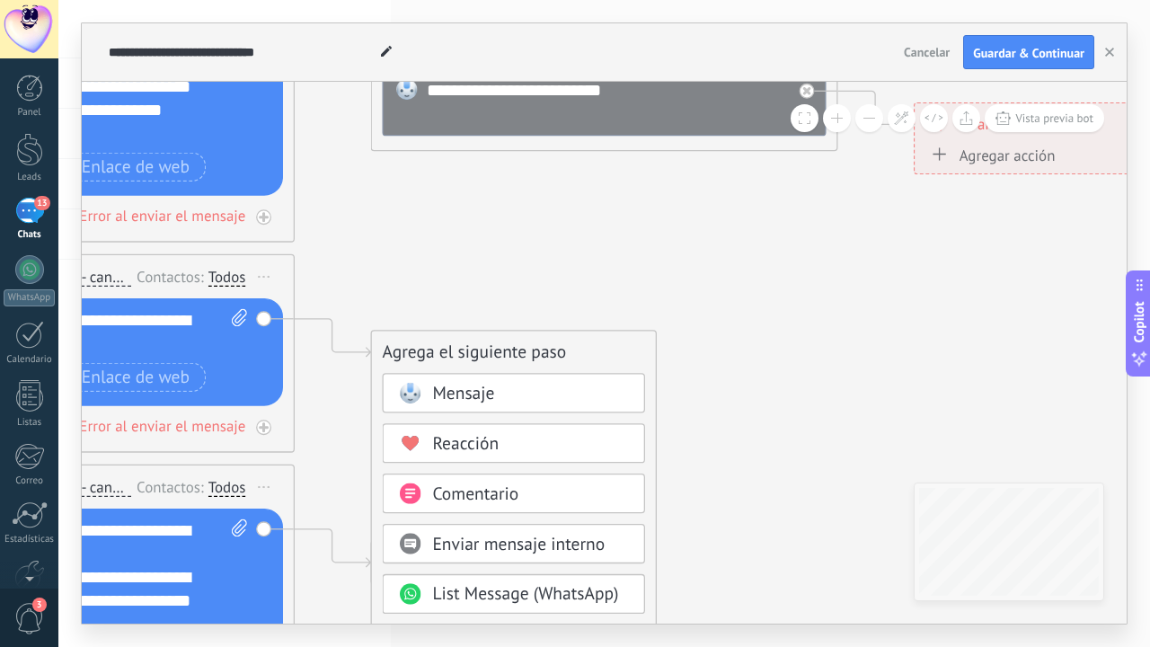
click at [457, 529] on div "Enviar mensaje interno" at bounding box center [514, 544] width 263 height 40
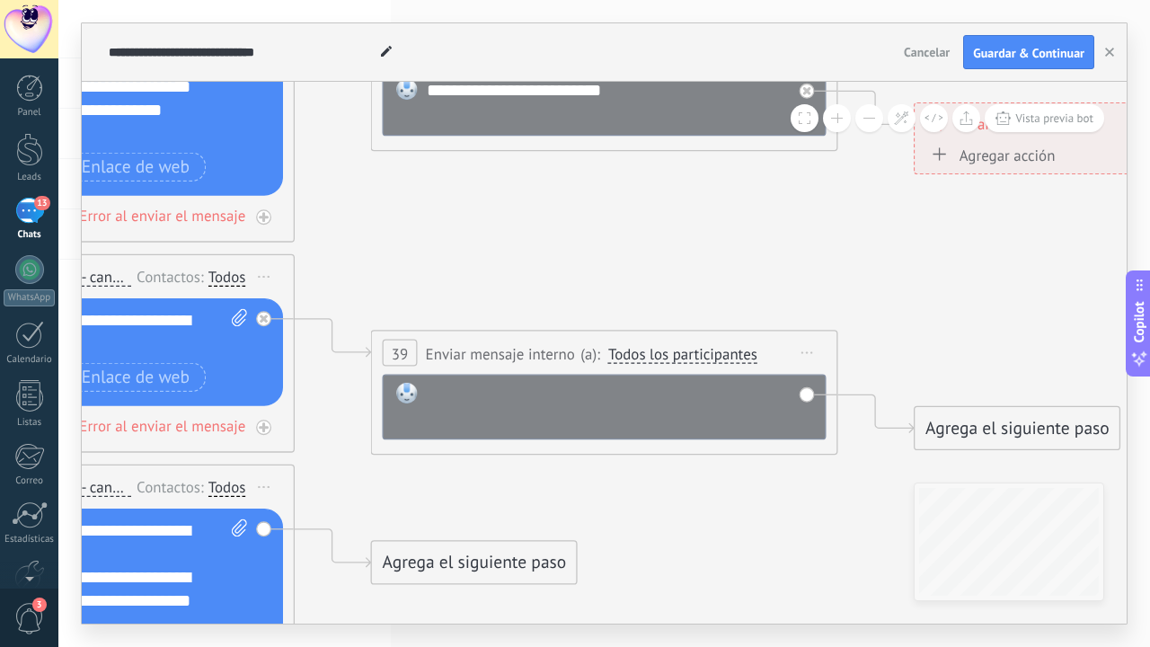
click at [494, 408] on div at bounding box center [620, 406] width 386 height 47
drag, startPoint x: 494, startPoint y: 408, endPoint x: 650, endPoint y: 393, distance: 156.9
click at [641, 405] on div "**********" at bounding box center [620, 406] width 386 height 47
click at [651, 392] on div "**********" at bounding box center [620, 406] width 386 height 47
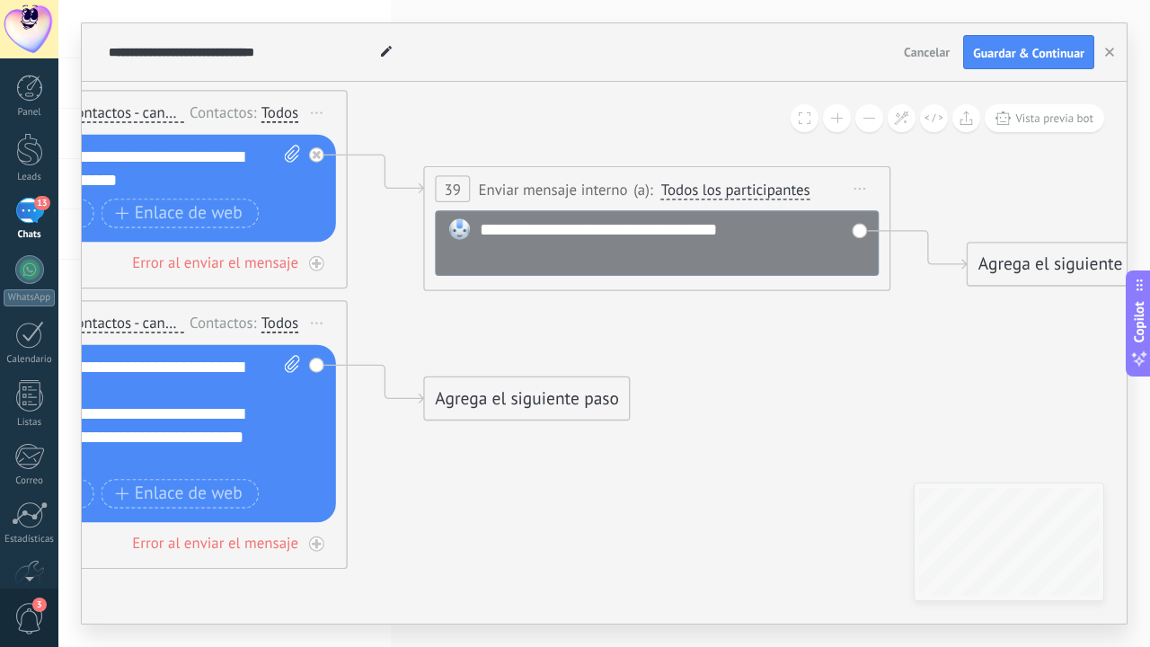
click at [542, 397] on div "Agrega el siguiente paso" at bounding box center [527, 399] width 205 height 39
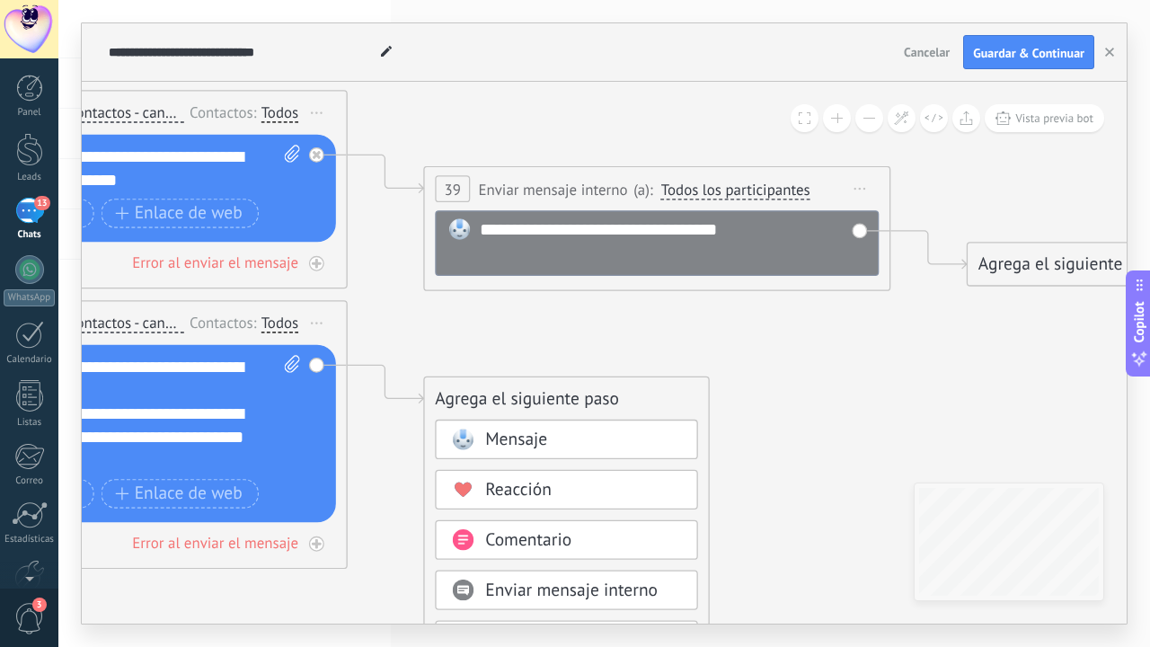
click at [499, 583] on span "Enviar mensaje interno" at bounding box center [571, 590] width 172 height 22
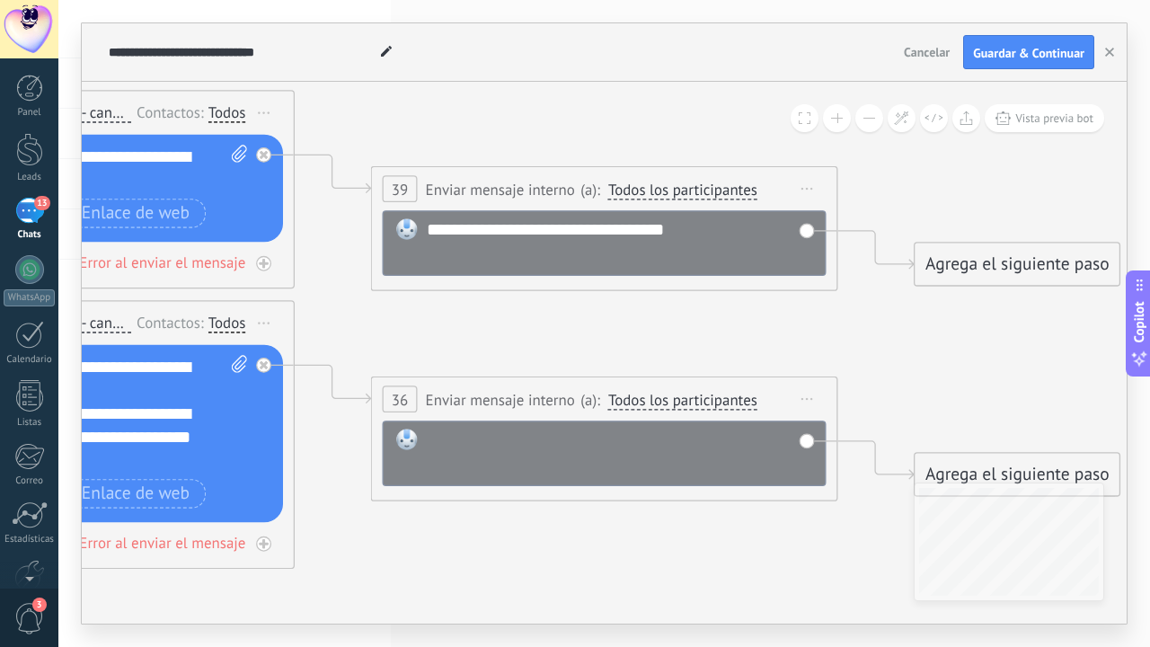
click at [542, 442] on div at bounding box center [620, 451] width 386 height 47
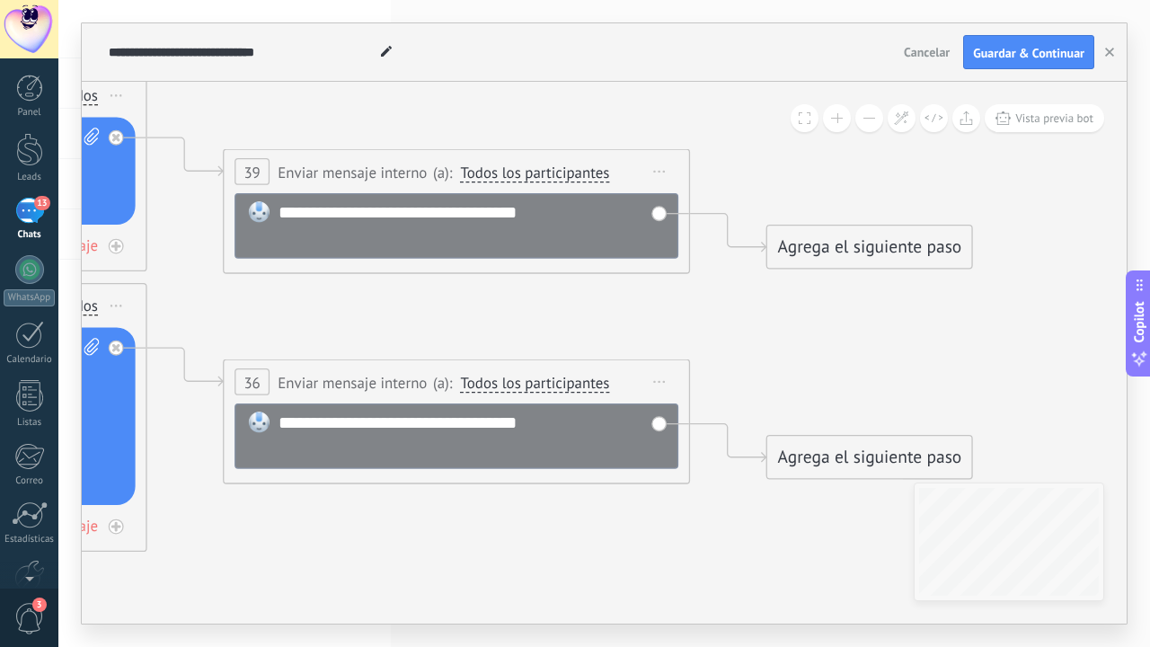
click at [902, 266] on div "Agrega el siguiente paso" at bounding box center [869, 247] width 205 height 39
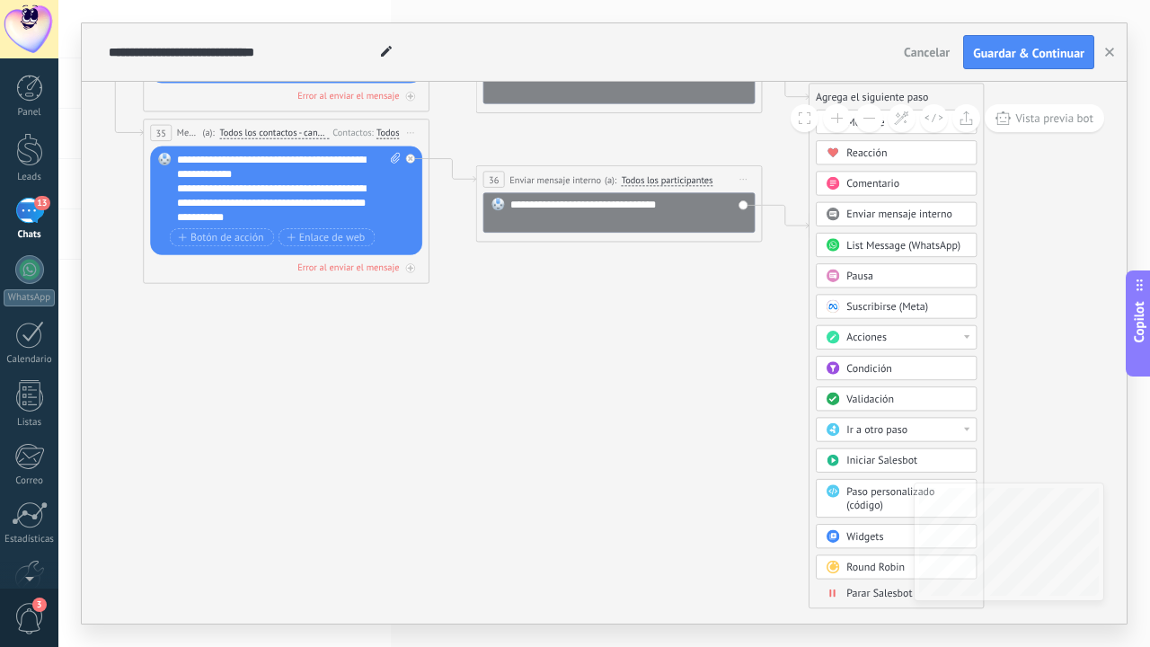
click at [856, 593] on span "Parar Salesbot" at bounding box center [879, 592] width 66 height 13
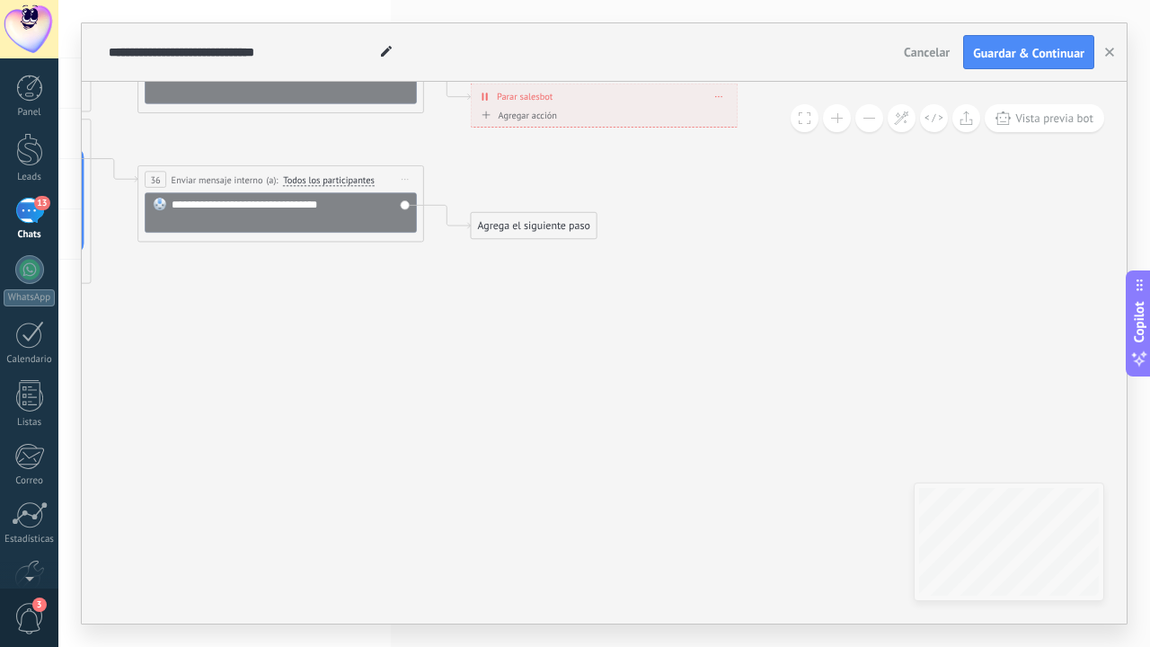
click at [571, 220] on div "Agrega el siguiente paso" at bounding box center [534, 225] width 126 height 23
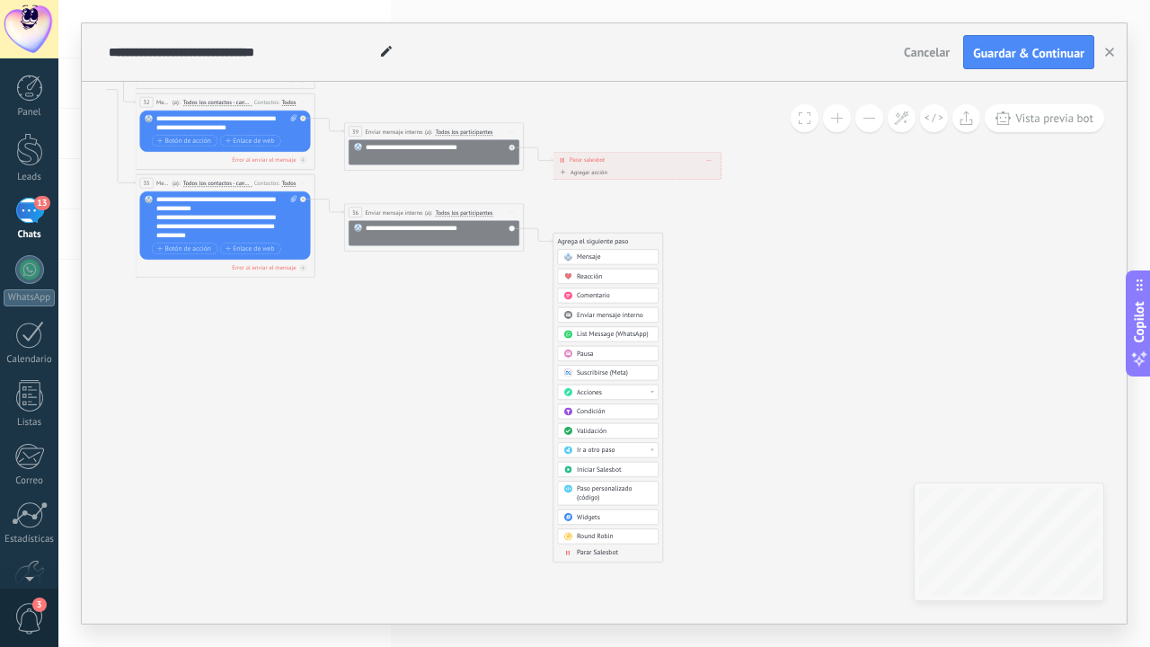
click at [593, 551] on span "Parar Salesbot" at bounding box center [597, 552] width 41 height 9
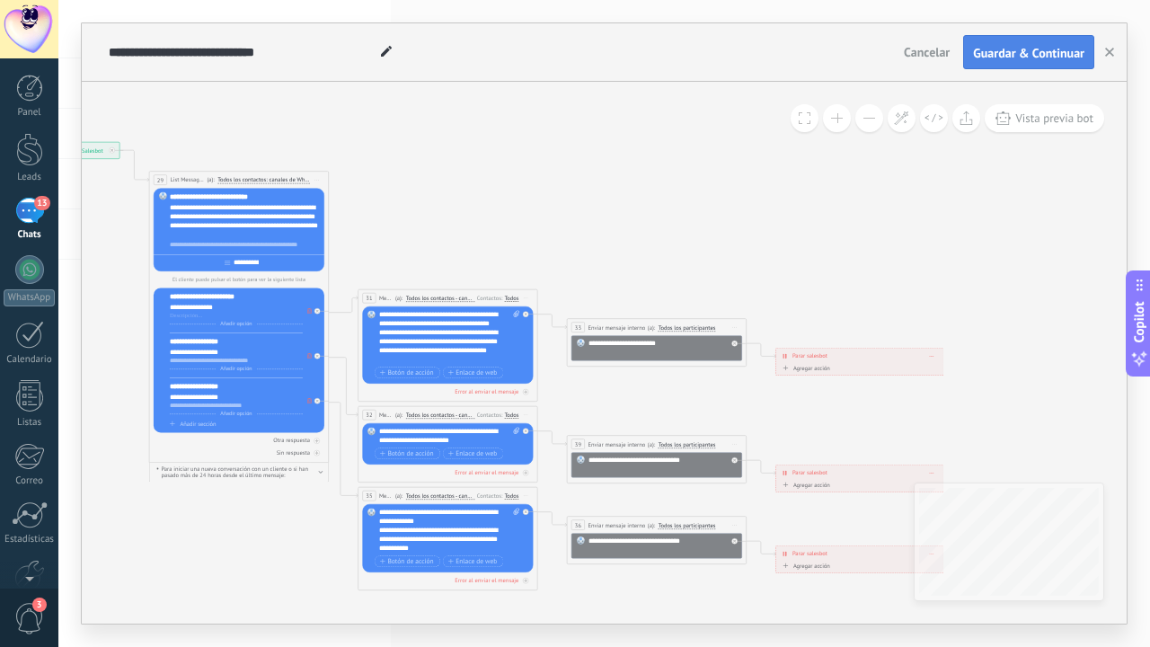
click at [1051, 56] on span "Guardar & Continuar" at bounding box center [1028, 53] width 111 height 13
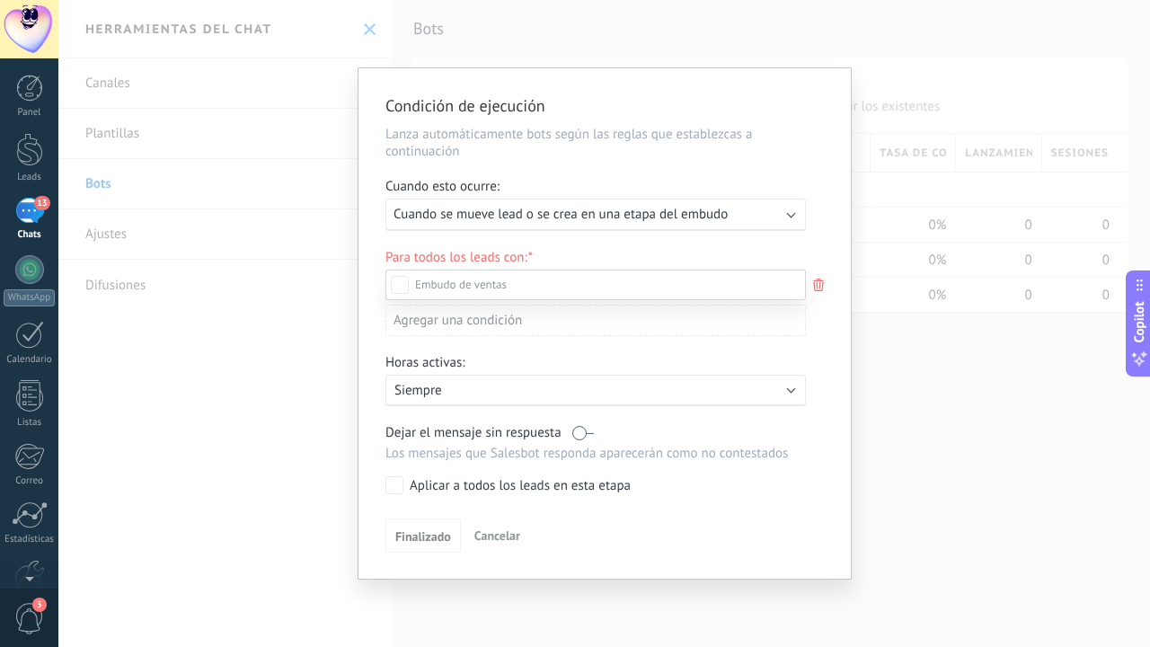
click at [0, 0] on label "Seguimiento" at bounding box center [0, 0] width 0 height 0
click at [398, 487] on div "Leads Entrantes Nueva consulta Cotización enviada Seguimiento Negociación Propu…" at bounding box center [595, 456] width 420 height 375
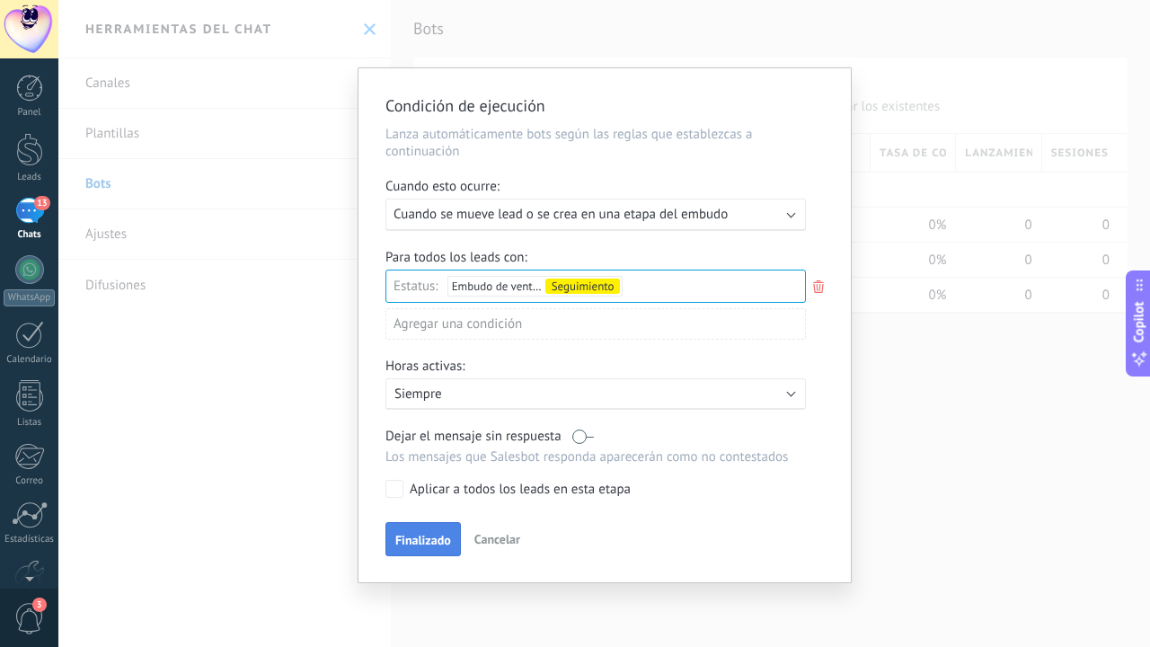
click at [428, 545] on span "Finalizado" at bounding box center [423, 539] width 56 height 13
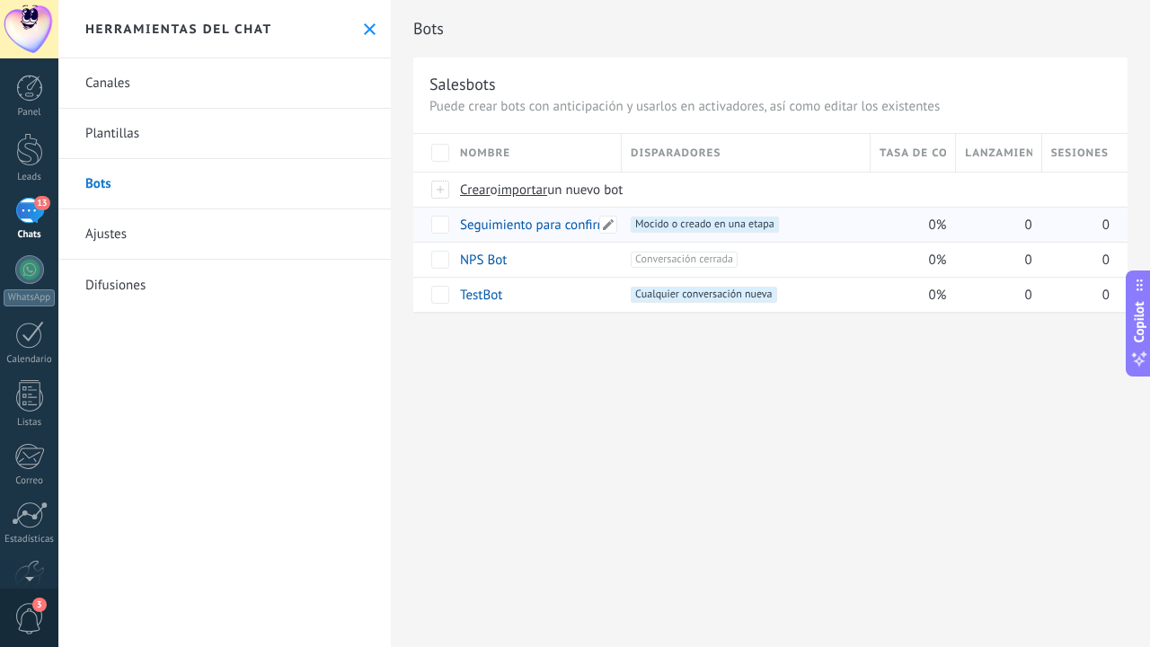
click at [566, 232] on link "Seguimiento para confirmar citas" at bounding box center [555, 224] width 190 height 17
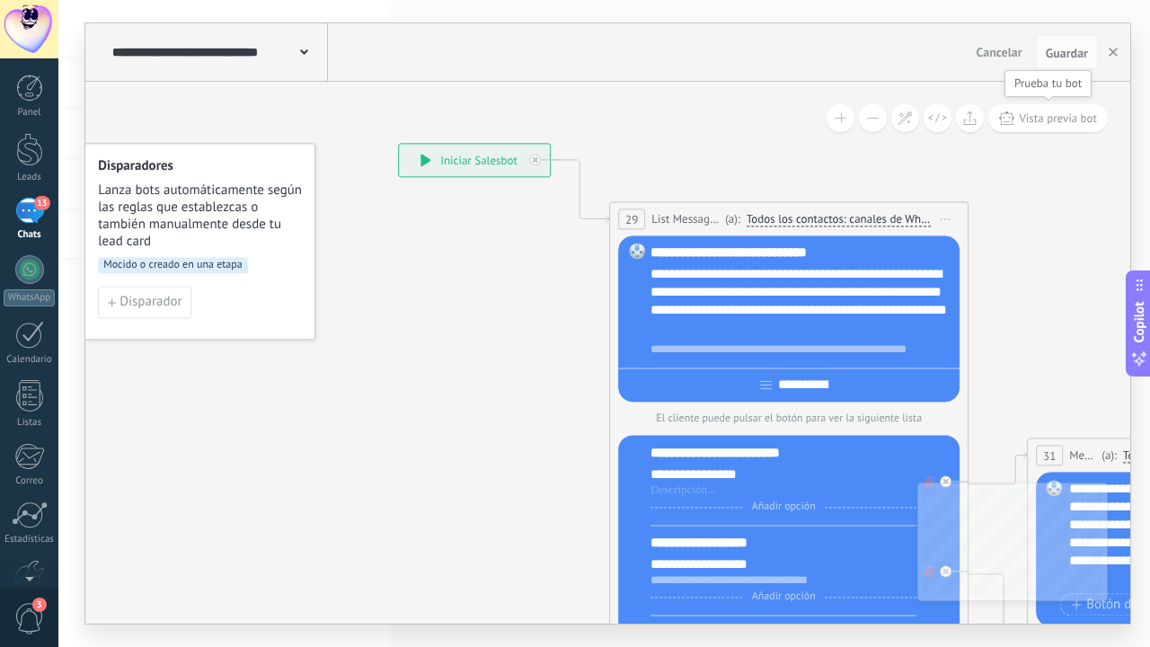
click at [1045, 121] on span "Vista previa bot" at bounding box center [1057, 117] width 78 height 15
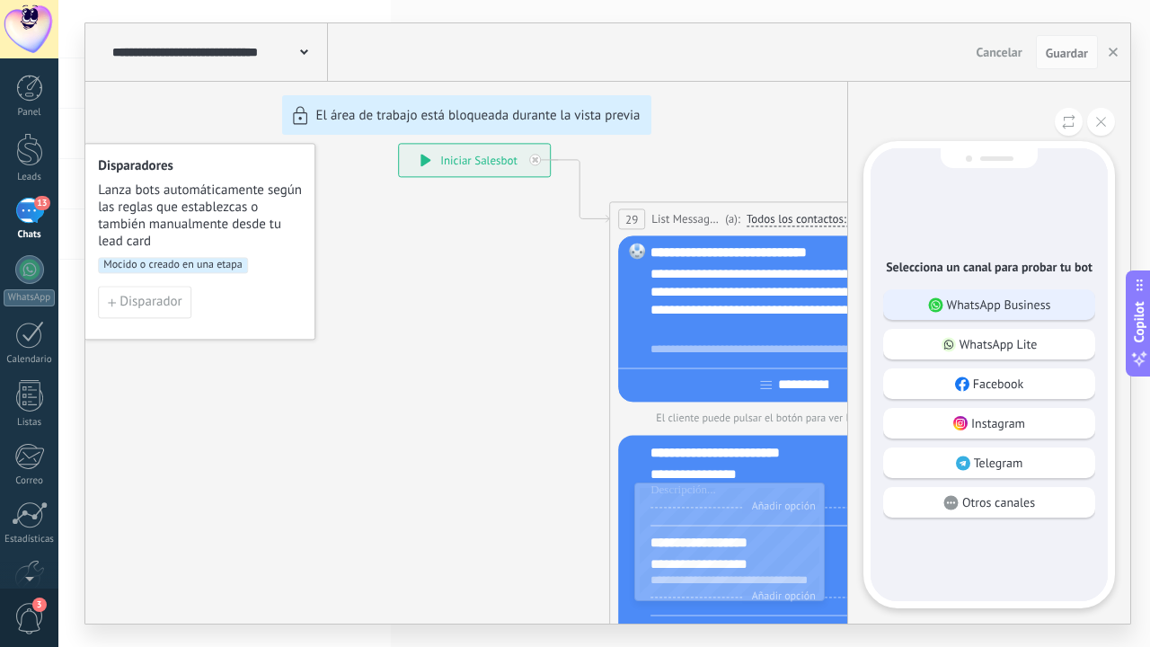
click at [977, 303] on p "WhatsApp Business" at bounding box center [999, 304] width 104 height 16
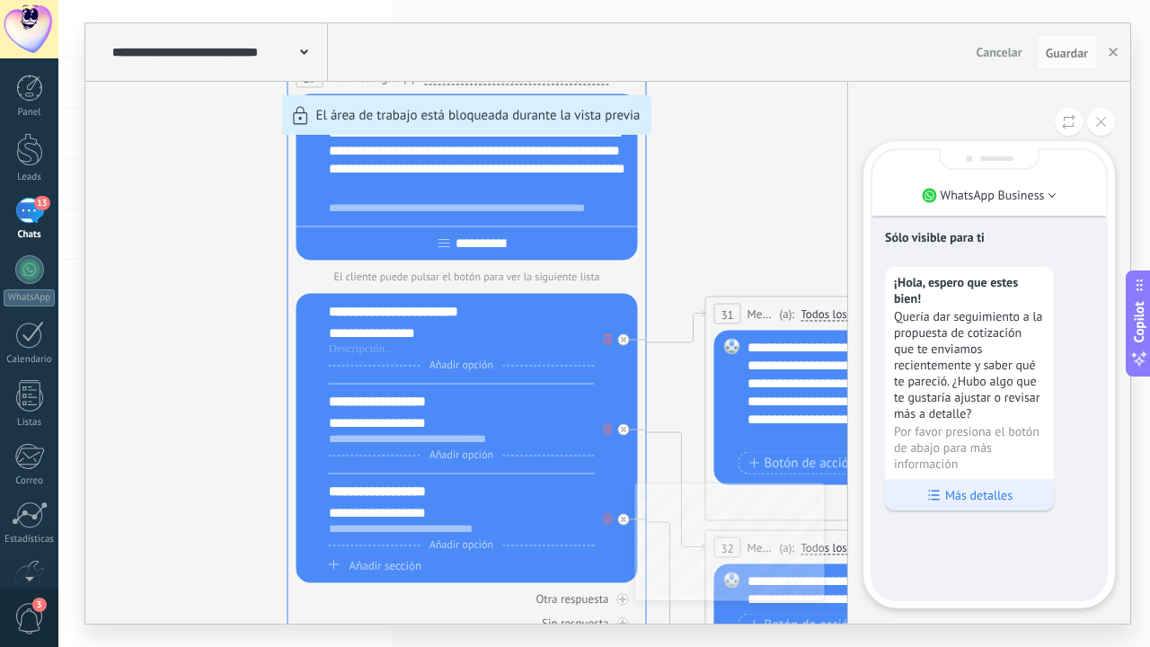
click at [1014, 509] on div "Más detalles" at bounding box center [969, 494] width 169 height 31
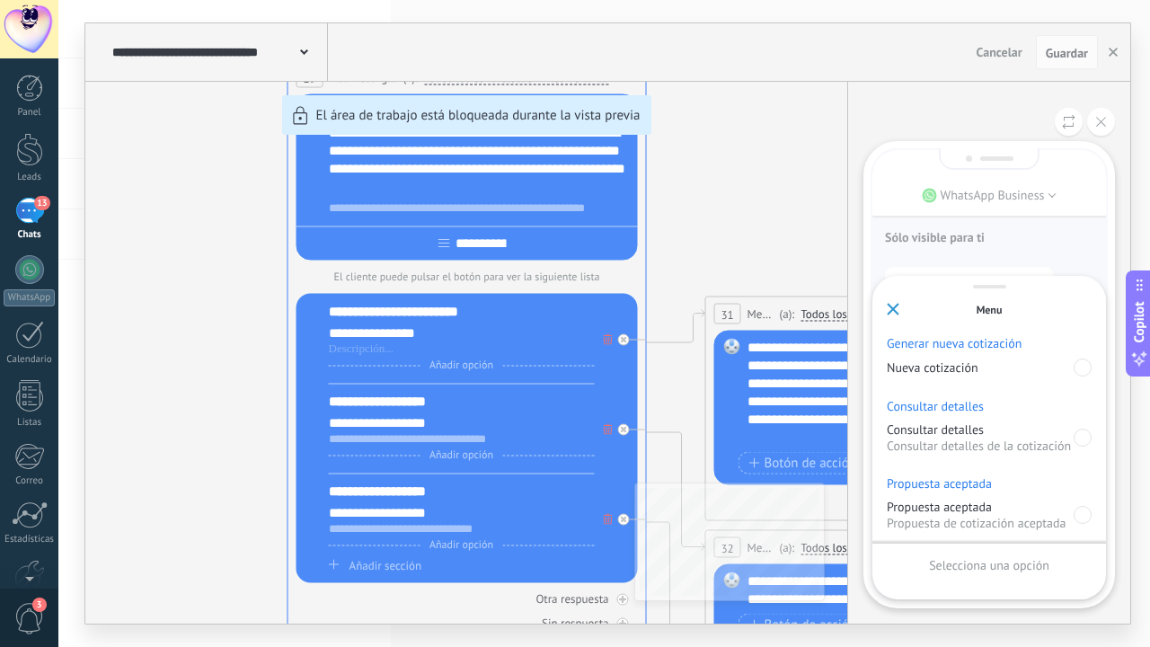
scroll to position [0, 0]
click at [1078, 428] on div at bounding box center [1082, 437] width 18 height 18
click at [1025, 565] on div "Enviar" at bounding box center [988, 565] width 205 height 31
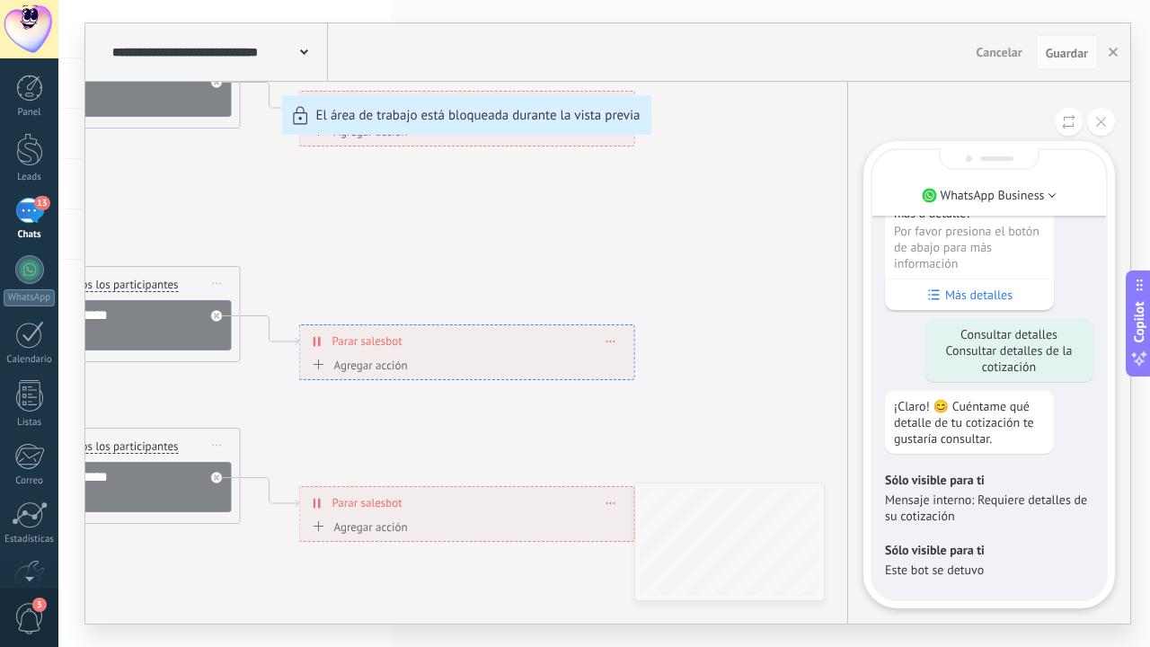
click at [1025, 565] on p "Este bot se detuvo" at bounding box center [989, 569] width 208 height 16
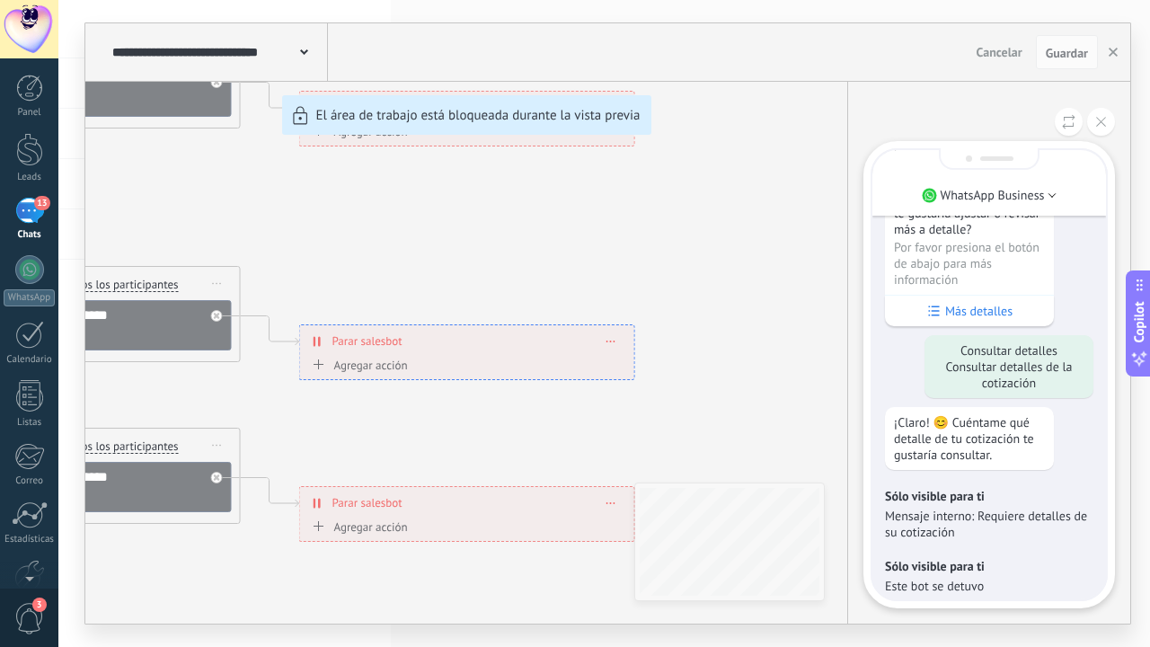
scroll to position [-18, 0]
click at [38, 285] on link "WhatsApp" at bounding box center [29, 280] width 58 height 51
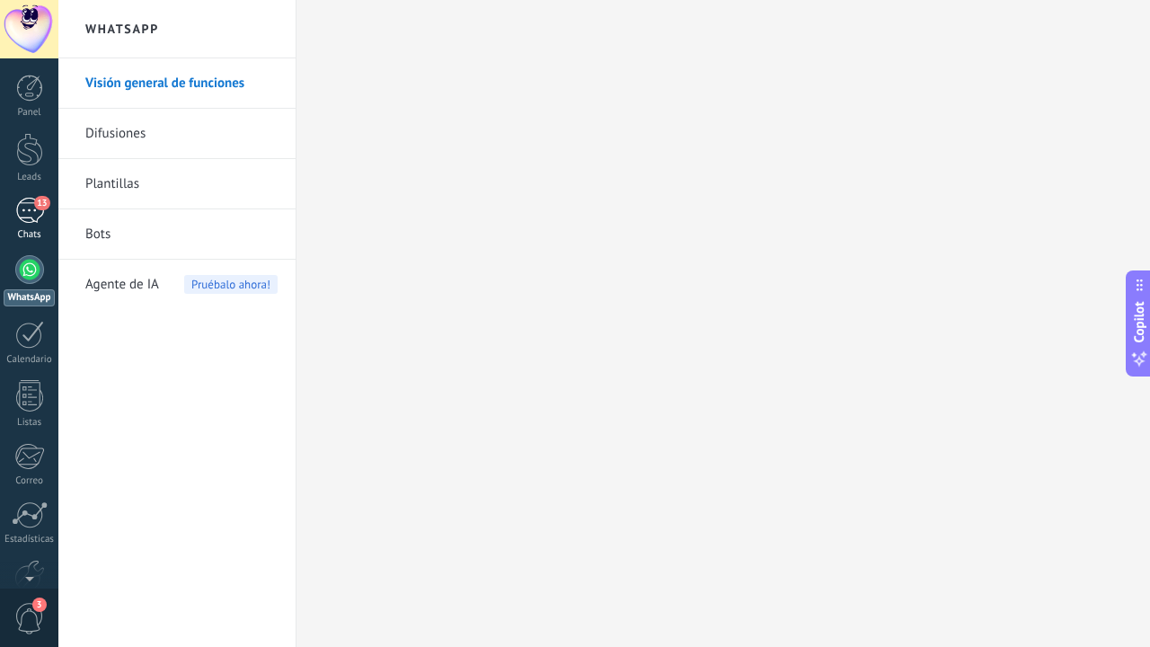
click at [29, 225] on link "13 Chats" at bounding box center [29, 219] width 58 height 43
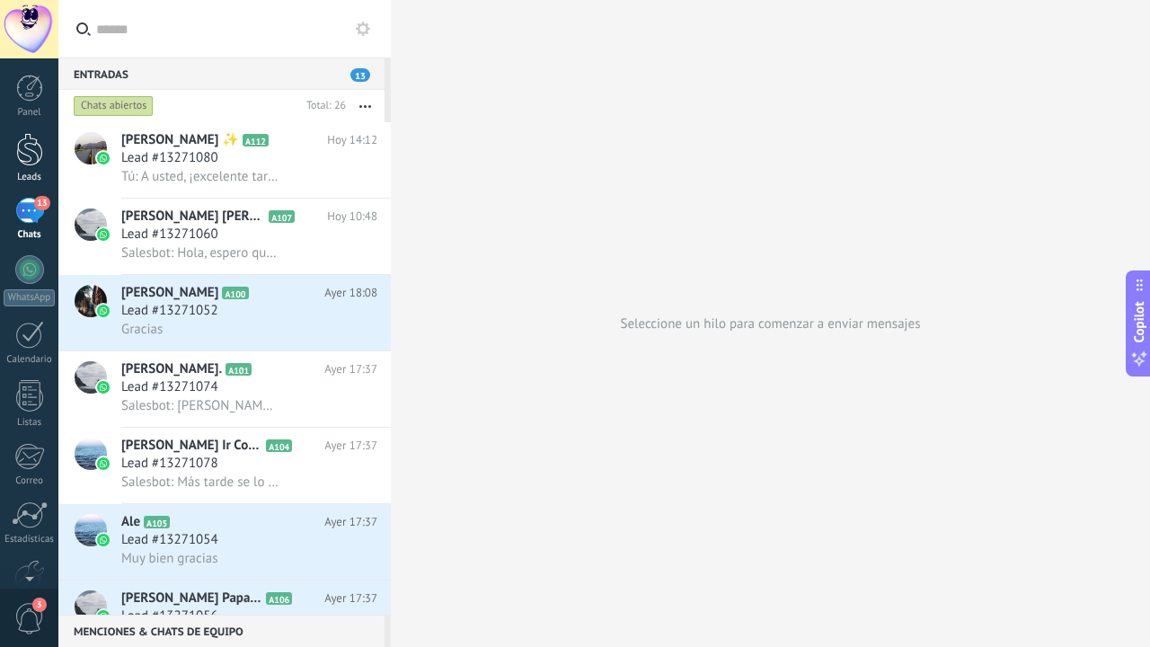
click at [16, 168] on link "Leads" at bounding box center [29, 158] width 58 height 50
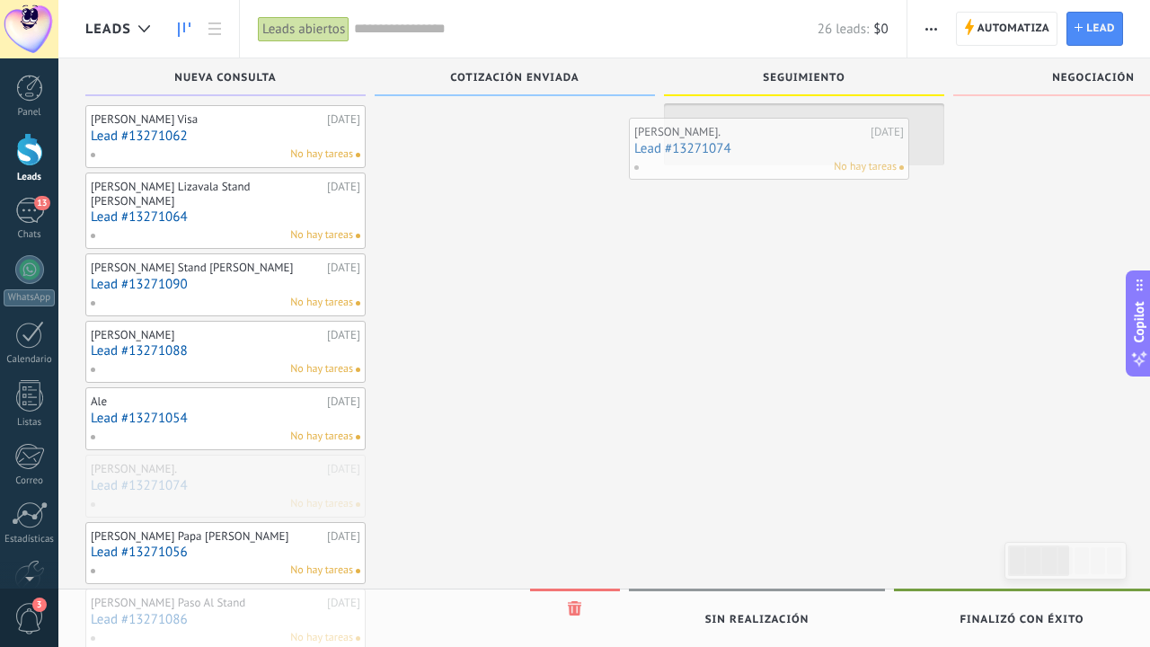
drag, startPoint x: 259, startPoint y: 466, endPoint x: 804, endPoint y: 148, distance: 631.1
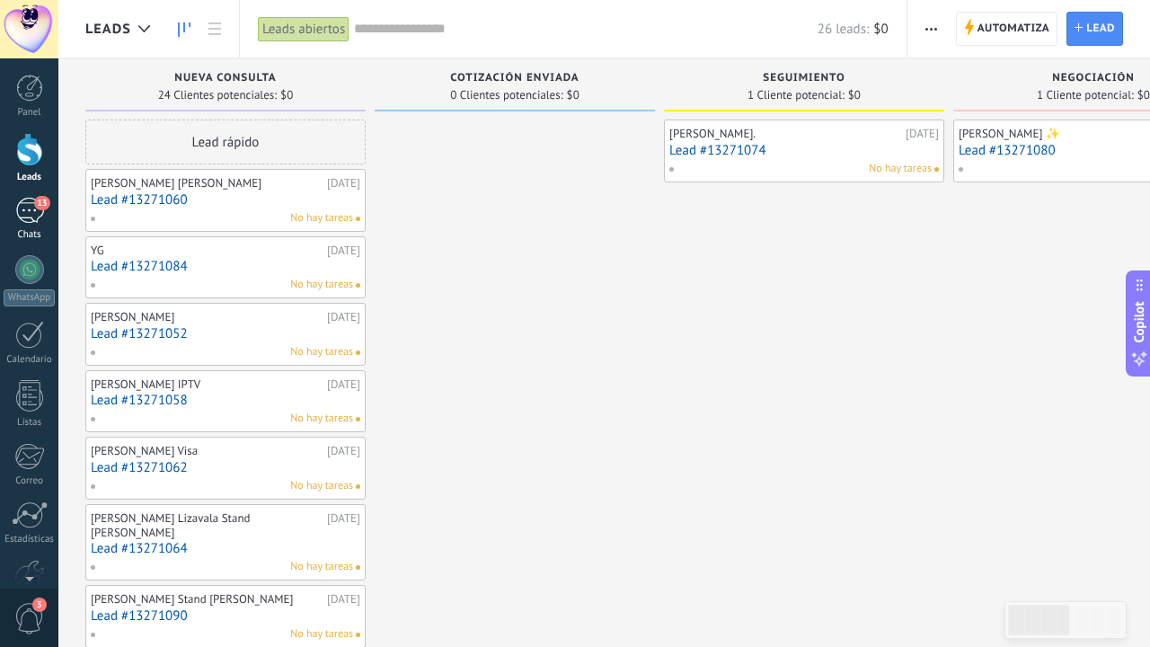
click at [39, 217] on div "13" at bounding box center [29, 211] width 29 height 26
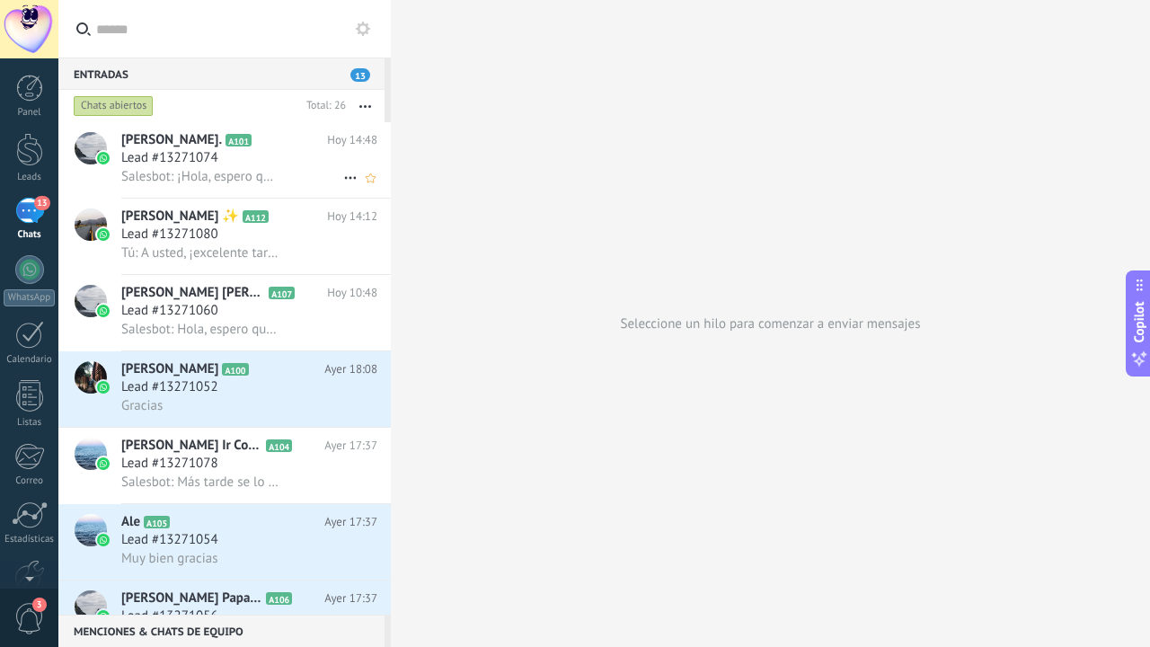
click at [226, 168] on span "Salesbot: ¡Hola, espero que estes bien! Quería dar seguimiento a la propuesta d…" at bounding box center [199, 176] width 157 height 17
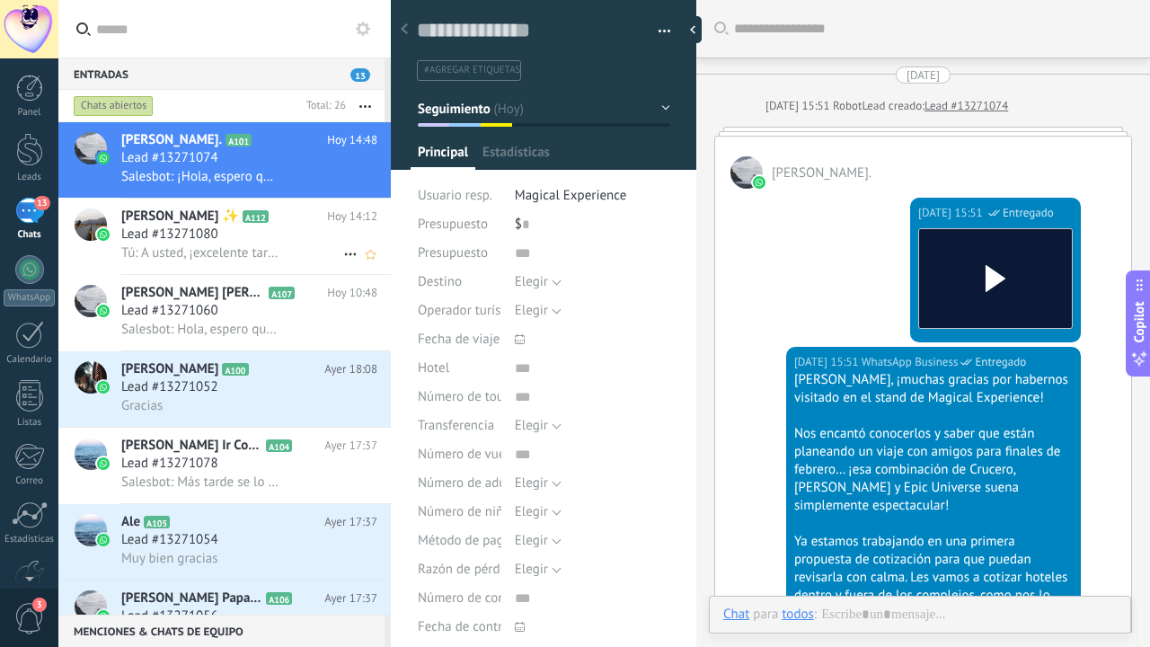
type textarea "**********"
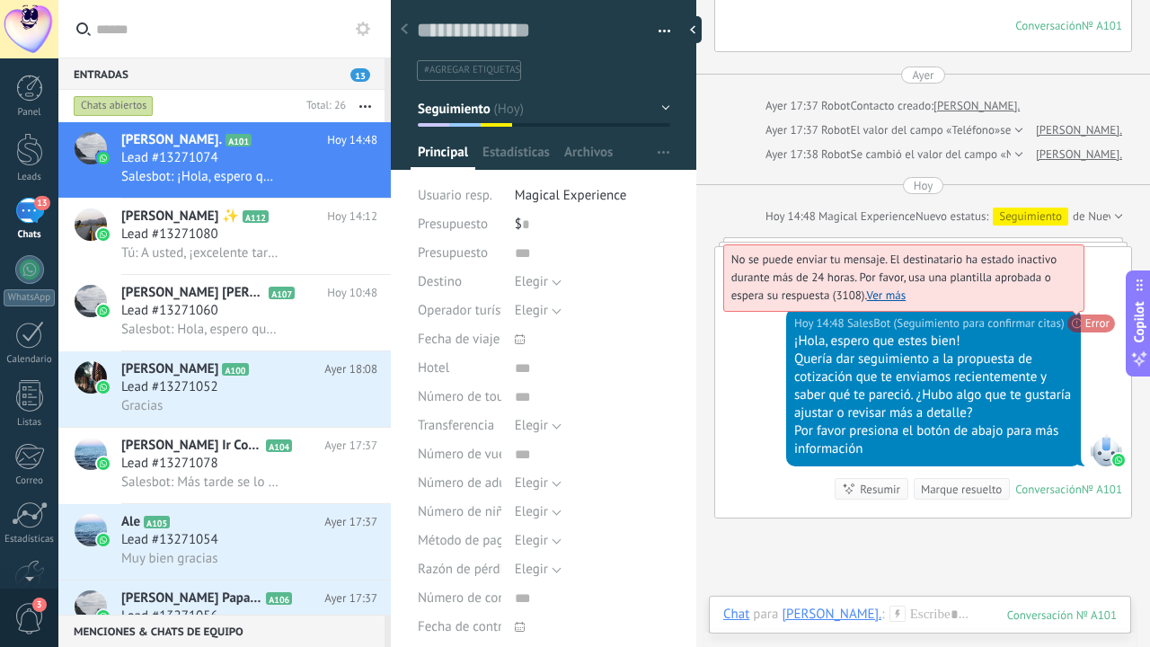
click at [898, 287] on link "Ver más" at bounding box center [887, 294] width 40 height 15
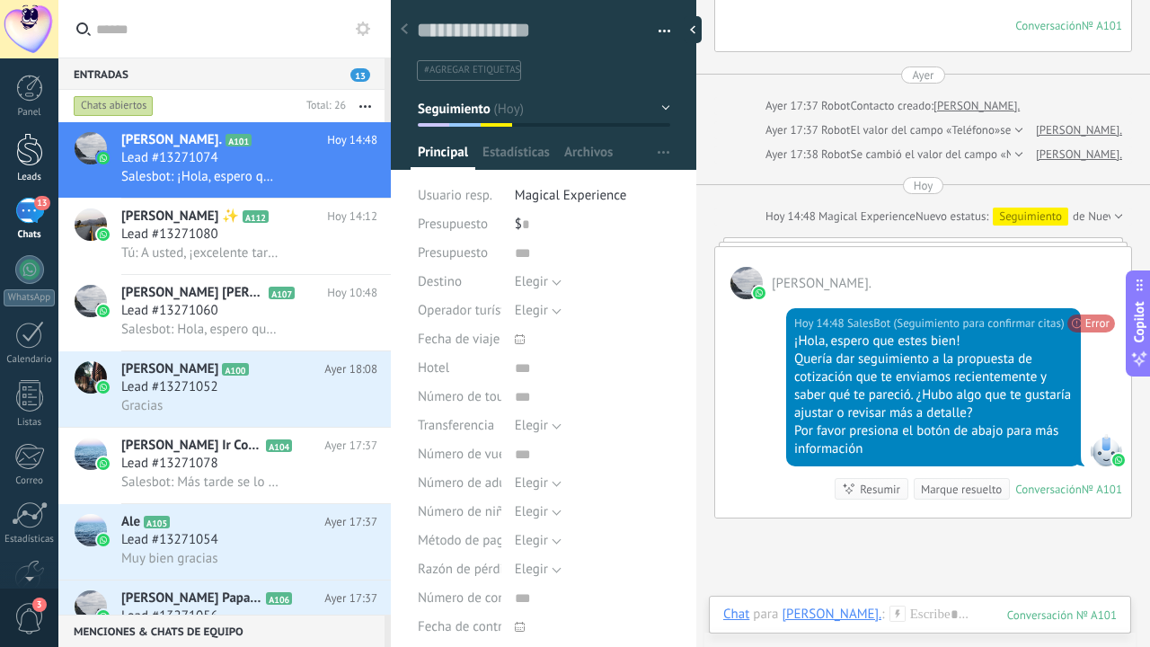
click at [32, 145] on div at bounding box center [29, 149] width 27 height 33
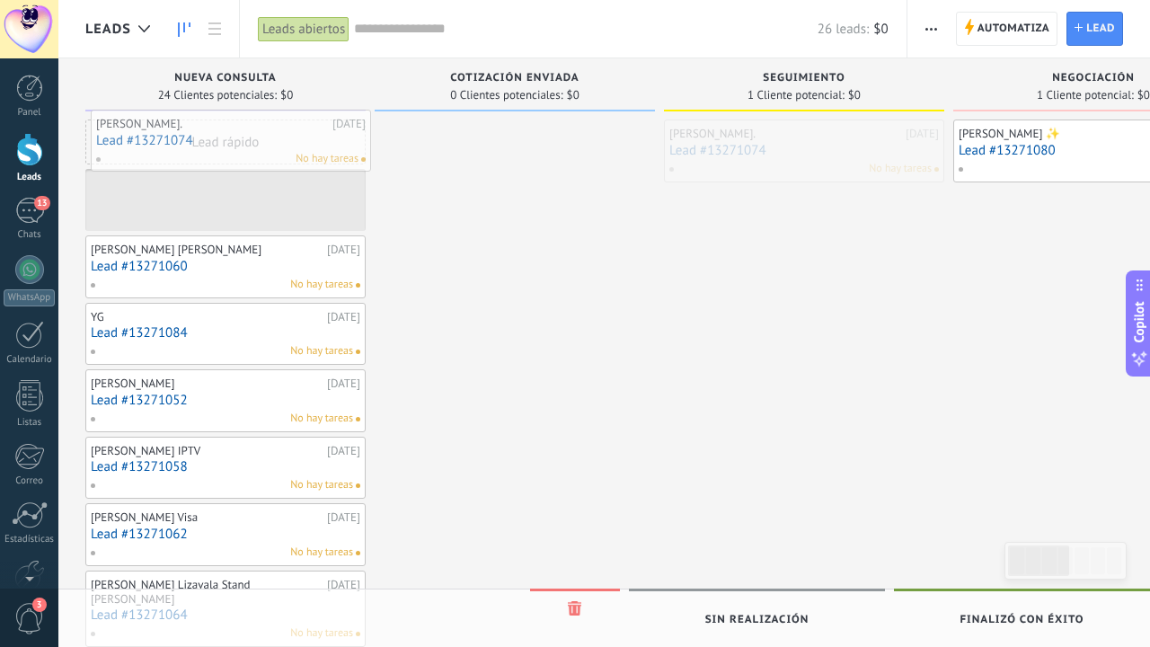
drag, startPoint x: 736, startPoint y: 160, endPoint x: 163, endPoint y: 151, distance: 573.1
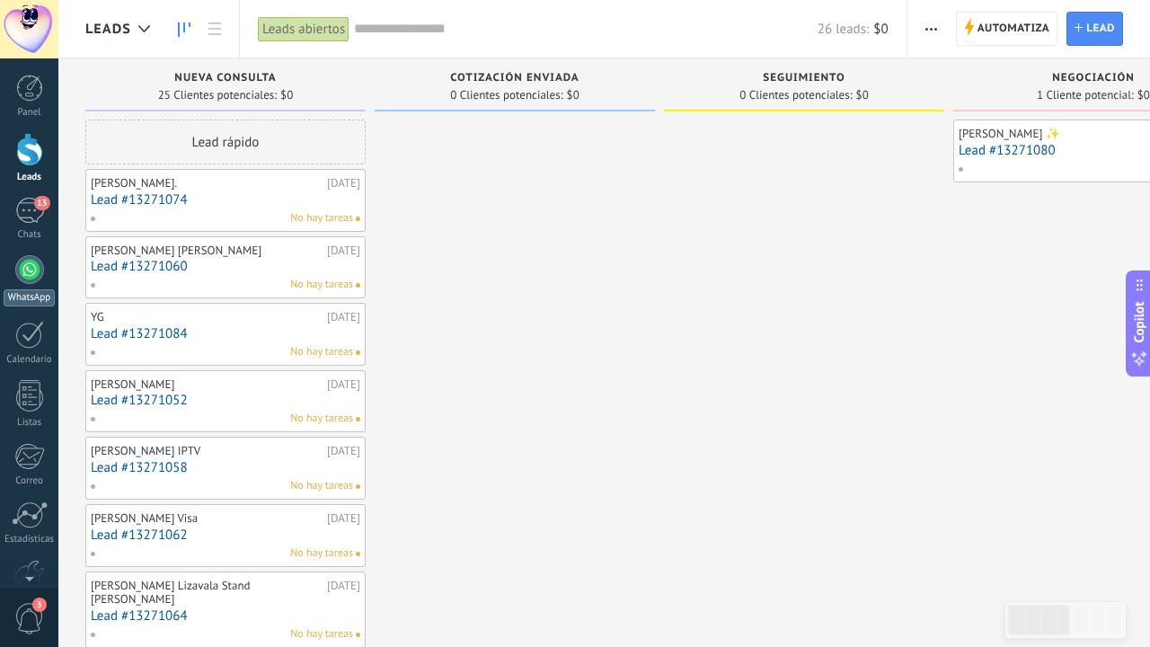
click at [40, 261] on div at bounding box center [29, 269] width 29 height 29
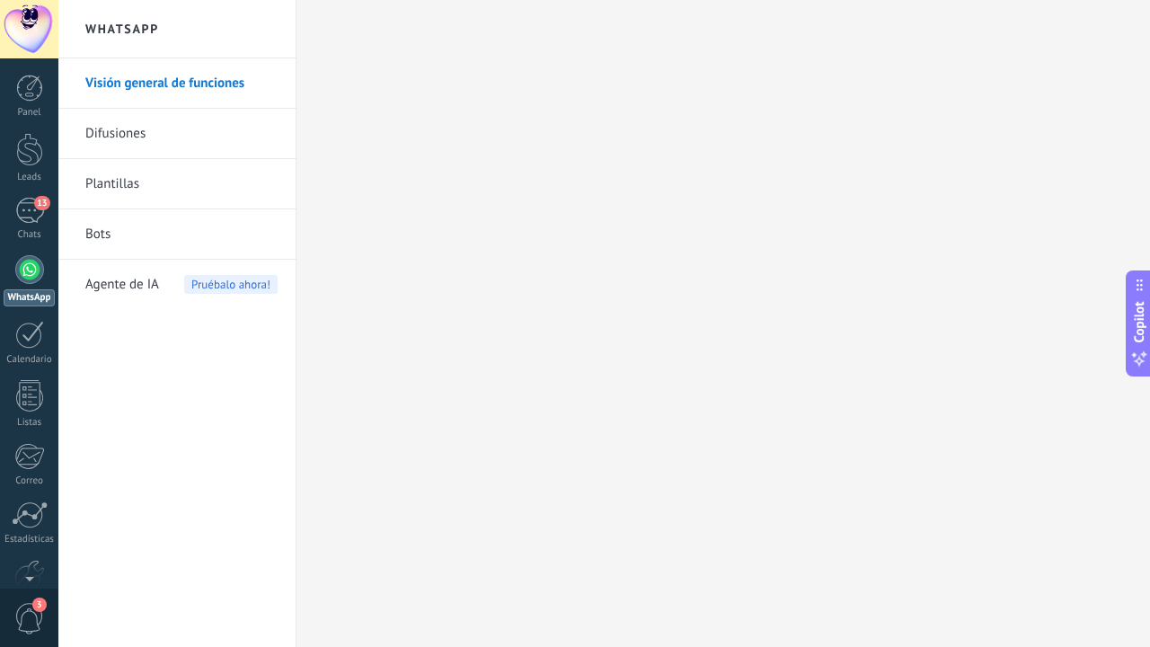
click at [128, 185] on link "Plantillas" at bounding box center [181, 184] width 192 height 50
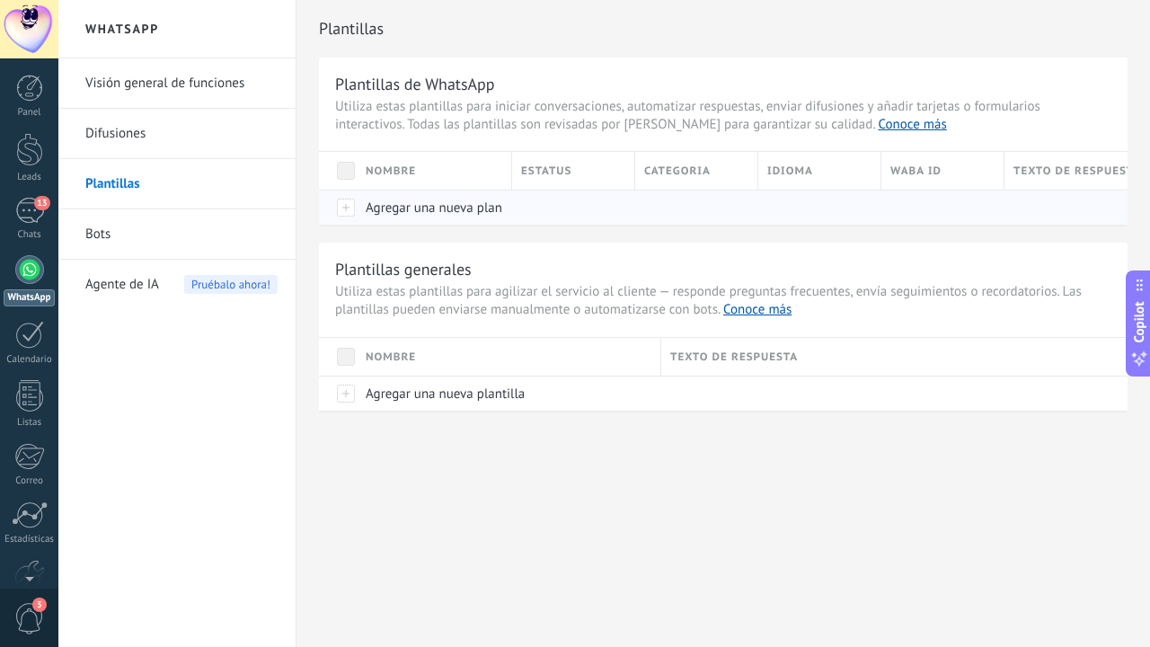
click at [397, 218] on div "Agregar una nueva plantilla" at bounding box center [430, 207] width 146 height 34
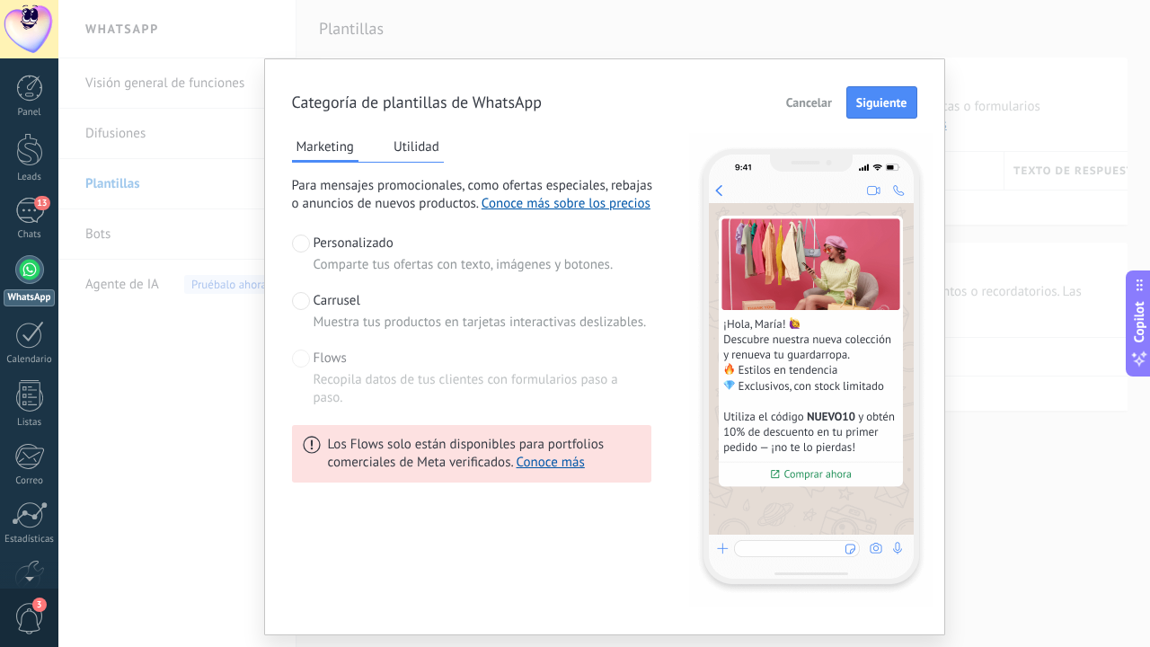
click at [516, 391] on span "Recopila datos de tus clientes con formularios paso a paso." at bounding box center [482, 389] width 338 height 36
click at [306, 359] on label "Flows Recopila datos de tus clientes con formularios paso a paso." at bounding box center [471, 377] width 359 height 57
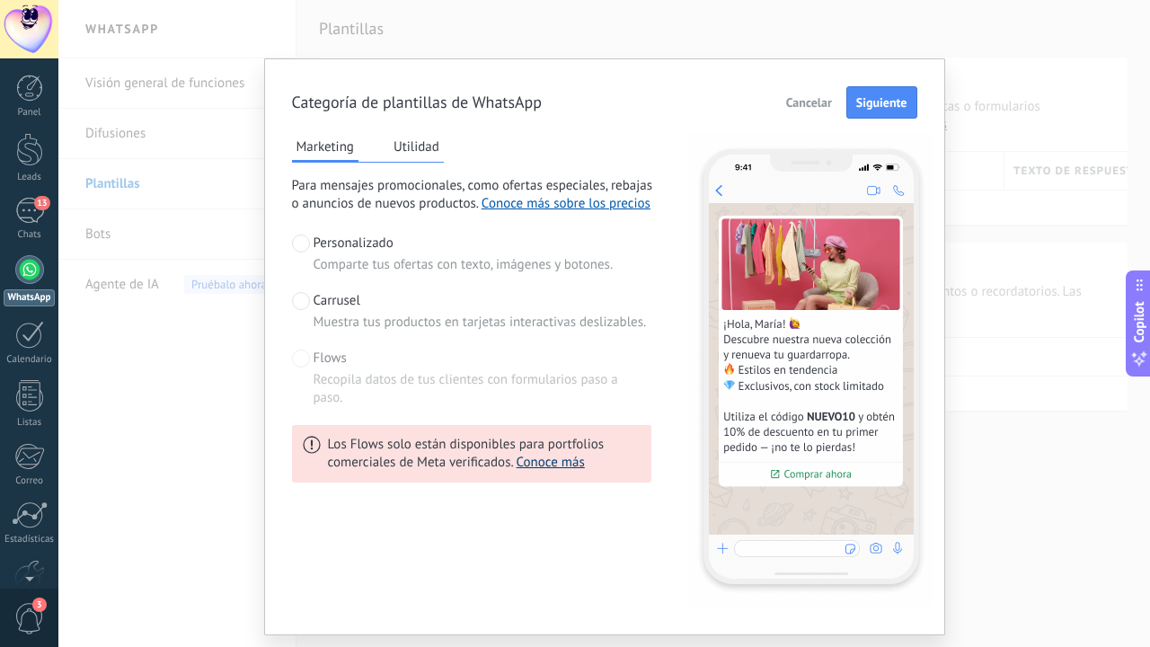
click at [553, 462] on link "Conoce más" at bounding box center [550, 462] width 68 height 17
click at [415, 148] on button "Utilidad" at bounding box center [416, 146] width 55 height 27
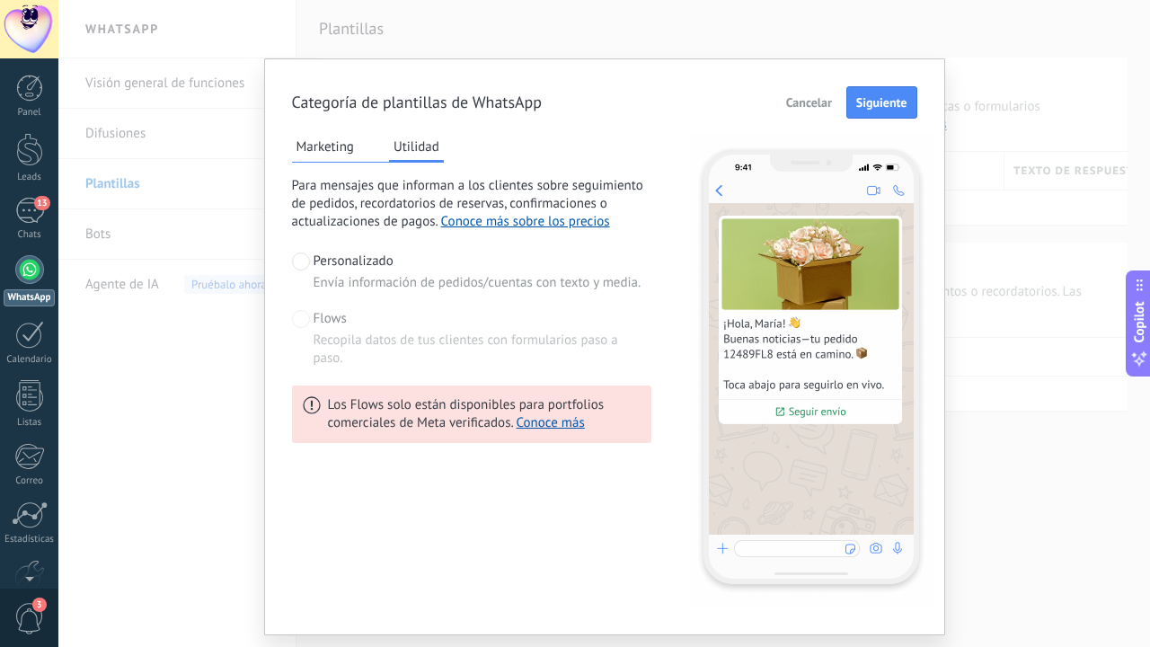
click at [520, 296] on div "Personalizado Envía información de pedidos/cuentas con texto y media. Flows Rec…" at bounding box center [471, 309] width 359 height 115
click at [554, 420] on link "Conoce más" at bounding box center [550, 422] width 68 height 17
click at [333, 141] on button "Marketing" at bounding box center [325, 146] width 66 height 27
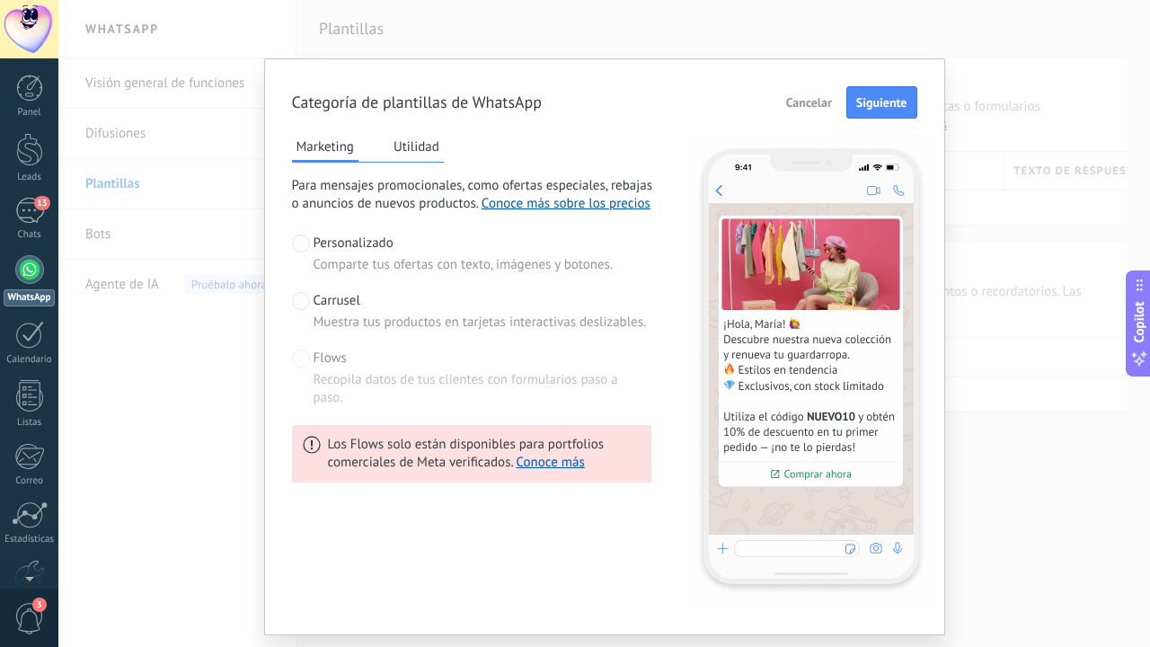
click at [315, 308] on span "Carrusel" at bounding box center [336, 301] width 47 height 18
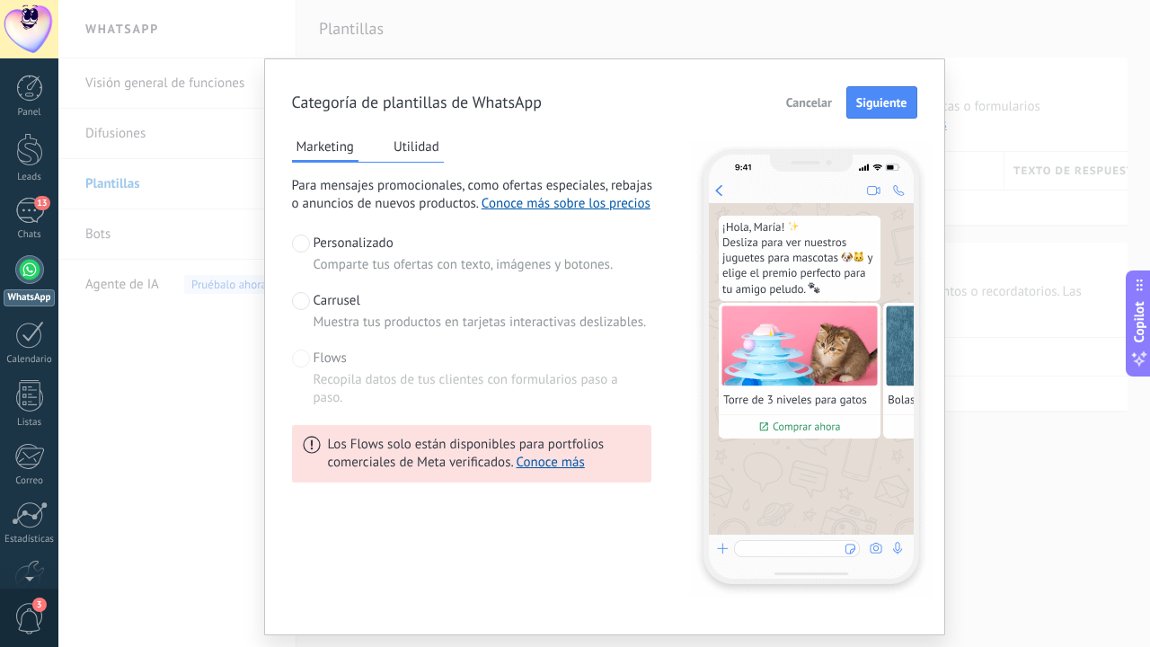
click at [518, 352] on div "Flows Recopila datos de tus clientes con formularios paso a paso." at bounding box center [482, 377] width 338 height 57
click at [7, 22] on div at bounding box center [29, 29] width 58 height 58
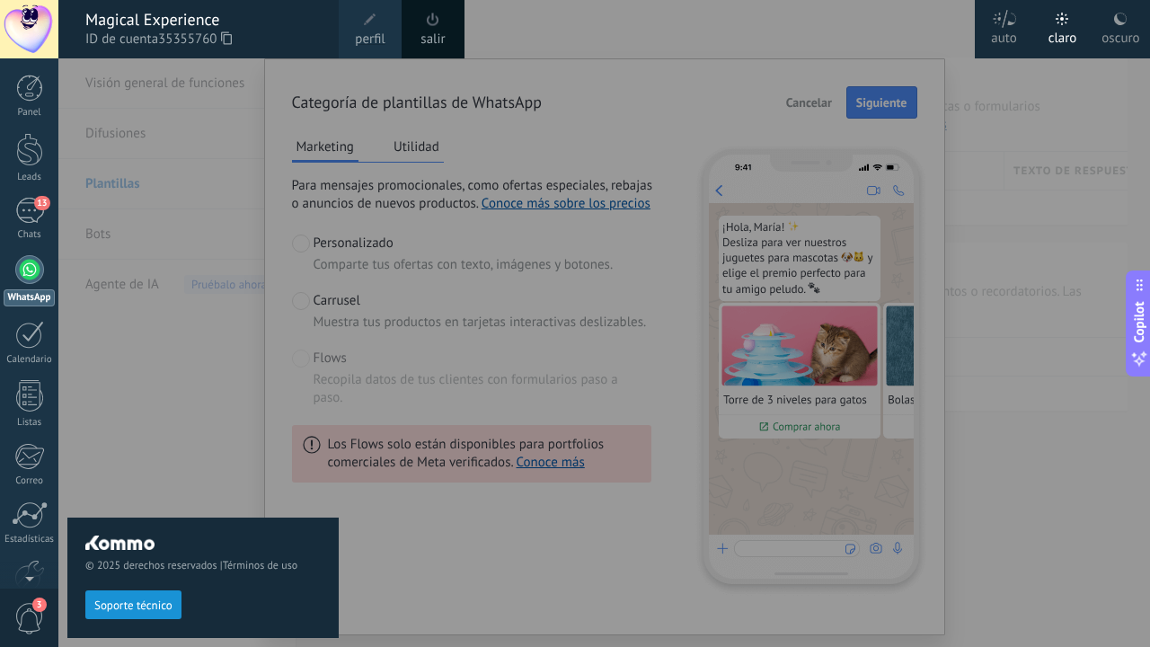
click at [372, 34] on span "perfil" at bounding box center [370, 40] width 30 height 20
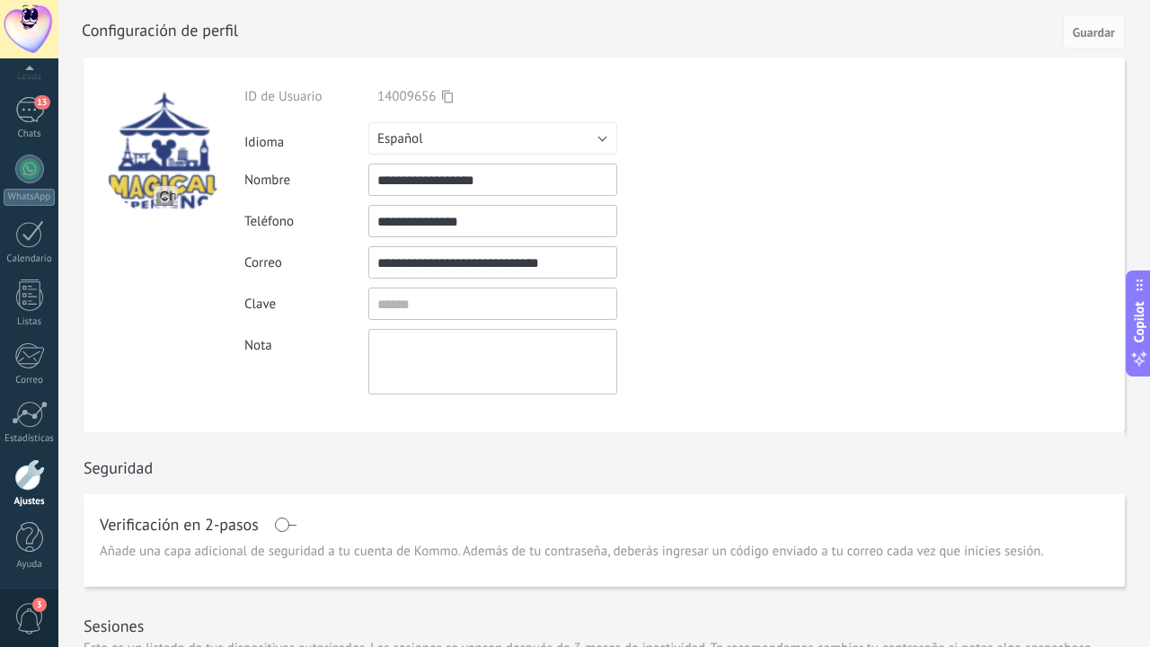
click at [18, 21] on div at bounding box center [29, 29] width 58 height 58
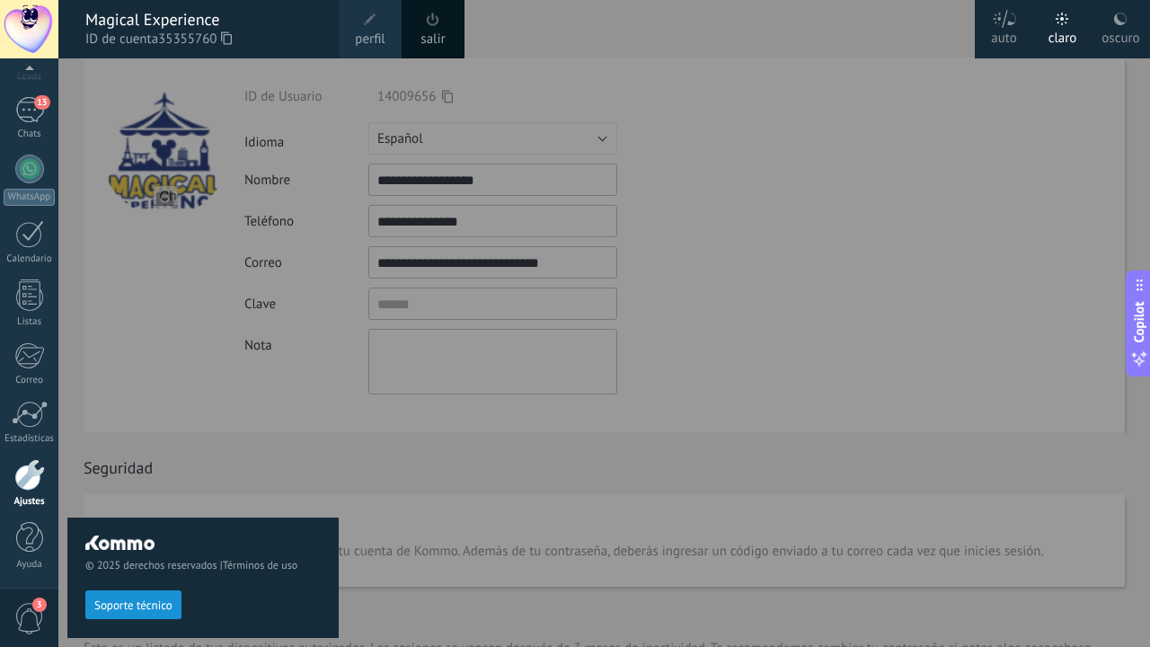
click at [19, 22] on div at bounding box center [29, 29] width 58 height 58
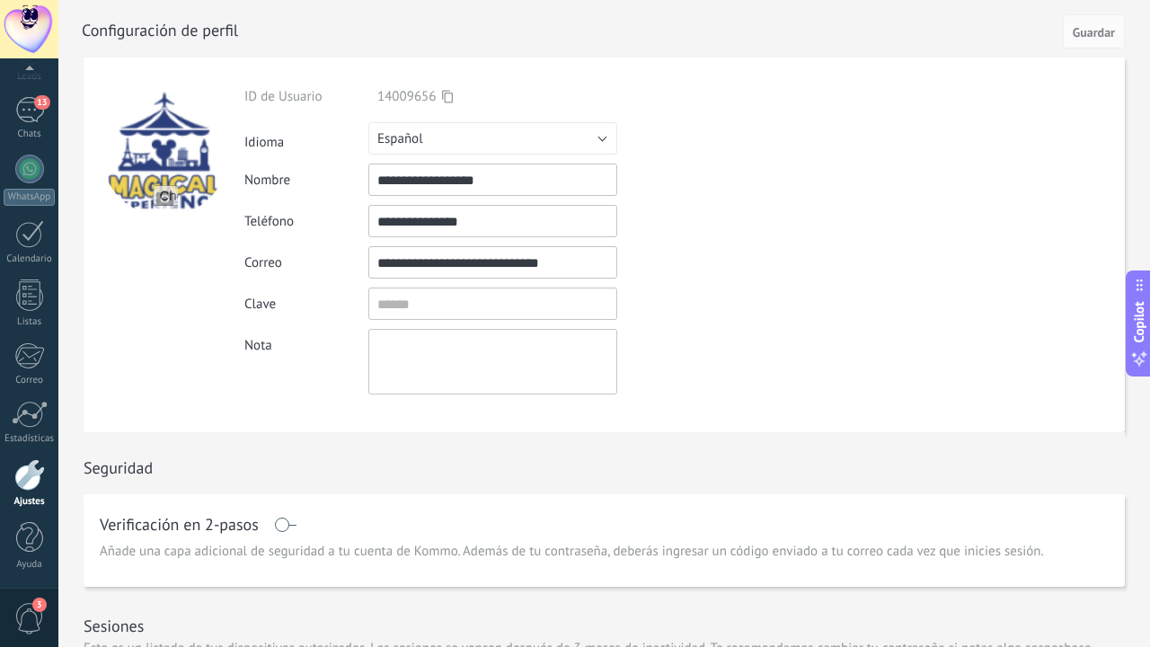
click at [175, 121] on div at bounding box center [164, 153] width 127 height 127
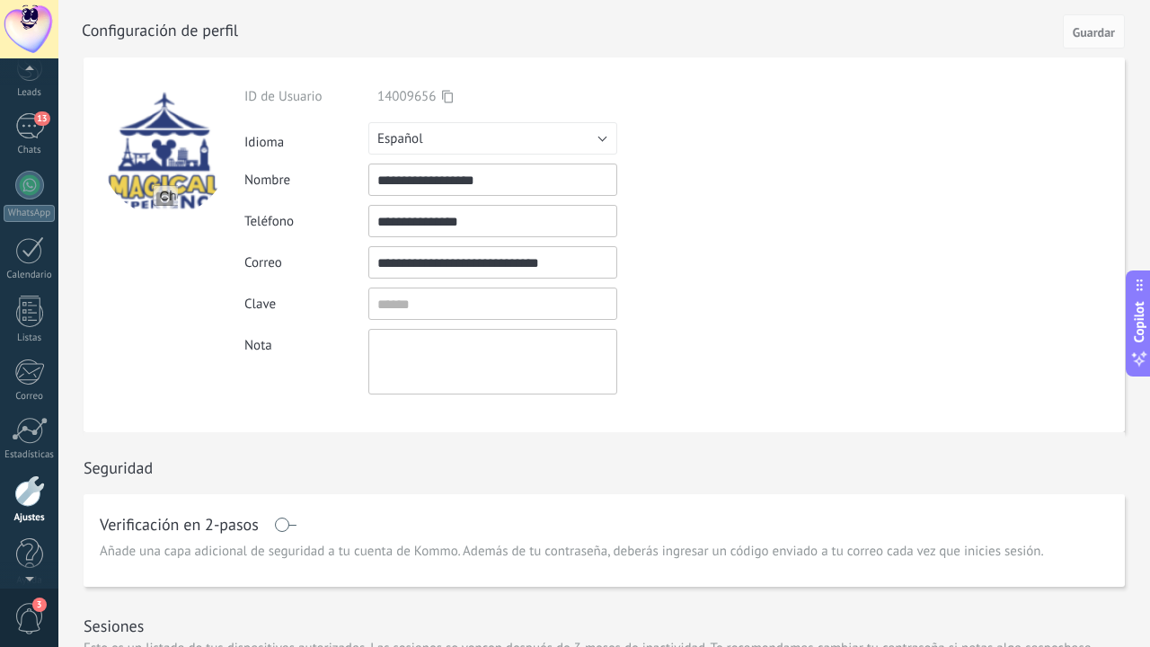
click at [41, 40] on div at bounding box center [29, 29] width 58 height 58
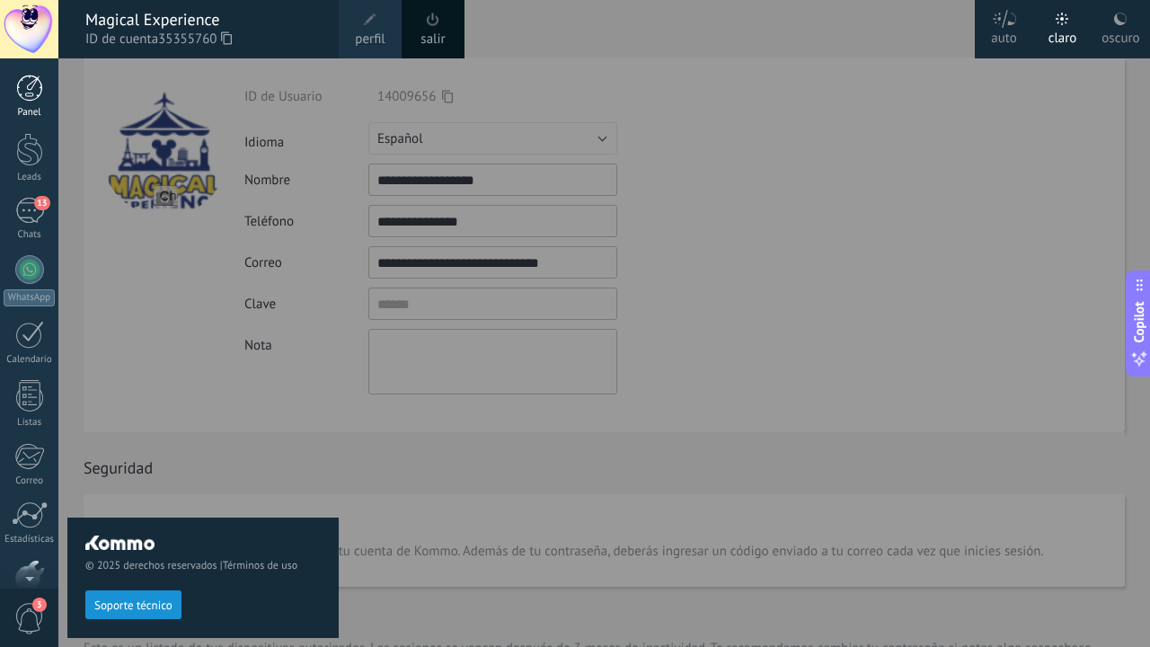
click at [20, 104] on link "Panel" at bounding box center [29, 97] width 58 height 44
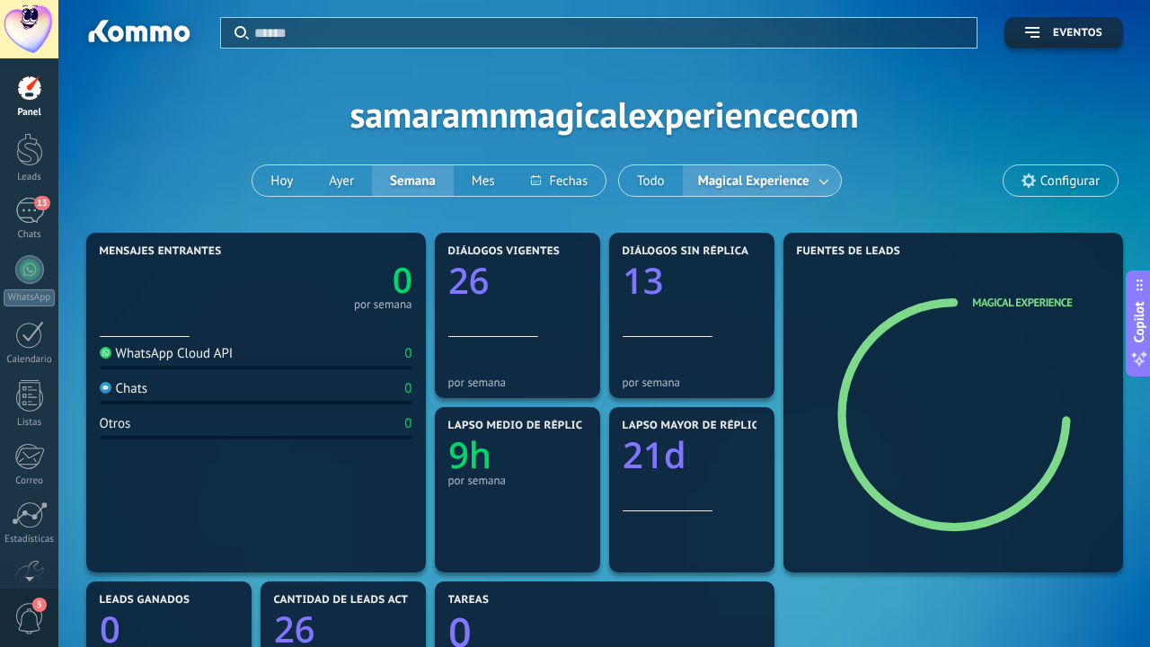
click at [1058, 173] on span "Configurar" at bounding box center [1069, 180] width 59 height 15
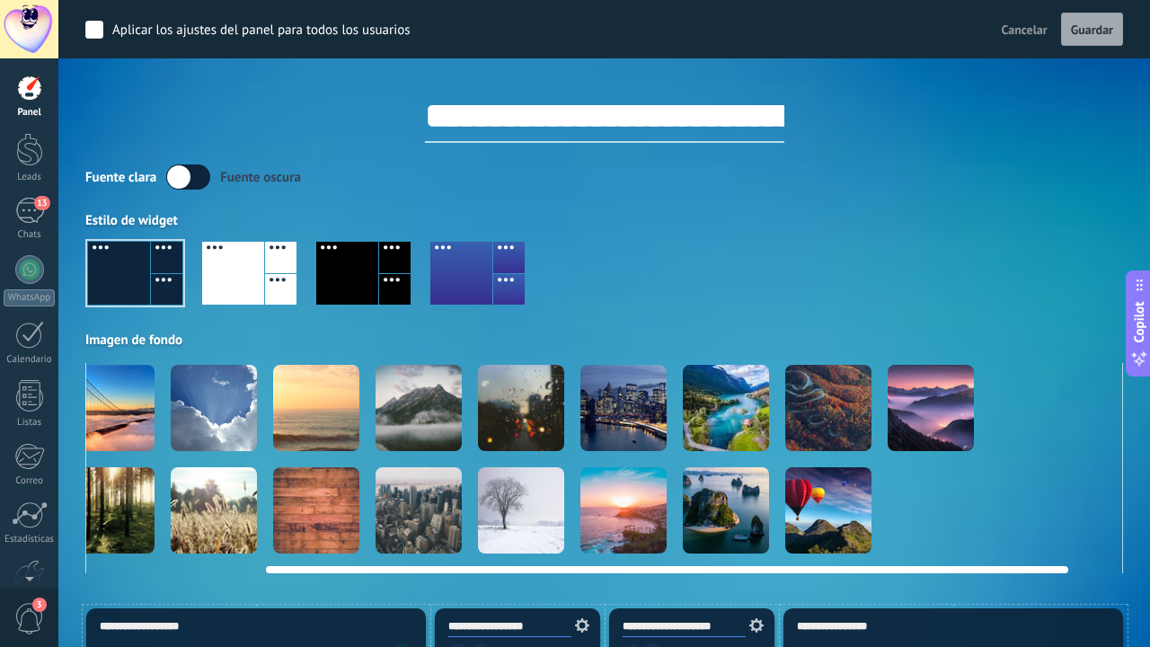
scroll to position [0, 225]
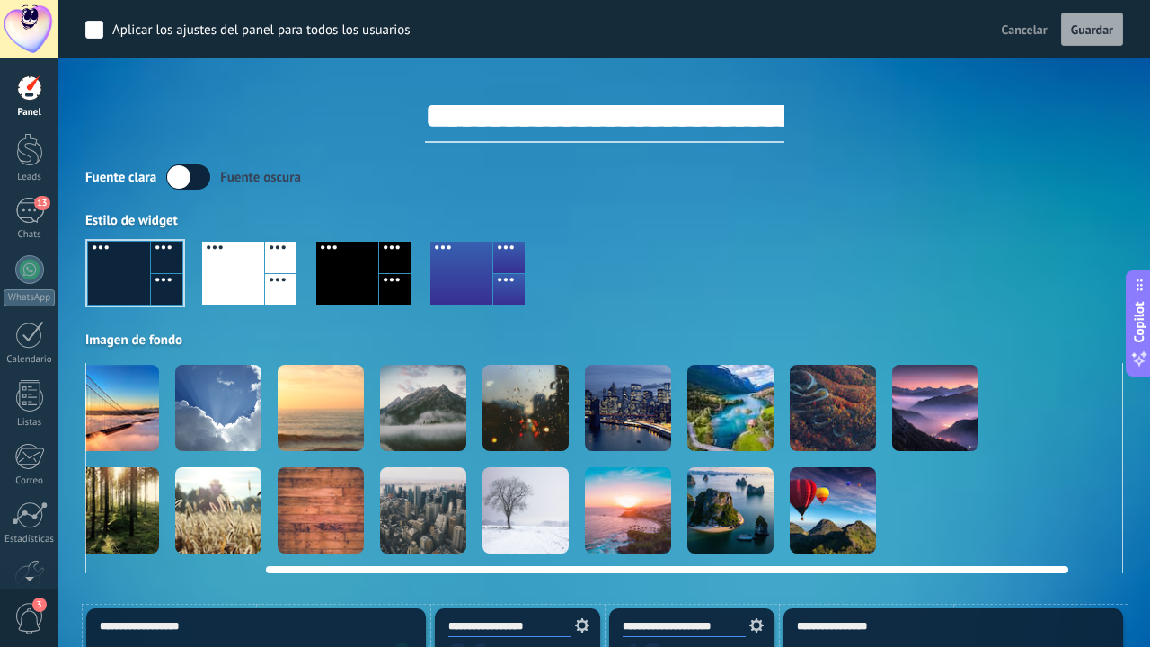
click at [726, 402] on div at bounding box center [730, 408] width 86 height 86
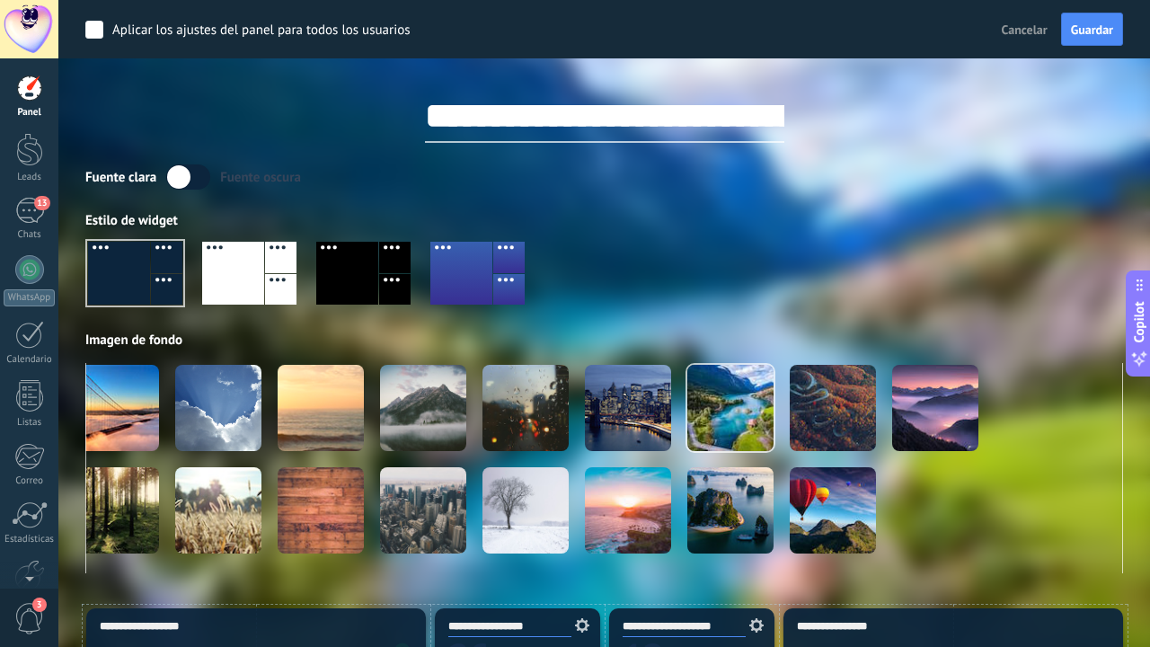
click at [665, 252] on div at bounding box center [603, 280] width 1037 height 102
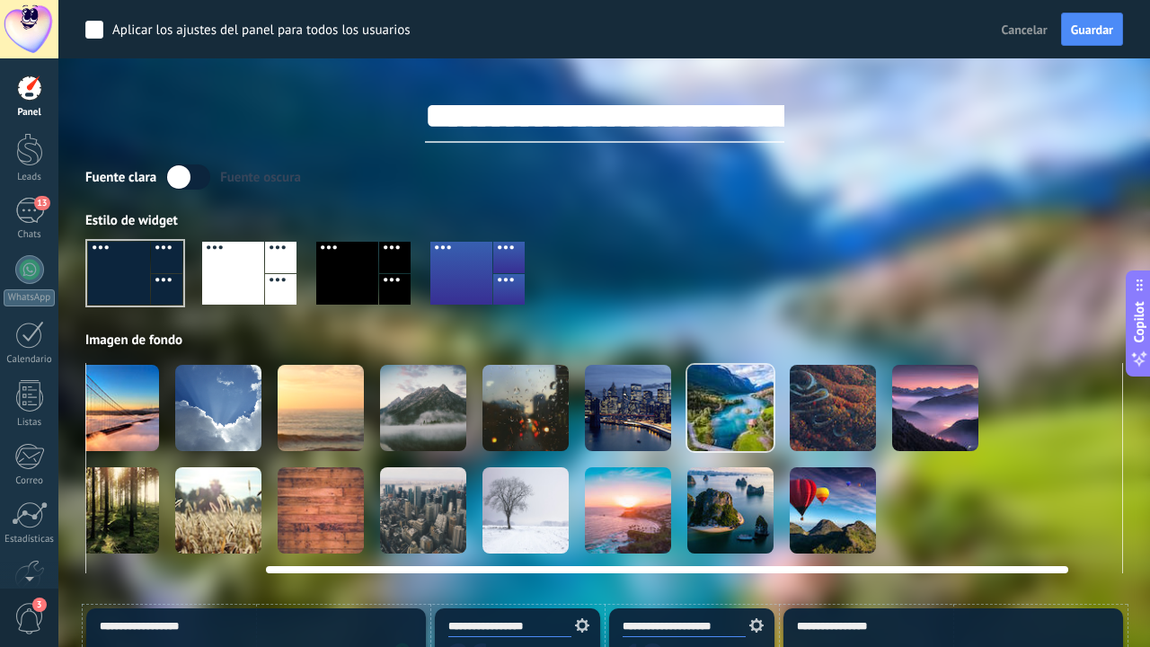
click at [710, 410] on div at bounding box center [730, 408] width 86 height 86
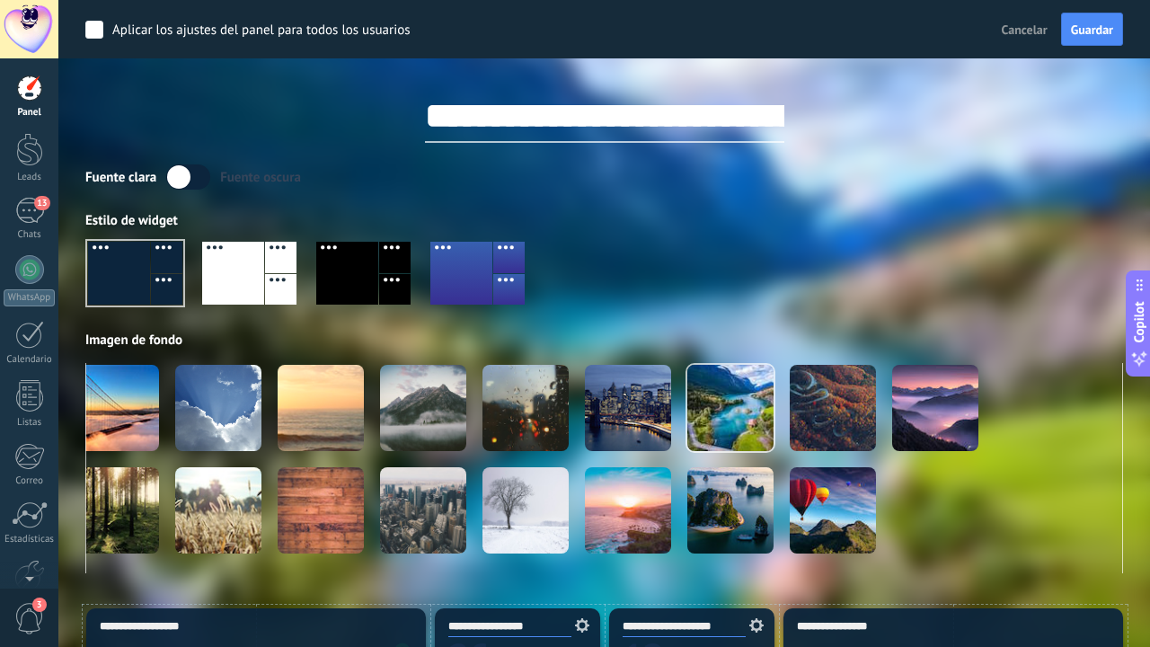
click at [175, 184] on label at bounding box center [188, 176] width 44 height 25
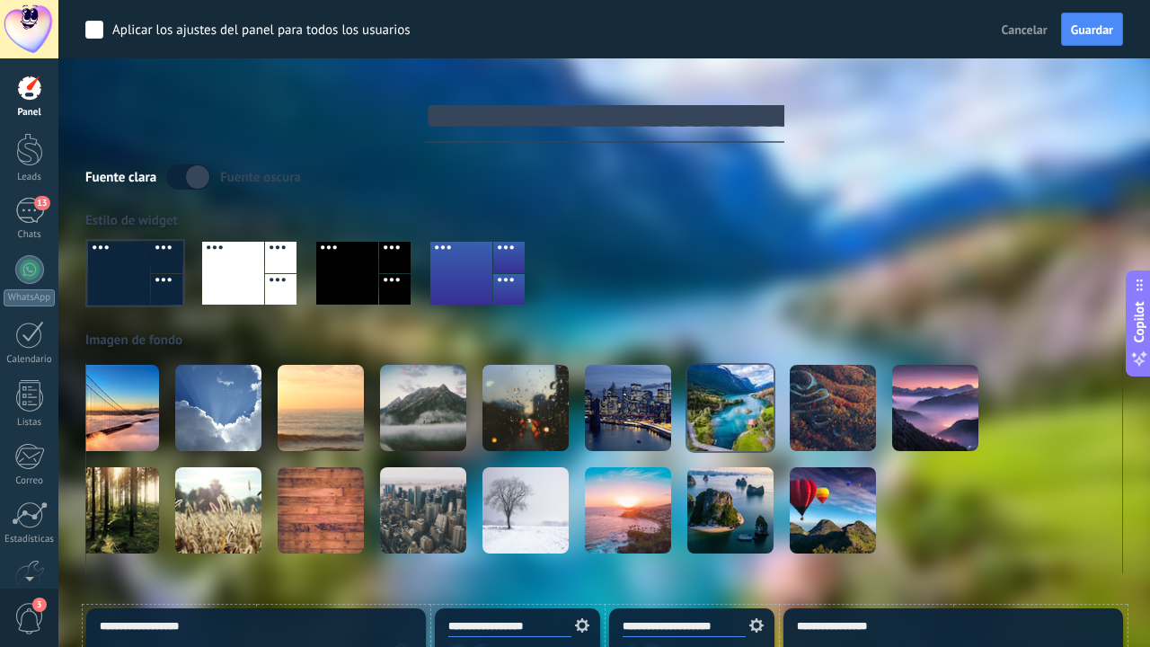
click at [183, 177] on label at bounding box center [188, 176] width 44 height 25
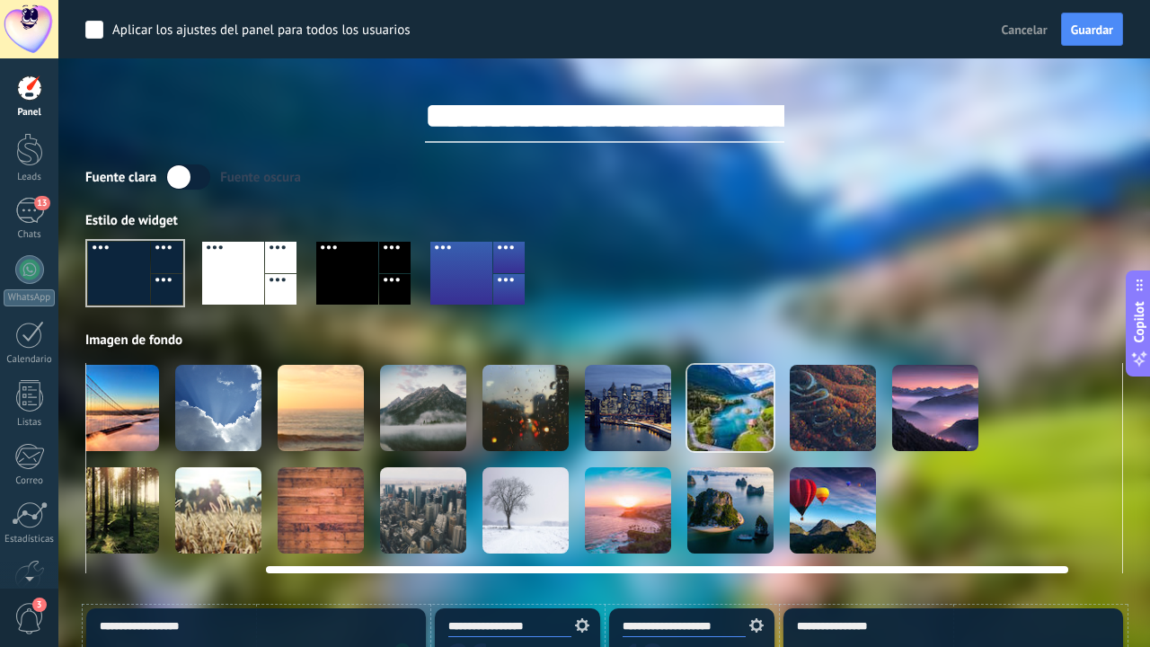
click at [527, 419] on div at bounding box center [525, 408] width 86 height 86
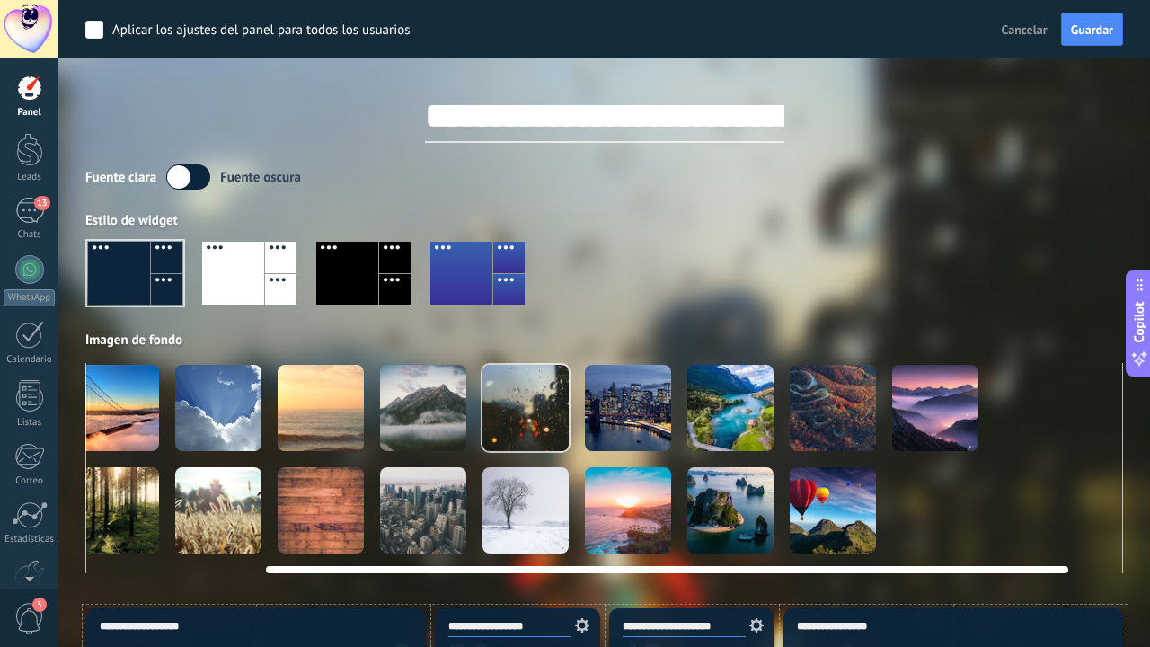
click at [625, 416] on div at bounding box center [628, 408] width 86 height 86
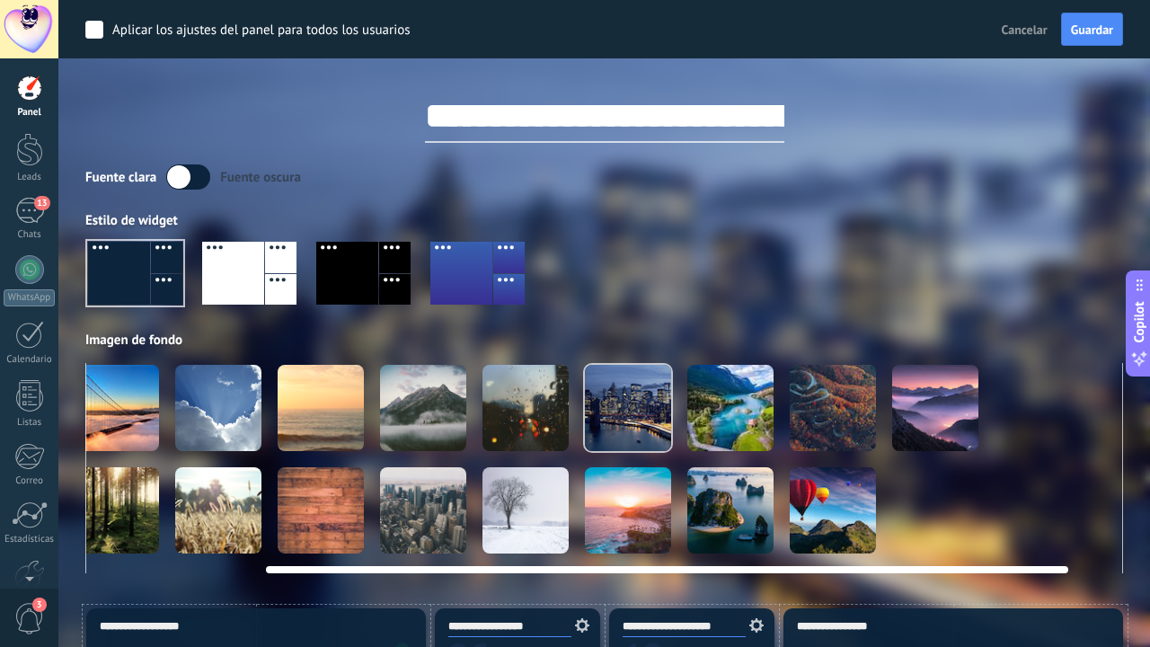
click at [735, 541] on div at bounding box center [730, 510] width 86 height 86
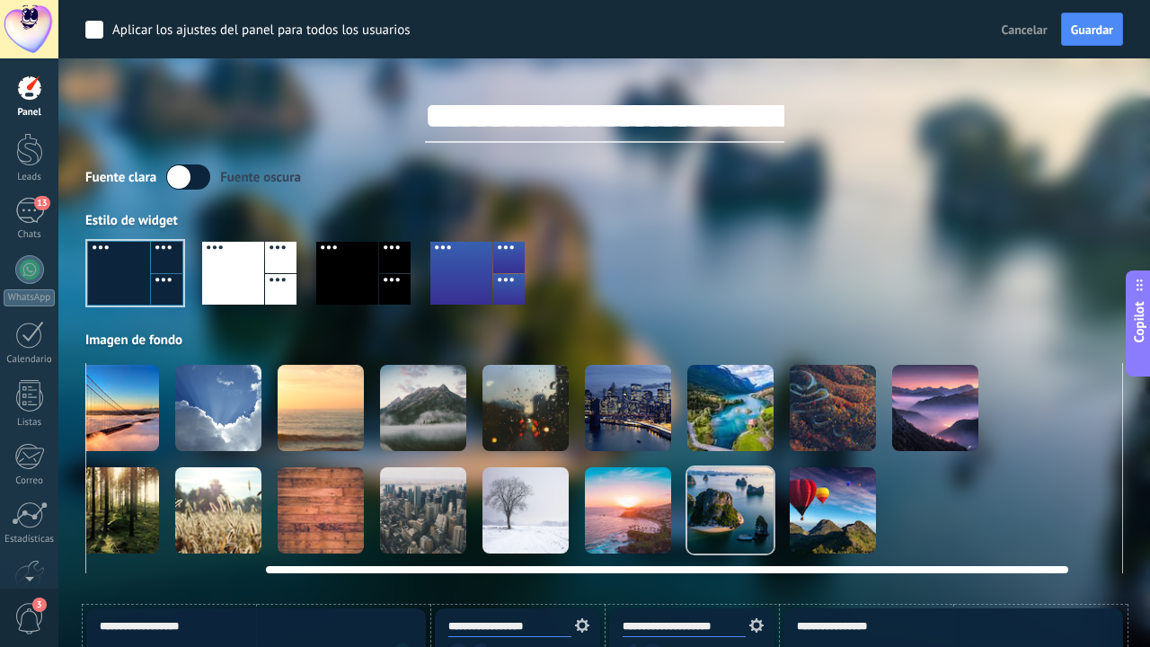
click at [619, 515] on div at bounding box center [628, 510] width 86 height 86
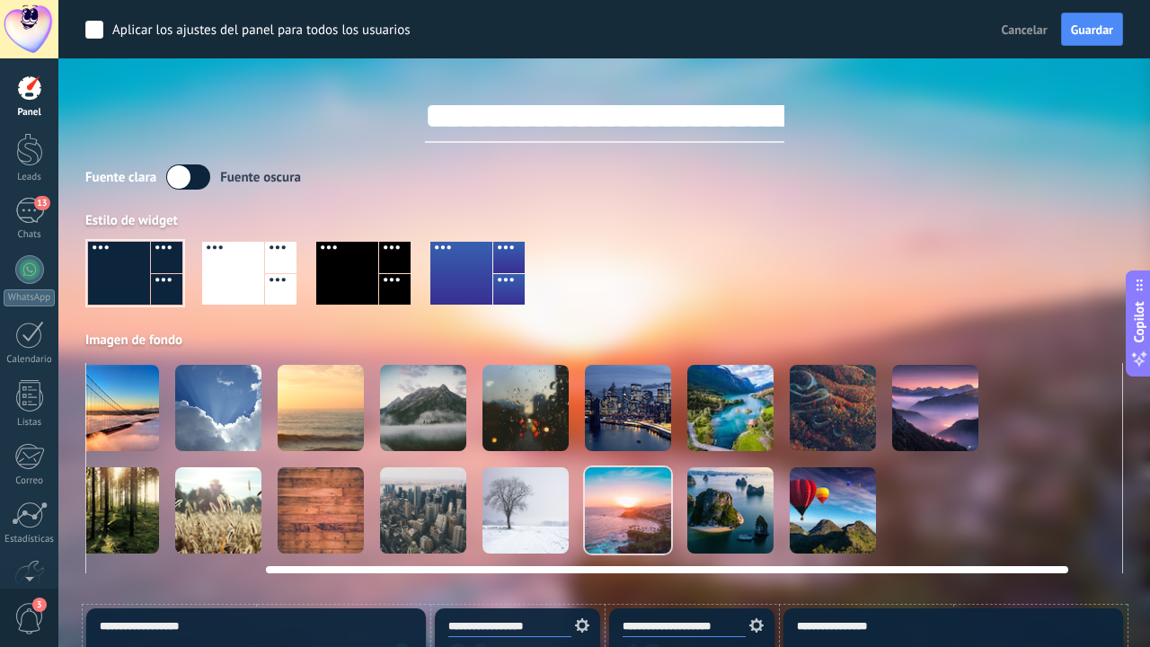
click at [512, 507] on div at bounding box center [525, 510] width 86 height 86
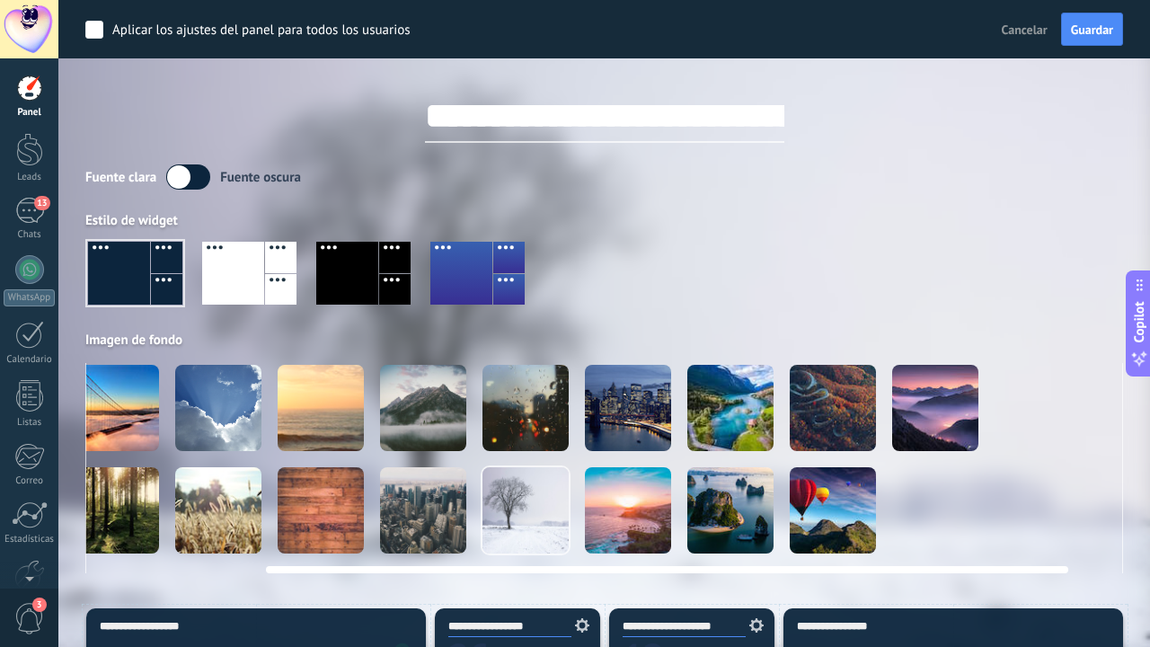
click at [134, 407] on div at bounding box center [116, 408] width 86 height 86
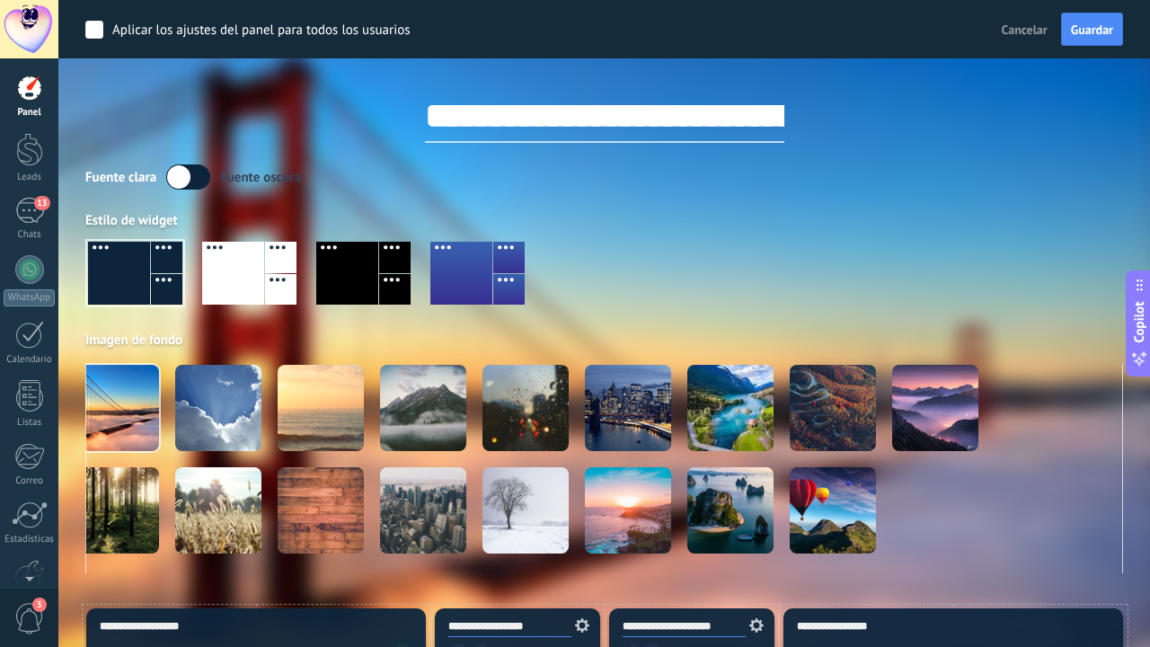
click at [468, 269] on div at bounding box center [461, 273] width 62 height 63
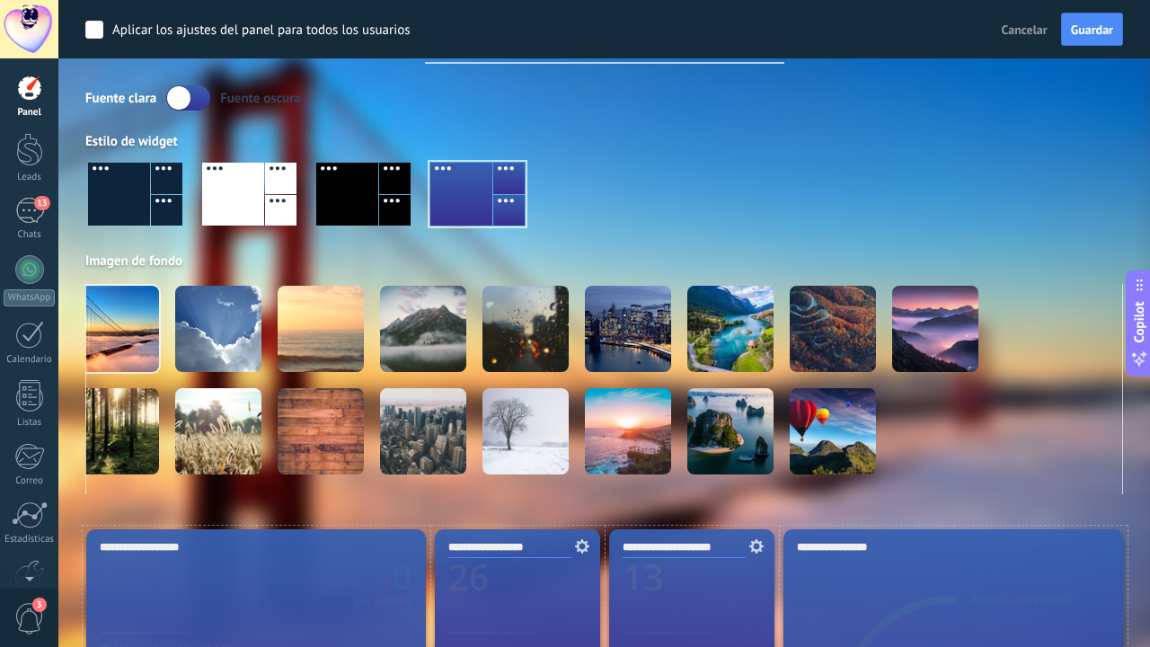
scroll to position [80, 0]
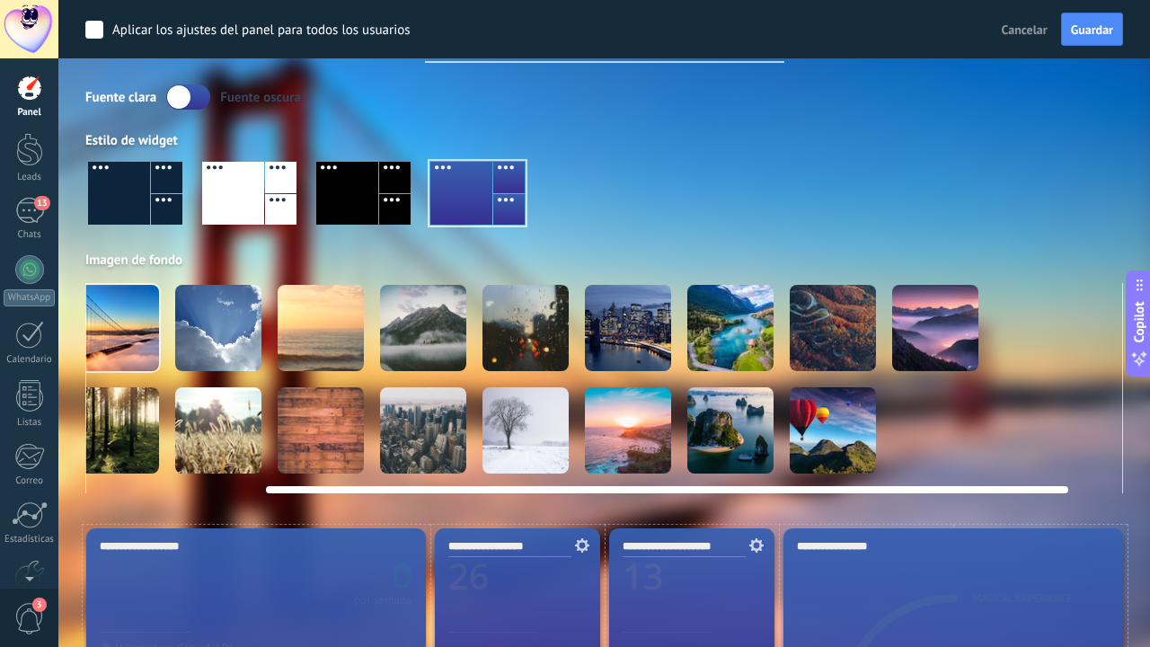
click at [936, 432] on video at bounding box center [935, 430] width 86 height 86
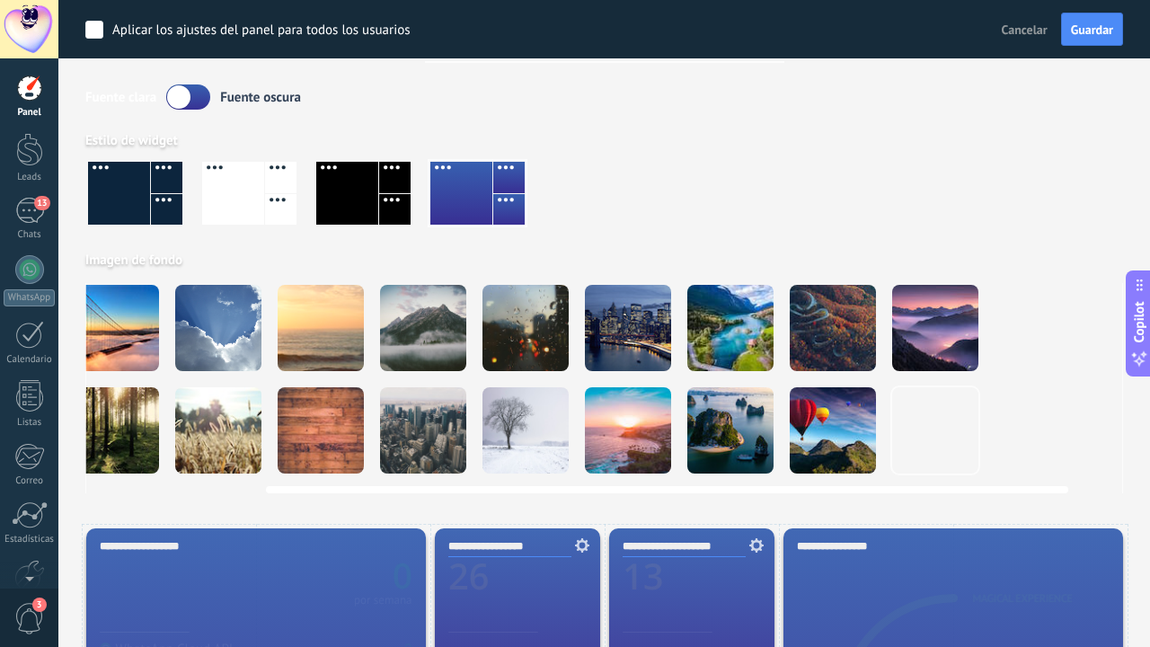
click at [952, 426] on video at bounding box center [935, 430] width 86 height 86
